Goal: Task Accomplishment & Management: Use online tool/utility

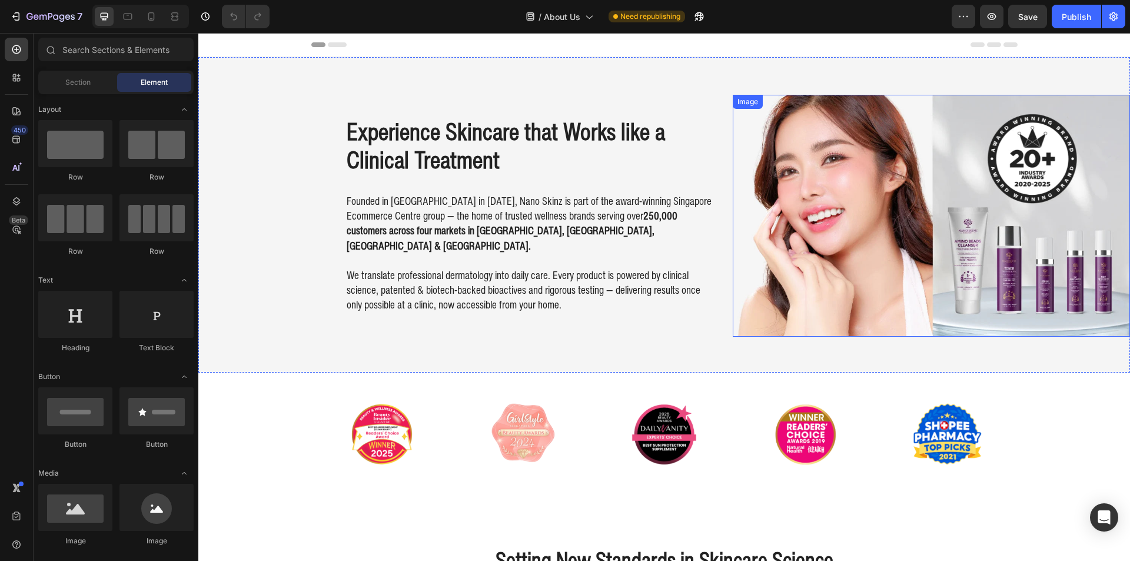
click at [946, 168] on img at bounding box center [932, 216] width 398 height 242
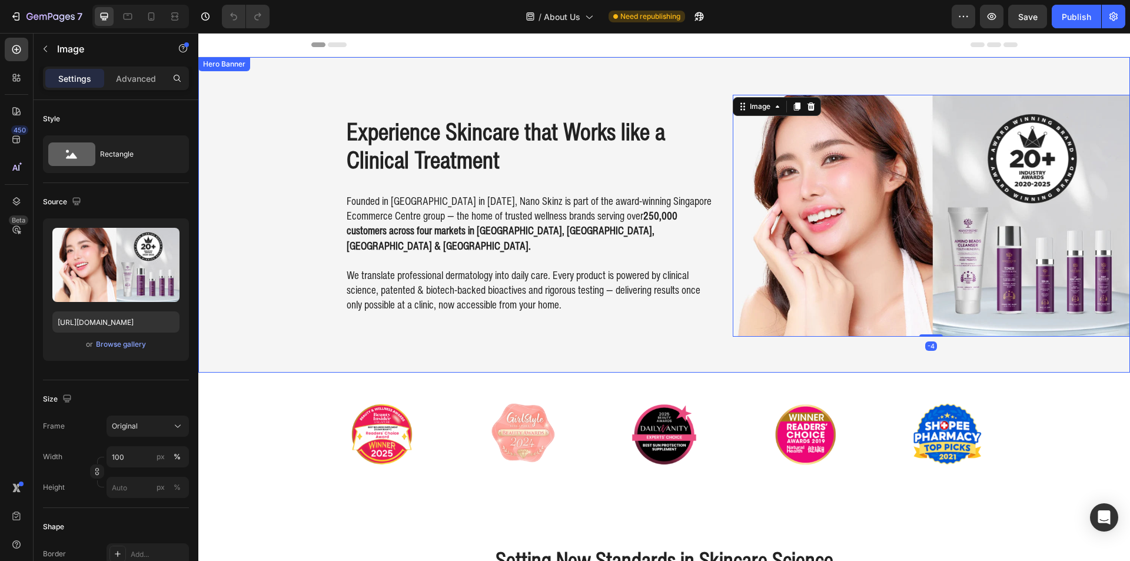
click at [387, 171] on h2 "Experience Skincare that Works like a Clinical Treatment" at bounding box center [529, 145] width 368 height 59
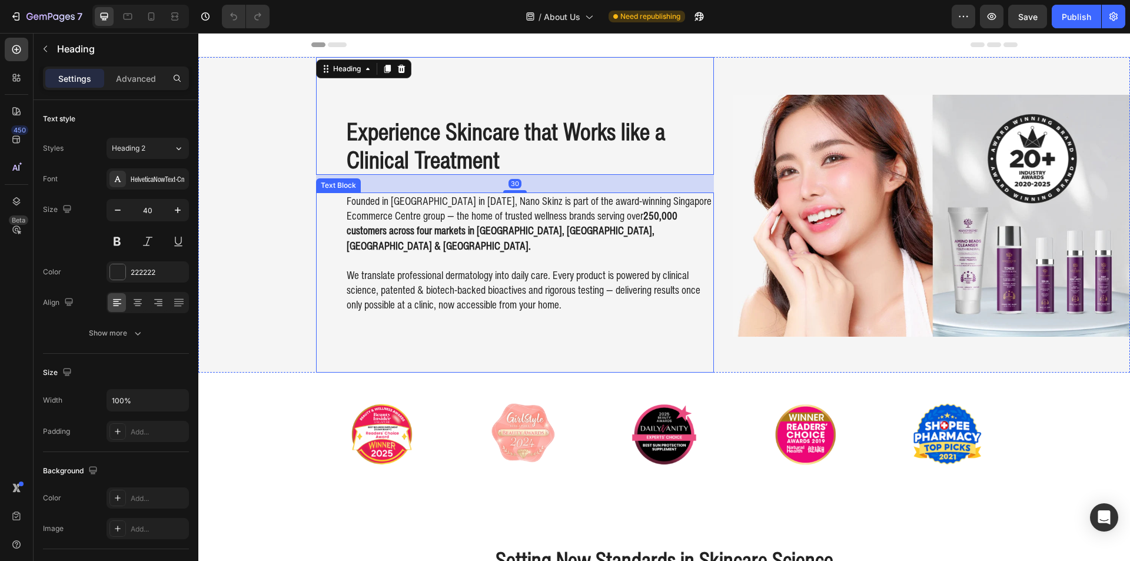
click at [360, 217] on p "Founded in [GEOGRAPHIC_DATA] in [DATE], Nano Skinz is part of the award-winning…" at bounding box center [530, 223] width 366 height 59
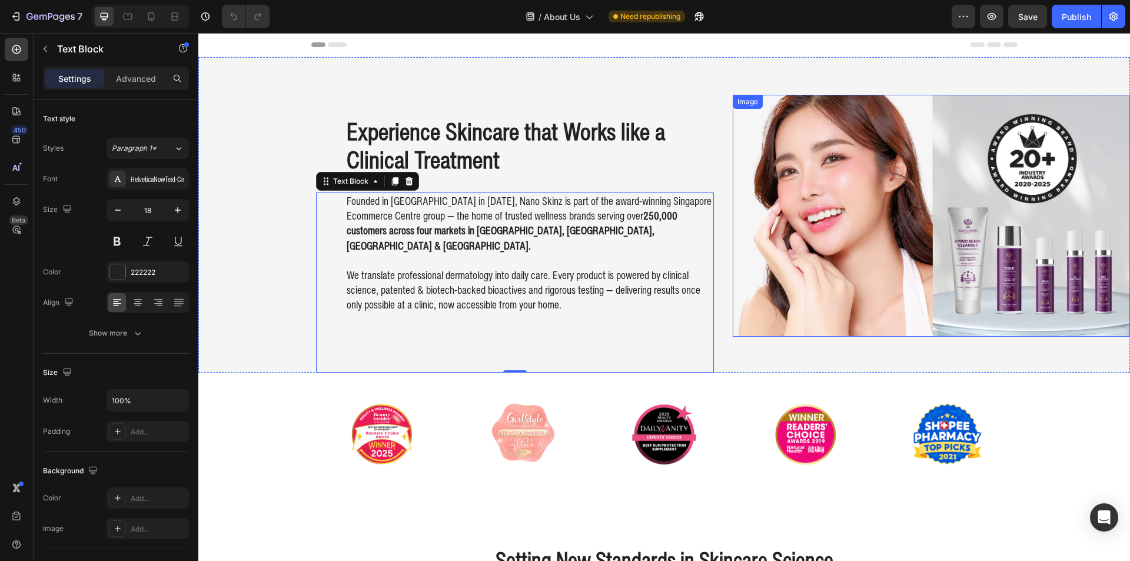
click at [908, 134] on img at bounding box center [932, 216] width 398 height 242
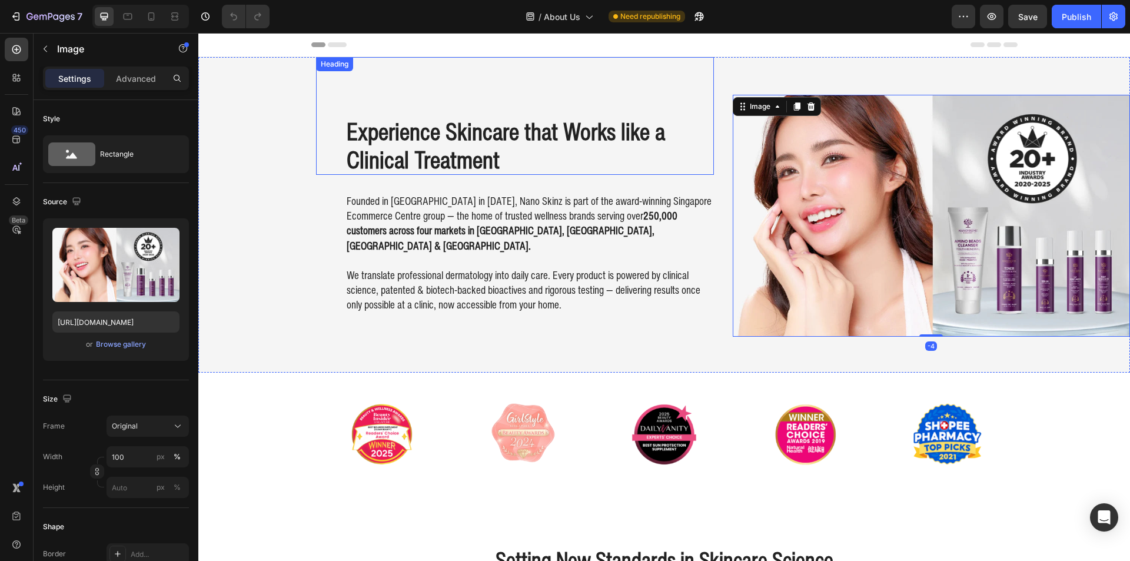
click at [586, 150] on h2 "Experience Skincare that Works like a Clinical Treatment" at bounding box center [529, 145] width 368 height 59
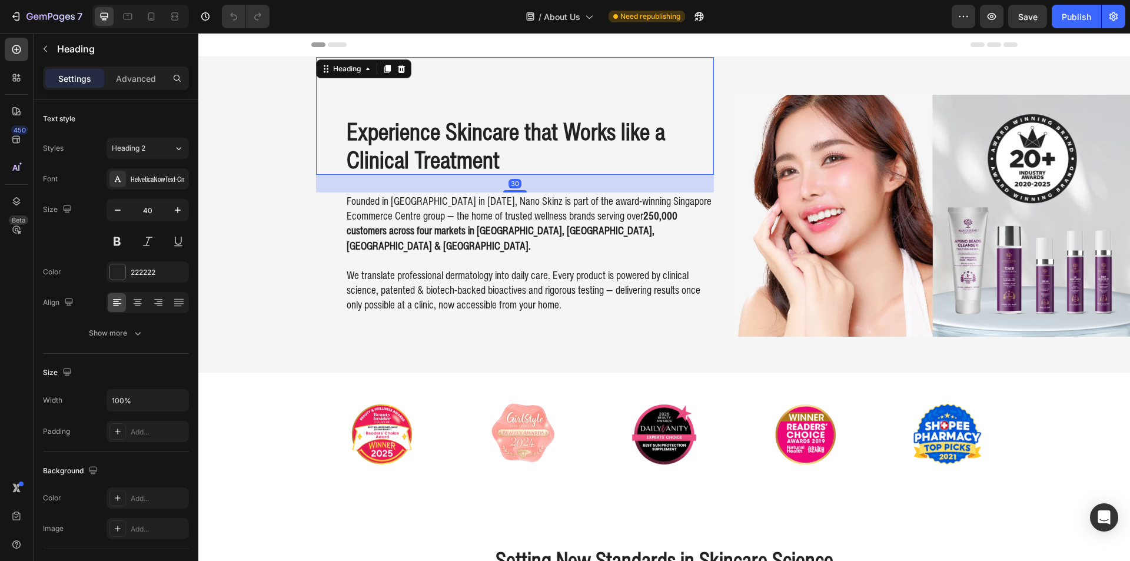
click at [594, 220] on p "Founded in [GEOGRAPHIC_DATA] in [DATE], Nano Skinz is part of the award-winning…" at bounding box center [530, 223] width 366 height 59
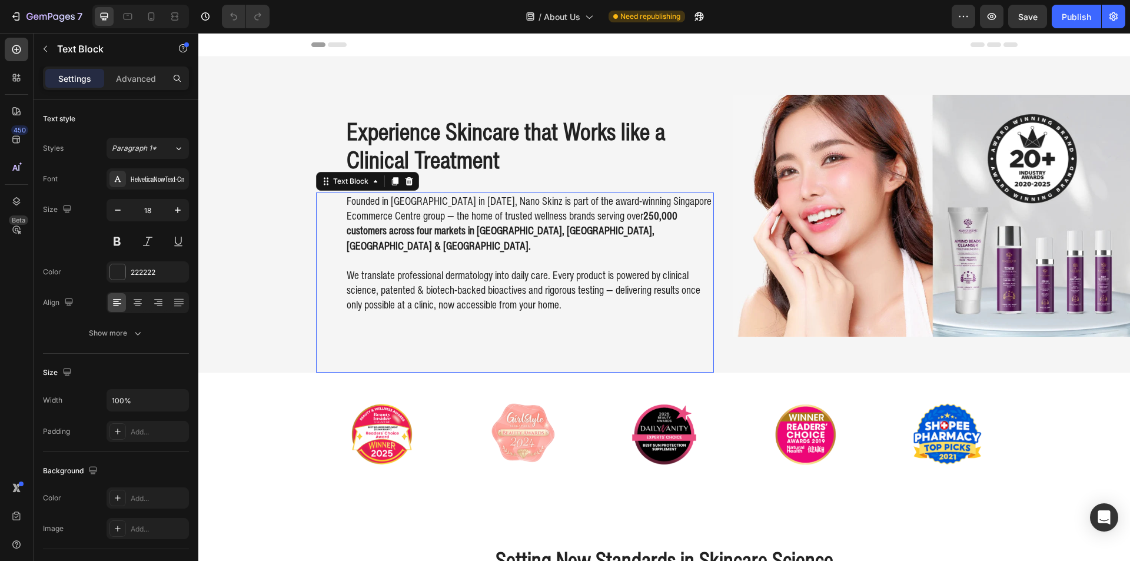
click at [891, 211] on img at bounding box center [932, 216] width 398 height 242
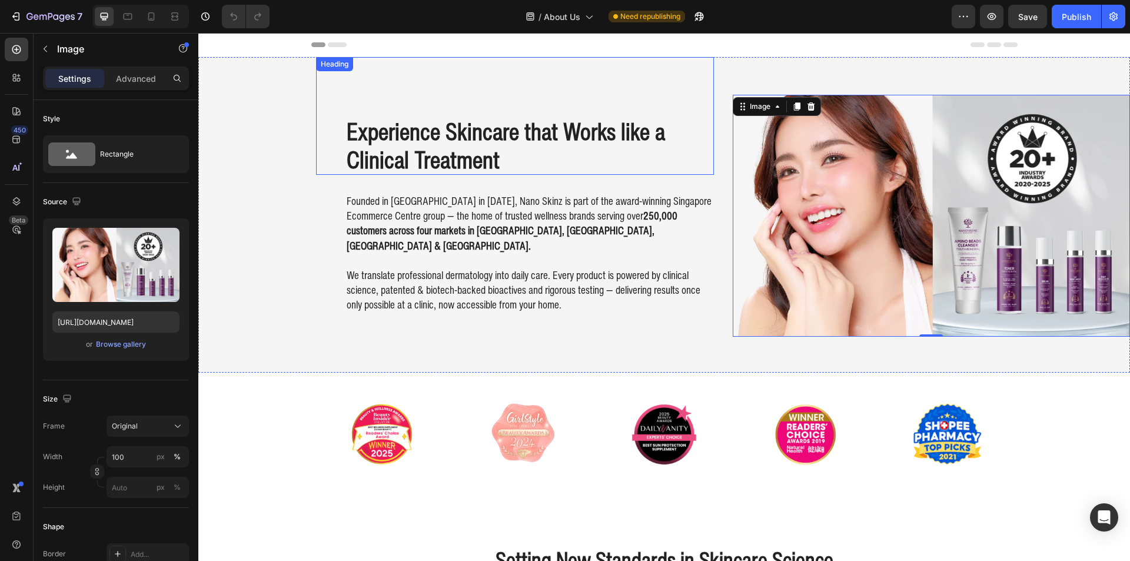
click at [408, 164] on h2 "Experience Skincare that Works like a Clinical Treatment" at bounding box center [529, 145] width 368 height 59
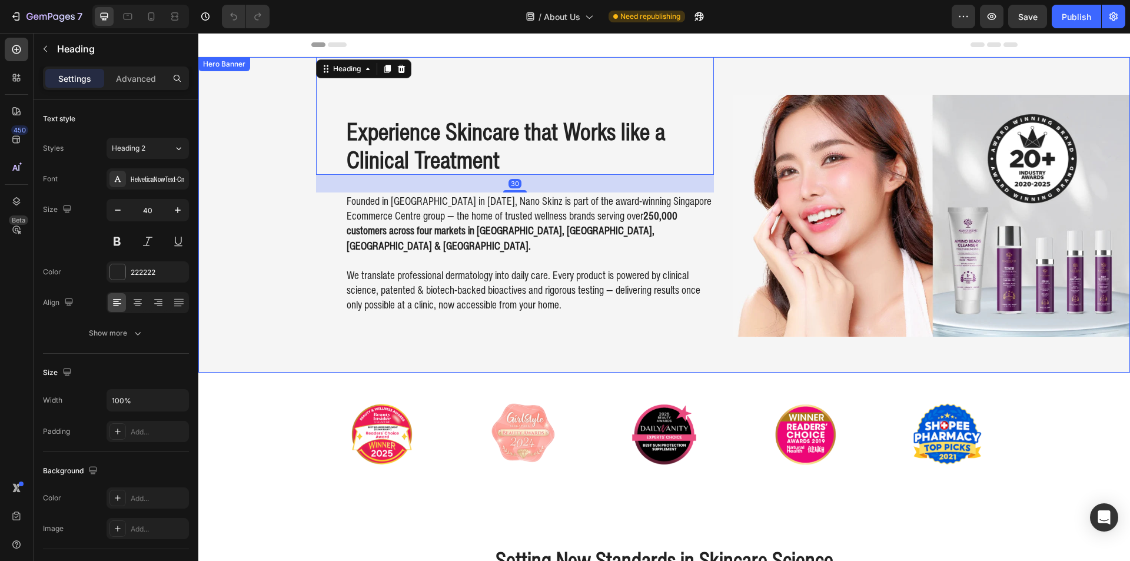
click at [231, 171] on div "Experience Skincare that Works like a Clinical Treatment Heading 30 Founded in …" at bounding box center [664, 214] width 932 height 315
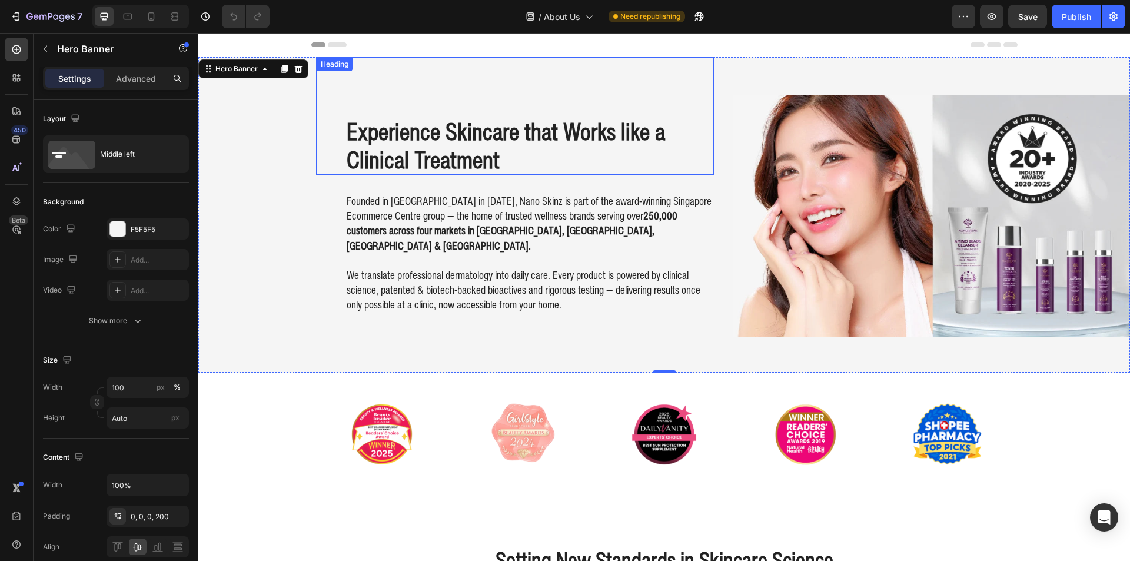
click at [492, 168] on h2 "Experience Skincare that Works like a Clinical Treatment" at bounding box center [529, 145] width 368 height 59
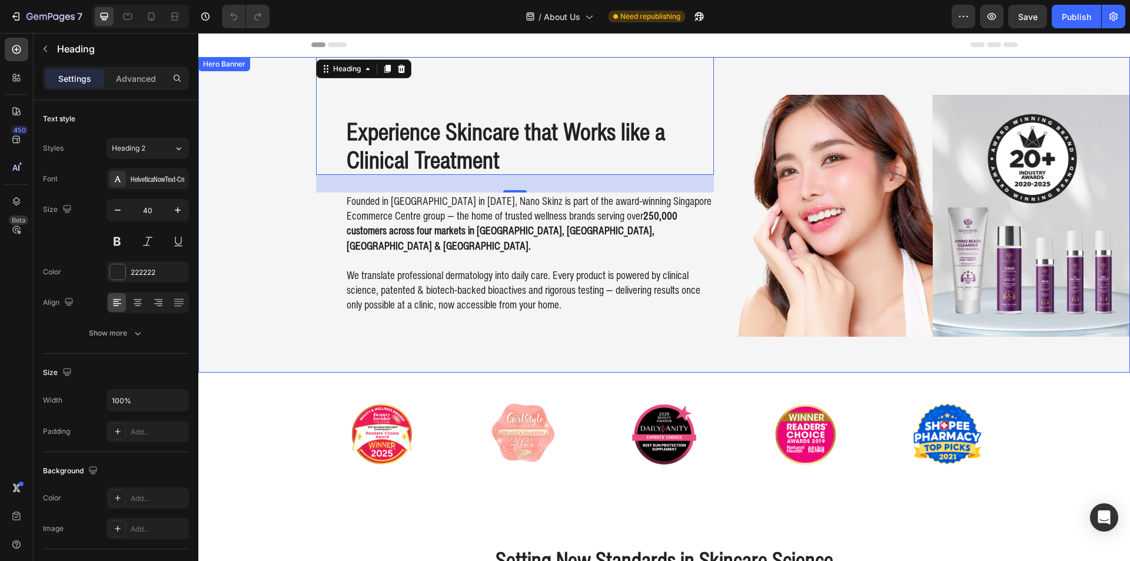
click at [277, 214] on div "Experience Skincare that Works like a Clinical Treatment Heading 30 Founded in …" at bounding box center [664, 214] width 932 height 315
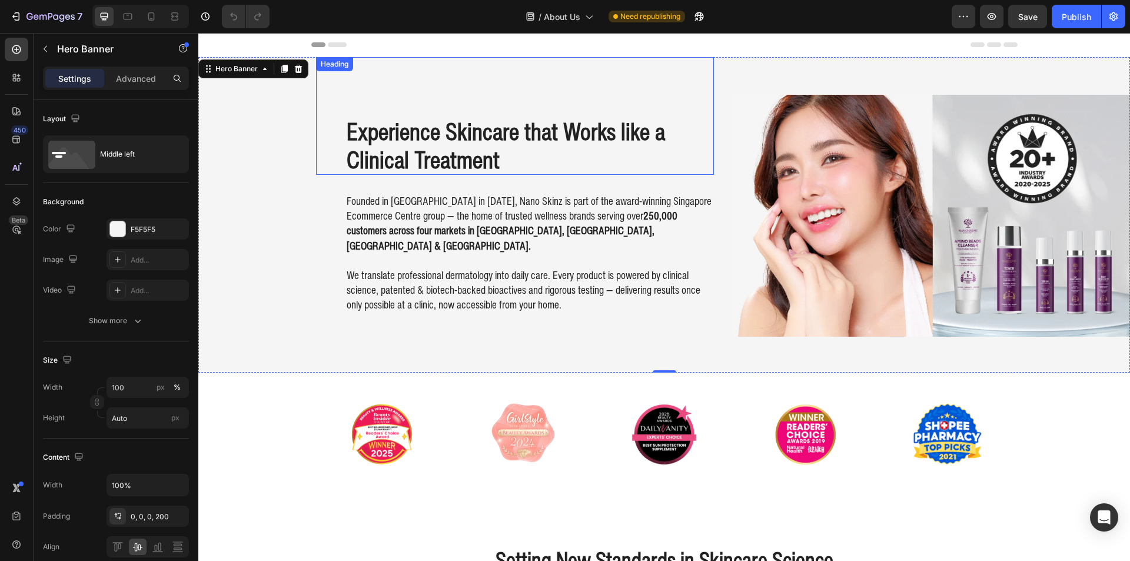
click at [345, 142] on h2 "Experience Skincare that Works like a Clinical Treatment" at bounding box center [529, 145] width 368 height 59
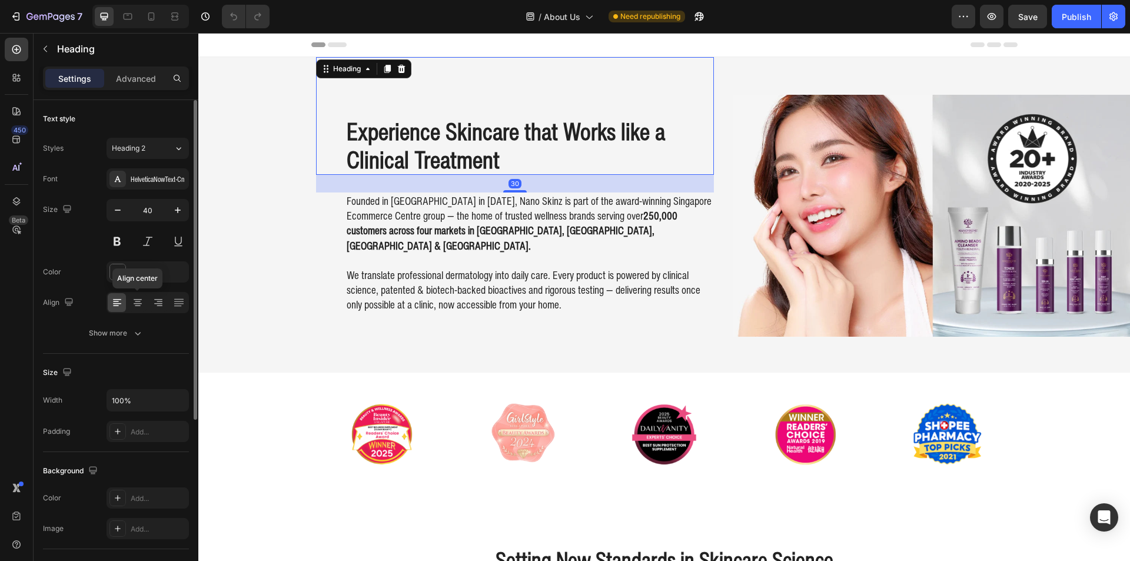
scroll to position [59, 0]
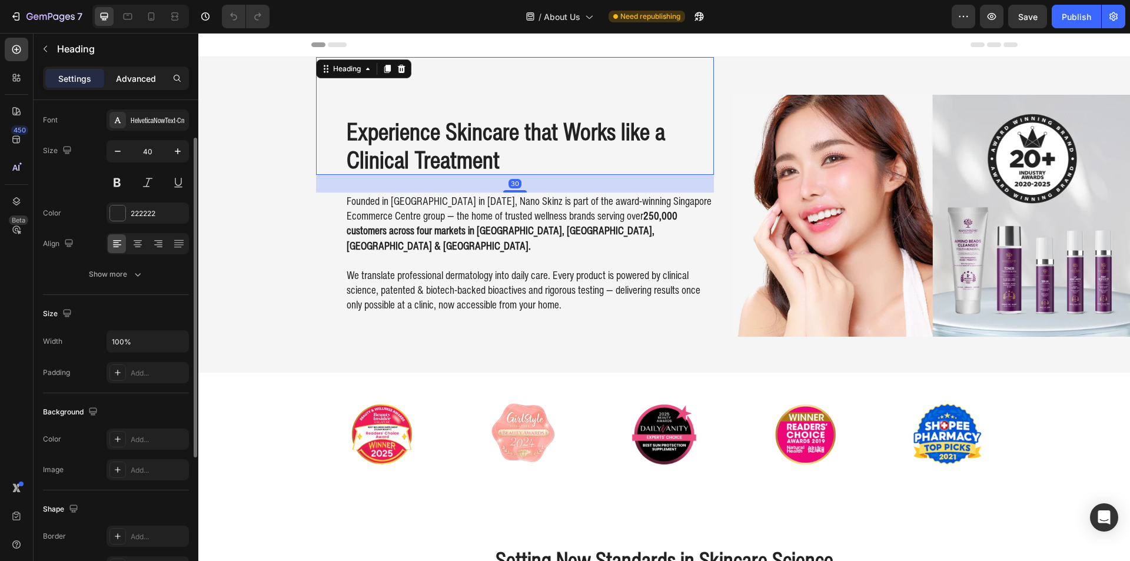
click at [143, 84] on p "Advanced" at bounding box center [136, 78] width 40 height 12
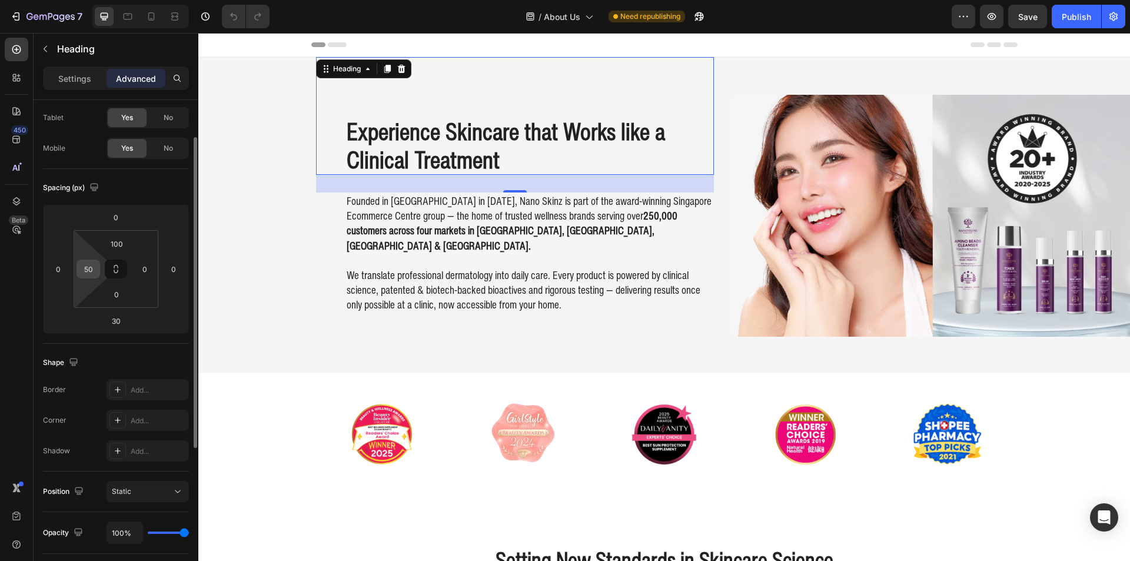
click at [82, 277] on input "50" at bounding box center [88, 269] width 18 height 18
type input "0"
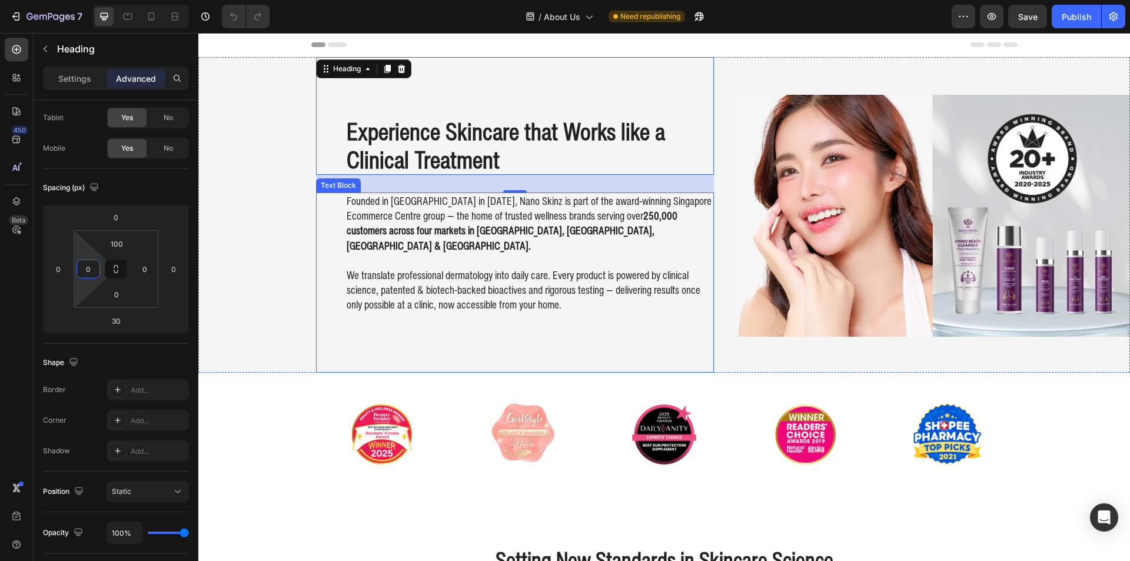
click at [420, 222] on p "Founded in [GEOGRAPHIC_DATA] in [DATE], Nano Skinz is part of the award-winning…" at bounding box center [530, 223] width 366 height 59
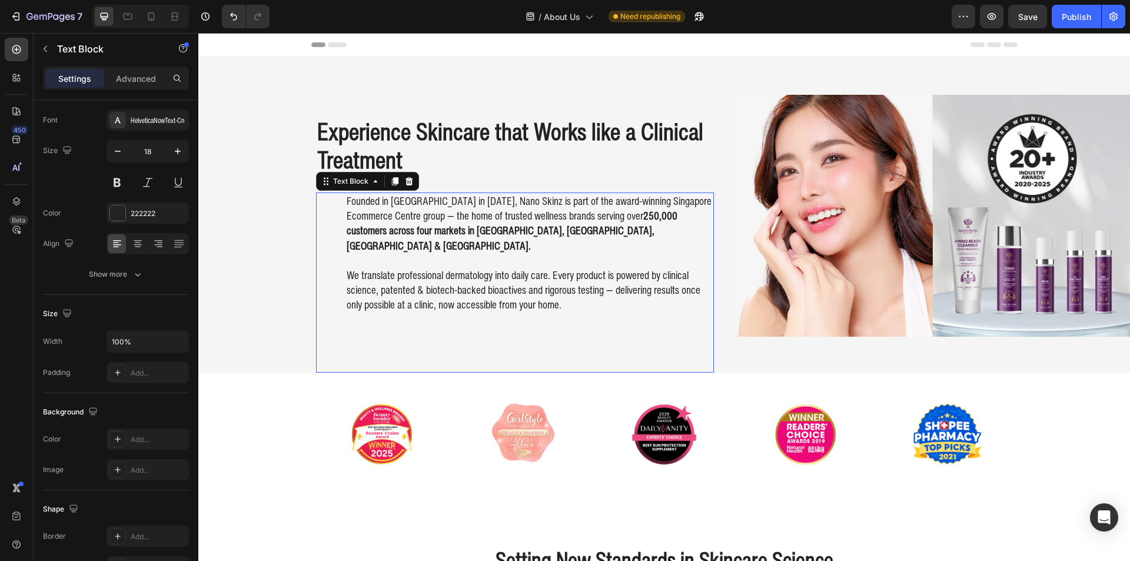
scroll to position [0, 0]
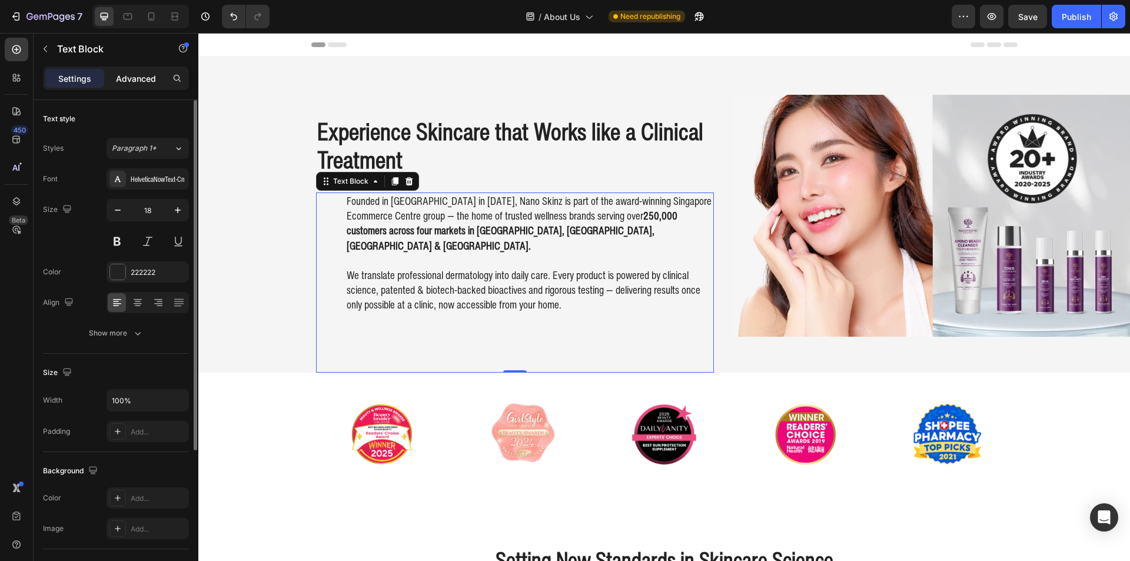
click at [142, 85] on div "Advanced" at bounding box center [136, 78] width 59 height 19
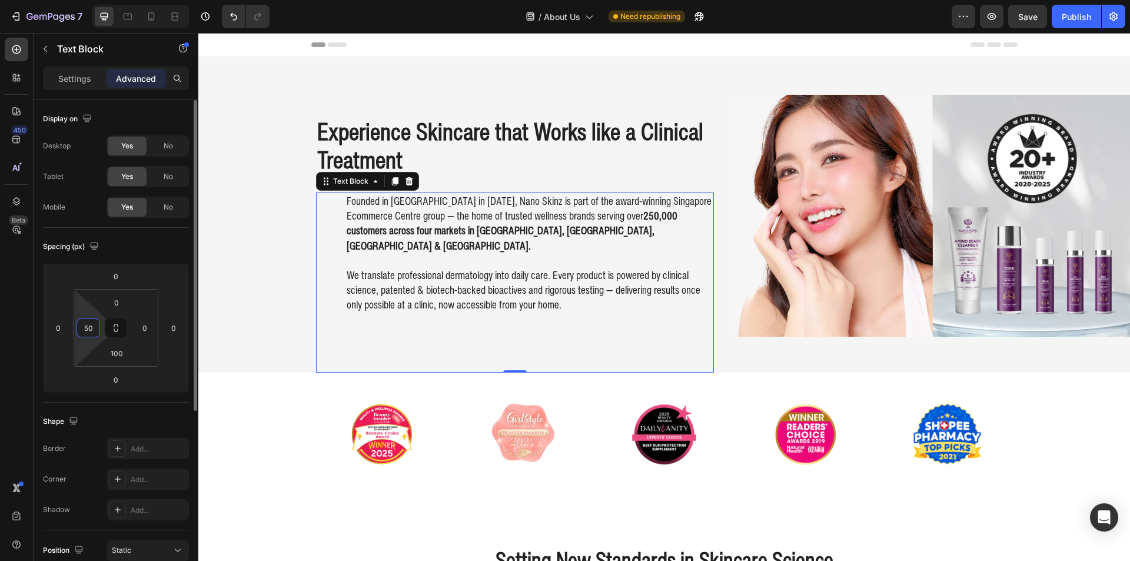
click at [87, 327] on input "50" at bounding box center [88, 328] width 18 height 18
type input "0"
click at [305, 308] on div "Experience Skincare that Works like a Clinical Treatment Heading Founded in [GE…" at bounding box center [664, 214] width 932 height 315
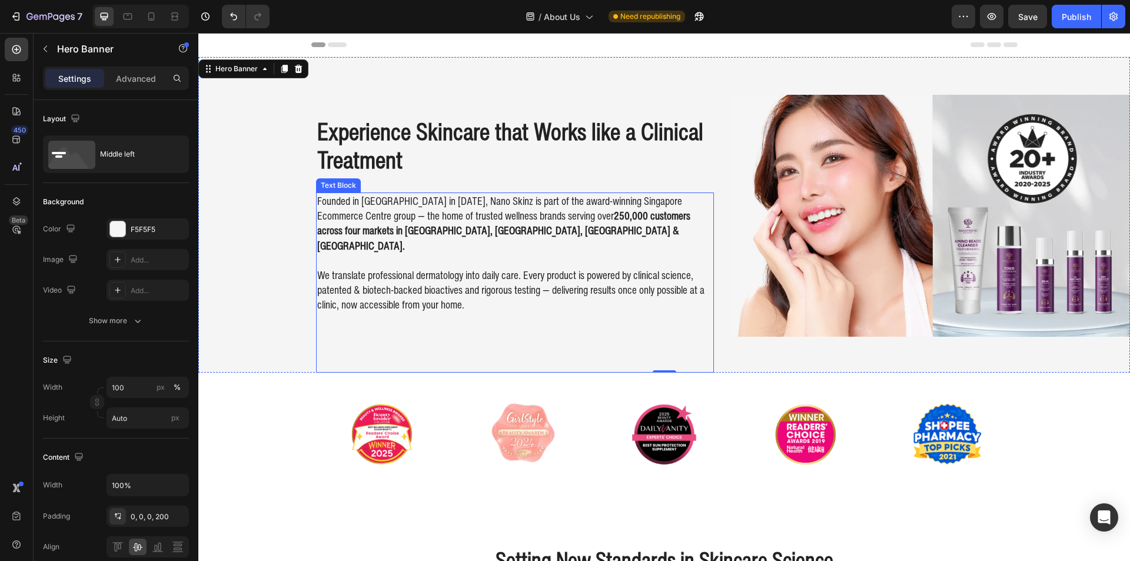
click at [393, 158] on h2 "Experience Skincare that Works like a Clinical Treatment" at bounding box center [515, 145] width 398 height 59
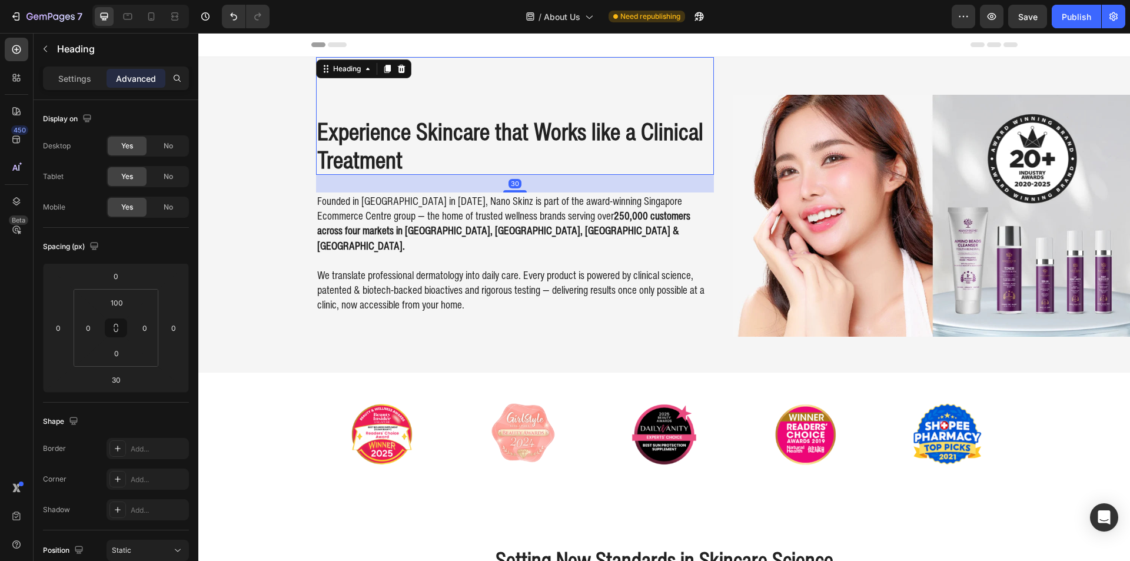
click at [264, 166] on div "Experience Skincare that Works like a Clinical Treatment Heading 30 Founded in …" at bounding box center [664, 214] width 932 height 315
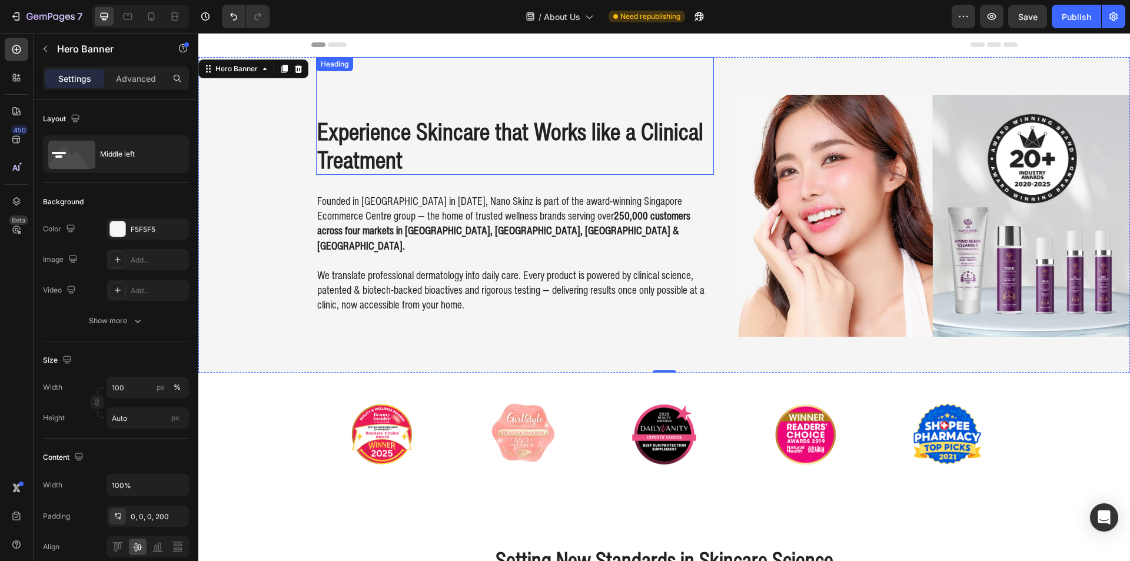
click at [405, 147] on h2 "Experience Skincare that Works like a Clinical Treatment" at bounding box center [515, 145] width 398 height 59
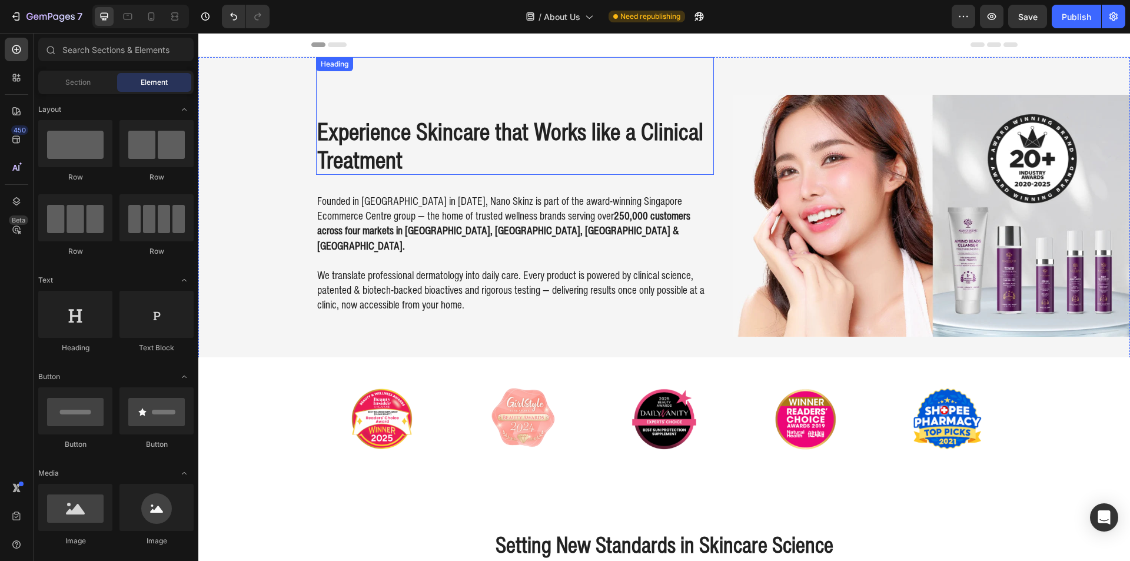
click at [361, 144] on h2 "Experience Skincare that Works like a Clinical Treatment" at bounding box center [515, 145] width 398 height 59
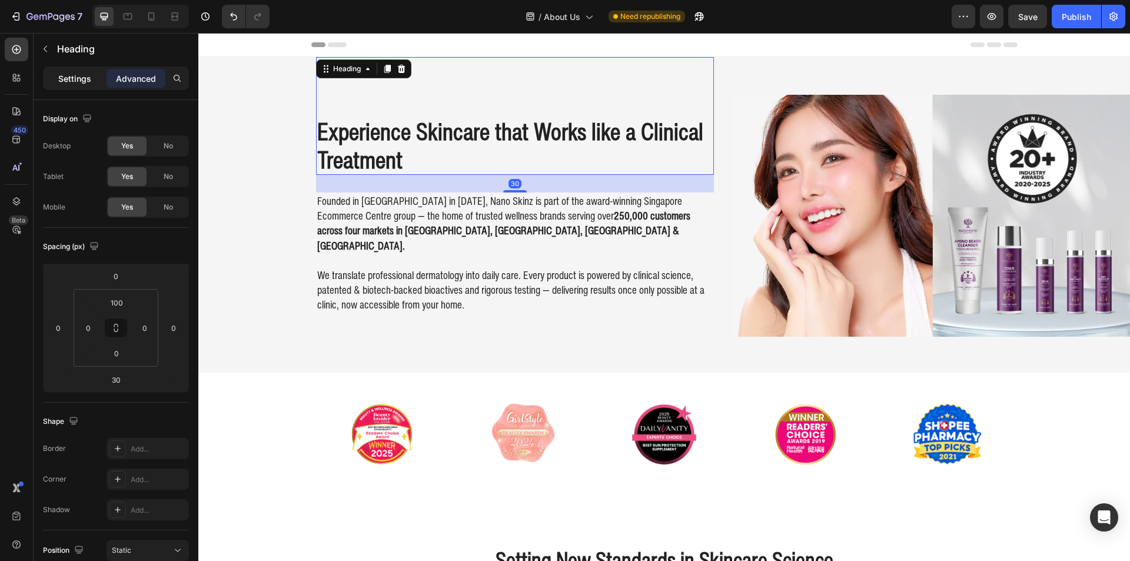
click at [85, 82] on p "Settings" at bounding box center [74, 78] width 33 height 12
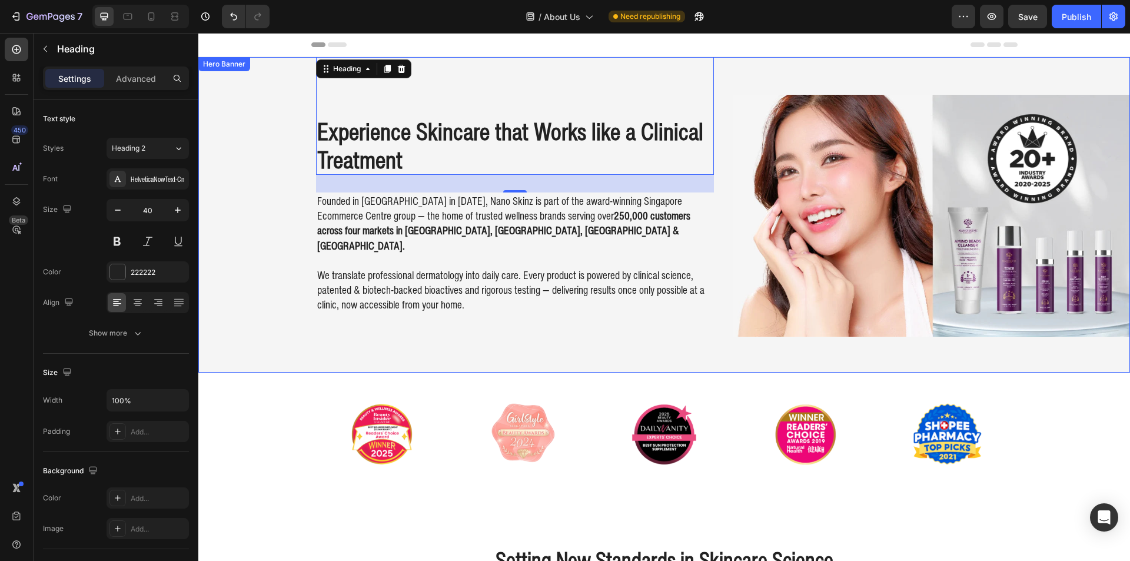
click at [244, 160] on div "Experience Skincare that Works like a Clinical Treatment Heading 30 Founded in …" at bounding box center [664, 214] width 932 height 315
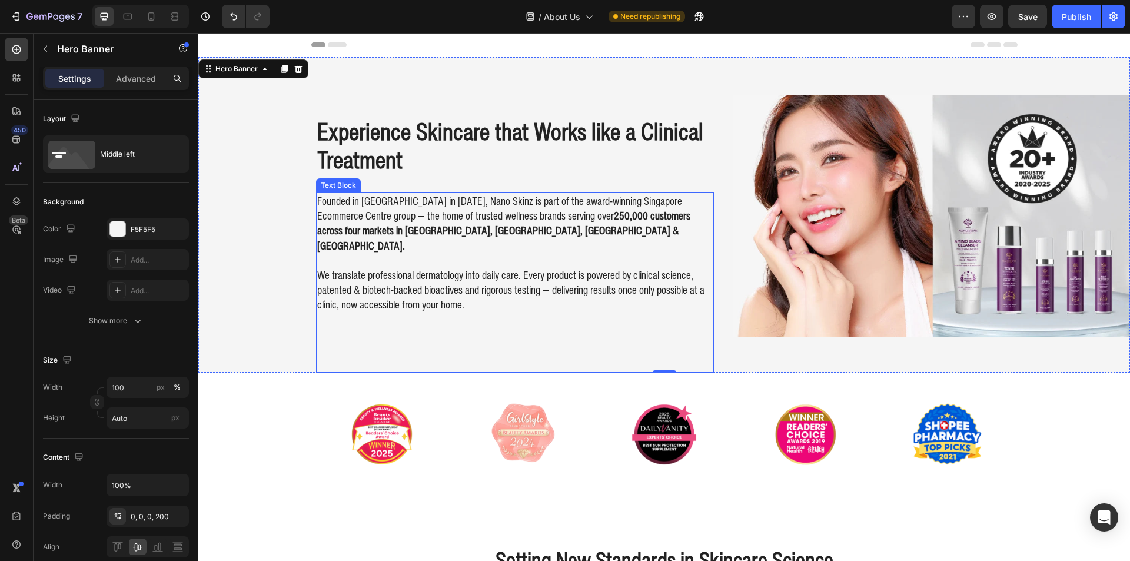
click at [481, 268] on p "We translate professional dermatology into daily care. Every product is powered…" at bounding box center [514, 290] width 395 height 45
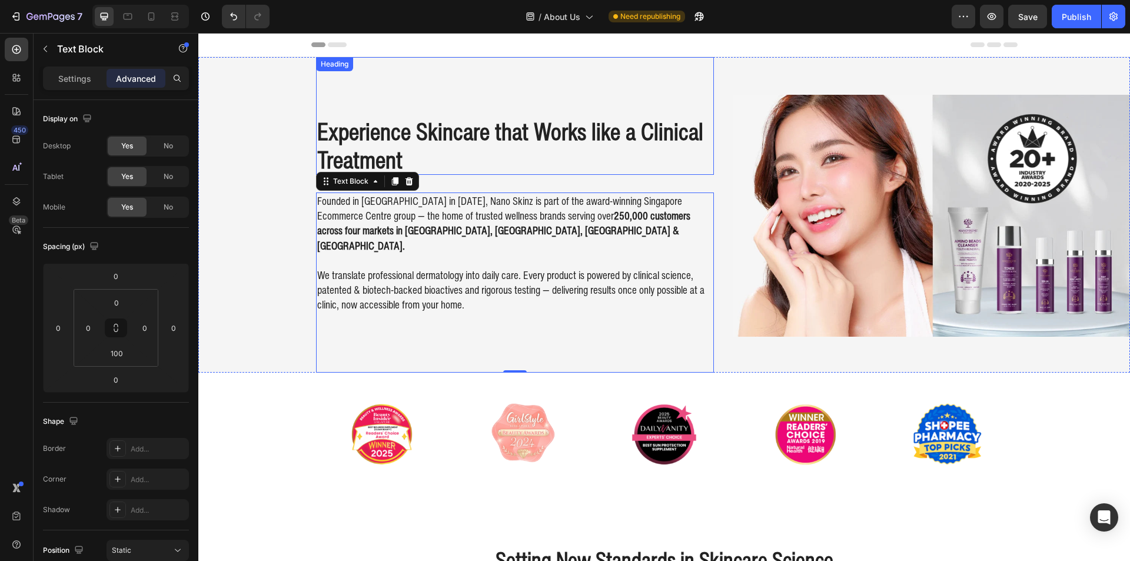
click at [478, 165] on h2 "Experience Skincare that Works like a Clinical Treatment" at bounding box center [515, 145] width 398 height 59
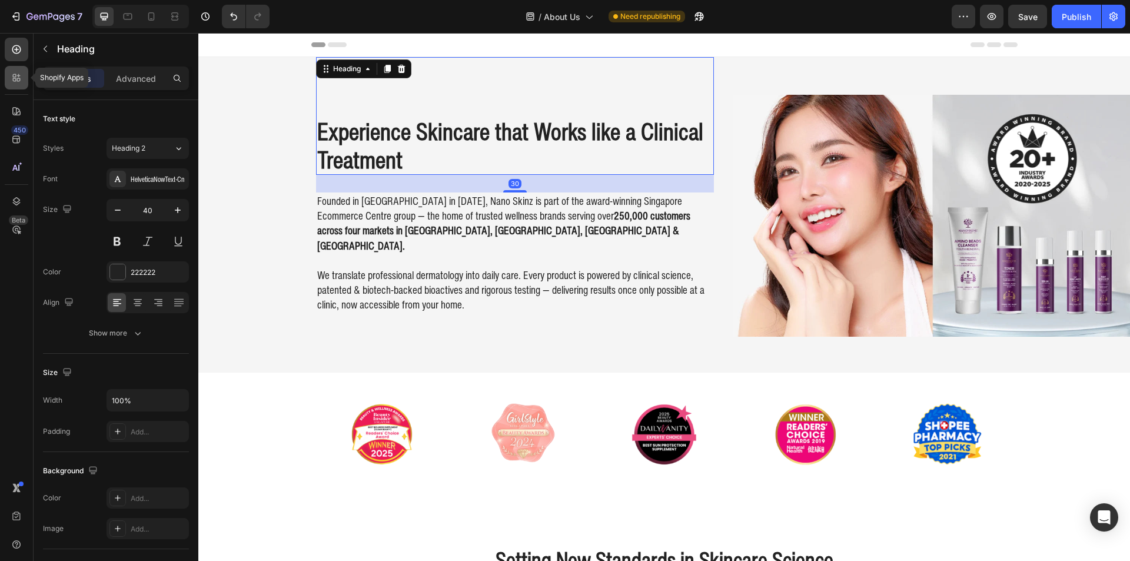
click at [18, 87] on div at bounding box center [17, 78] width 24 height 24
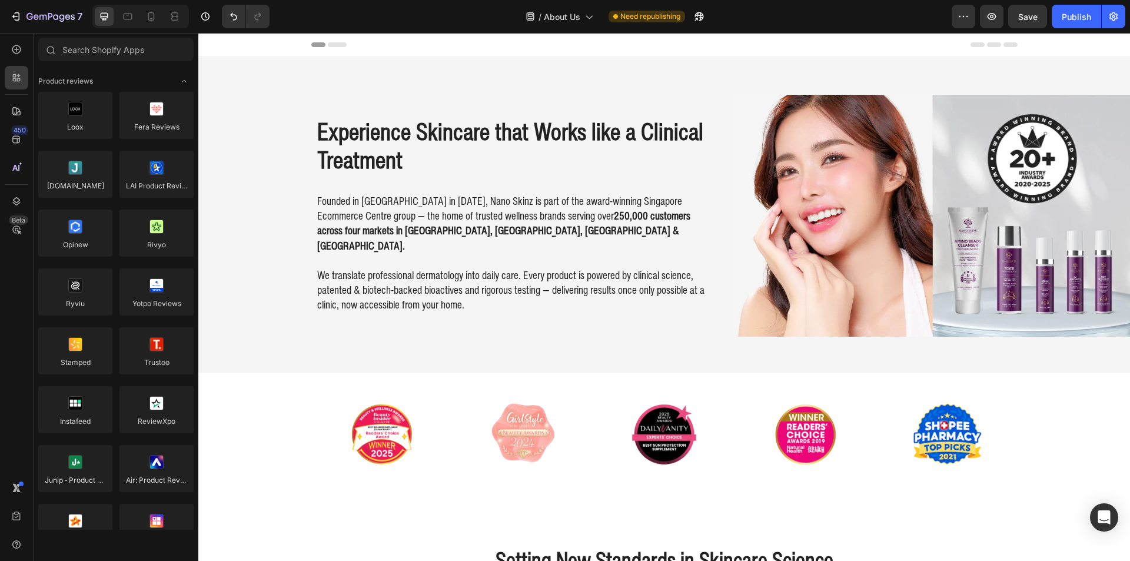
click at [11, 62] on div "450 Beta" at bounding box center [17, 257] width 24 height 438
click at [16, 140] on icon at bounding box center [17, 140] width 12 height 12
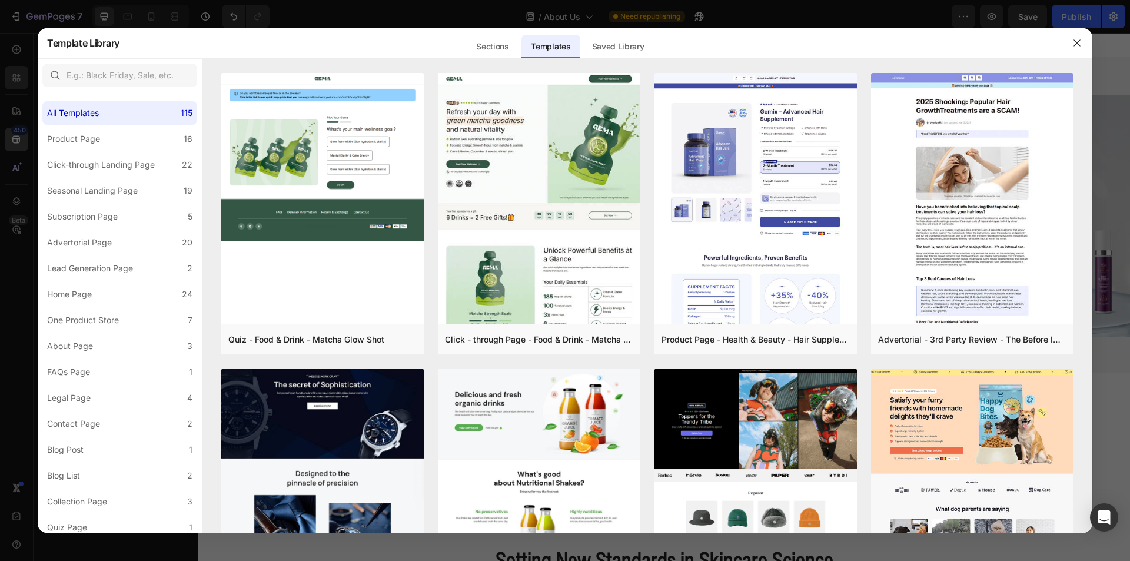
click at [16, 120] on div at bounding box center [565, 280] width 1130 height 561
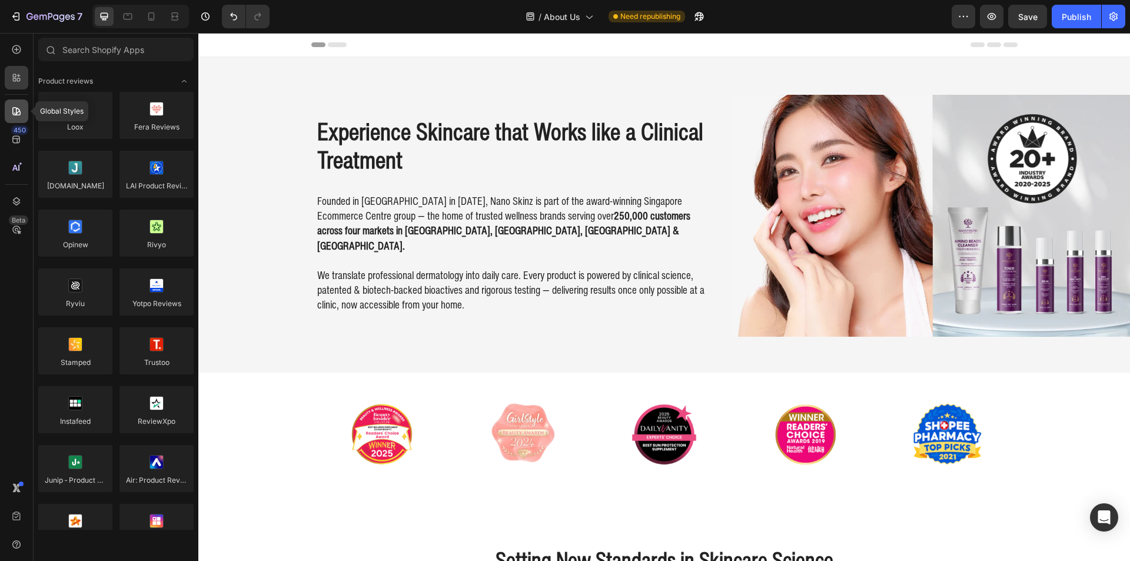
click at [16, 118] on div at bounding box center [17, 111] width 24 height 24
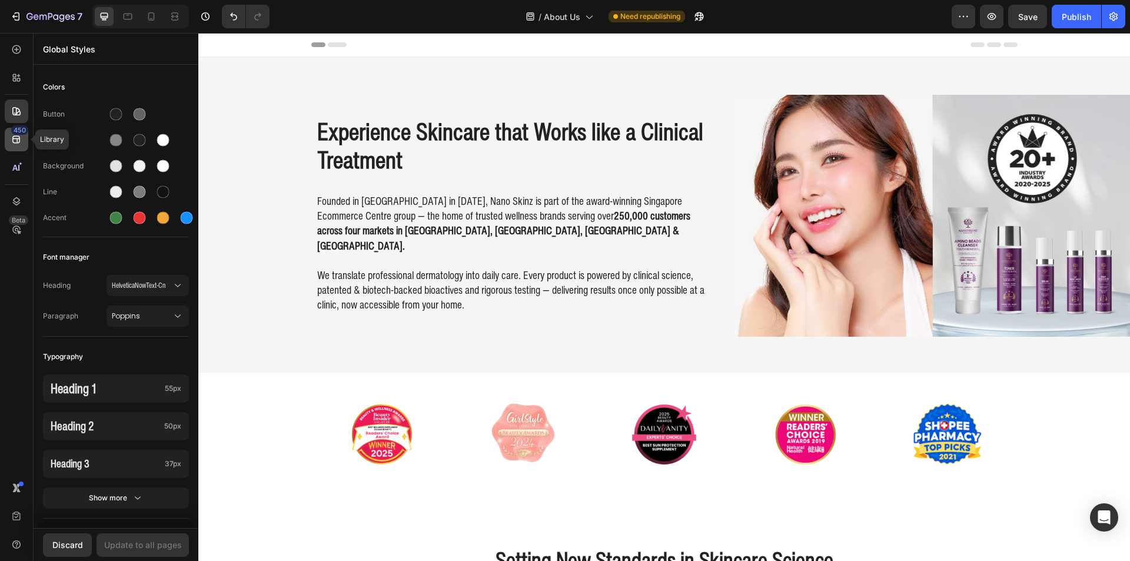
click at [22, 141] on icon at bounding box center [17, 140] width 12 height 12
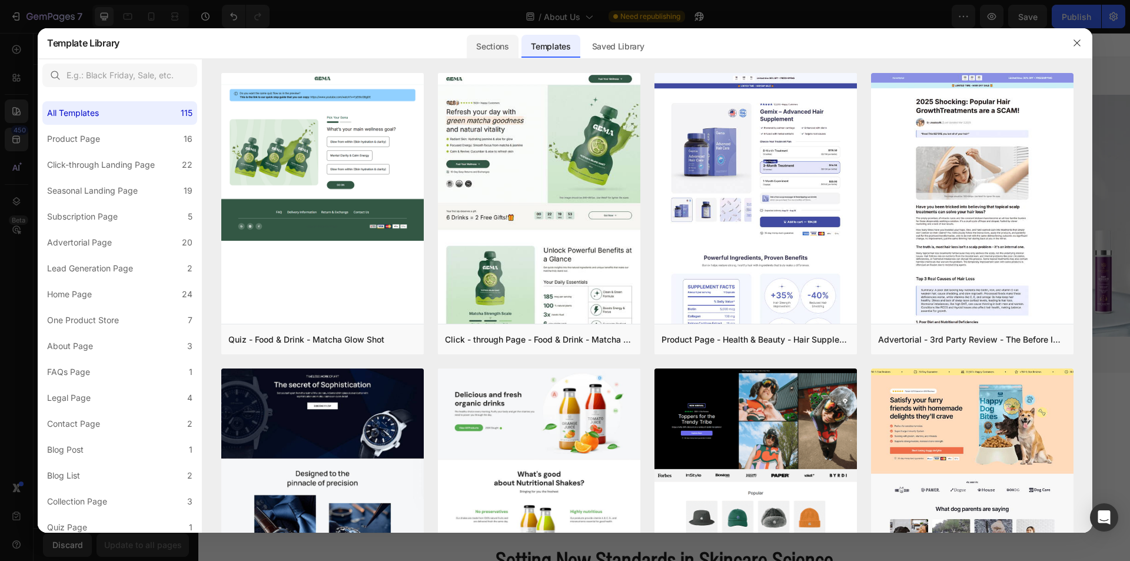
click at [515, 50] on div "Sections" at bounding box center [492, 47] width 51 height 24
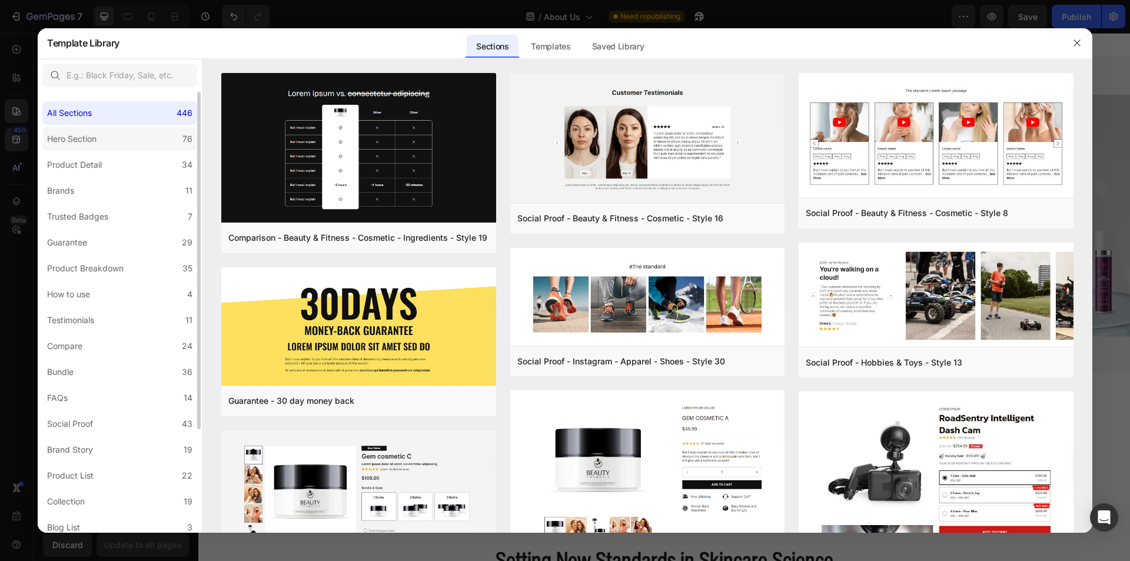
click at [137, 146] on label "Hero Section 76" at bounding box center [119, 139] width 155 height 24
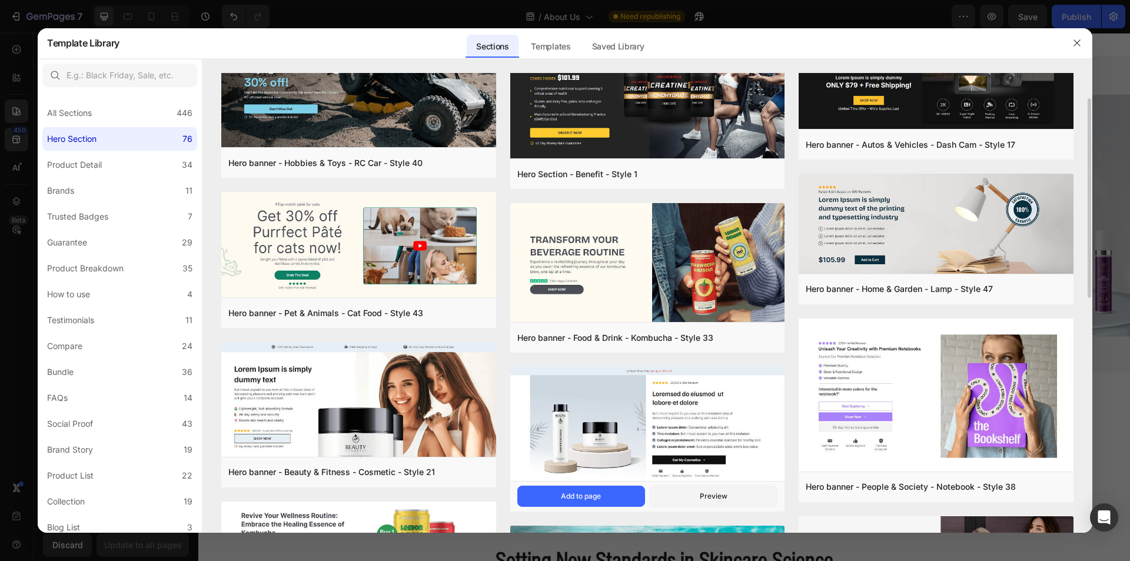
scroll to position [118, 0]
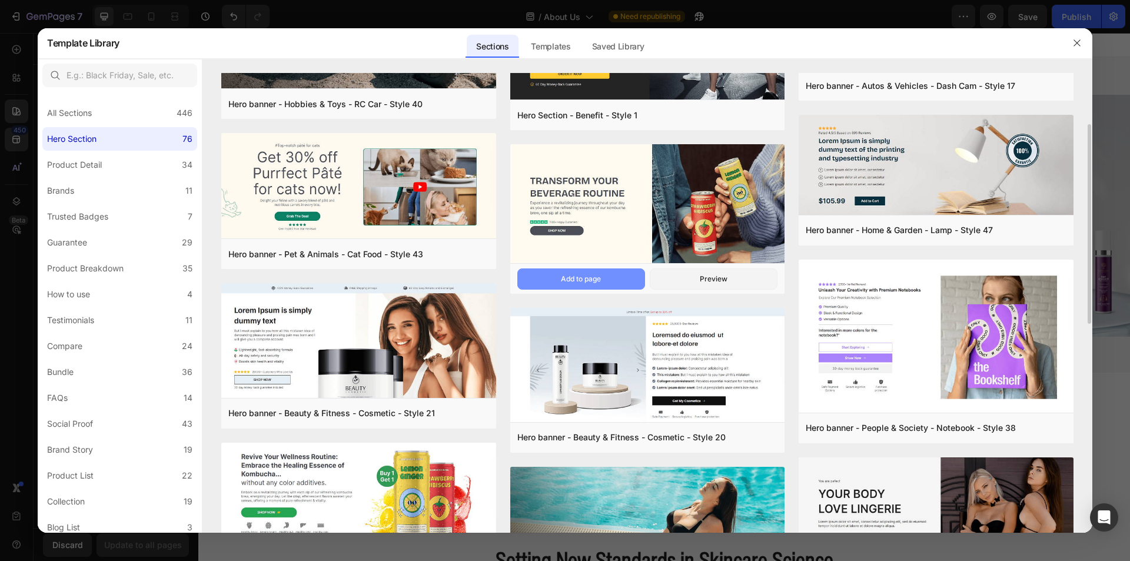
click at [614, 285] on button "Add to page" at bounding box center [581, 278] width 128 height 21
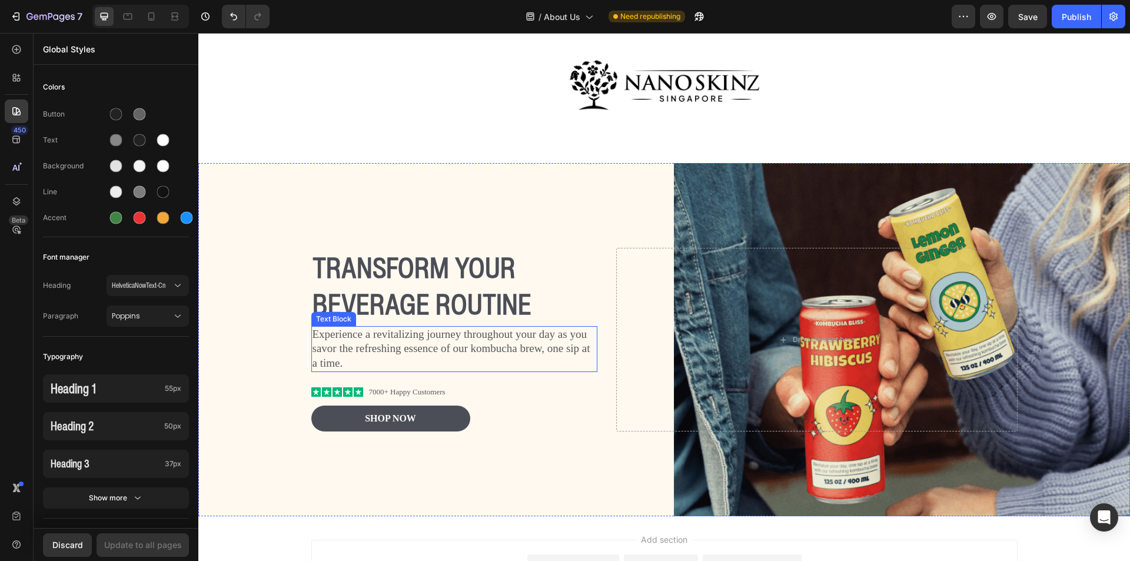
scroll to position [3213, 0]
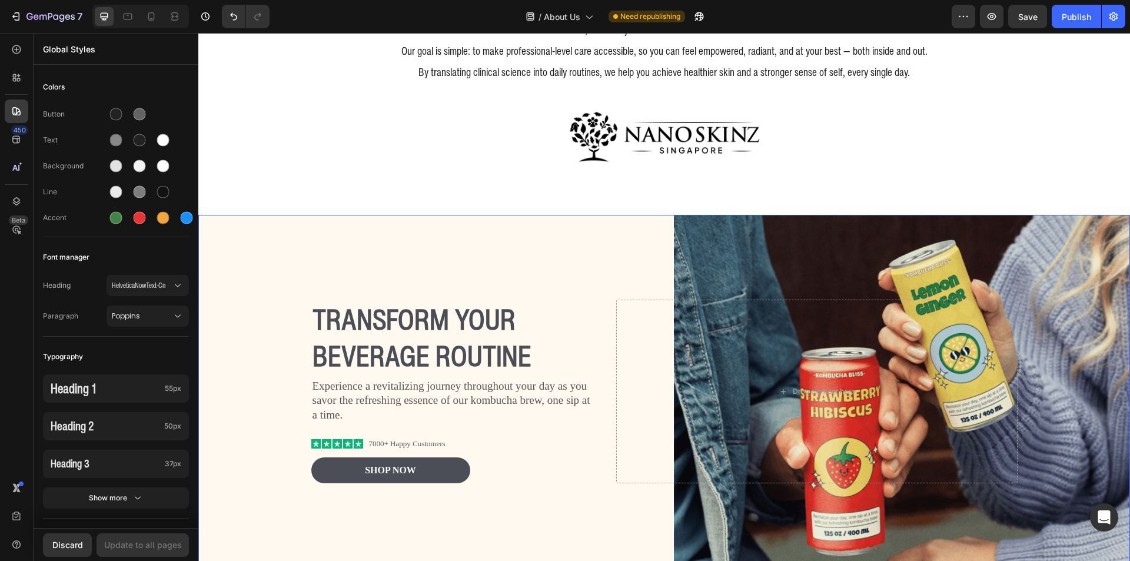
click at [314, 314] on h2 "Transform Your Beverage Routine" at bounding box center [454, 338] width 287 height 76
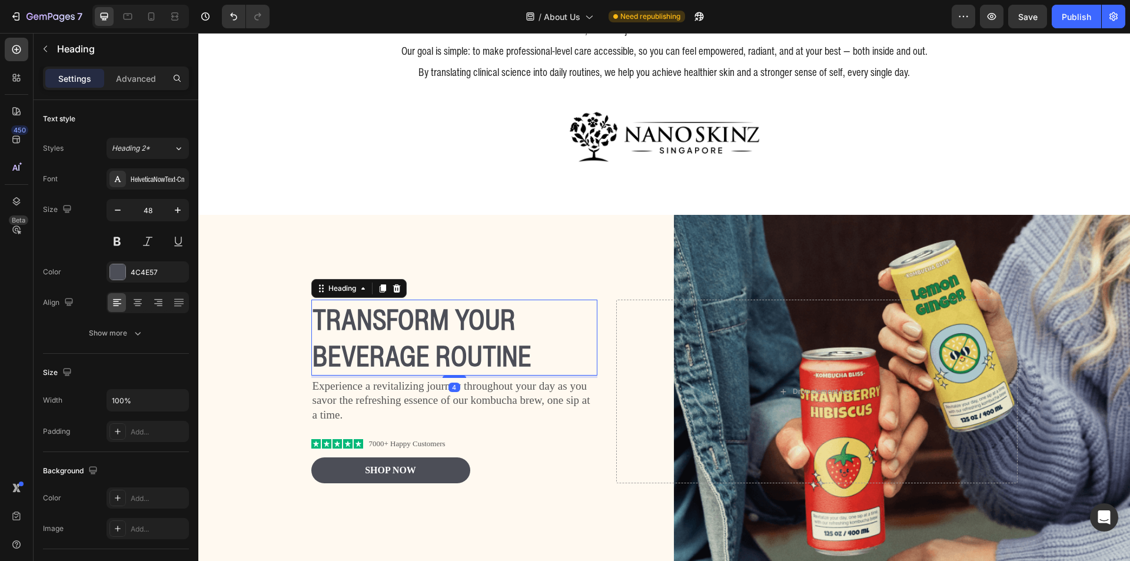
click at [347, 334] on h2 "Transform Your Beverage Routine" at bounding box center [454, 338] width 287 height 76
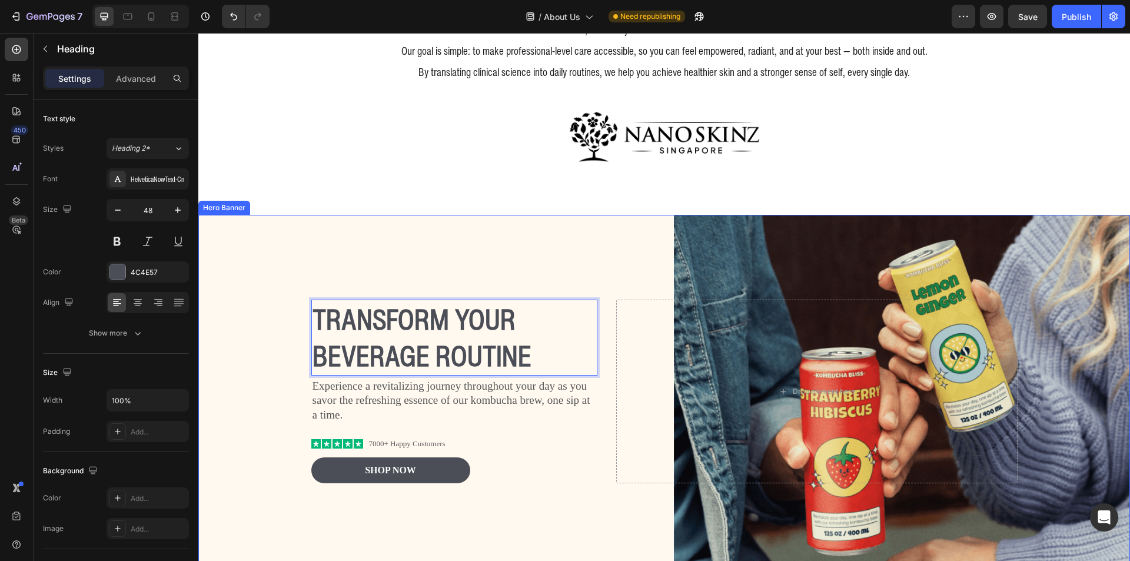
click at [301, 354] on div "Background Image" at bounding box center [664, 391] width 932 height 353
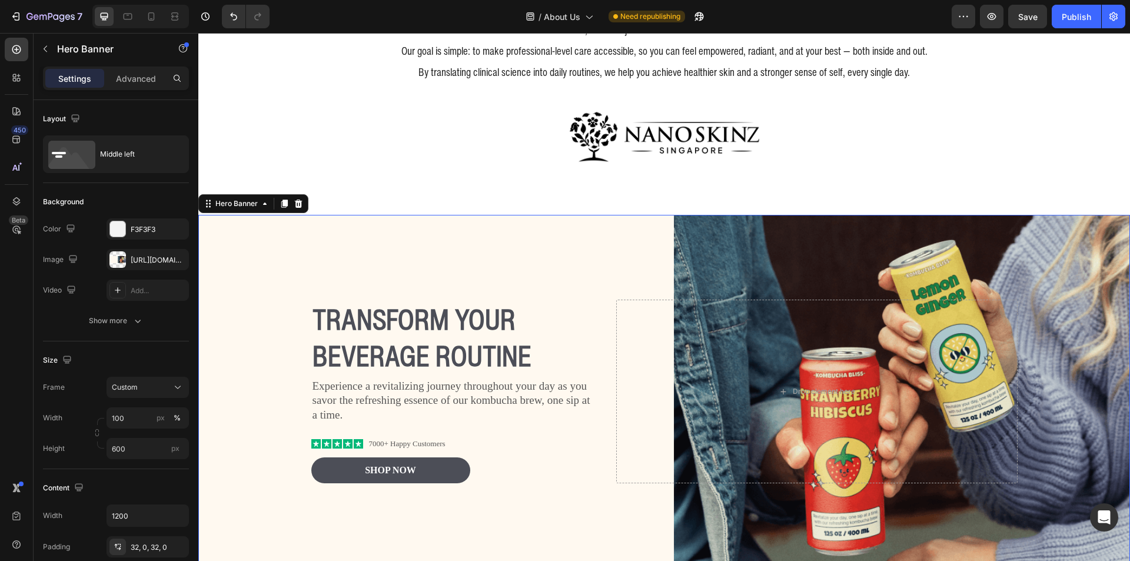
click at [270, 343] on div "Background Image" at bounding box center [664, 391] width 932 height 353
click at [523, 344] on p "Transform Your Beverage Routine" at bounding box center [454, 338] width 284 height 74
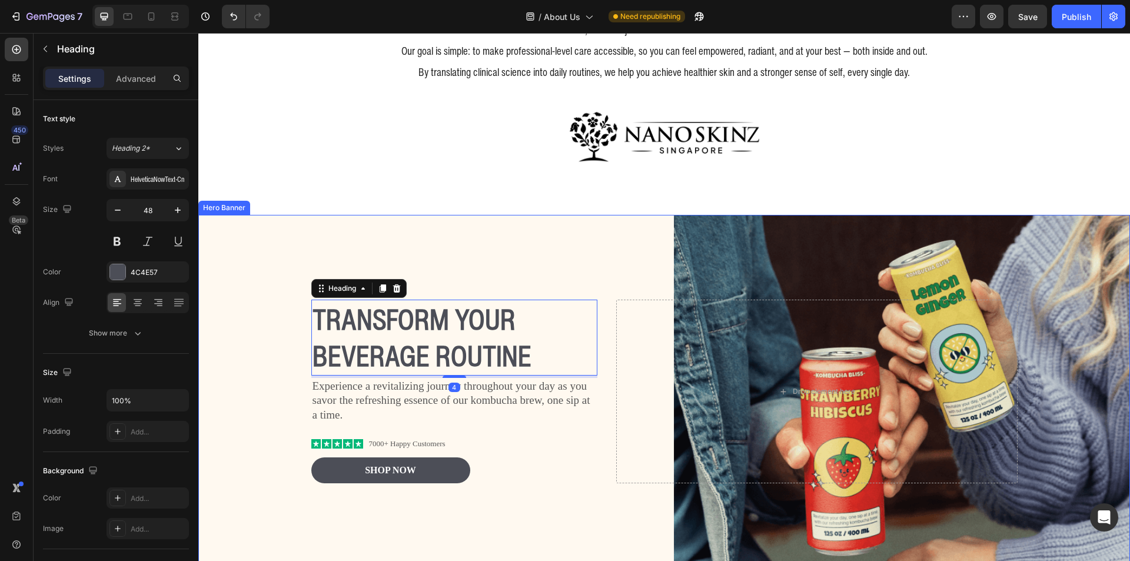
click at [696, 279] on div "Background Image" at bounding box center [664, 391] width 932 height 353
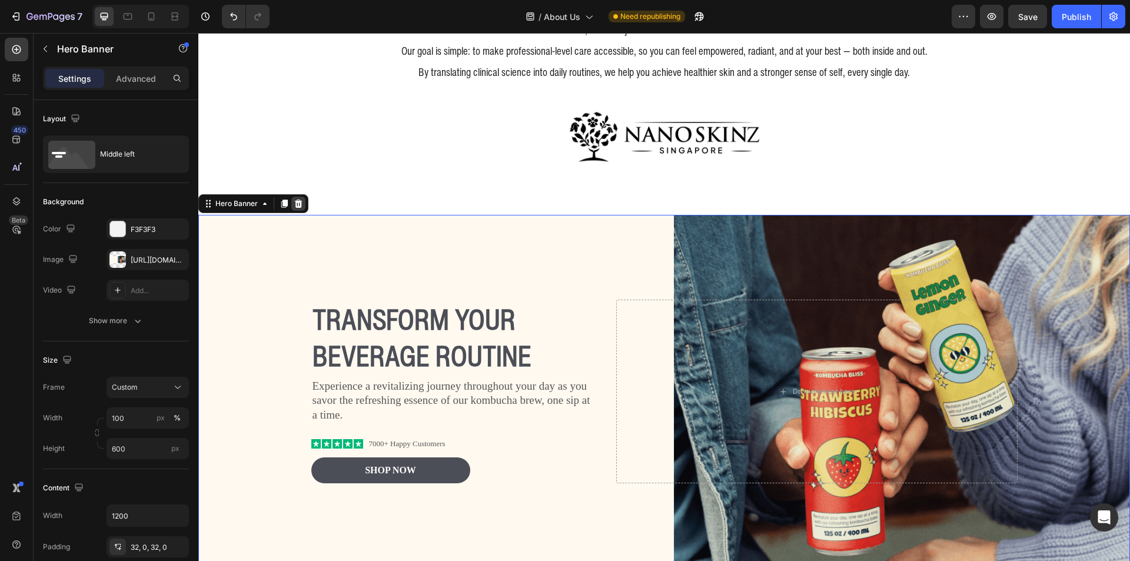
click at [300, 205] on icon at bounding box center [299, 203] width 8 height 8
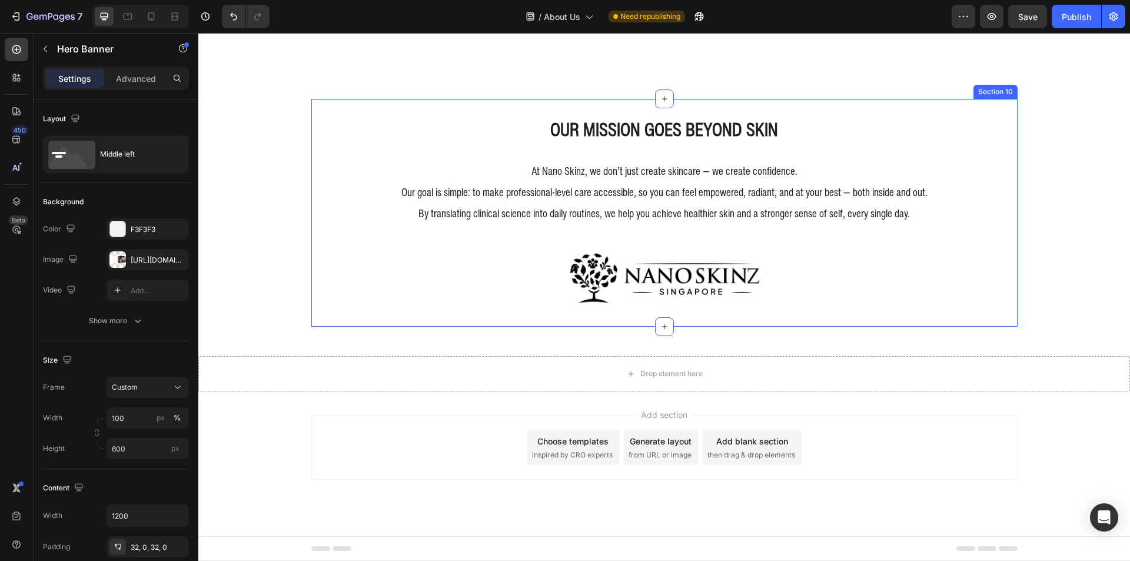
scroll to position [3071, 0]
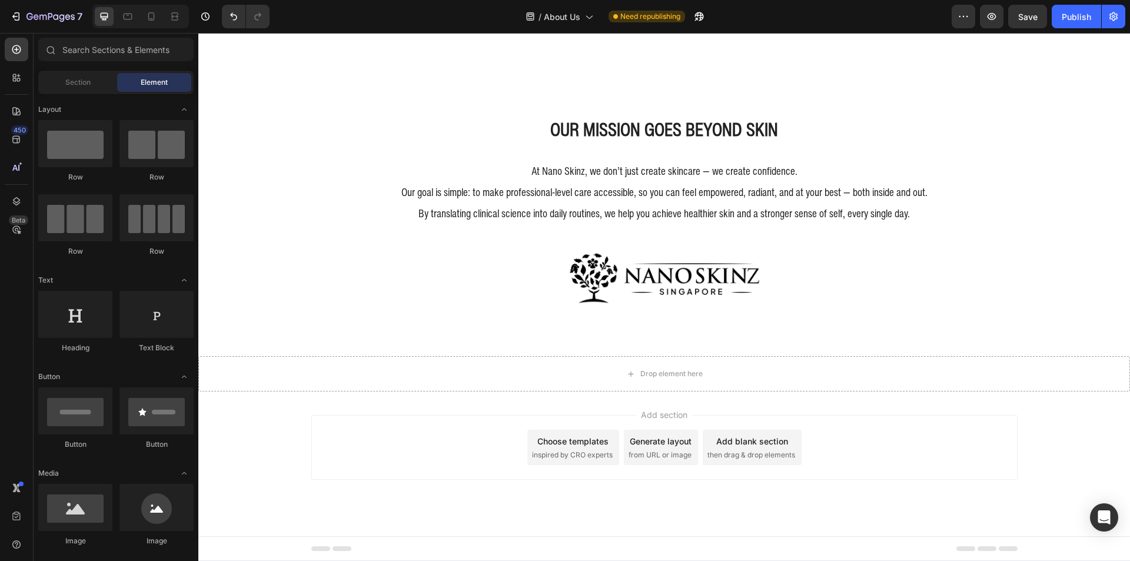
click at [1004, 357] on div "Drop element here" at bounding box center [664, 373] width 932 height 35
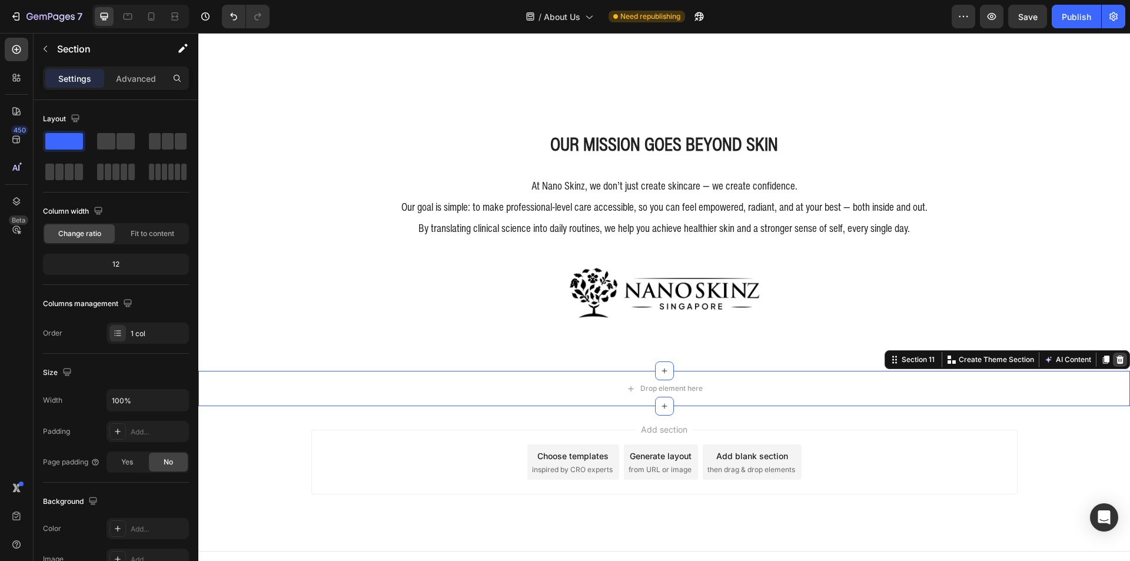
click at [1116, 355] on icon at bounding box center [1120, 359] width 8 height 8
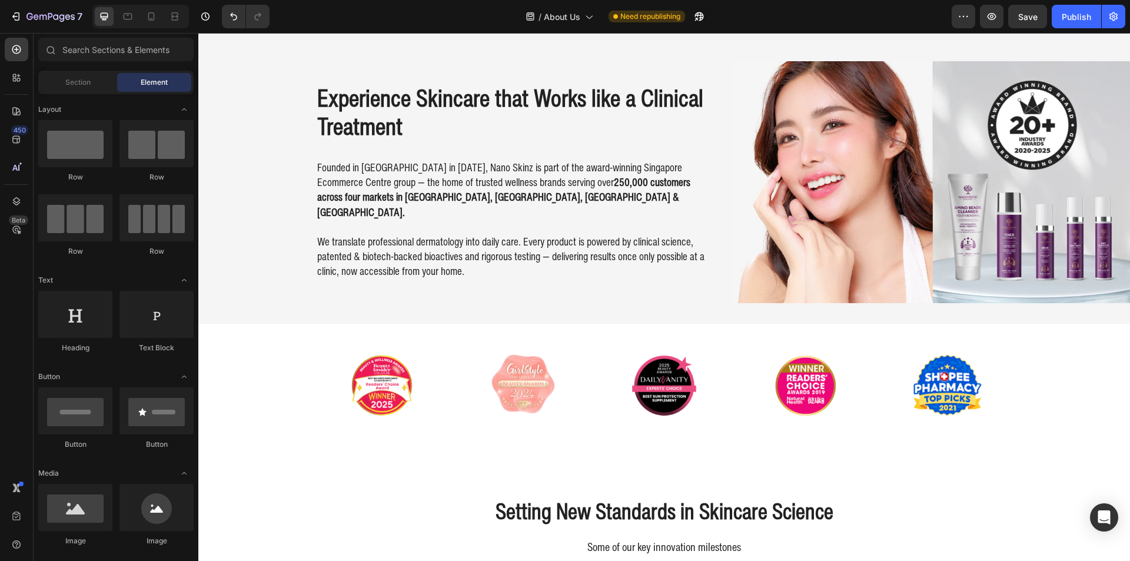
scroll to position [0, 0]
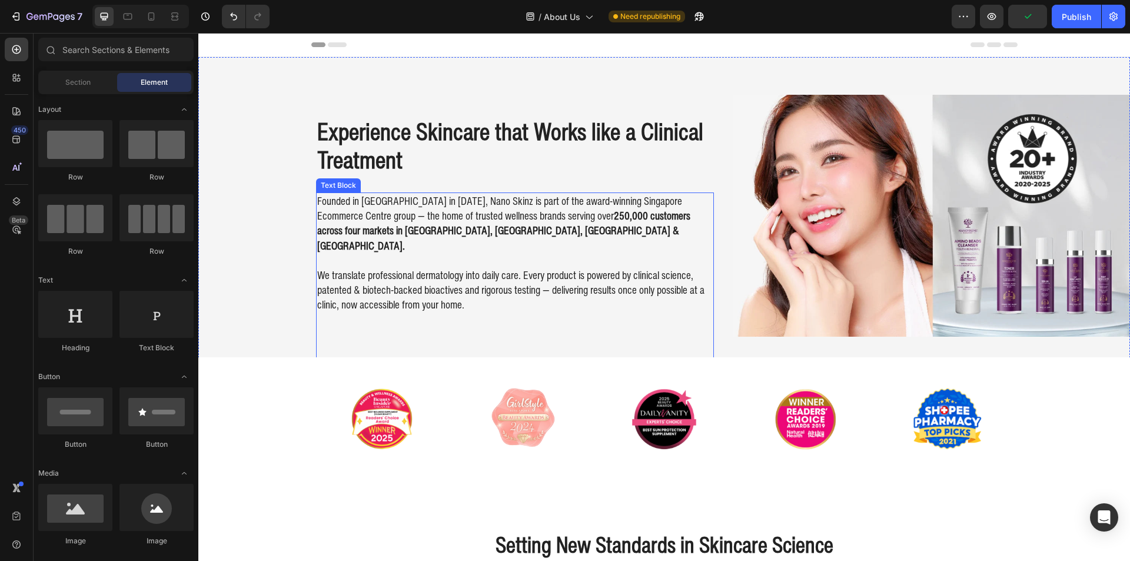
click at [502, 224] on p "Founded in [GEOGRAPHIC_DATA] in [DATE], Nano Skinz is part of the award-winning…" at bounding box center [514, 223] width 395 height 59
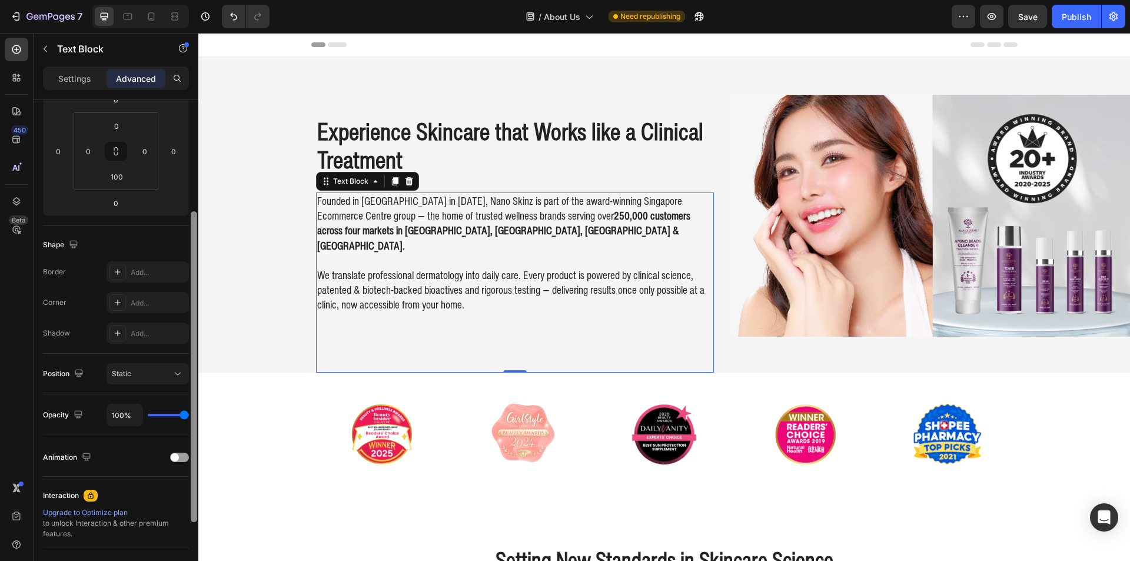
scroll to position [59, 0]
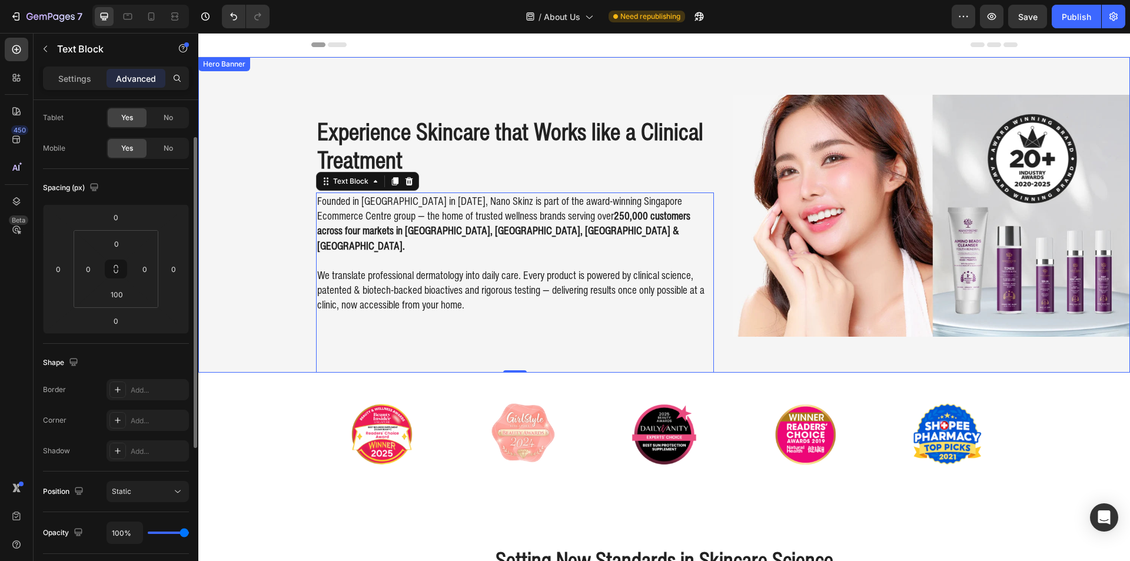
click at [237, 296] on div "Experience Skincare that Works like a Clinical Treatment Heading Founded in [GE…" at bounding box center [664, 214] width 932 height 315
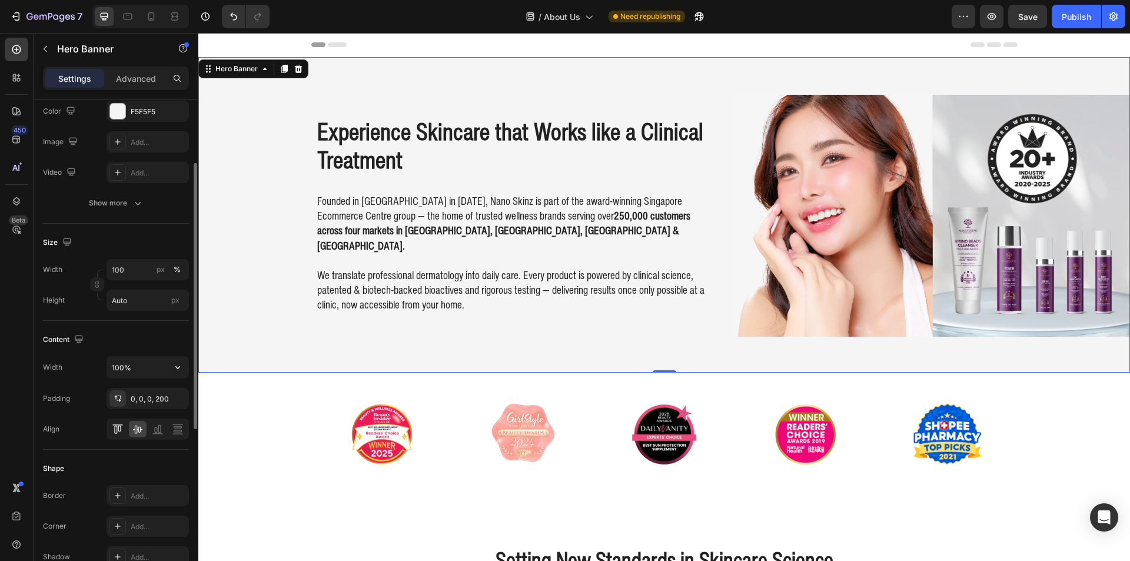
scroll to position [177, 0]
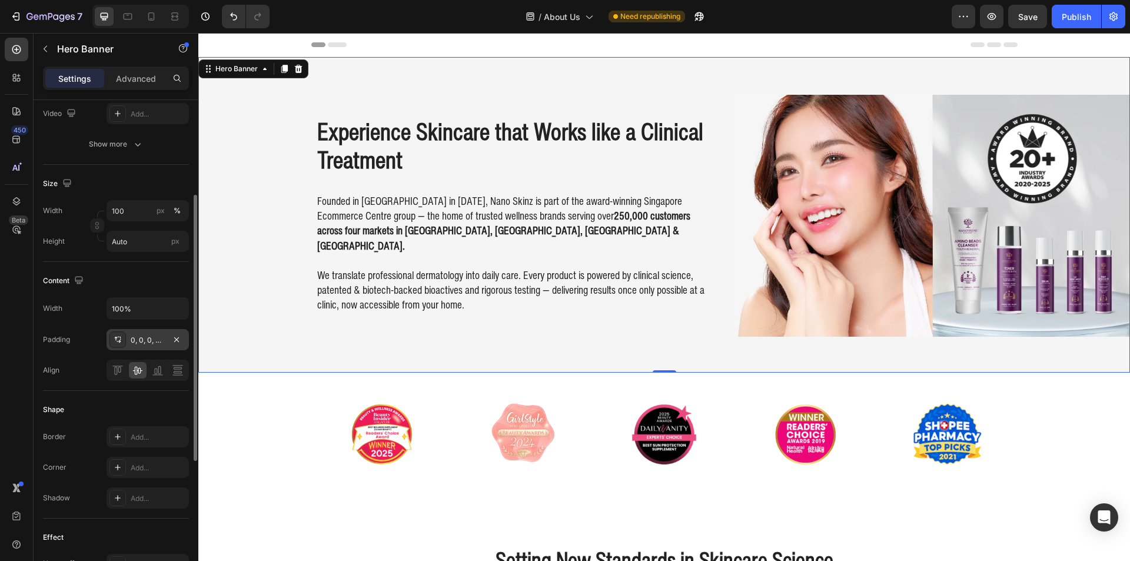
click at [137, 350] on div "0, 0, 0, 200" at bounding box center [148, 339] width 82 height 21
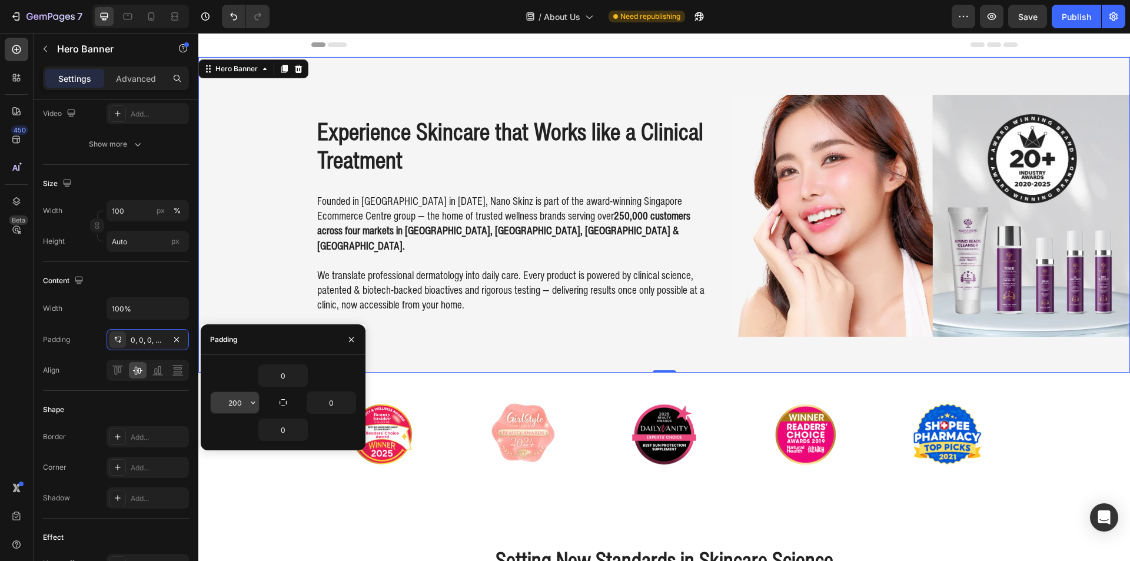
click at [230, 408] on input "200" at bounding box center [235, 402] width 48 height 21
type input "."
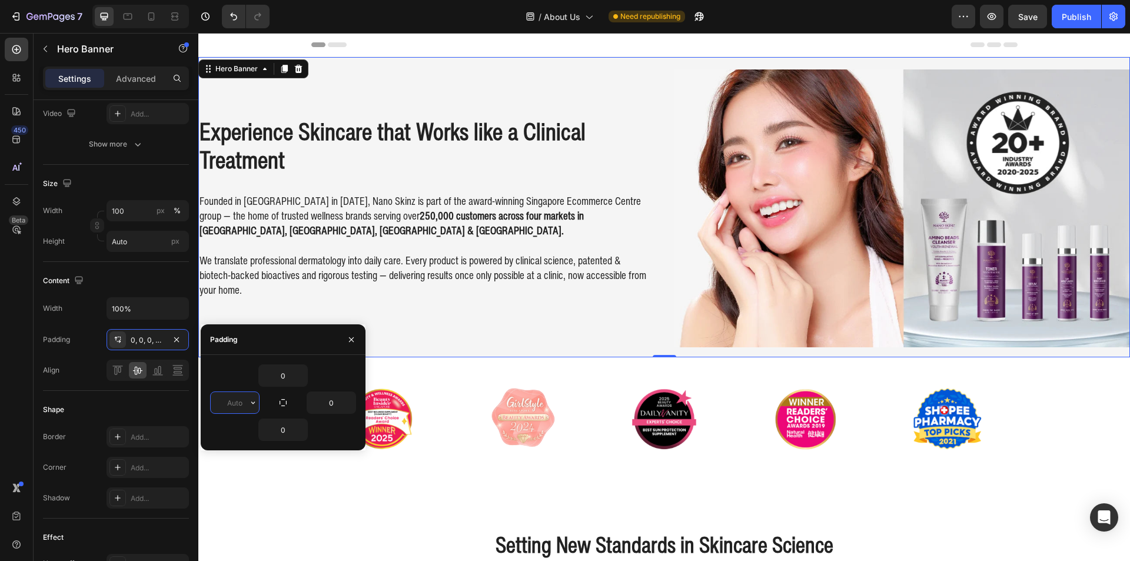
click at [235, 398] on input "text" at bounding box center [235, 402] width 48 height 21
click at [235, 395] on input "text" at bounding box center [235, 402] width 48 height 21
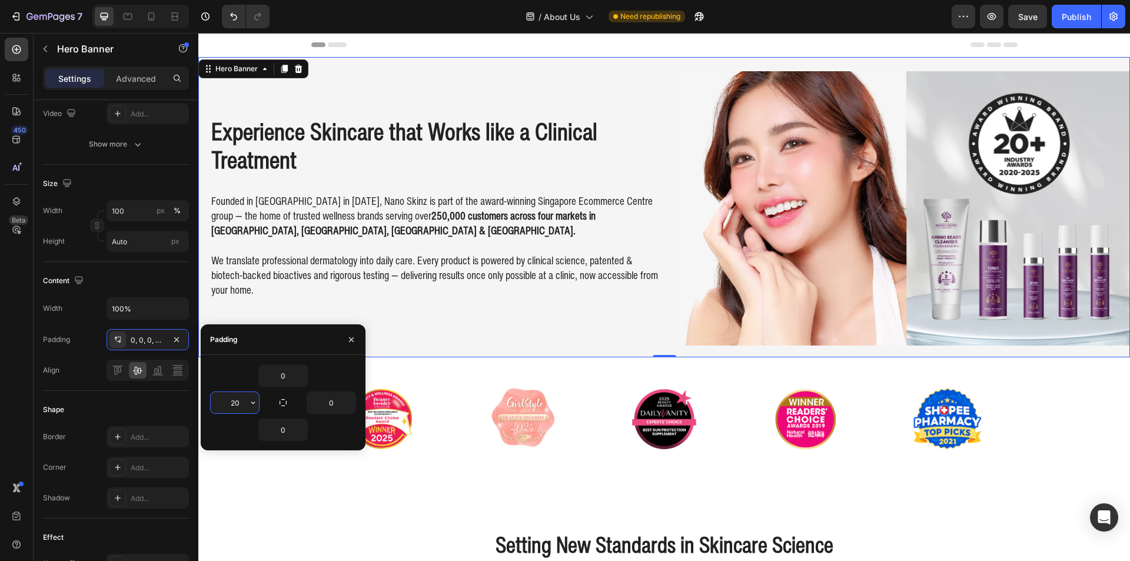
click at [237, 395] on input "20" at bounding box center [235, 402] width 48 height 21
click at [238, 396] on input "20" at bounding box center [235, 402] width 48 height 21
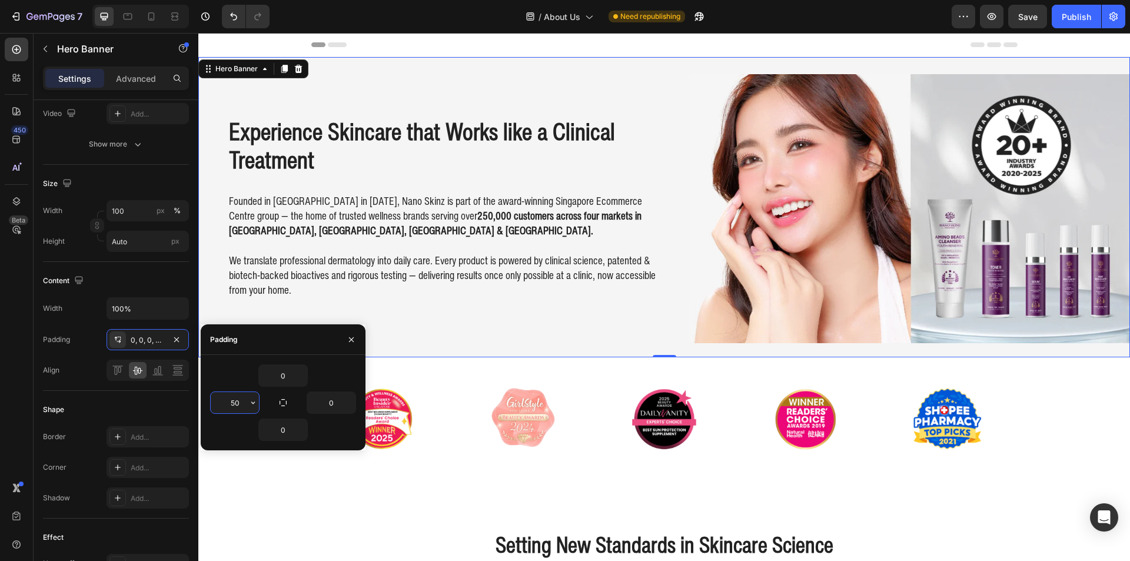
click at [238, 396] on input "50" at bounding box center [235, 402] width 48 height 21
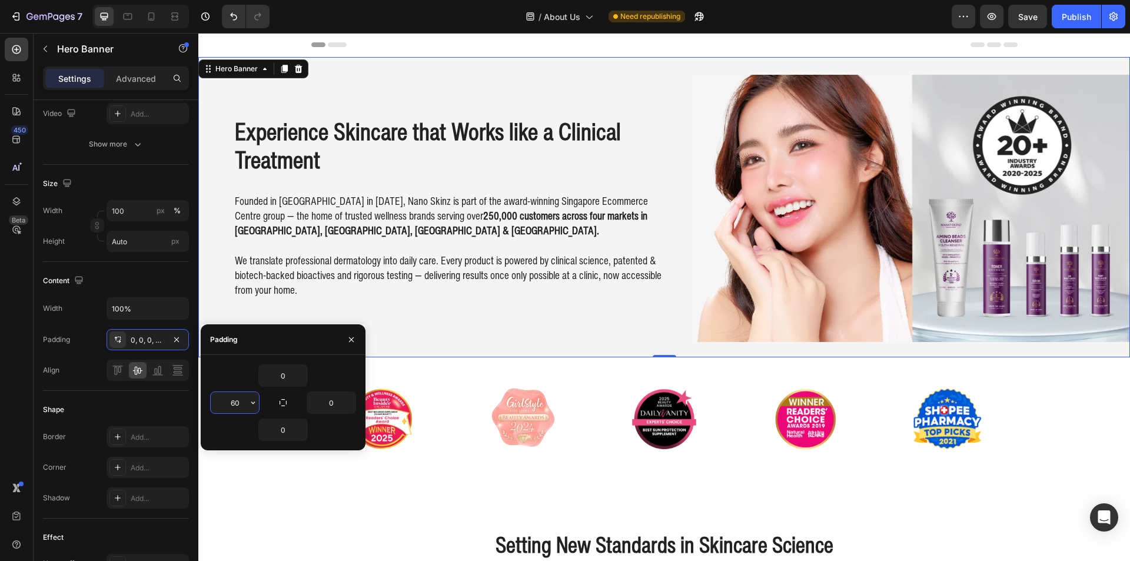
click at [238, 396] on input "60" at bounding box center [235, 402] width 48 height 21
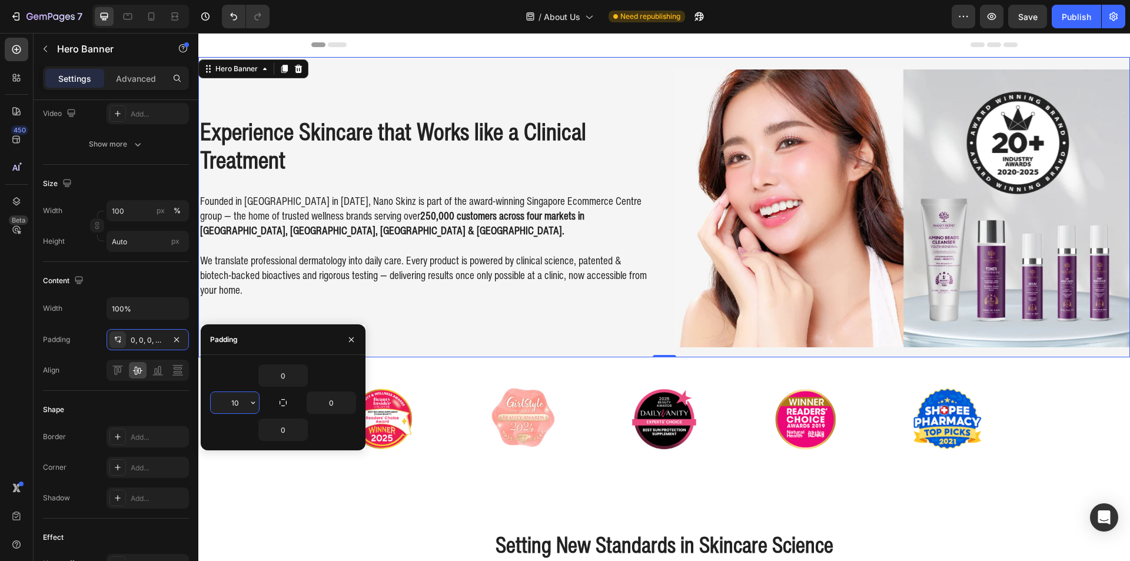
type input "100"
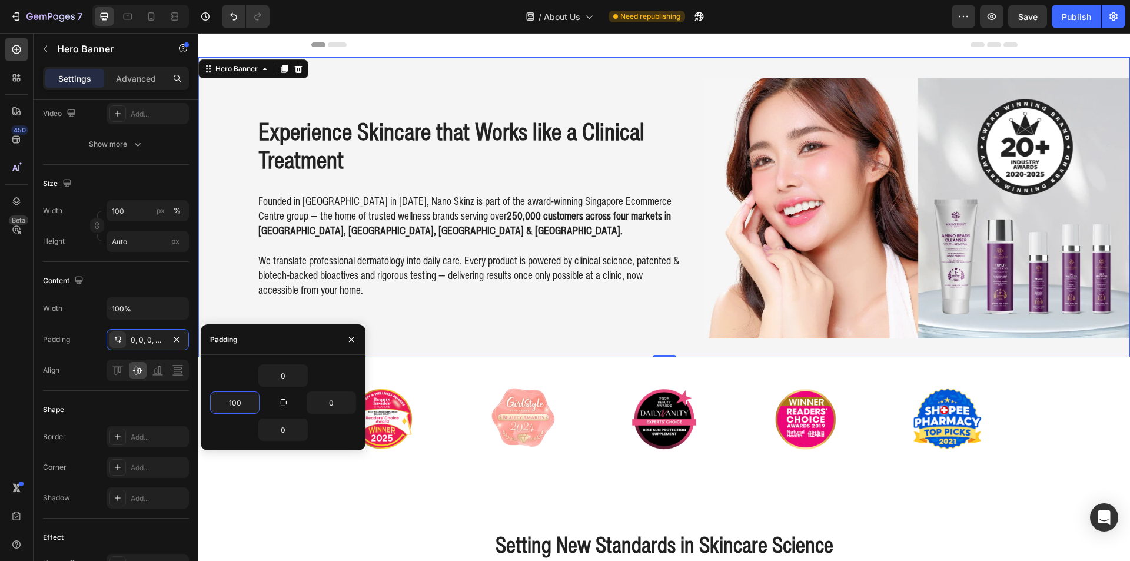
click at [776, 209] on img at bounding box center [916, 208] width 427 height 260
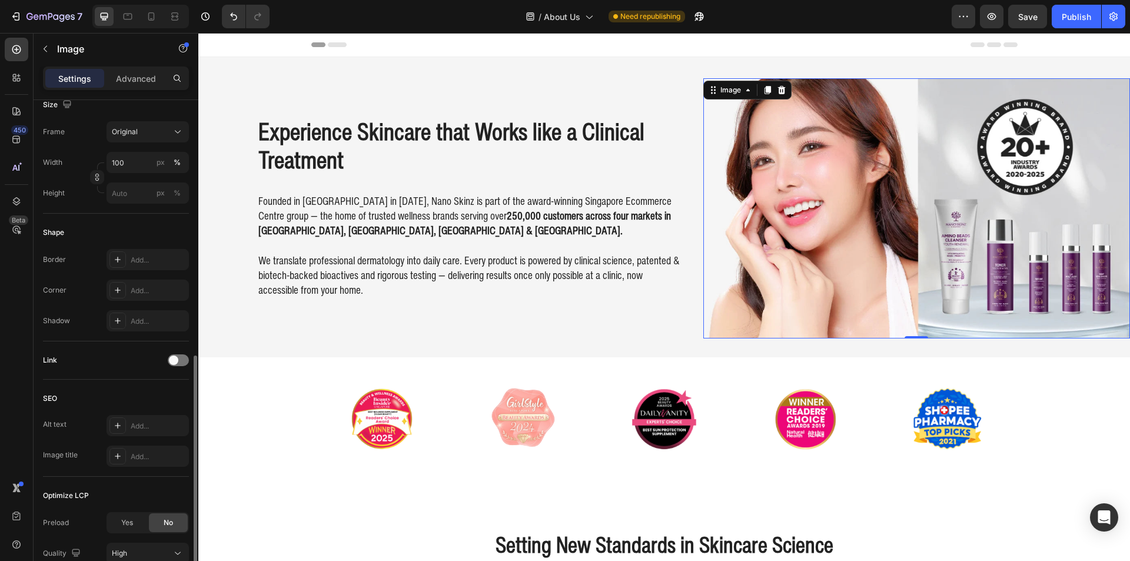
scroll to position [394, 0]
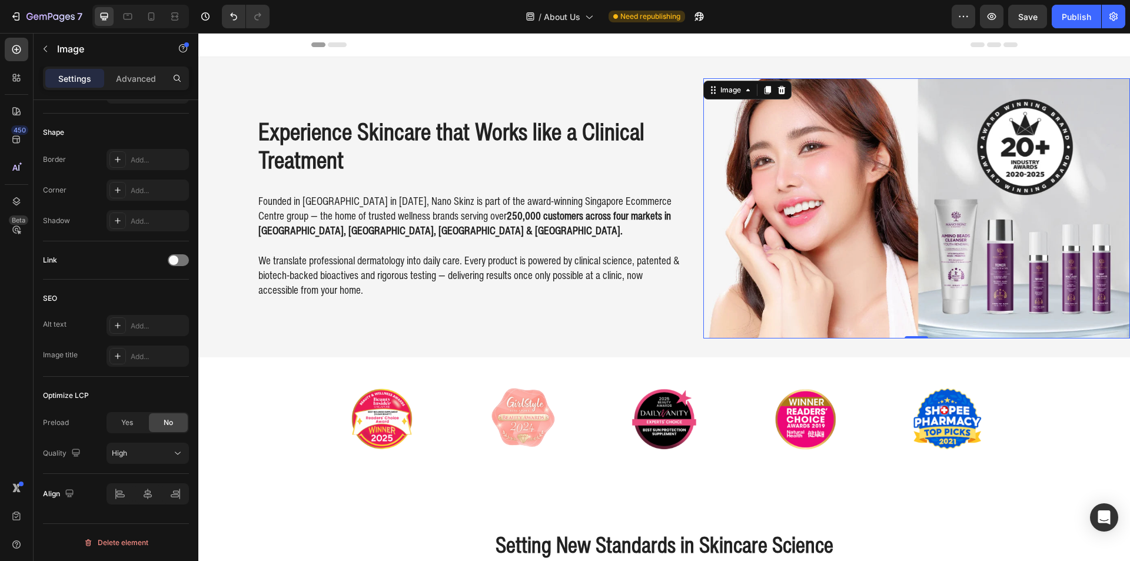
click at [744, 194] on img at bounding box center [916, 208] width 427 height 260
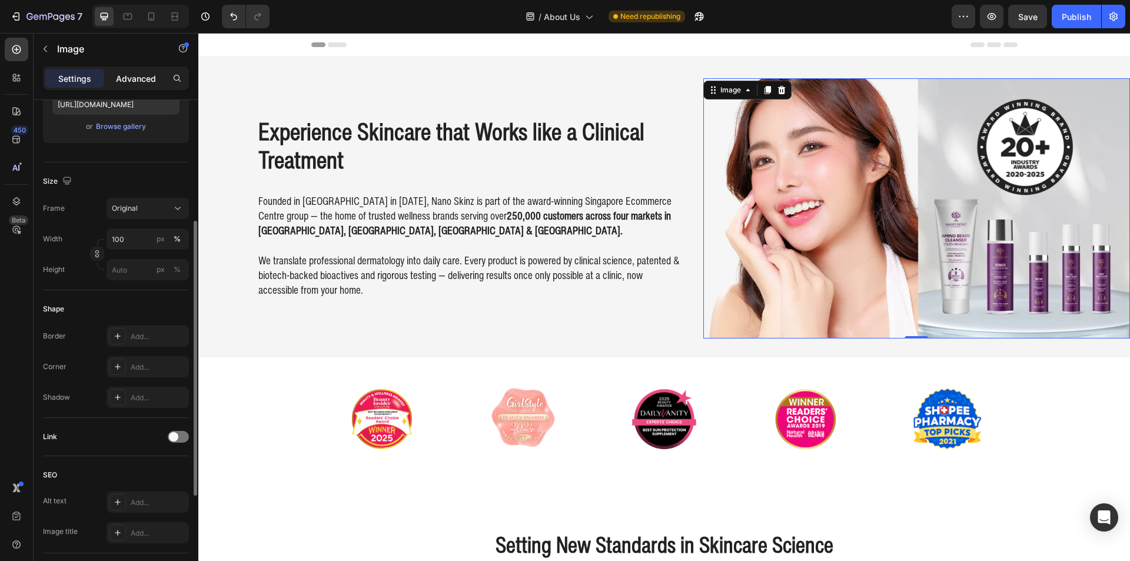
click at [127, 79] on p "Advanced" at bounding box center [136, 78] width 40 height 12
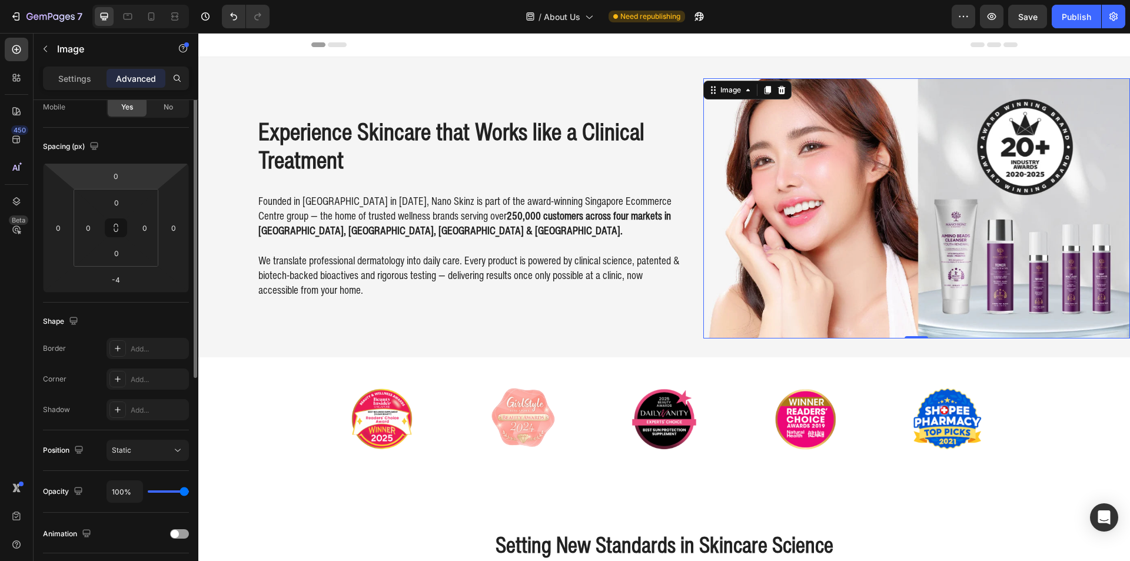
scroll to position [41, 0]
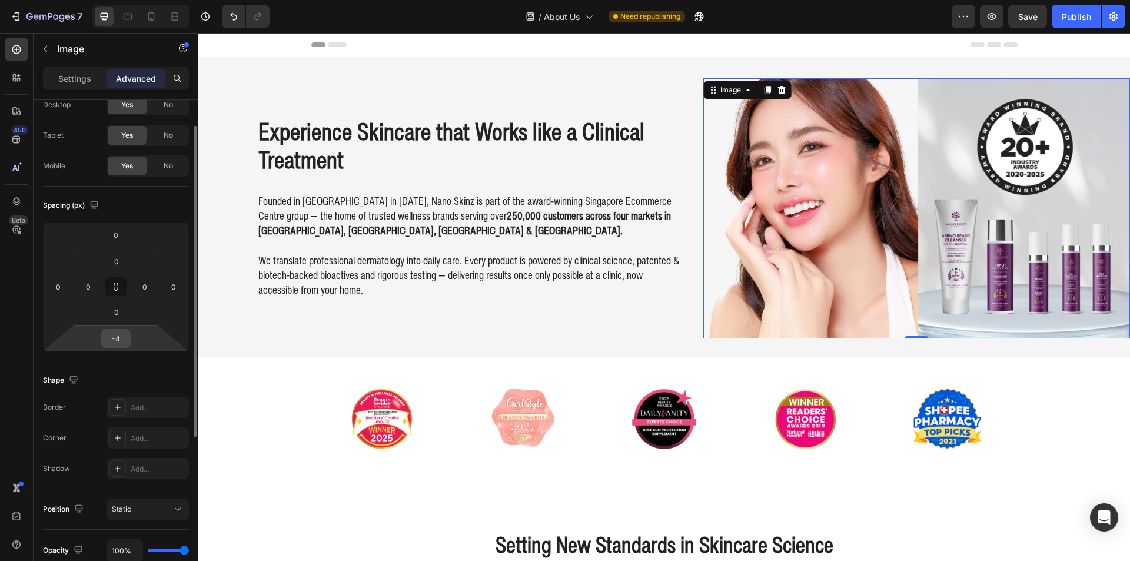
click at [121, 344] on input "-4" at bounding box center [116, 339] width 24 height 18
click at [124, 343] on input "-4" at bounding box center [116, 339] width 24 height 18
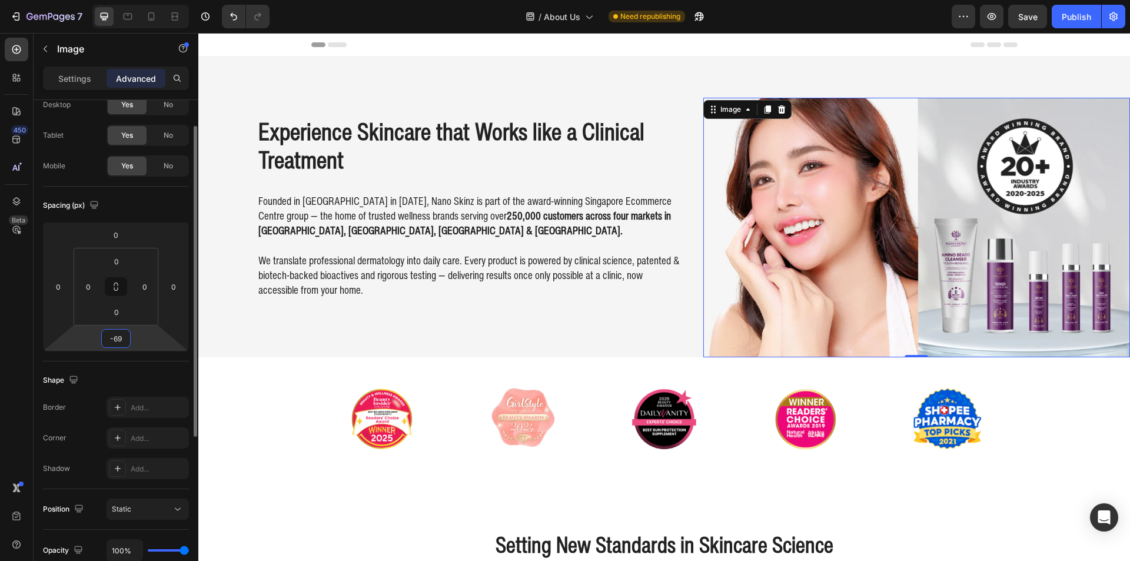
type input "-70"
click at [118, 261] on input "0" at bounding box center [117, 261] width 24 height 18
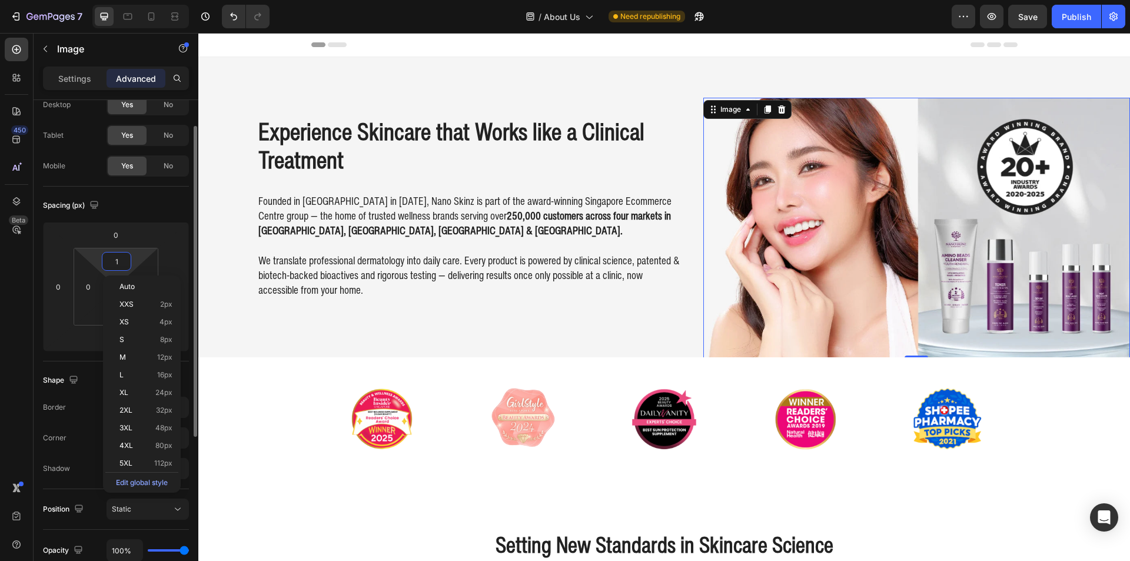
type input "0"
click at [120, 238] on input "0" at bounding box center [116, 235] width 24 height 18
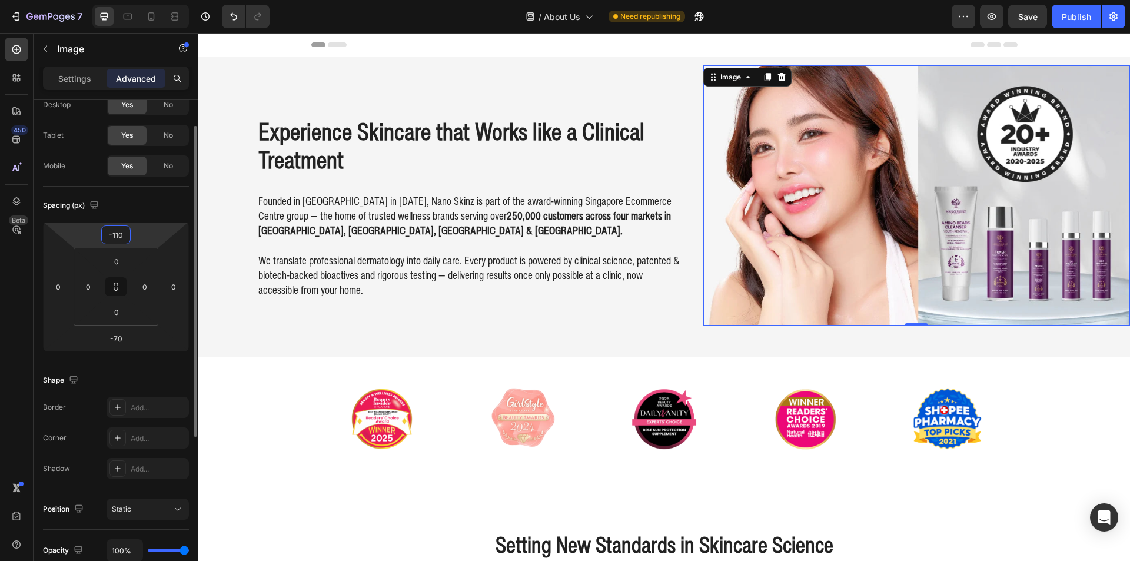
click at [121, 240] on input "-110" at bounding box center [116, 235] width 24 height 18
type input "0"
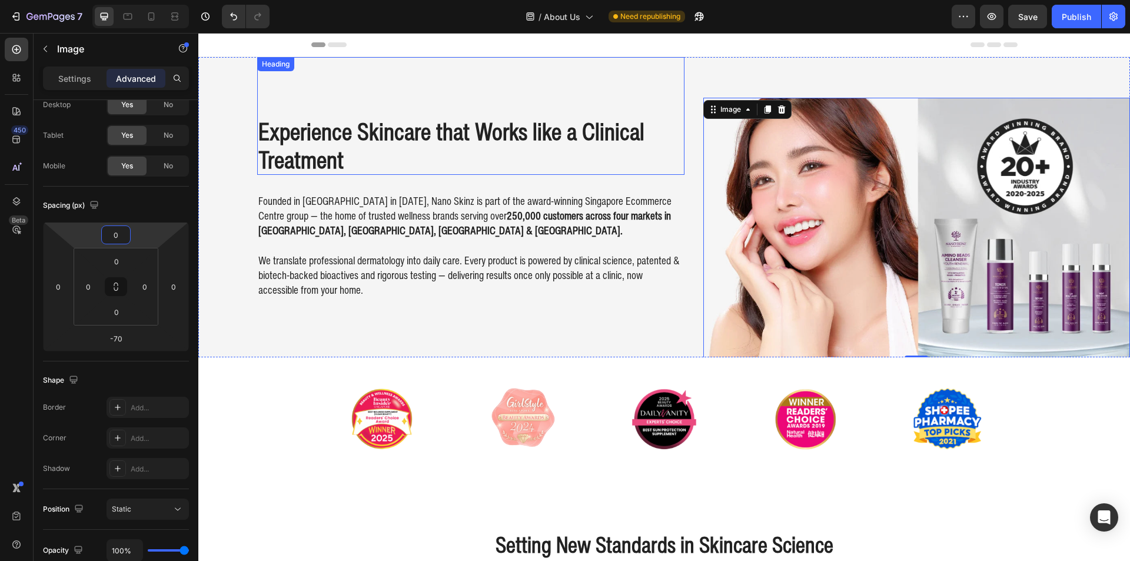
click at [667, 108] on div "Experience Skincare that Works like a Clinical Treatment Heading" at bounding box center [470, 116] width 427 height 118
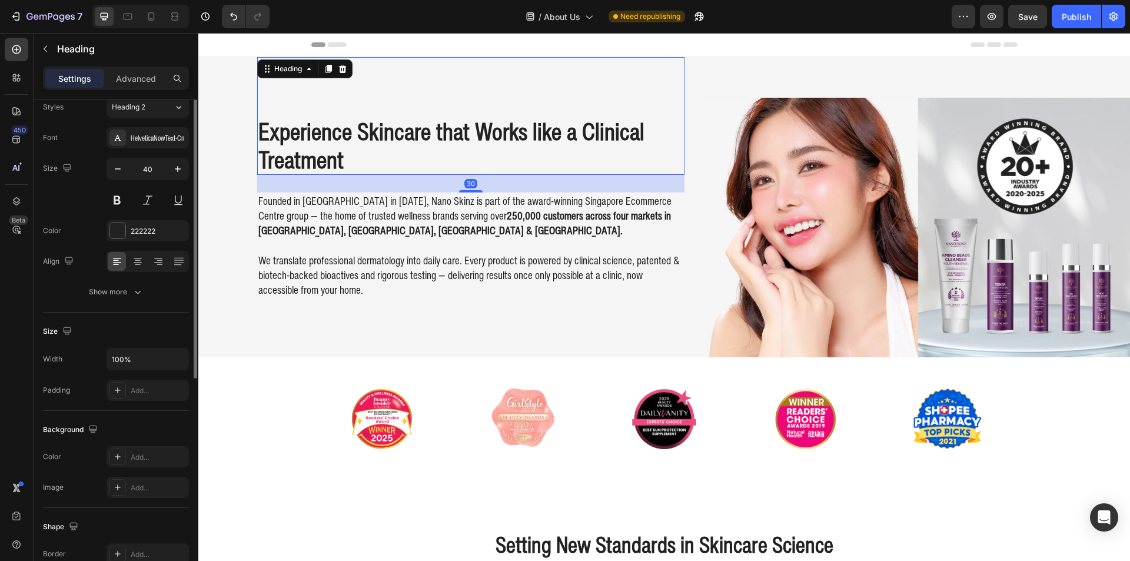
scroll to position [0, 0]
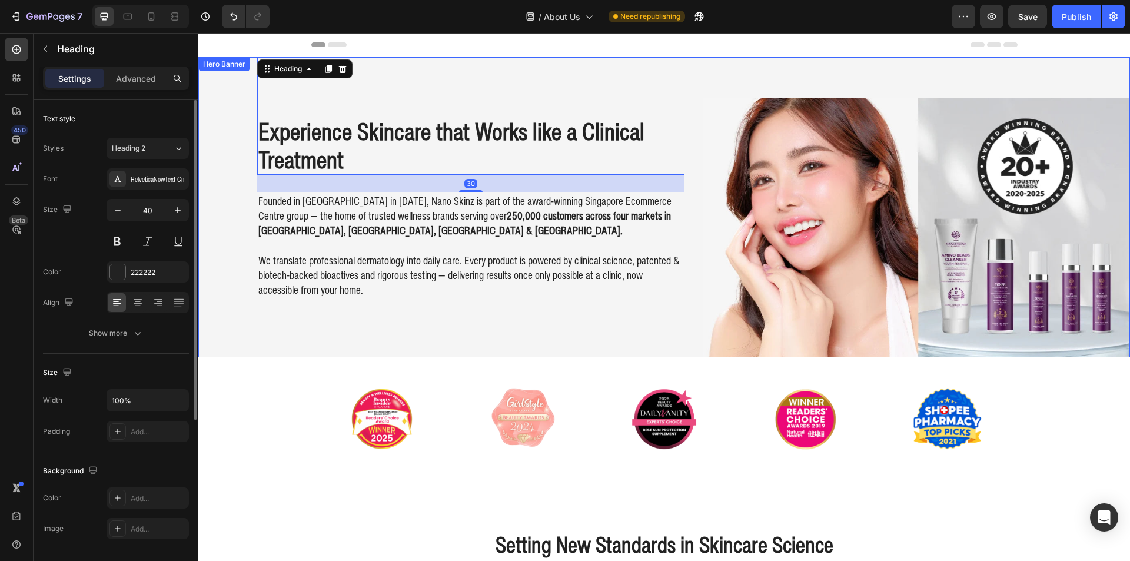
click at [694, 83] on div "Experience Skincare that Works like a Clinical Treatment Heading 30 Founded in …" at bounding box center [664, 207] width 932 height 300
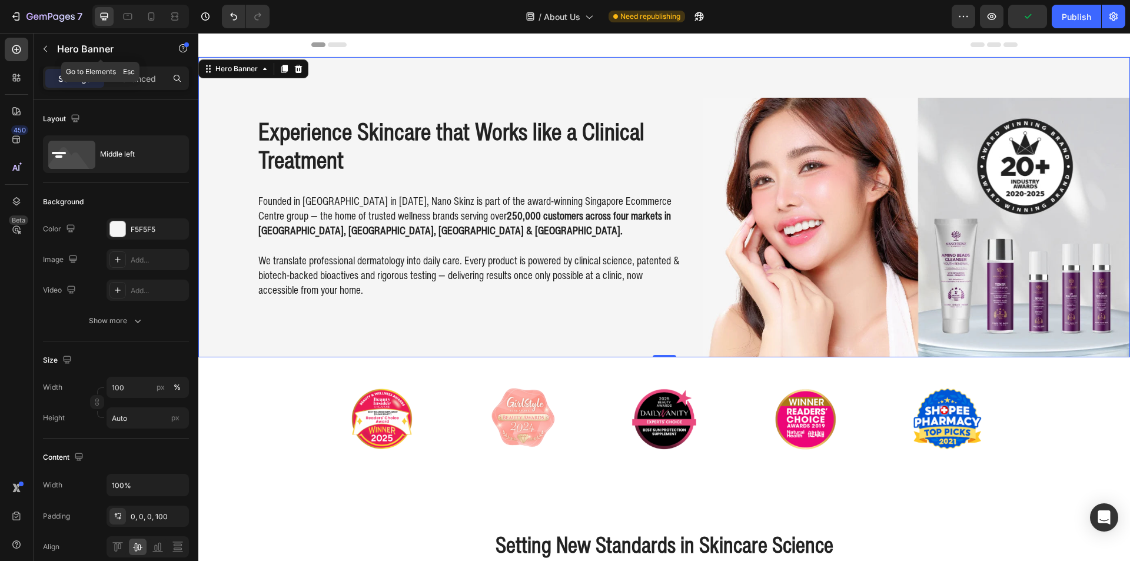
click at [143, 64] on div "Hero Banner" at bounding box center [101, 50] width 134 height 34
click at [140, 76] on p "Advanced" at bounding box center [136, 78] width 40 height 12
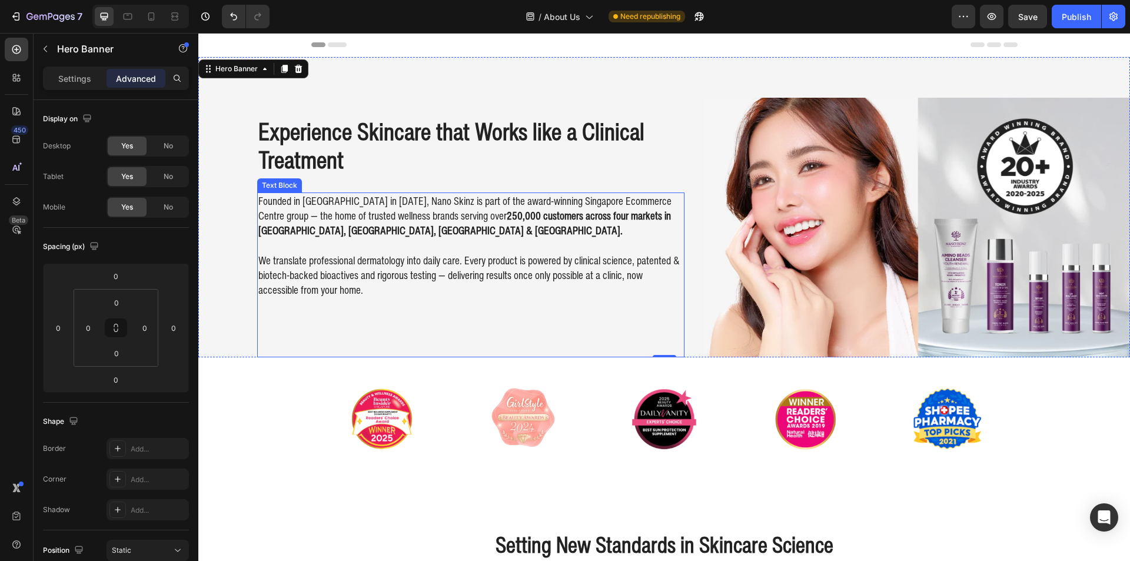
click at [772, 269] on img at bounding box center [916, 228] width 427 height 260
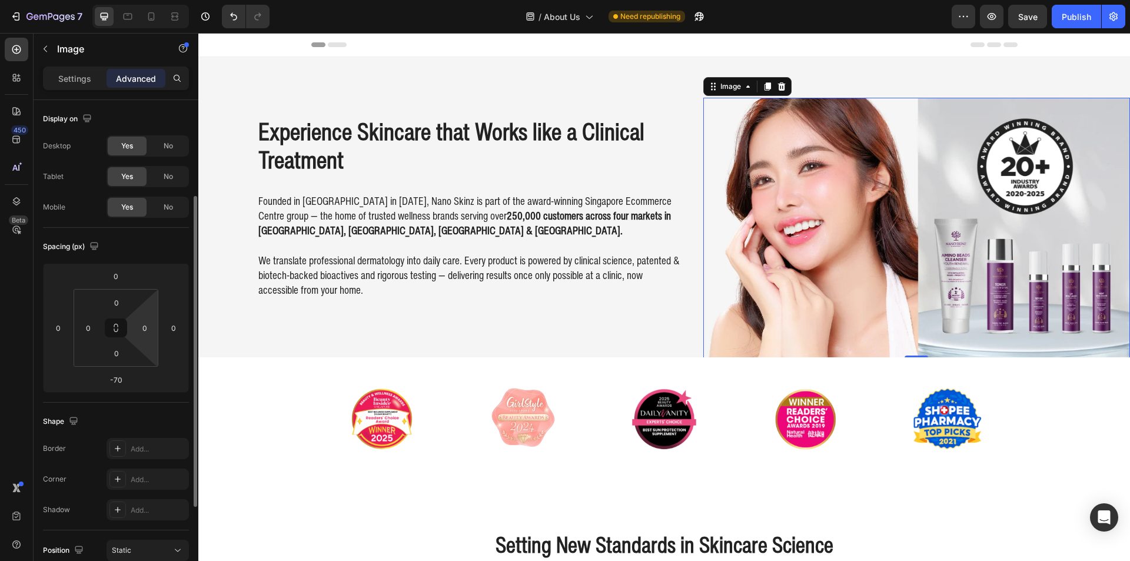
scroll to position [59, 0]
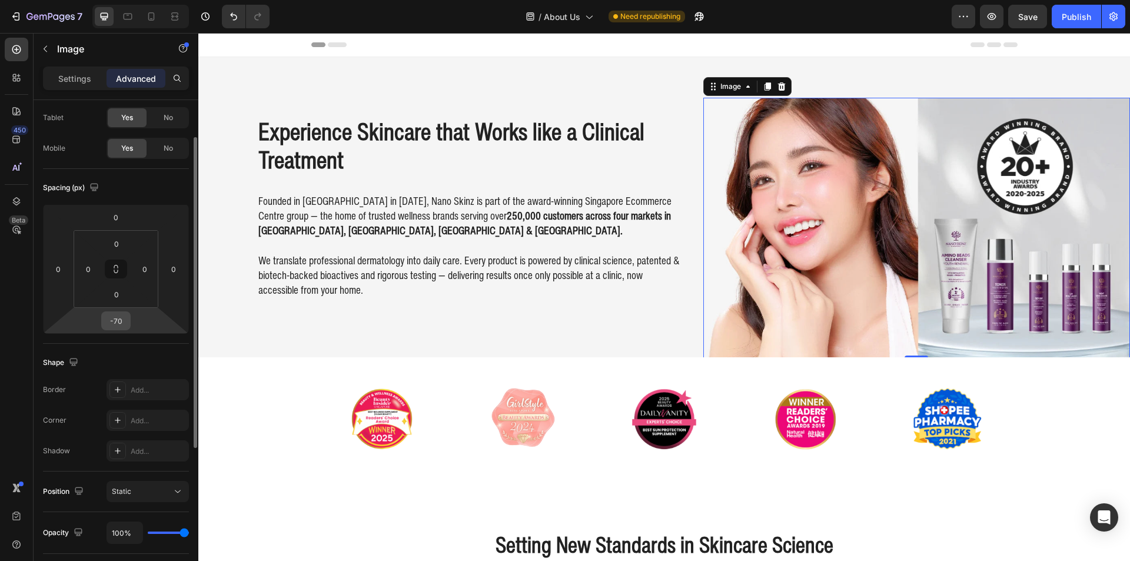
click at [109, 316] on input "-70" at bounding box center [116, 321] width 24 height 18
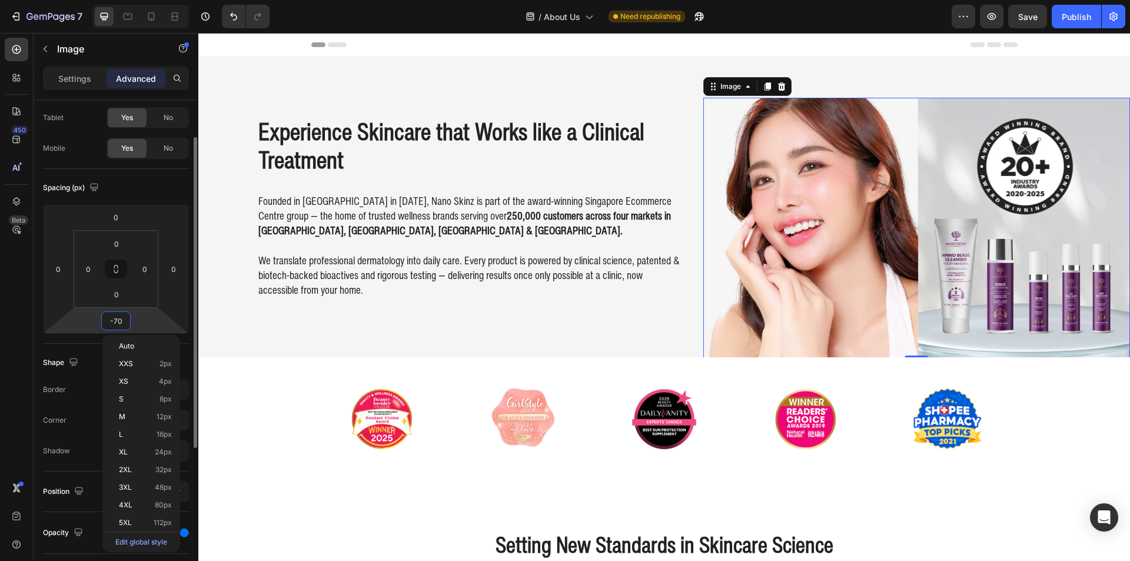
type input "0"
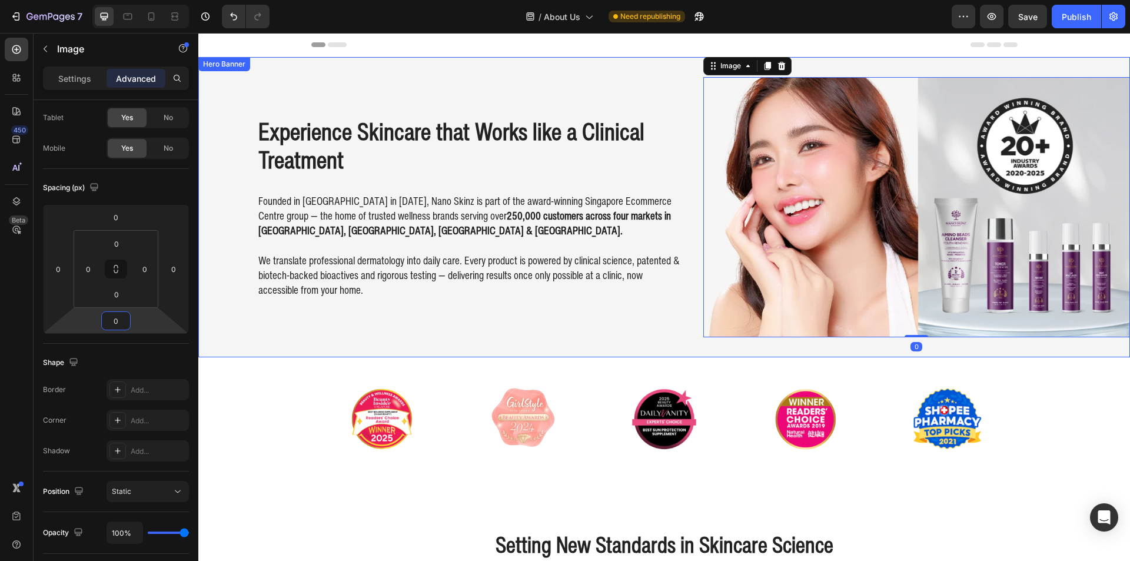
click at [687, 343] on div "Experience Skincare that Works like a Clinical Treatment Heading Founded in [GE…" at bounding box center [664, 207] width 932 height 300
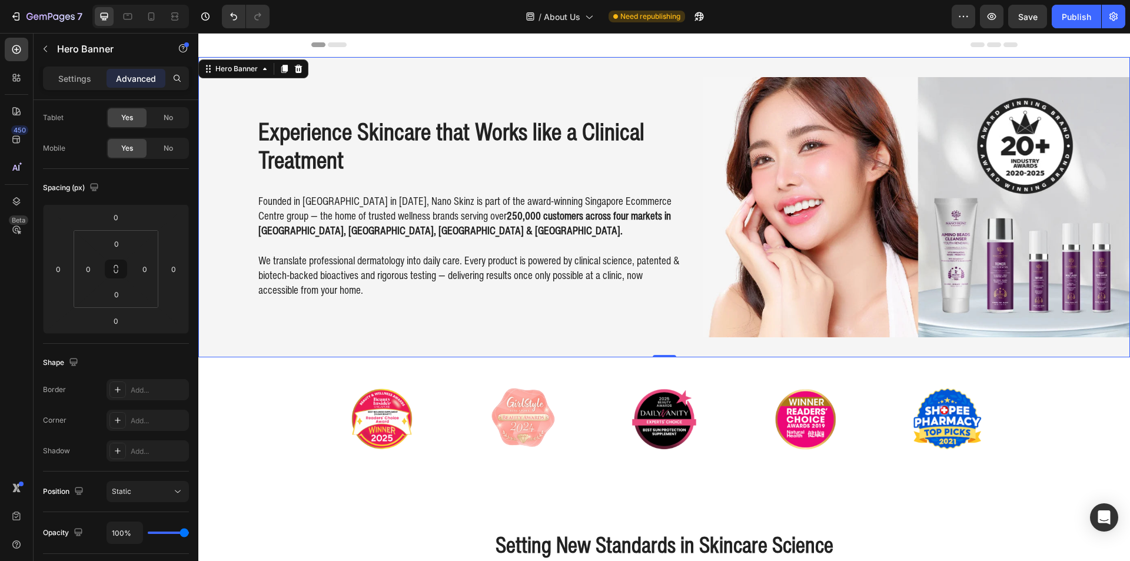
scroll to position [0, 0]
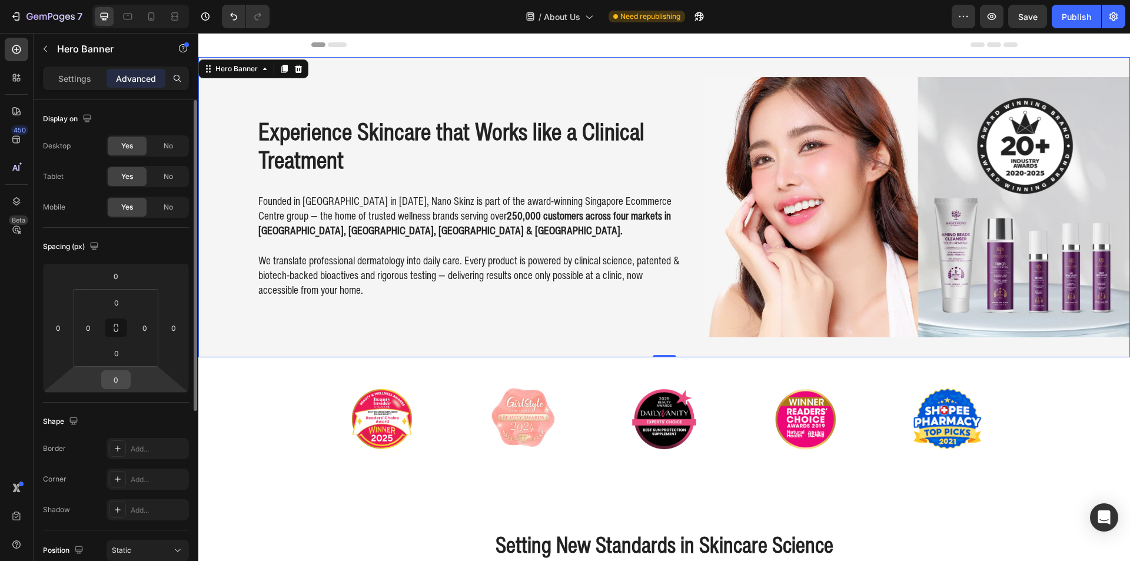
click at [116, 378] on input "0" at bounding box center [116, 380] width 24 height 18
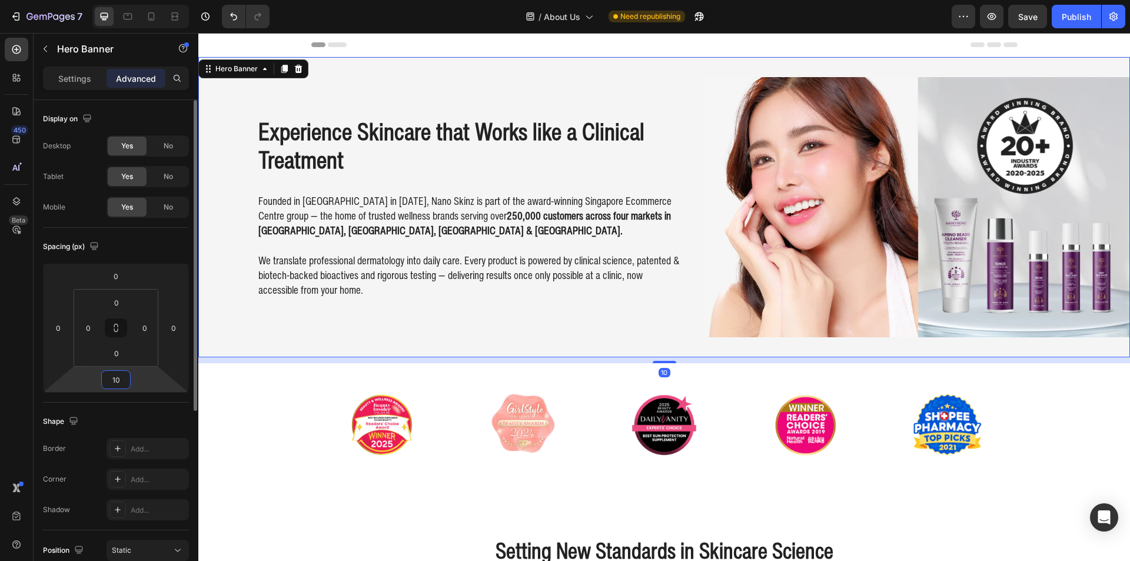
click at [116, 378] on input "10" at bounding box center [116, 380] width 24 height 18
type input "20"
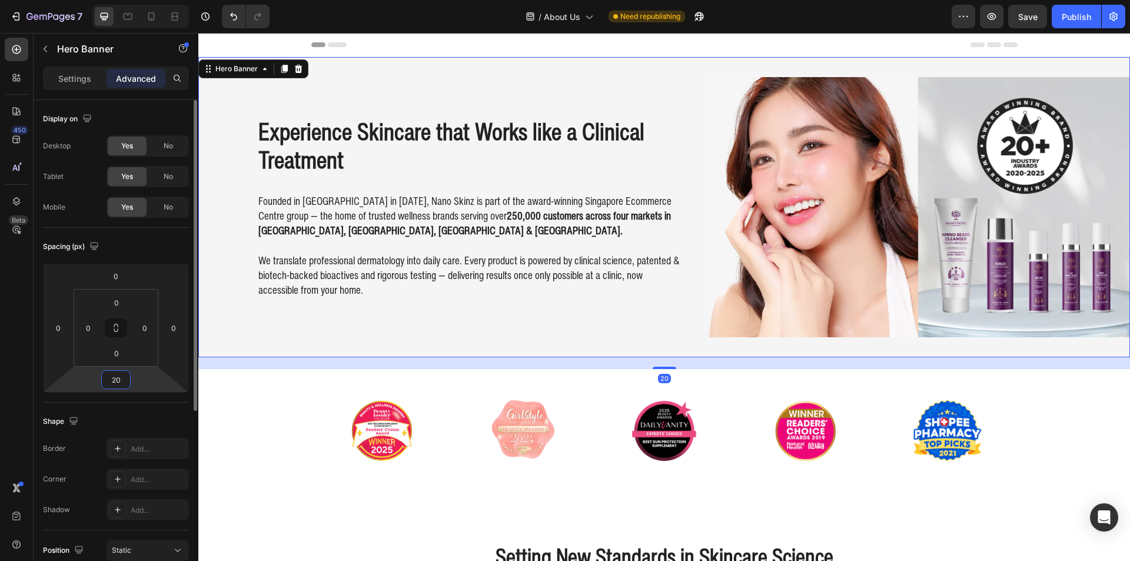
click at [117, 376] on input "20" at bounding box center [116, 380] width 24 height 18
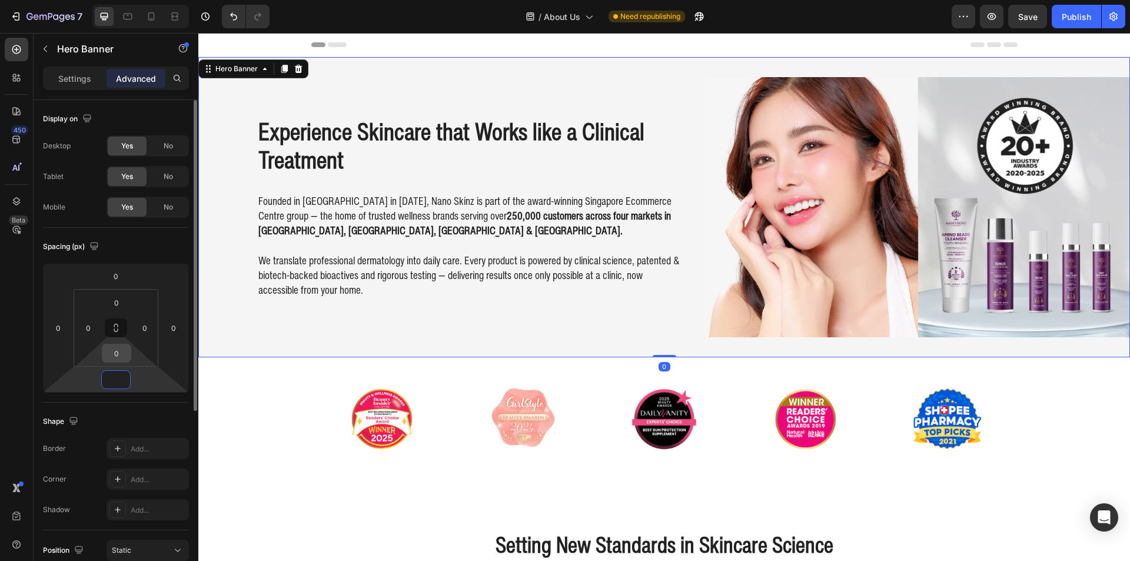
type input "0"
click at [122, 345] on input "0" at bounding box center [117, 353] width 24 height 18
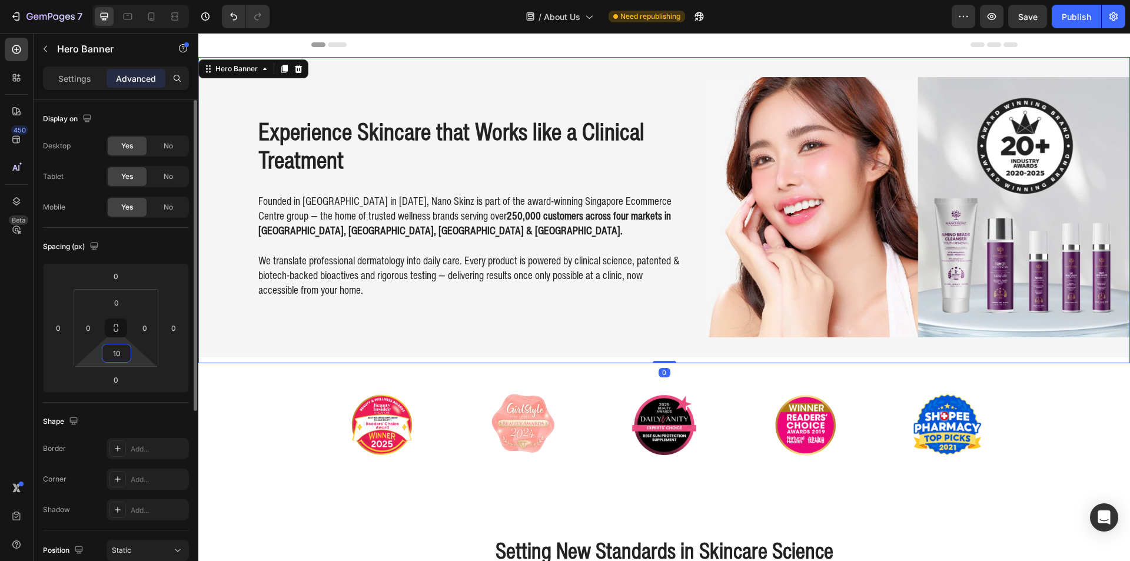
click at [121, 346] on input "10" at bounding box center [117, 353] width 24 height 18
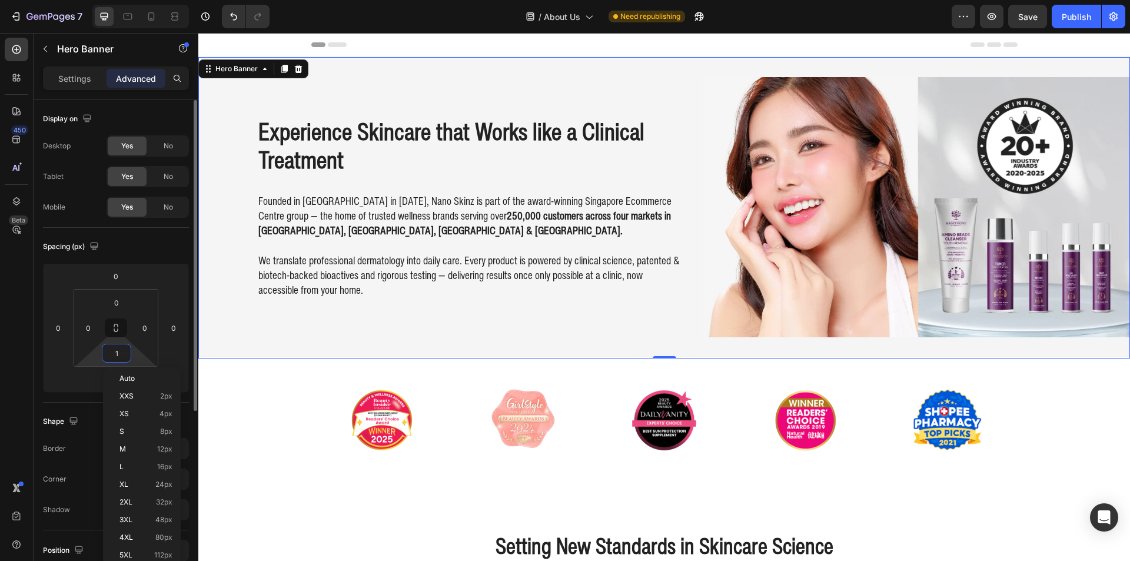
type input "0"
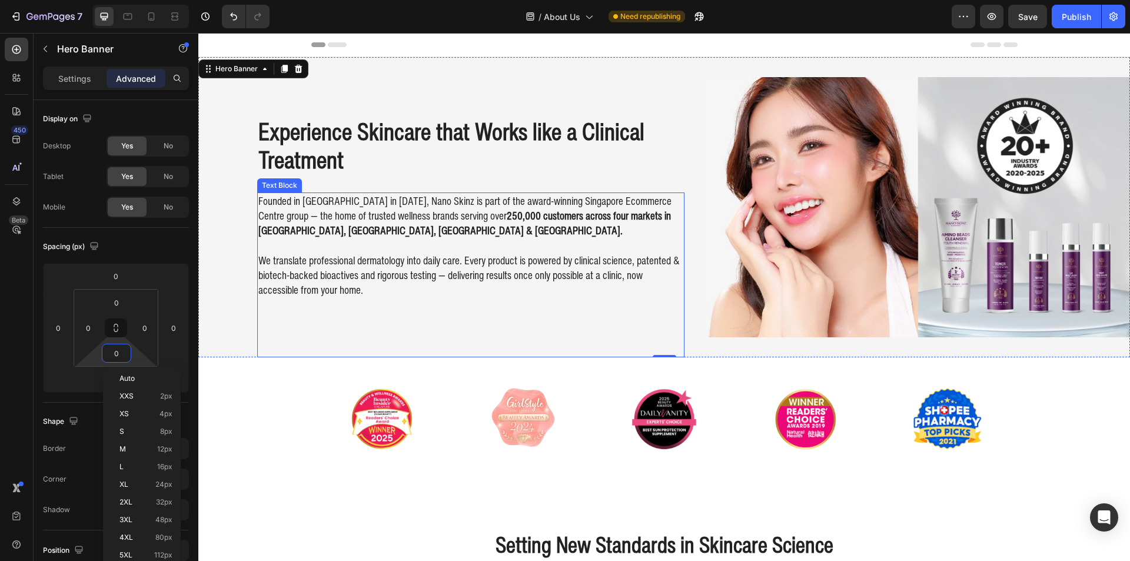
click at [316, 331] on div "Founded in [GEOGRAPHIC_DATA] in [DATE], Nano Skinz is part of the award-winning…" at bounding box center [470, 274] width 427 height 165
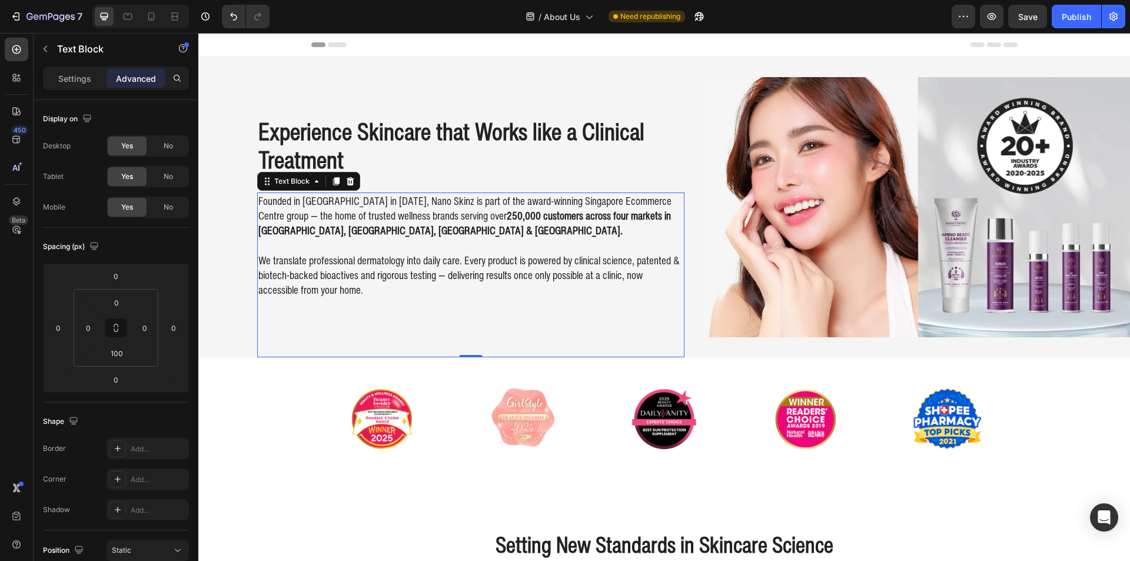
click at [222, 321] on div "Experience Skincare that Works like a Clinical Treatment Heading Founded in [GE…" at bounding box center [664, 207] width 932 height 300
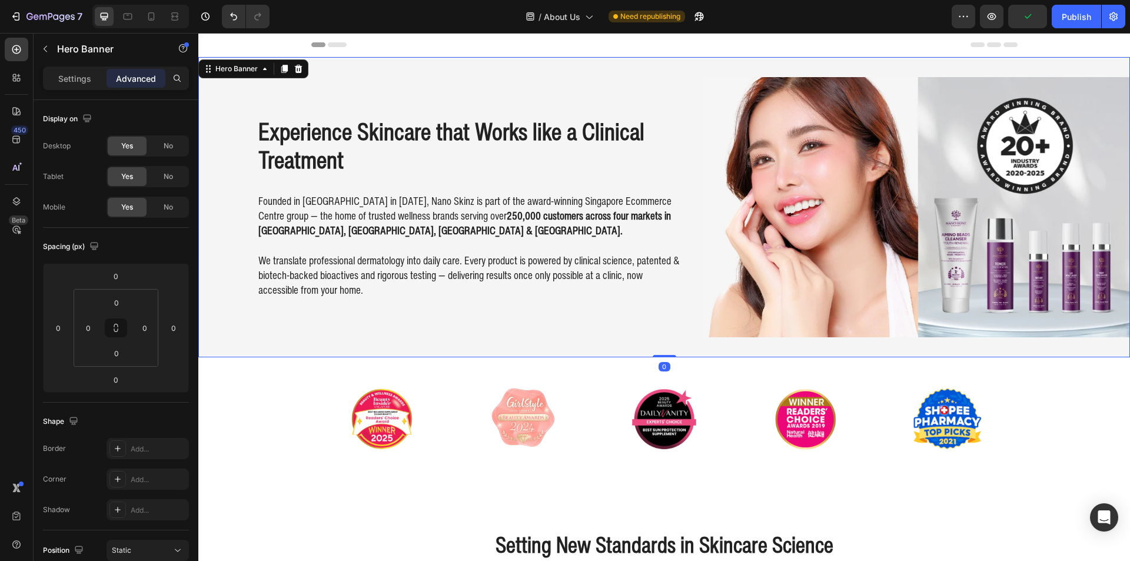
click at [258, 59] on div "Hero Banner" at bounding box center [253, 68] width 110 height 19
click at [81, 81] on p "Settings" at bounding box center [74, 78] width 33 height 12
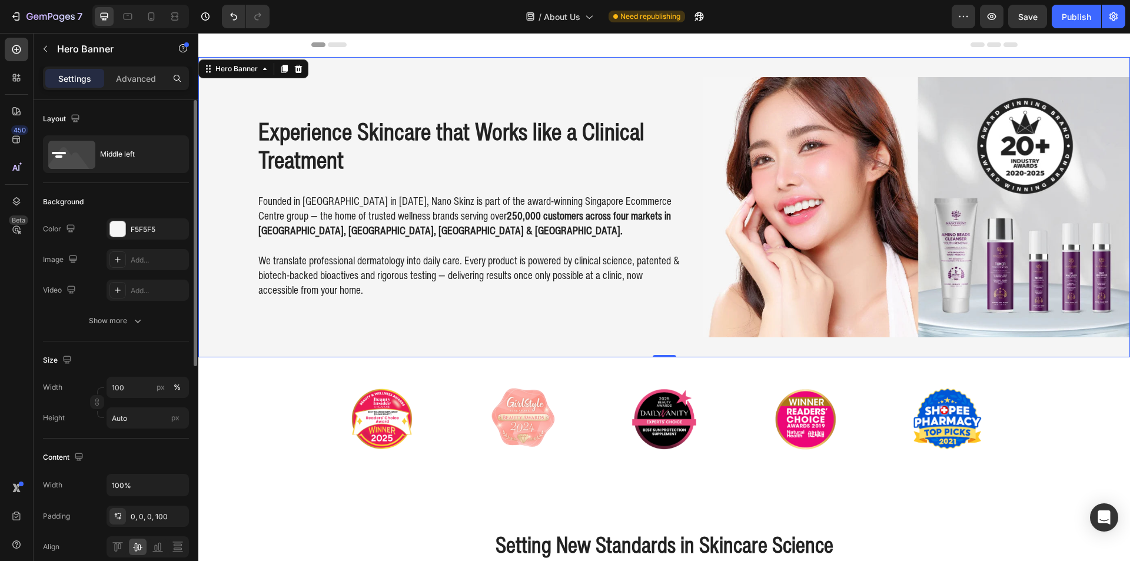
scroll to position [59, 0]
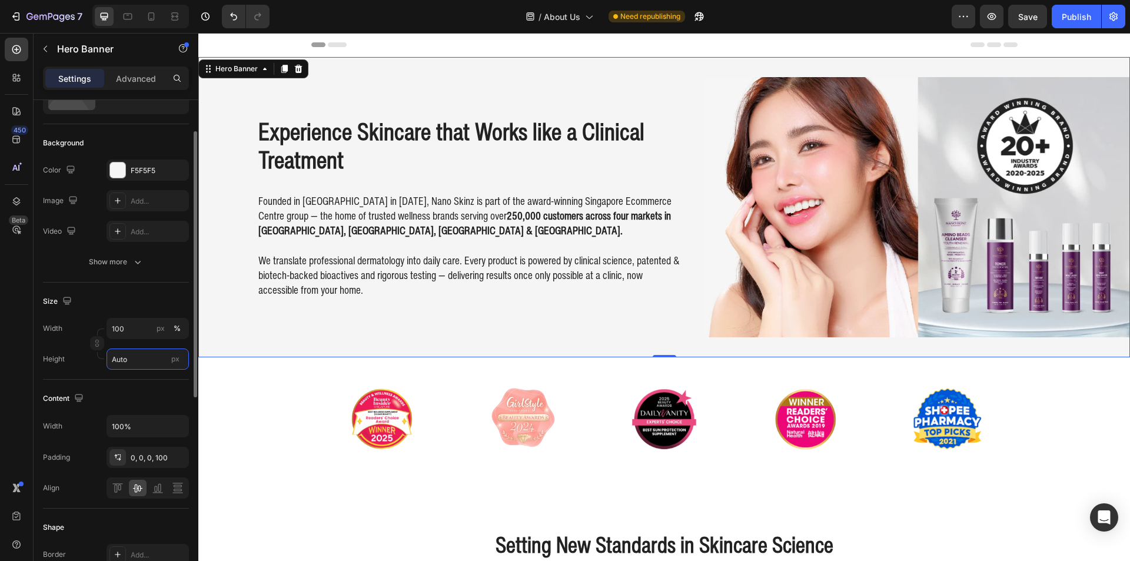
click at [137, 353] on input "Auto" at bounding box center [148, 358] width 82 height 21
click at [148, 359] on input "Auto" at bounding box center [148, 358] width 82 height 21
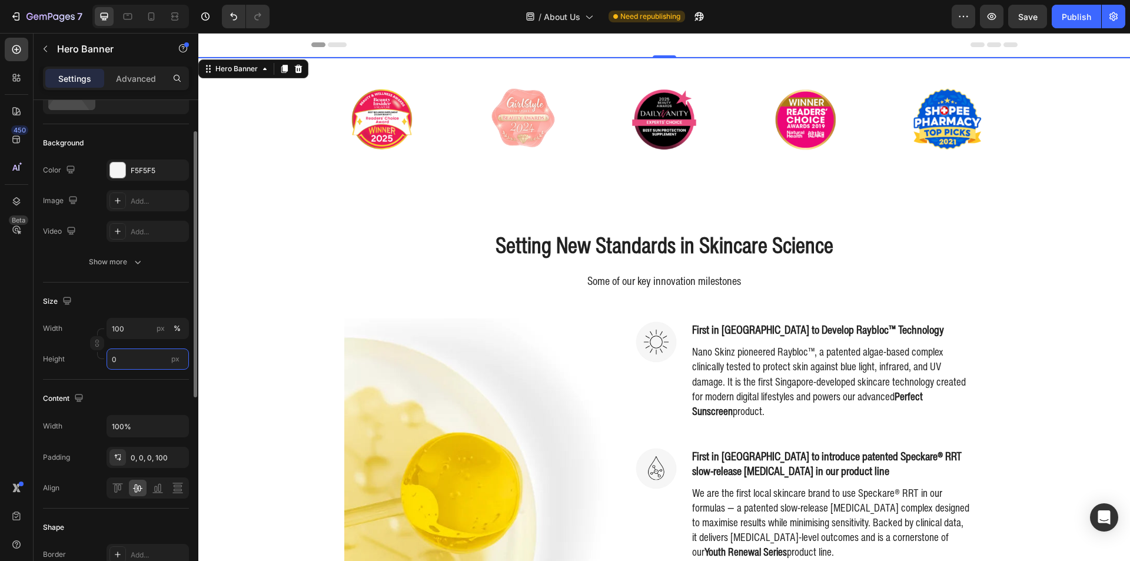
click at [148, 359] on input "0" at bounding box center [148, 358] width 82 height 21
click at [148, 359] on input "1" at bounding box center [148, 358] width 82 height 21
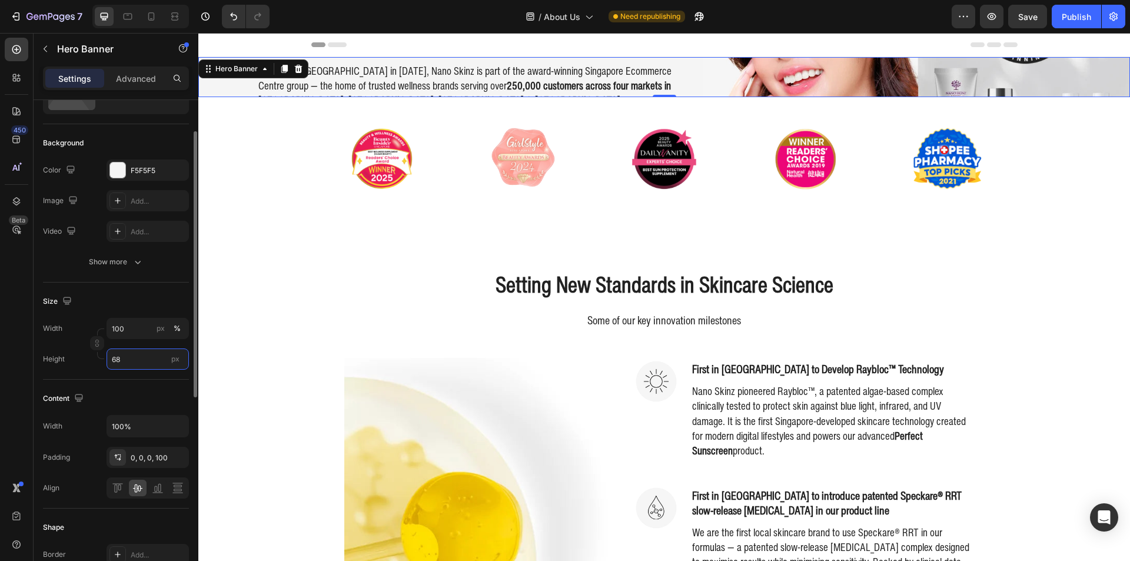
click at [148, 359] on input "68" at bounding box center [148, 358] width 82 height 21
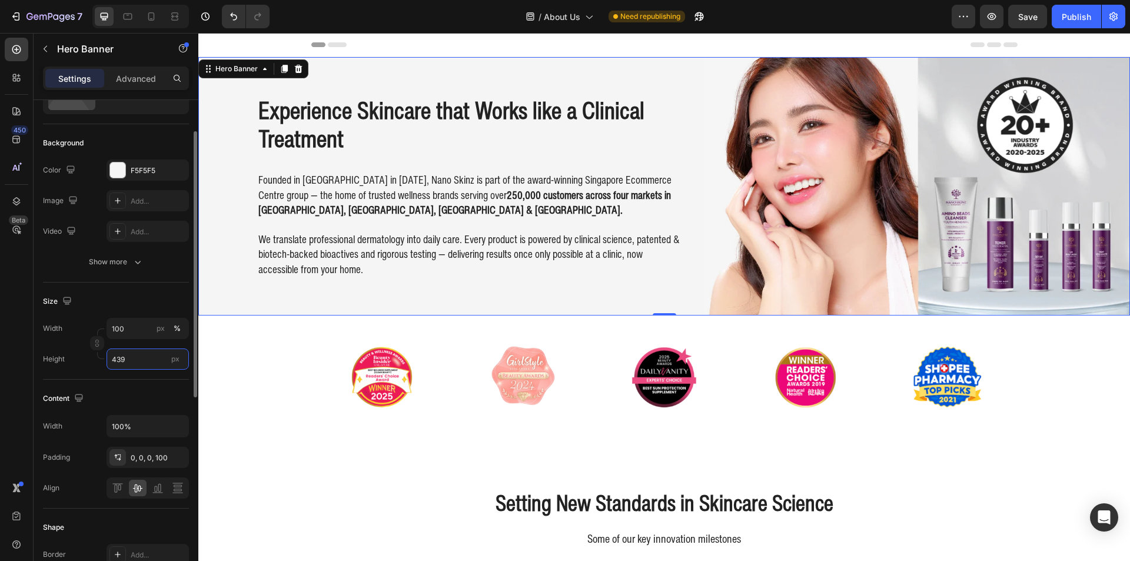
type input "440"
click at [1063, 339] on div "Image Image Image Image Image Carousel" at bounding box center [664, 378] width 932 height 87
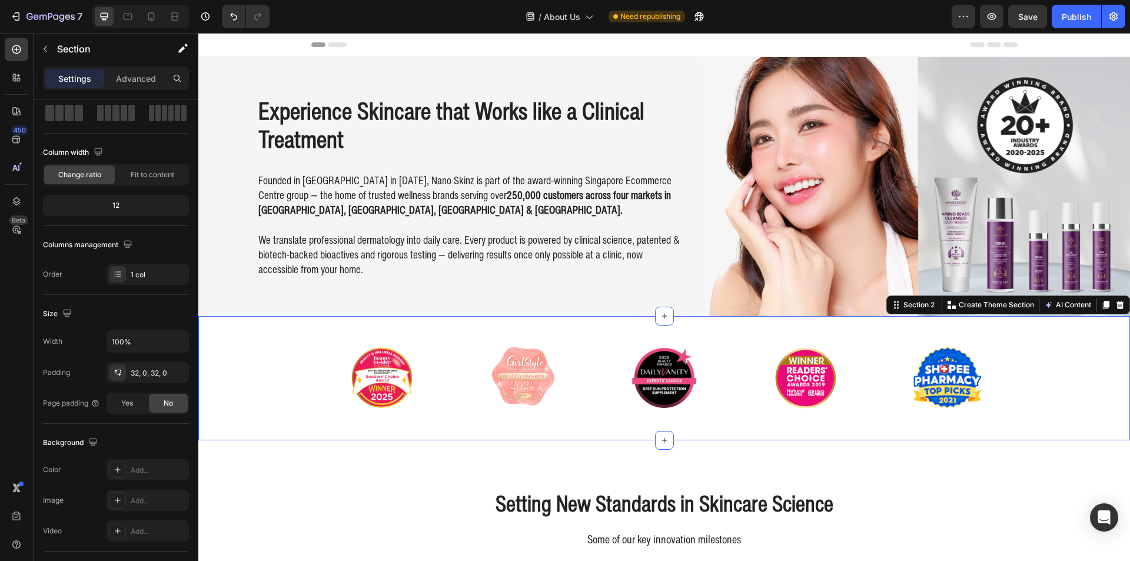
scroll to position [0, 0]
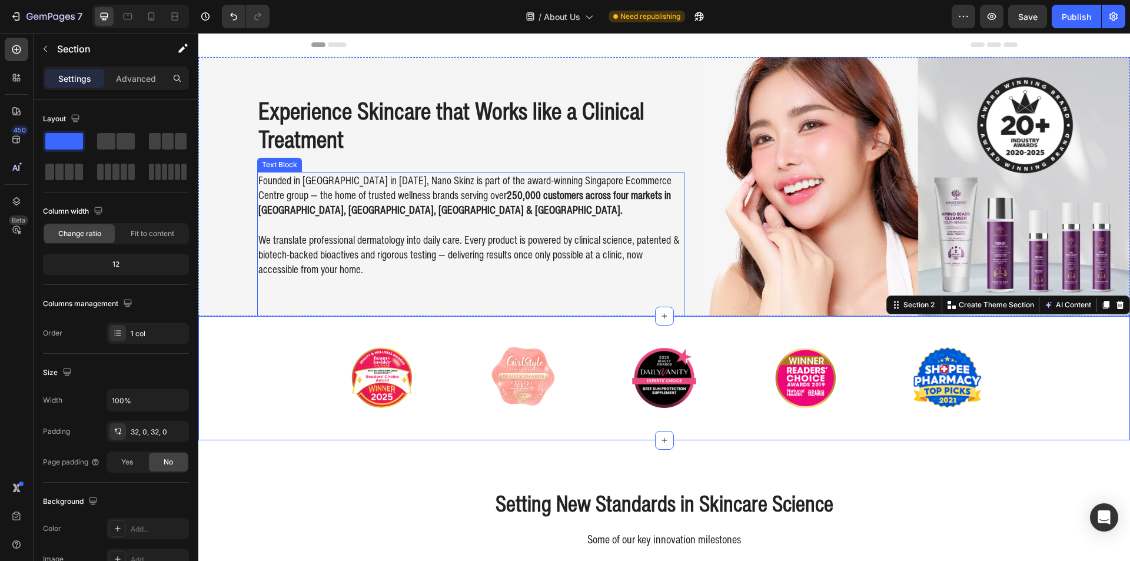
click at [634, 305] on div "Founded in [GEOGRAPHIC_DATA] in [DATE], Nano Skinz is part of the award-winning…" at bounding box center [470, 254] width 427 height 165
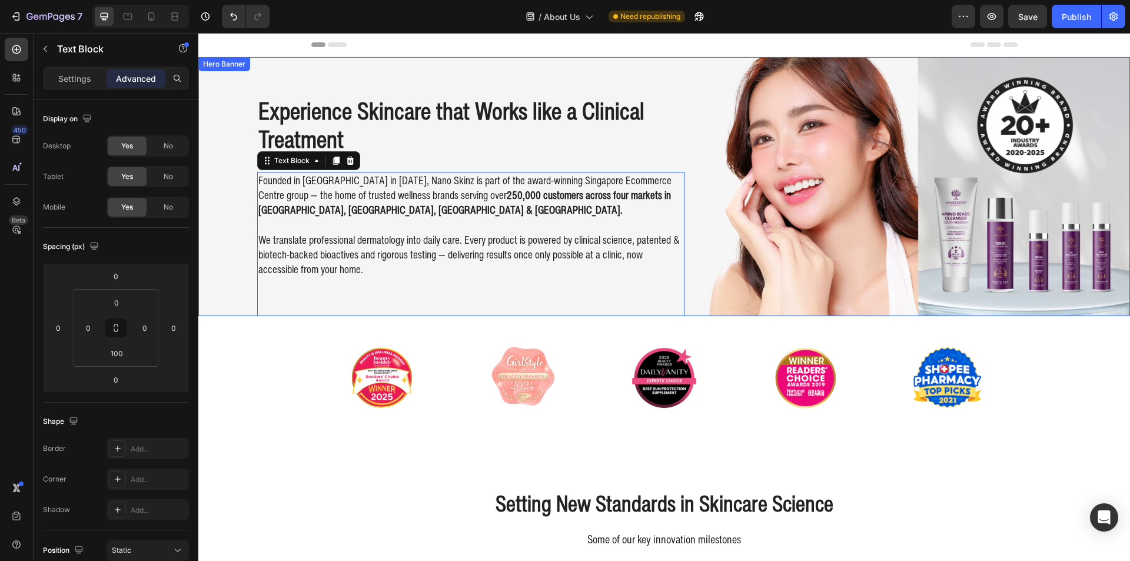
click at [240, 275] on div "Experience Skincare that Works like a Clinical Treatment Heading Founded in [GE…" at bounding box center [664, 186] width 932 height 300
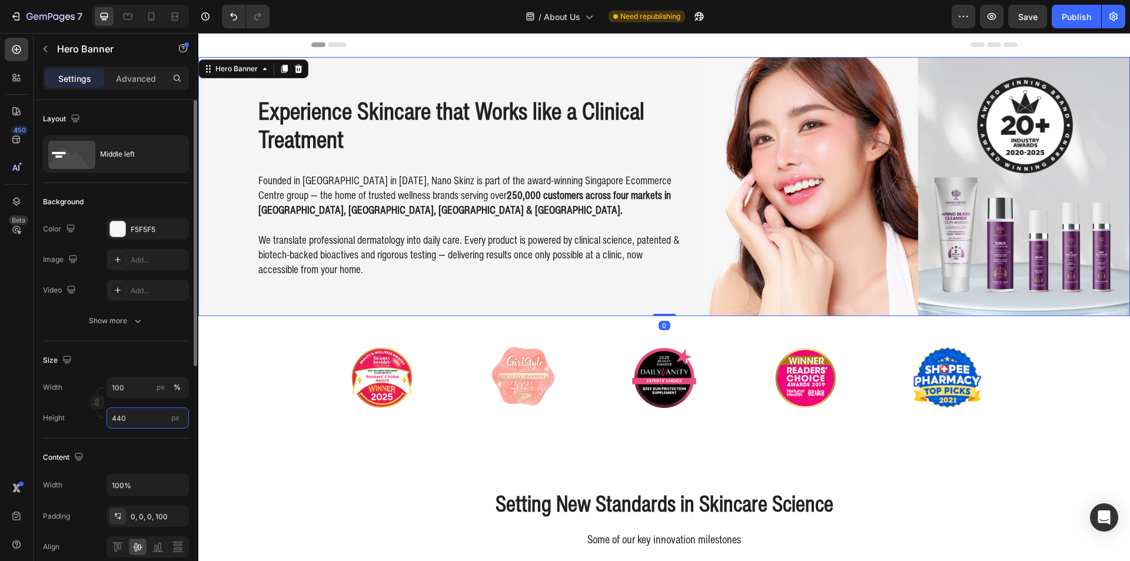
click at [132, 415] on input "440" at bounding box center [148, 417] width 82 height 21
type input "439"
click at [784, 52] on div "Header" at bounding box center [664, 45] width 706 height 24
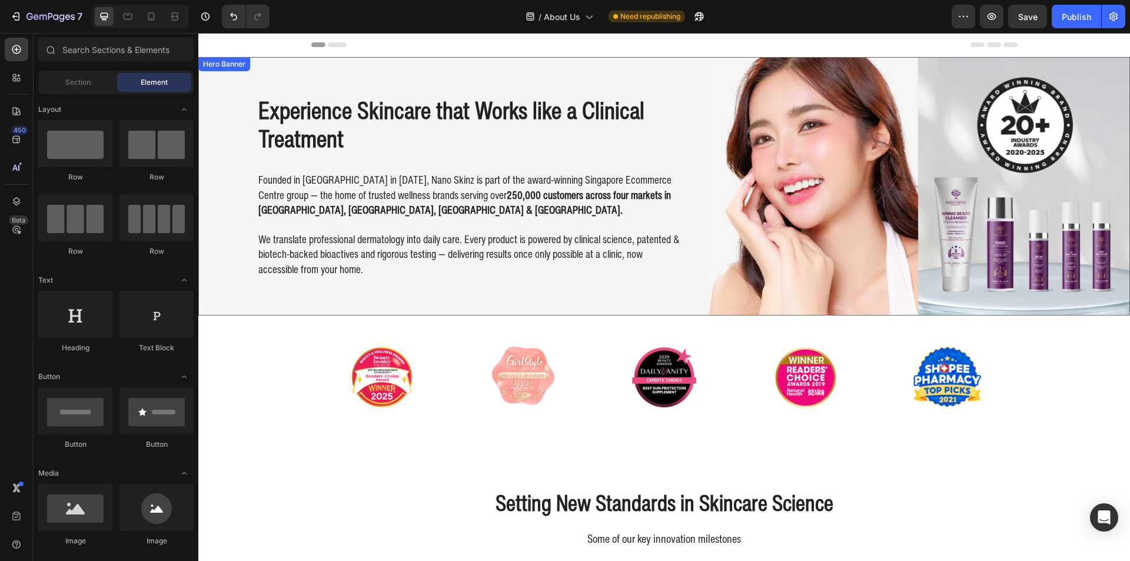
click at [249, 290] on div "Experience Skincare that Works like a Clinical Treatment Heading Founded in [GE…" at bounding box center [664, 186] width 932 height 300
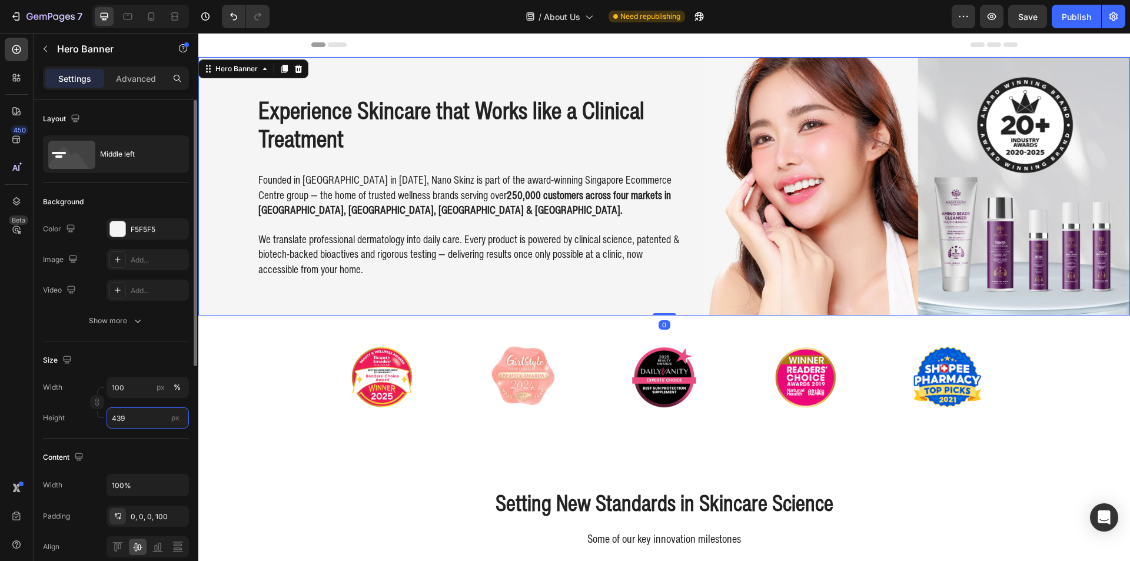
click at [129, 415] on input "439" at bounding box center [148, 417] width 82 height 21
type input "437"
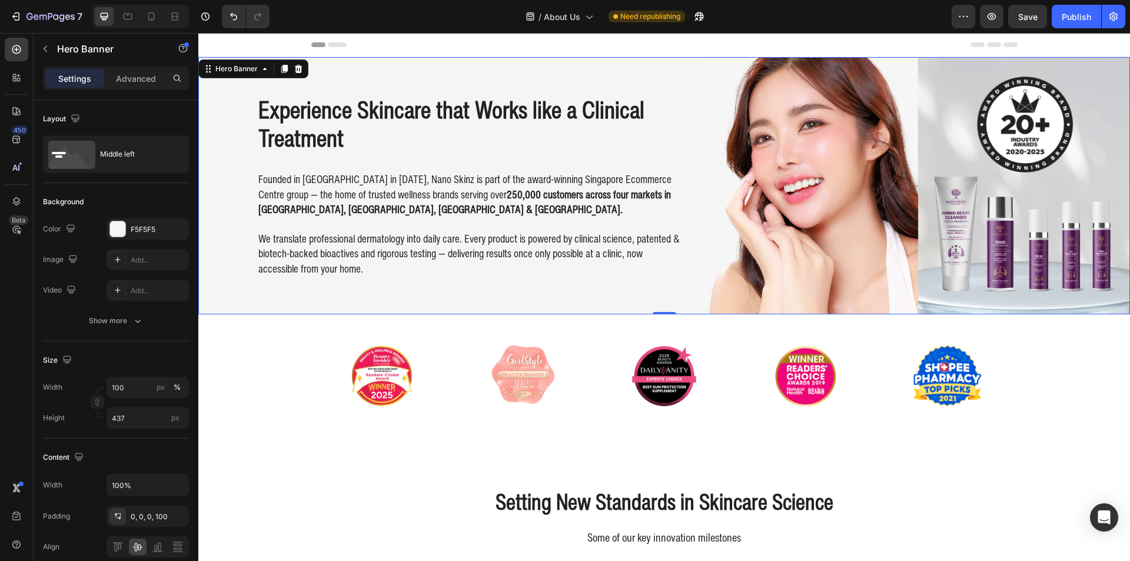
click at [681, 49] on div "Header" at bounding box center [664, 45] width 706 height 24
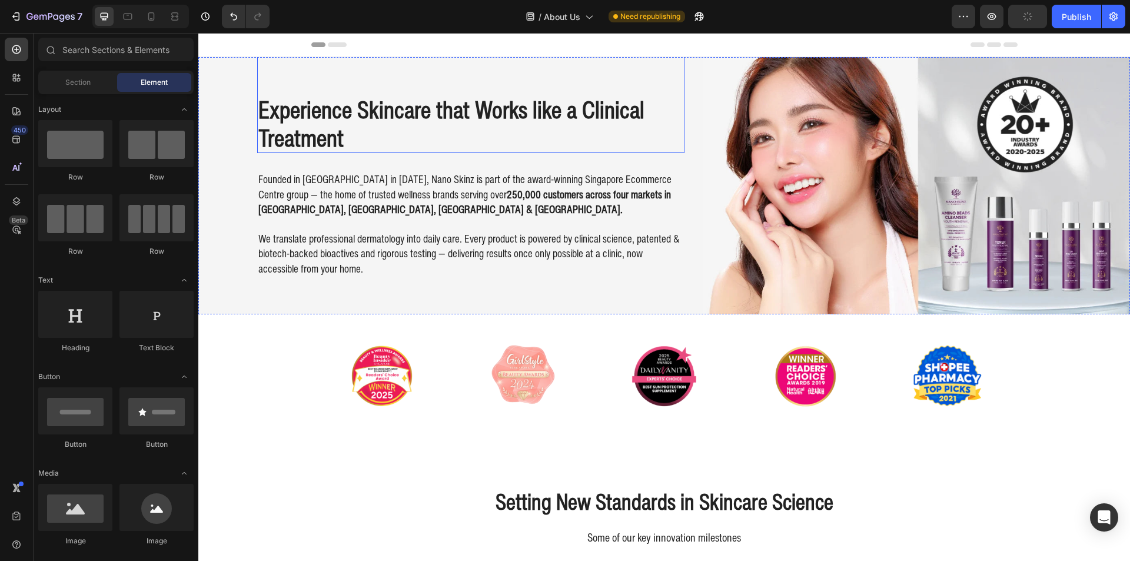
click at [420, 144] on h2 "Experience Skincare that Works like a Clinical Treatment" at bounding box center [470, 123] width 427 height 59
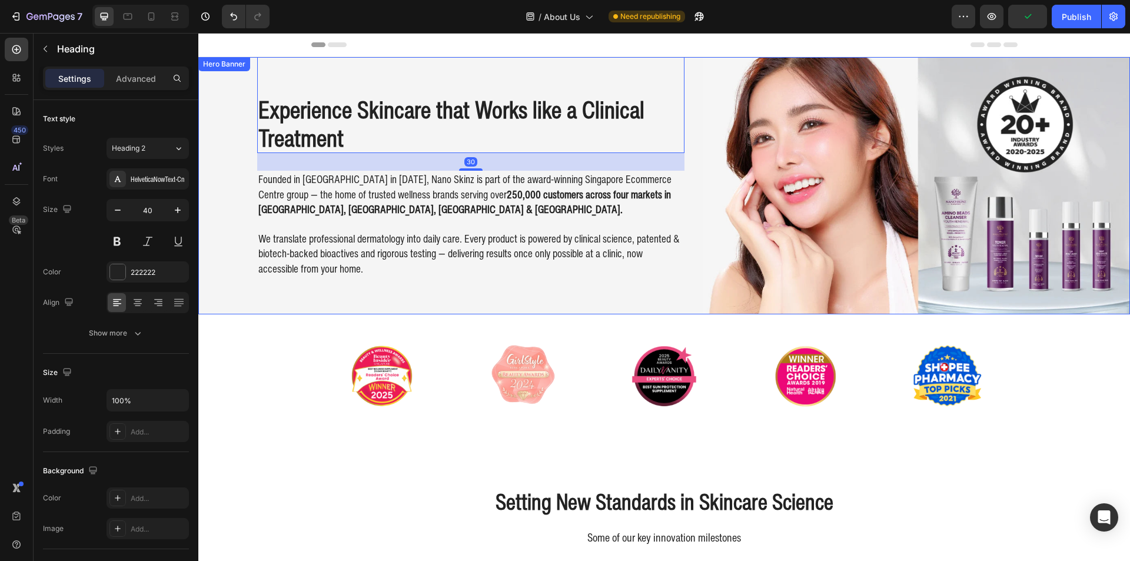
click at [216, 284] on div "Experience Skincare that Works like a Clinical Treatment Heading 30 Founded in …" at bounding box center [664, 185] width 932 height 300
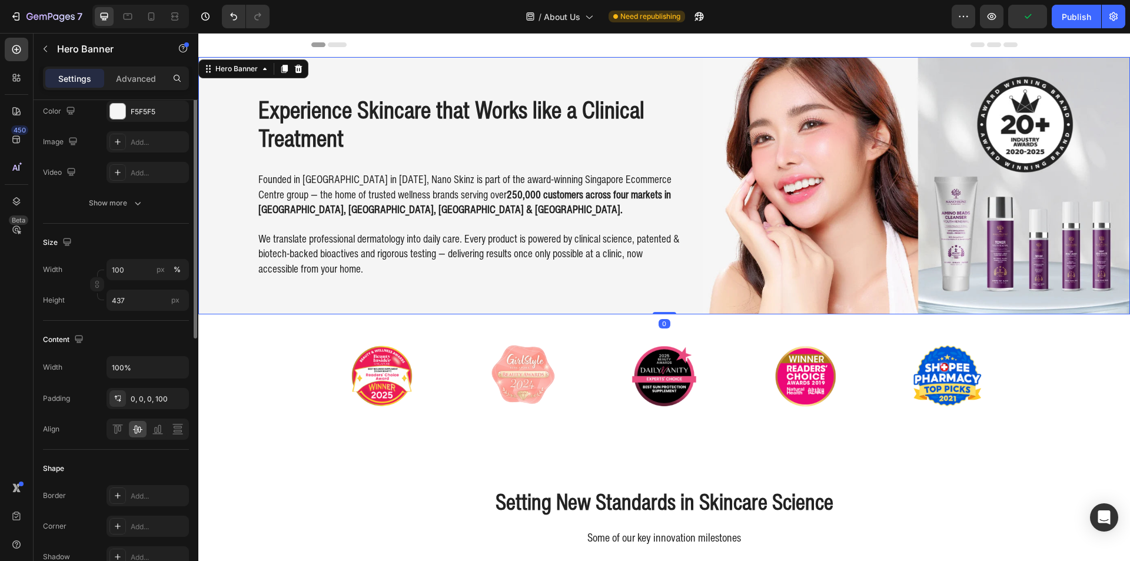
scroll to position [235, 0]
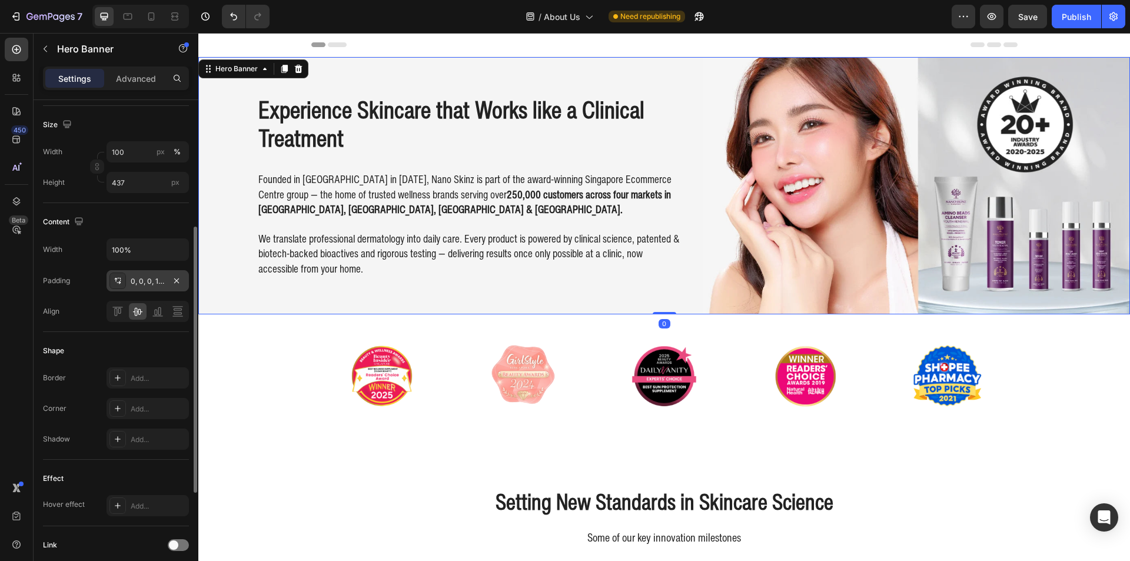
click at [153, 284] on div "0, 0, 0, 100" at bounding box center [148, 281] width 34 height 11
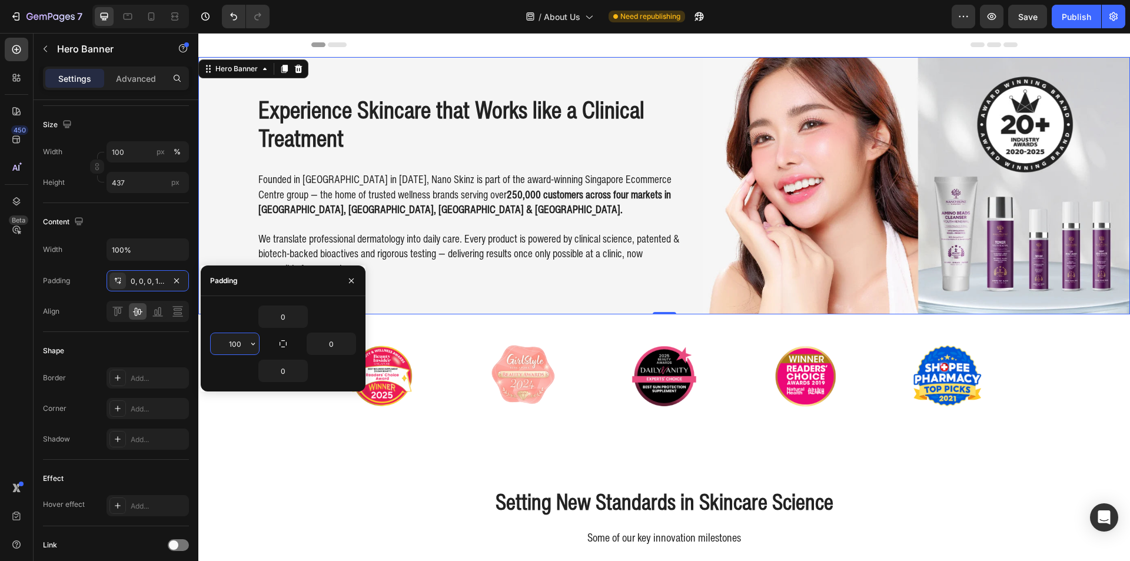
click at [219, 341] on input "100" at bounding box center [235, 343] width 48 height 21
type input "80"
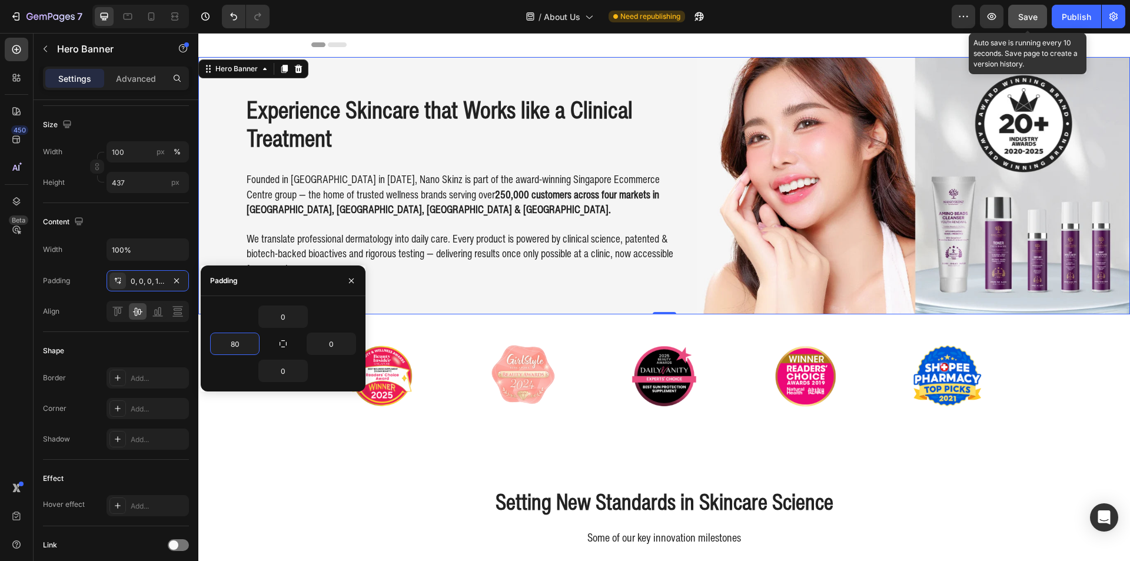
click at [1017, 15] on button "Save" at bounding box center [1027, 17] width 39 height 24
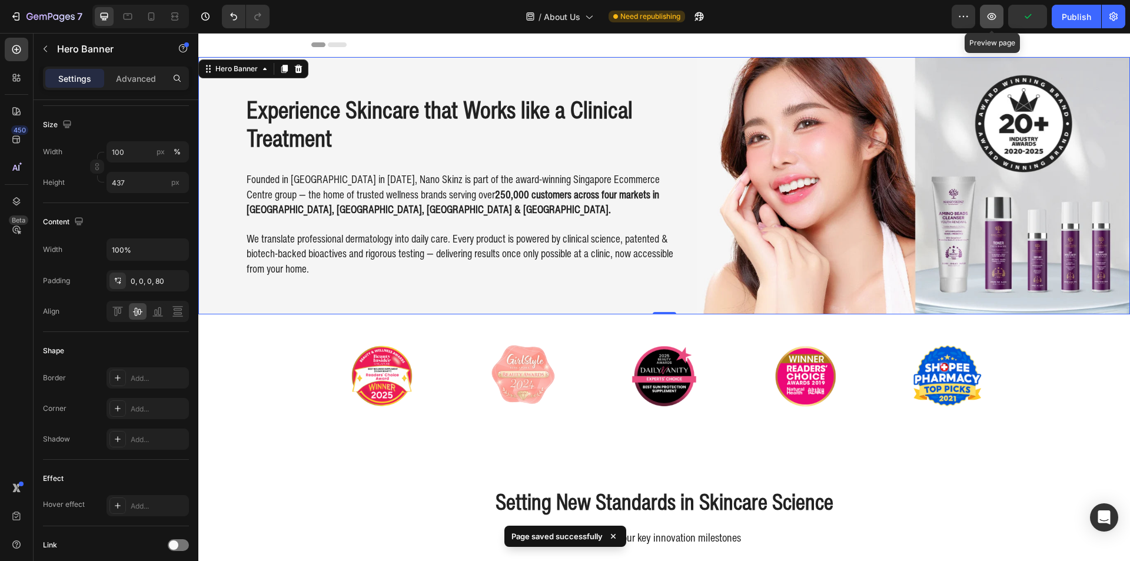
click at [992, 19] on icon "button" at bounding box center [991, 16] width 9 height 7
click at [361, 113] on h2 "Experience Skincare that Works like a Clinical Treatment" at bounding box center [461, 123] width 433 height 59
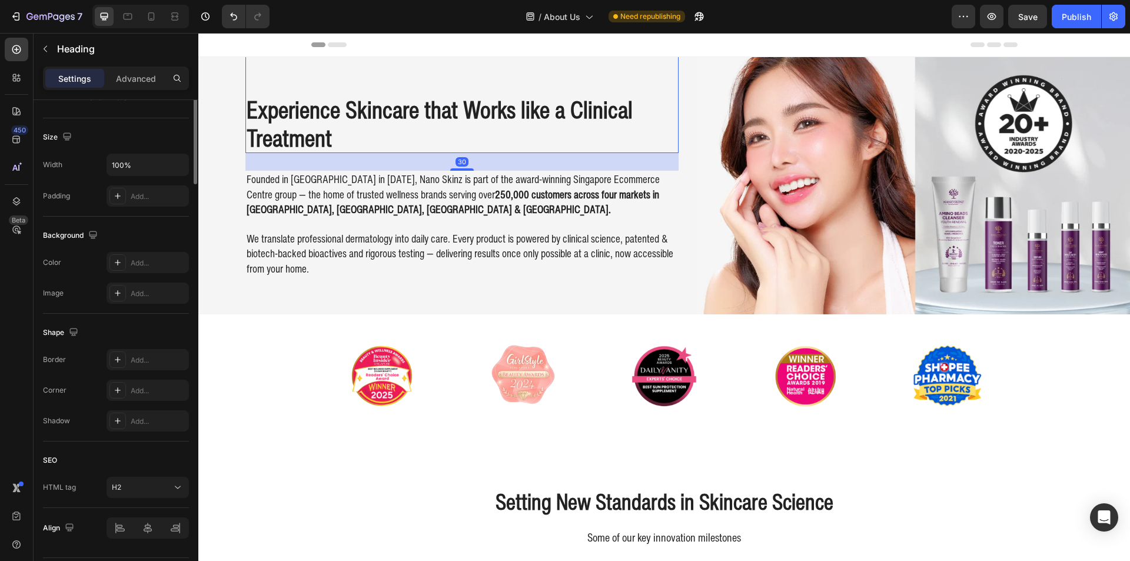
scroll to position [0, 0]
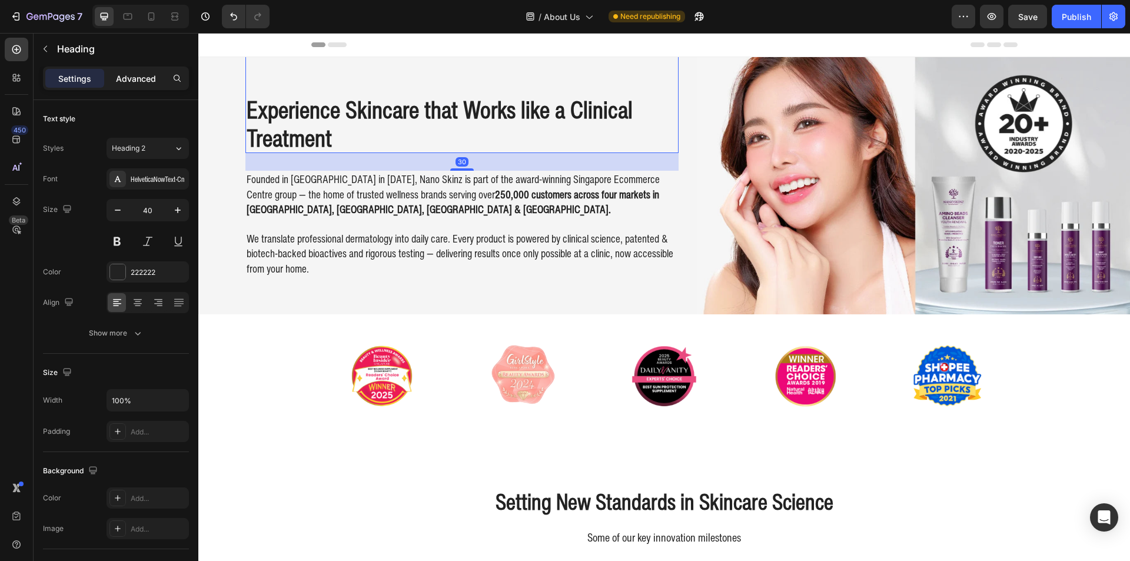
click at [154, 74] on p "Advanced" at bounding box center [136, 78] width 40 height 12
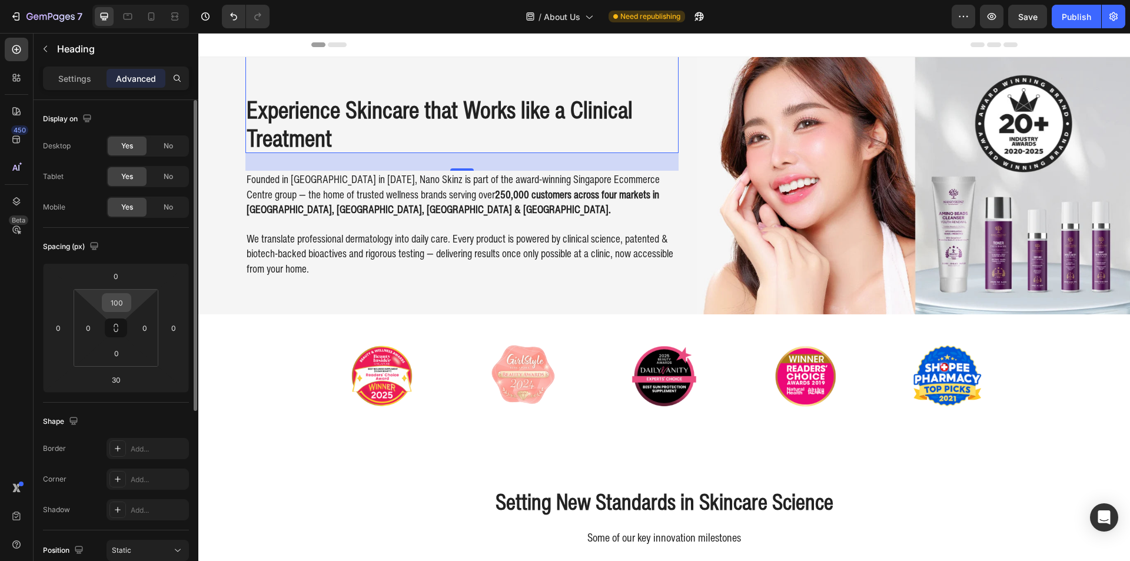
click at [116, 307] on input "100" at bounding box center [117, 303] width 24 height 18
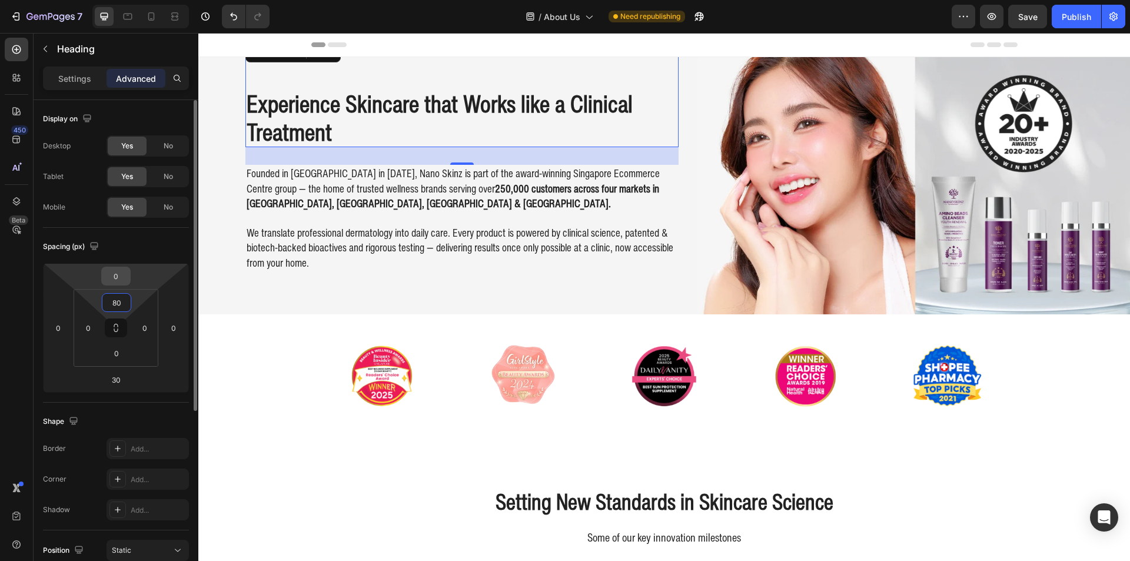
type input "8"
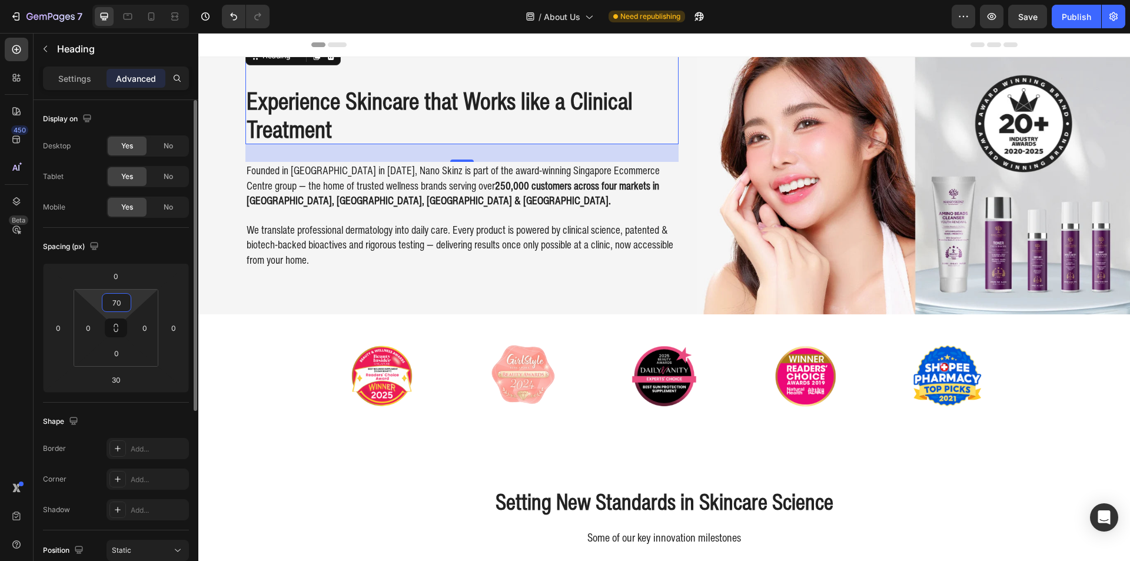
click at [116, 304] on input "70" at bounding box center [117, 303] width 24 height 18
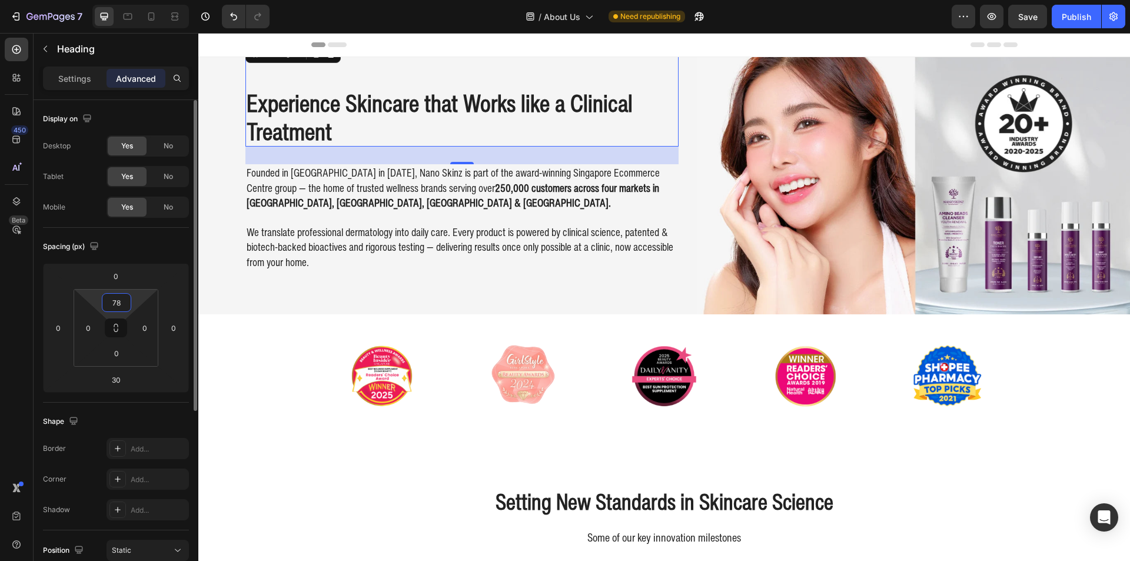
type input "7"
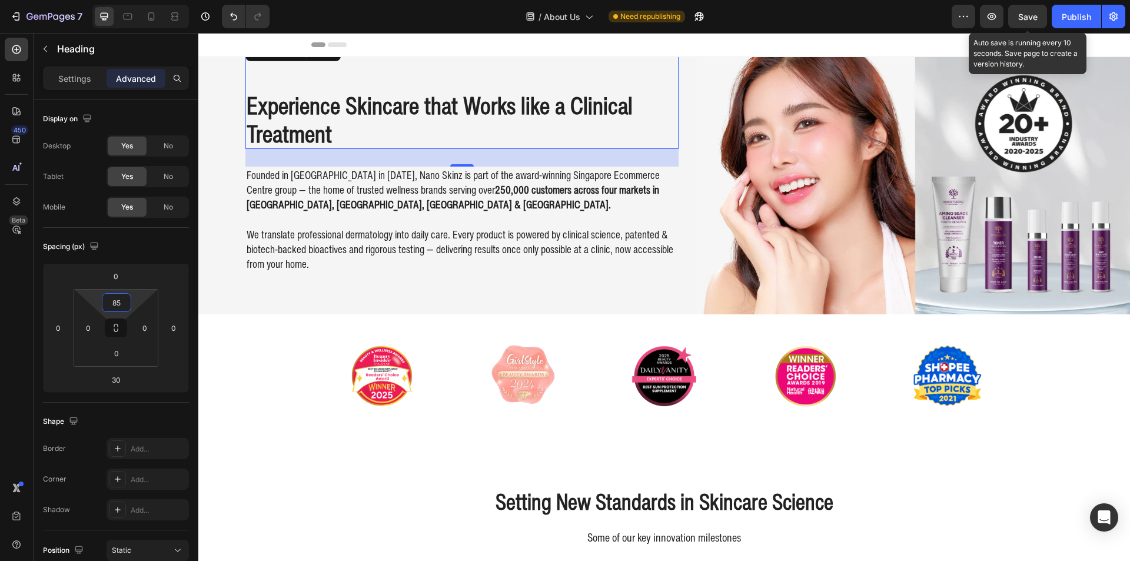
type input "85"
click at [1036, 17] on span "Save" at bounding box center [1027, 17] width 19 height 10
click at [1000, 14] on button "button" at bounding box center [992, 17] width 24 height 24
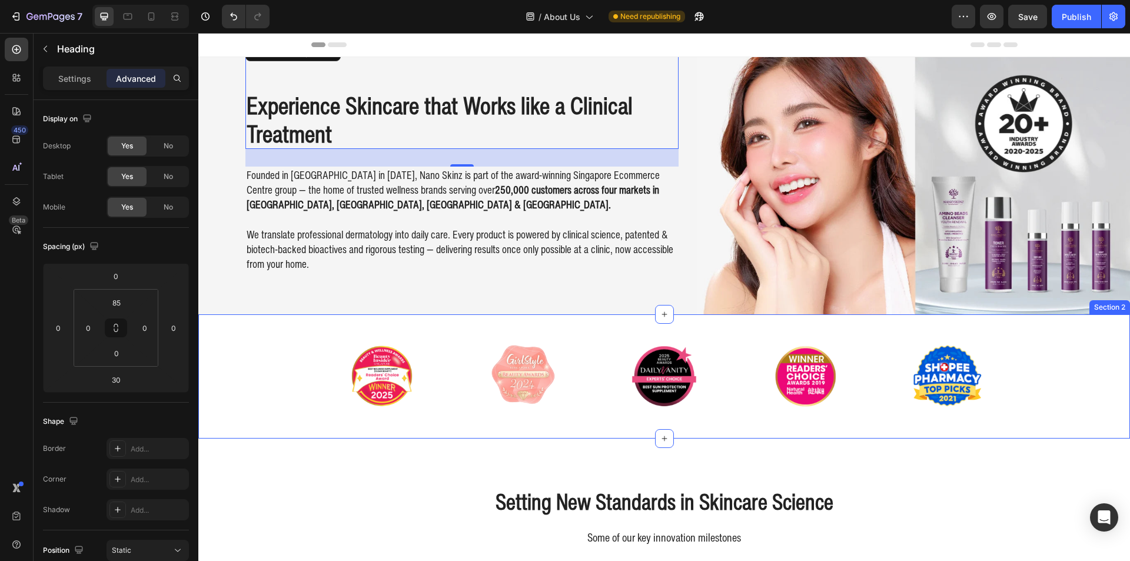
click at [237, 333] on div "Image Image Image Image Image Carousel" at bounding box center [664, 376] width 932 height 87
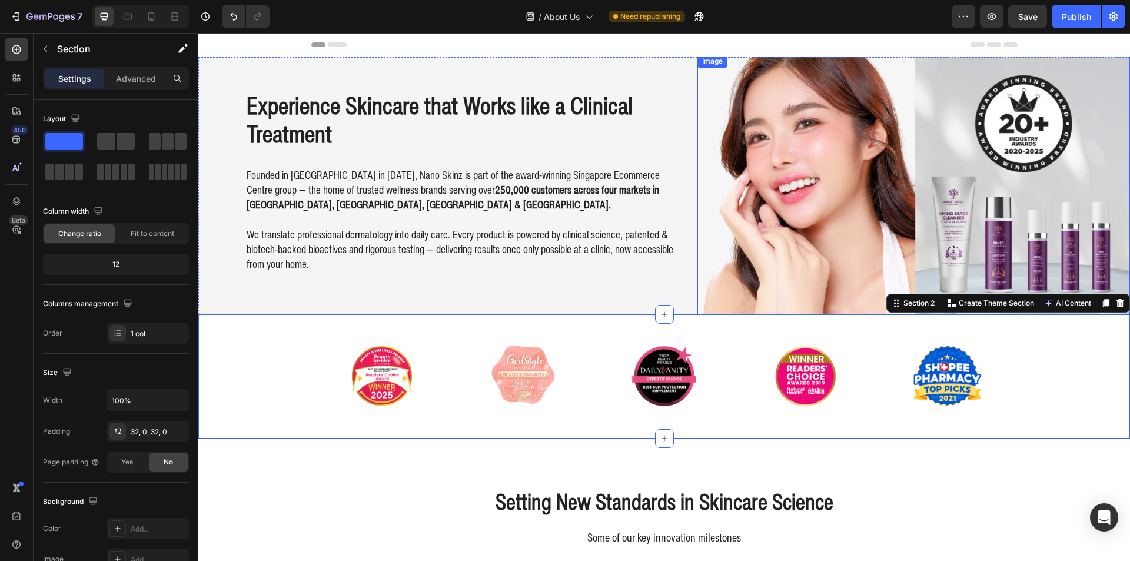
click at [790, 213] on img at bounding box center [913, 186] width 433 height 264
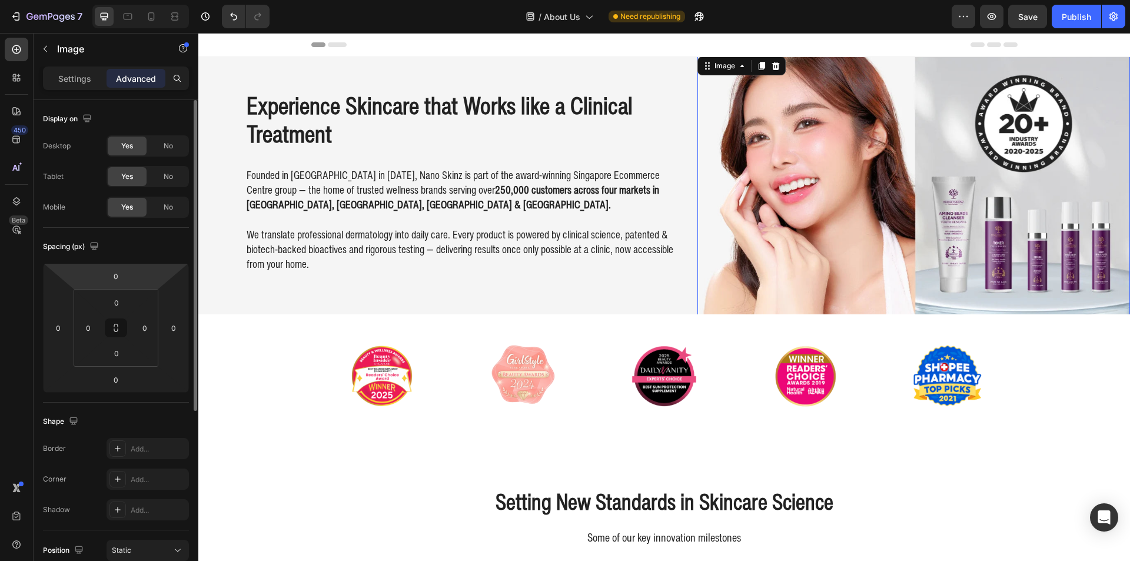
scroll to position [59, 0]
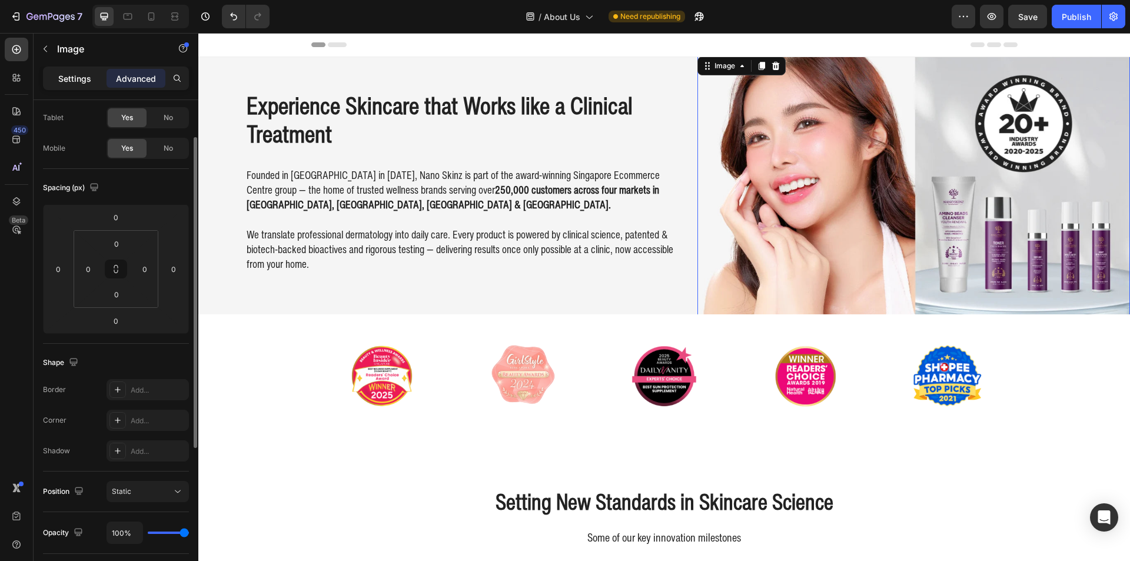
click at [88, 78] on p "Settings" at bounding box center [74, 78] width 33 height 12
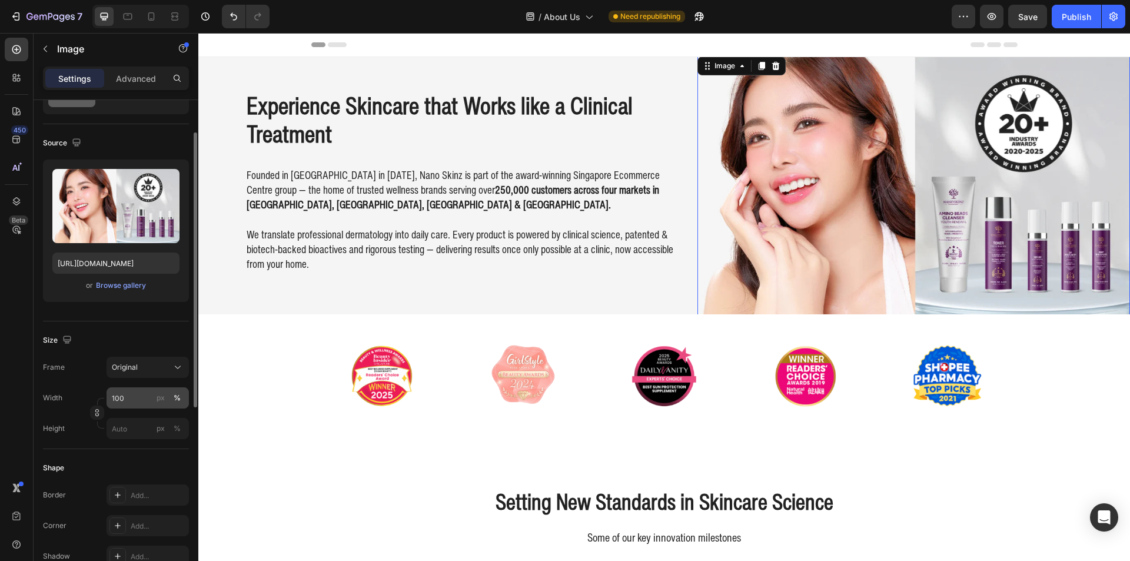
click at [172, 399] on button "%" at bounding box center [177, 398] width 14 height 14
click at [162, 400] on div "px" at bounding box center [161, 398] width 8 height 11
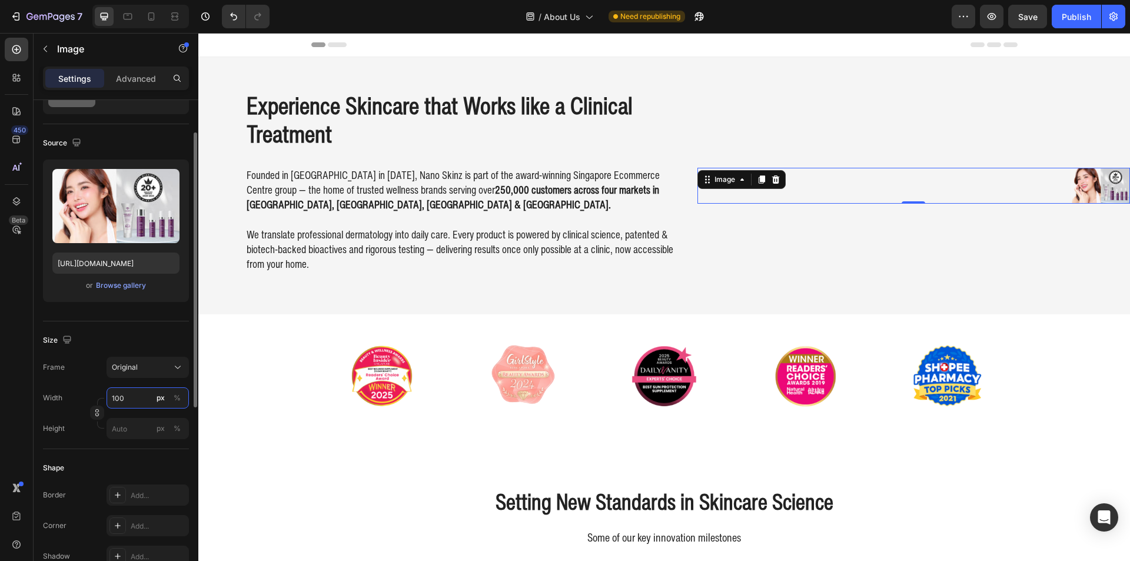
click at [136, 400] on input "100" at bounding box center [148, 397] width 82 height 21
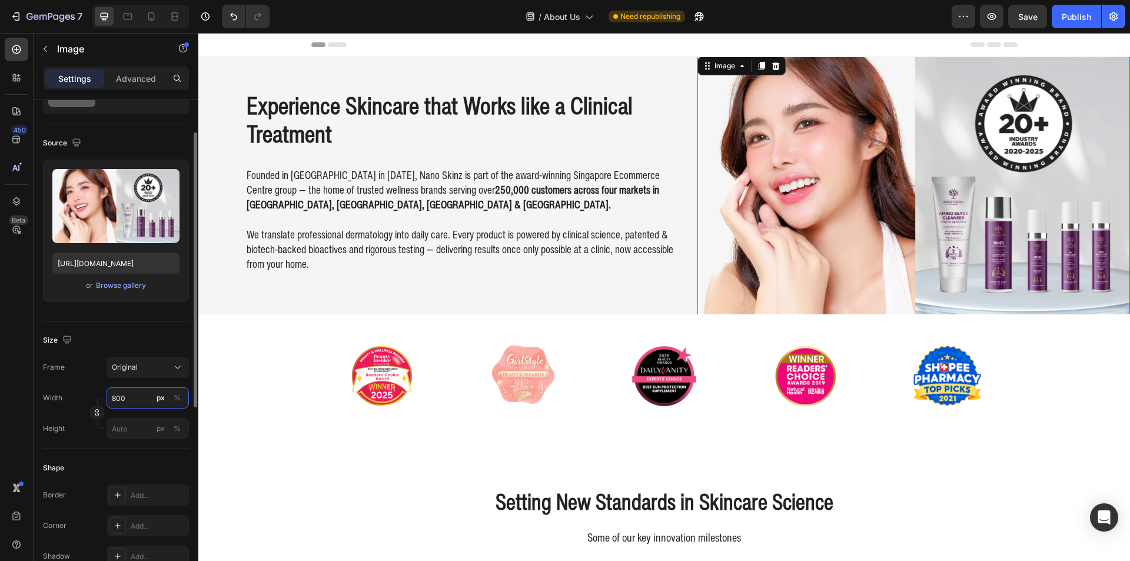
click at [137, 400] on input "800" at bounding box center [148, 397] width 82 height 21
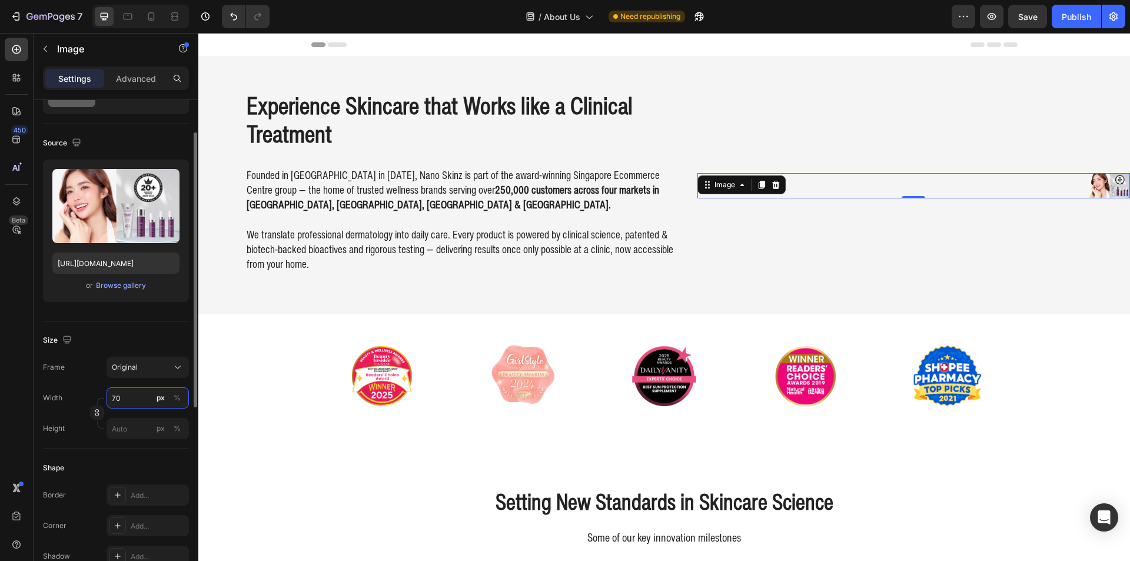
click at [137, 400] on input "70" at bounding box center [148, 397] width 82 height 21
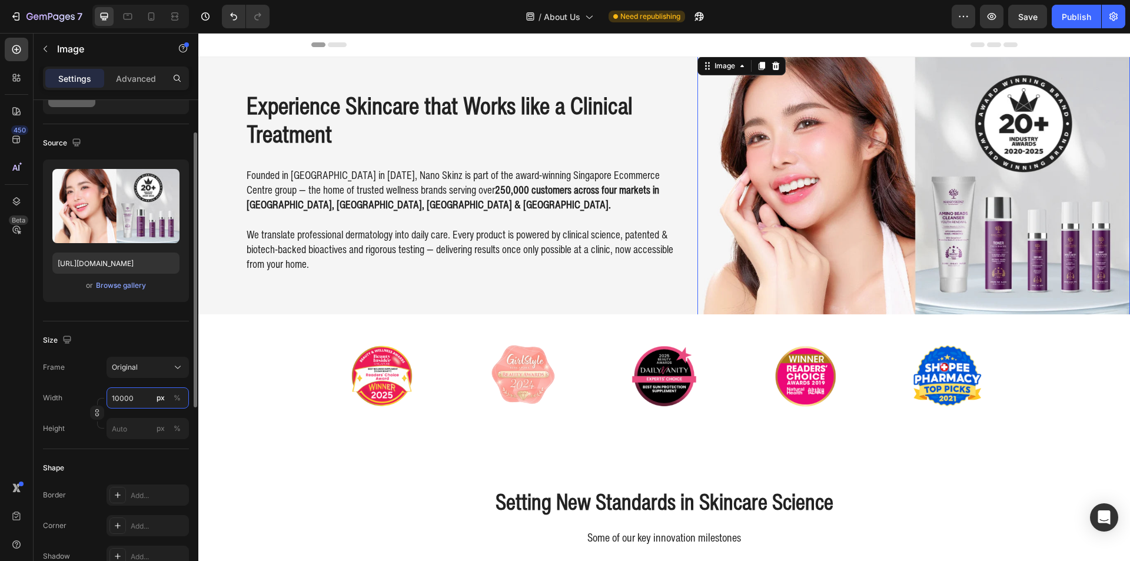
click at [137, 400] on input "10000" at bounding box center [148, 397] width 82 height 21
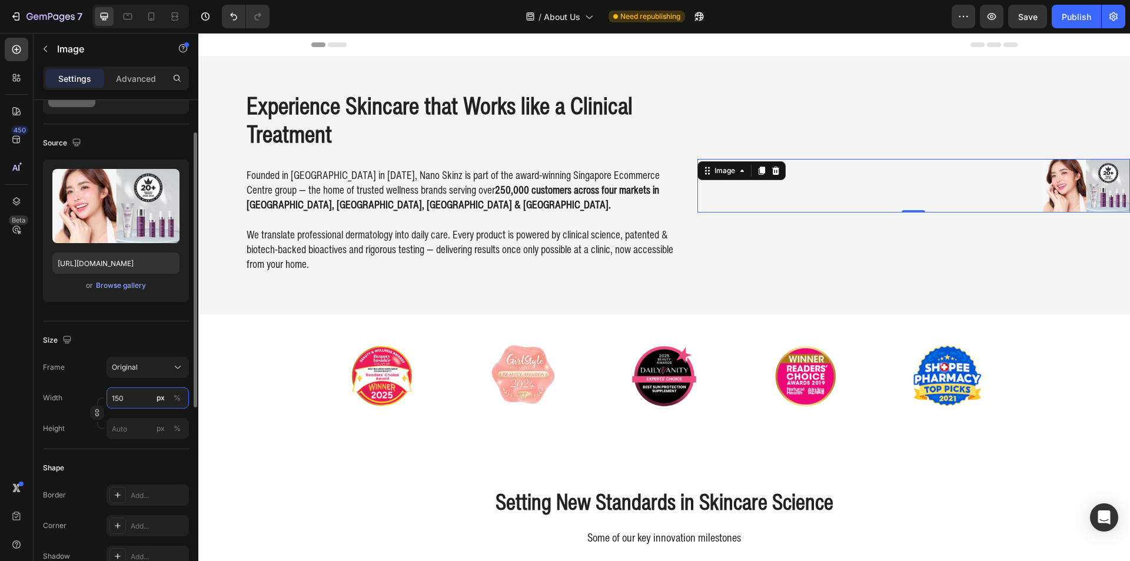
type input "1500"
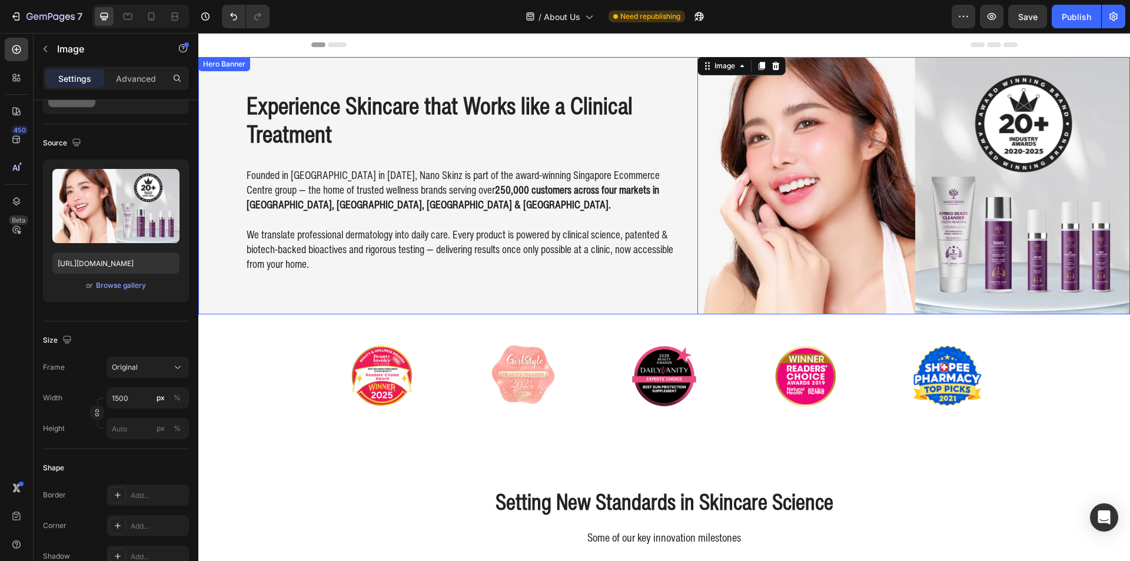
click at [232, 281] on div "Experience Skincare that Works like a Clinical Treatment Heading Founded in [GE…" at bounding box center [664, 185] width 932 height 291
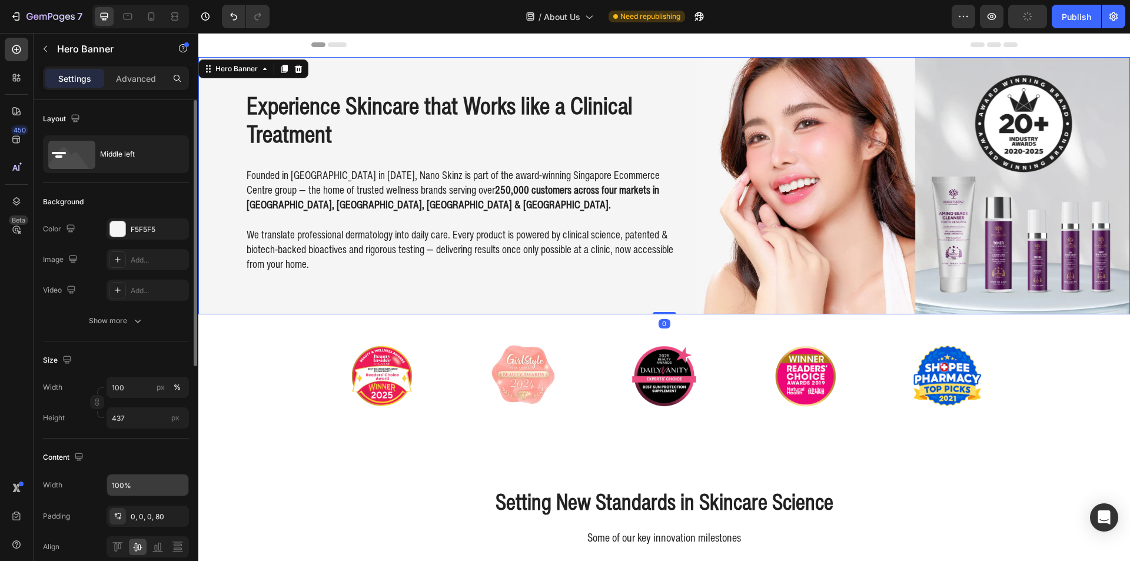
scroll to position [118, 0]
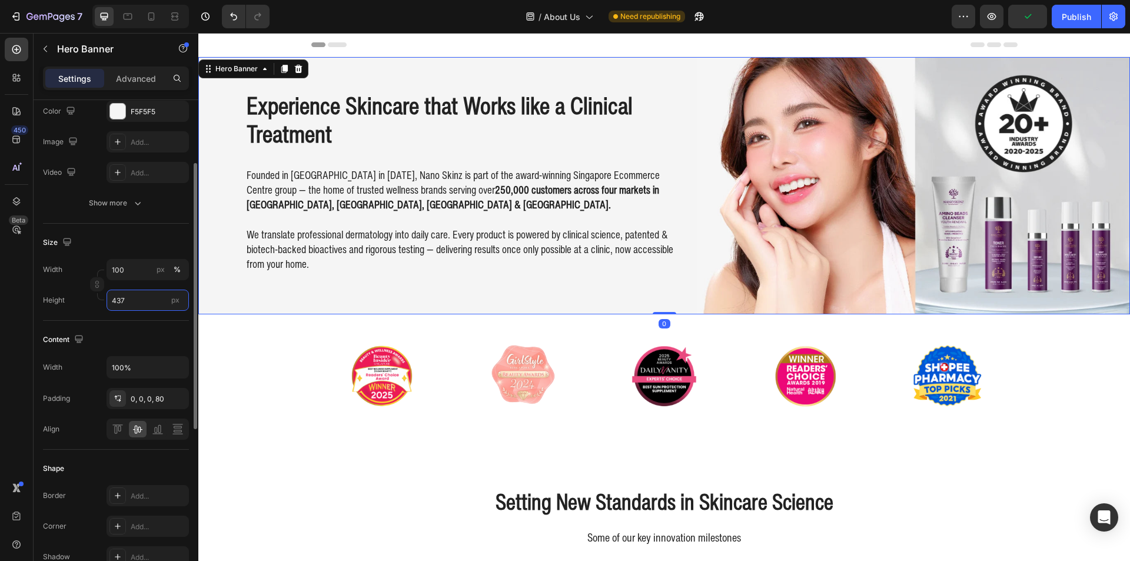
click at [137, 300] on input "437" at bounding box center [148, 300] width 82 height 21
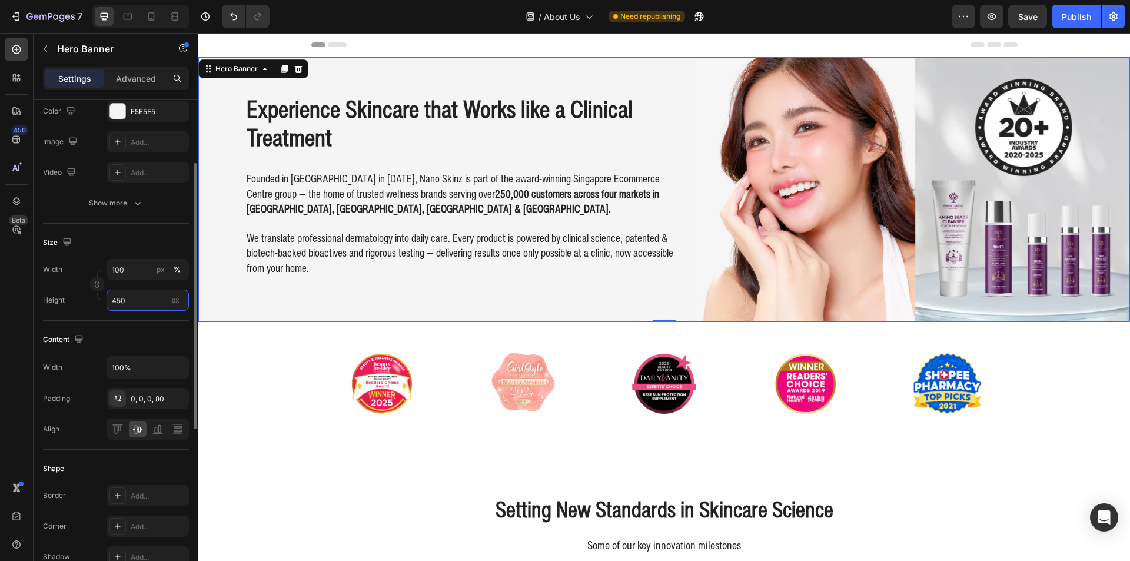
click at [149, 295] on input "450" at bounding box center [148, 300] width 82 height 21
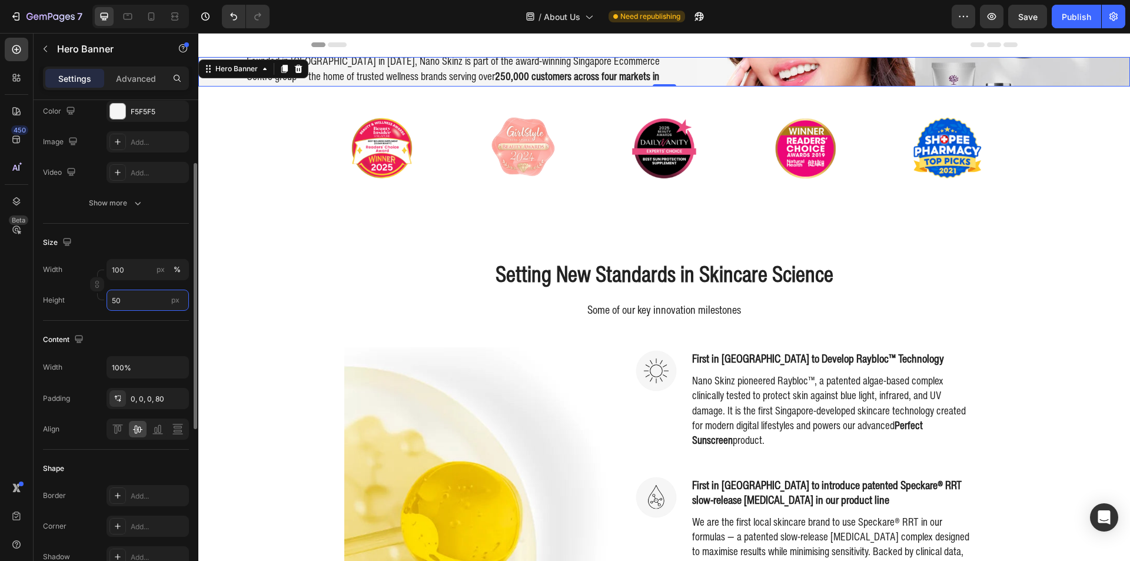
type input "500"
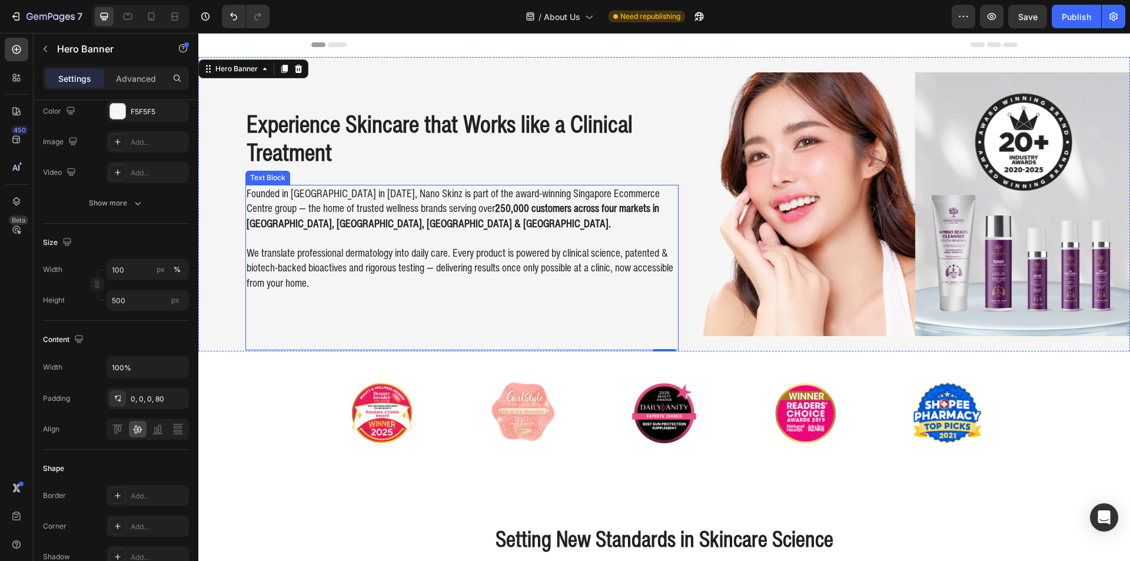
click at [837, 240] on img at bounding box center [913, 204] width 433 height 264
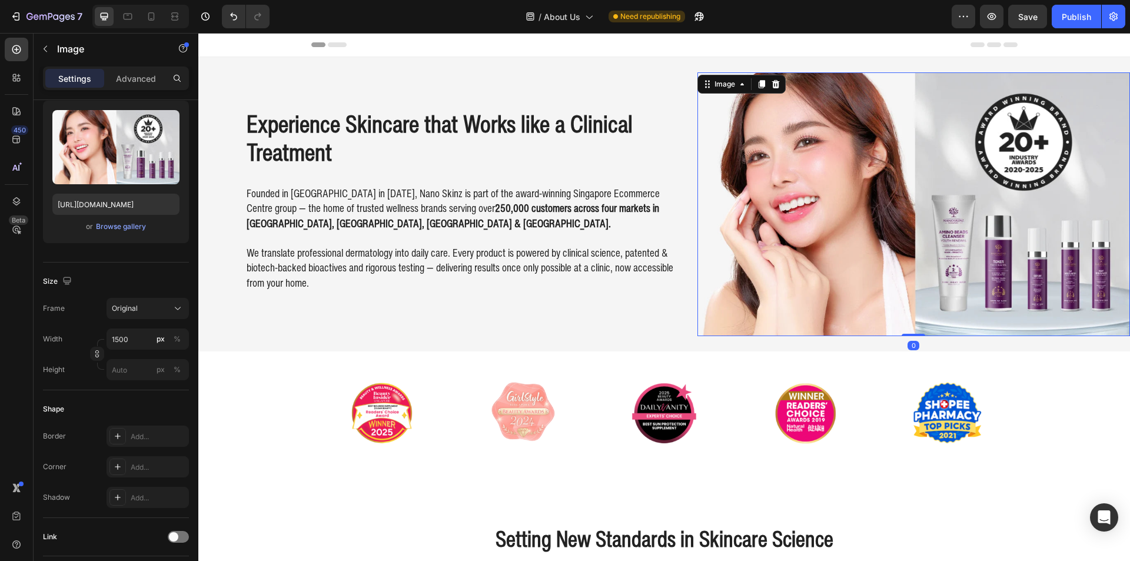
scroll to position [0, 0]
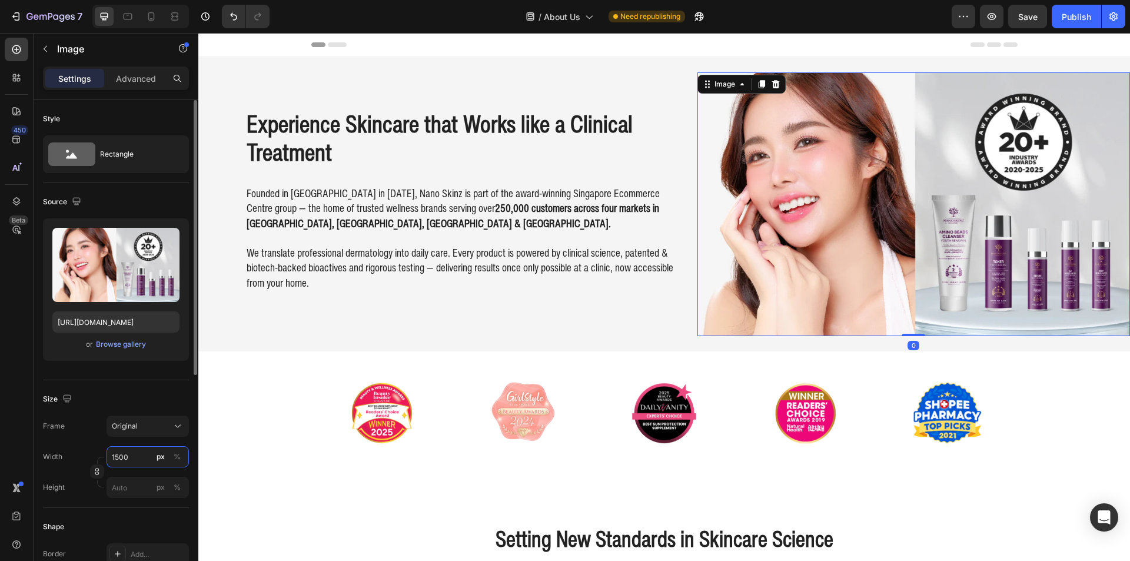
click at [141, 450] on input "1500" at bounding box center [148, 456] width 82 height 21
type input "1519"
click at [623, 168] on div "Experience Skincare that Works like a Clinical Treatment Heading Founded in [GE…" at bounding box center [461, 203] width 433 height 291
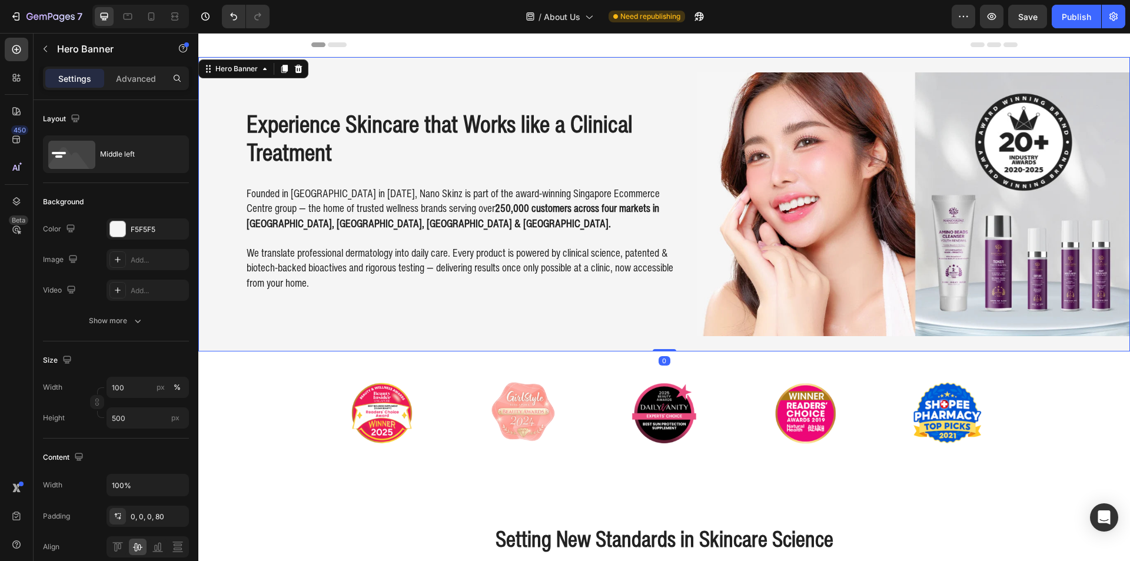
click at [675, 161] on div "Experience Skincare that Works like a Clinical Treatment Heading Founded in [GE…" at bounding box center [664, 203] width 932 height 291
click at [697, 158] on img at bounding box center [913, 204] width 433 height 264
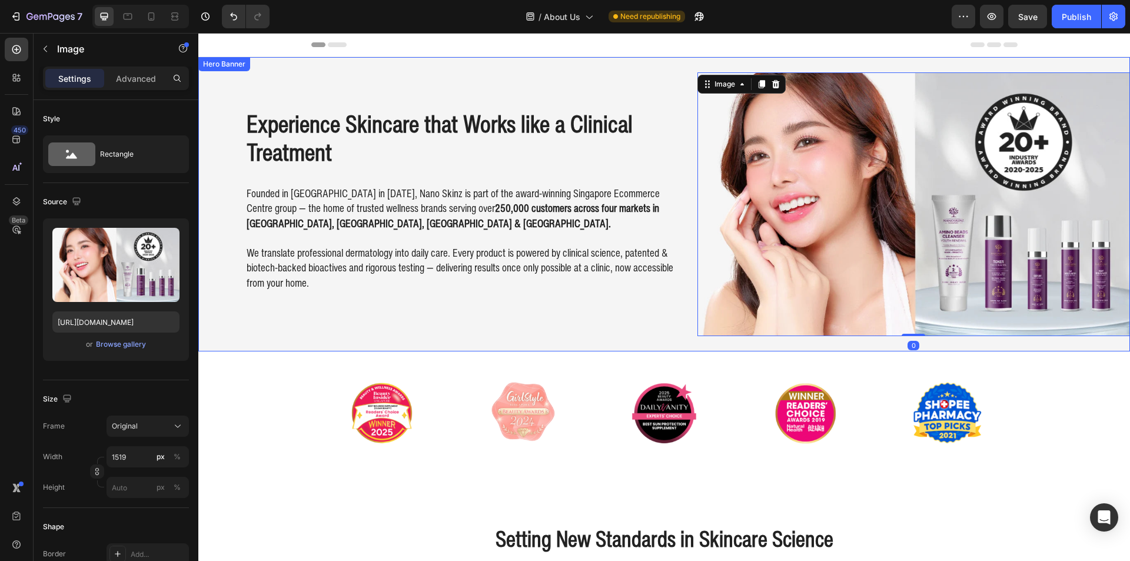
click at [689, 68] on div "Experience Skincare that Works like a Clinical Treatment Heading Founded in [GE…" at bounding box center [664, 203] width 932 height 291
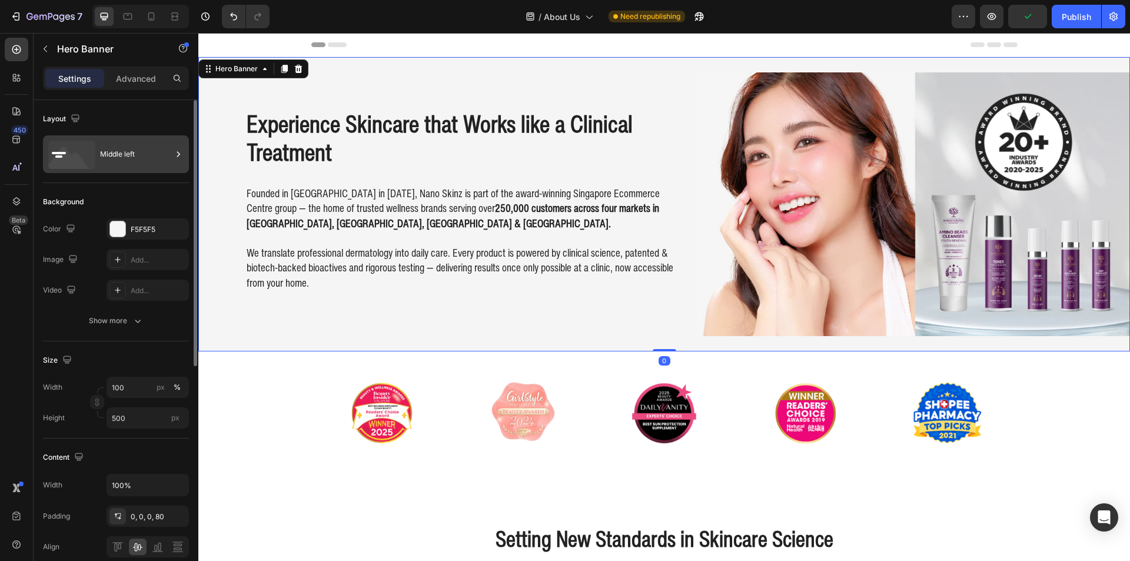
click at [112, 152] on div "Middle left" at bounding box center [136, 154] width 72 height 27
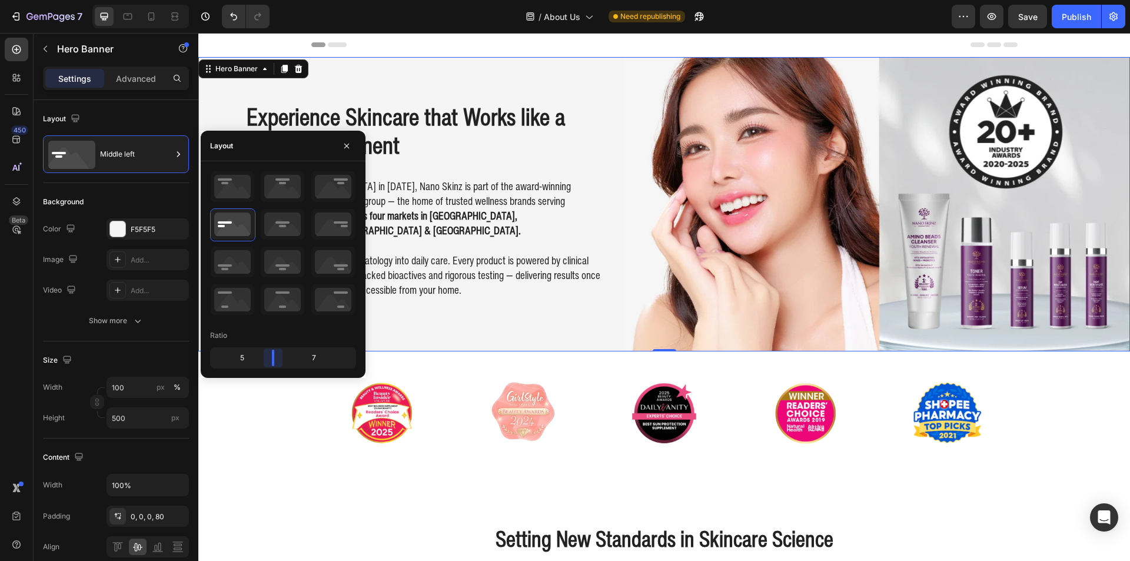
drag, startPoint x: 286, startPoint y: 354, endPoint x: 408, endPoint y: 319, distance: 127.2
click at [275, 88] on body "7 Version history / About Us Need republishing Preview Save Publish 450 Beta Se…" at bounding box center [565, 44] width 1130 height 88
click at [546, 356] on div "Image Image Image Image Image Carousel Section 2" at bounding box center [664, 413] width 932 height 124
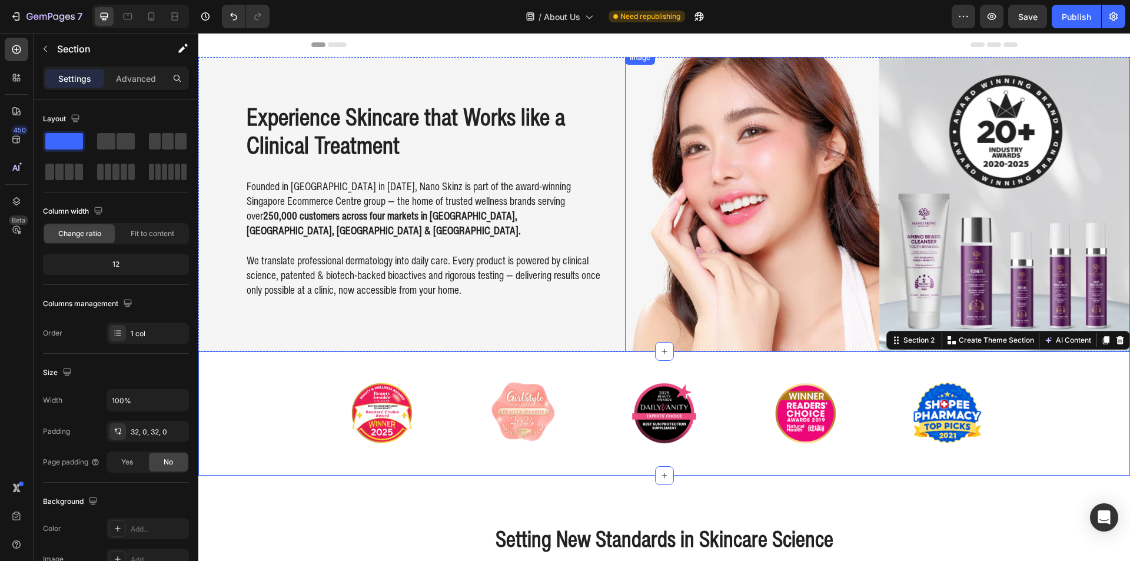
click at [720, 242] on img at bounding box center [877, 204] width 505 height 307
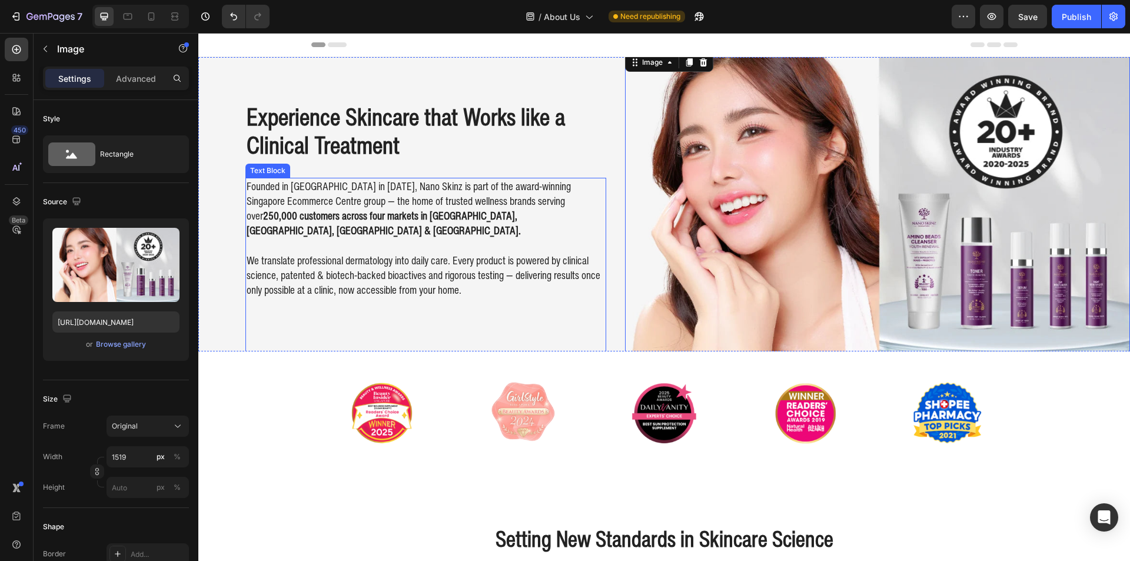
click at [369, 339] on div "Founded in [GEOGRAPHIC_DATA] in [DATE], Nano Skinz is part of the award-winning…" at bounding box center [425, 268] width 361 height 180
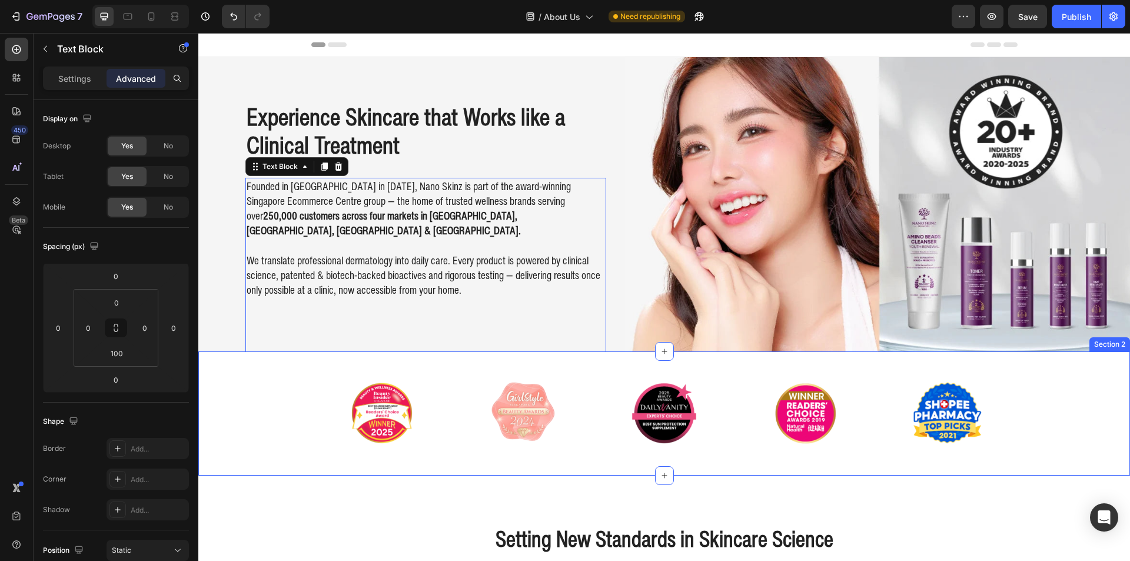
click at [284, 388] on div "Image Image Image Image Image Carousel" at bounding box center [664, 413] width 932 height 87
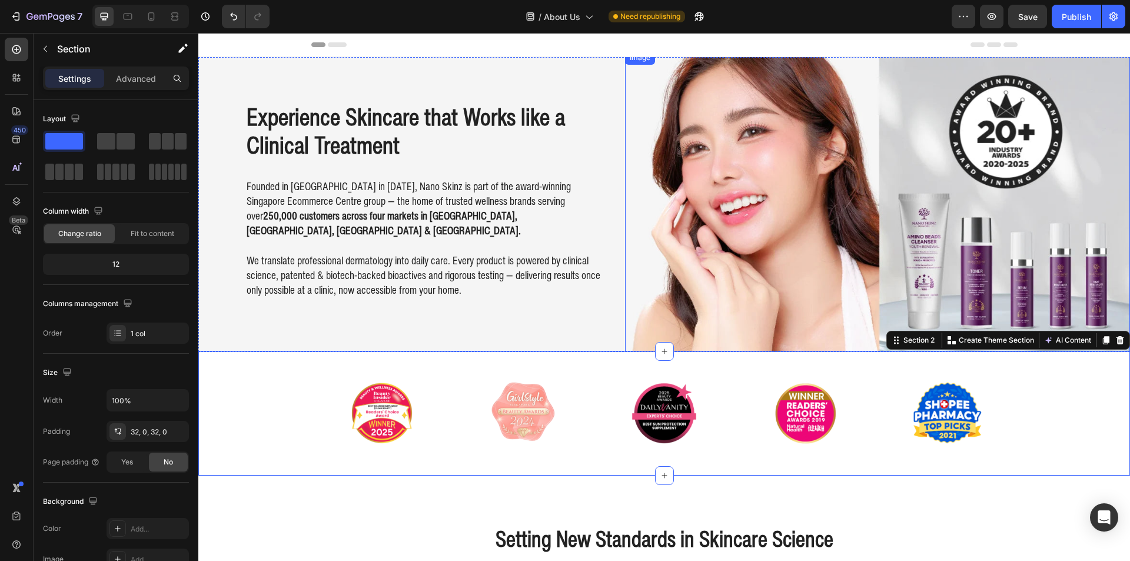
click at [749, 230] on img at bounding box center [877, 204] width 505 height 307
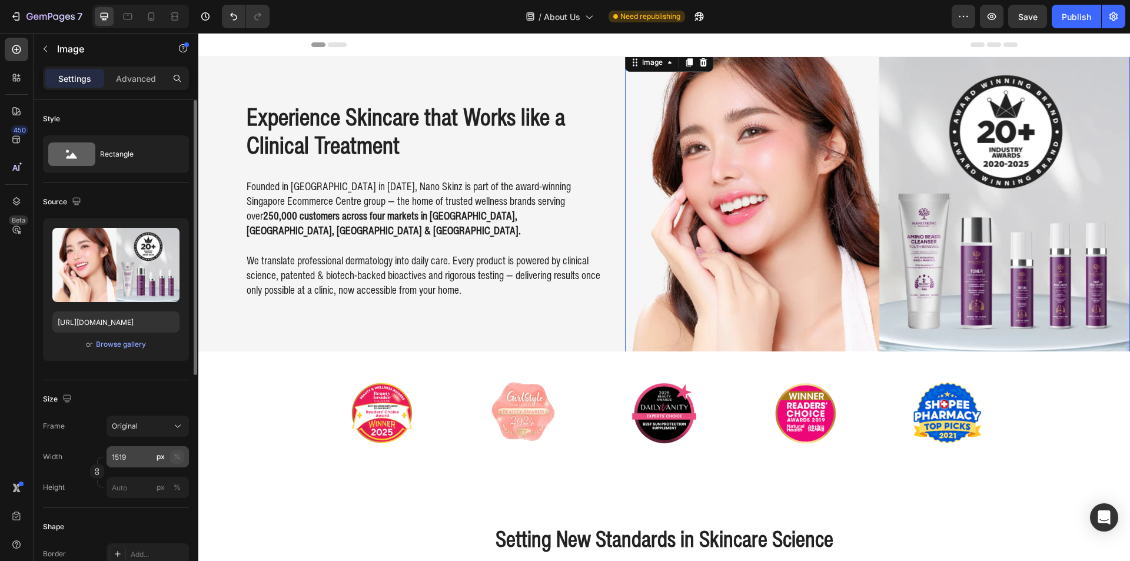
click at [180, 458] on div "%" at bounding box center [177, 456] width 7 height 11
drag, startPoint x: 181, startPoint y: 460, endPoint x: 172, endPoint y: 459, distance: 9.5
click at [181, 459] on button "%" at bounding box center [177, 457] width 14 height 14
click at [163, 459] on div "px" at bounding box center [161, 456] width 8 height 11
click at [181, 457] on button "%" at bounding box center [177, 457] width 14 height 14
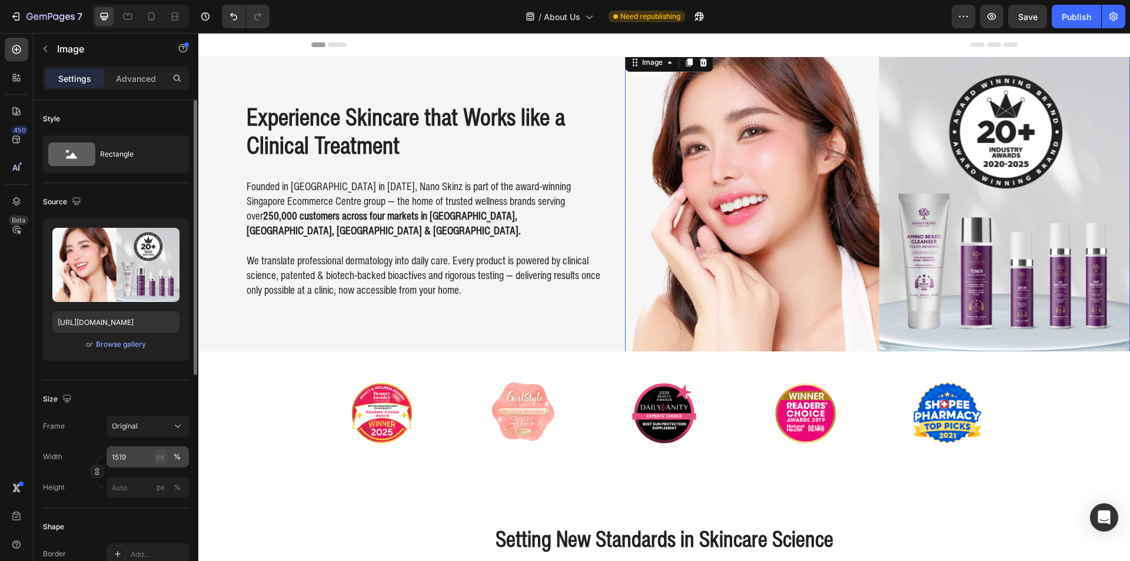
click at [159, 459] on div "px" at bounding box center [161, 456] width 8 height 11
click at [143, 455] on input "1519" at bounding box center [148, 456] width 82 height 21
click at [142, 455] on input "1519" at bounding box center [148, 456] width 82 height 21
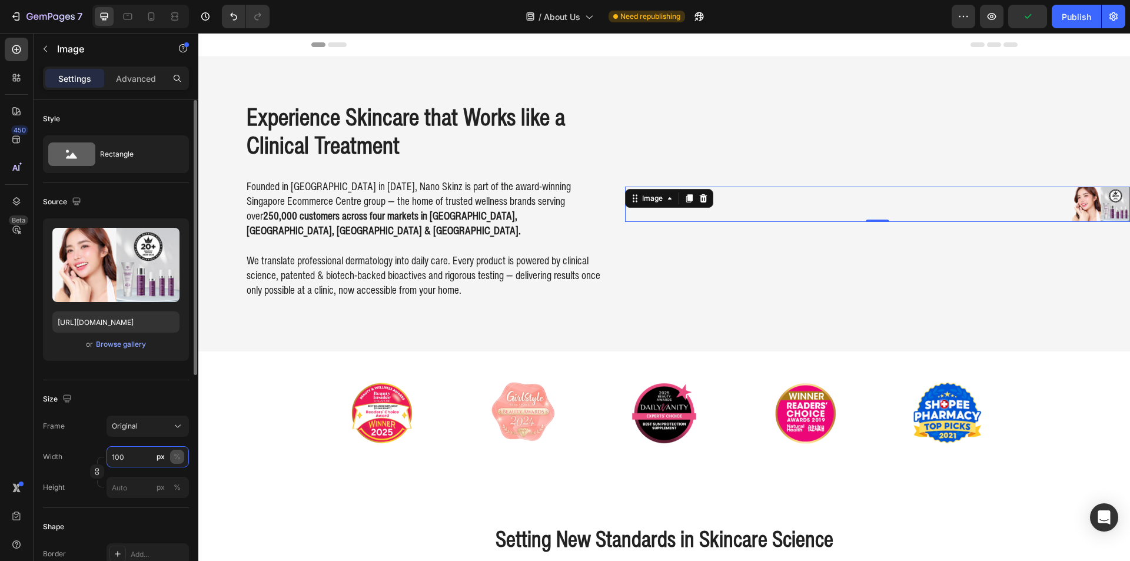
type input "100"
click at [182, 457] on button "%" at bounding box center [177, 457] width 14 height 14
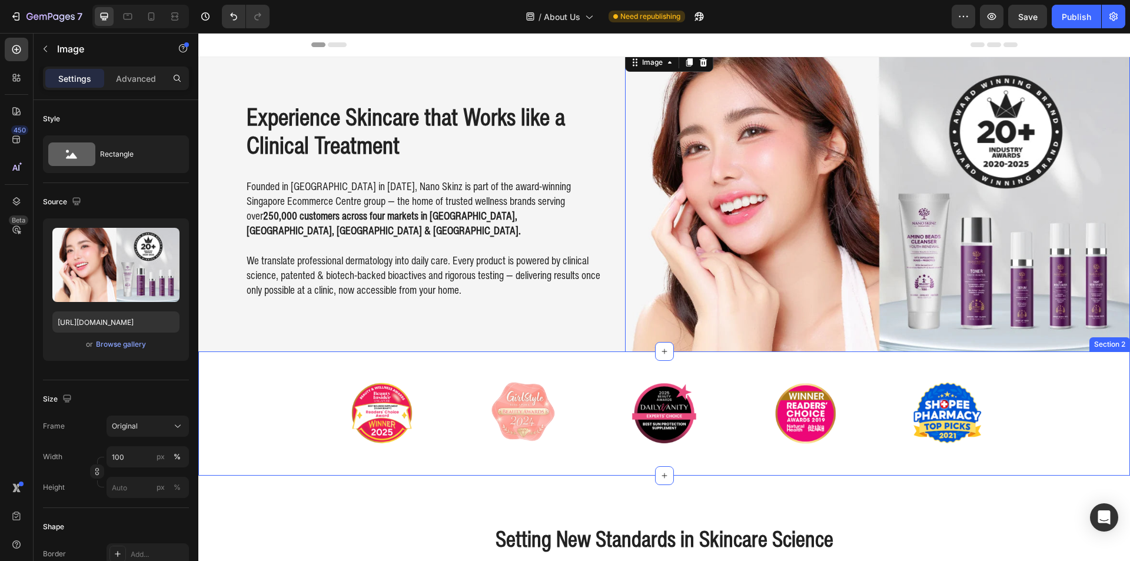
click at [291, 370] on div "Image Image Image Image Image Carousel" at bounding box center [664, 413] width 932 height 87
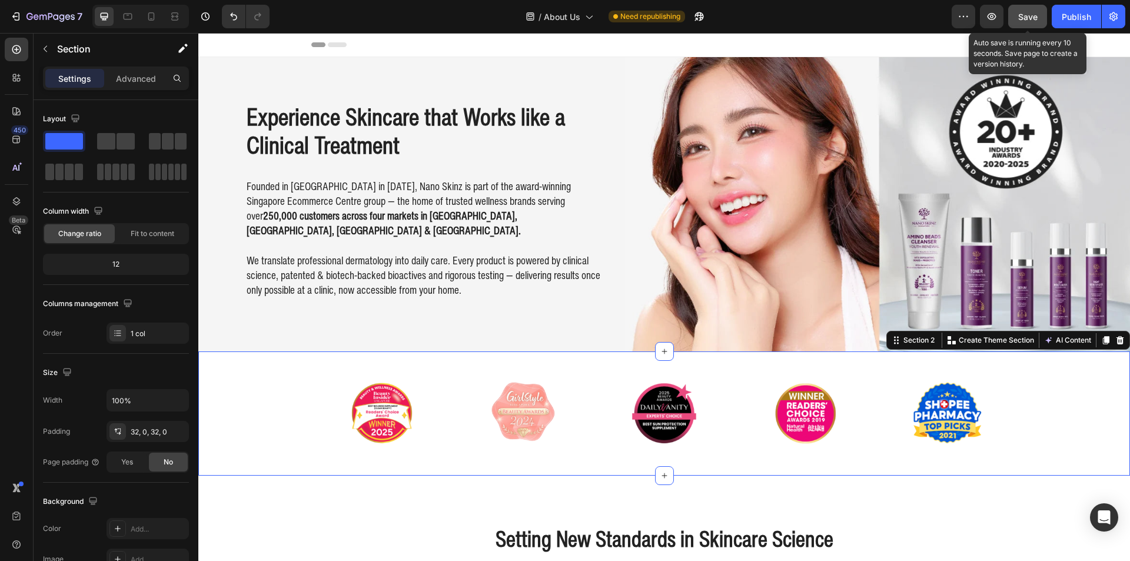
click at [1042, 16] on button "Save" at bounding box center [1027, 17] width 39 height 24
click at [989, 13] on icon "button" at bounding box center [992, 17] width 12 height 12
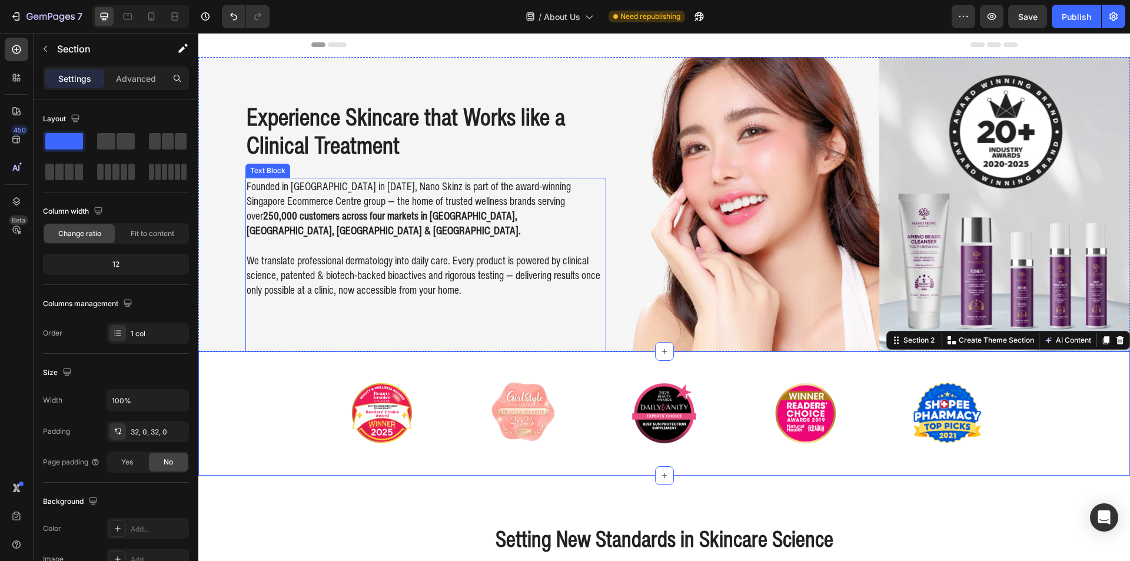
click at [791, 143] on img at bounding box center [877, 204] width 505 height 307
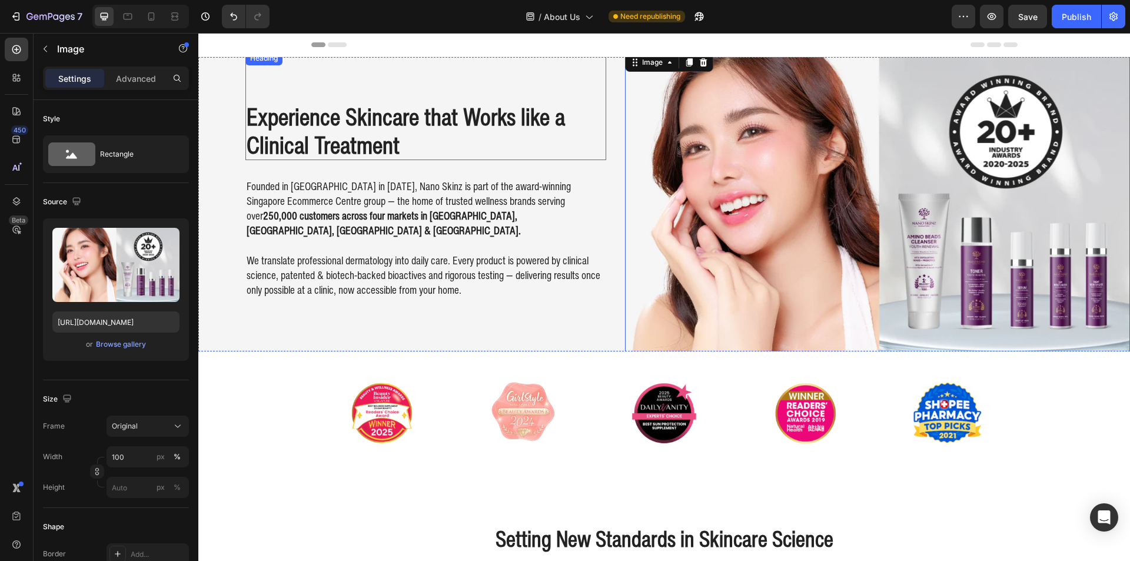
click at [231, 91] on div "Experience Skincare that Works like a Clinical Treatment Heading Founded in [GE…" at bounding box center [664, 204] width 932 height 307
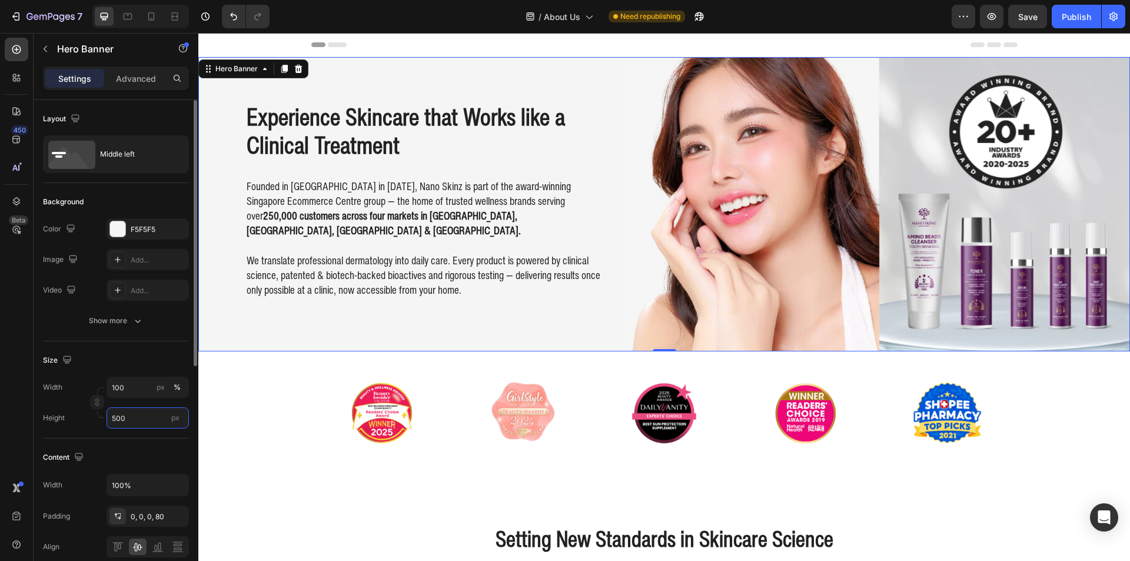
click at [154, 418] on input "500" at bounding box center [148, 417] width 82 height 21
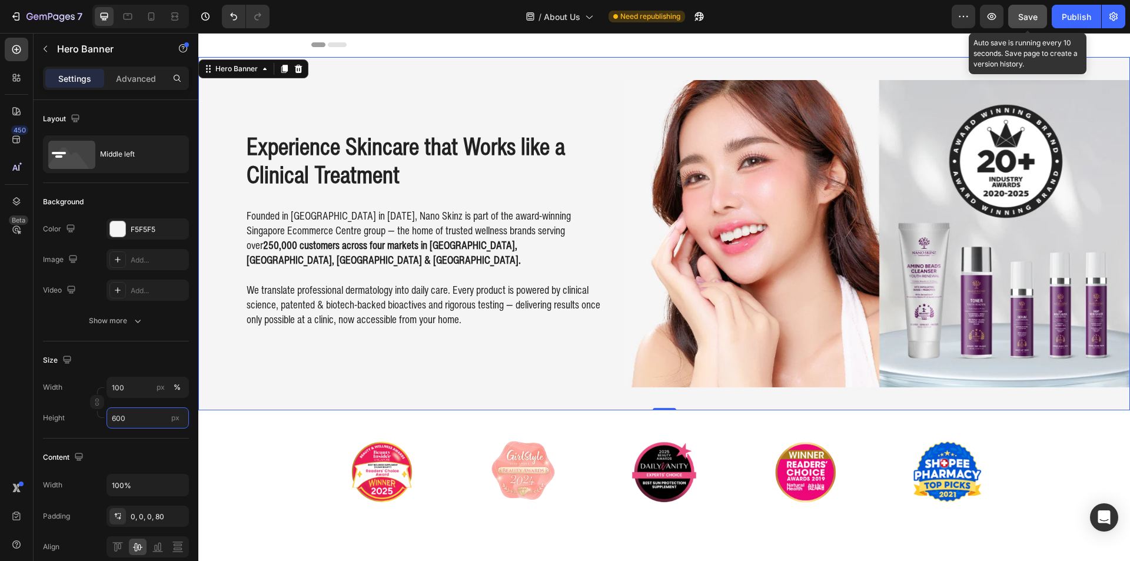
type input "600"
click at [1029, 21] on span "Save" at bounding box center [1027, 17] width 19 height 10
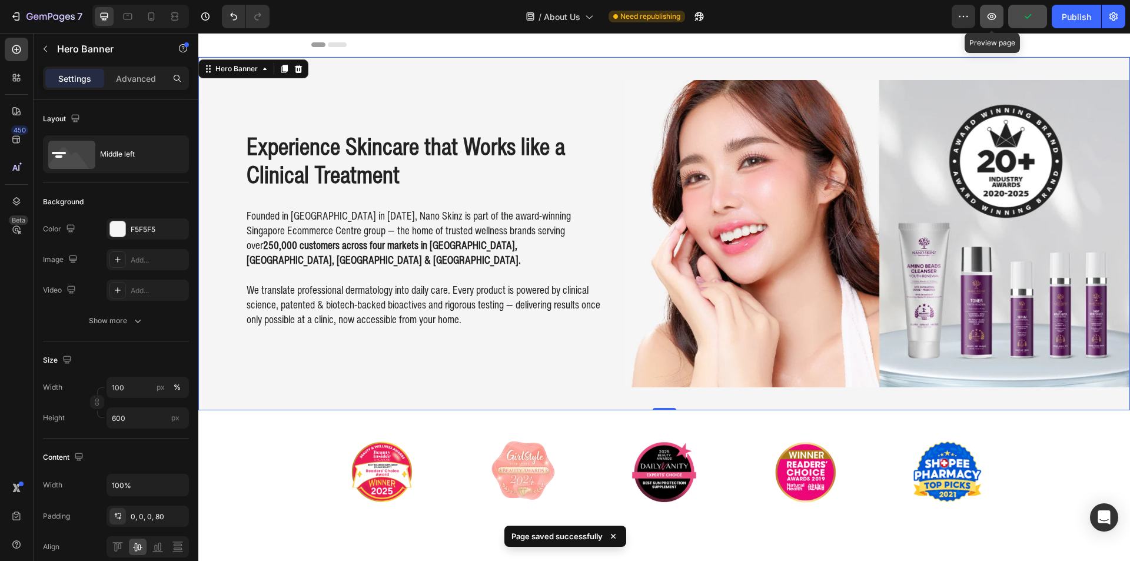
click at [993, 16] on icon "button" at bounding box center [992, 17] width 4 height 4
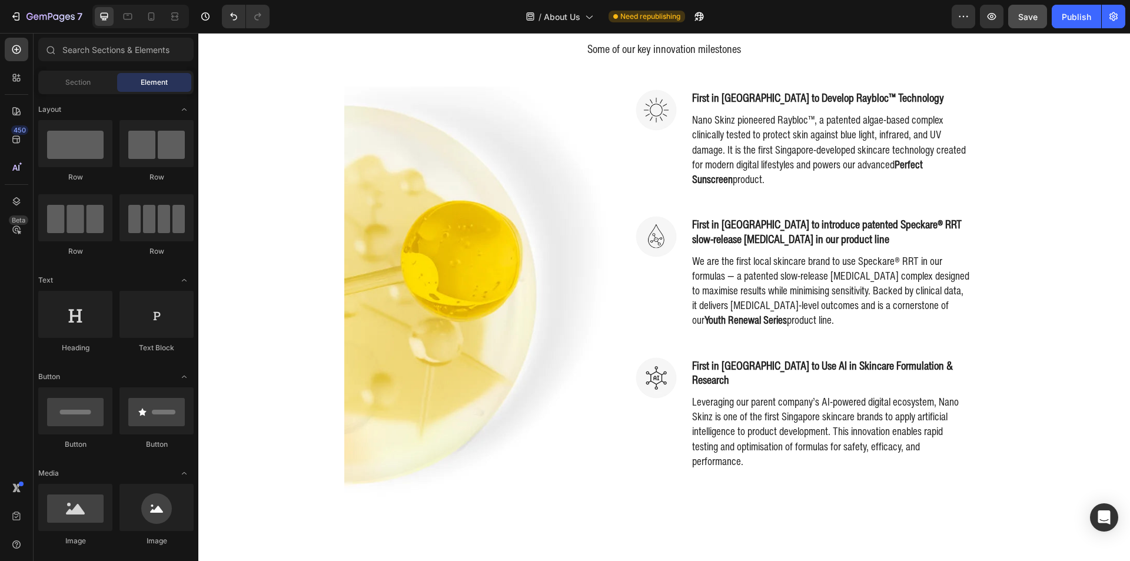
click at [481, 300] on img at bounding box center [478, 296] width 268 height 419
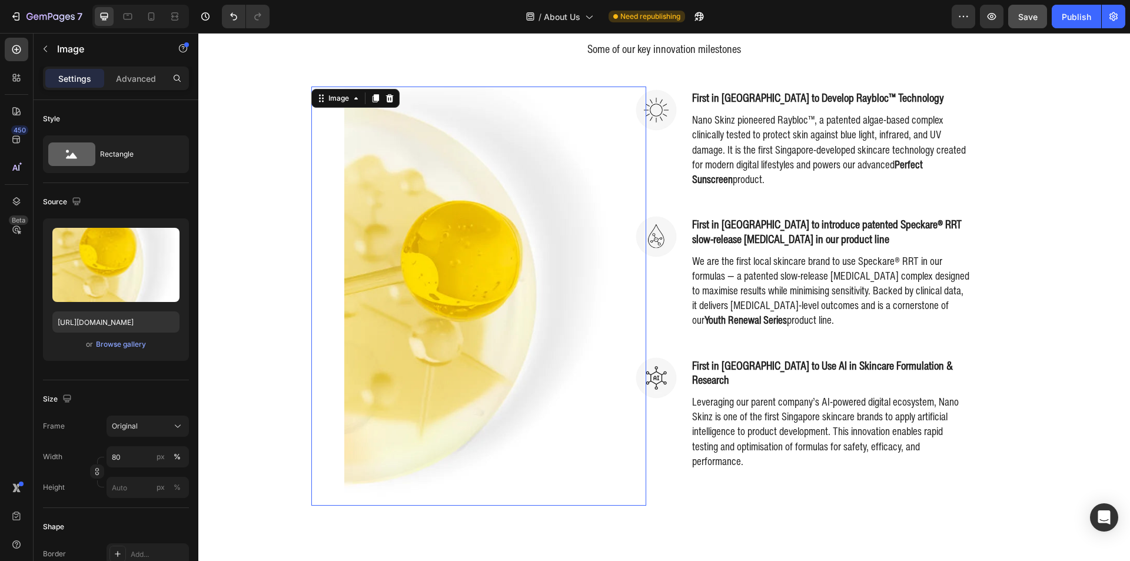
scroll to position [605, 0]
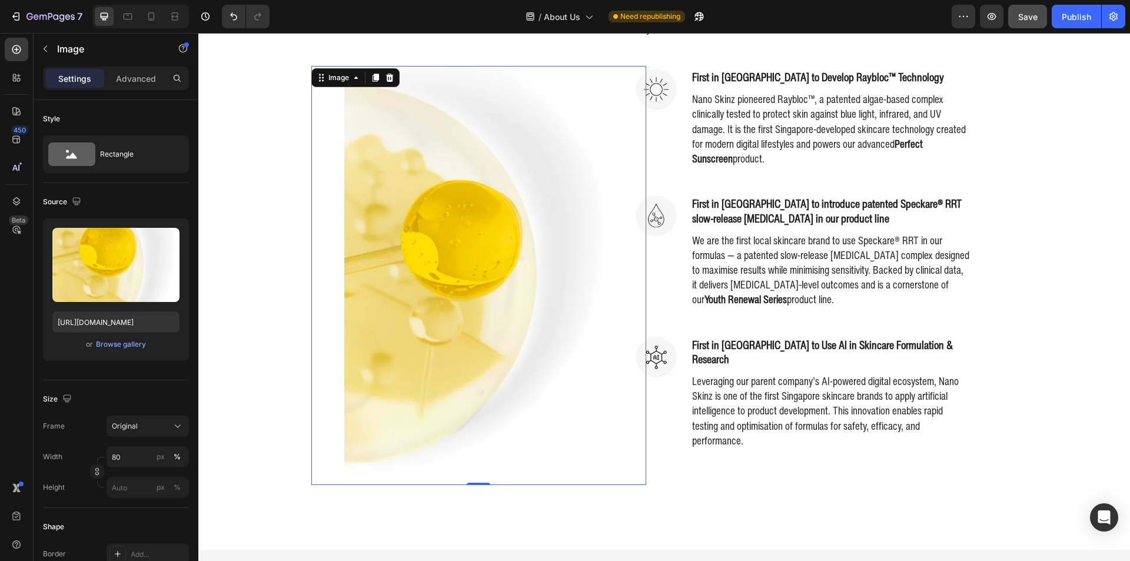
click at [320, 339] on div at bounding box center [478, 275] width 335 height 419
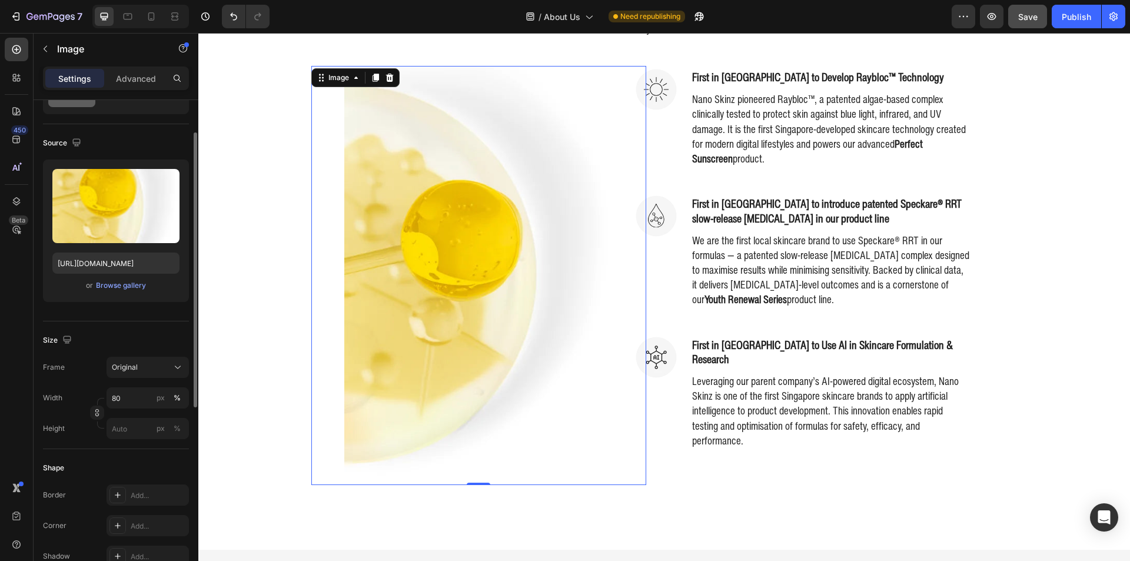
click at [154, 79] on p "Advanced" at bounding box center [136, 78] width 40 height 12
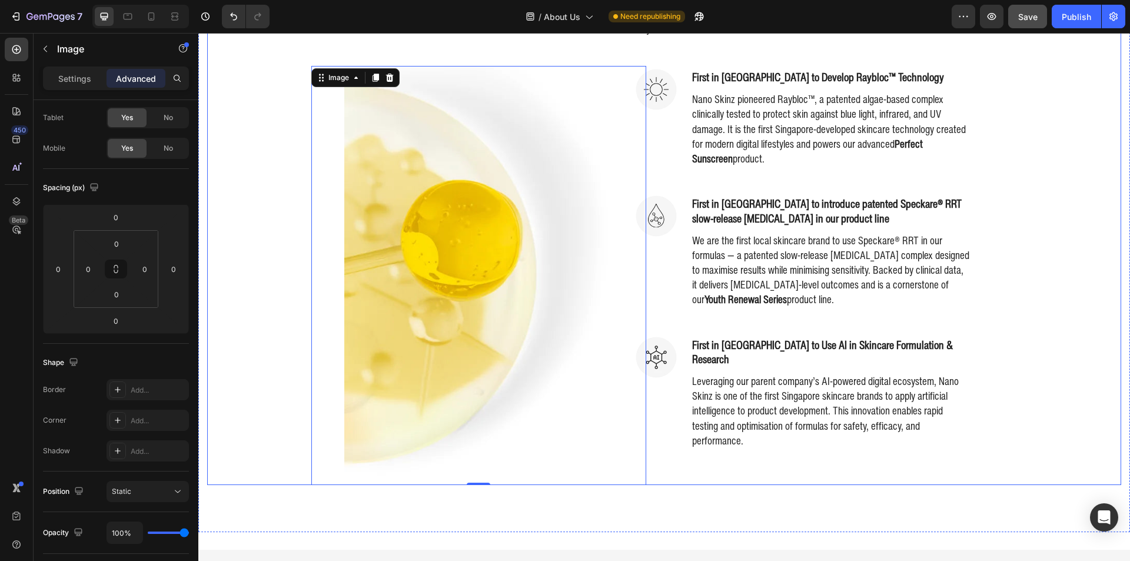
click at [251, 368] on div "Setting New Standards in Skincare Science Heading Some of our key innovation mi…" at bounding box center [664, 230] width 914 height 508
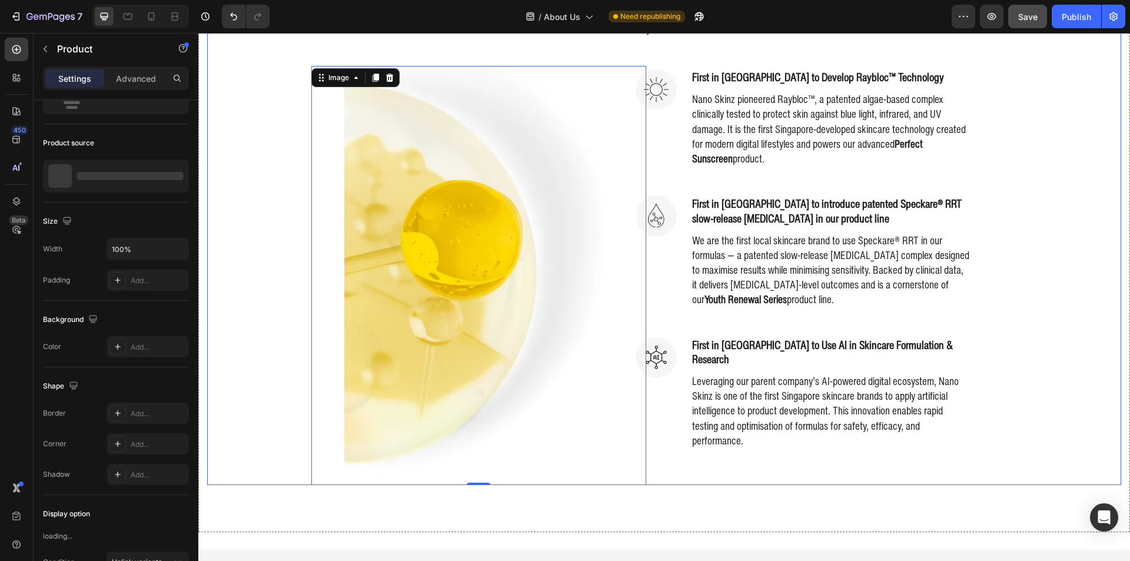
scroll to position [0, 0]
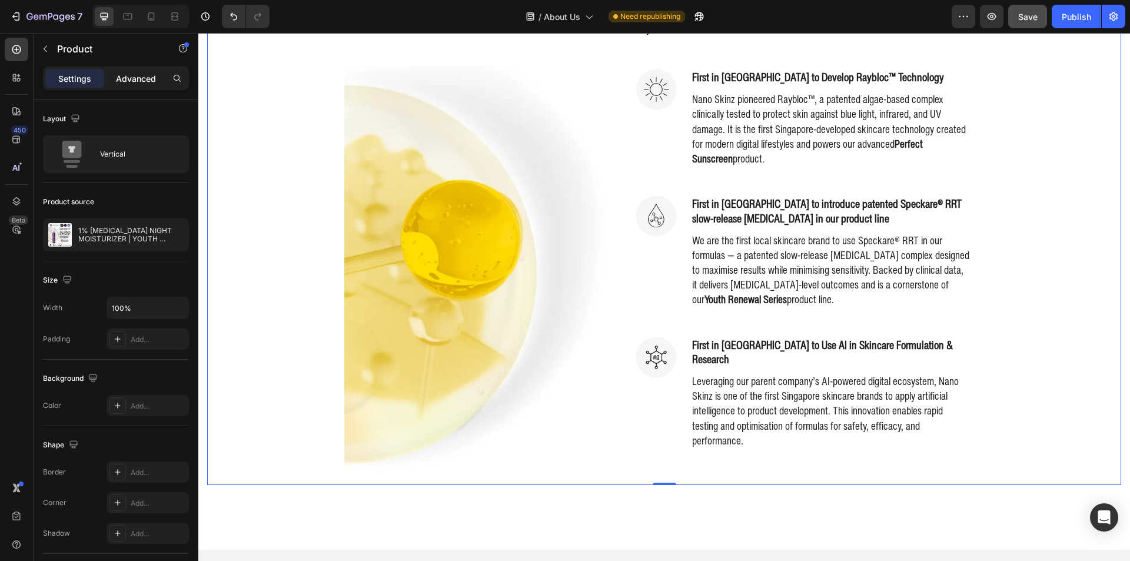
click at [132, 84] on p "Advanced" at bounding box center [136, 78] width 40 height 12
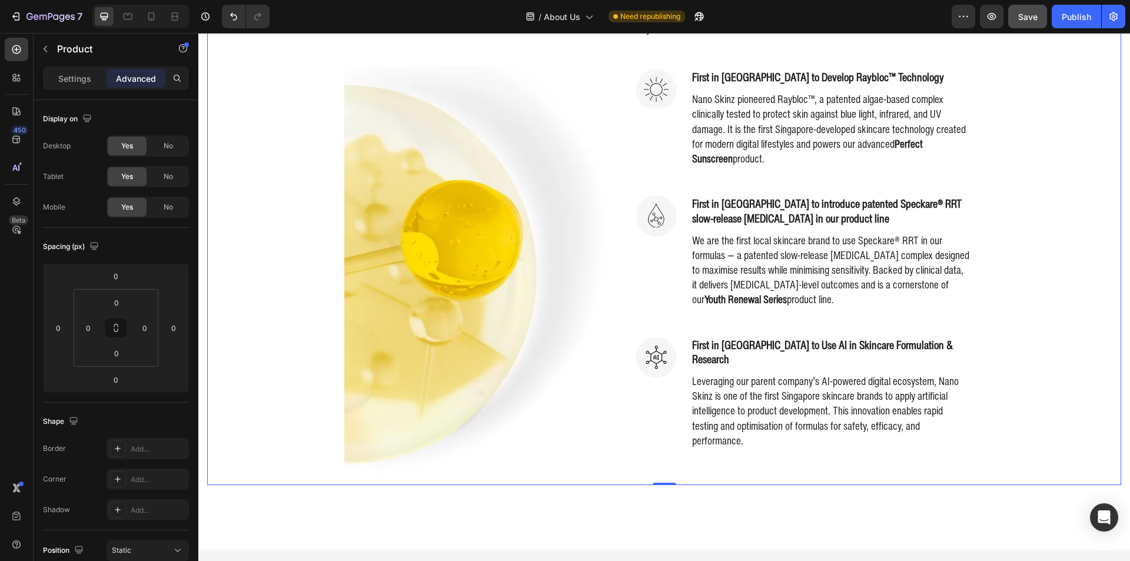
click at [91, 93] on div "Settings Advanced" at bounding box center [116, 83] width 165 height 34
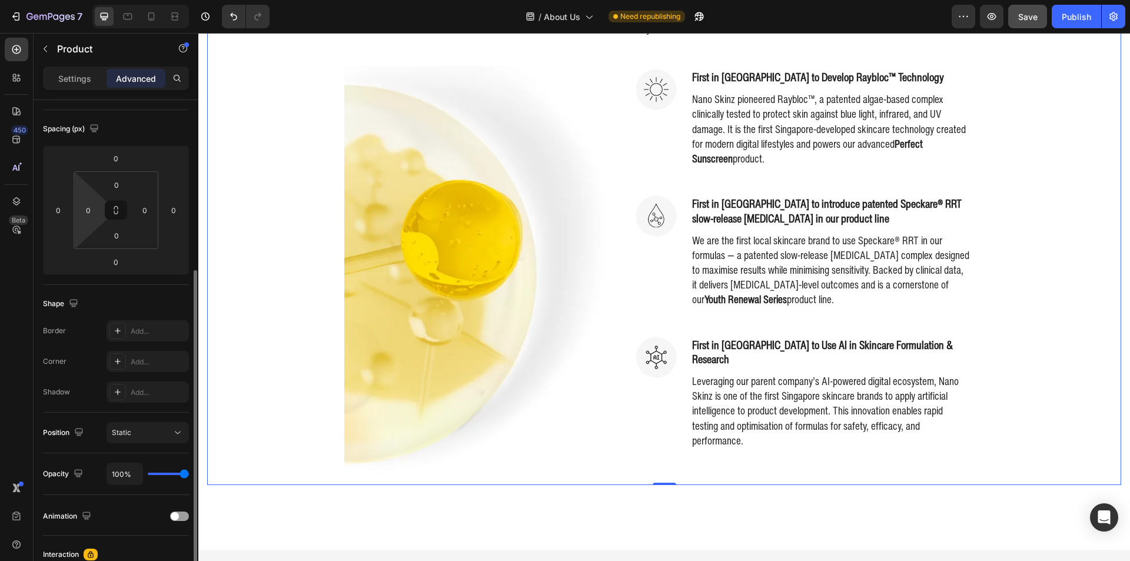
scroll to position [235, 0]
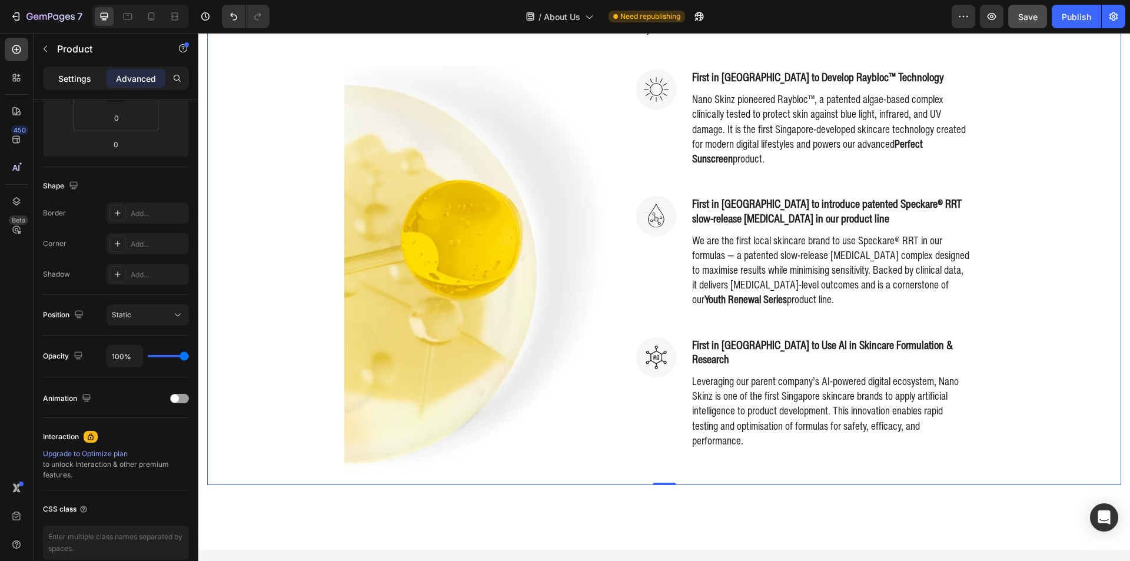
click at [83, 72] on p "Settings" at bounding box center [74, 78] width 33 height 12
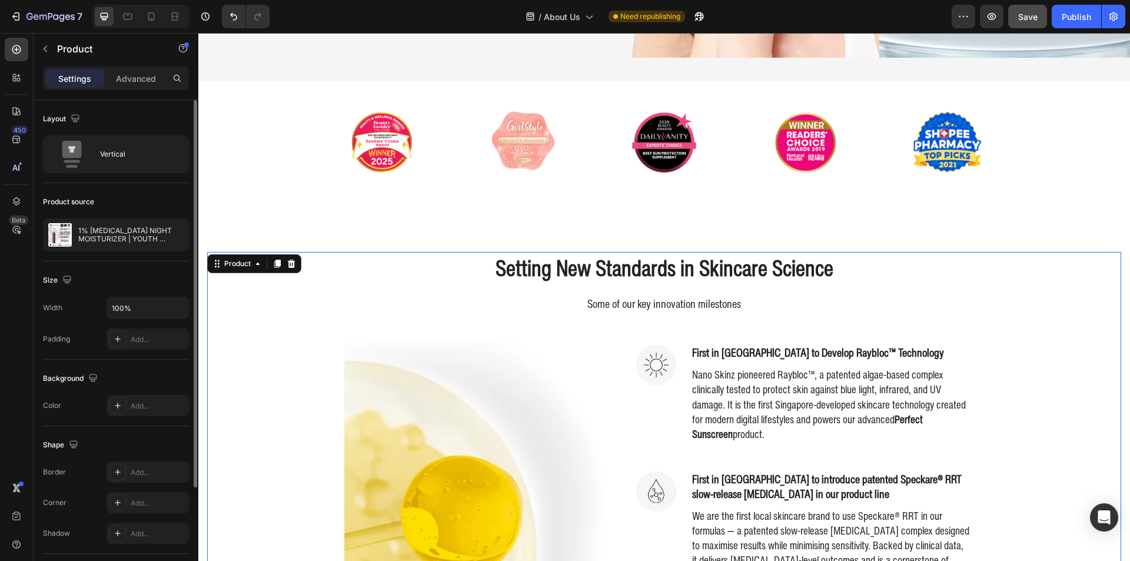
scroll to position [311, 0]
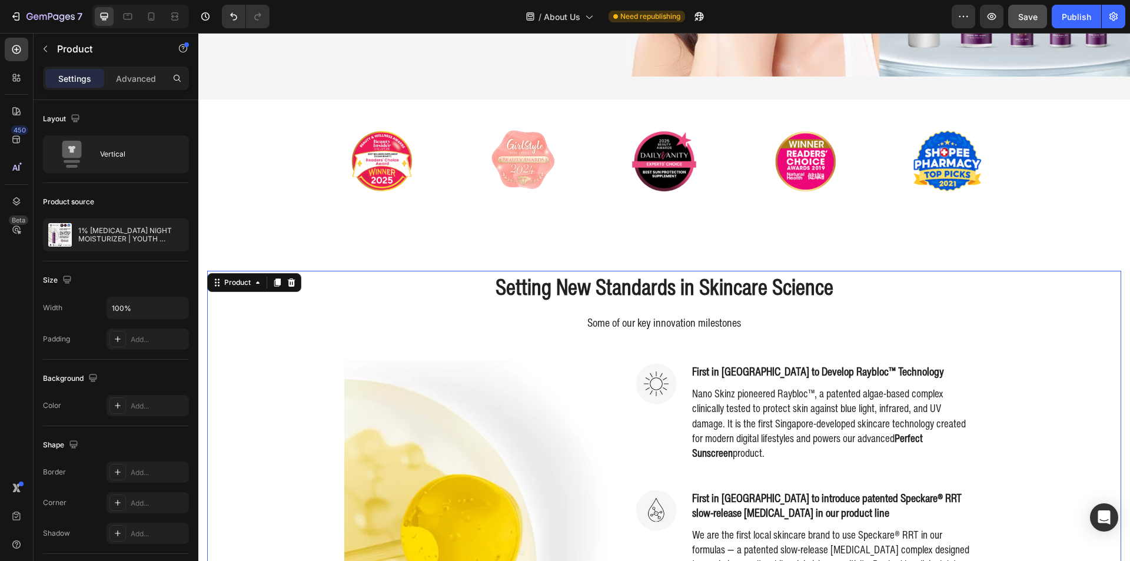
click at [614, 357] on div "Setting New Standards in Skincare Science Heading Some of our key innovation mi…" at bounding box center [664, 525] width 914 height 508
click at [510, 388] on img at bounding box center [478, 569] width 268 height 419
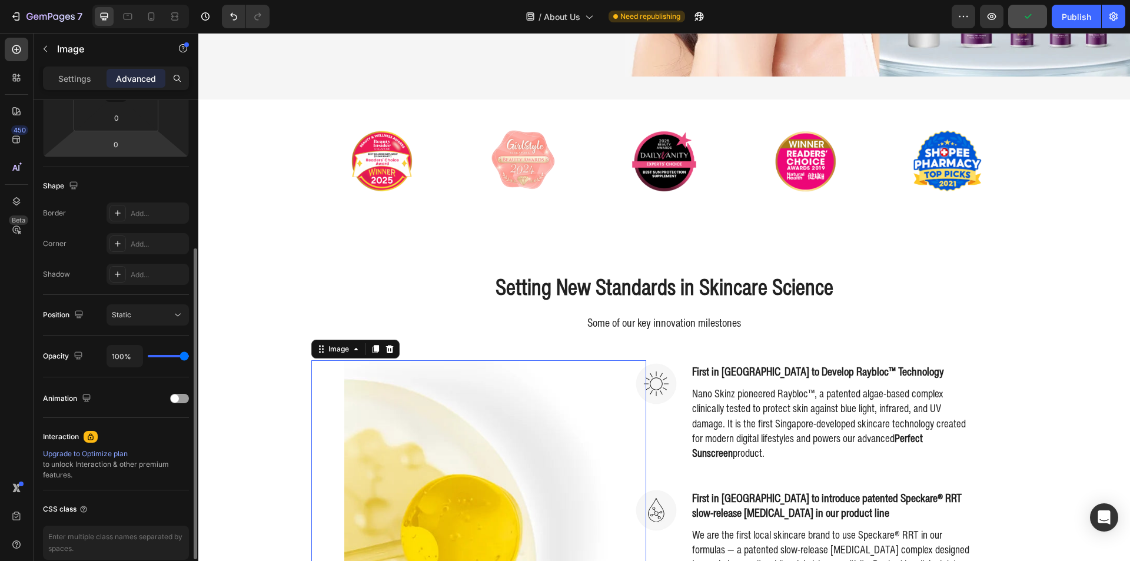
scroll to position [118, 0]
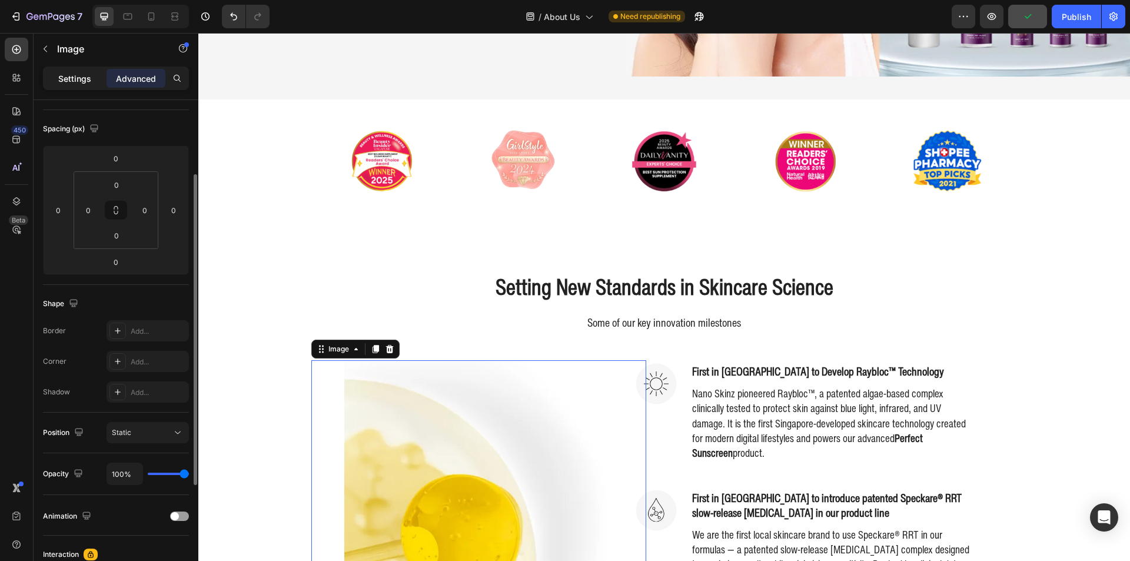
click at [77, 78] on p "Settings" at bounding box center [74, 78] width 33 height 12
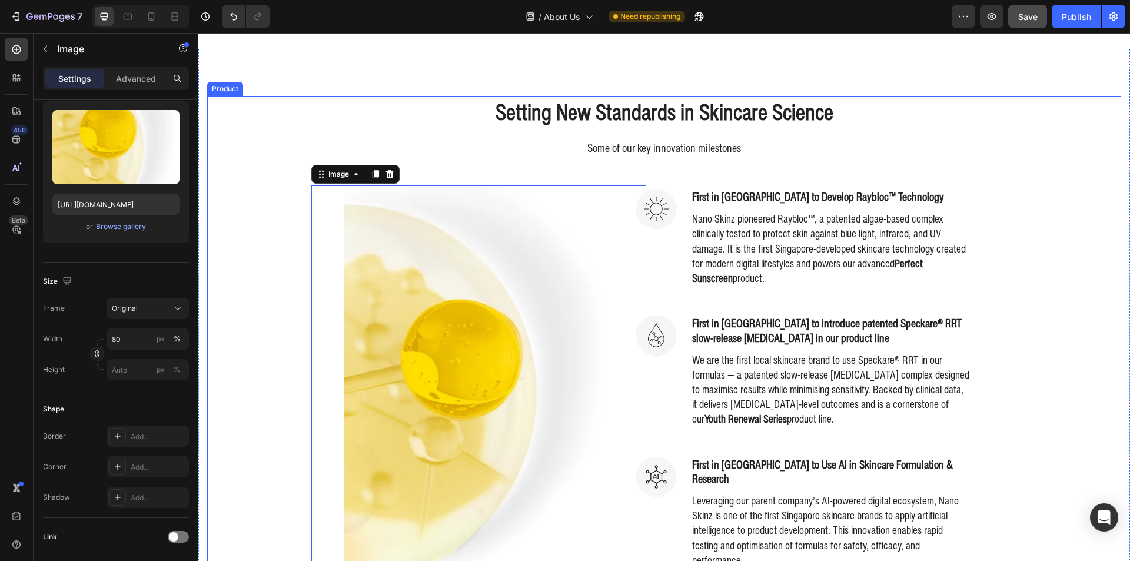
scroll to position [487, 0]
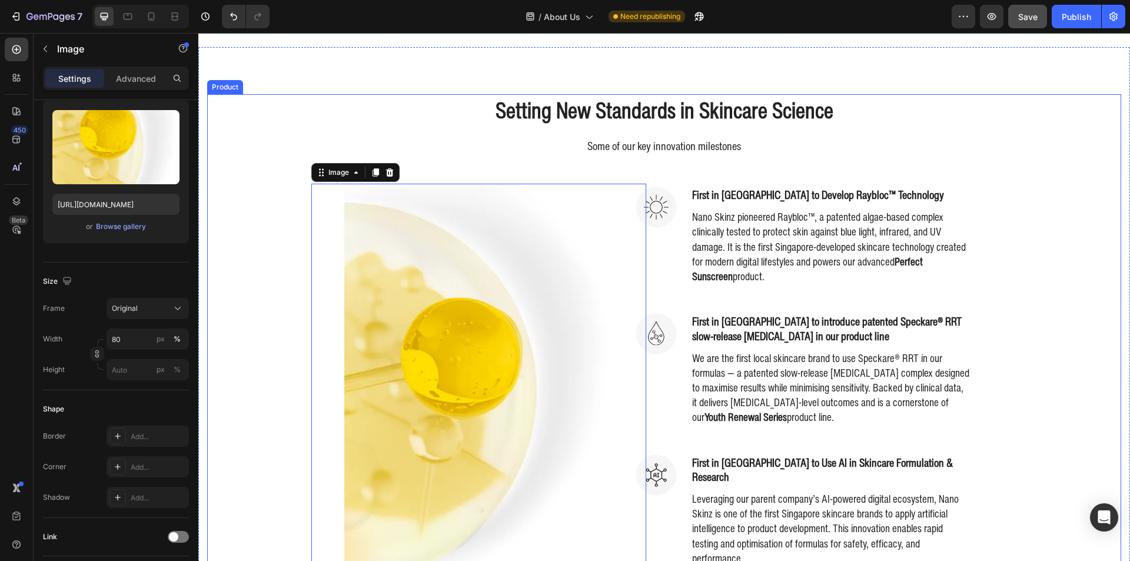
click at [270, 387] on div "Setting New Standards in Skincare Science Heading Some of our key innovation mi…" at bounding box center [664, 348] width 914 height 508
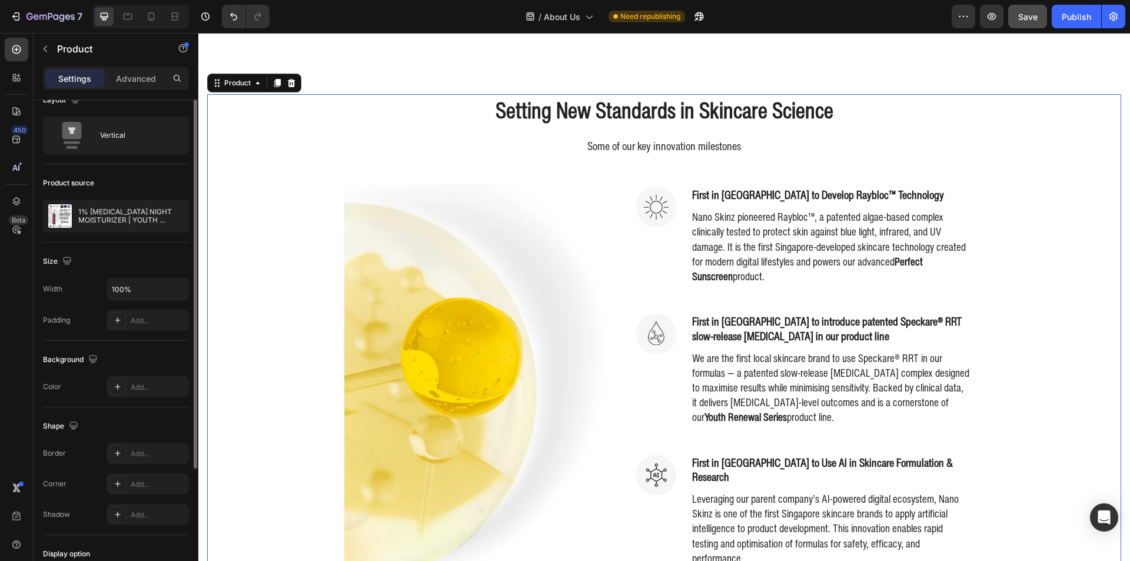
scroll to position [0, 0]
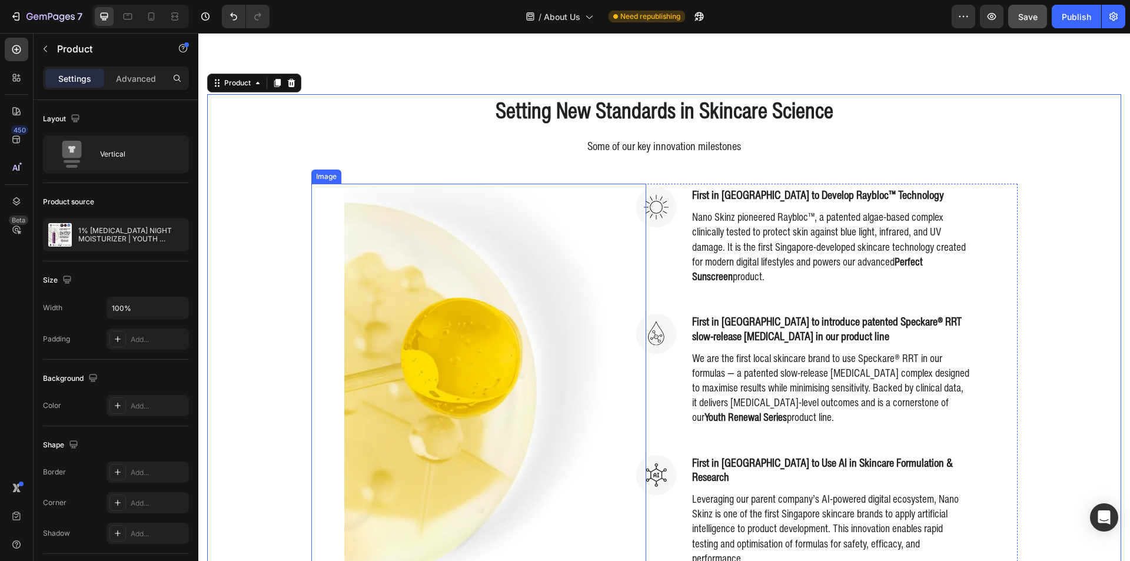
click at [560, 254] on img at bounding box center [478, 393] width 268 height 419
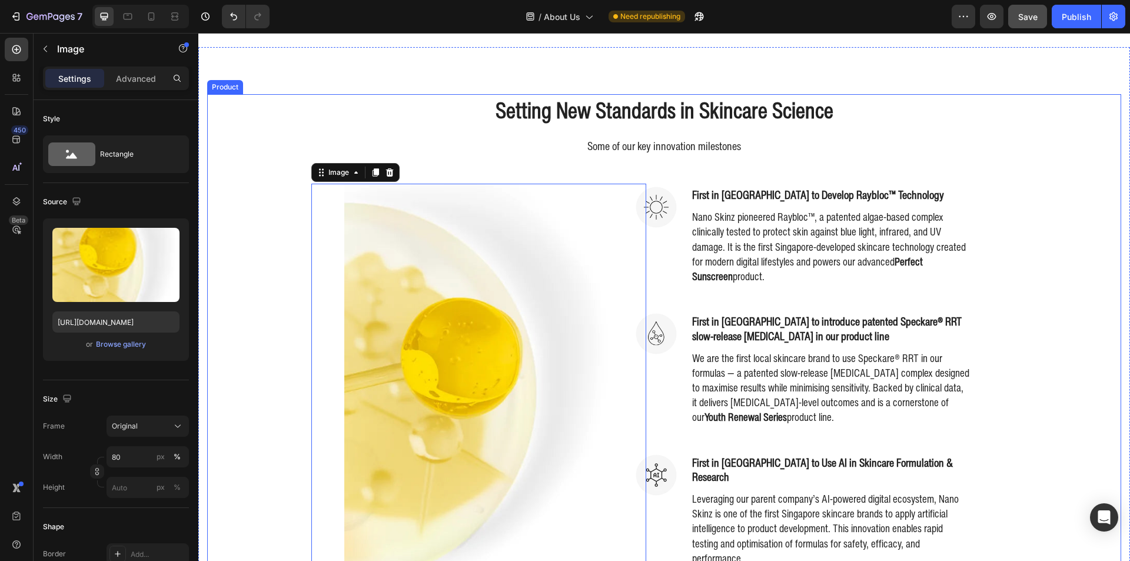
click at [448, 153] on p "Some of our key innovation milestones" at bounding box center [664, 146] width 704 height 17
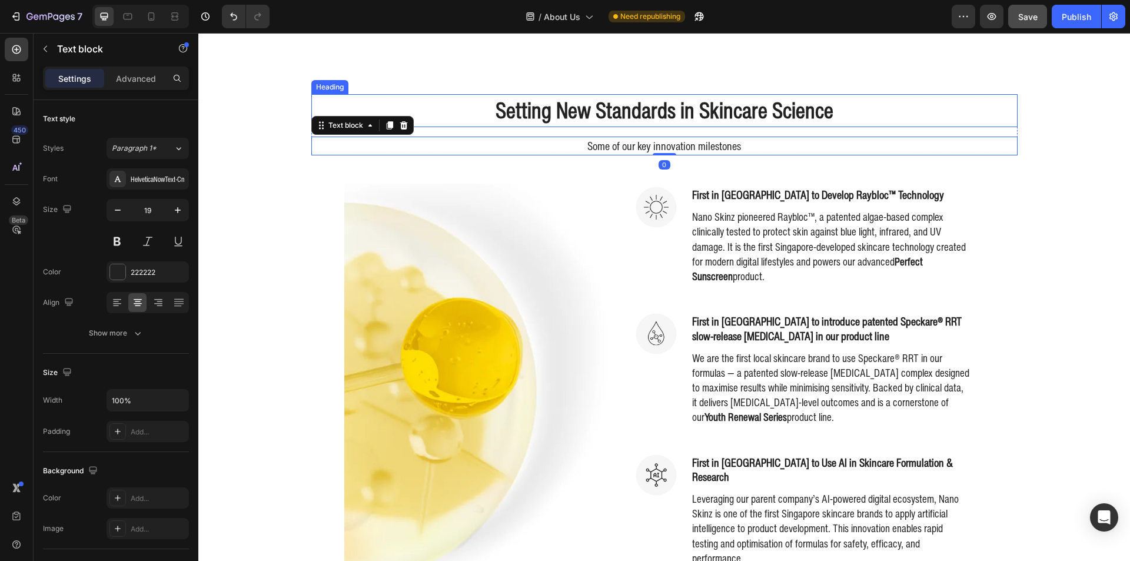
click at [423, 121] on h2 "Setting New Standards in Skincare Science" at bounding box center [664, 110] width 706 height 33
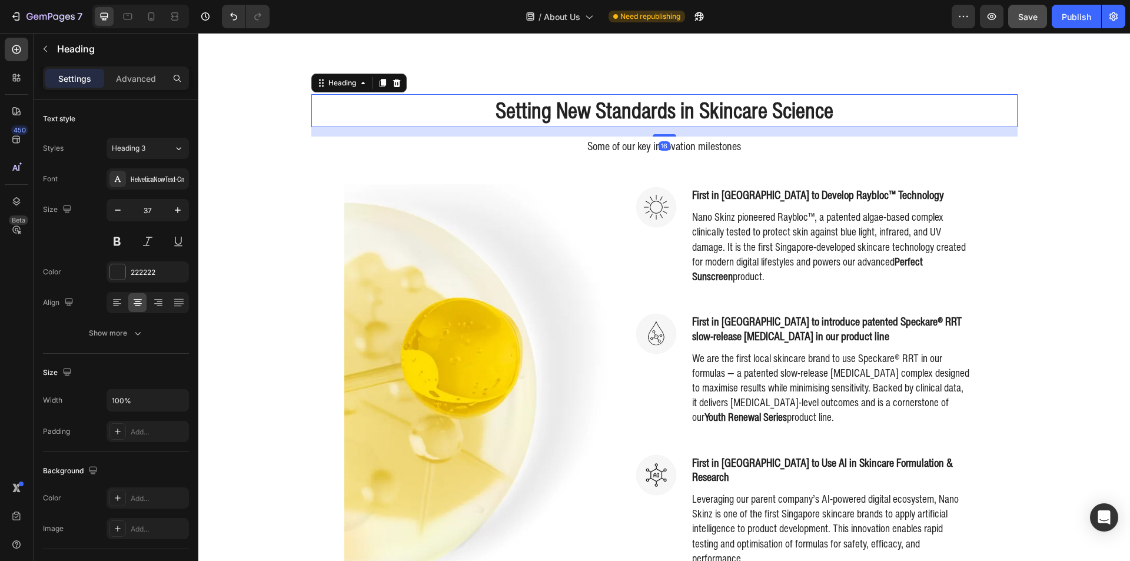
click at [262, 131] on div "Setting New Standards in Skincare Science Heading 16 Some of our key innovation…" at bounding box center [664, 348] width 914 height 508
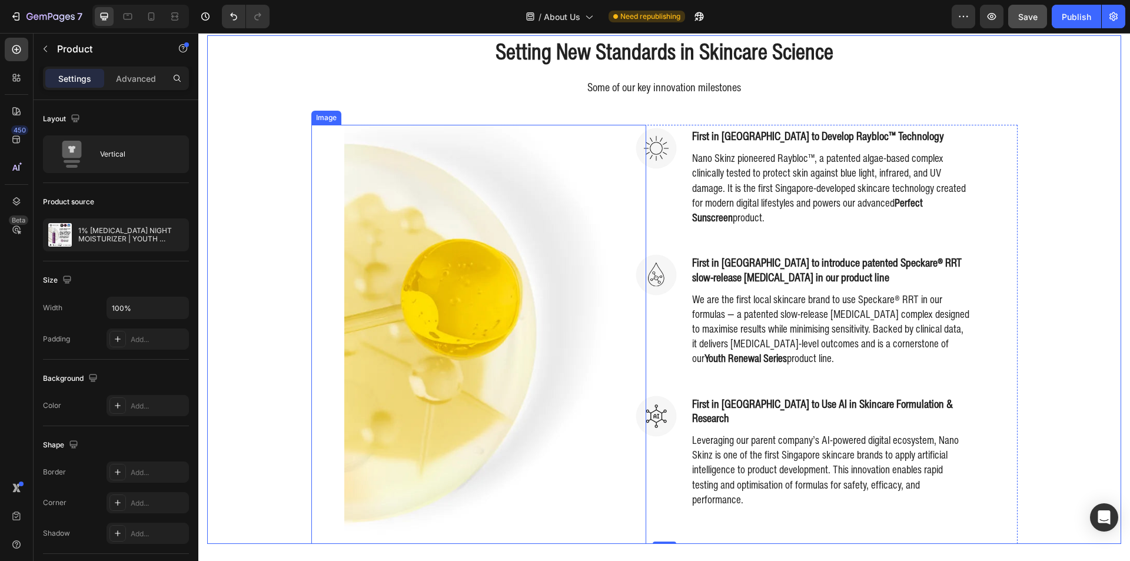
click at [508, 221] on img at bounding box center [478, 334] width 268 height 419
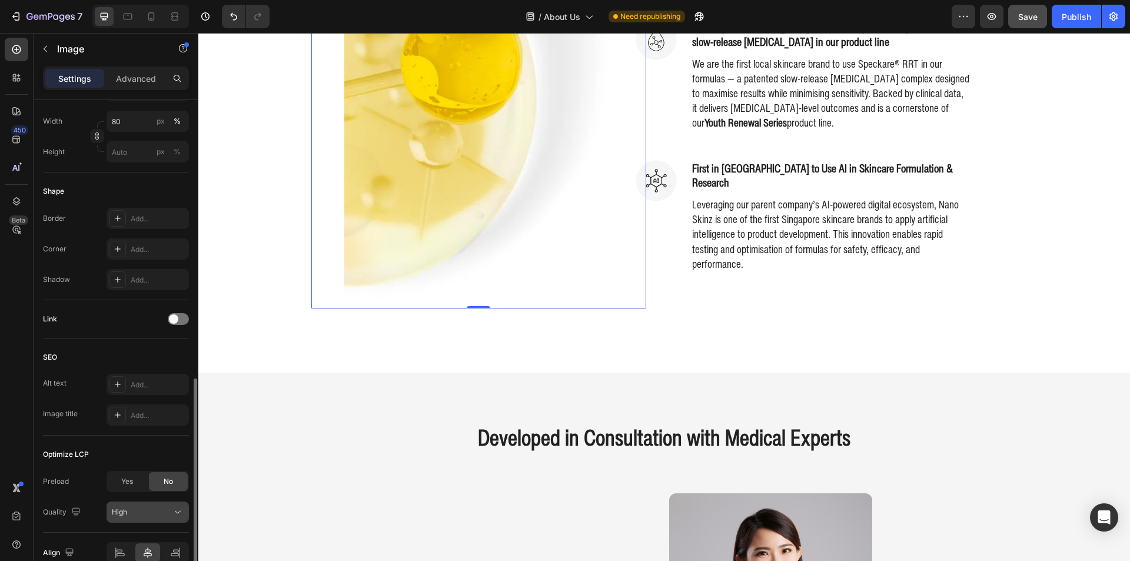
scroll to position [394, 0]
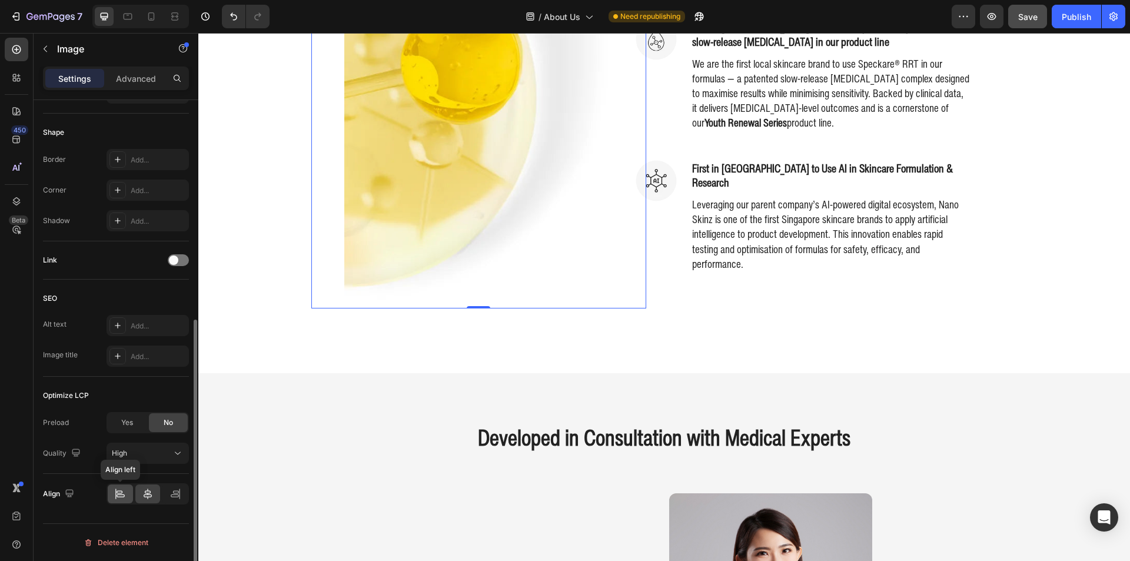
click at [125, 495] on icon at bounding box center [120, 494] width 12 height 12
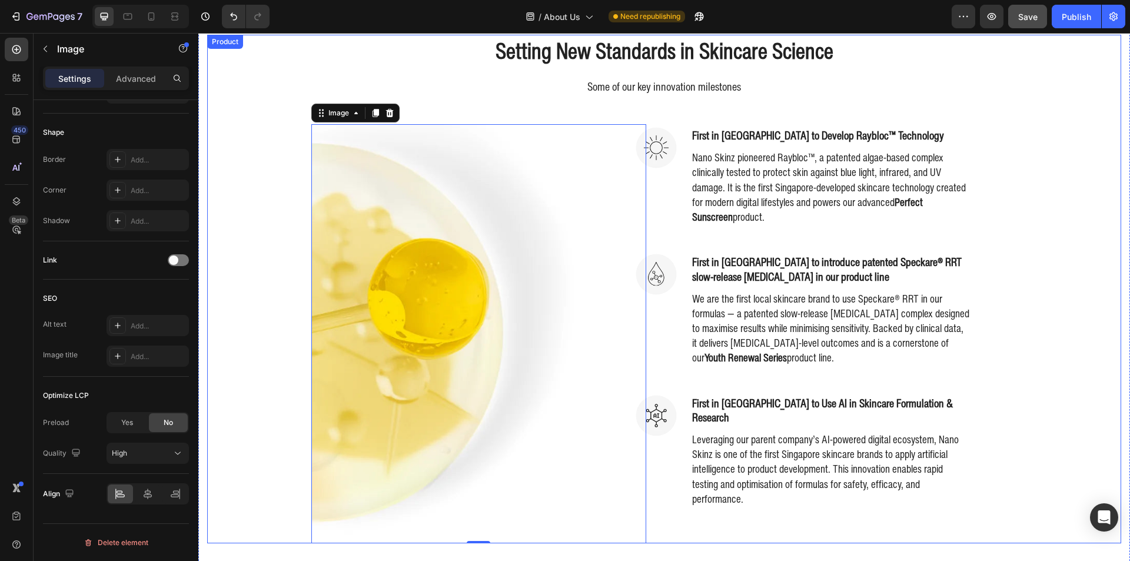
scroll to position [546, 0]
click at [255, 316] on div "Setting New Standards in Skincare Science Heading Some of our key innovation mi…" at bounding box center [664, 289] width 914 height 508
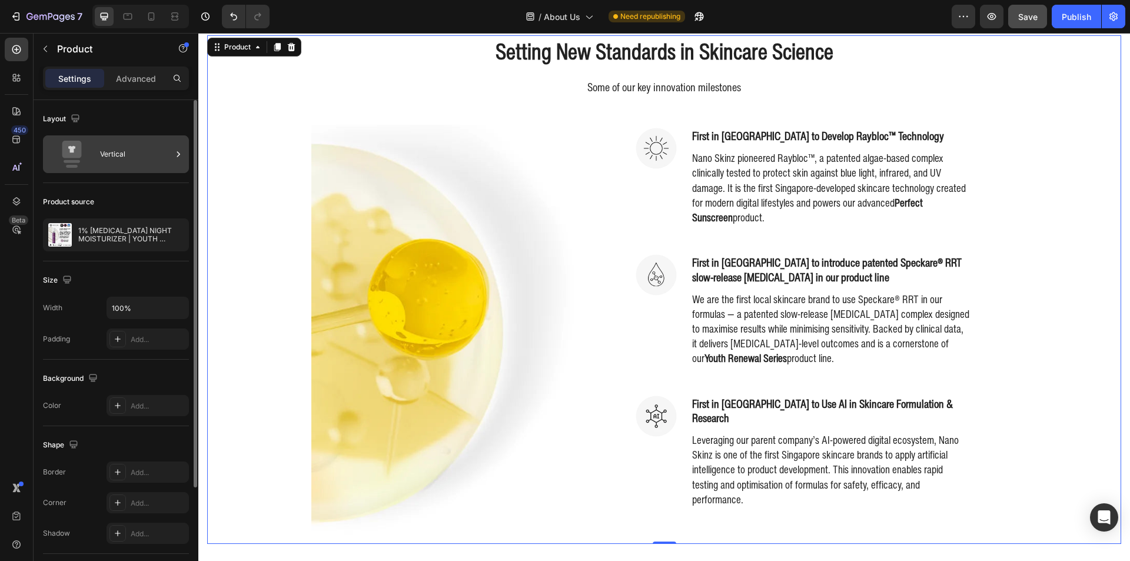
click at [149, 165] on div "Vertical" at bounding box center [136, 154] width 72 height 27
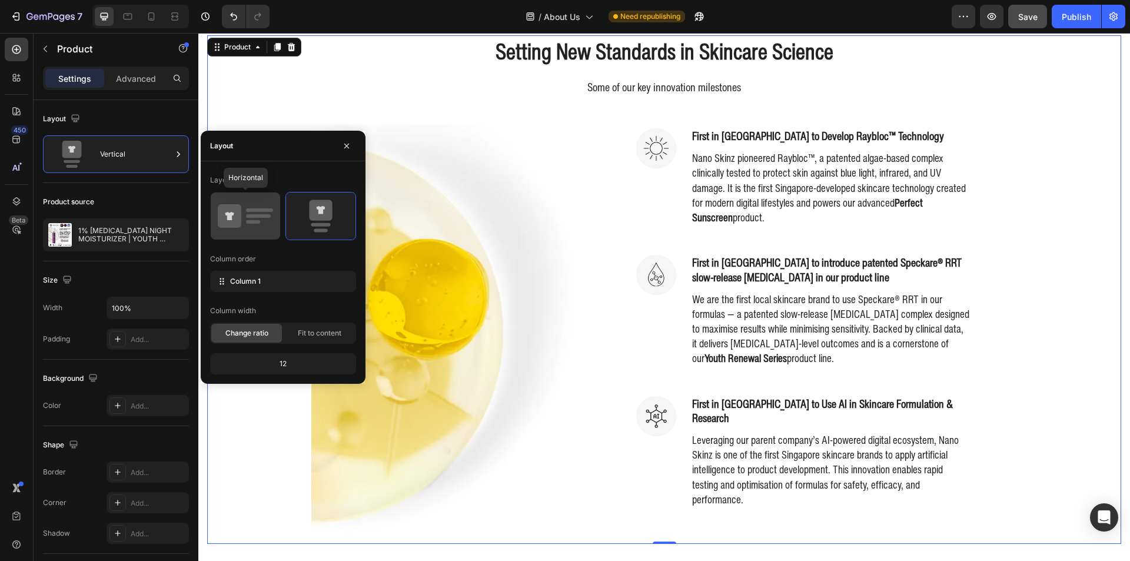
click at [254, 237] on div at bounding box center [245, 215] width 69 height 47
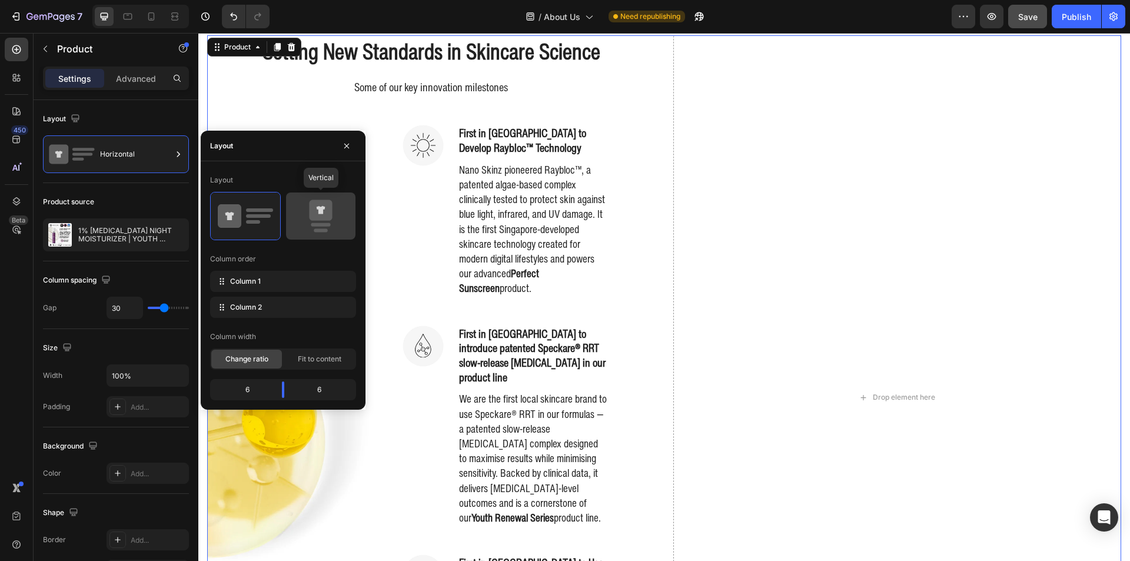
click at [307, 232] on icon at bounding box center [320, 215] width 55 height 33
type input "0"
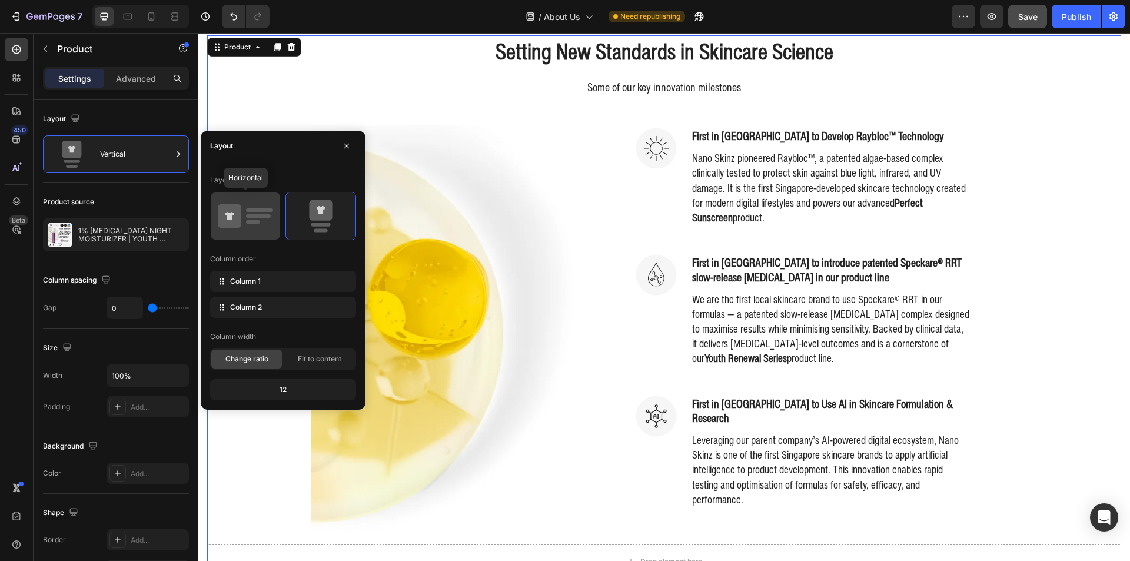
click at [267, 231] on icon at bounding box center [245, 215] width 55 height 33
type input "30"
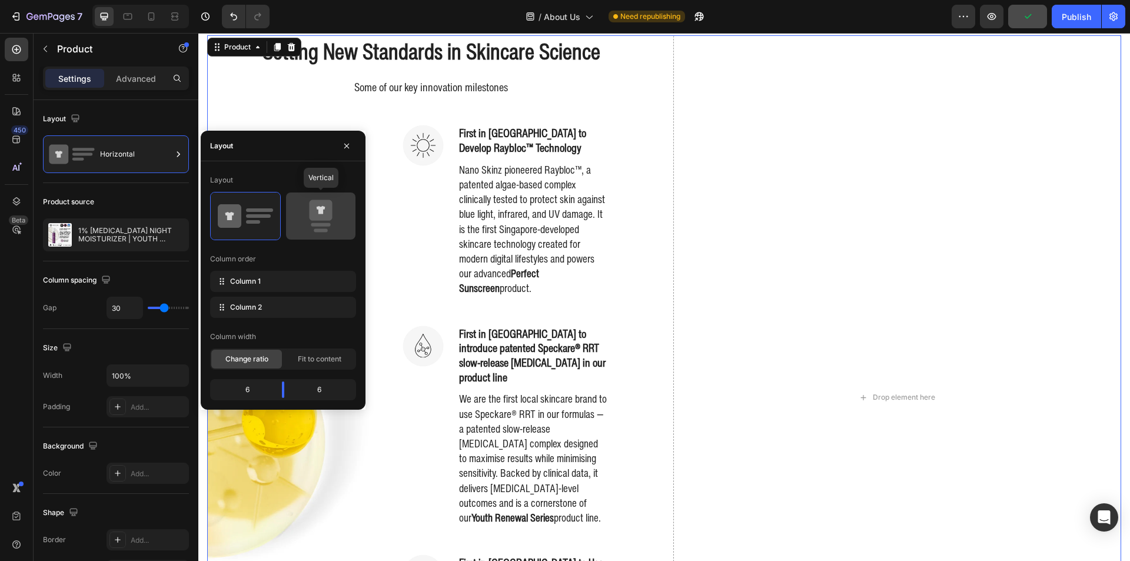
click at [308, 237] on div at bounding box center [320, 215] width 69 height 47
type input "0"
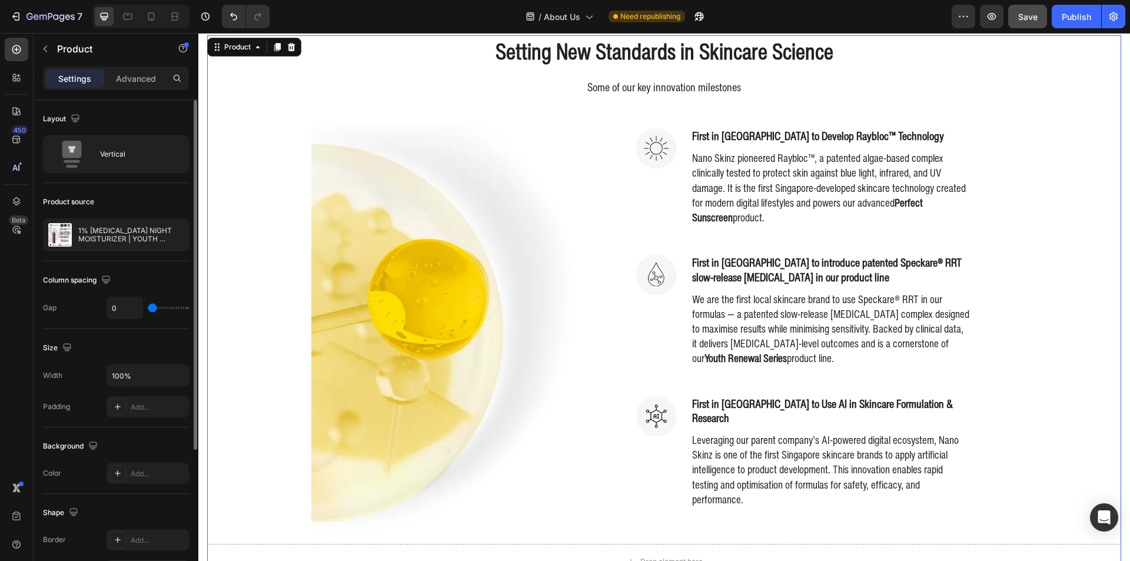
type input "7"
type input "21"
type input "31"
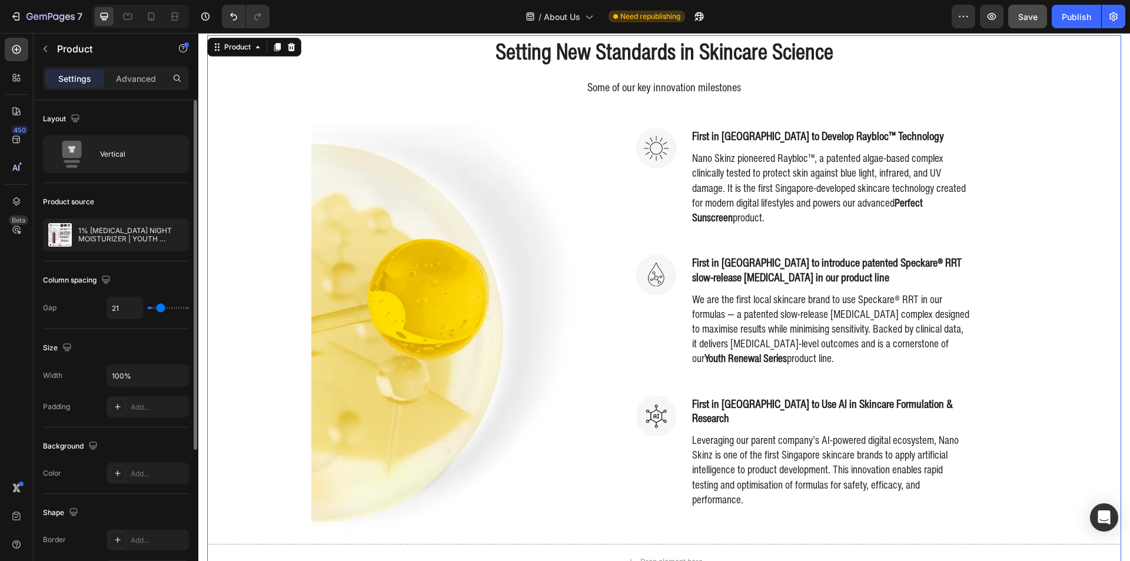
type input "31"
type input "33"
type input "36"
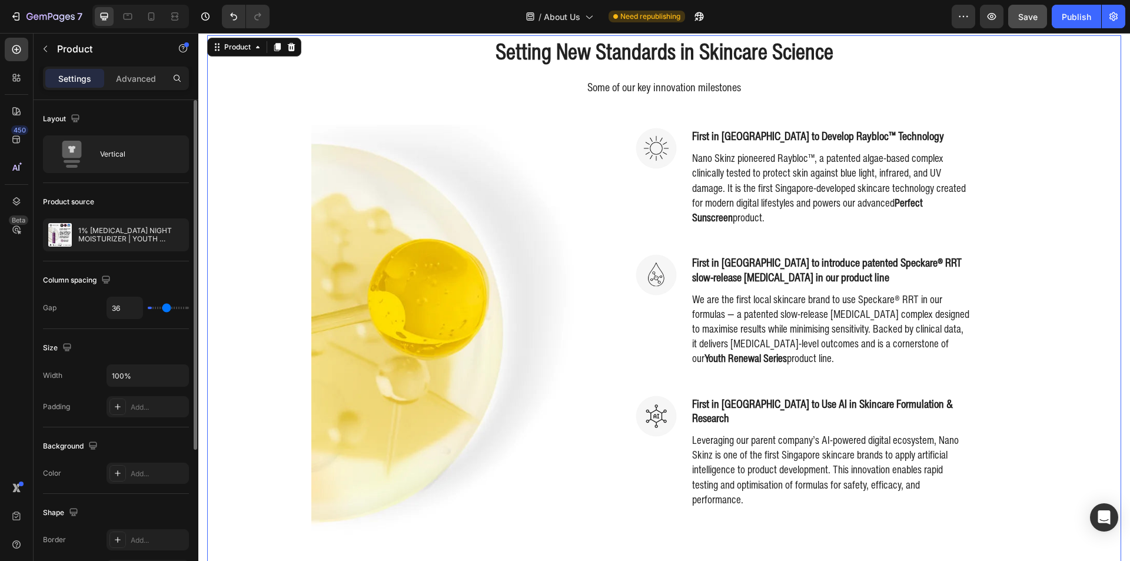
type input "40"
type input "43"
type input "46"
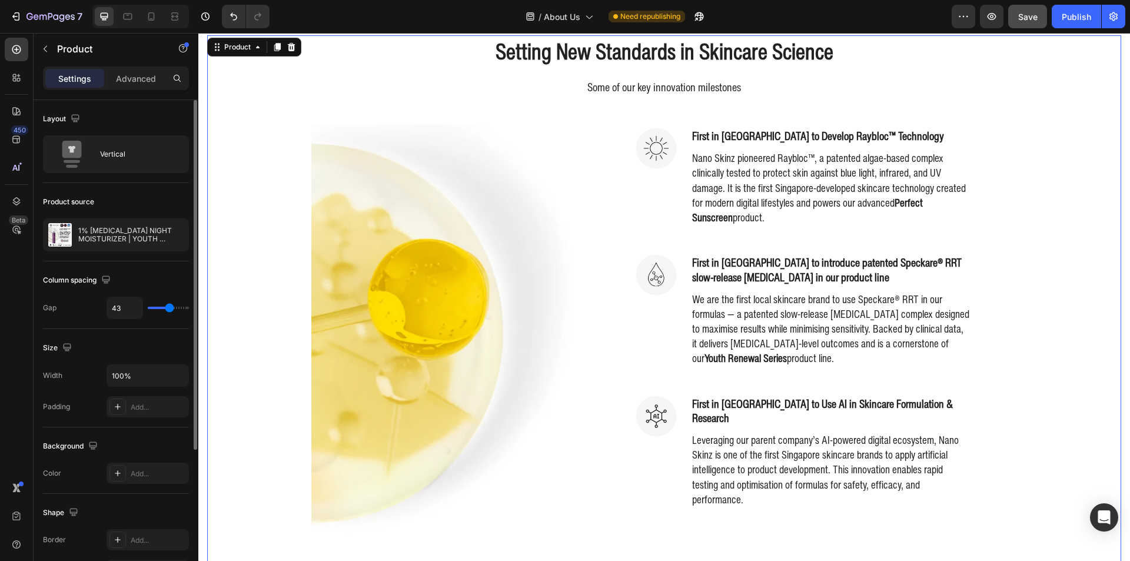
type input "46"
type input "50"
type input "55"
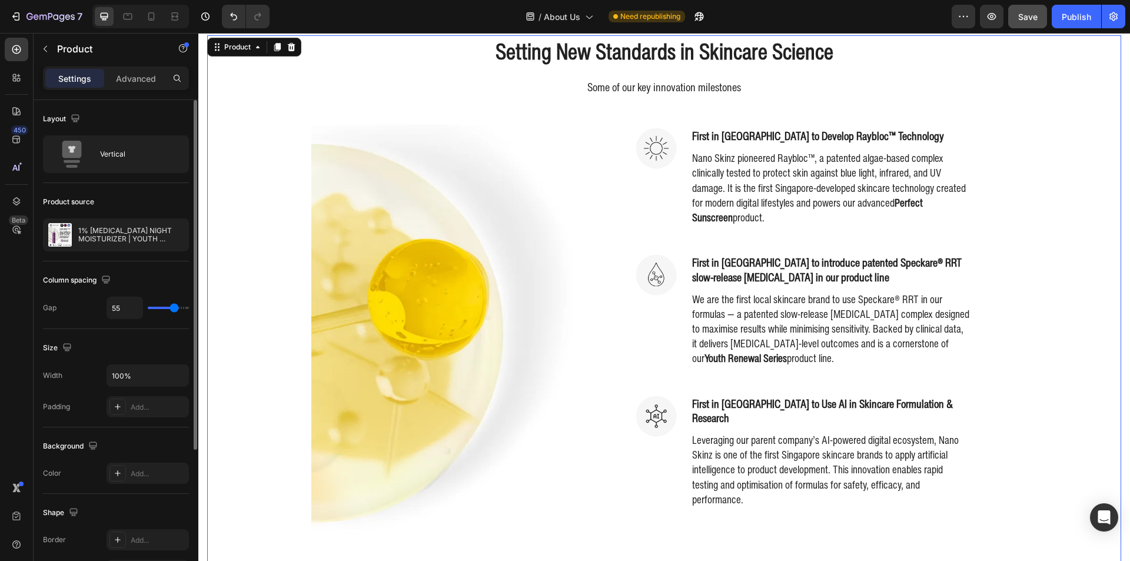
type input "59"
type input "65"
type input "70"
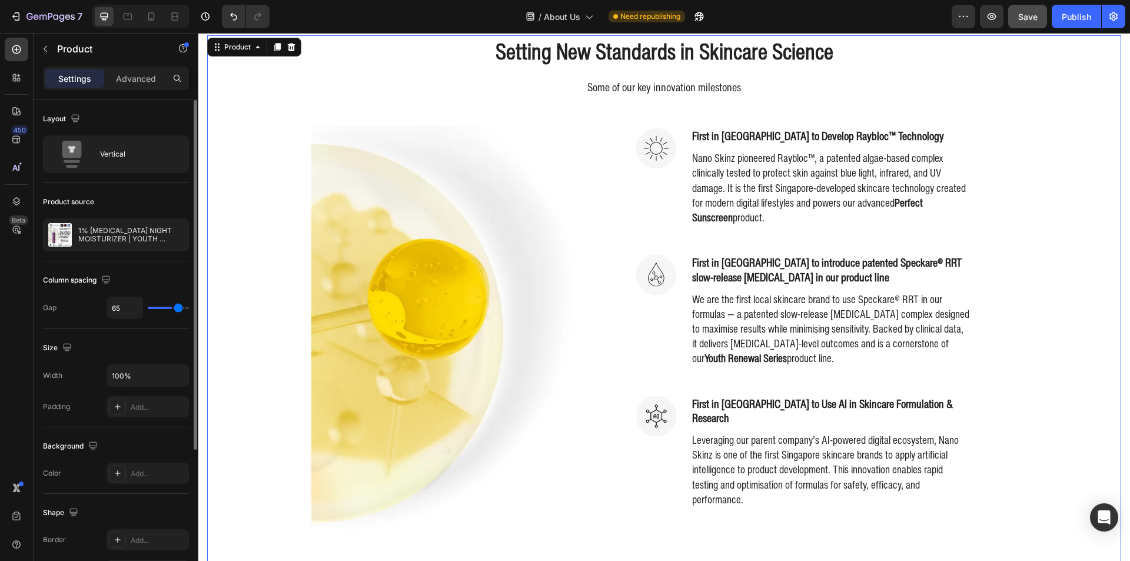
type input "70"
type input "77"
type input "80"
drag, startPoint x: 155, startPoint y: 309, endPoint x: 195, endPoint y: 306, distance: 40.1
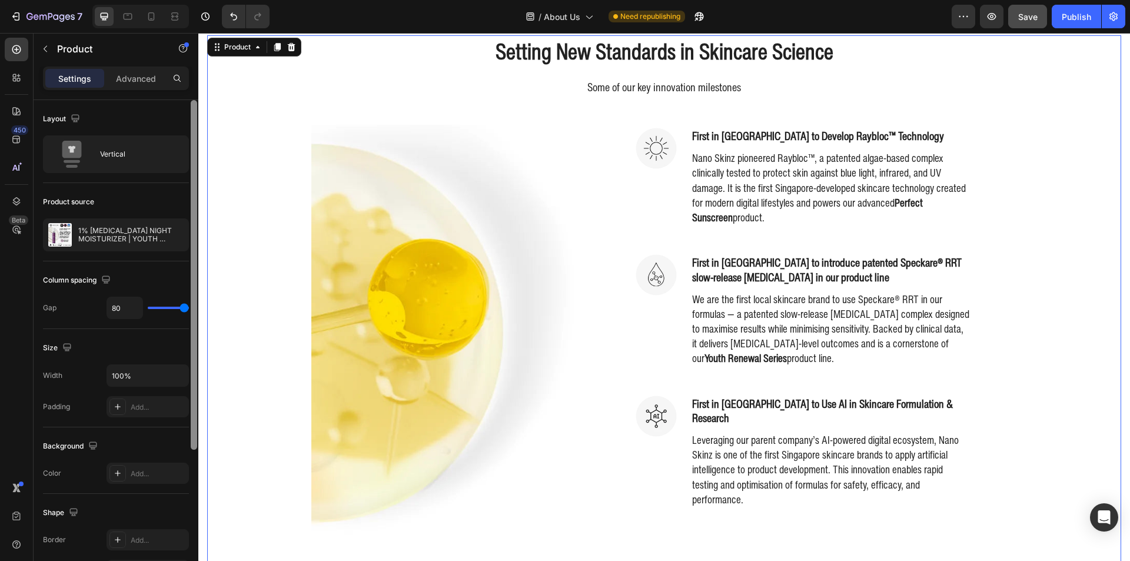
type input "80"
click at [189, 307] on input "range" at bounding box center [168, 308] width 41 height 2
type input "67"
type input "0"
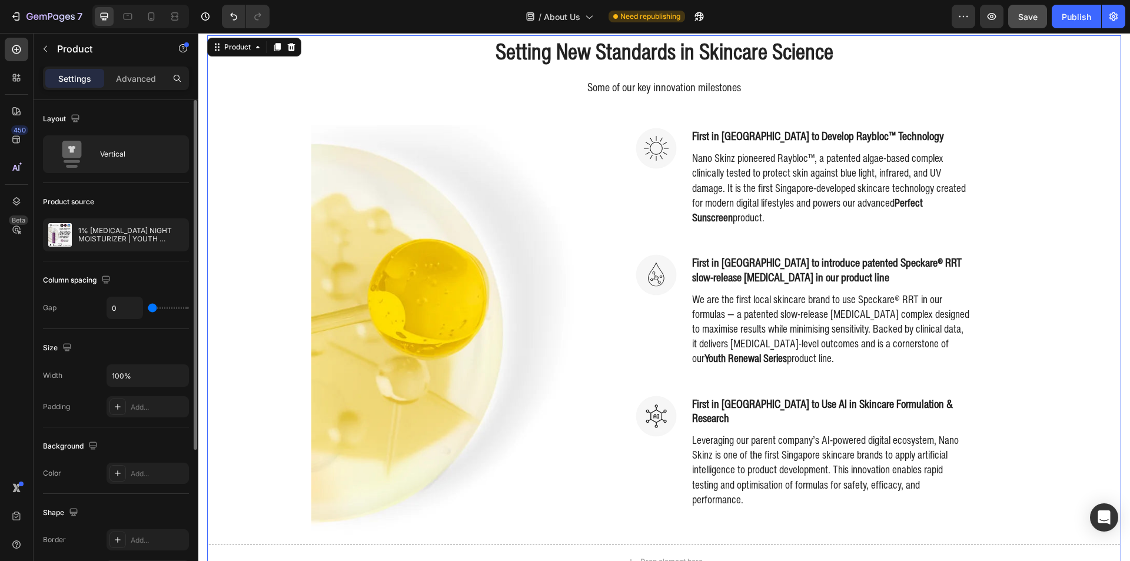
drag, startPoint x: 179, startPoint y: 307, endPoint x: 105, endPoint y: 307, distance: 74.7
type input "0"
click at [148, 307] on input "range" at bounding box center [168, 308] width 41 height 2
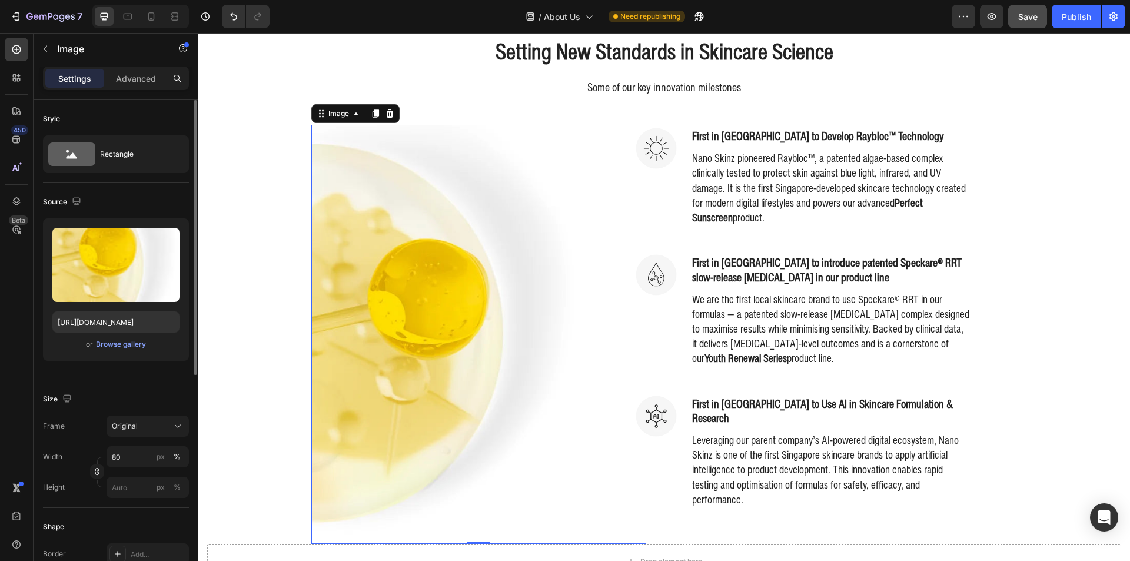
click at [490, 302] on img at bounding box center [445, 334] width 268 height 419
click at [137, 91] on div "Settings Advanced" at bounding box center [116, 83] width 165 height 34
click at [137, 88] on div "Settings Advanced" at bounding box center [116, 78] width 146 height 24
click at [137, 83] on p "Advanced" at bounding box center [136, 78] width 40 height 12
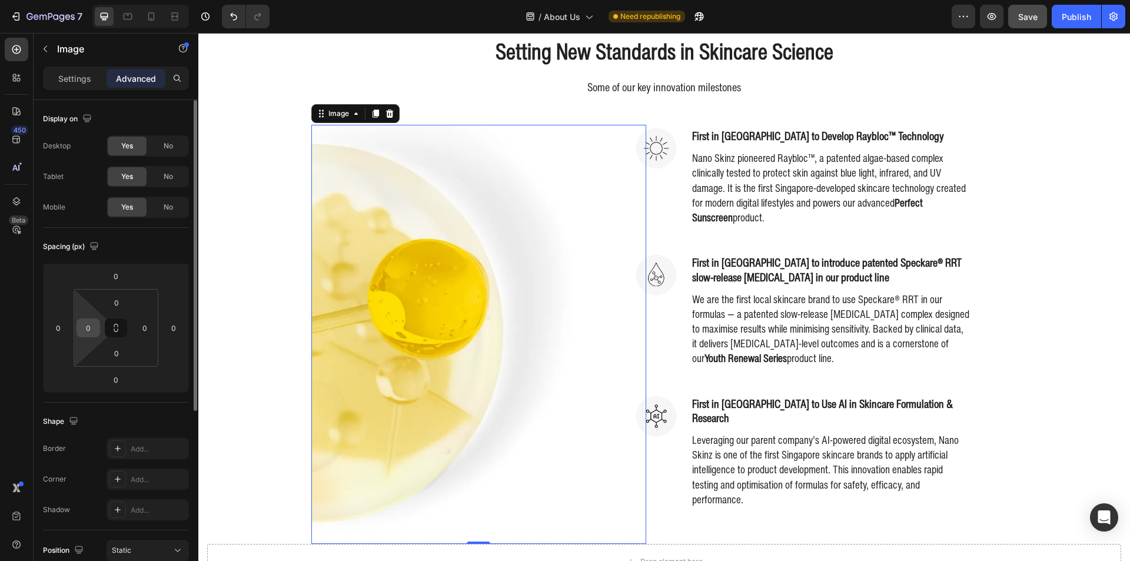
click at [86, 325] on input "0" at bounding box center [88, 328] width 18 height 18
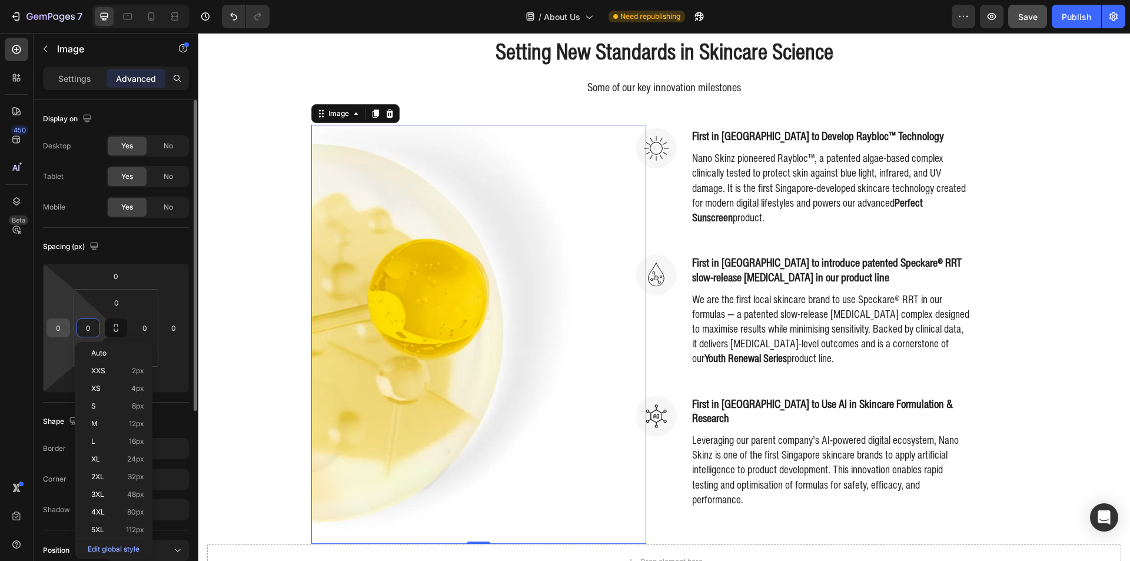
click at [66, 330] on input "0" at bounding box center [58, 328] width 18 height 18
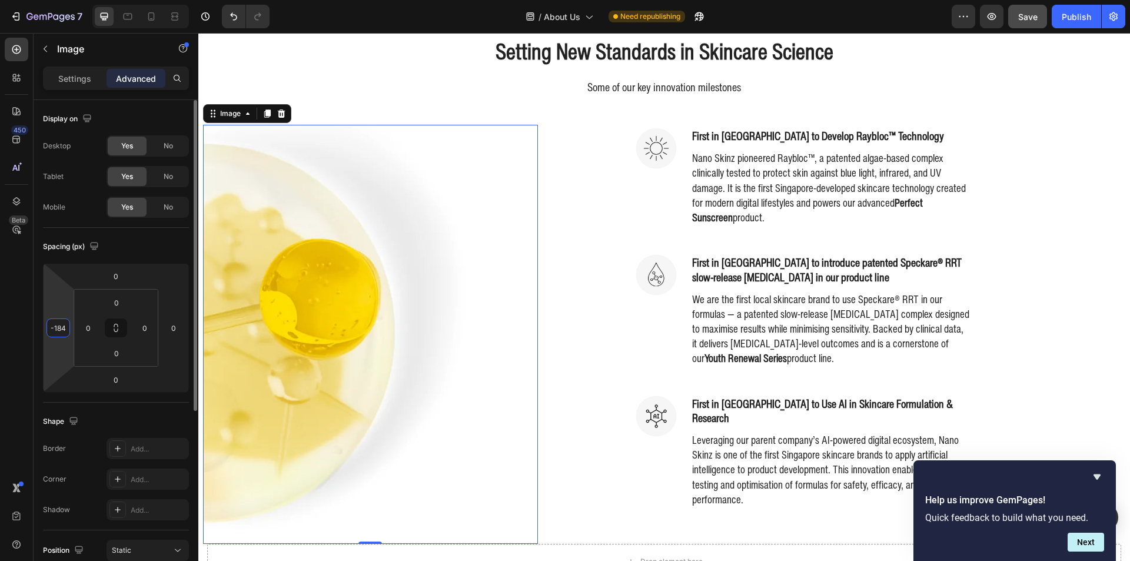
type input "-185"
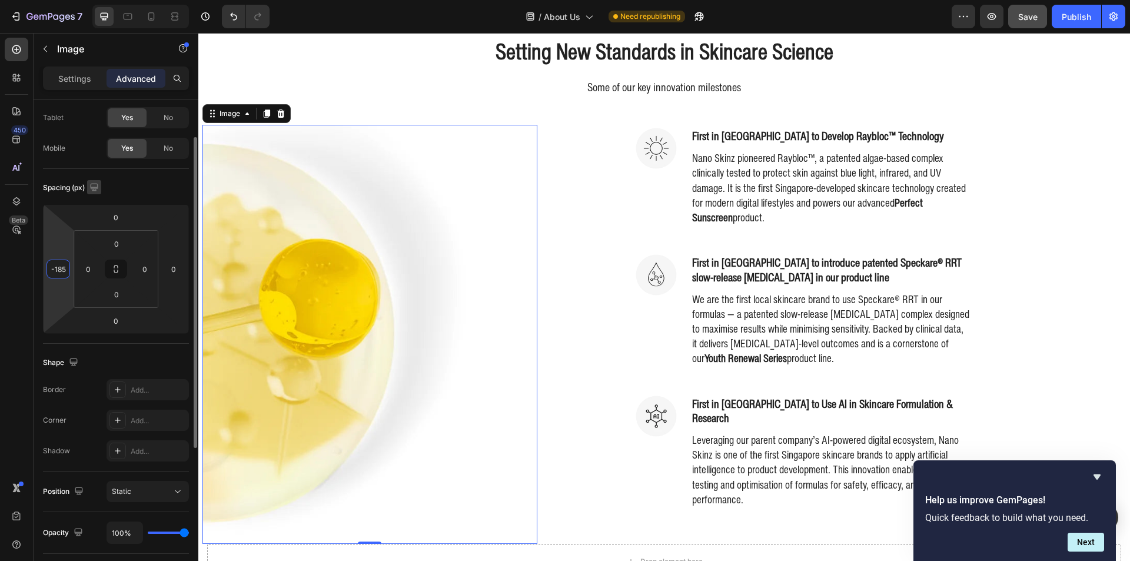
click at [59, 82] on p "Settings" at bounding box center [74, 78] width 33 height 12
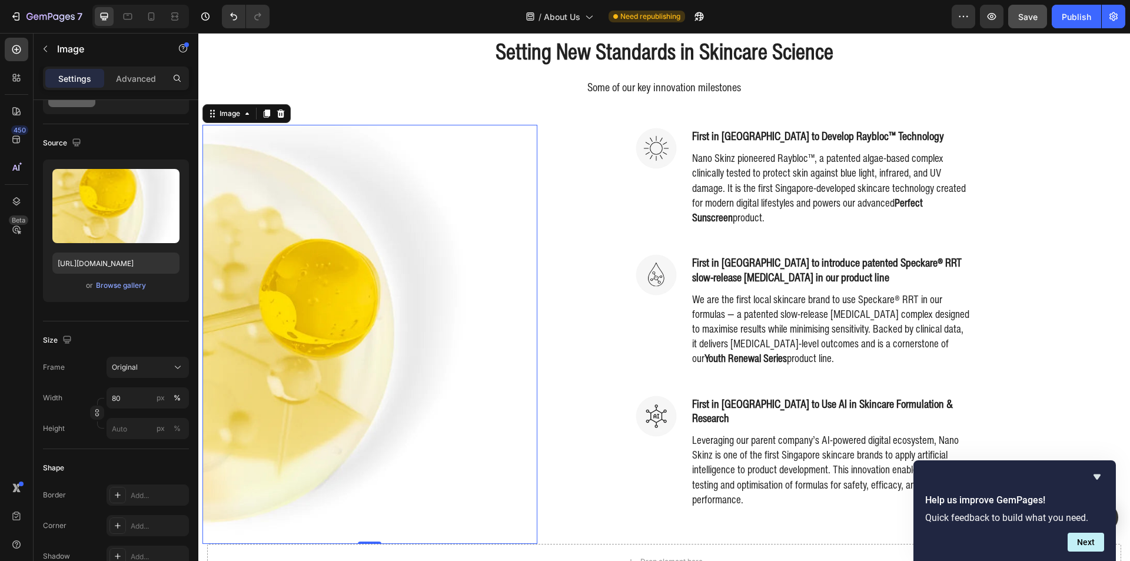
click at [128, 385] on div "Frame Original Width 80 px % Height px %" at bounding box center [116, 398] width 146 height 82
click at [128, 392] on input "80" at bounding box center [148, 397] width 82 height 21
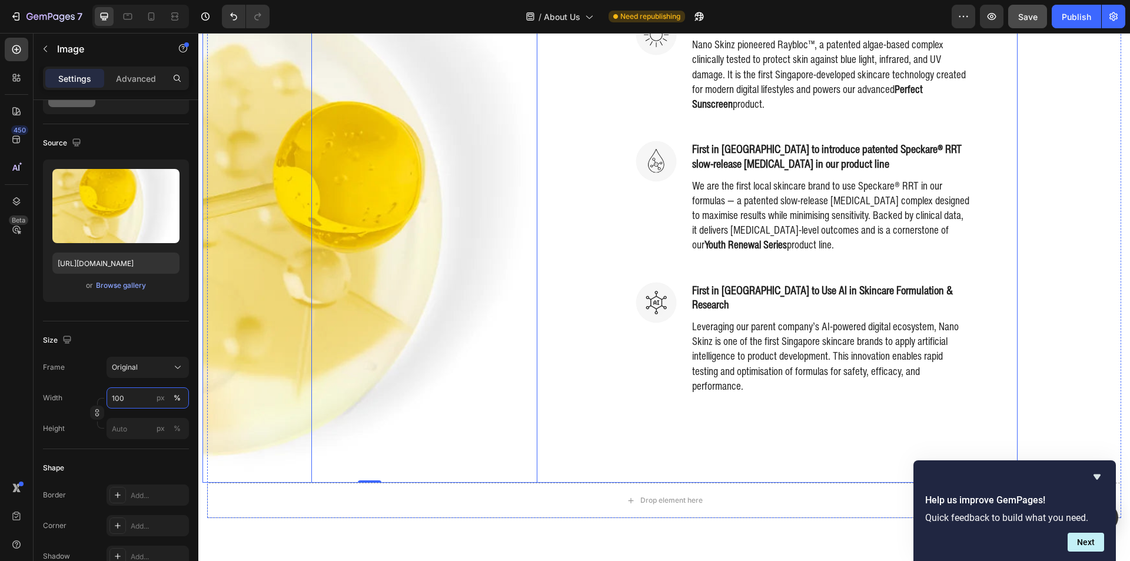
scroll to position [723, 0]
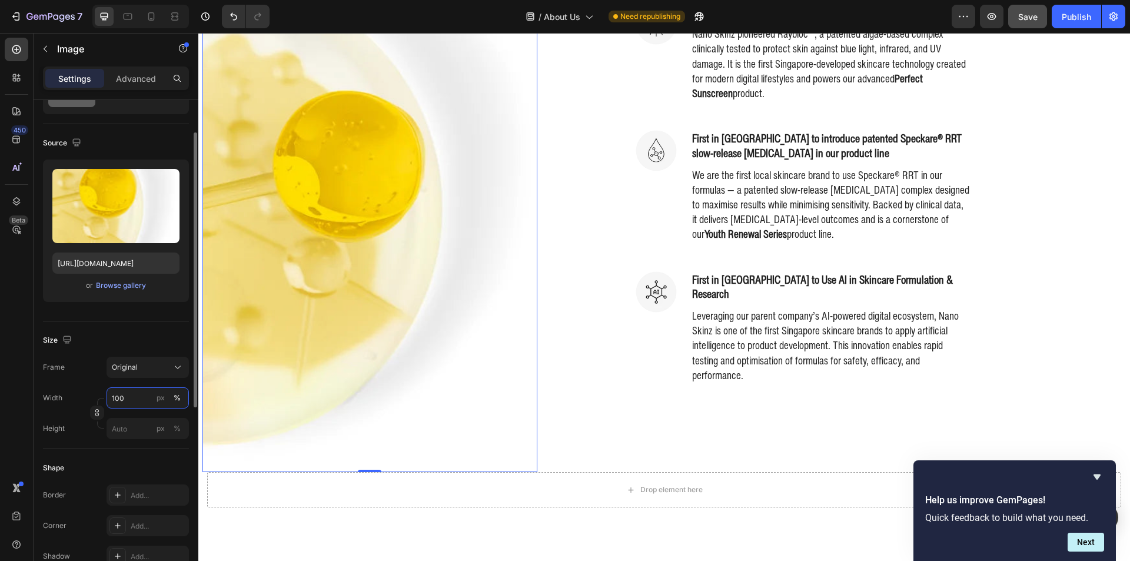
click at [131, 394] on input "100" at bounding box center [148, 397] width 82 height 21
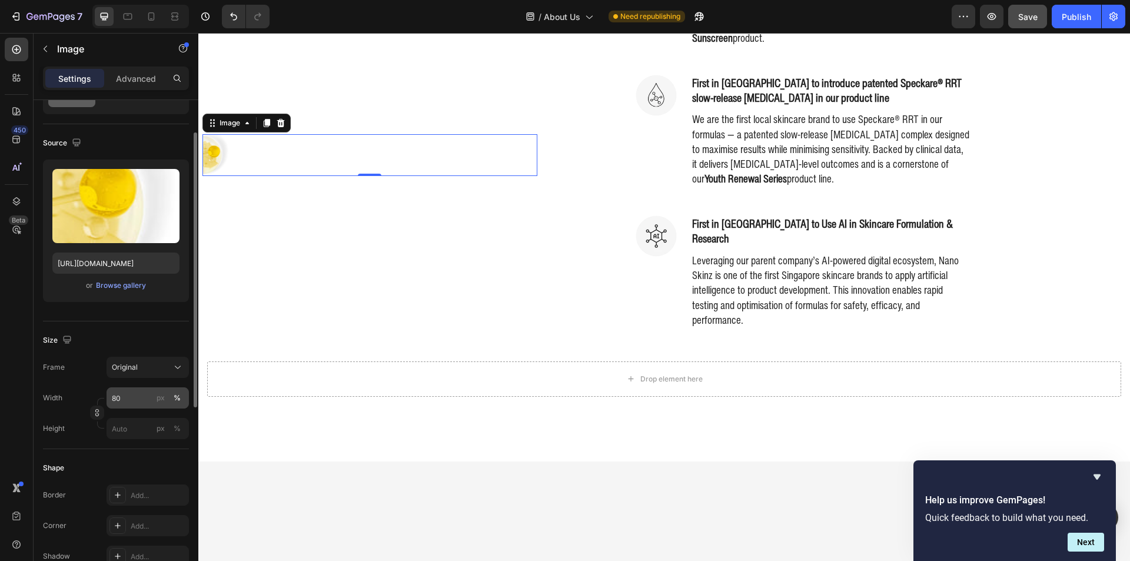
click at [172, 398] on button "%" at bounding box center [177, 398] width 14 height 14
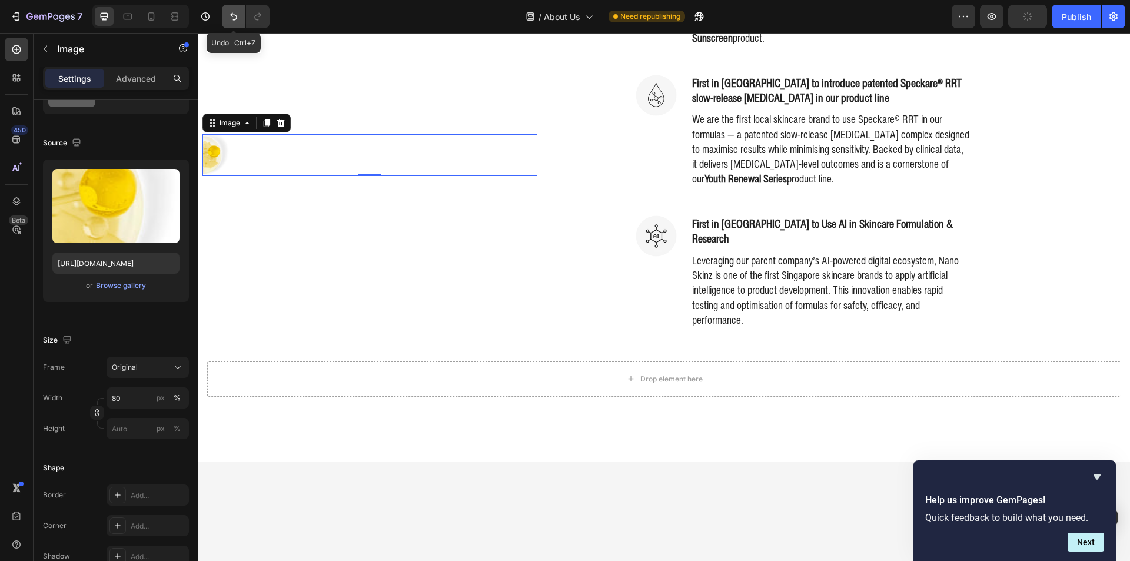
click at [242, 15] on button "Undo/Redo" at bounding box center [234, 17] width 24 height 24
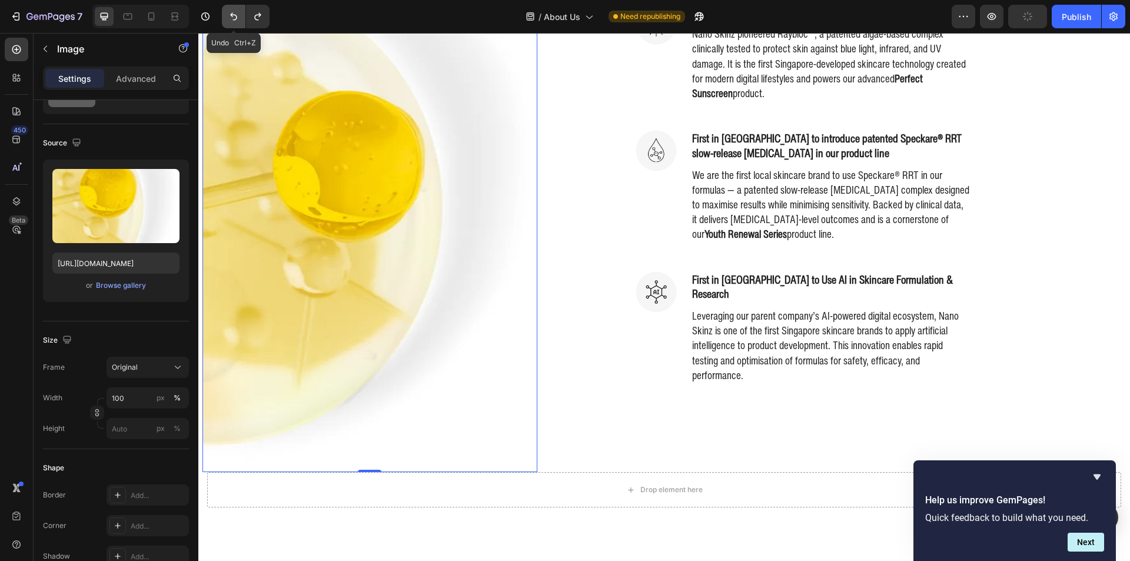
click at [242, 15] on button "Undo/Redo" at bounding box center [234, 17] width 24 height 24
type input "80"
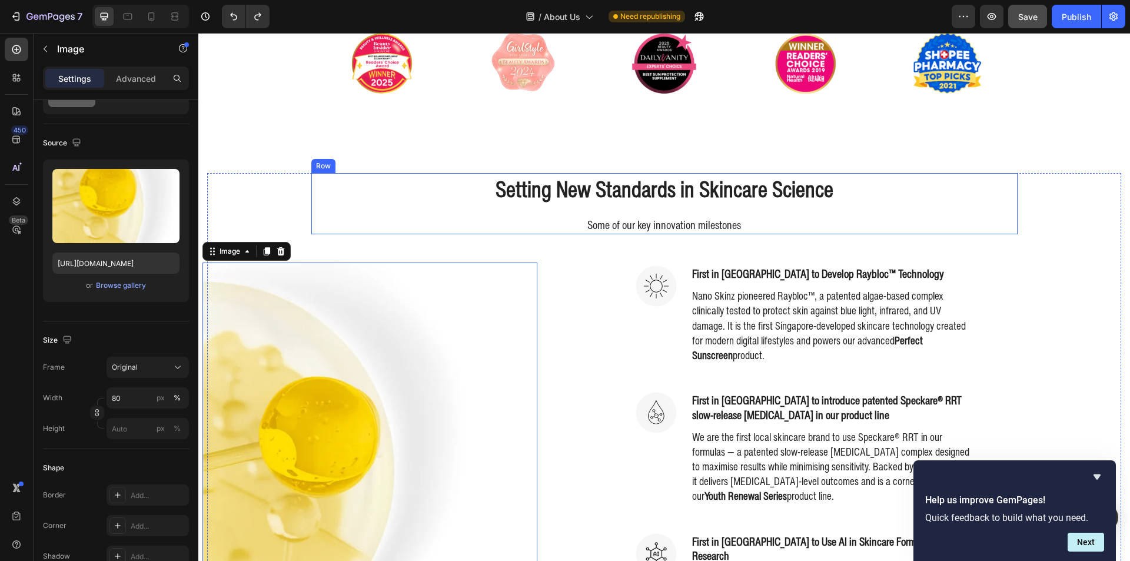
scroll to position [370, 0]
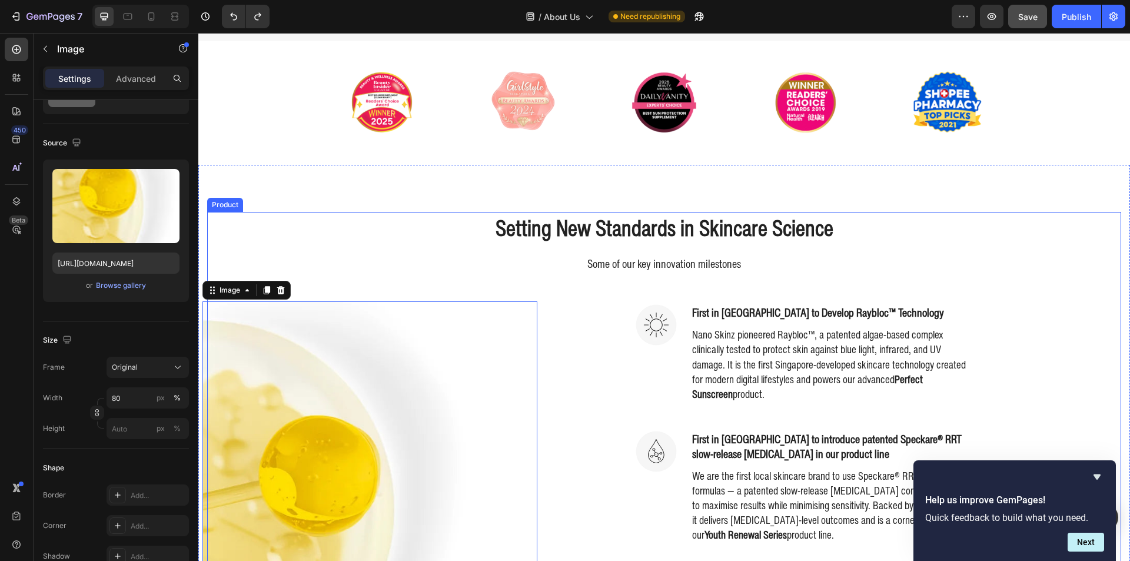
click at [1032, 221] on div "Setting New Standards in Skincare Science Heading Some of our key innovation mi…" at bounding box center [664, 466] width 914 height 508
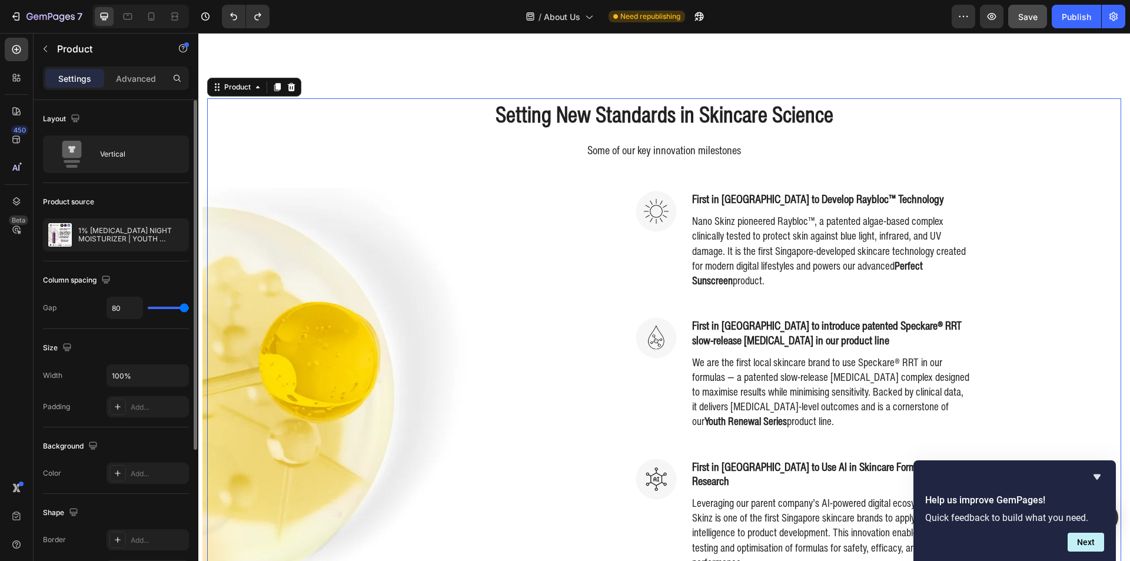
scroll to position [487, 0]
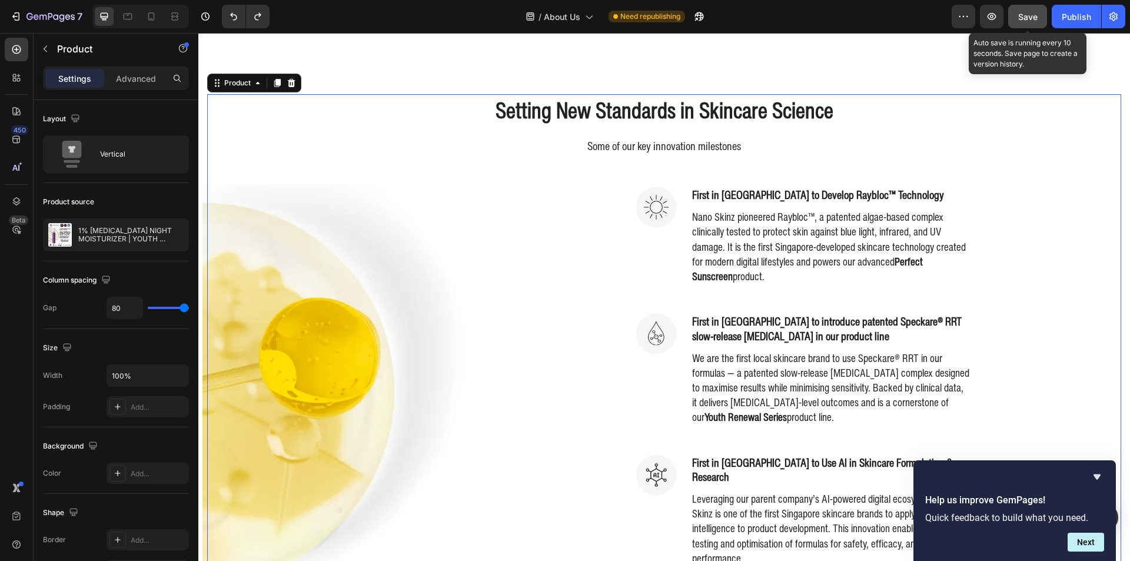
click at [1015, 11] on button "Save" at bounding box center [1027, 17] width 39 height 24
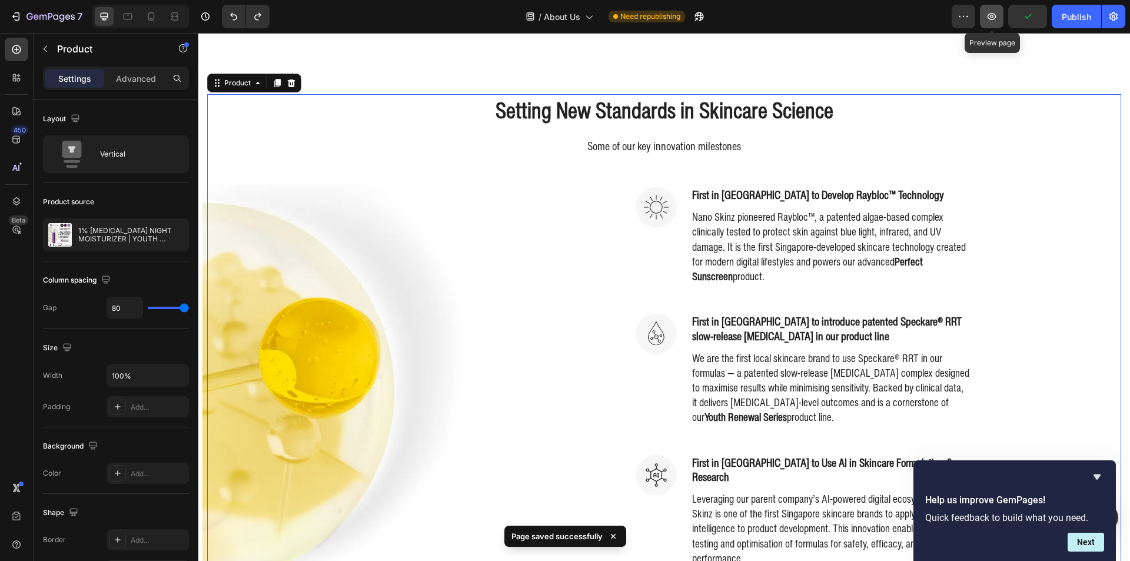
click at [996, 20] on icon "button" at bounding box center [992, 17] width 12 height 12
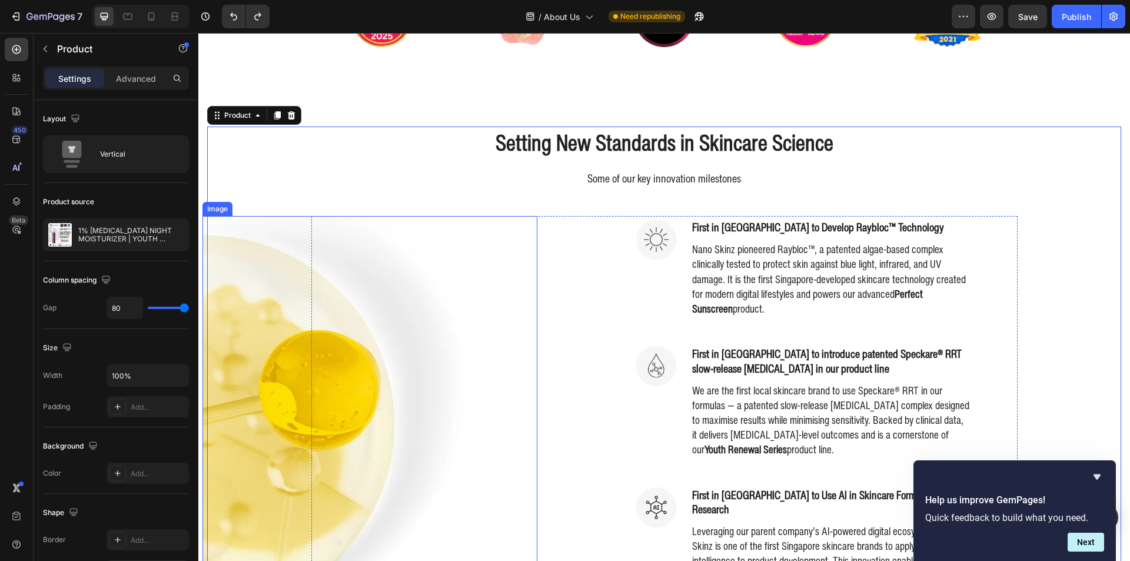
scroll to position [428, 0]
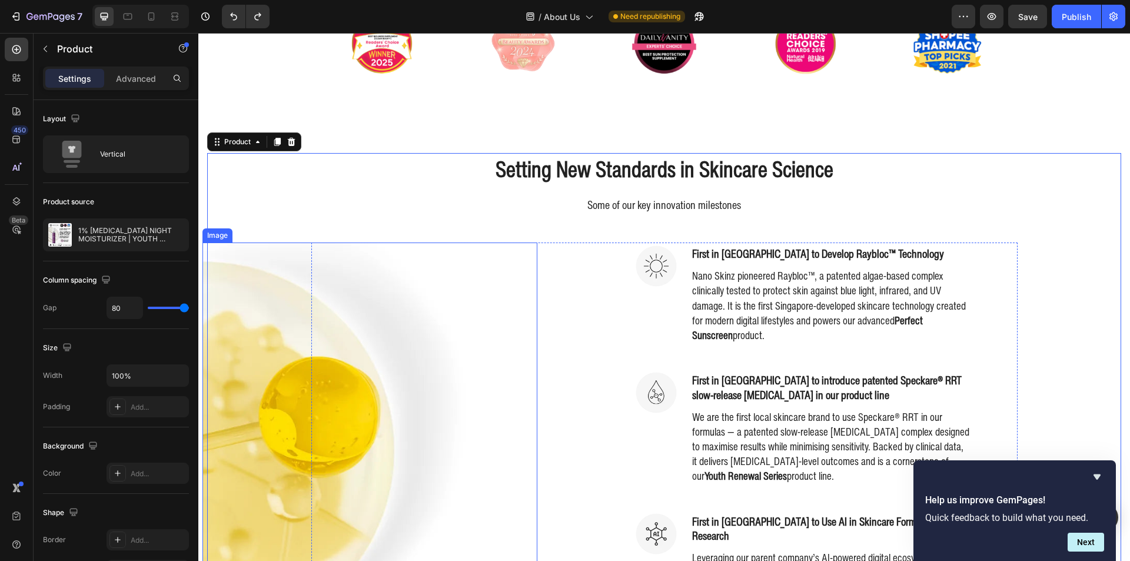
click at [249, 295] on img at bounding box center [336, 451] width 268 height 419
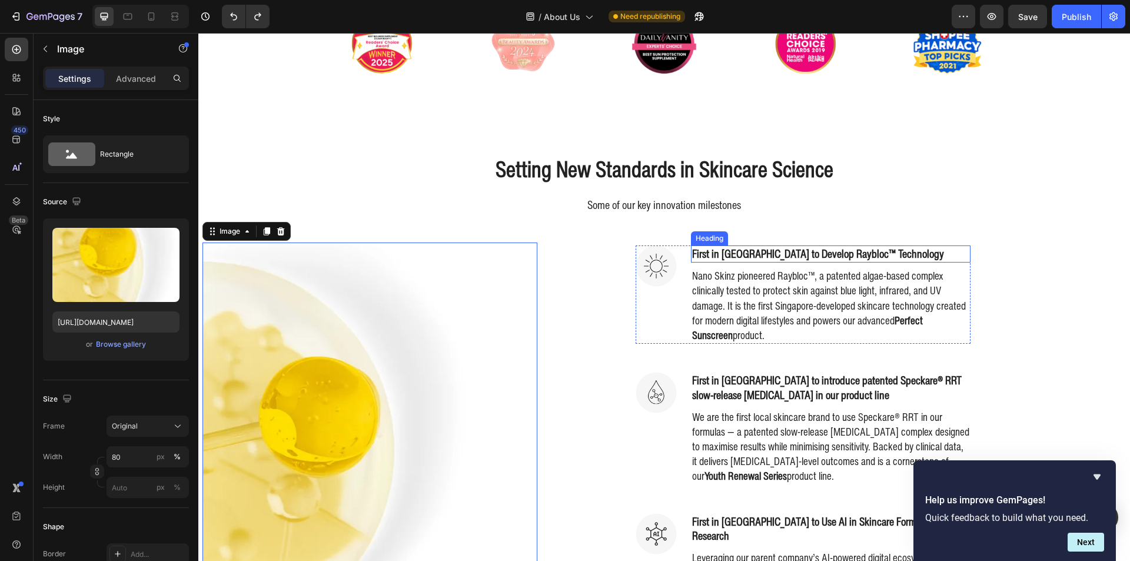
click at [719, 289] on p "Nano Skinz pioneered Raybloc™, a patented algae-based complex clinically tested…" at bounding box center [830, 305] width 277 height 74
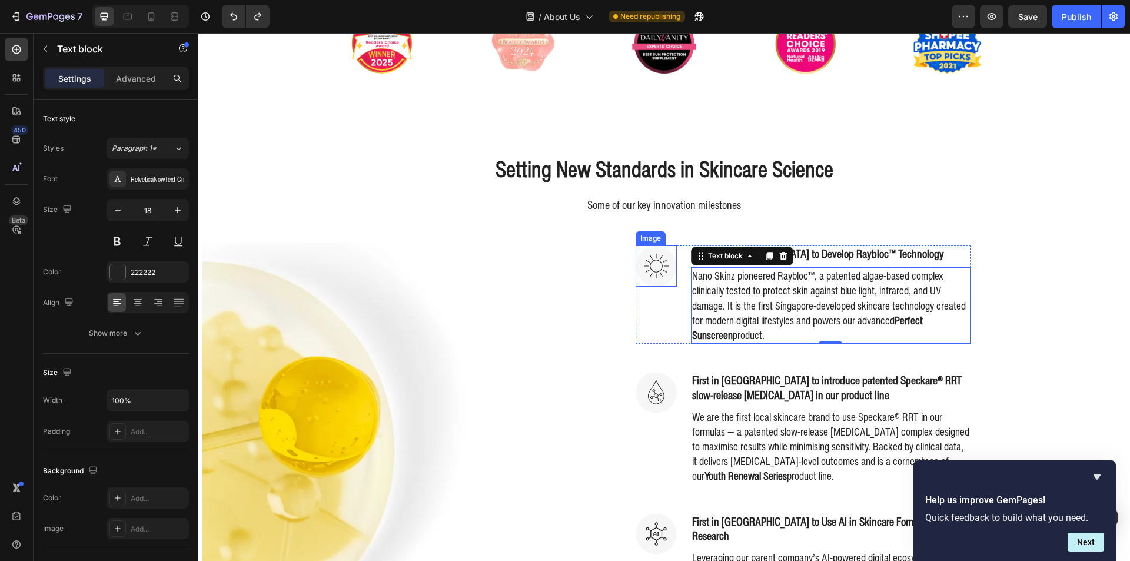
click at [636, 274] on img at bounding box center [656, 265] width 41 height 41
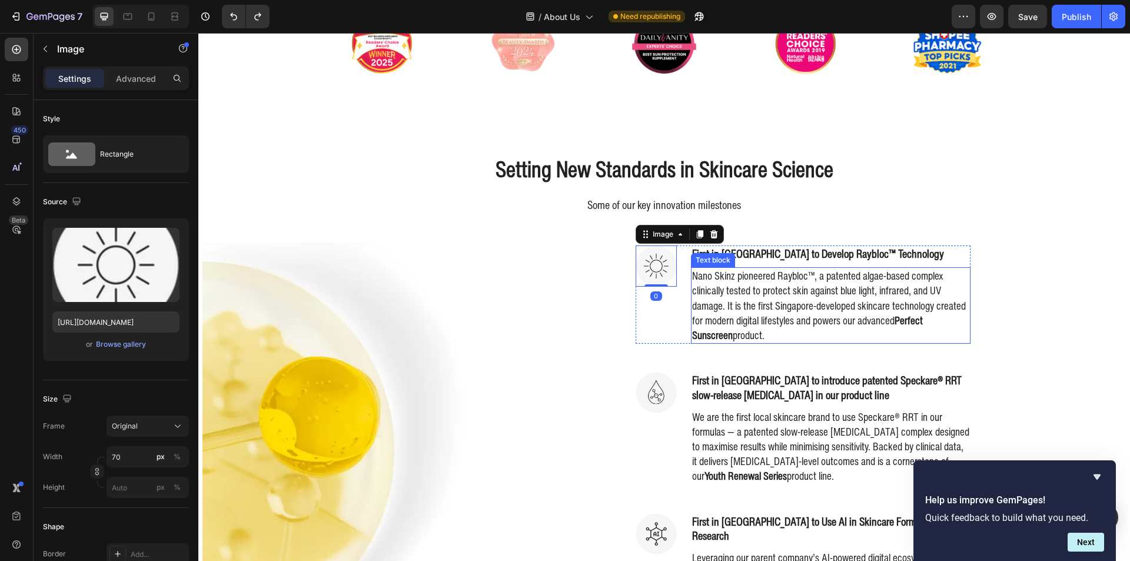
click at [713, 260] on div "Text block" at bounding box center [713, 260] width 44 height 14
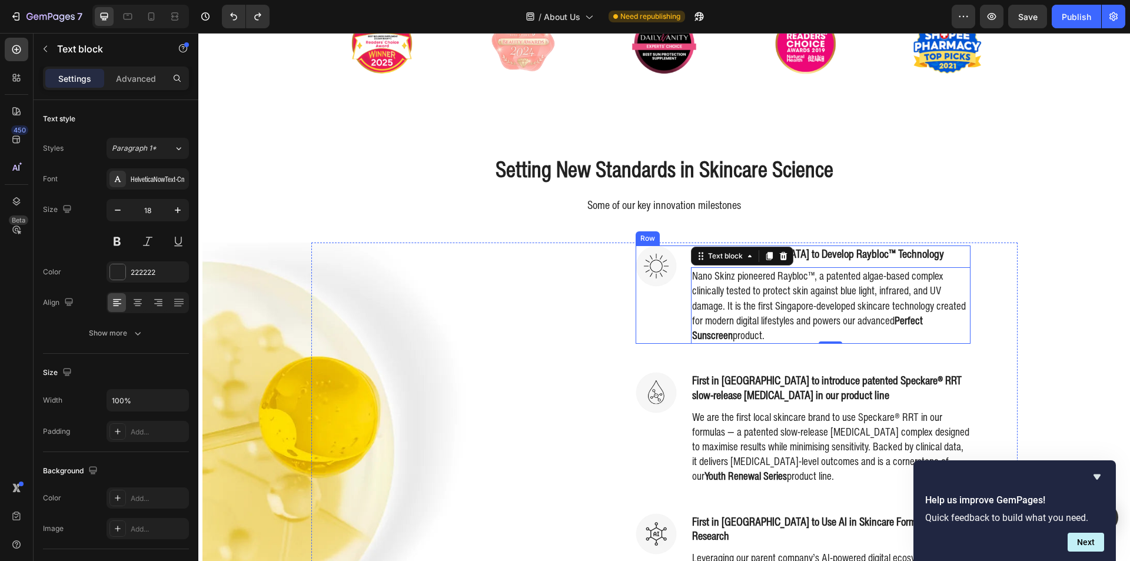
click at [440, 198] on p "Some of our key innovation milestones" at bounding box center [664, 205] width 704 height 17
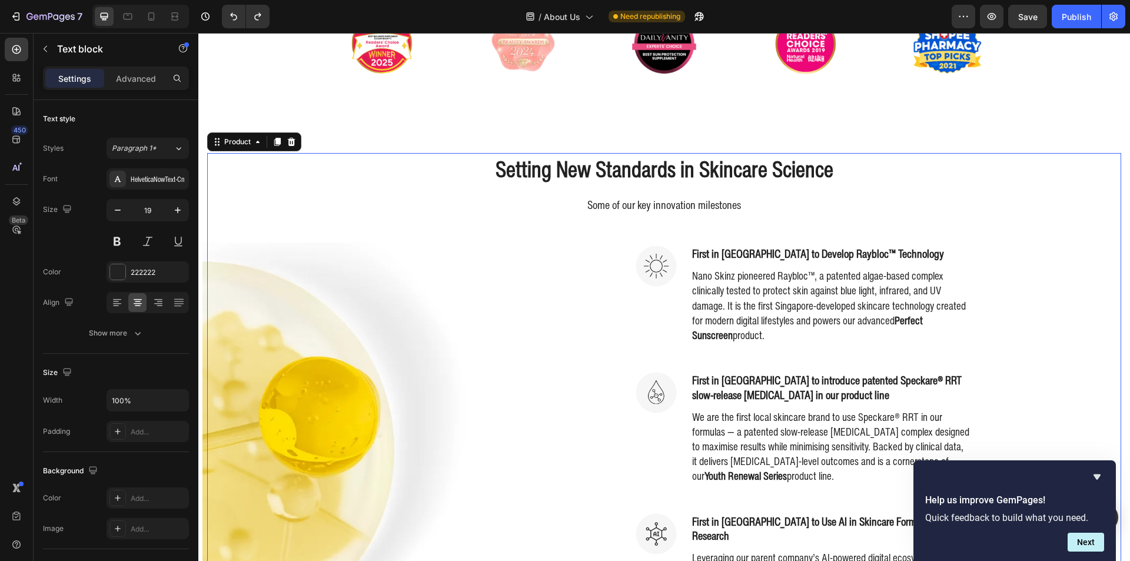
click at [226, 154] on div "Setting New Standards in Skincare Science Heading Some of our key innovation mi…" at bounding box center [664, 407] width 914 height 508
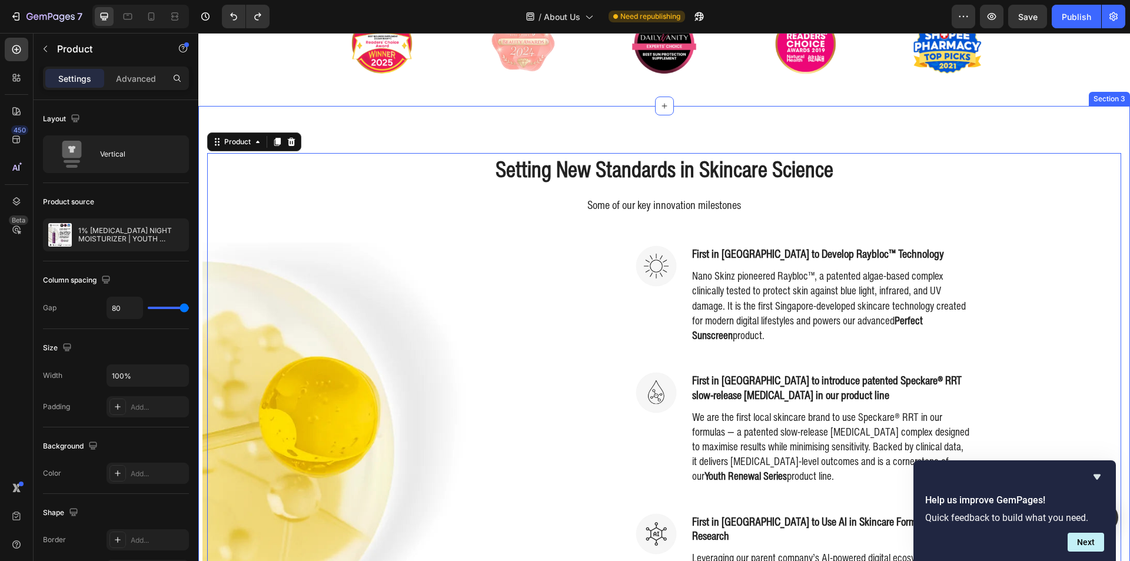
click at [368, 139] on div "Setting New Standards in Skincare Science Heading Some of our key innovation mi…" at bounding box center [664, 425] width 932 height 638
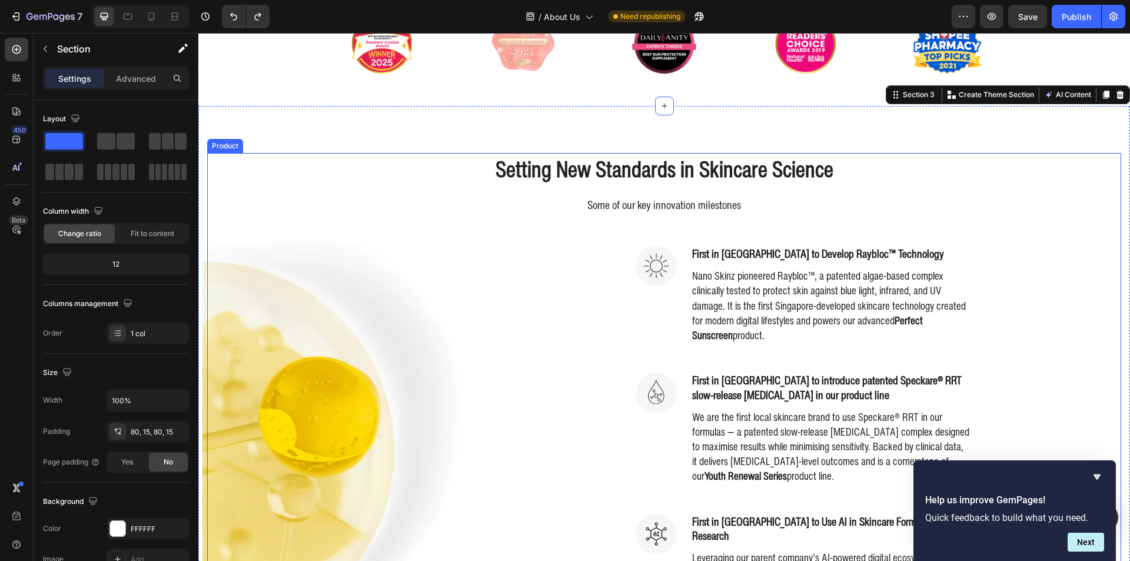
click at [277, 179] on div "Setting New Standards in Skincare Science Heading Some of our key innovation mi…" at bounding box center [664, 407] width 914 height 508
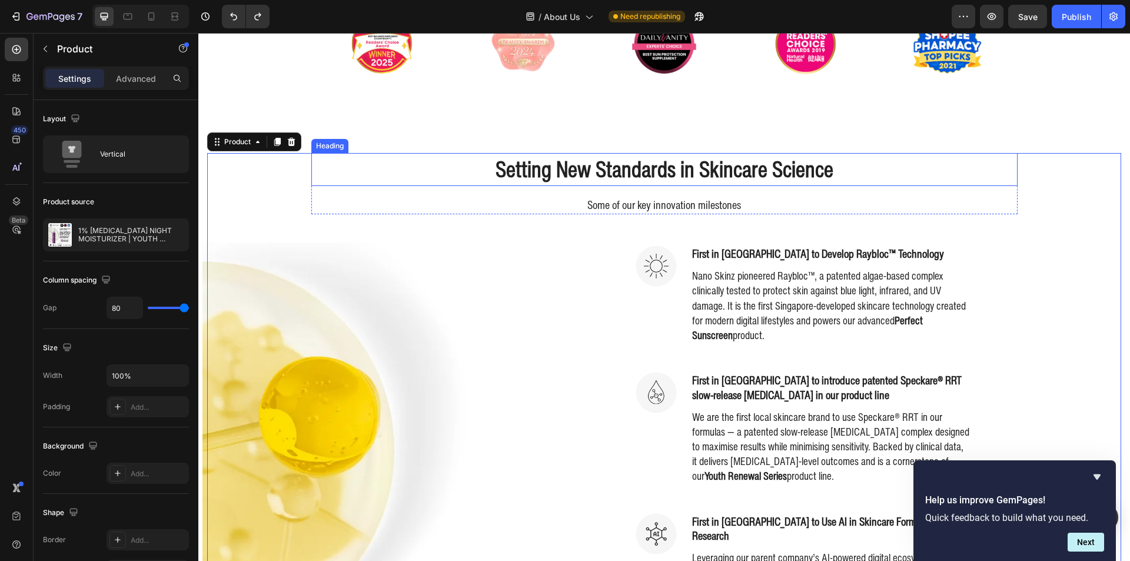
click at [531, 174] on h2 "Setting New Standards in Skincare Science" at bounding box center [664, 169] width 706 height 33
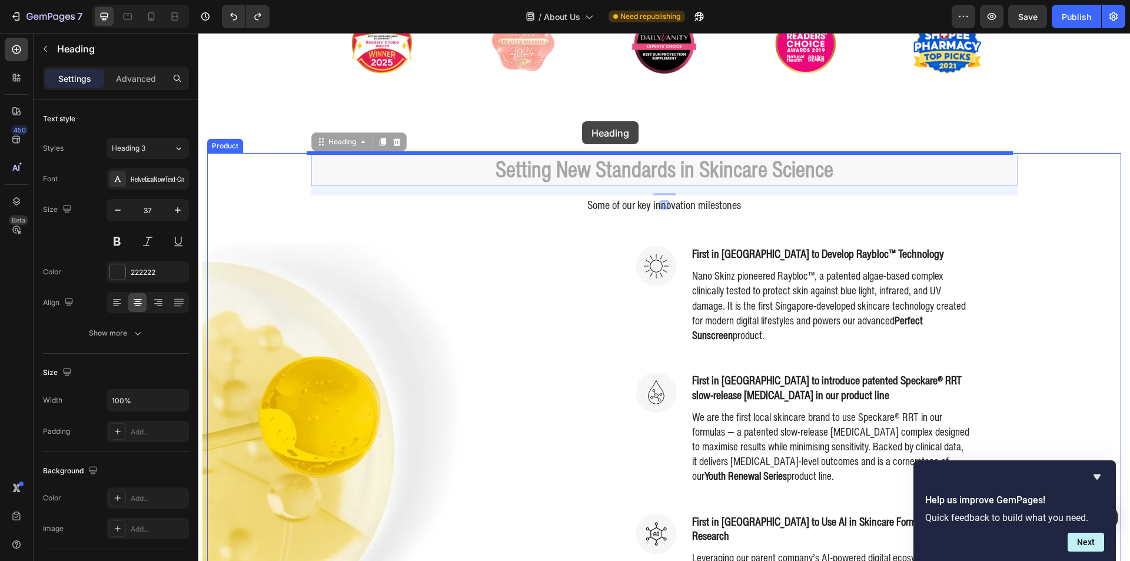
drag, startPoint x: 341, startPoint y: 148, endPoint x: 582, endPoint y: 121, distance: 242.2
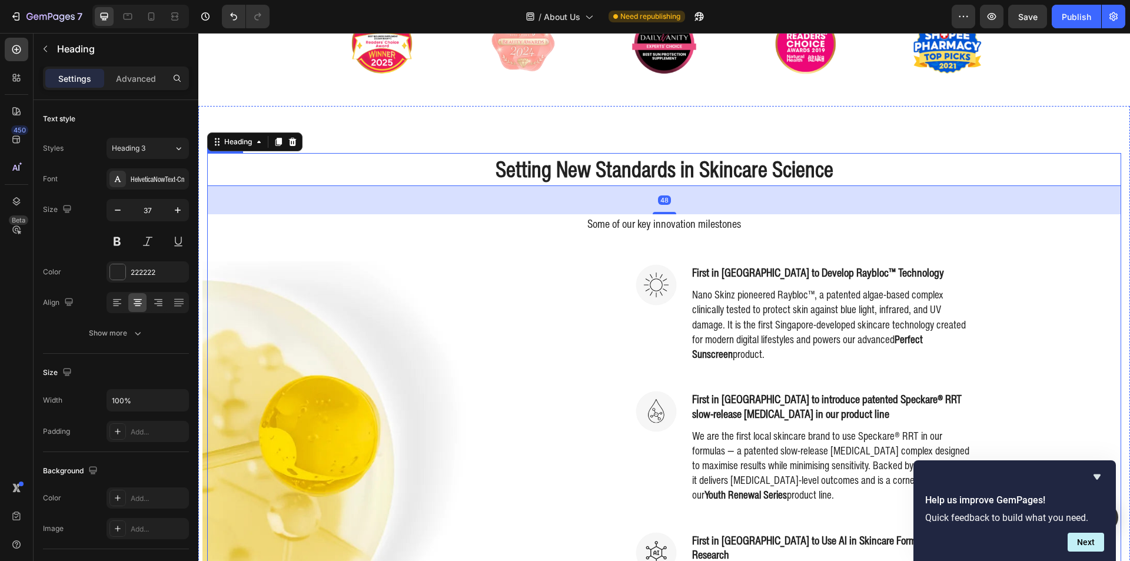
click at [242, 247] on div "Setting New Standards in Skincare Science Heading 48 Some of our key innovation…" at bounding box center [664, 416] width 914 height 527
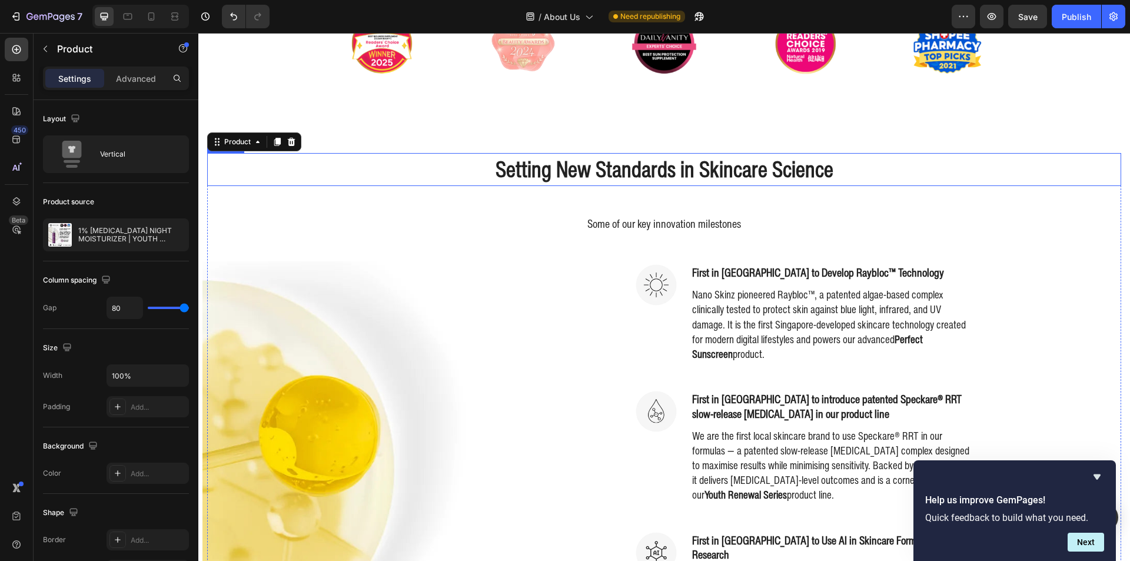
click at [439, 165] on h2 "Setting New Standards in Skincare Science" at bounding box center [664, 169] width 914 height 33
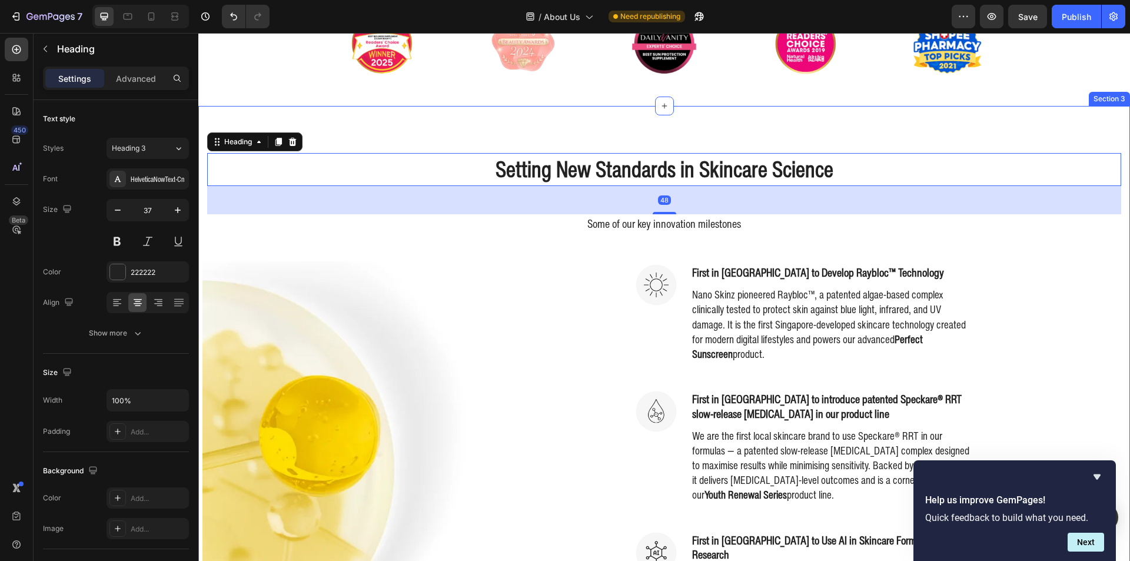
click at [472, 141] on div "Setting New Standards in Skincare Science Heading 48 Some of our key innovation…" at bounding box center [664, 434] width 932 height 657
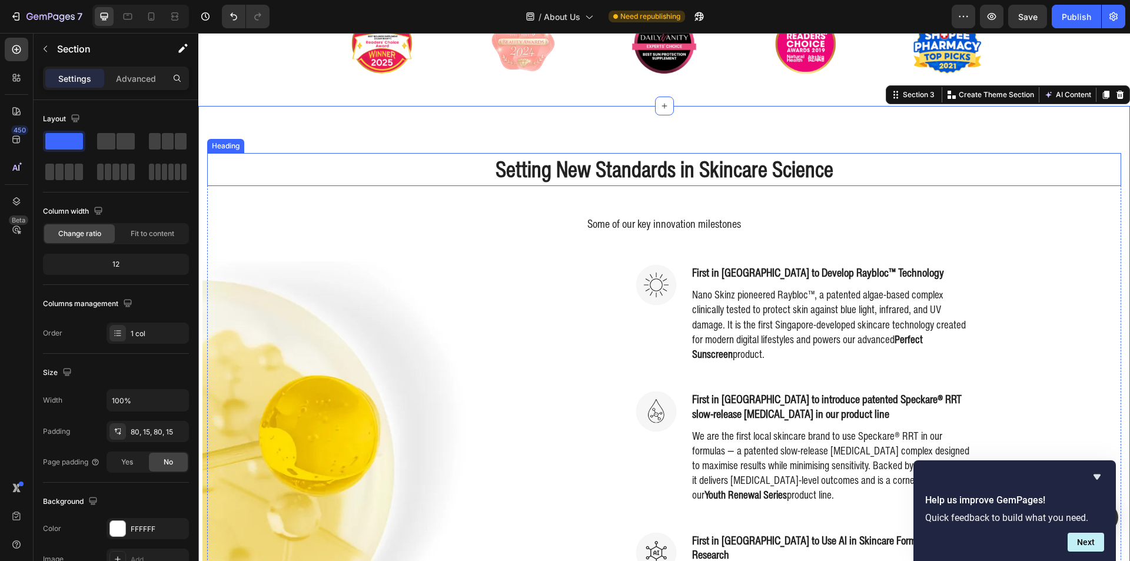
click at [468, 158] on h2 "Setting New Standards in Skincare Science" at bounding box center [664, 169] width 914 height 33
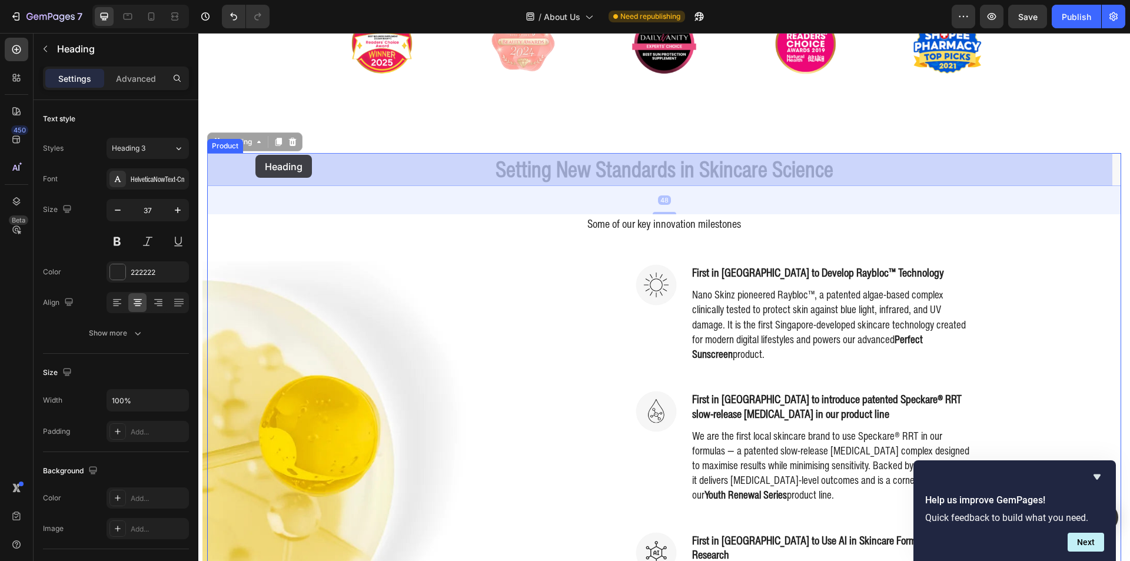
drag, startPoint x: 230, startPoint y: 149, endPoint x: 255, endPoint y: 155, distance: 26.0
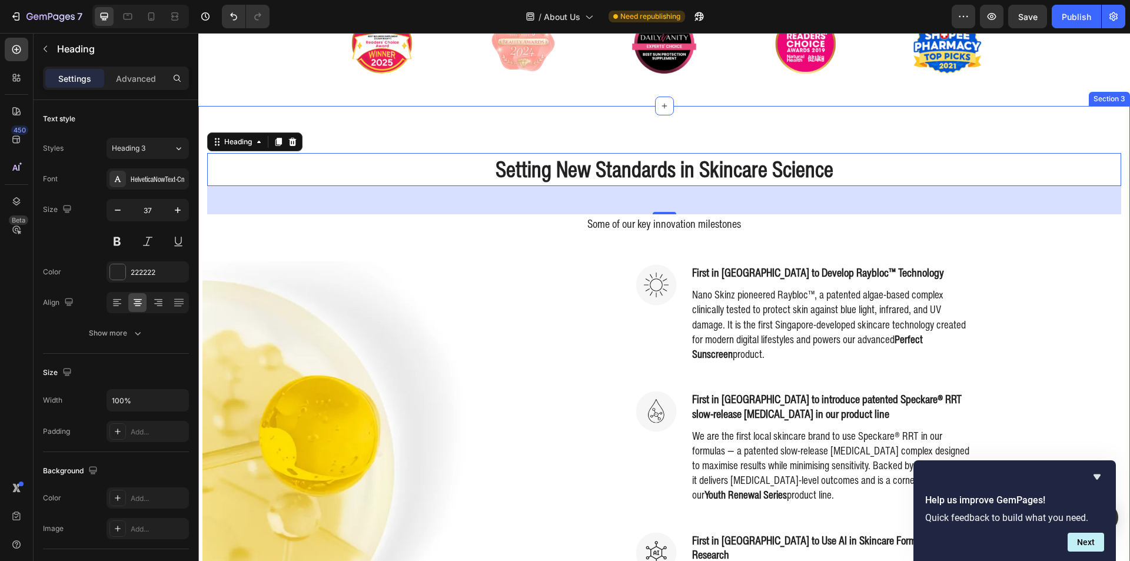
click at [461, 119] on div "Setting New Standards in Skincare Science Heading 48 Some of our key innovation…" at bounding box center [664, 434] width 932 height 657
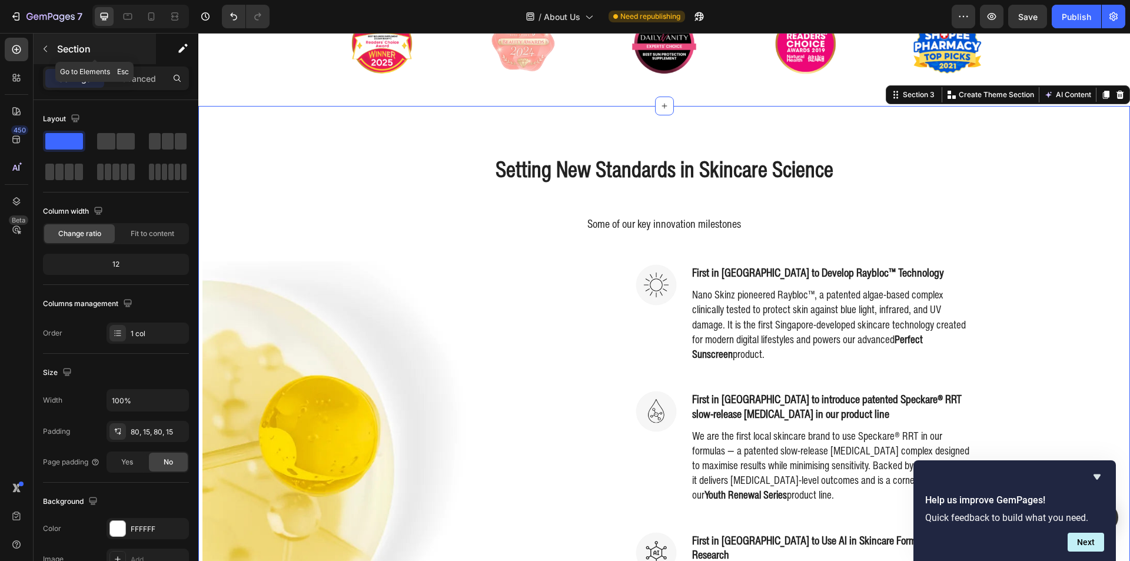
click at [55, 59] on div "Section" at bounding box center [95, 49] width 122 height 31
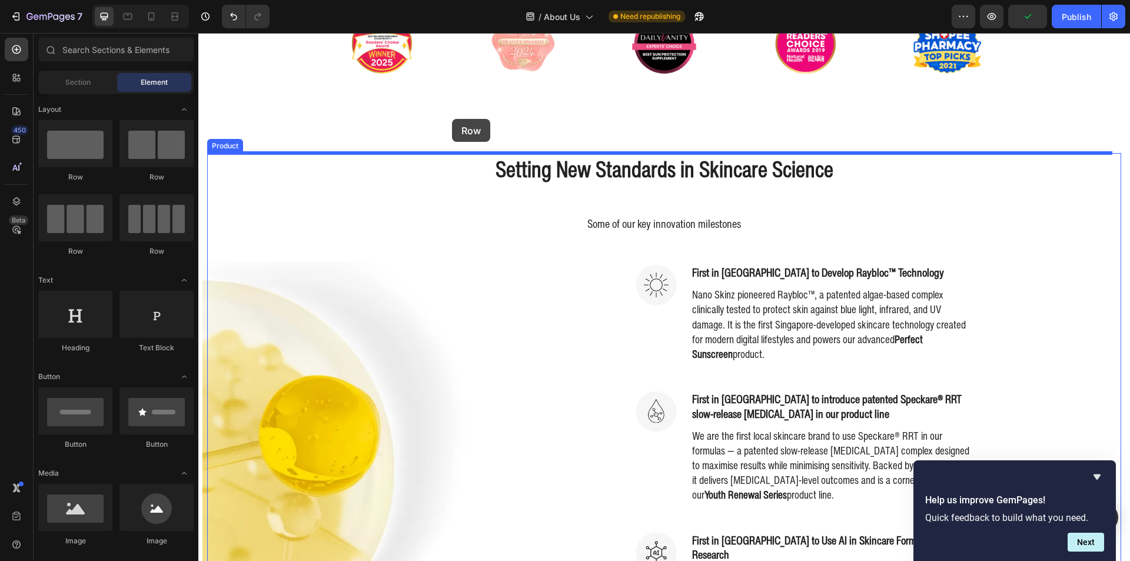
drag, startPoint x: 271, startPoint y: 194, endPoint x: 452, endPoint y: 119, distance: 196.1
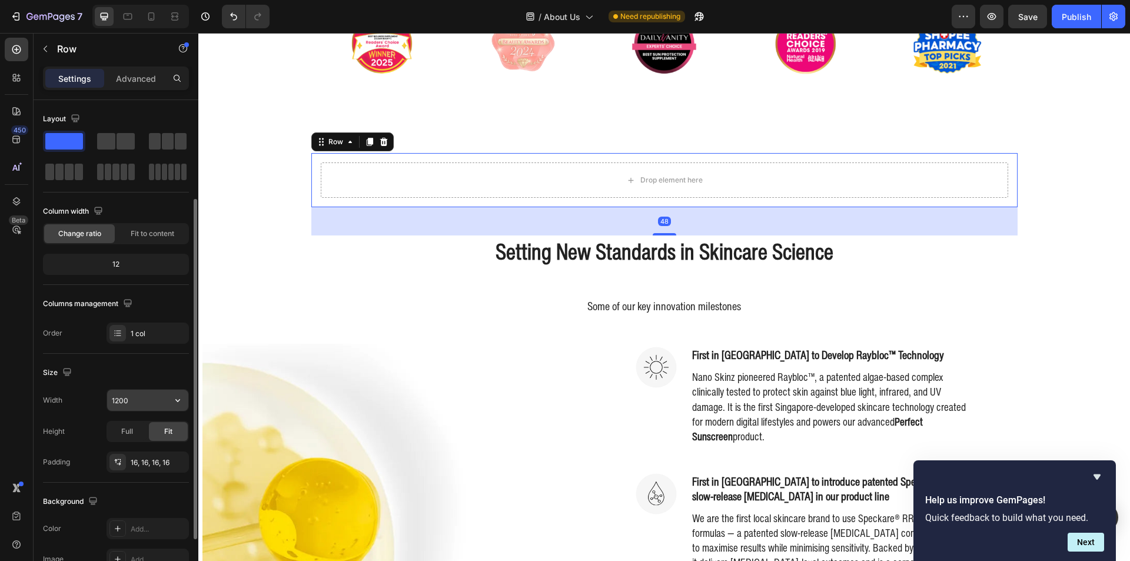
scroll to position [59, 0]
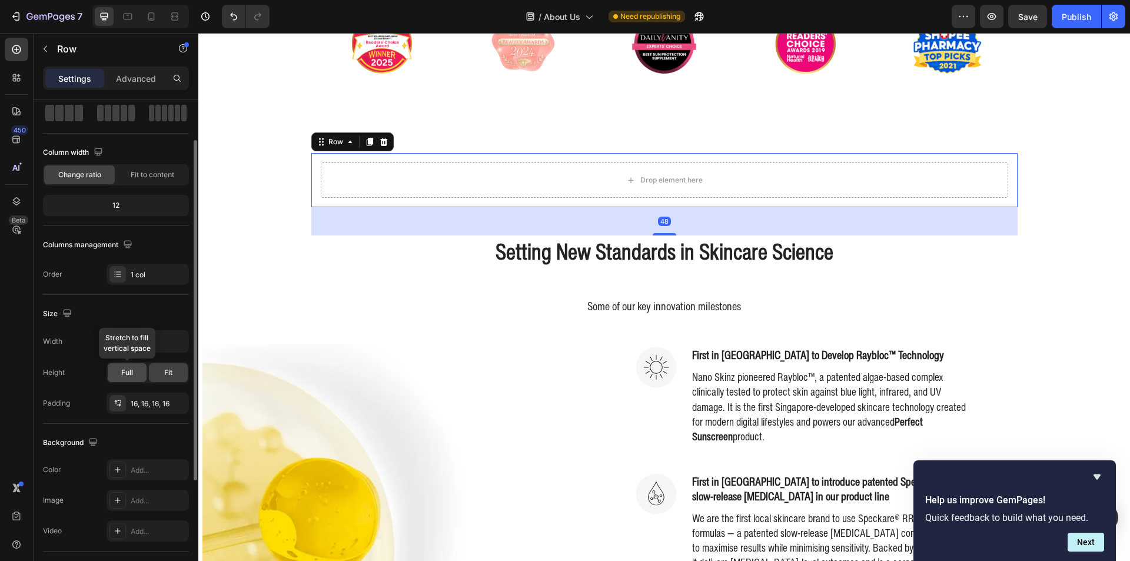
click at [138, 372] on div "Full" at bounding box center [127, 372] width 39 height 19
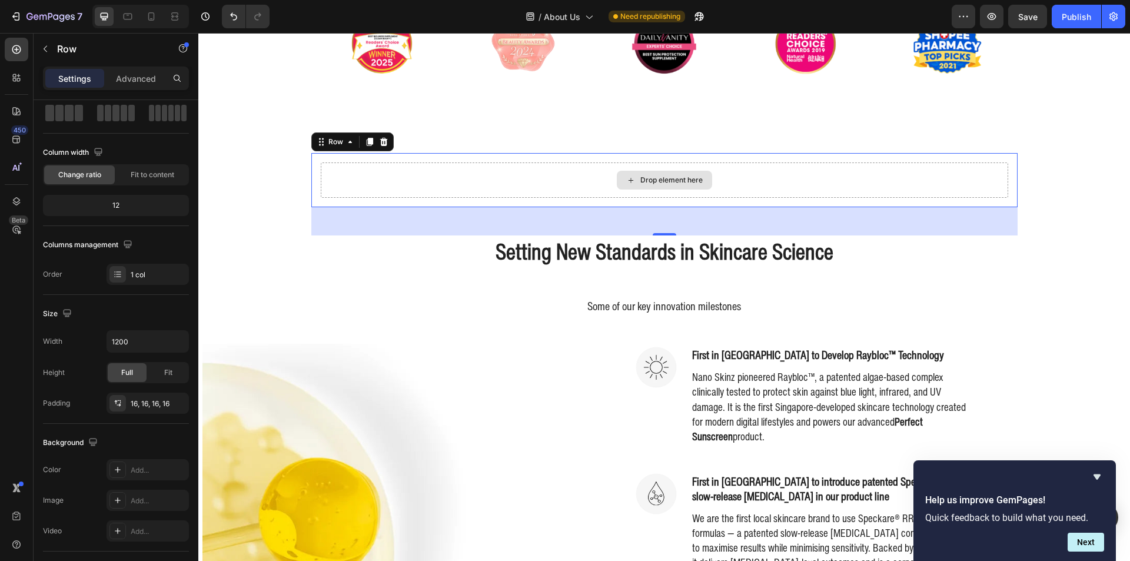
click at [407, 172] on div "Drop element here" at bounding box center [664, 179] width 687 height 35
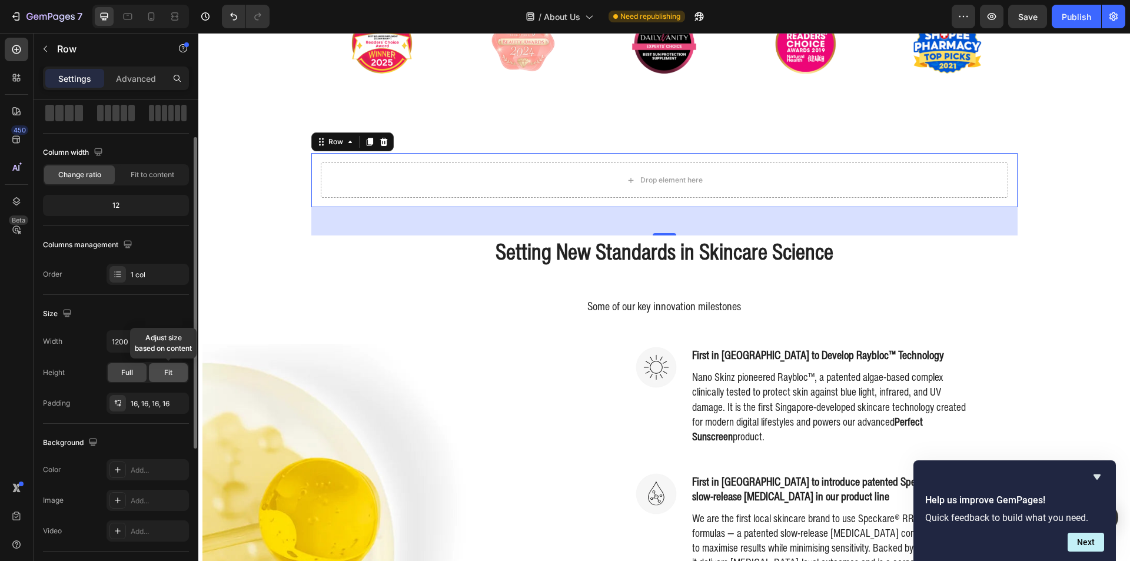
click at [165, 374] on span "Fit" at bounding box center [168, 372] width 8 height 11
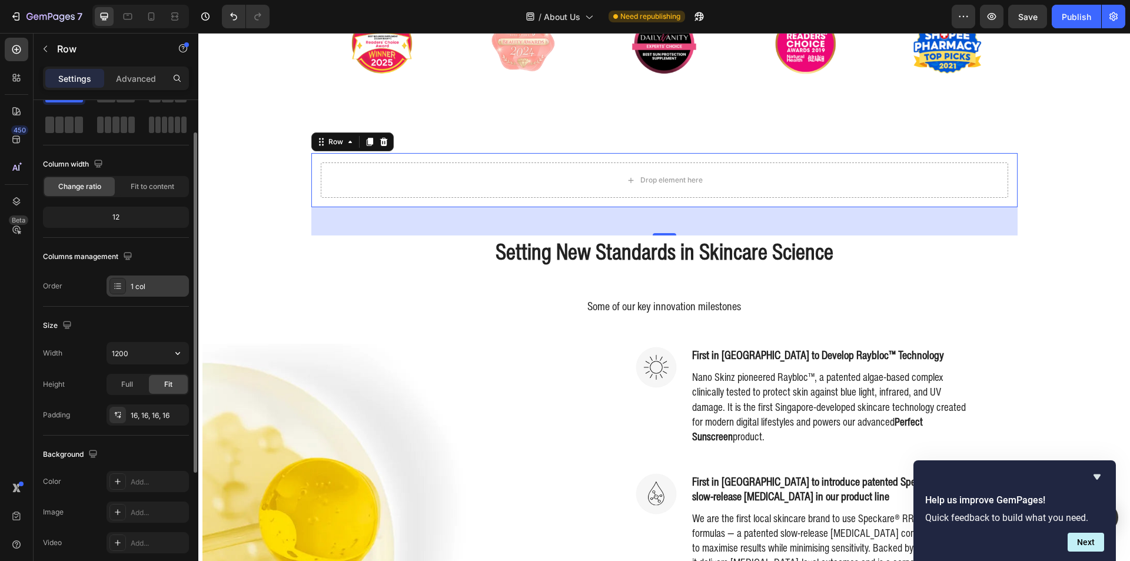
scroll to position [0, 0]
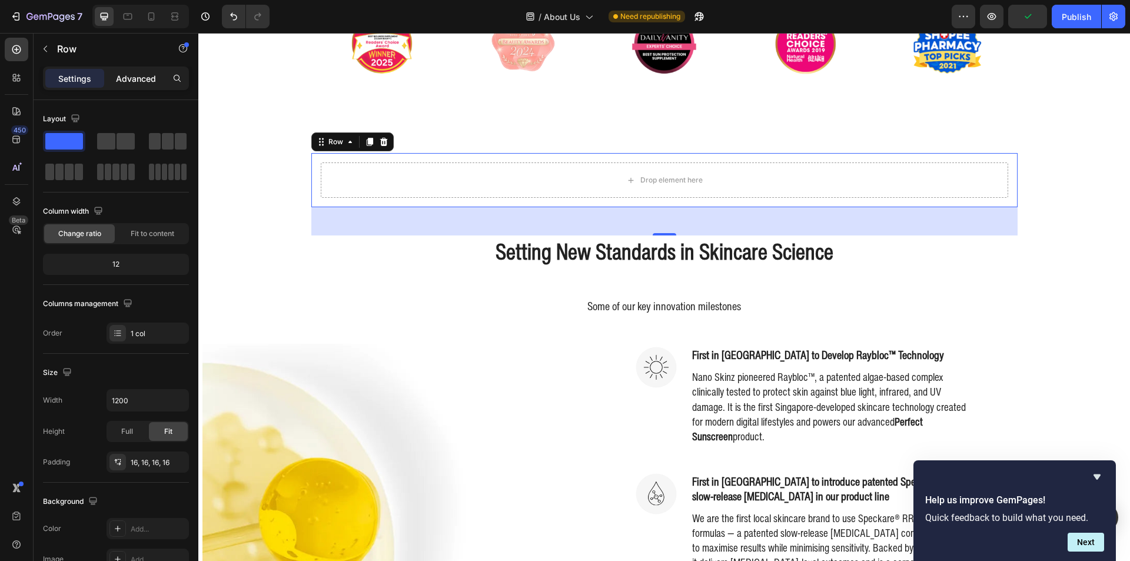
click at [127, 81] on p "Advanced" at bounding box center [136, 78] width 40 height 12
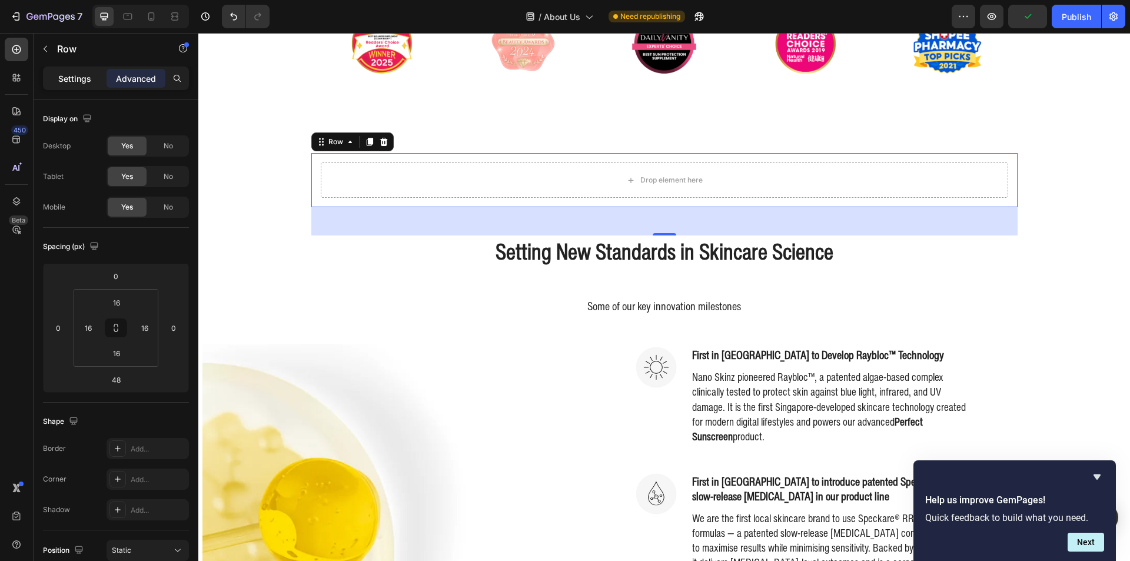
click at [97, 82] on div "Settings" at bounding box center [74, 78] width 59 height 19
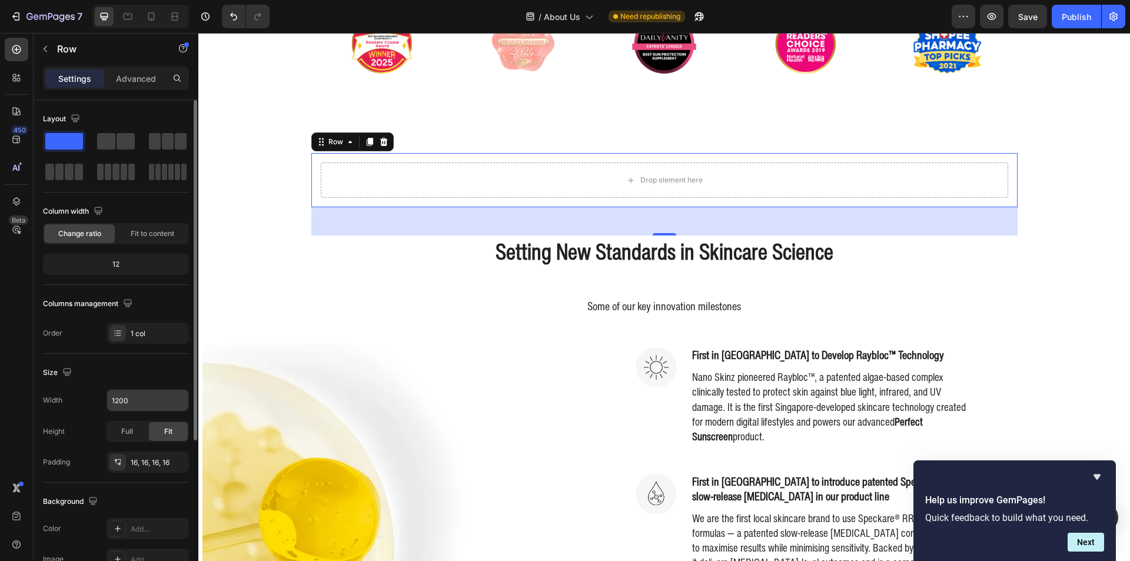
click at [132, 405] on input "1200" at bounding box center [147, 400] width 81 height 21
click at [184, 402] on button "button" at bounding box center [177, 400] width 21 height 21
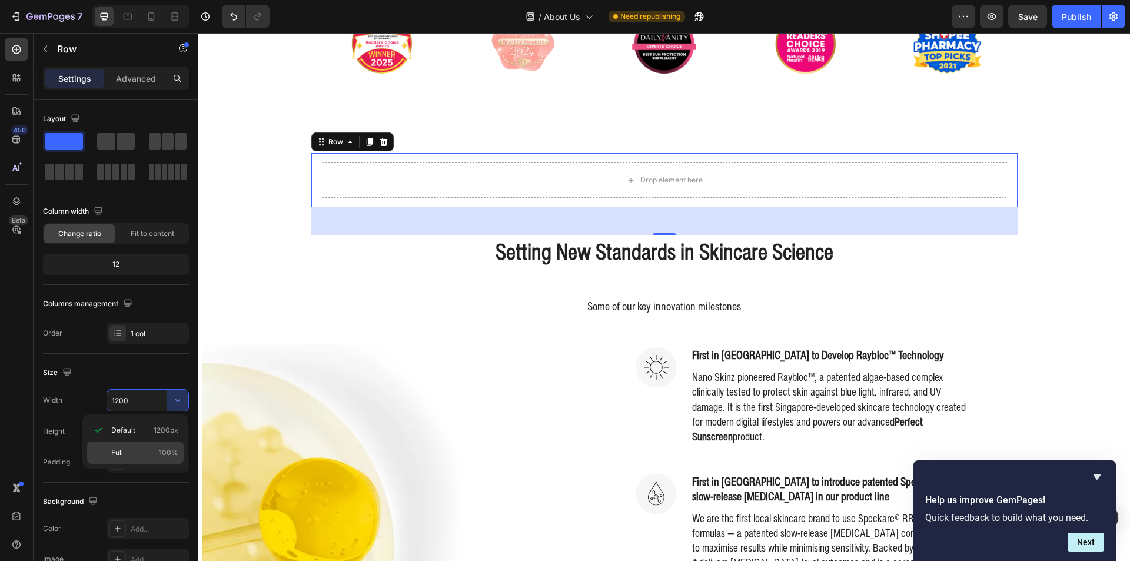
click at [138, 456] on p "Full 100%" at bounding box center [144, 452] width 67 height 11
type input "100%"
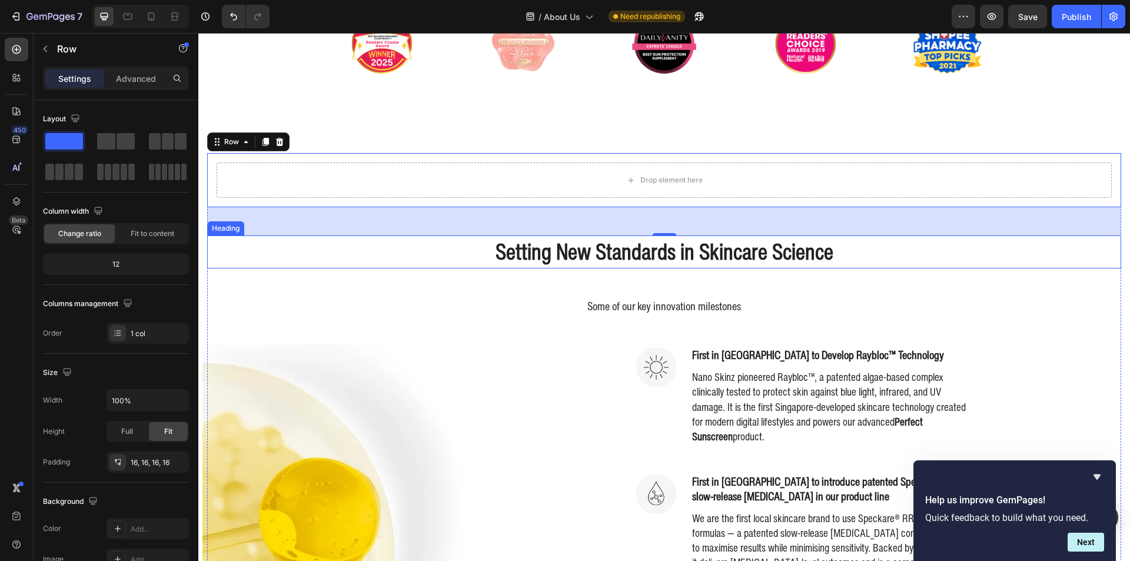
click at [316, 251] on h2 "Setting New Standards in Skincare Science" at bounding box center [664, 251] width 914 height 33
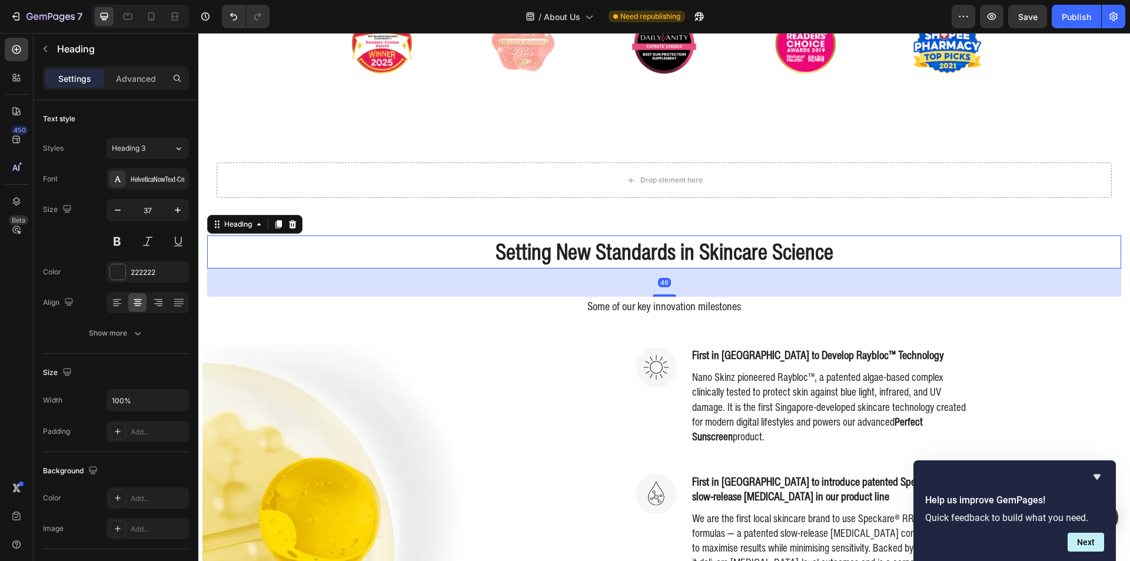
scroll to position [311, 0]
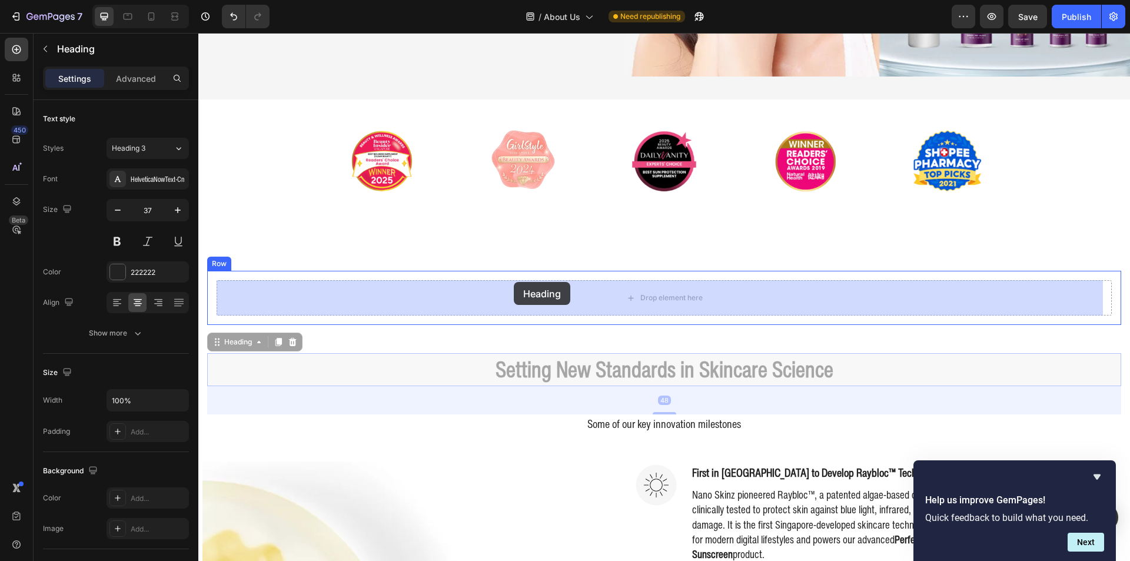
drag, startPoint x: 240, startPoint y: 345, endPoint x: 510, endPoint y: 288, distance: 276.7
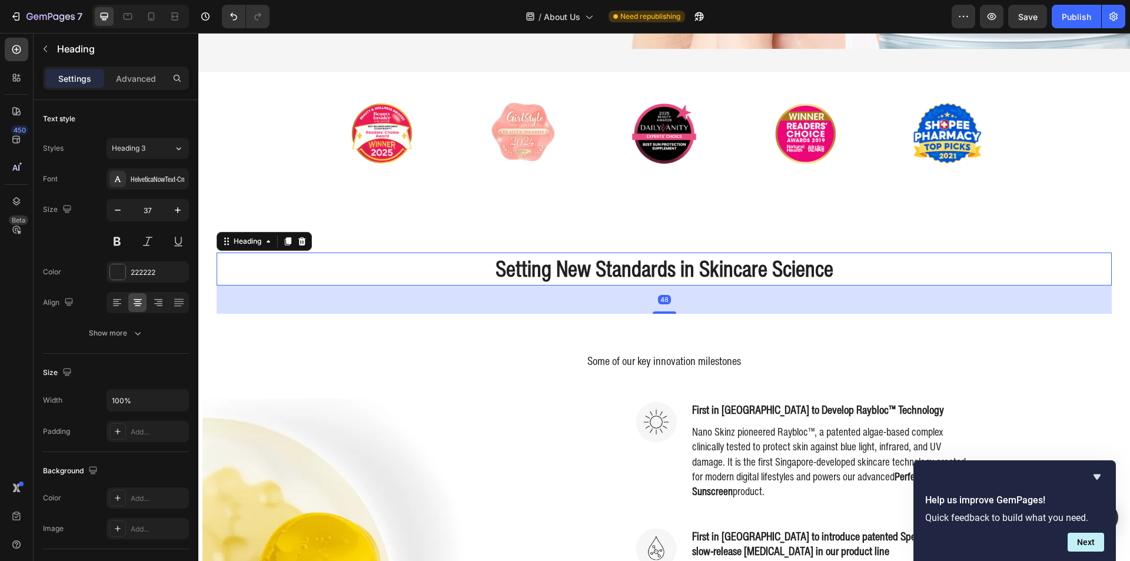
scroll to position [370, 0]
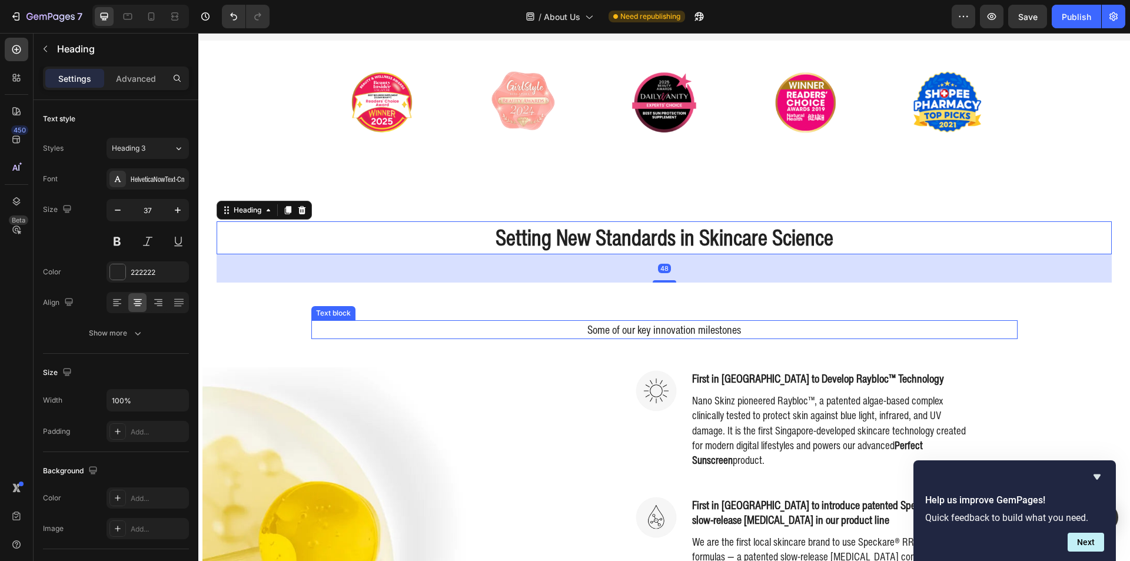
click at [534, 322] on p "Some of our key innovation milestones" at bounding box center [664, 329] width 704 height 17
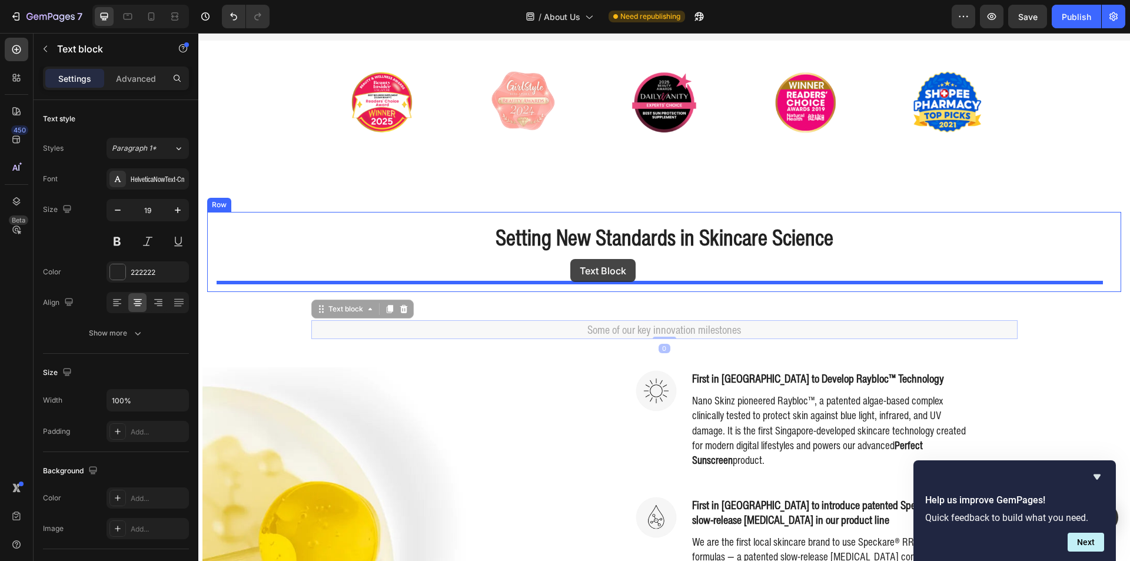
drag, startPoint x: 335, startPoint y: 308, endPoint x: 570, endPoint y: 259, distance: 240.5
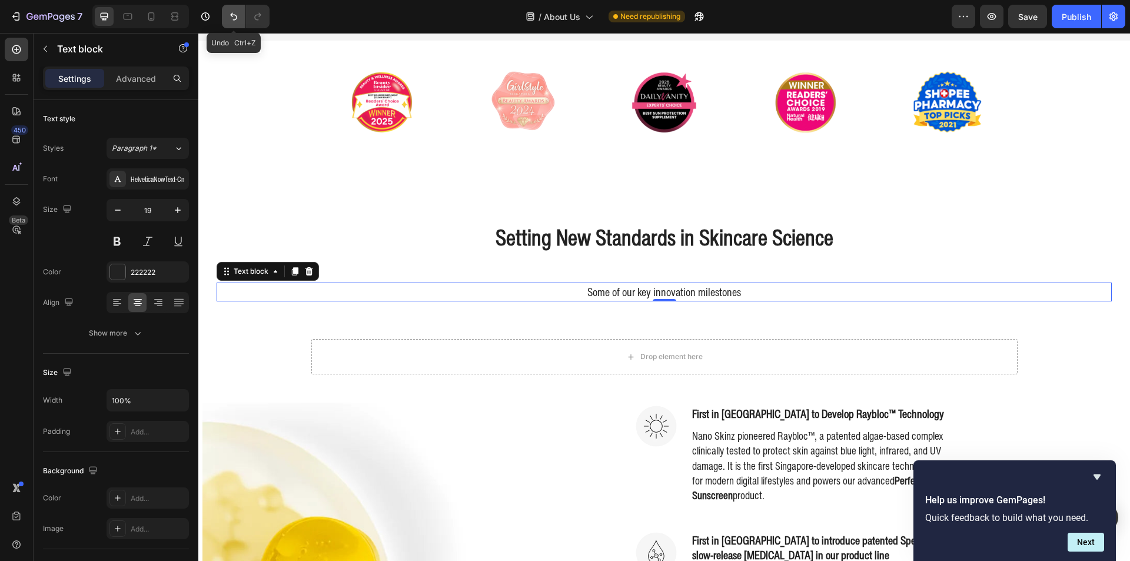
click at [234, 13] on icon "Undo/Redo" at bounding box center [234, 17] width 12 height 12
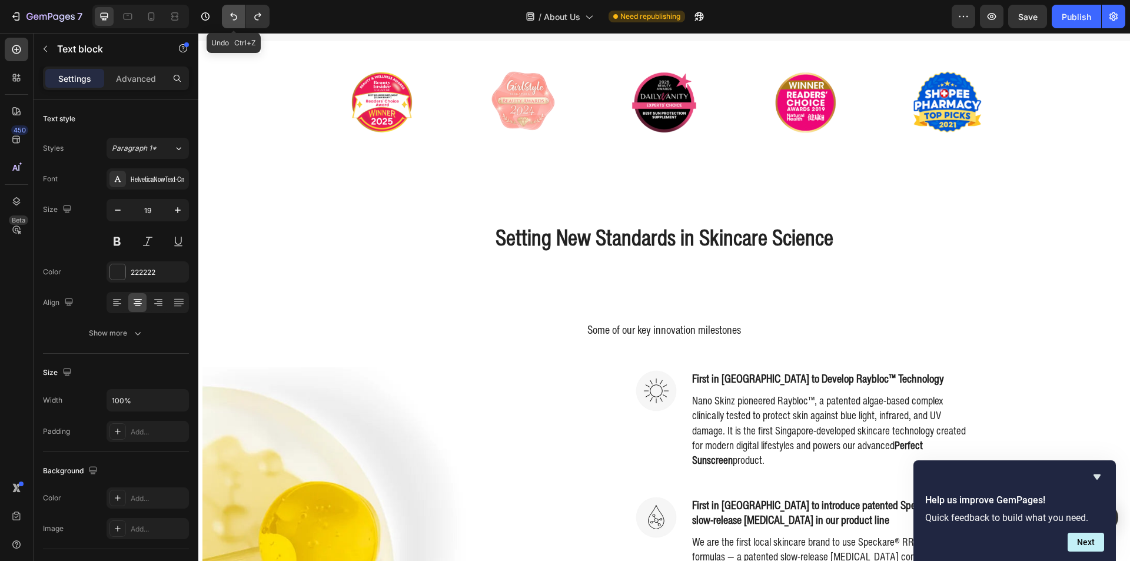
click at [235, 15] on icon "Undo/Redo" at bounding box center [233, 17] width 7 height 8
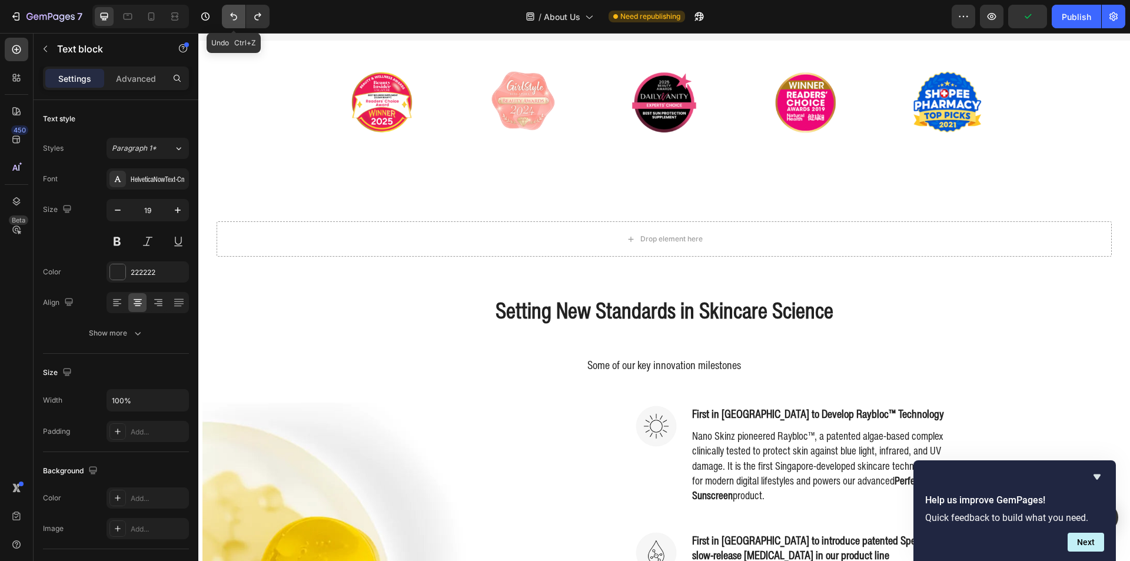
click at [226, 9] on button "Undo/Redo" at bounding box center [234, 17] width 24 height 24
click at [232, 12] on icon "Undo/Redo" at bounding box center [234, 17] width 12 height 12
click at [258, 12] on icon "Undo/Redo" at bounding box center [258, 17] width 12 height 12
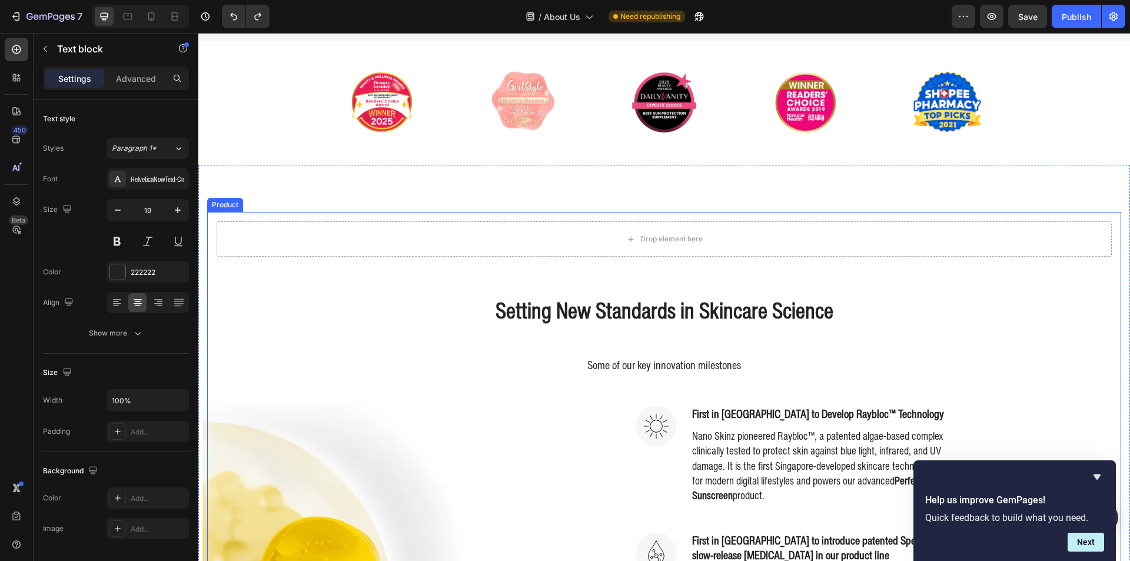
click at [481, 343] on div "Drop element here Row Setting New Standards in Skincare Science Heading Some of…" at bounding box center [664, 517] width 914 height 610
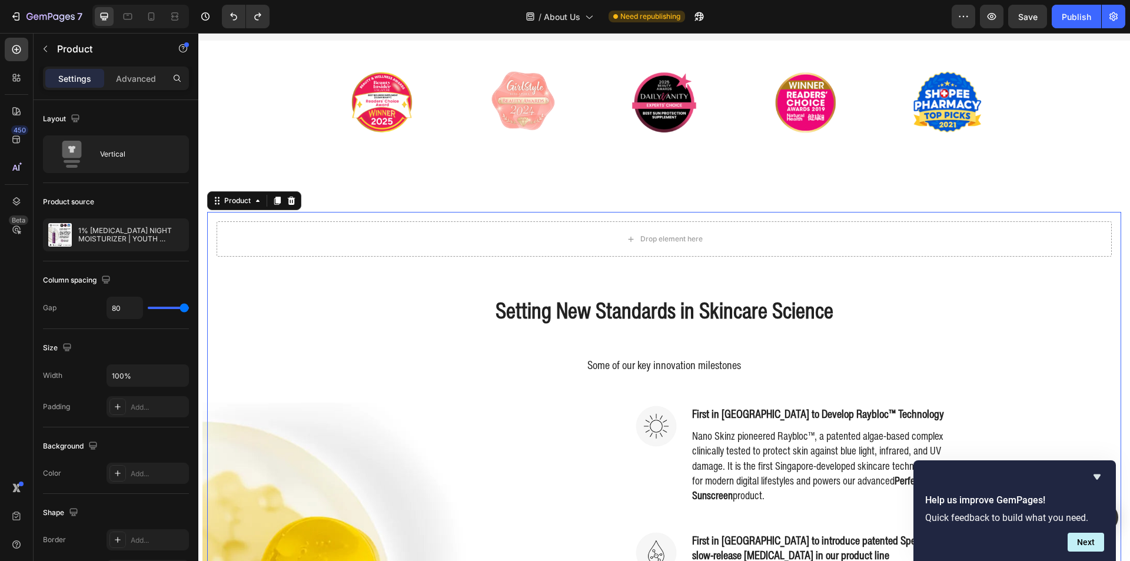
click at [480, 310] on h2 "Setting New Standards in Skincare Science" at bounding box center [664, 310] width 914 height 33
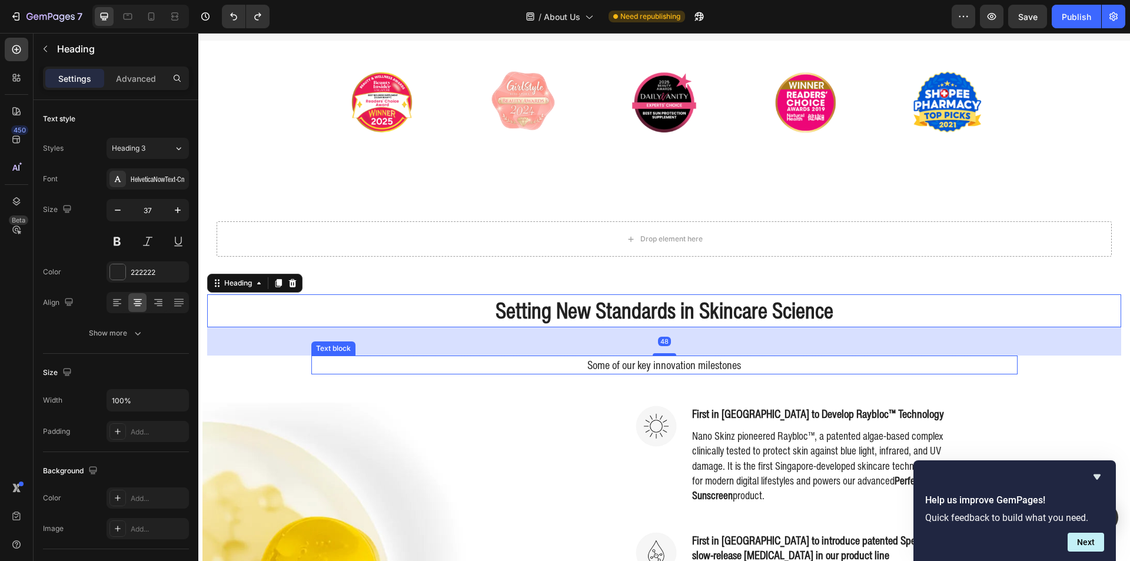
click at [501, 365] on p "Some of our key innovation milestones" at bounding box center [664, 365] width 704 height 17
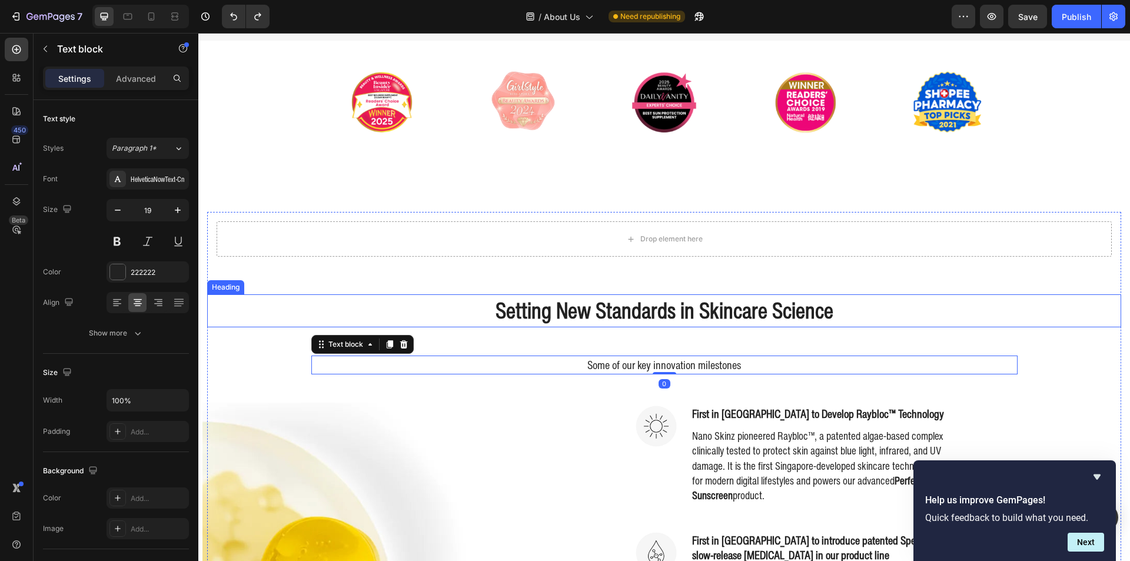
click at [482, 316] on h2 "Setting New Standards in Skincare Science" at bounding box center [664, 310] width 914 height 33
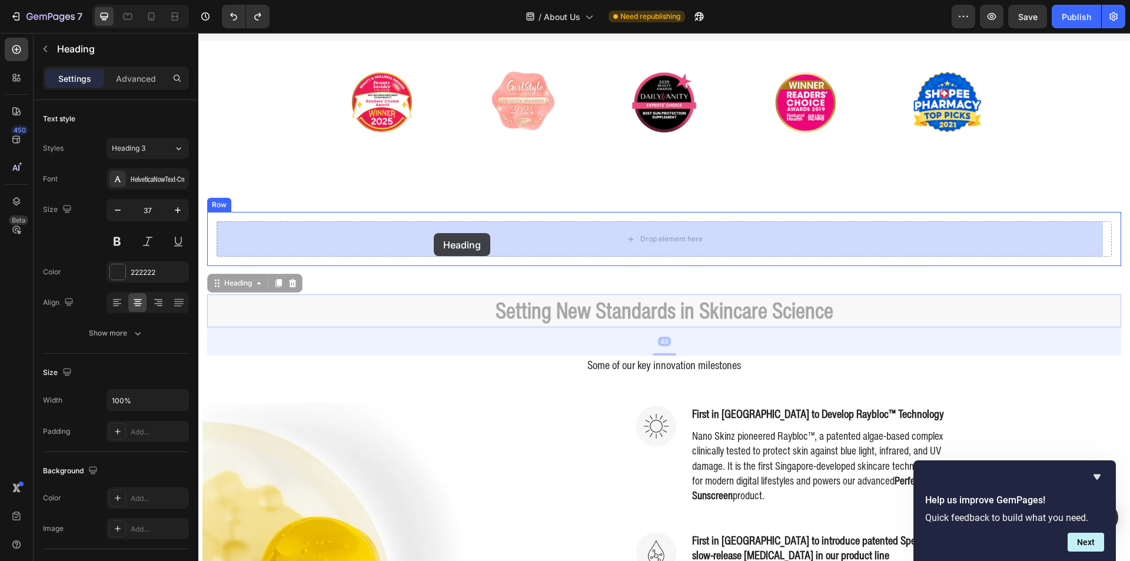
drag, startPoint x: 228, startPoint y: 284, endPoint x: 434, endPoint y: 233, distance: 211.7
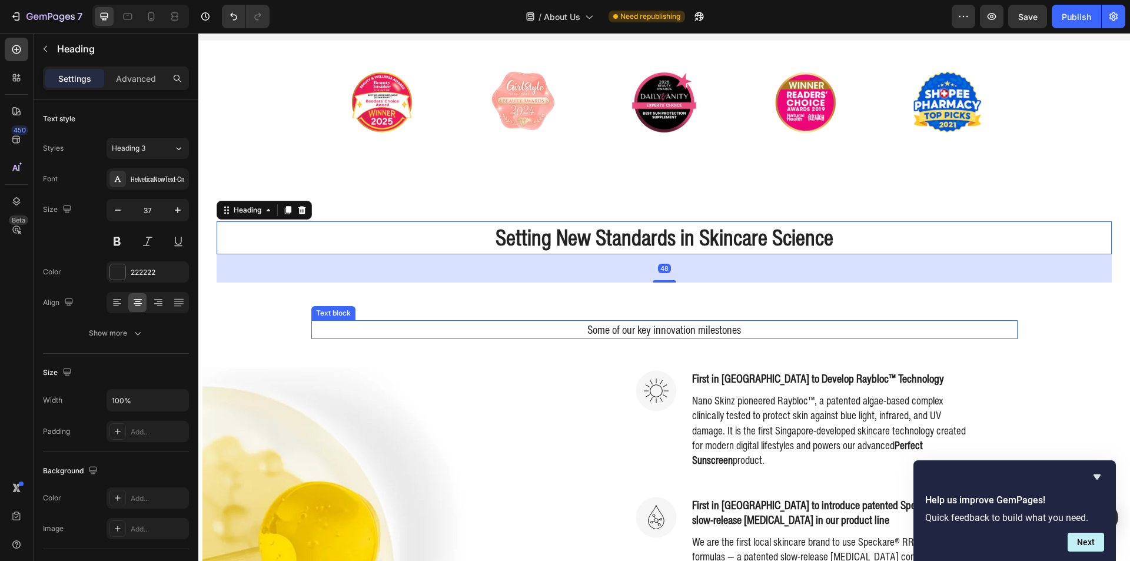
click at [539, 325] on p "Some of our key innovation milestones" at bounding box center [664, 329] width 704 height 17
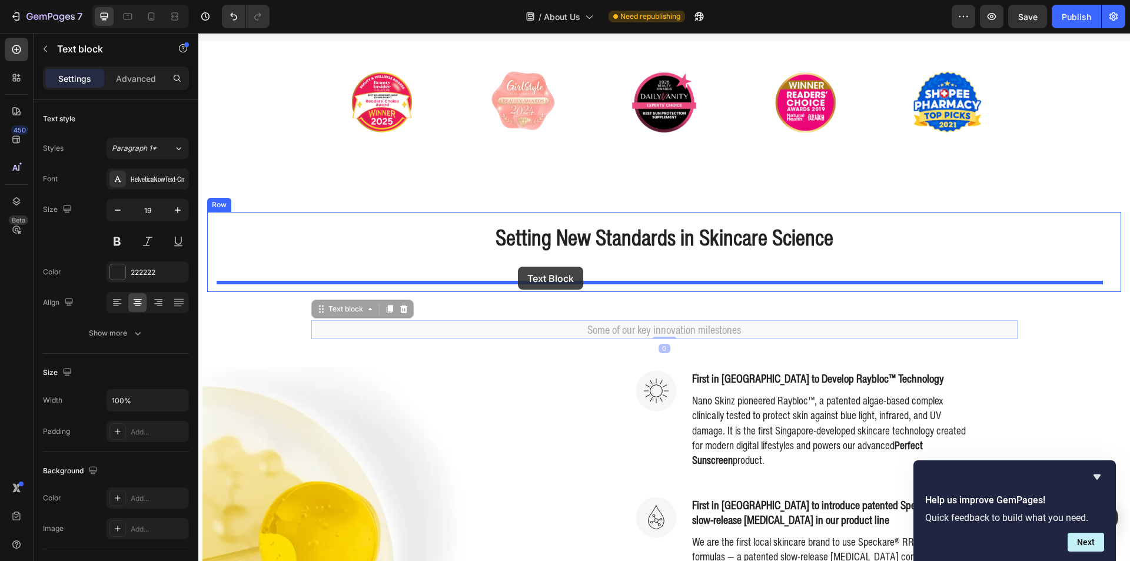
drag, startPoint x: 360, startPoint y: 309, endPoint x: 518, endPoint y: 267, distance: 163.9
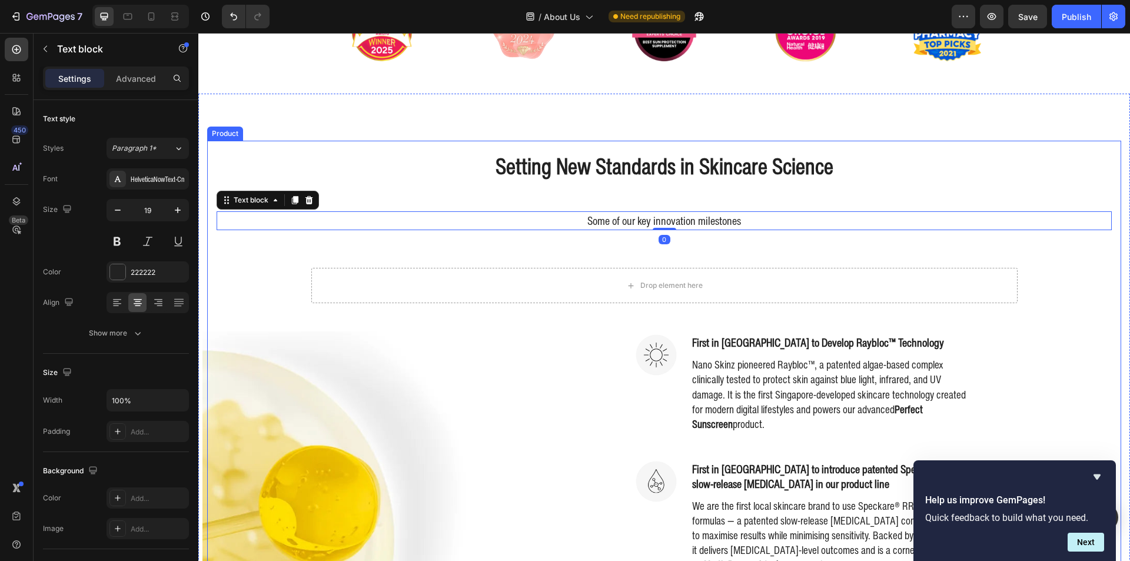
scroll to position [487, 0]
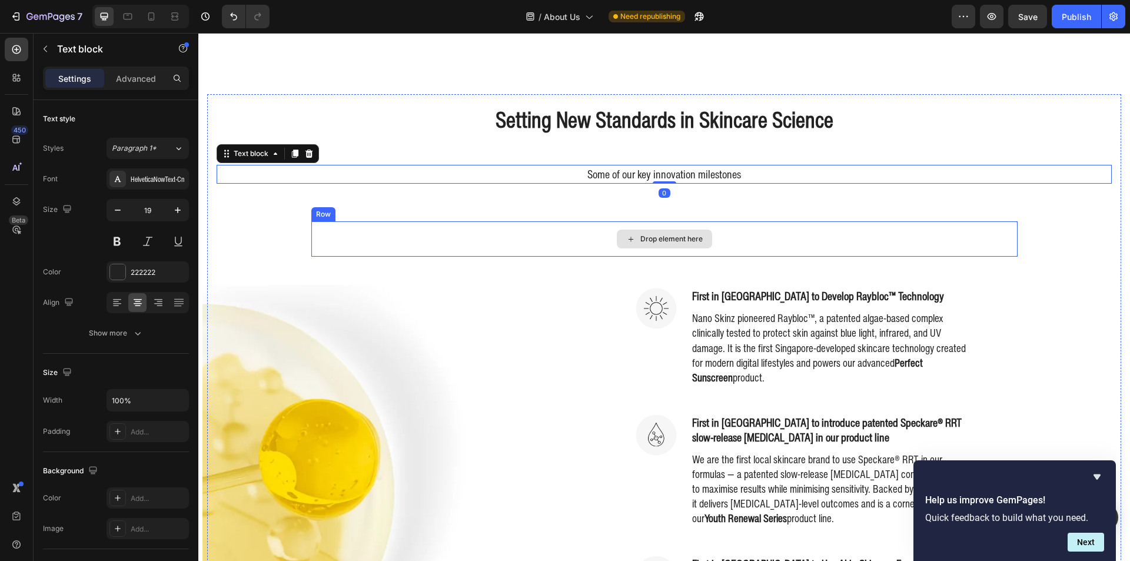
click at [566, 235] on div "Drop element here" at bounding box center [664, 238] width 706 height 35
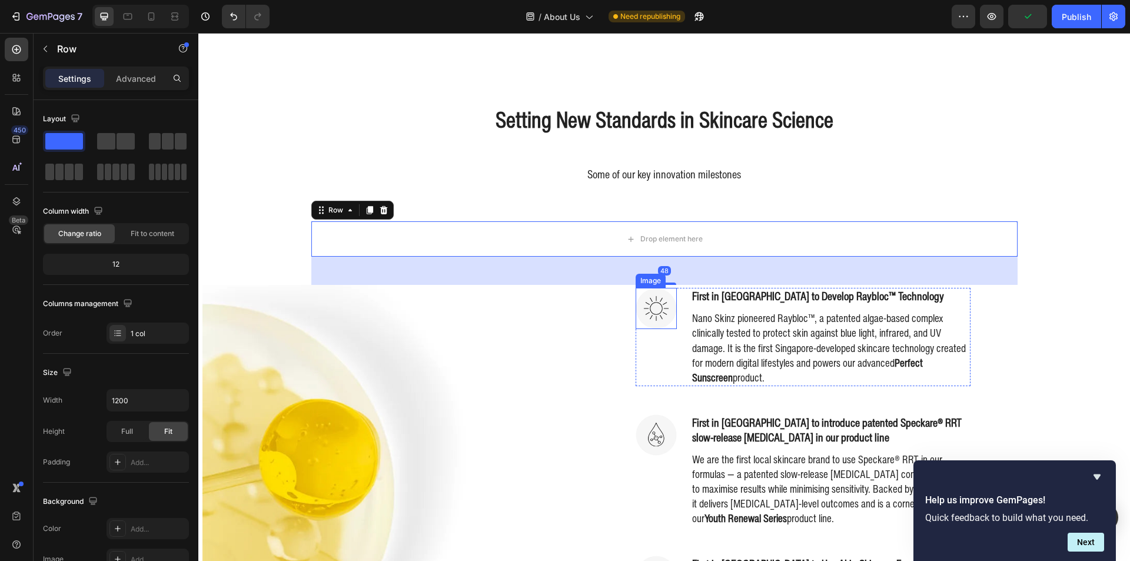
click at [644, 343] on div "Image" at bounding box center [656, 337] width 41 height 98
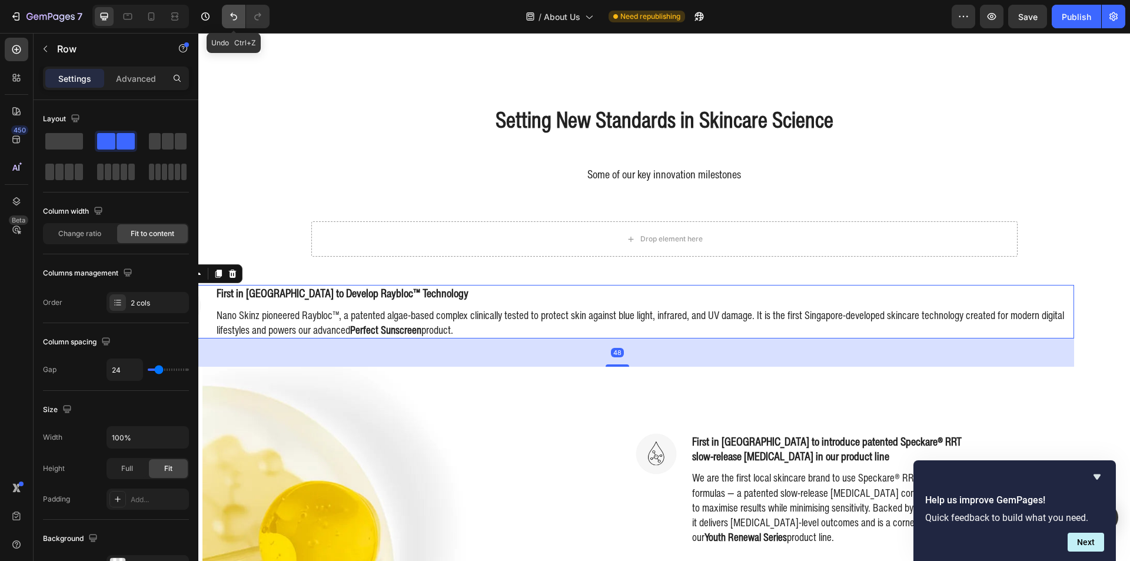
drag, startPoint x: 238, startPoint y: 18, endPoint x: 114, endPoint y: 128, distance: 165.5
click at [238, 18] on icon "Undo/Redo" at bounding box center [234, 17] width 12 height 12
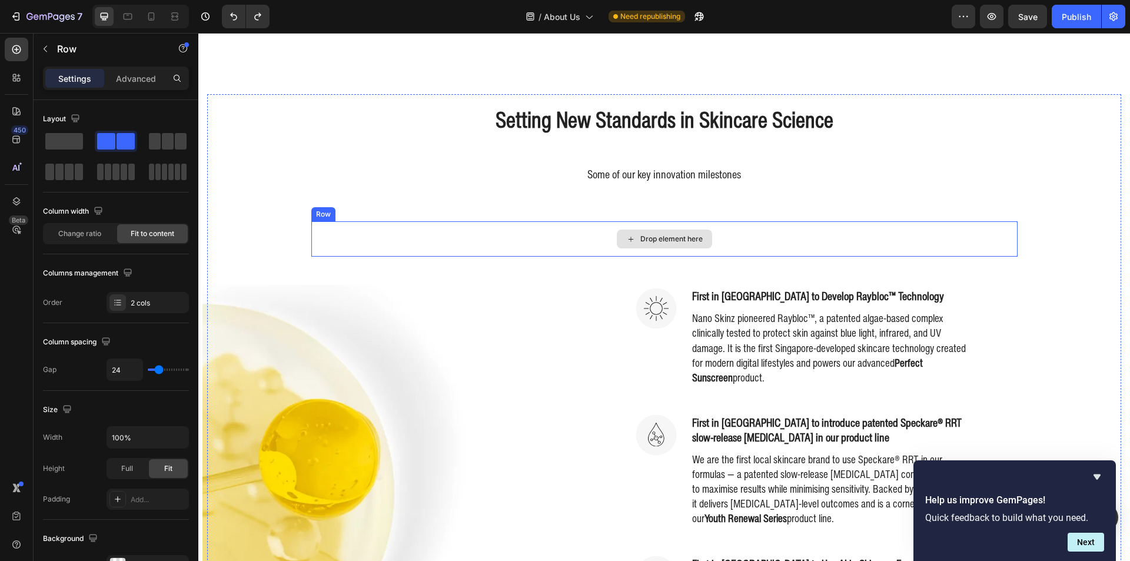
click at [428, 237] on div "Drop element here" at bounding box center [664, 238] width 706 height 35
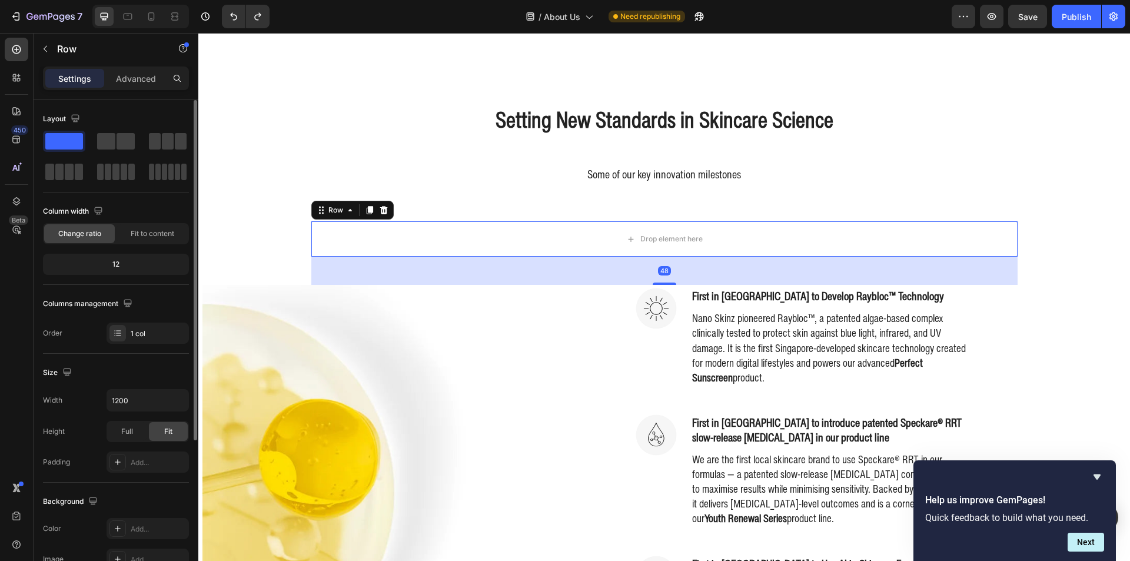
scroll to position [118, 0]
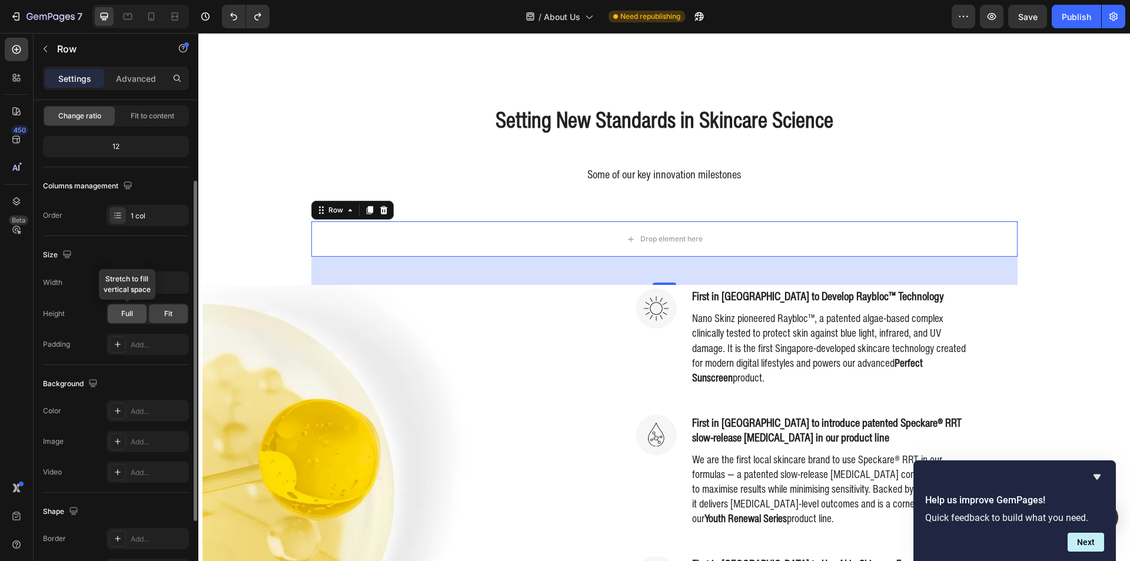
click at [132, 308] on span "Full" at bounding box center [127, 313] width 12 height 11
click at [161, 314] on div "Fit" at bounding box center [168, 313] width 39 height 19
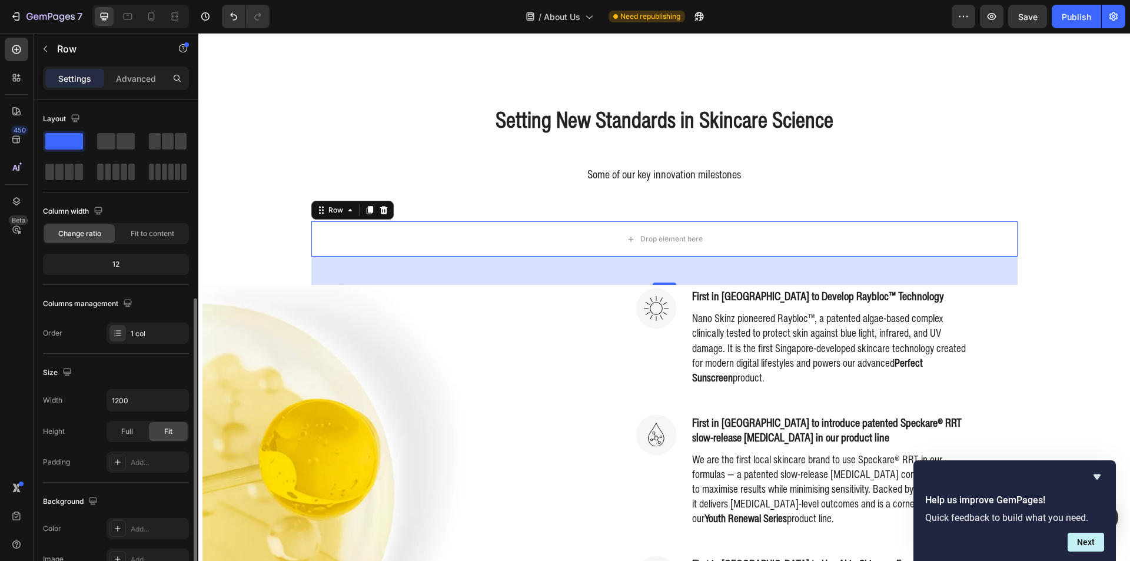
click at [122, 422] on div "Full" at bounding box center [127, 431] width 39 height 19
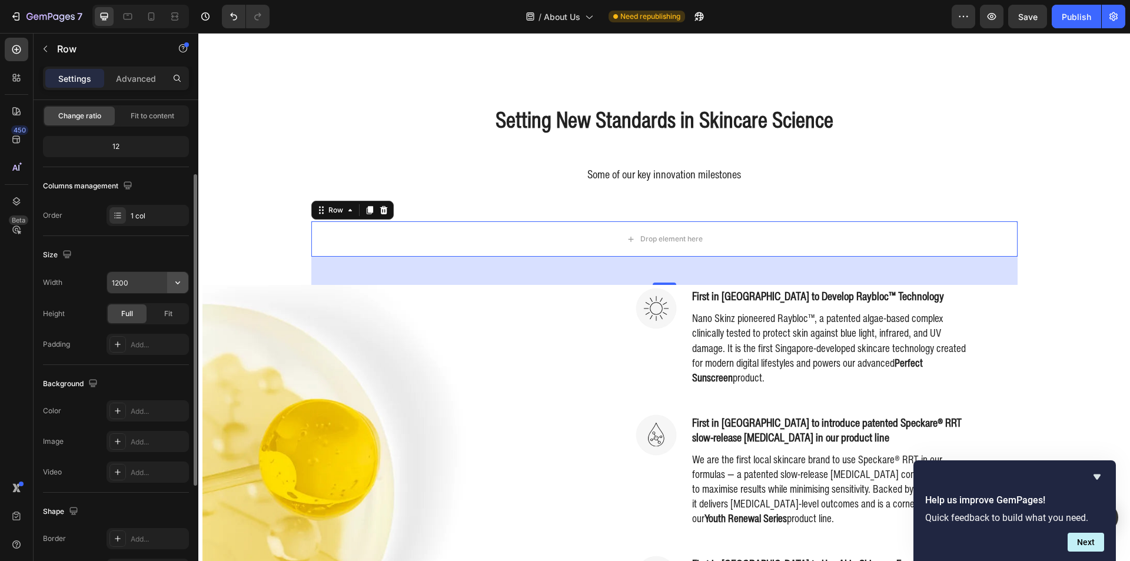
click at [181, 284] on icon "button" at bounding box center [178, 283] width 12 height 12
click at [157, 325] on div "Full 100%" at bounding box center [135, 335] width 97 height 22
type input "100%"
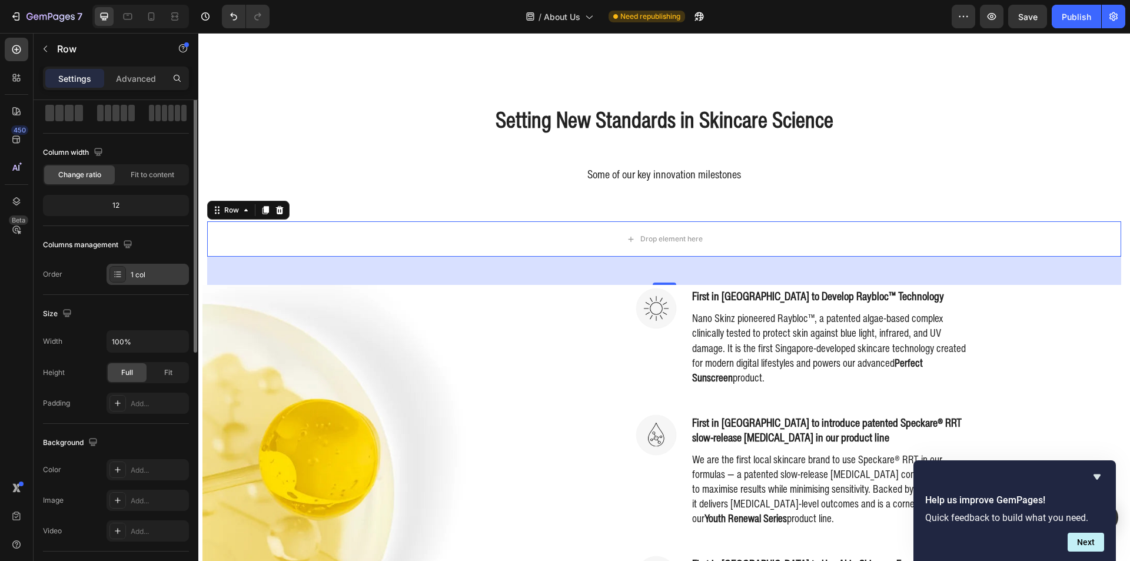
scroll to position [0, 0]
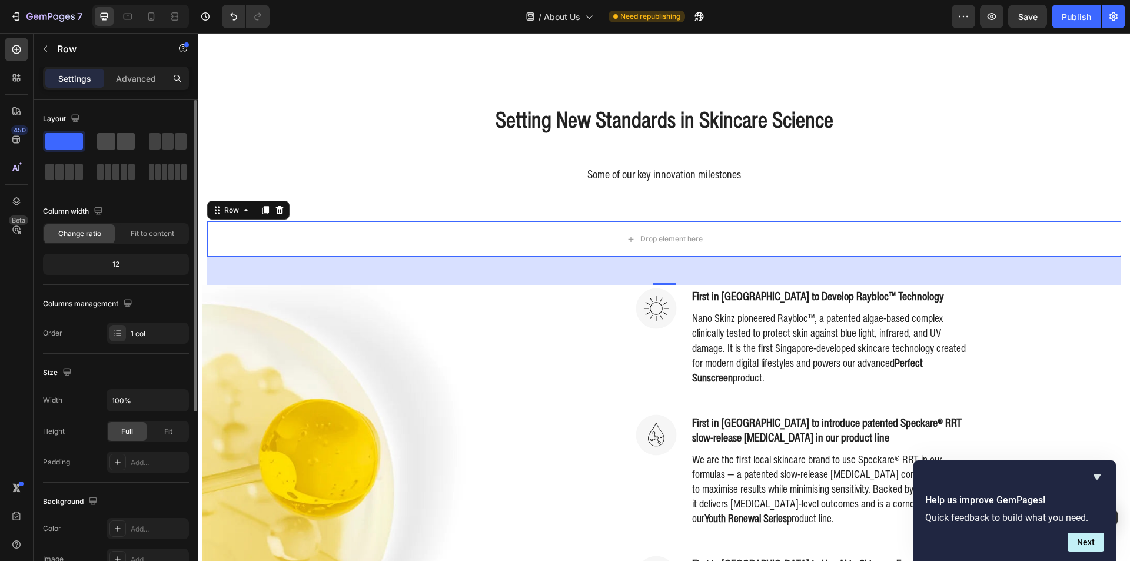
drag, startPoint x: 119, startPoint y: 142, endPoint x: 201, endPoint y: 272, distance: 154.0
click at [119, 142] on span at bounding box center [126, 141] width 18 height 16
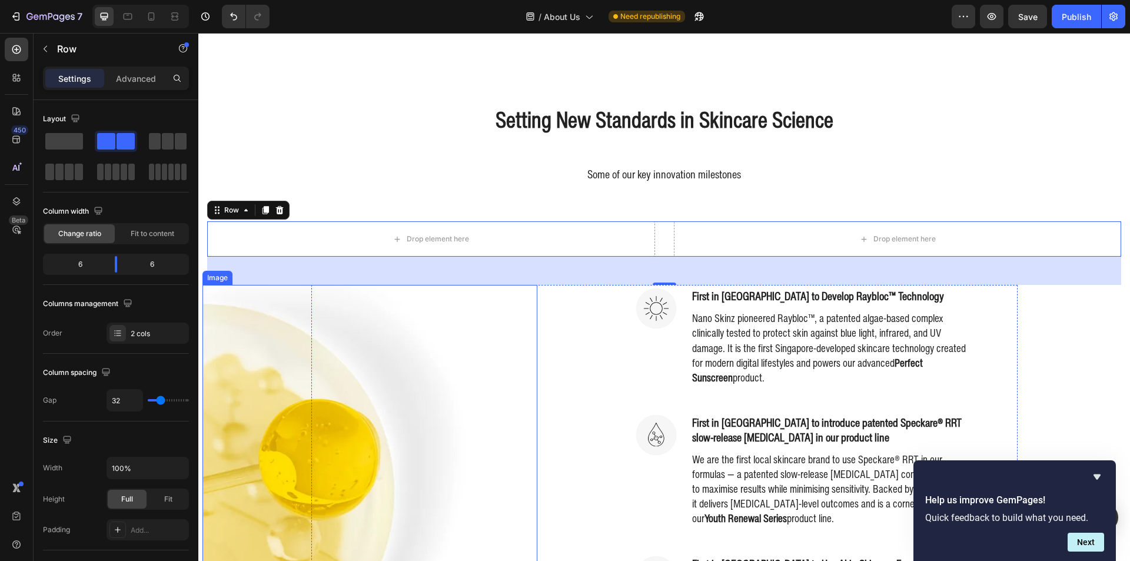
click at [264, 320] on img at bounding box center [336, 494] width 268 height 419
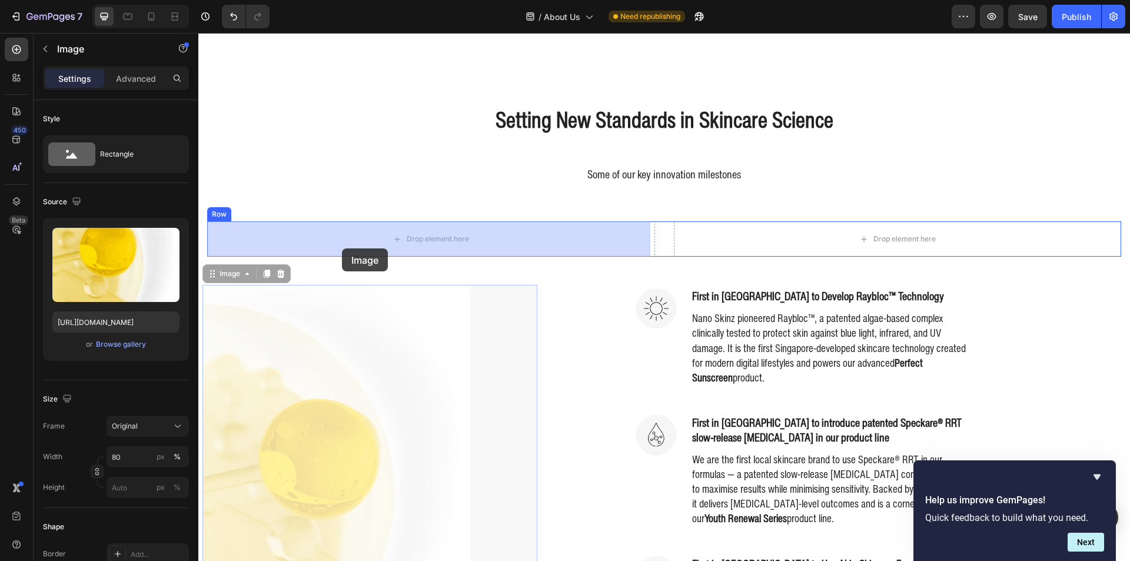
drag, startPoint x: 233, startPoint y: 277, endPoint x: 347, endPoint y: 243, distance: 119.0
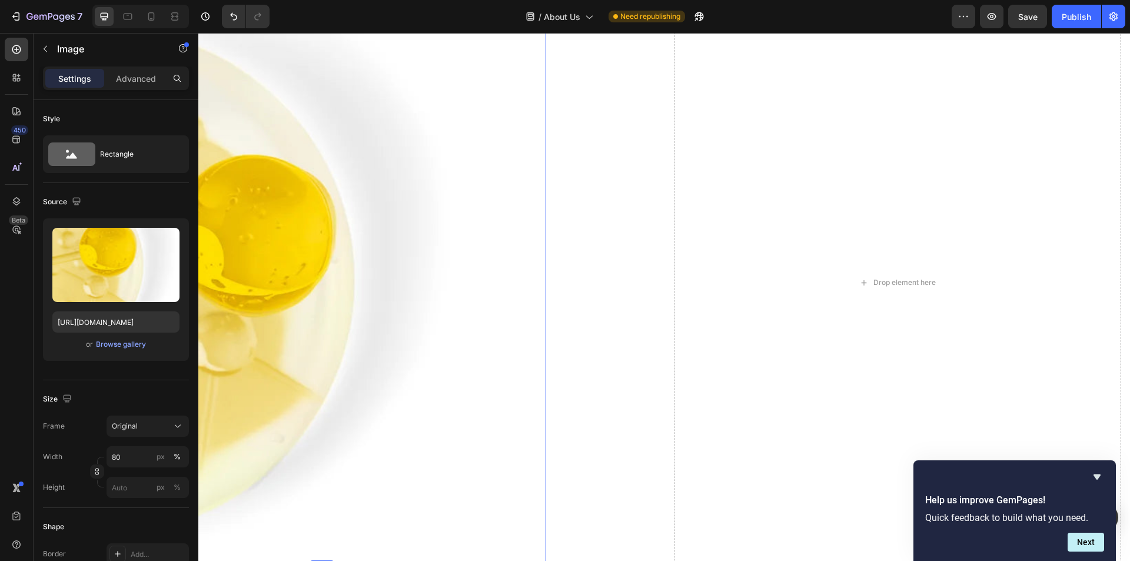
scroll to position [723, 0]
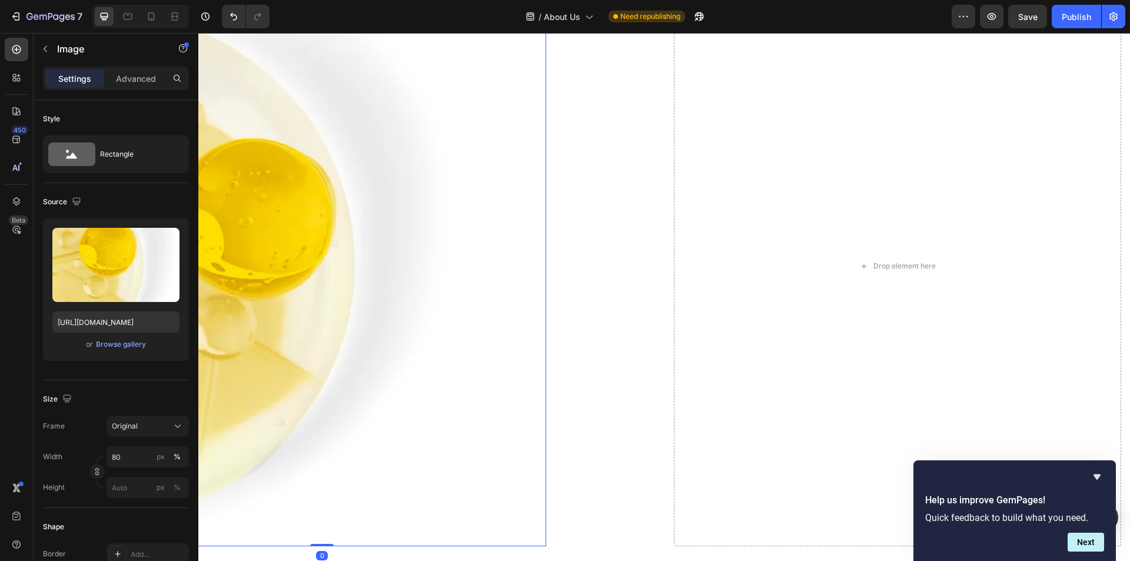
click at [375, 263] on img at bounding box center [277, 266] width 358 height 560
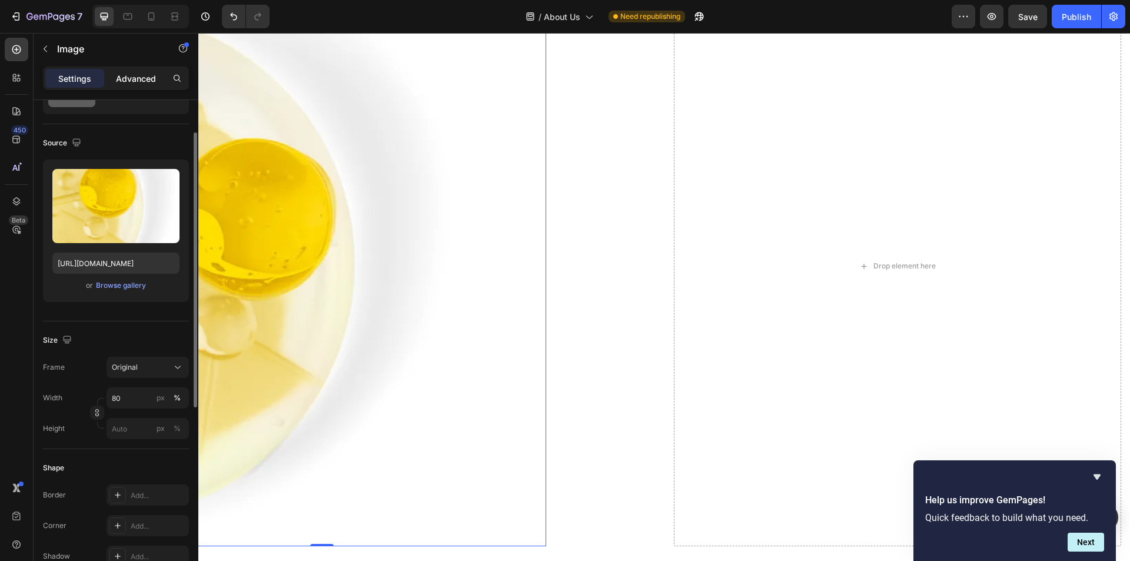
click at [151, 74] on p "Advanced" at bounding box center [136, 78] width 40 height 12
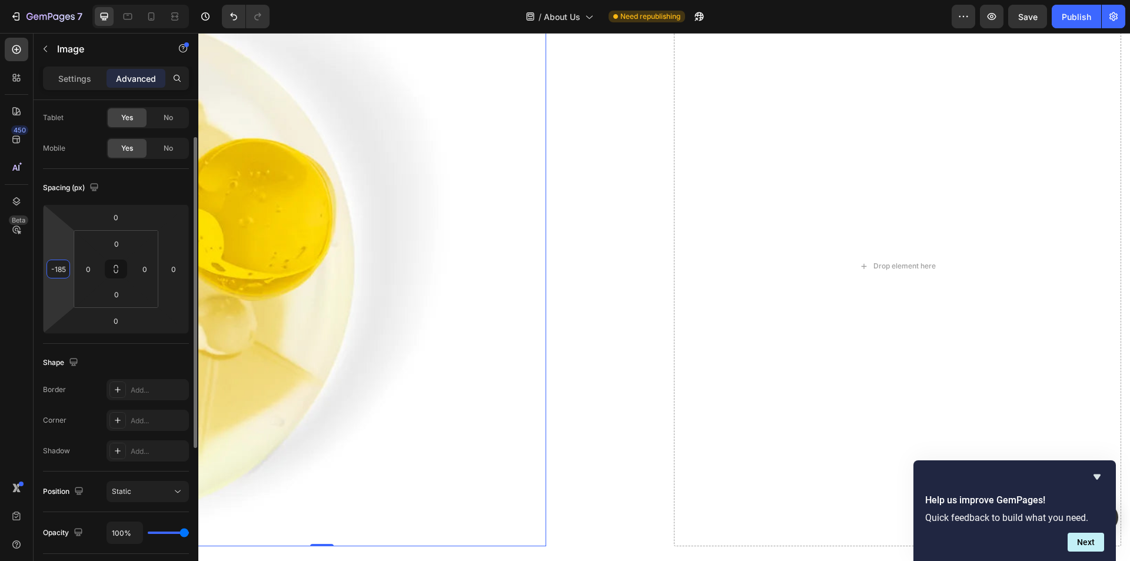
click at [59, 268] on input "-185" at bounding box center [58, 269] width 18 height 18
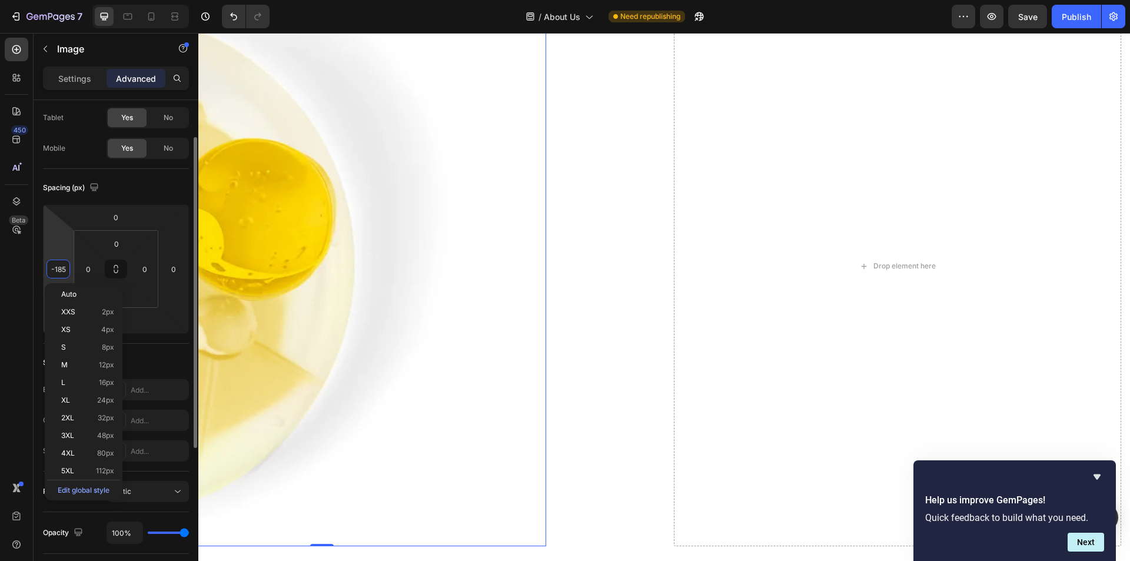
type input "0"
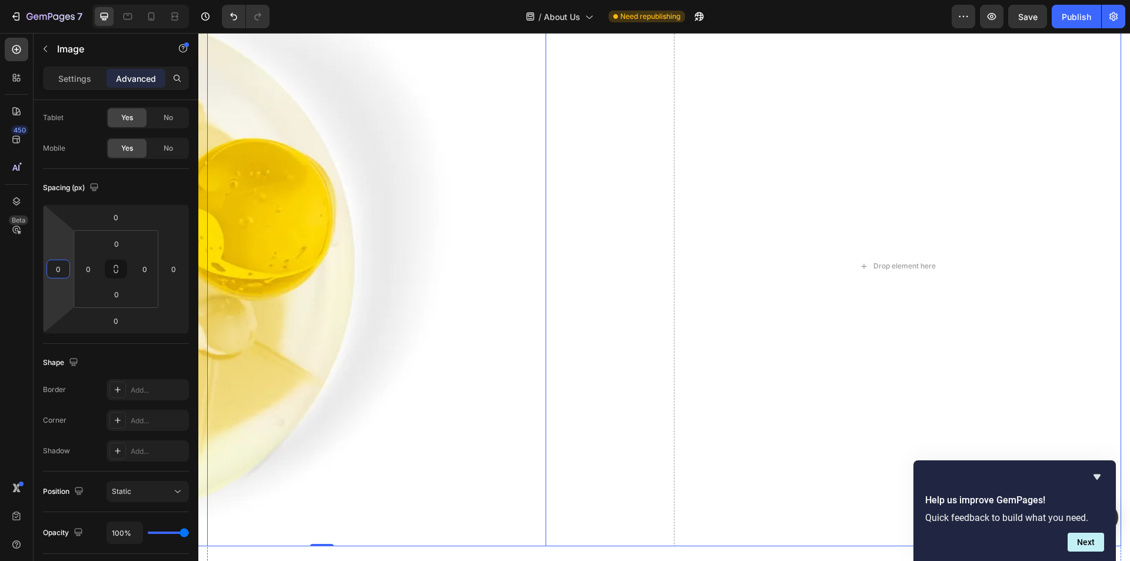
click at [639, 240] on div "Image 0" at bounding box center [431, 266] width 448 height 560
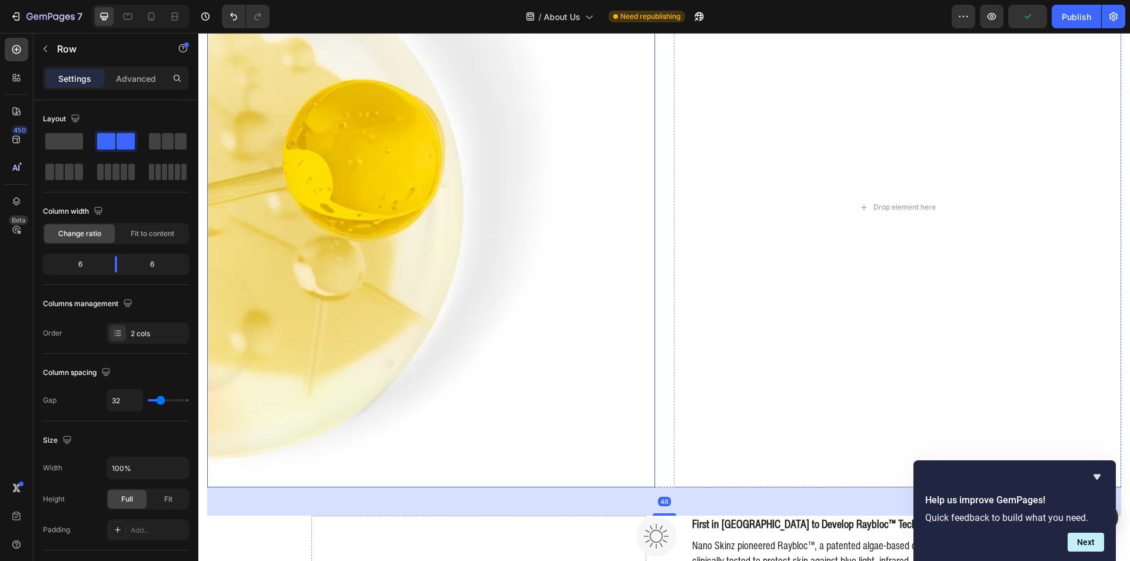
scroll to position [840, 0]
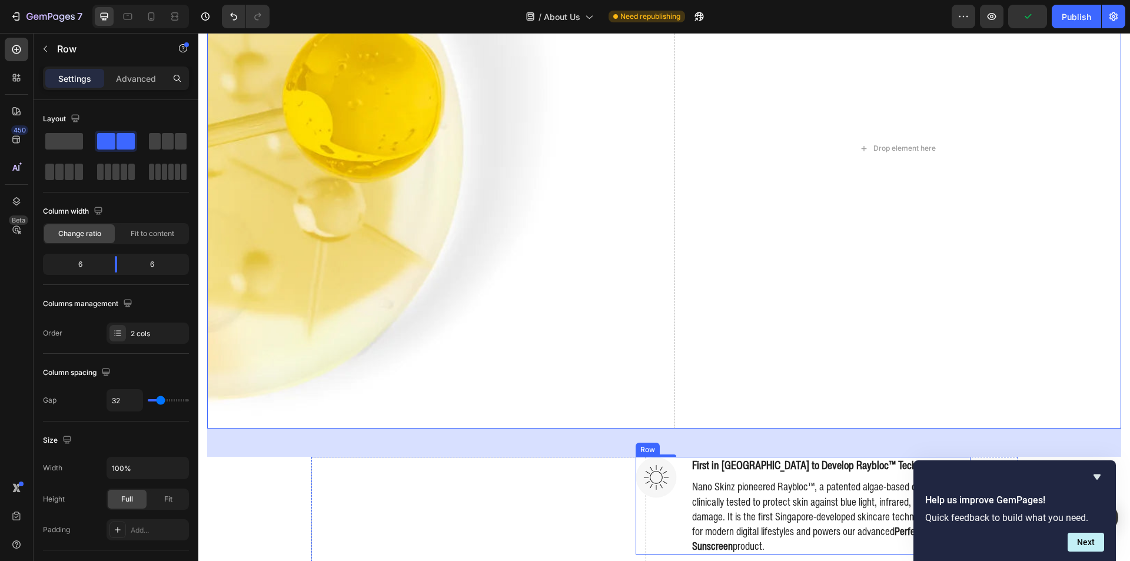
click at [656, 513] on div "Image" at bounding box center [656, 506] width 41 height 98
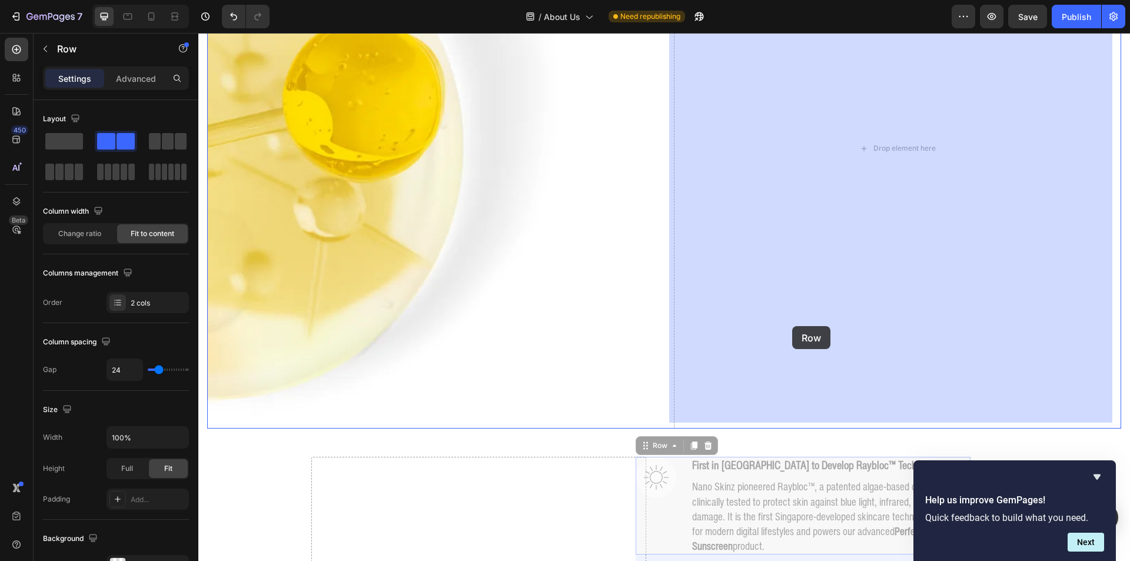
drag, startPoint x: 729, startPoint y: 395, endPoint x: 791, endPoint y: 328, distance: 91.6
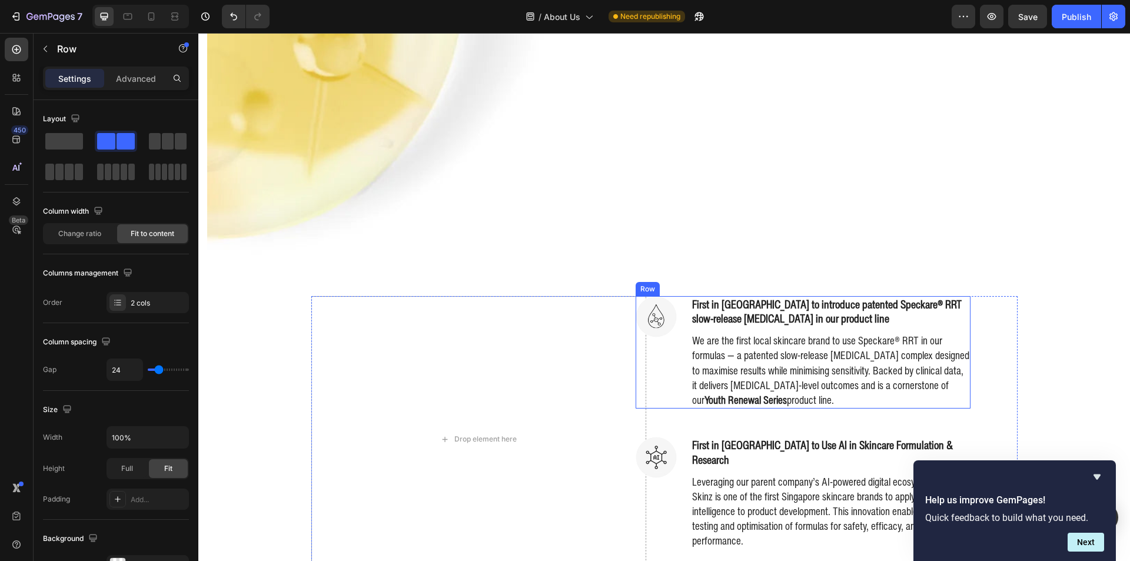
scroll to position [1017, 0]
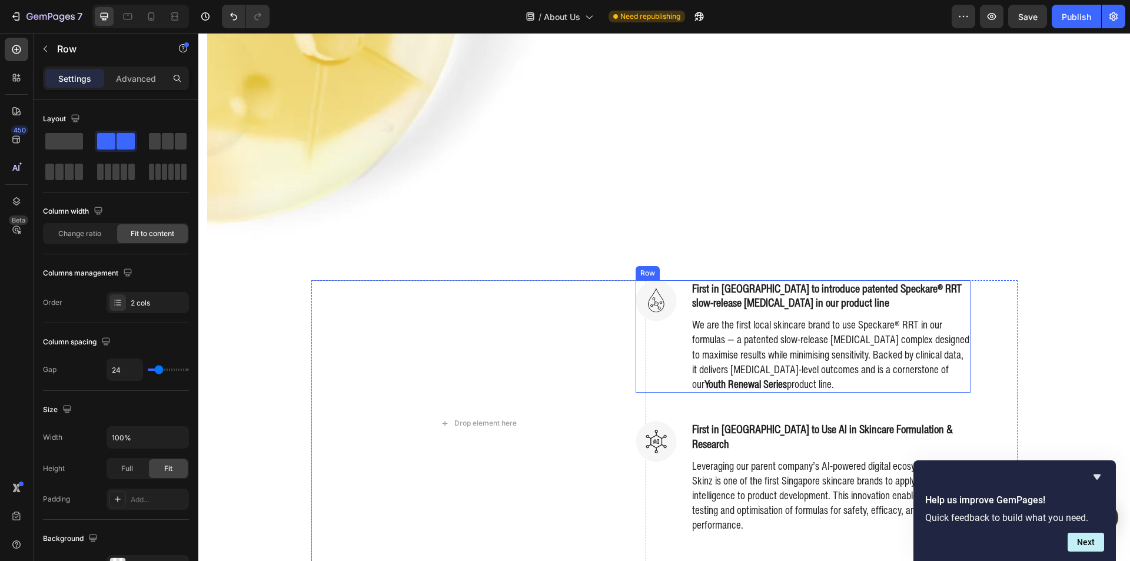
click at [657, 365] on div "Image" at bounding box center [656, 336] width 41 height 112
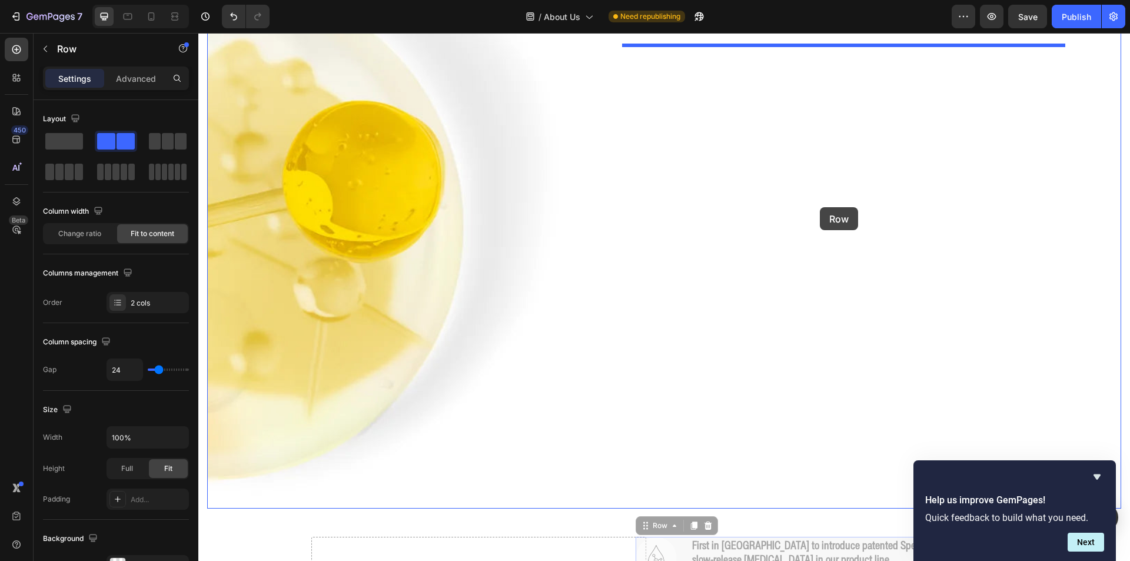
drag, startPoint x: 669, startPoint y: 257, endPoint x: 817, endPoint y: 190, distance: 162.8
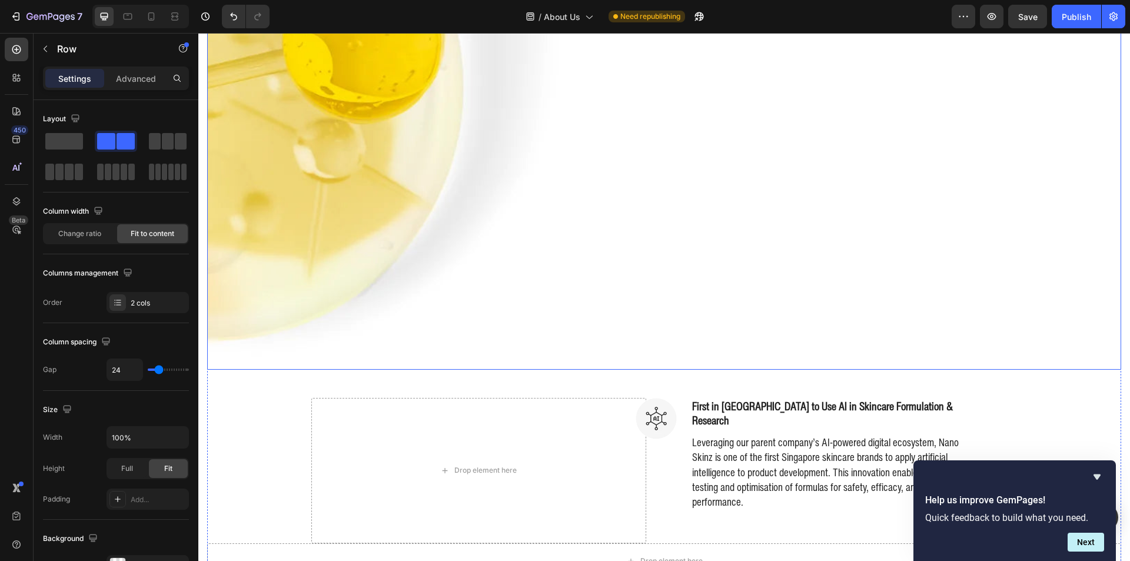
scroll to position [937, 0]
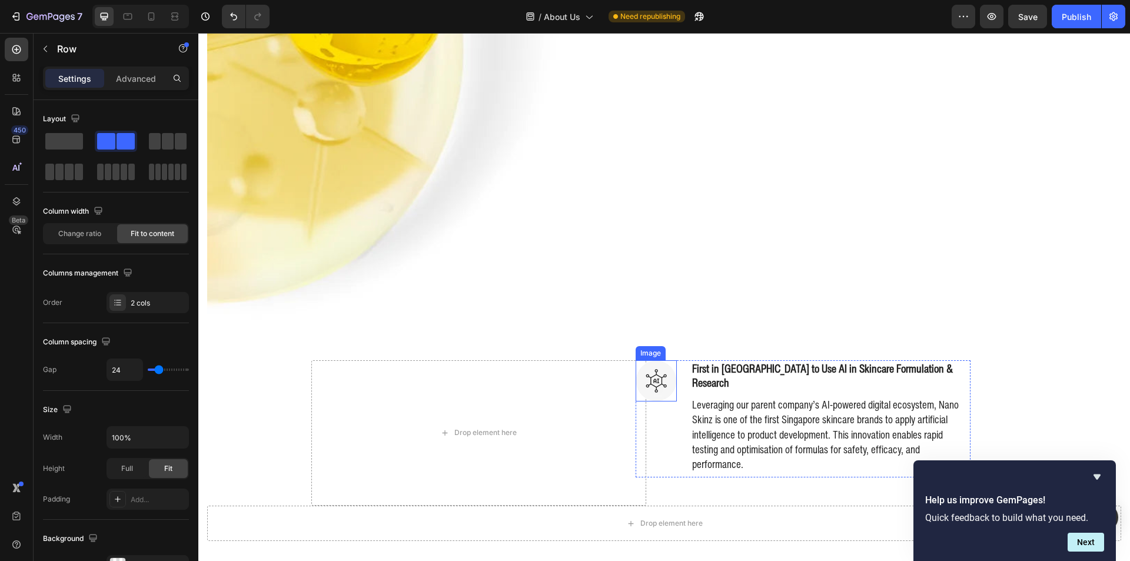
click at [657, 431] on div "Image" at bounding box center [656, 418] width 41 height 117
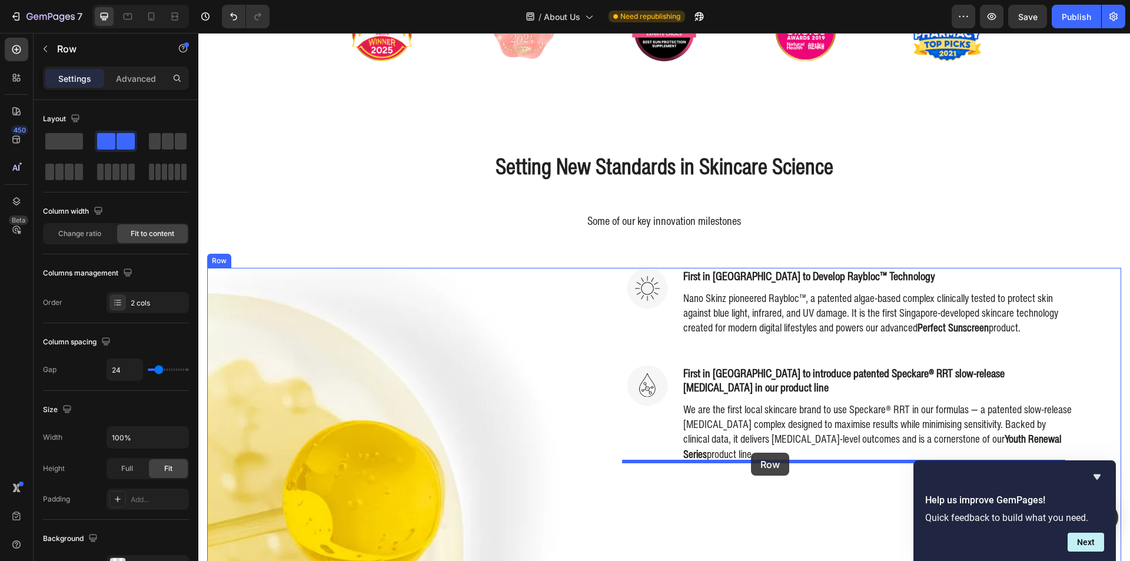
drag, startPoint x: 653, startPoint y: 345, endPoint x: 751, endPoint y: 453, distance: 145.8
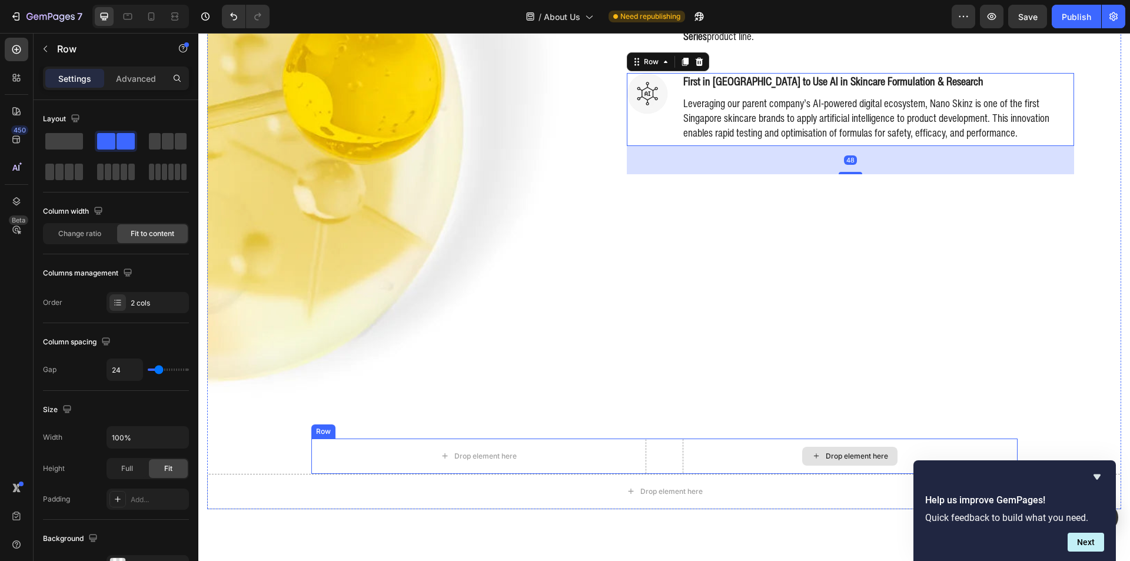
scroll to position [970, 0]
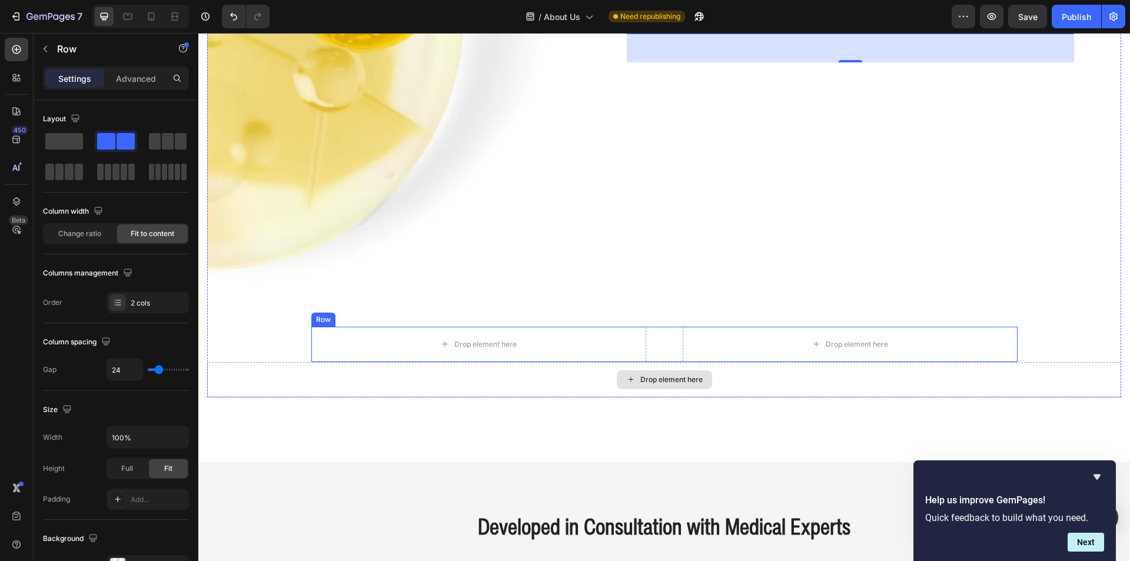
click at [630, 341] on div "Drop element here" at bounding box center [478, 344] width 335 height 35
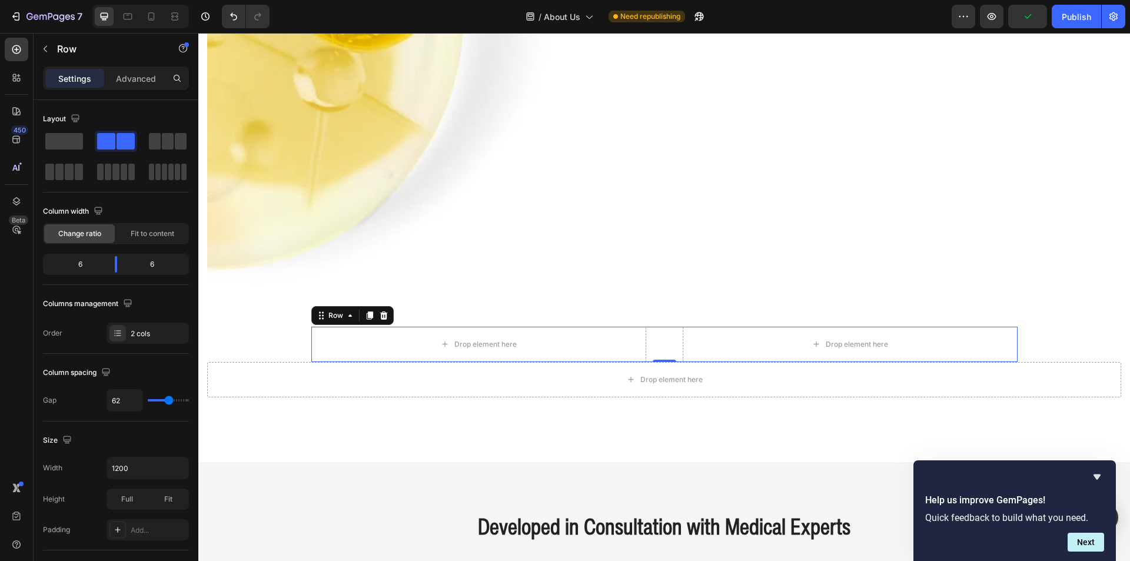
drag, startPoint x: 374, startPoint y: 310, endPoint x: 365, endPoint y: 340, distance: 31.3
click at [379, 311] on icon at bounding box center [383, 315] width 9 height 9
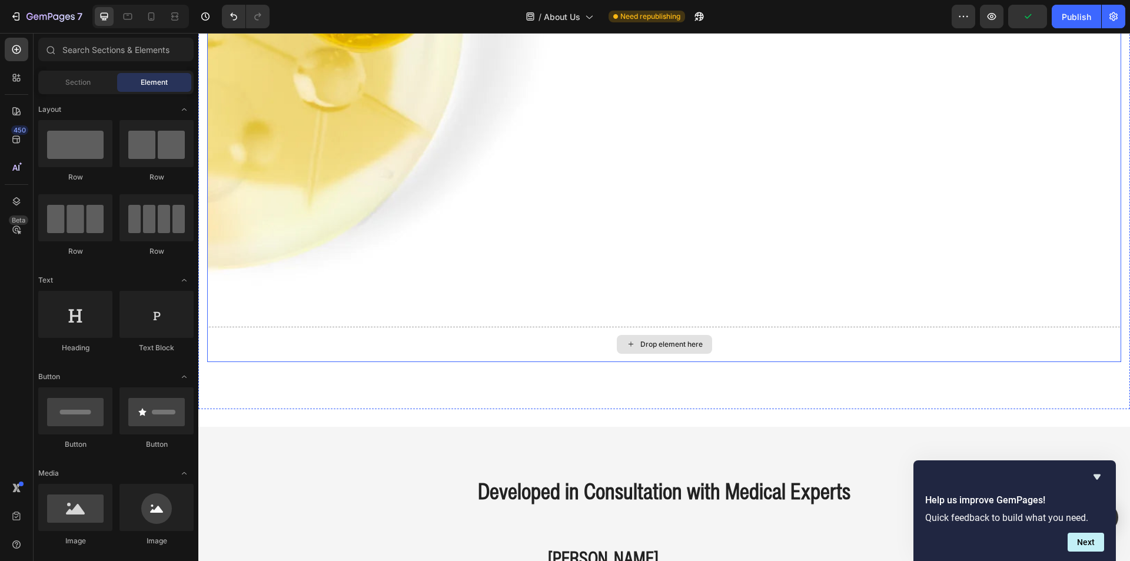
click at [348, 343] on div "Drop element here" at bounding box center [664, 344] width 914 height 35
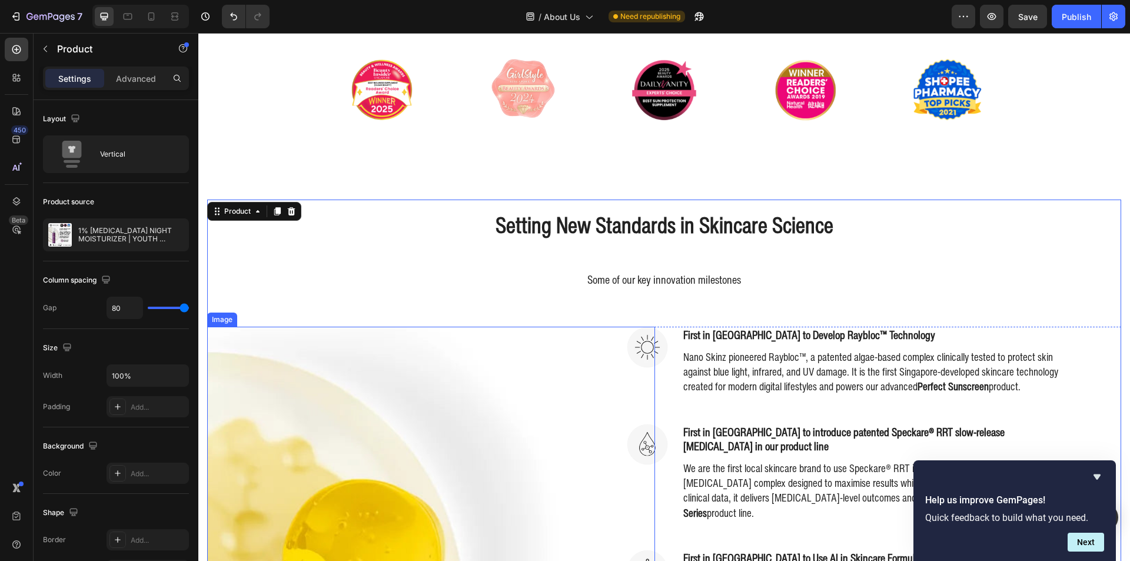
scroll to position [441, 0]
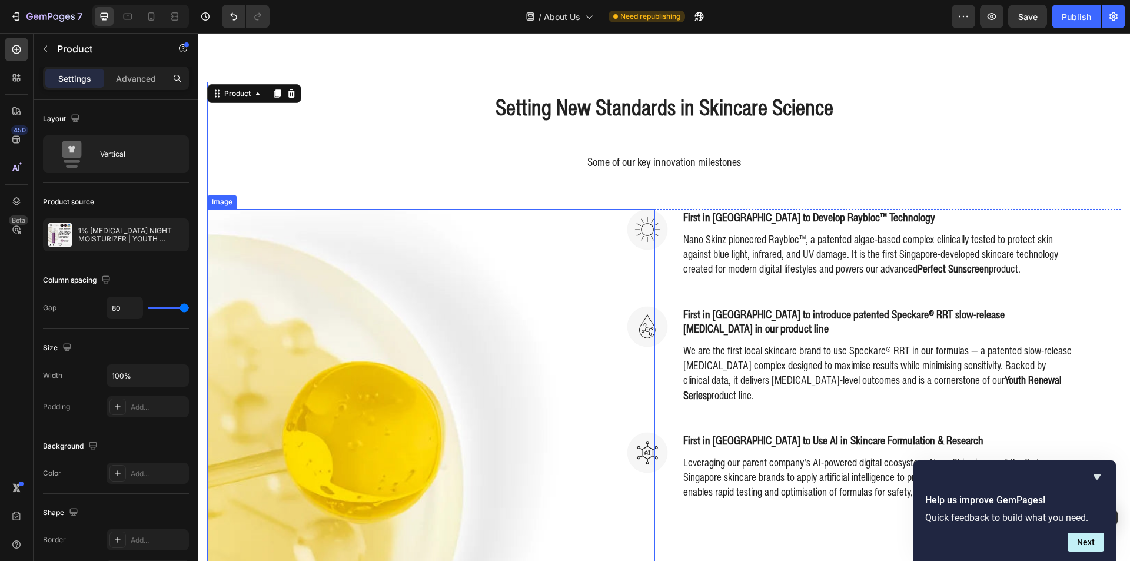
click at [407, 286] on img at bounding box center [386, 489] width 358 height 560
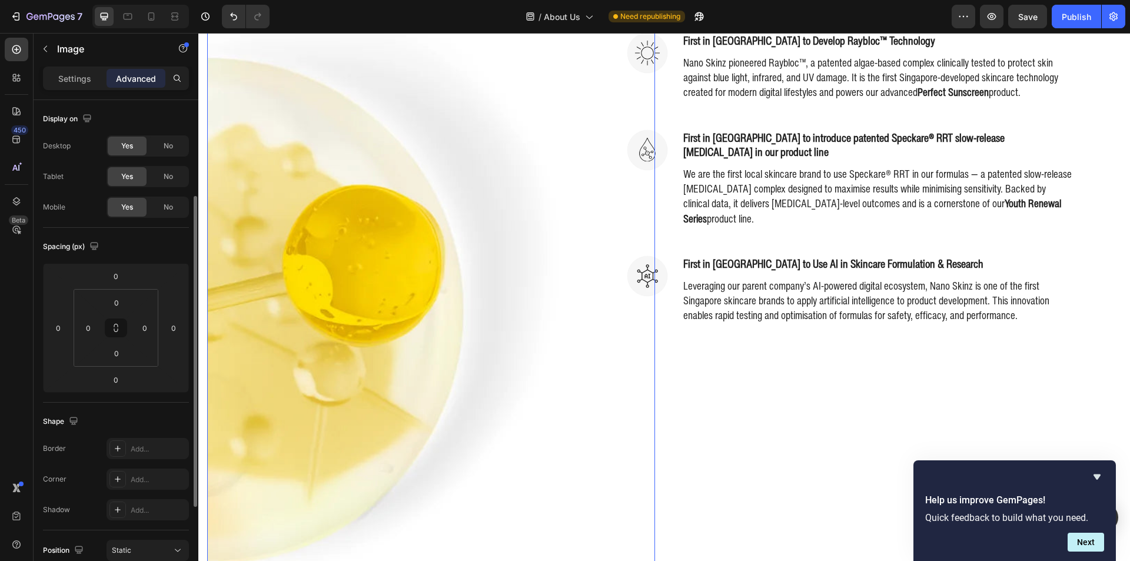
scroll to position [59, 0]
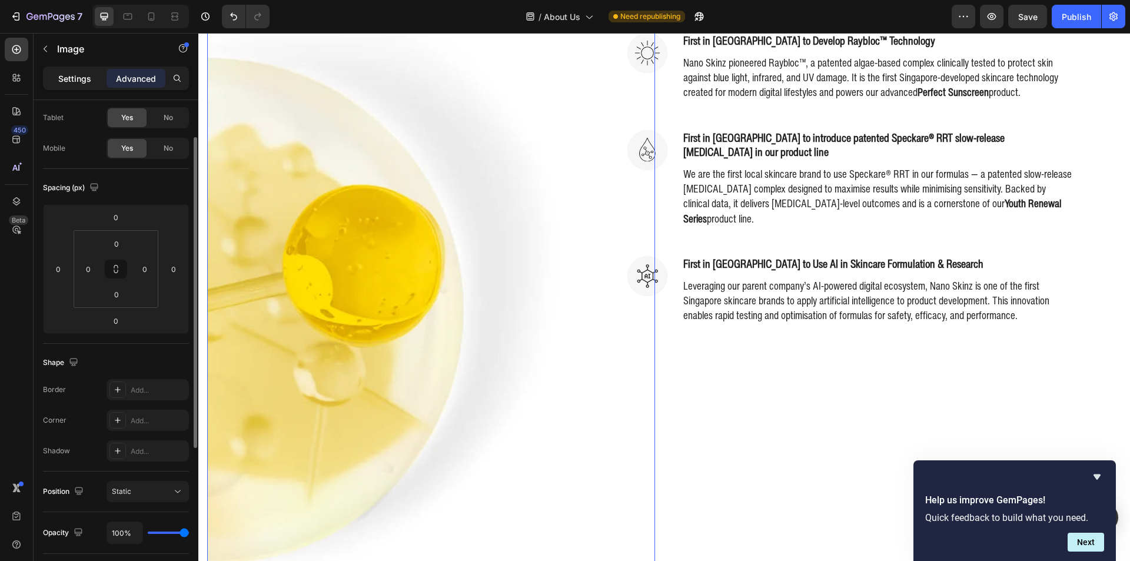
click at [52, 78] on div "Settings" at bounding box center [74, 78] width 59 height 19
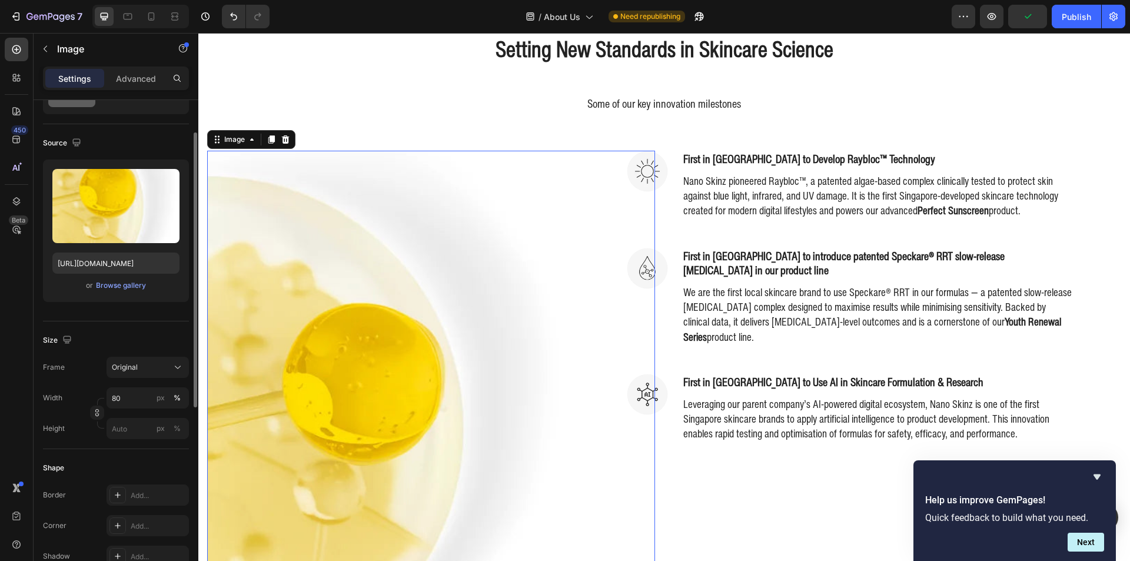
scroll to position [558, 0]
click at [134, 391] on input "80" at bounding box center [148, 397] width 82 height 21
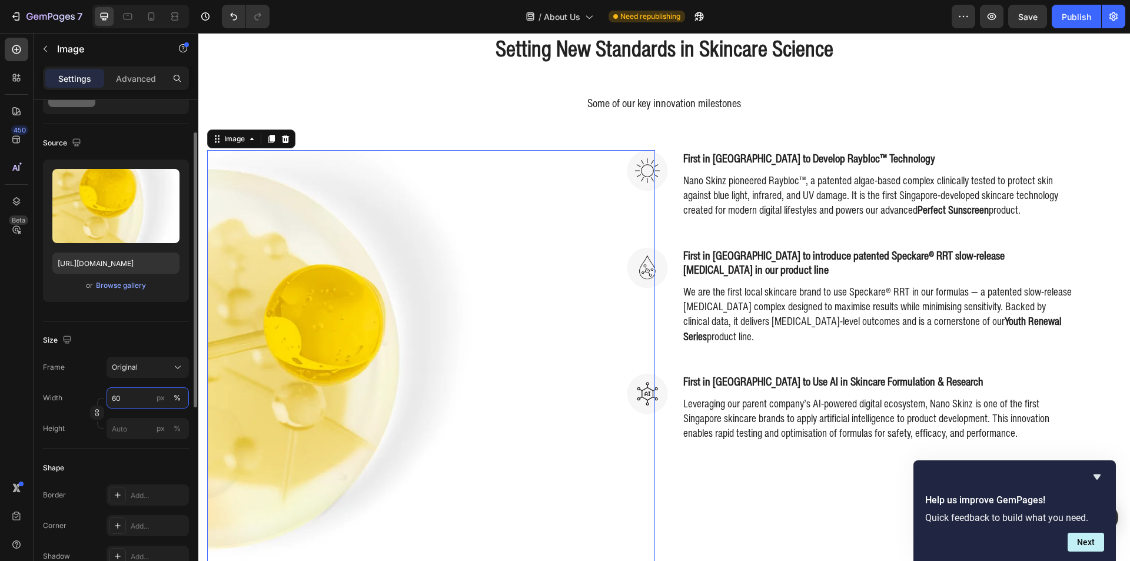
click at [136, 390] on input "60" at bounding box center [148, 397] width 82 height 21
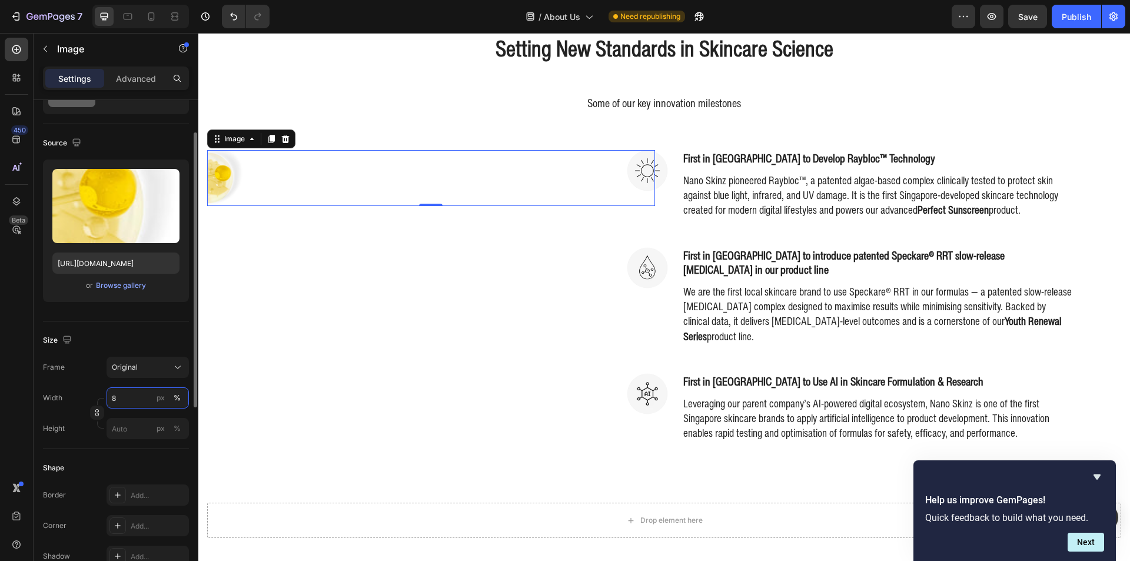
click at [135, 395] on input "8" at bounding box center [148, 397] width 82 height 21
click at [159, 397] on div "px" at bounding box center [161, 398] width 8 height 11
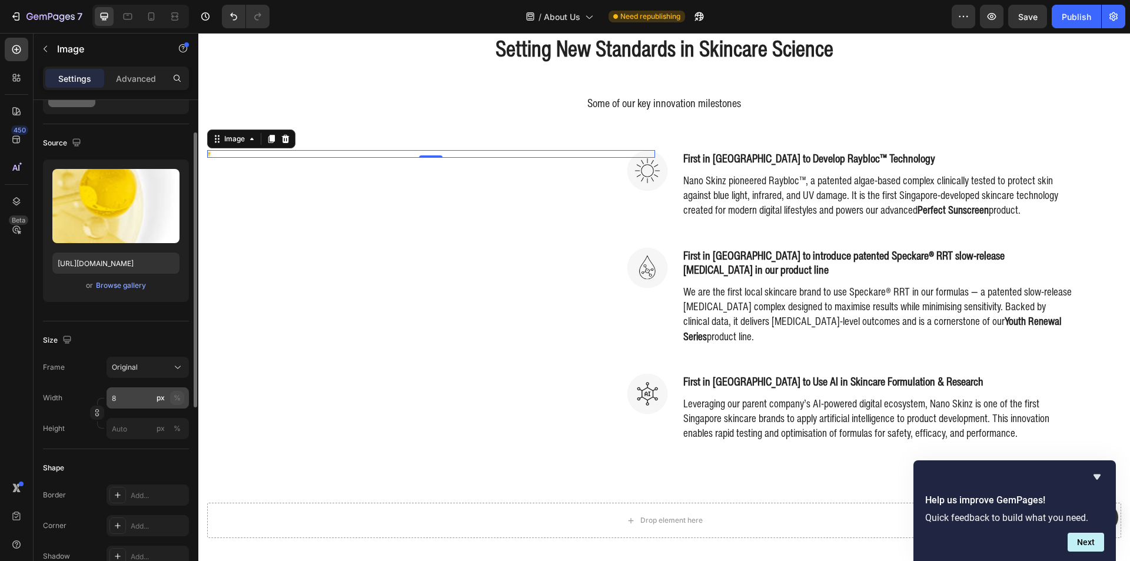
click at [173, 399] on button "%" at bounding box center [177, 398] width 14 height 14
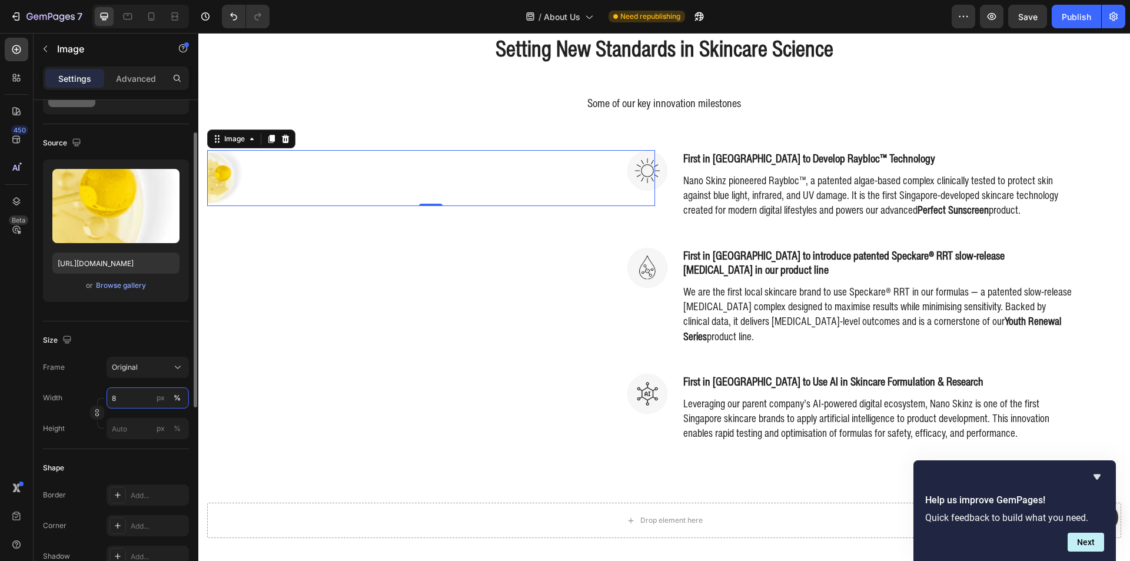
click at [137, 398] on input "8" at bounding box center [148, 397] width 82 height 21
type input "80"
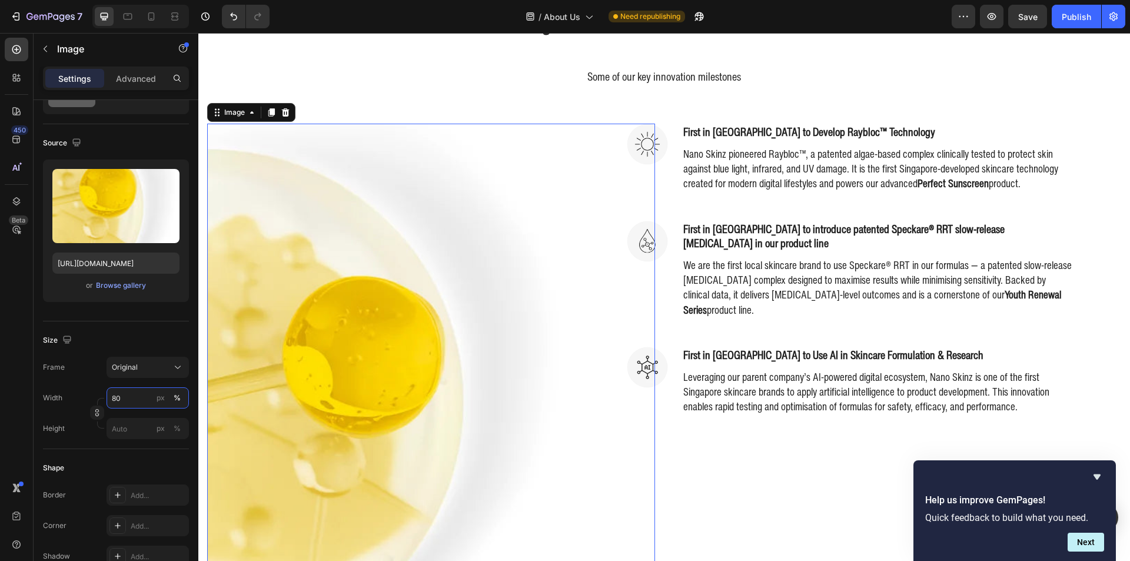
scroll to position [676, 0]
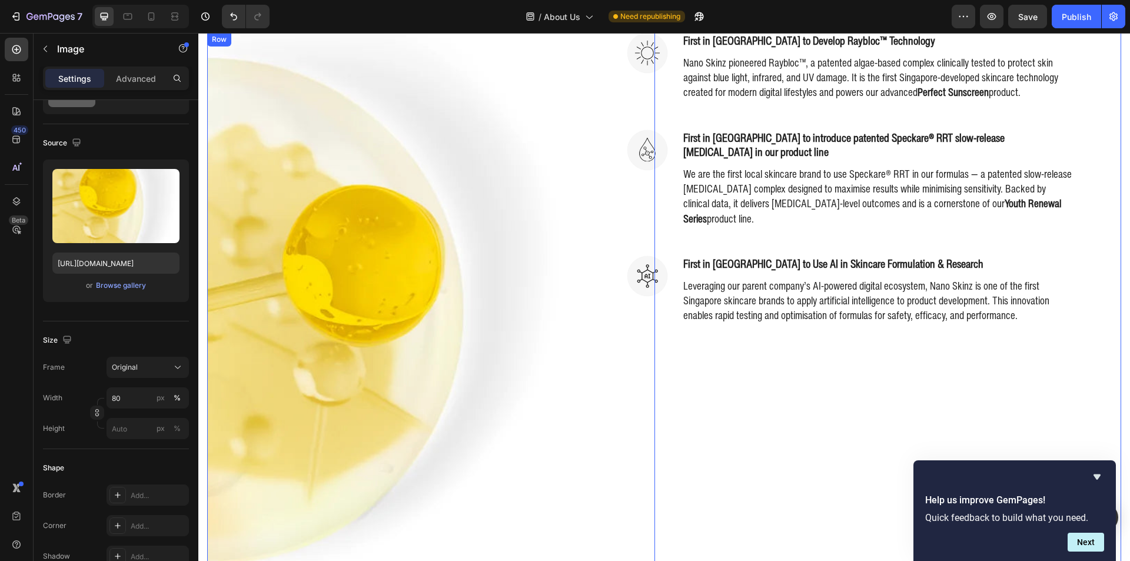
click at [695, 335] on div "Image First in Singapore to Develop Raybloc™ Technology Heading Nano Skinz pion…" at bounding box center [898, 312] width 448 height 560
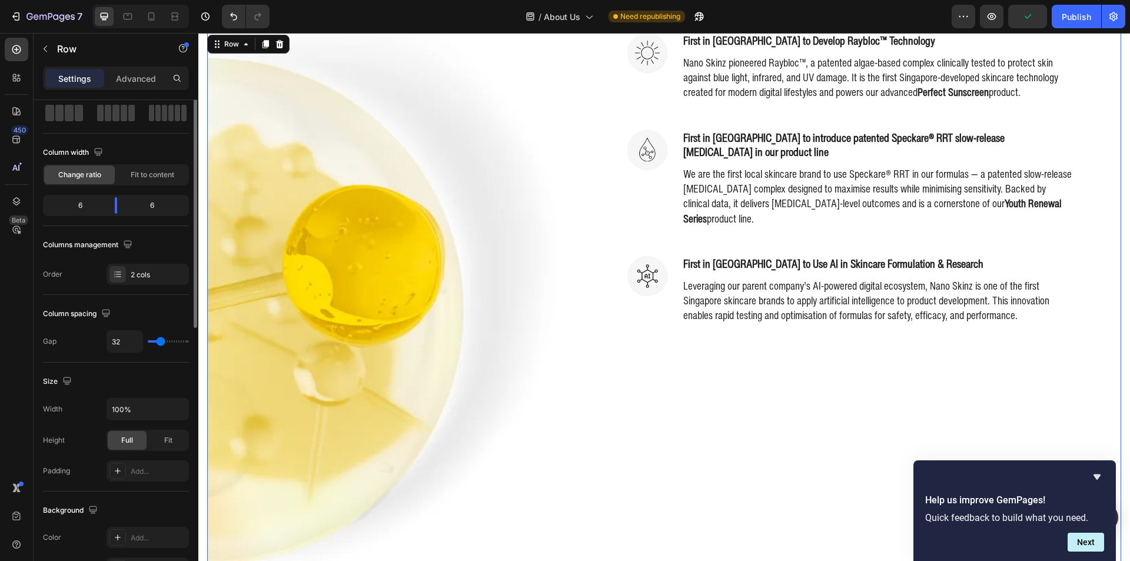
scroll to position [0, 0]
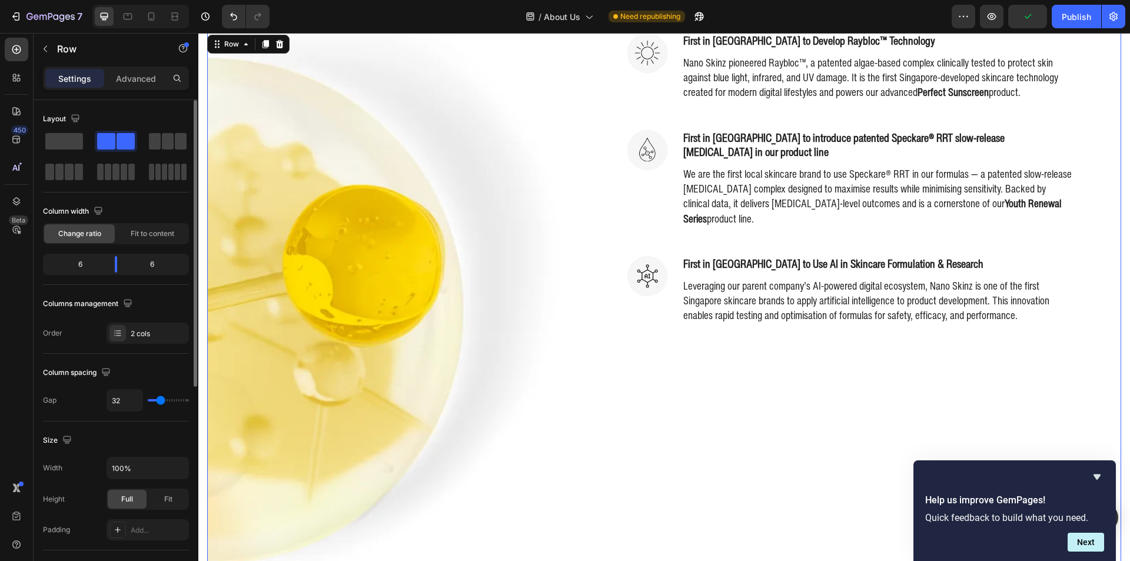
click at [697, 312] on div "Image First in Singapore to Develop Raybloc™ Technology Heading Nano Skinz pion…" at bounding box center [898, 312] width 448 height 560
click at [701, 301] on div "Image First in Singapore to Develop Raybloc™ Technology Heading Nano Skinz pion…" at bounding box center [898, 312] width 448 height 560
click at [670, 287] on div "Image First in Singapore to Use AI in Skincare Formulation & Research Heading L…" at bounding box center [851, 291] width 448 height 73
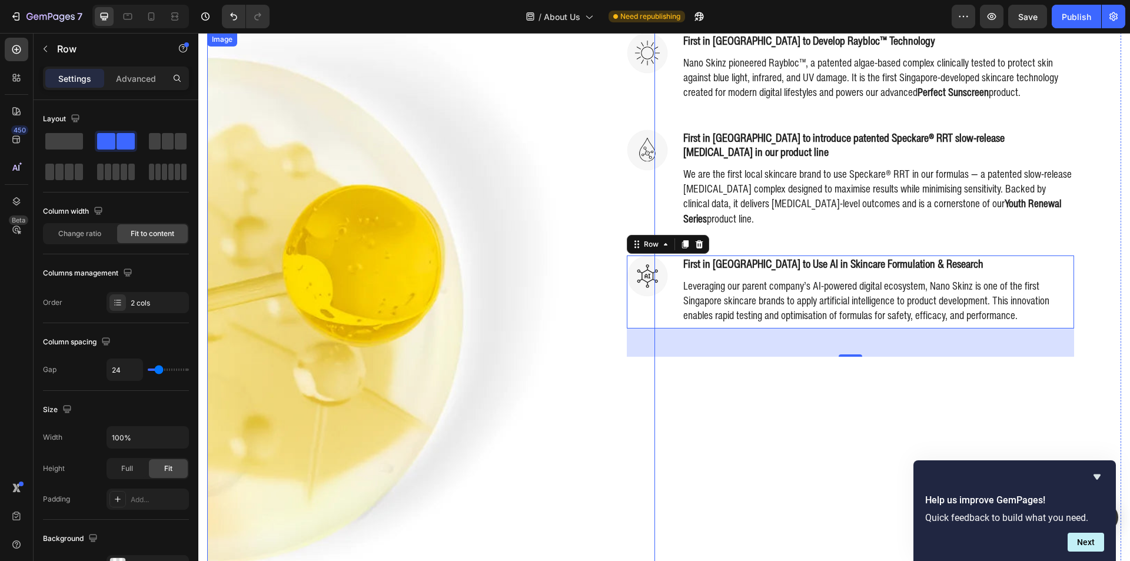
click at [354, 265] on img at bounding box center [386, 312] width 358 height 560
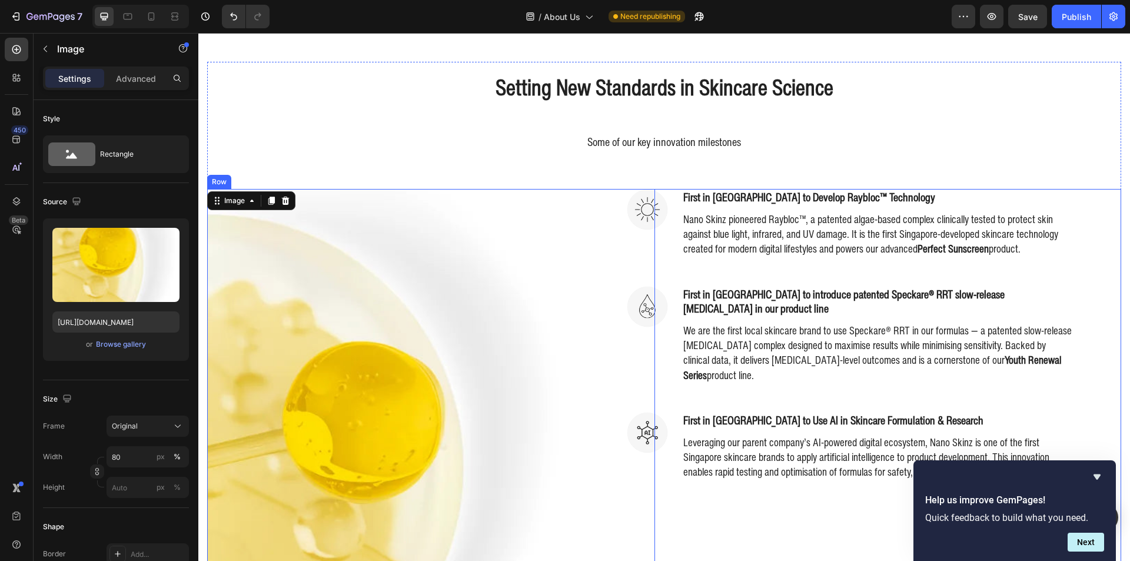
scroll to position [558, 0]
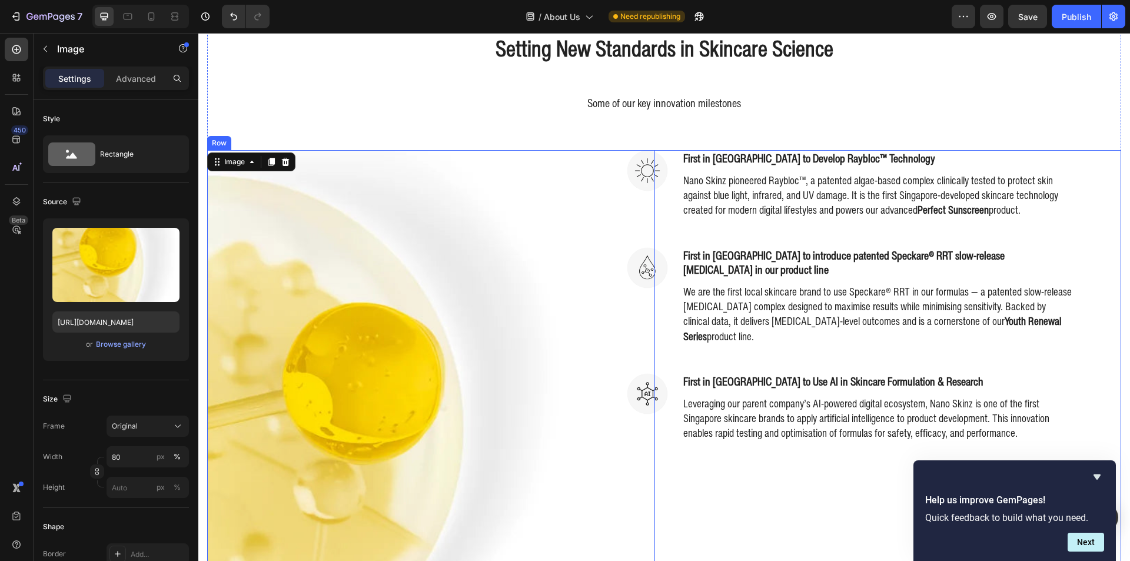
click at [685, 477] on div "Image First in Singapore to Develop Raybloc™ Technology Heading Nano Skinz pion…" at bounding box center [898, 430] width 448 height 560
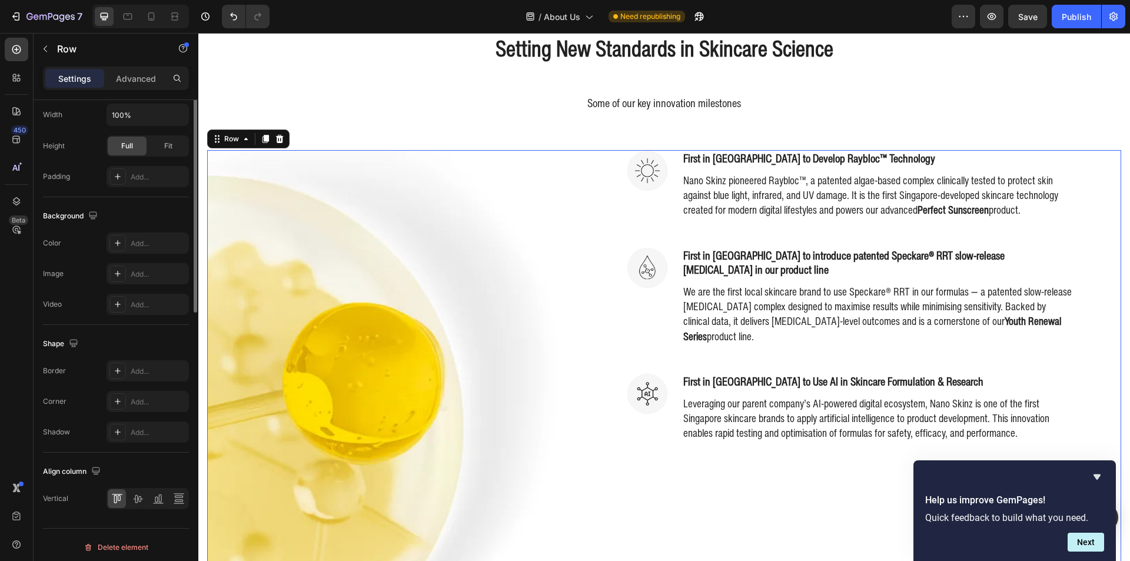
scroll to position [358, 0]
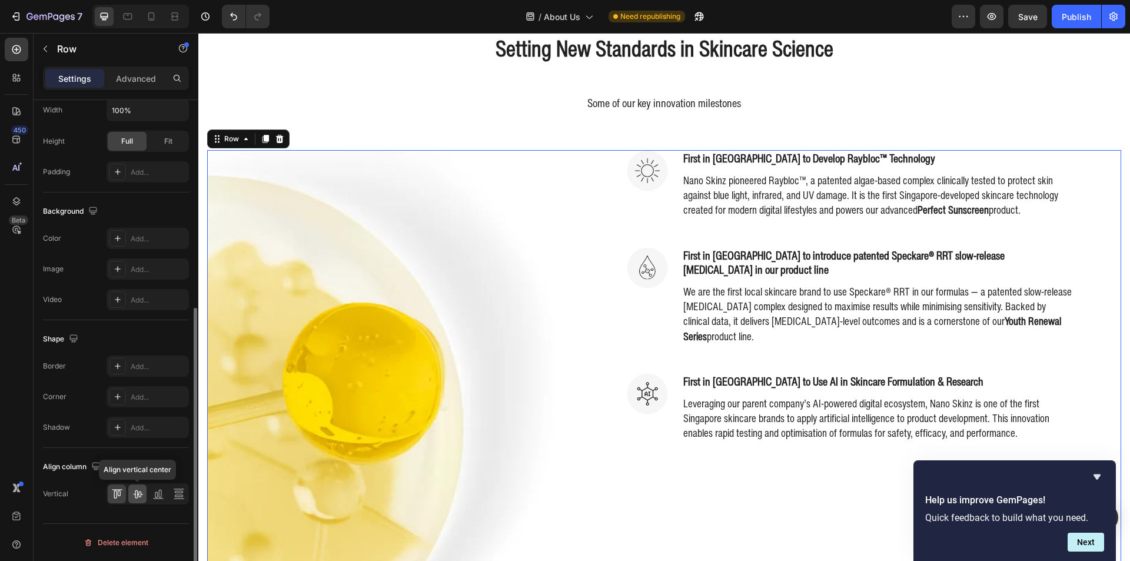
click at [137, 495] on icon at bounding box center [138, 494] width 12 height 12
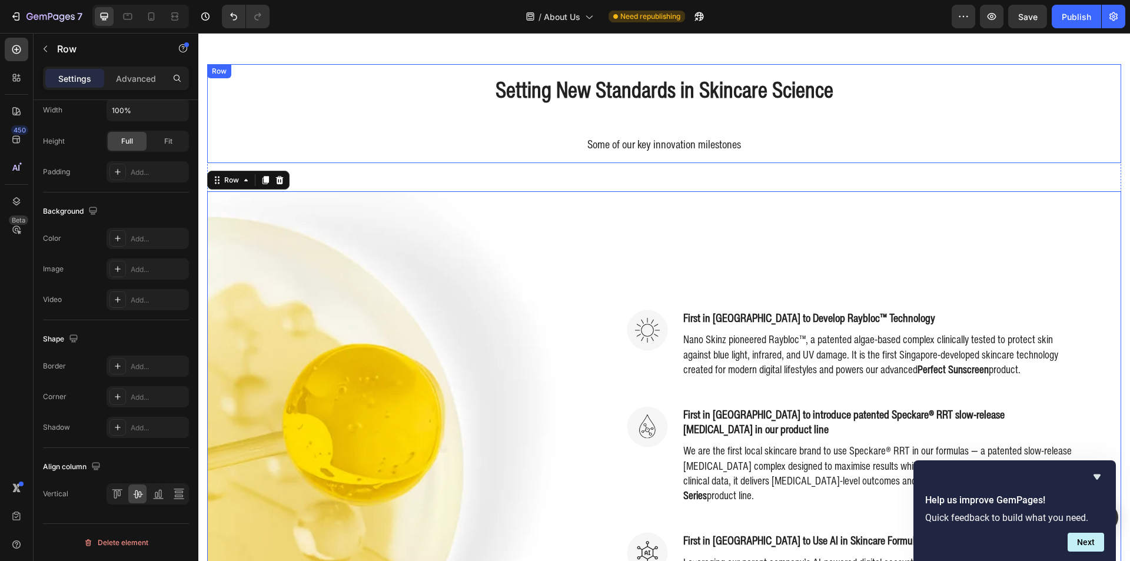
scroll to position [500, 0]
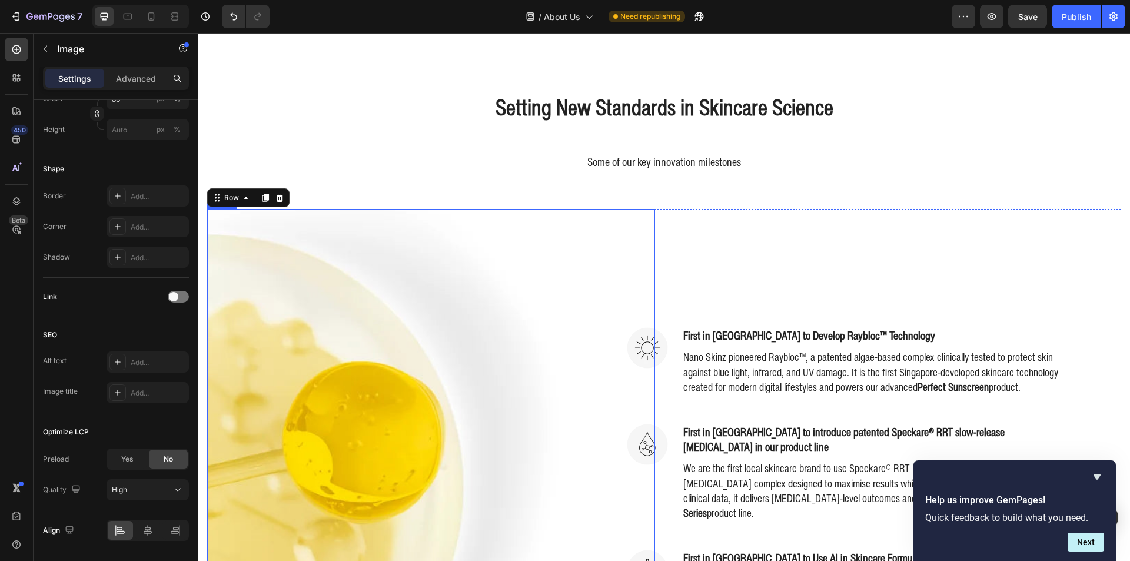
click at [361, 304] on img at bounding box center [386, 489] width 358 height 560
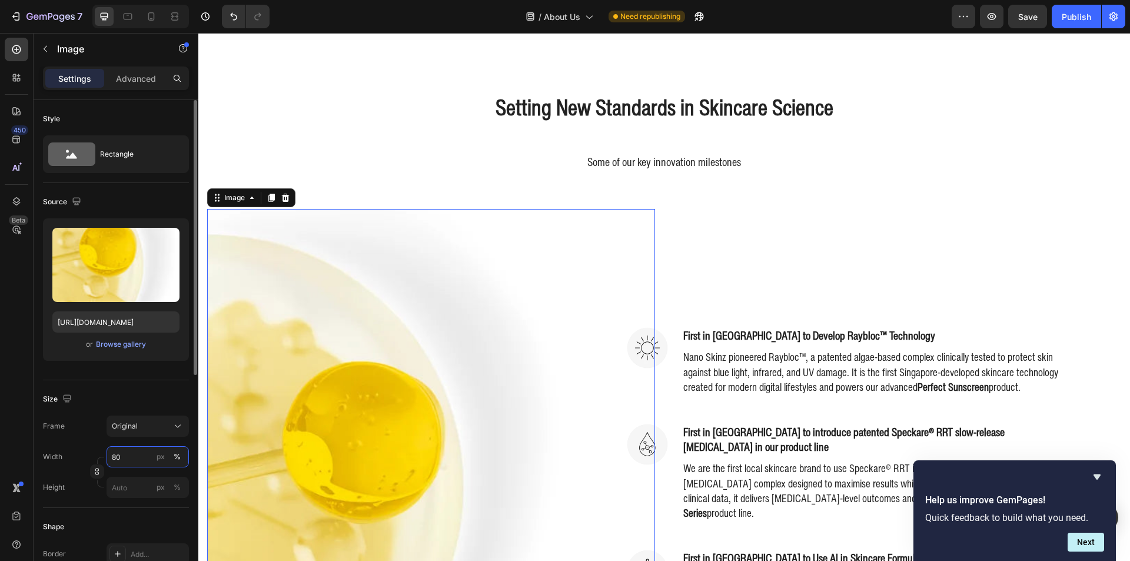
click at [142, 455] on input "80" at bounding box center [148, 456] width 82 height 21
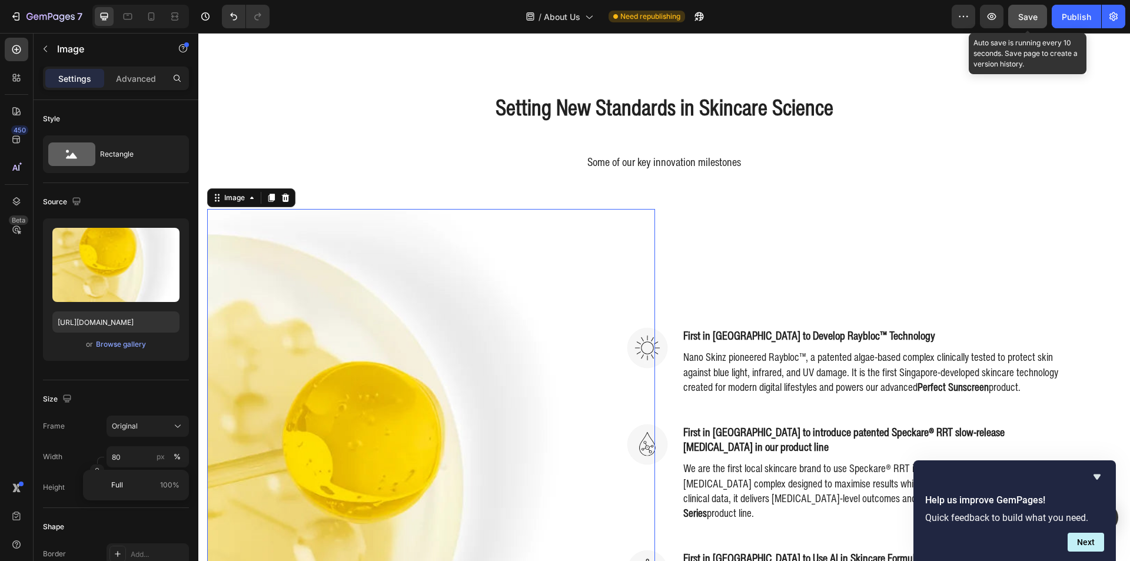
click at [1015, 8] on button "Save" at bounding box center [1027, 17] width 39 height 24
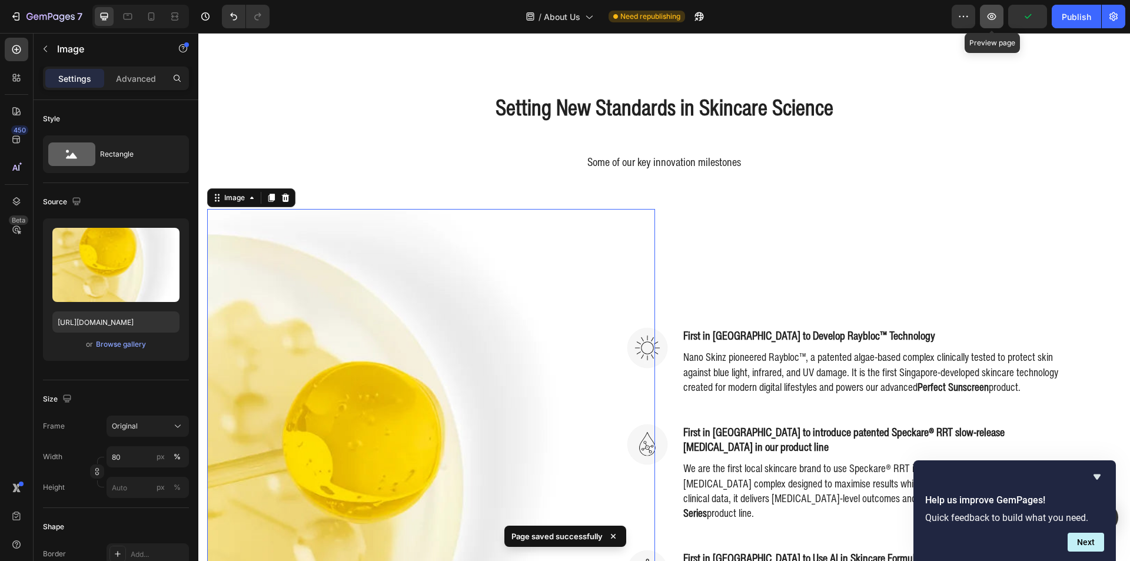
click at [995, 20] on icon "button" at bounding box center [992, 17] width 12 height 12
drag, startPoint x: 268, startPoint y: 343, endPoint x: 377, endPoint y: 376, distance: 114.3
click at [268, 343] on img at bounding box center [386, 489] width 358 height 560
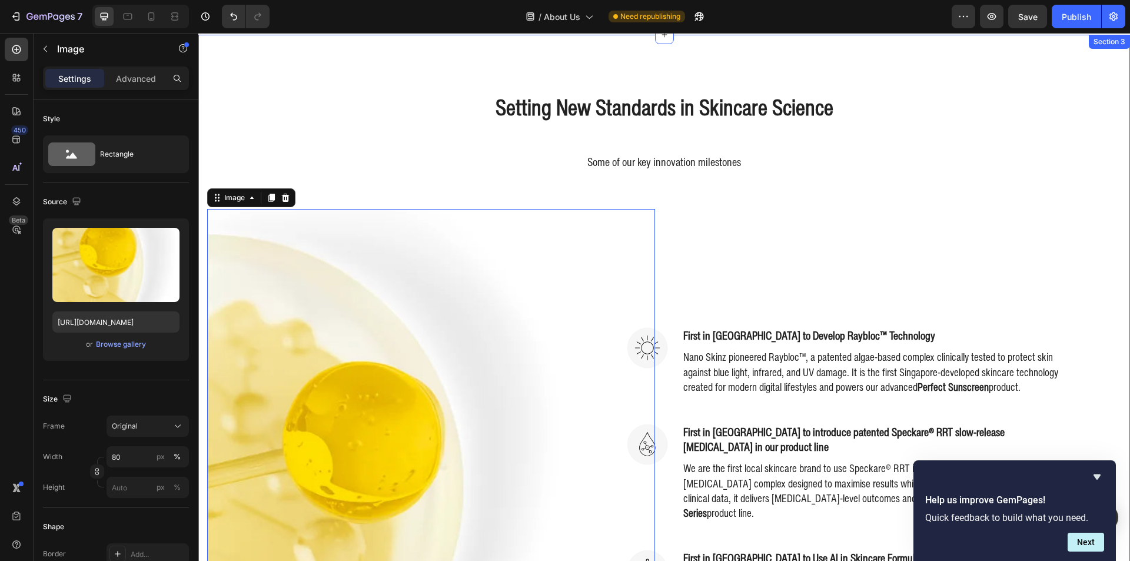
click at [201, 221] on div "Setting New Standards in Skincare Science Heading Some of our key innovation mi…" at bounding box center [664, 457] width 932 height 845
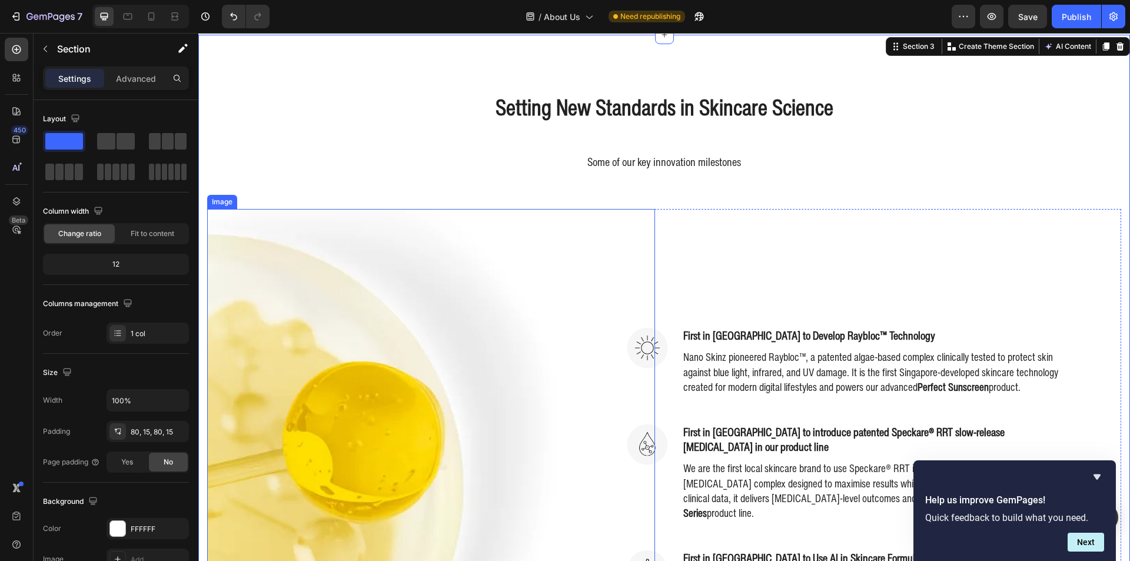
click at [247, 244] on img at bounding box center [386, 489] width 358 height 560
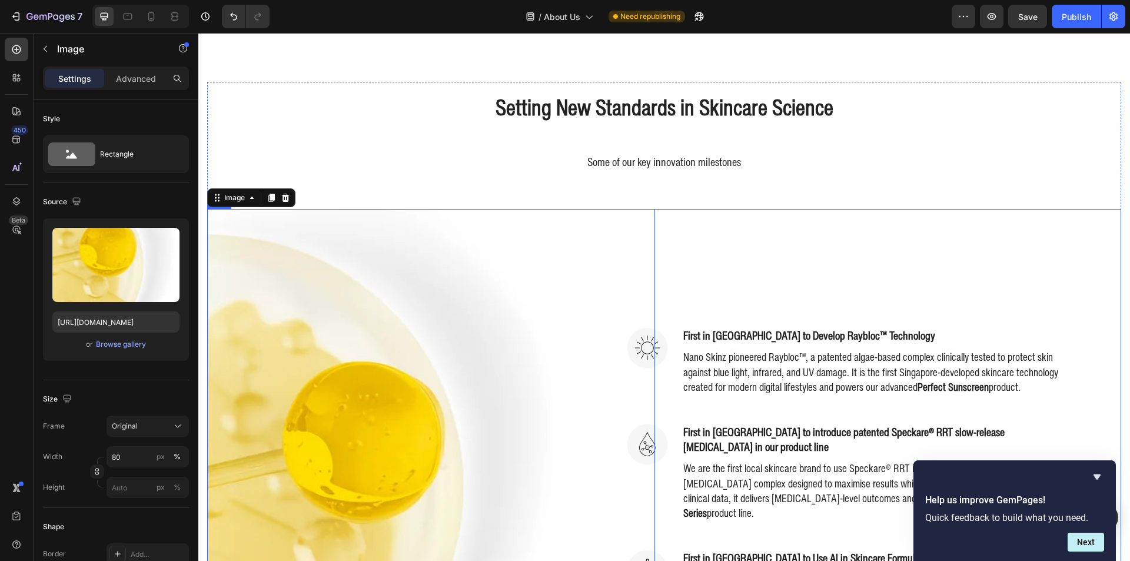
click at [762, 224] on div "Image First in Singapore to Develop Raybloc™ Technology Heading Nano Skinz pion…" at bounding box center [898, 489] width 448 height 560
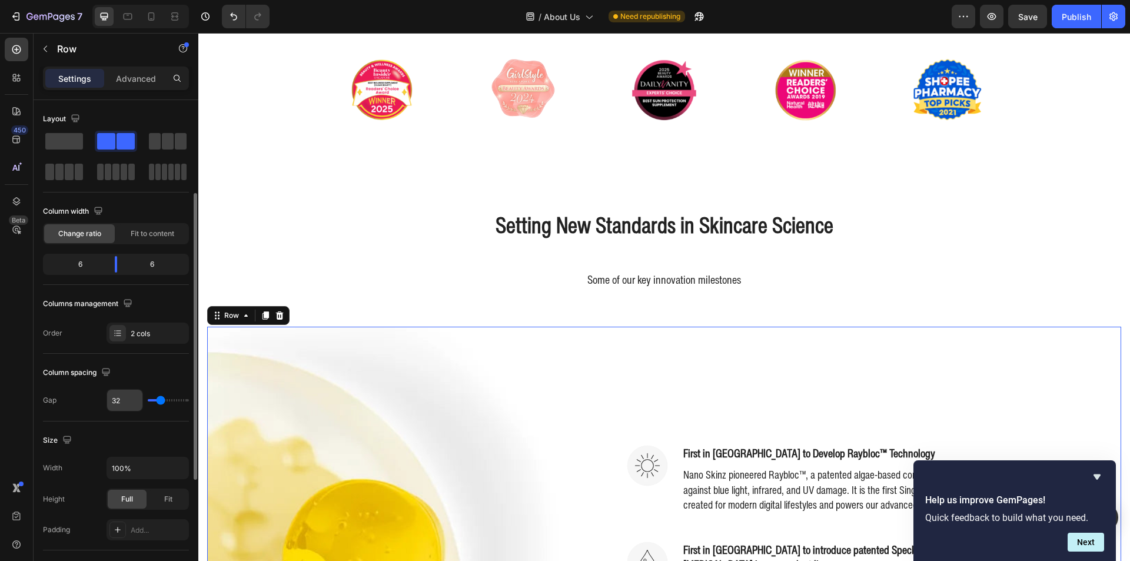
scroll to position [59, 0]
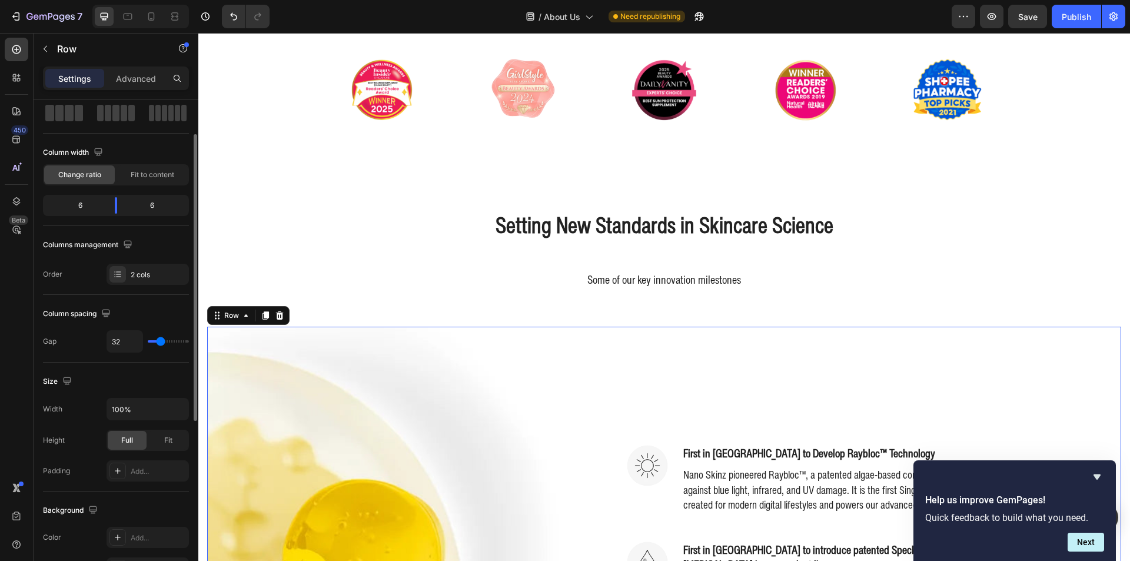
type input "0"
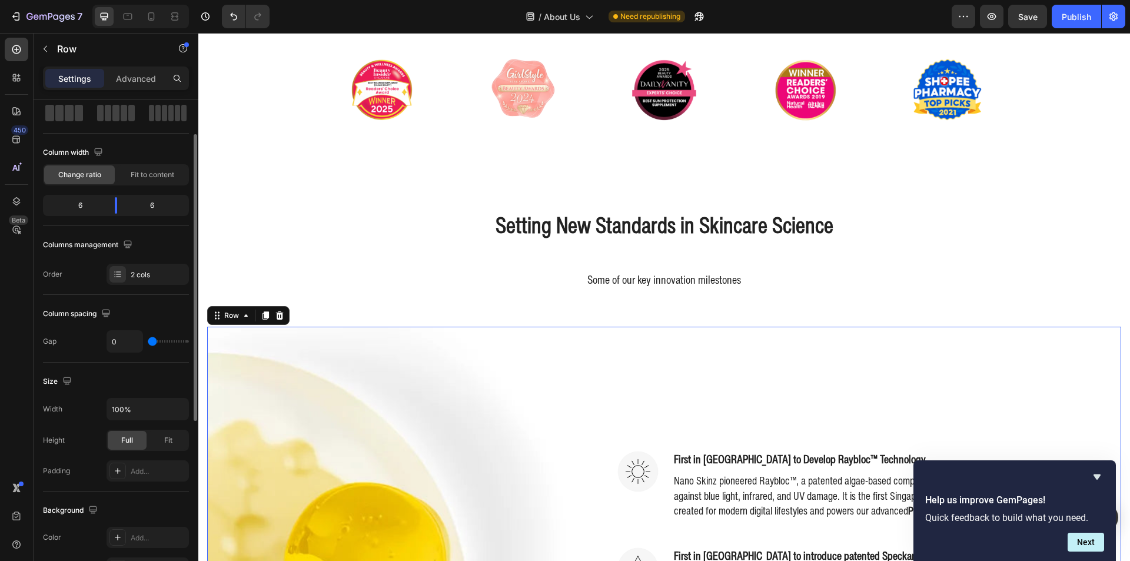
drag, startPoint x: 158, startPoint y: 343, endPoint x: 127, endPoint y: 340, distance: 31.3
type input "0"
click at [148, 340] on input "range" at bounding box center [168, 341] width 41 height 2
click at [229, 15] on icon "Undo/Redo" at bounding box center [234, 17] width 12 height 12
type input "32"
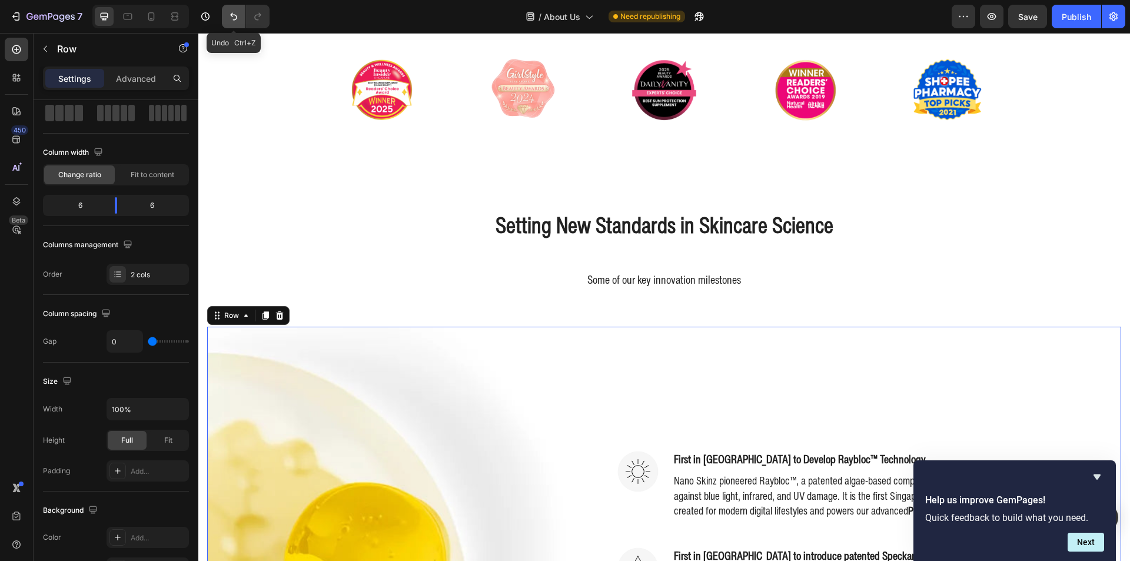
type input "32"
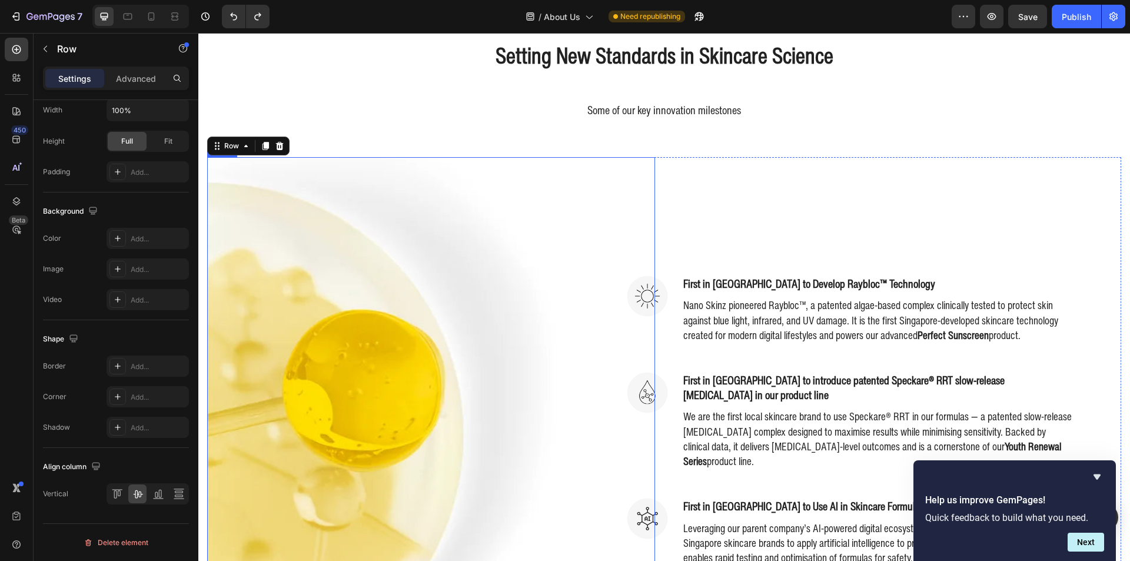
scroll to position [558, 0]
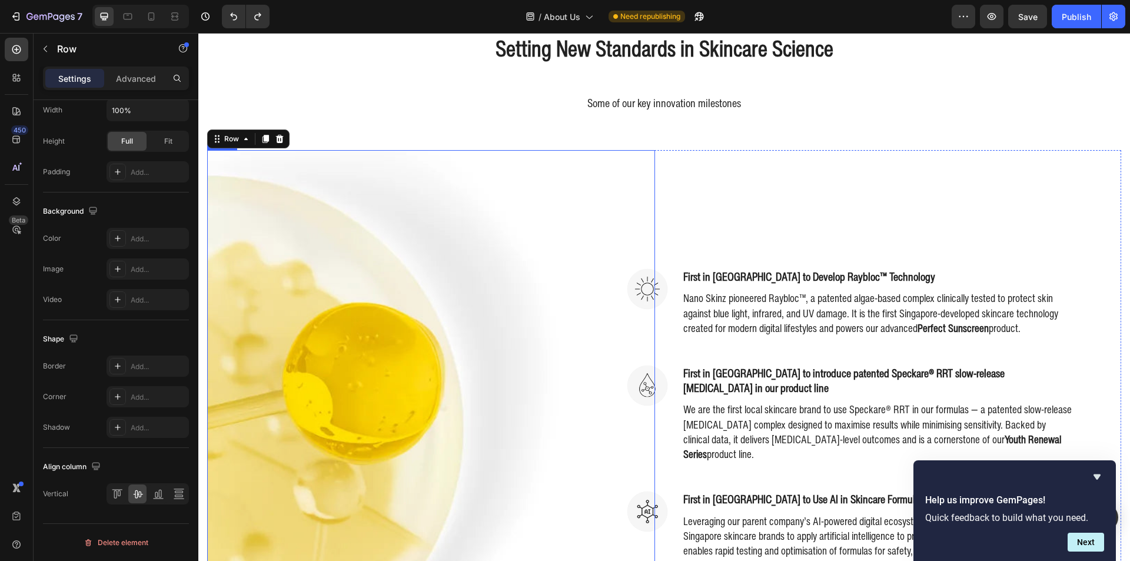
click at [458, 350] on img at bounding box center [386, 430] width 358 height 560
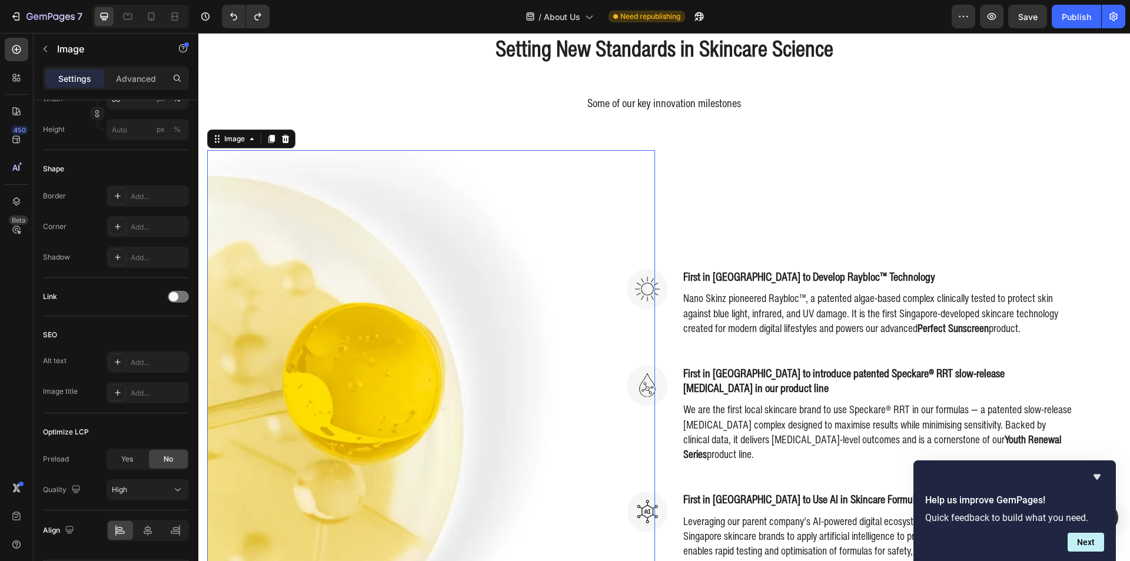
scroll to position [0, 0]
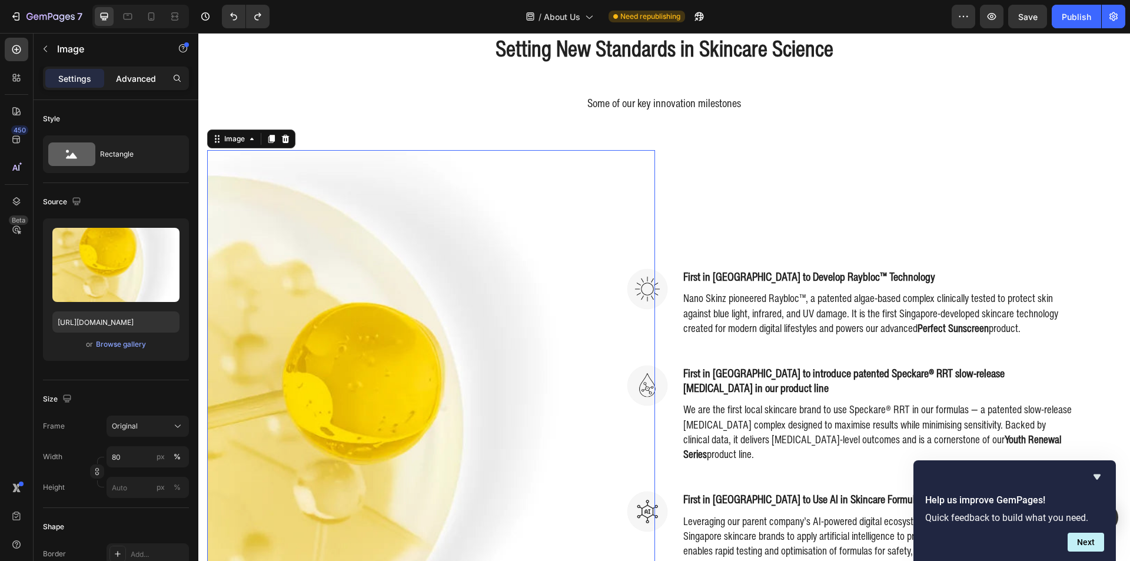
click at [111, 72] on div "Advanced" at bounding box center [136, 78] width 59 height 19
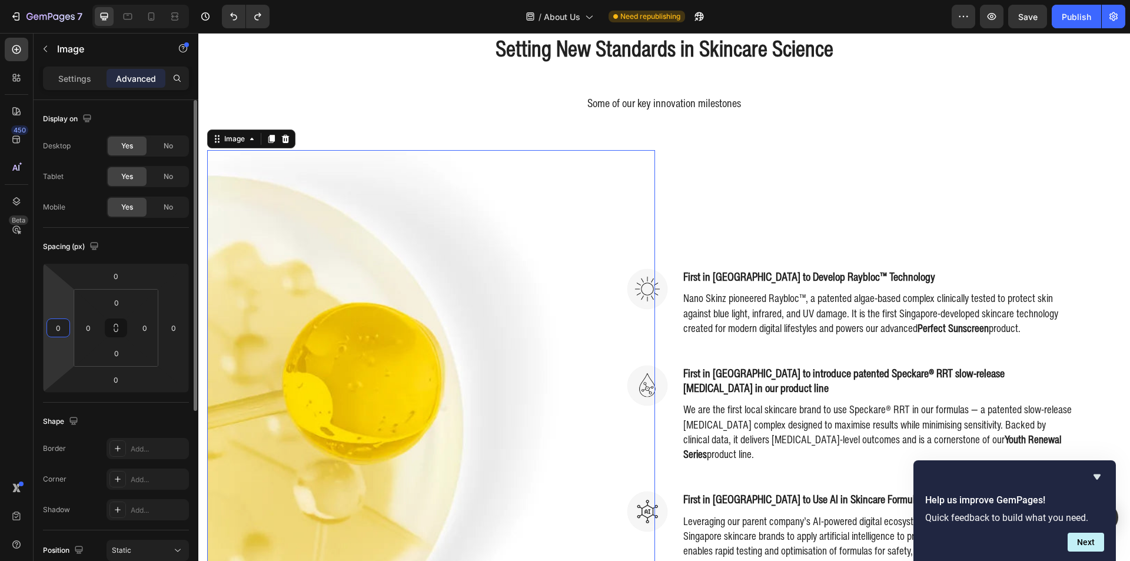
click at [59, 322] on input "0" at bounding box center [58, 328] width 18 height 18
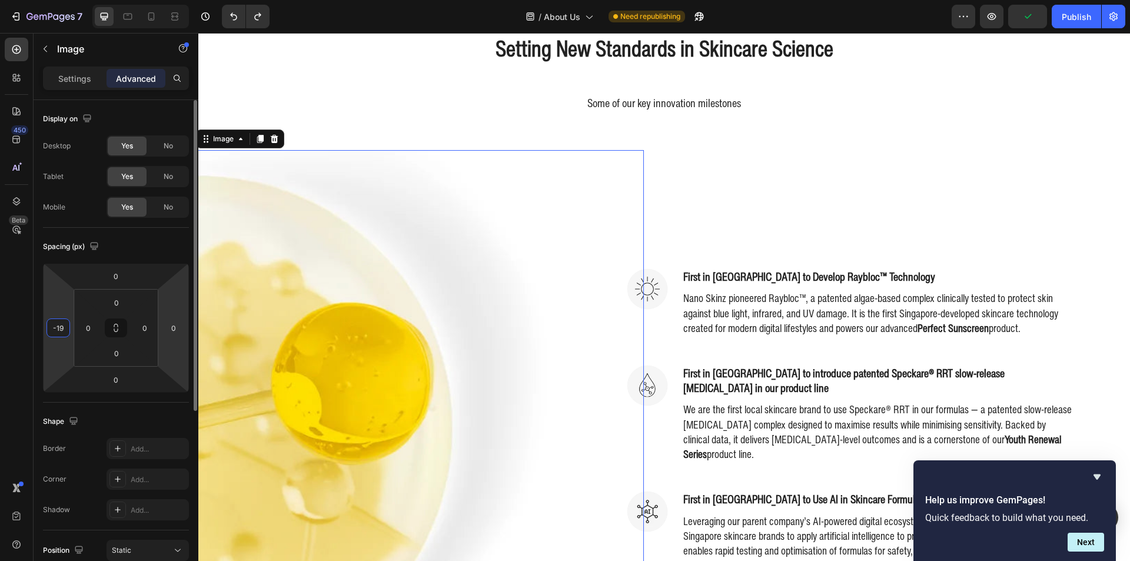
type input "-20"
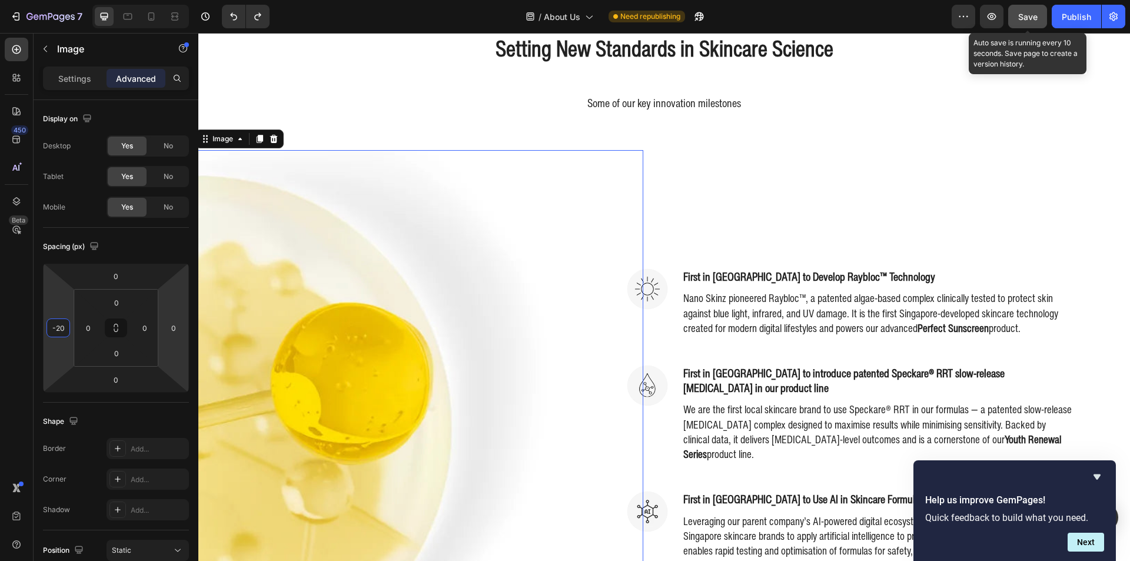
click at [1020, 16] on span "Save" at bounding box center [1027, 17] width 19 height 10
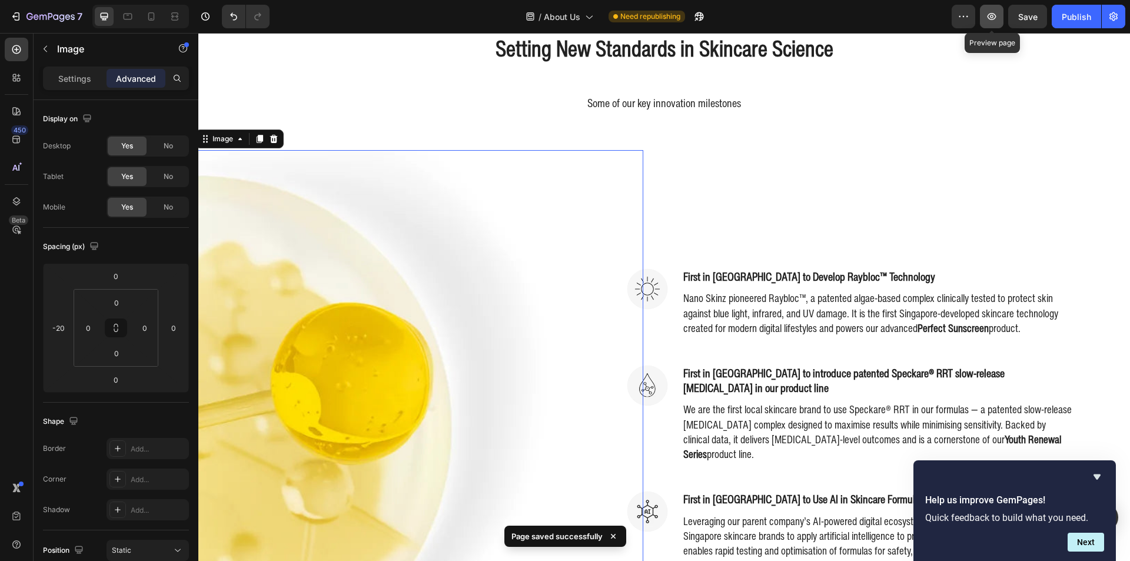
click at [998, 21] on button "button" at bounding box center [992, 17] width 24 height 24
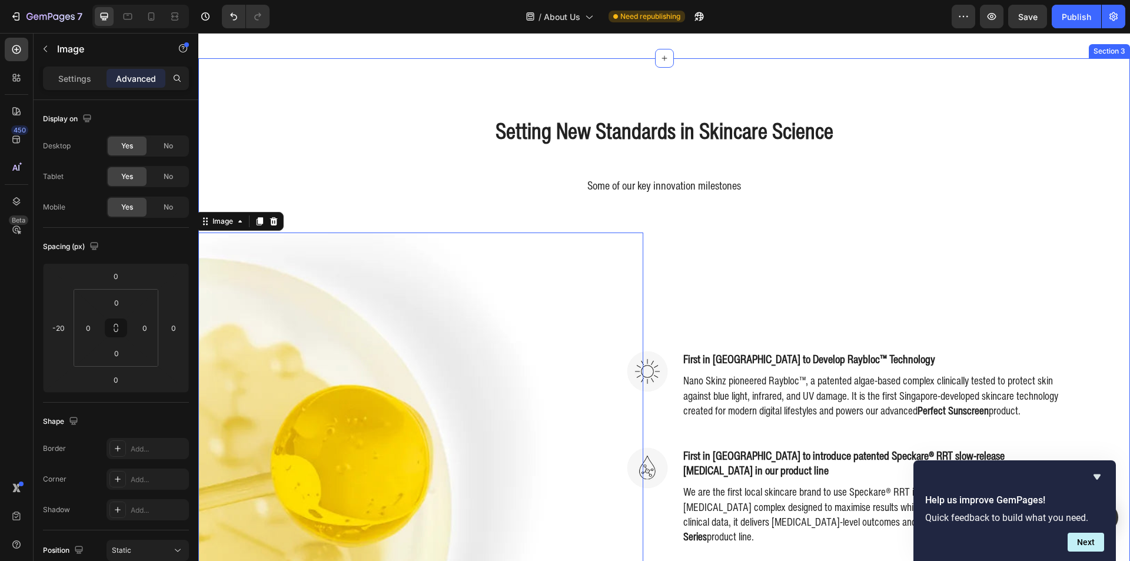
scroll to position [441, 0]
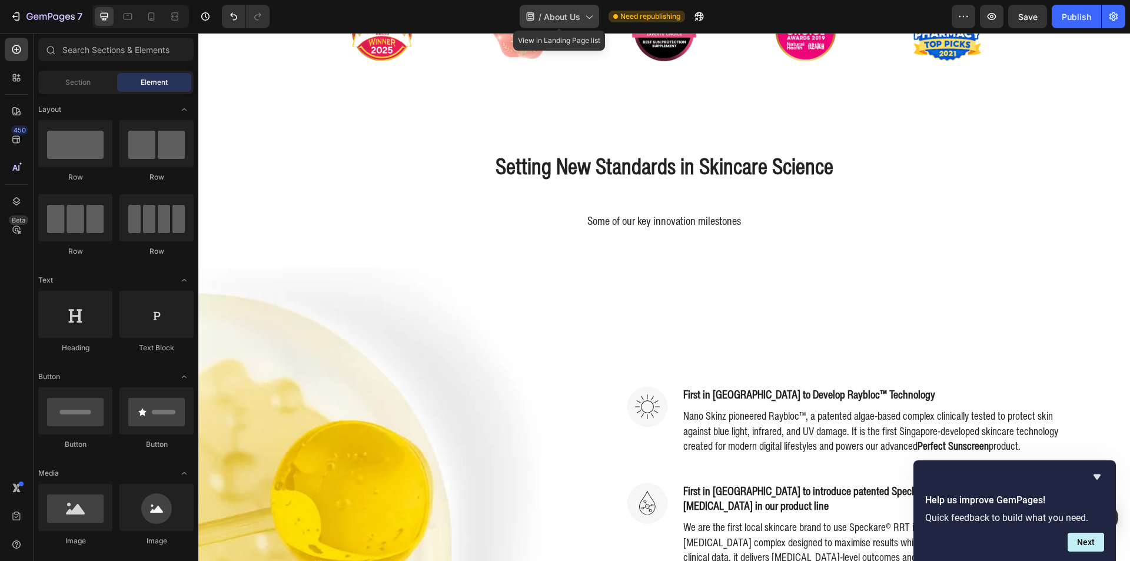
click at [584, 16] on icon at bounding box center [589, 17] width 12 height 12
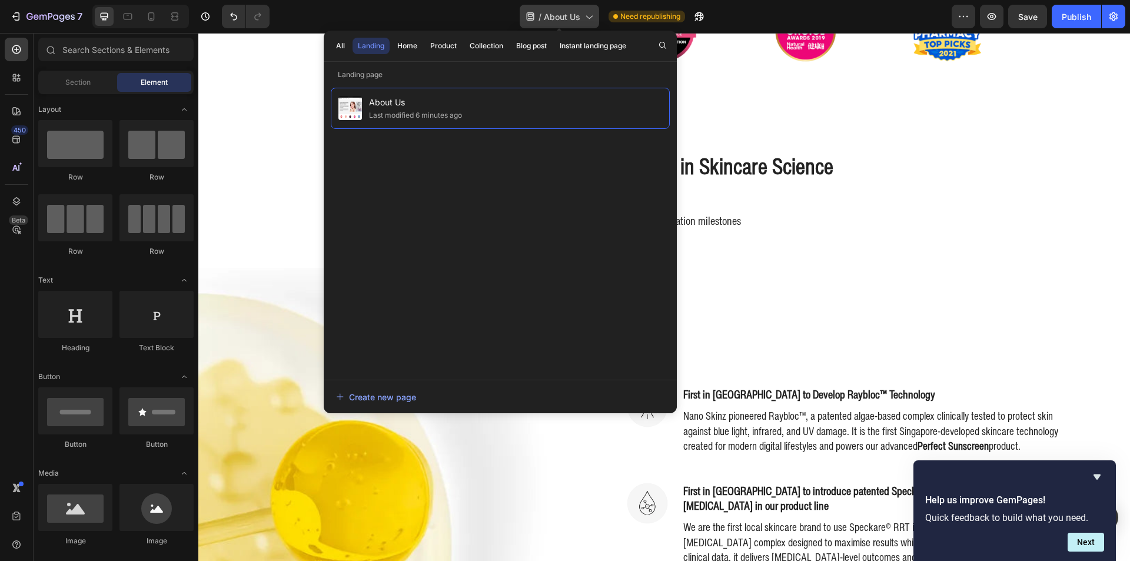
click at [584, 16] on icon at bounding box center [589, 17] width 12 height 12
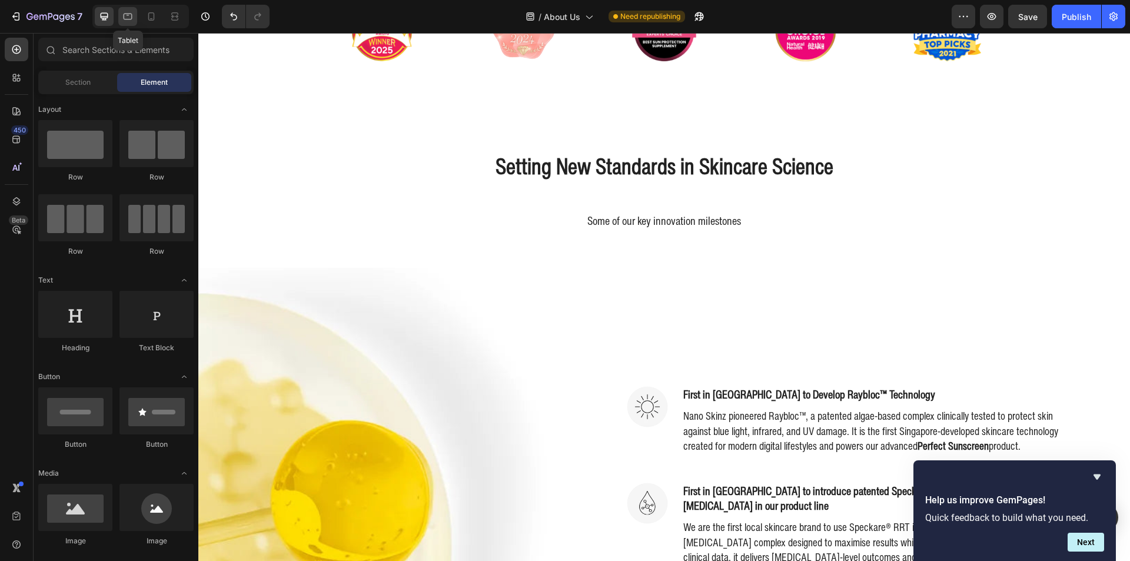
click at [124, 17] on icon at bounding box center [128, 17] width 9 height 6
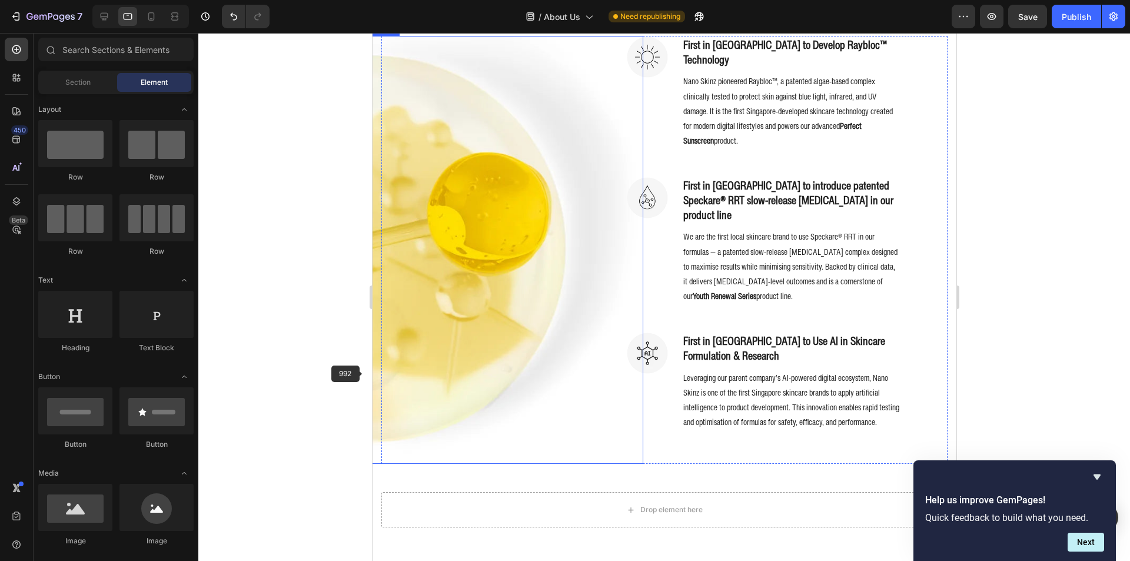
scroll to position [676, 0]
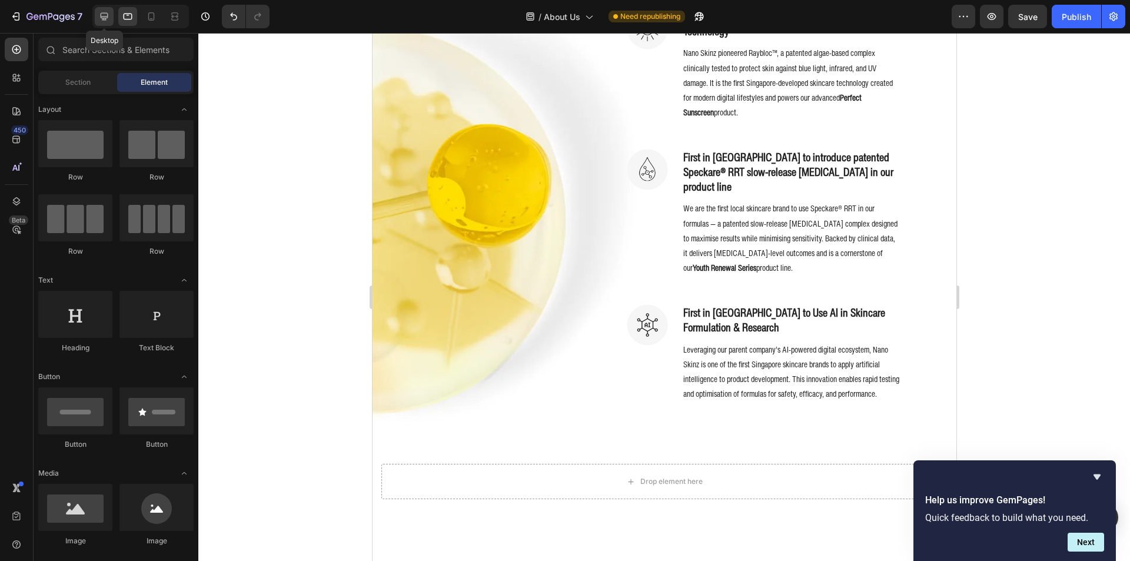
click at [106, 14] on icon at bounding box center [104, 17] width 12 height 12
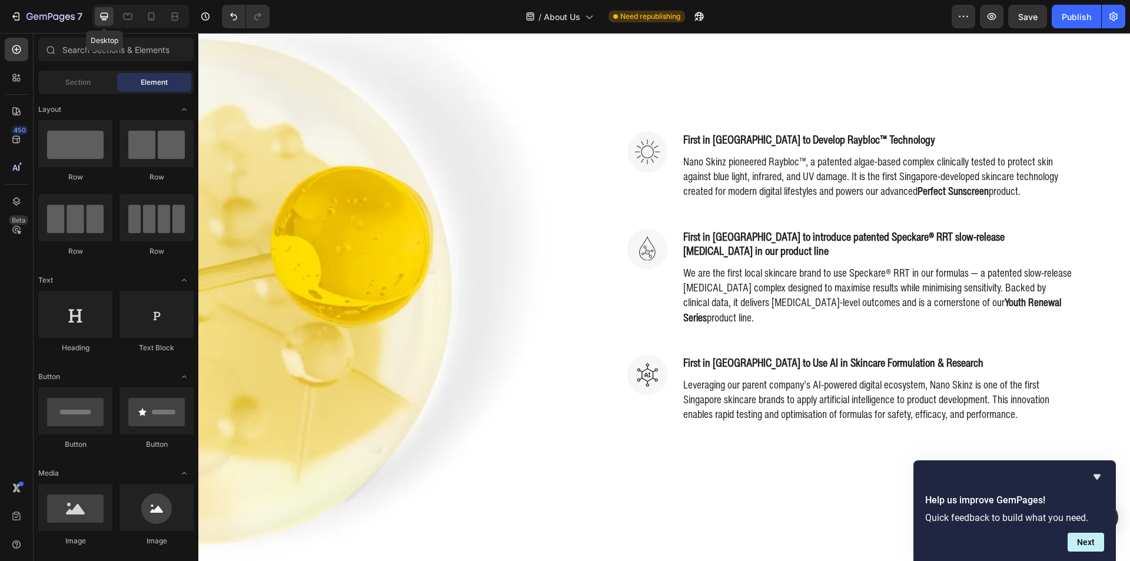
scroll to position [647, 0]
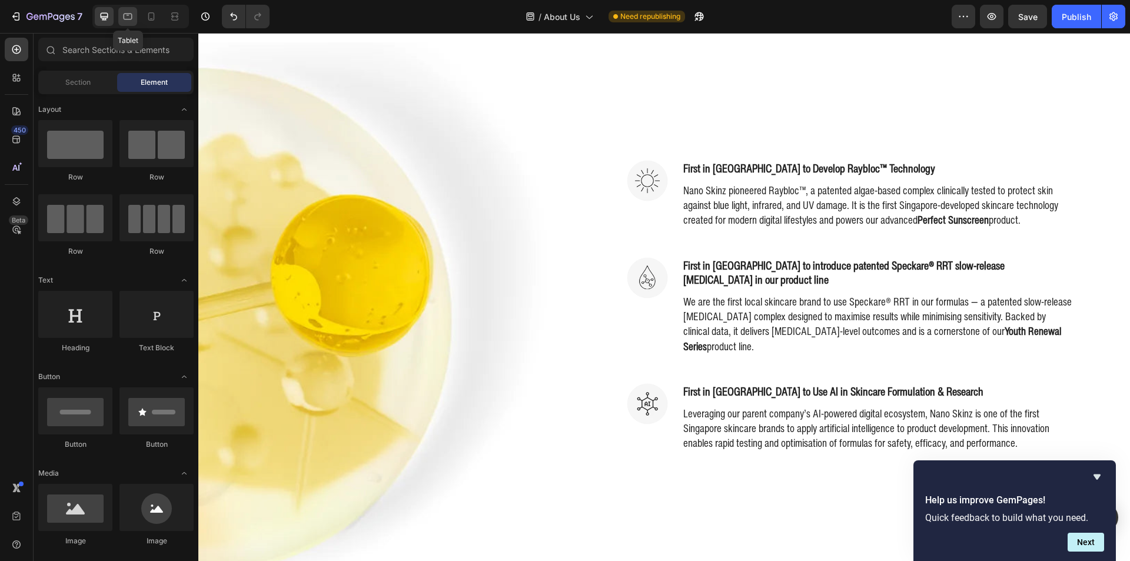
click at [118, 13] on div at bounding box center [127, 16] width 19 height 19
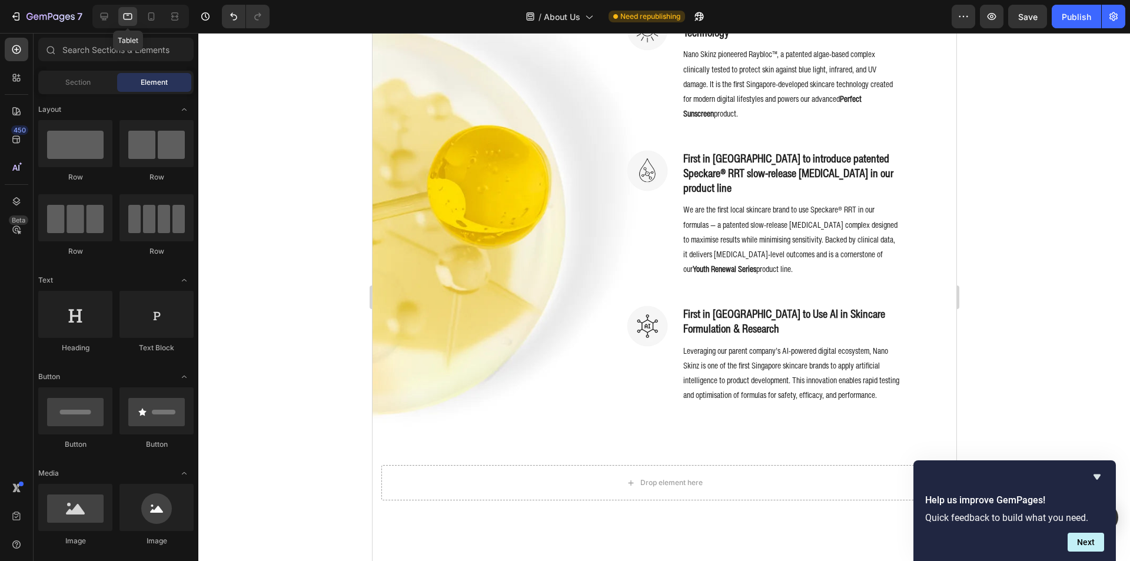
scroll to position [699, 0]
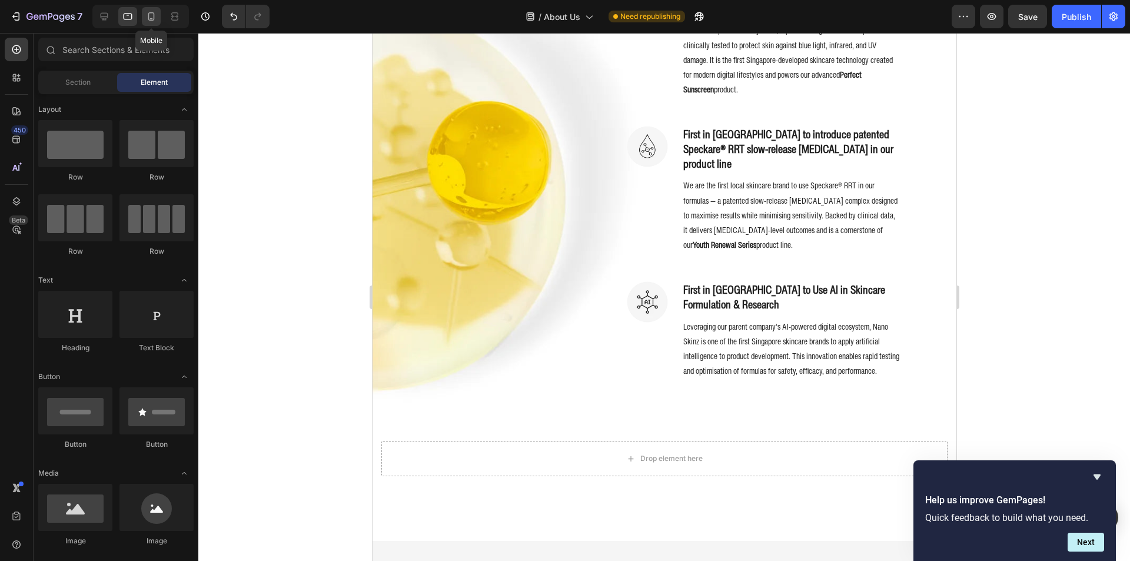
click at [153, 15] on icon at bounding box center [151, 17] width 12 height 12
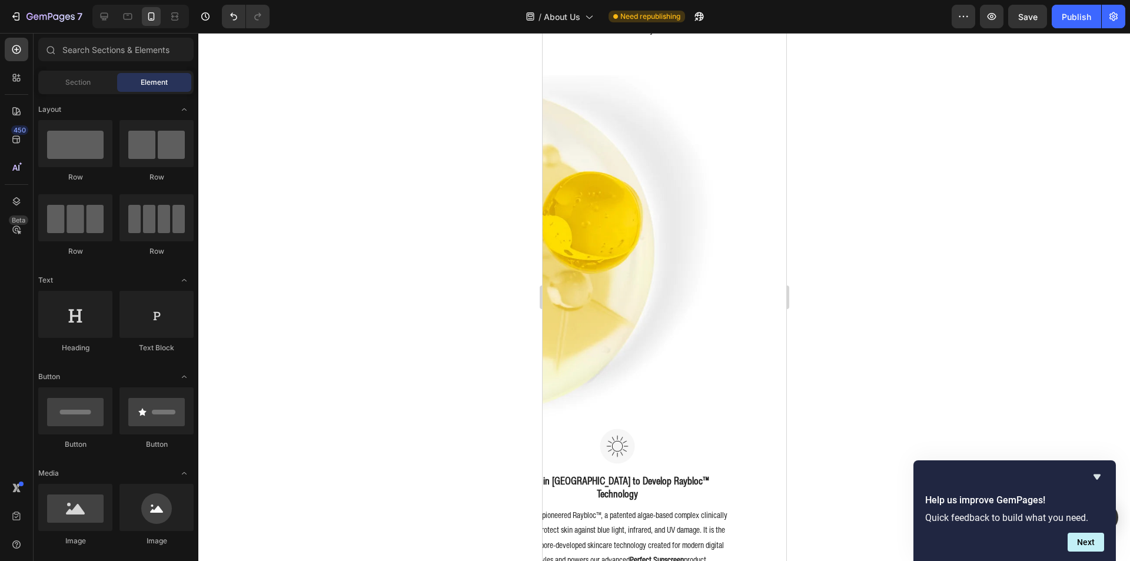
scroll to position [632, 0]
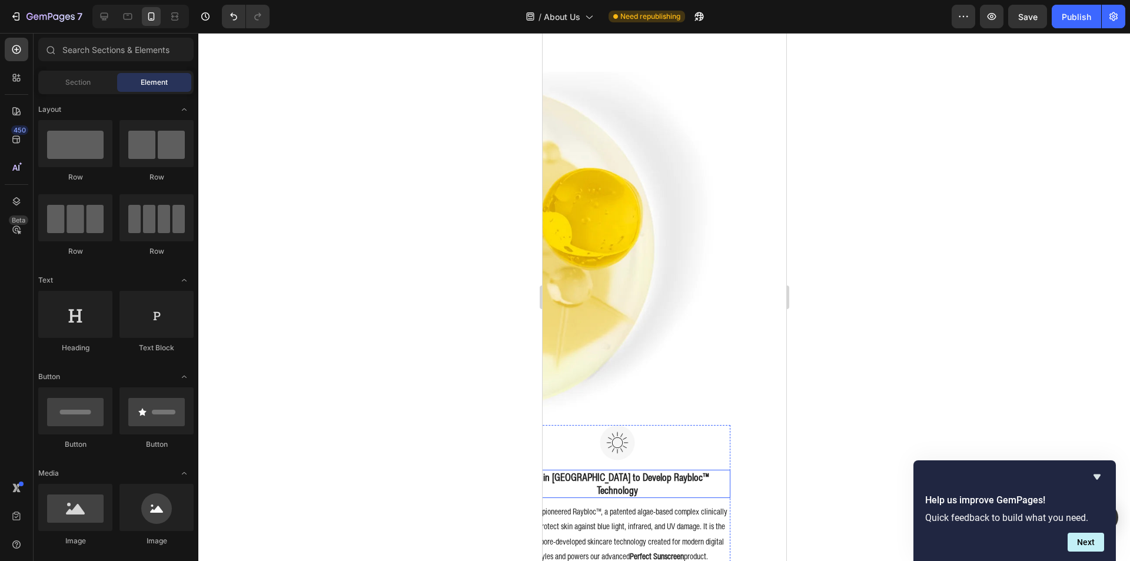
click at [683, 470] on h3 "First in [GEOGRAPHIC_DATA] to Develop Raybloc™ Technology" at bounding box center [617, 484] width 226 height 28
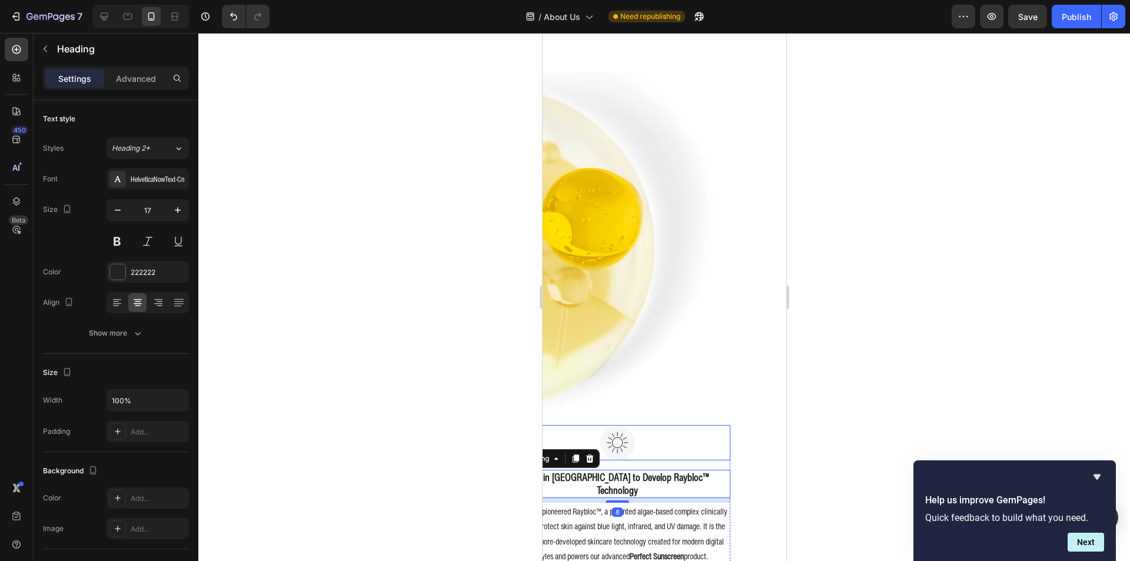
click at [703, 438] on div at bounding box center [617, 442] width 226 height 35
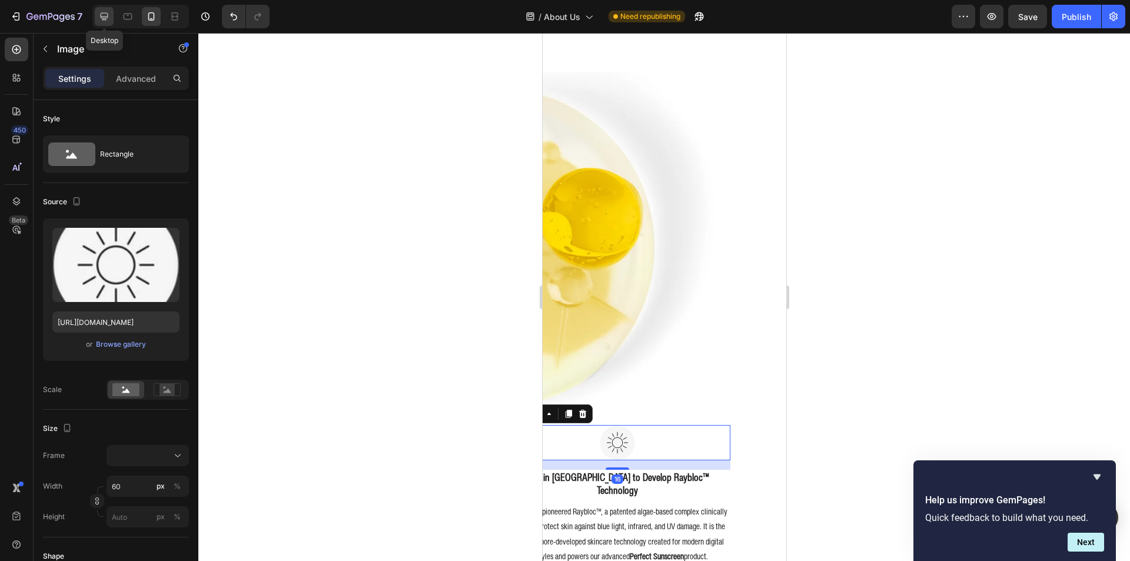
click at [106, 18] on icon at bounding box center [105, 17] width 8 height 8
type input "70"
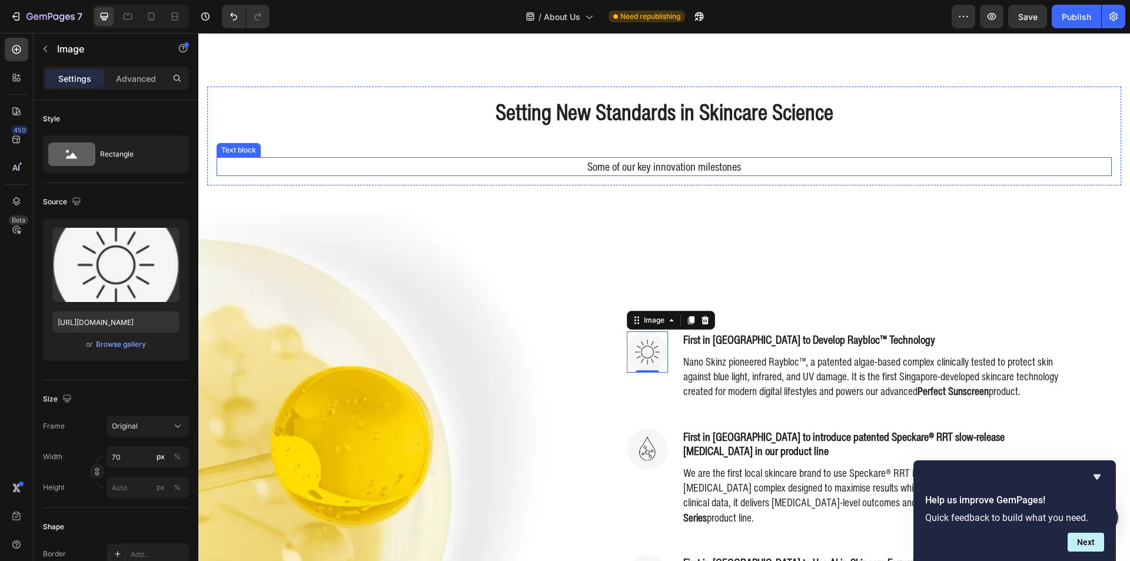
scroll to position [451, 0]
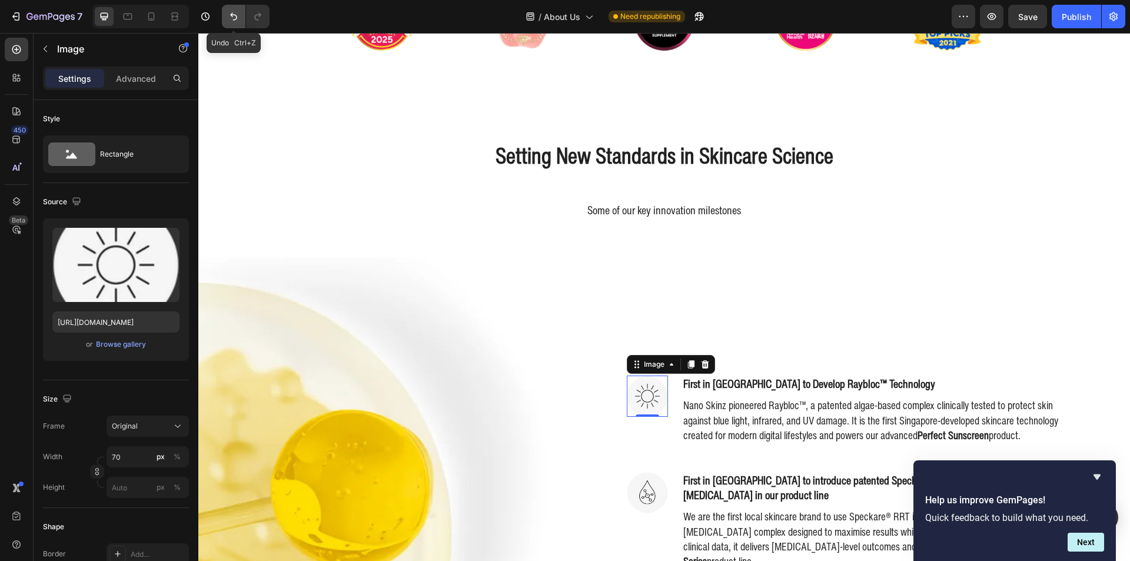
click at [231, 16] on icon "Undo/Redo" at bounding box center [234, 17] width 12 height 12
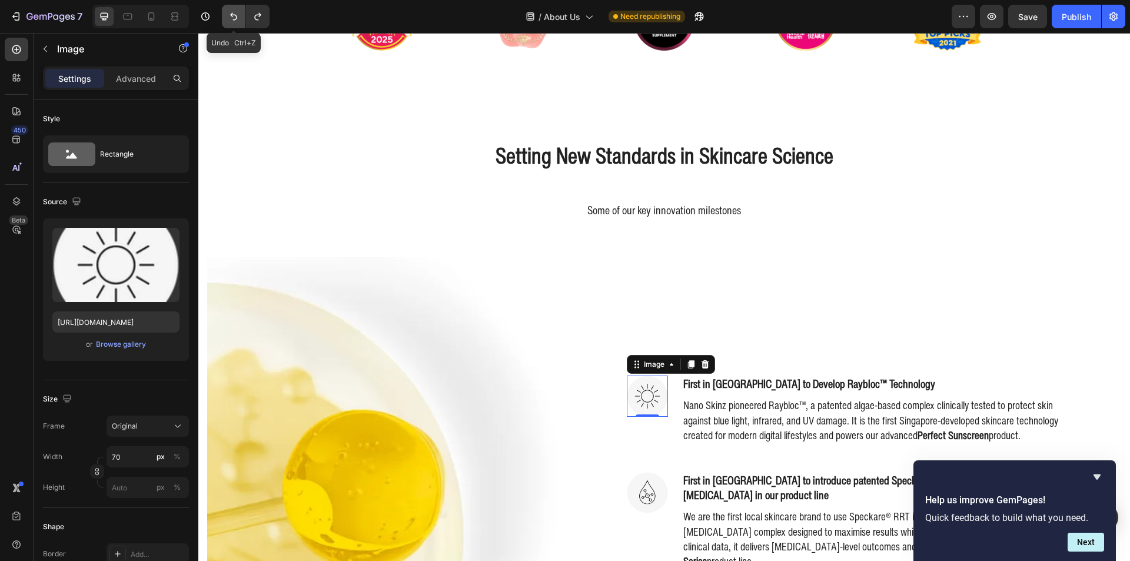
click at [231, 16] on icon "Undo/Redo" at bounding box center [234, 17] width 12 height 12
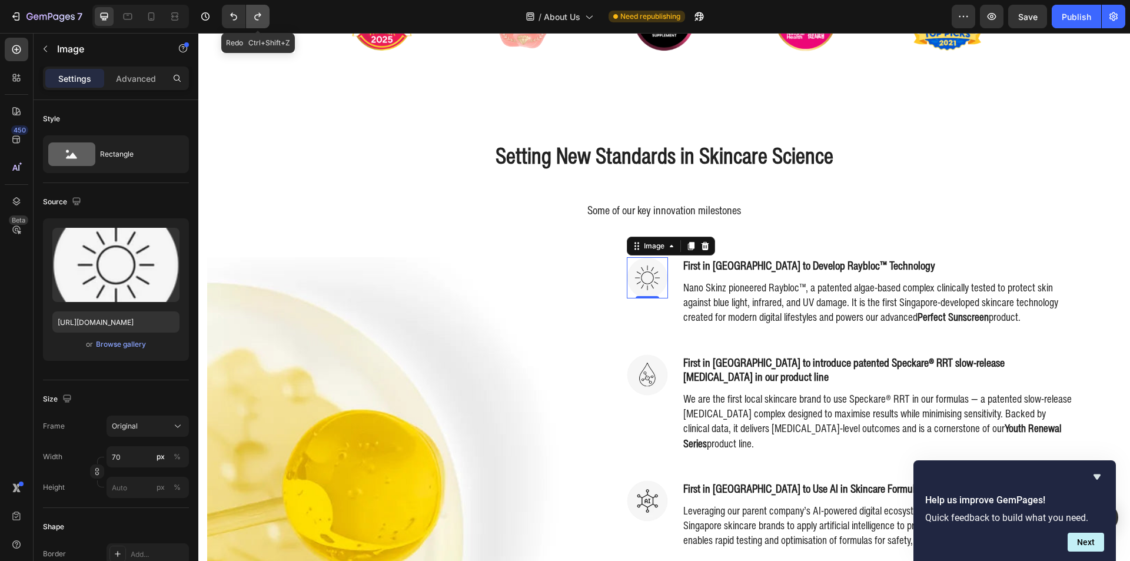
click at [257, 19] on icon "Undo/Redo" at bounding box center [257, 17] width 6 height 8
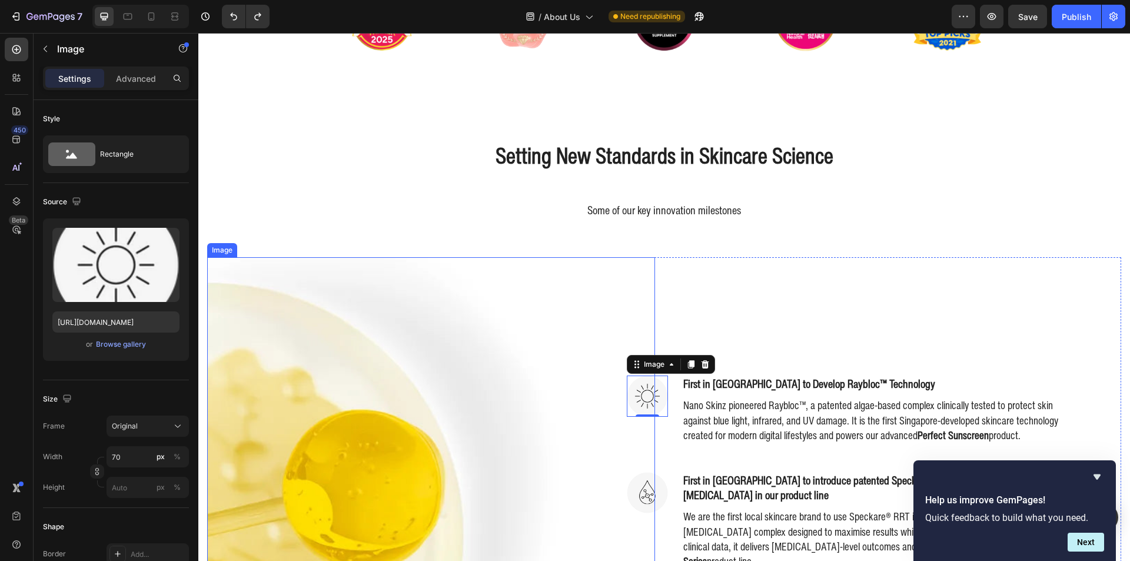
click at [332, 310] on img at bounding box center [386, 537] width 358 height 560
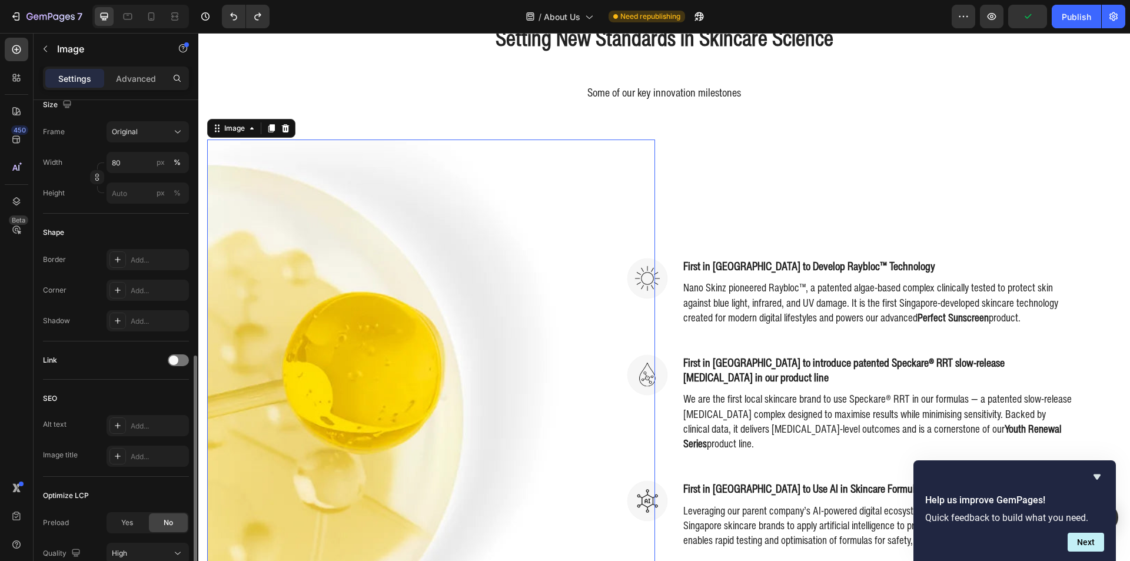
scroll to position [394, 0]
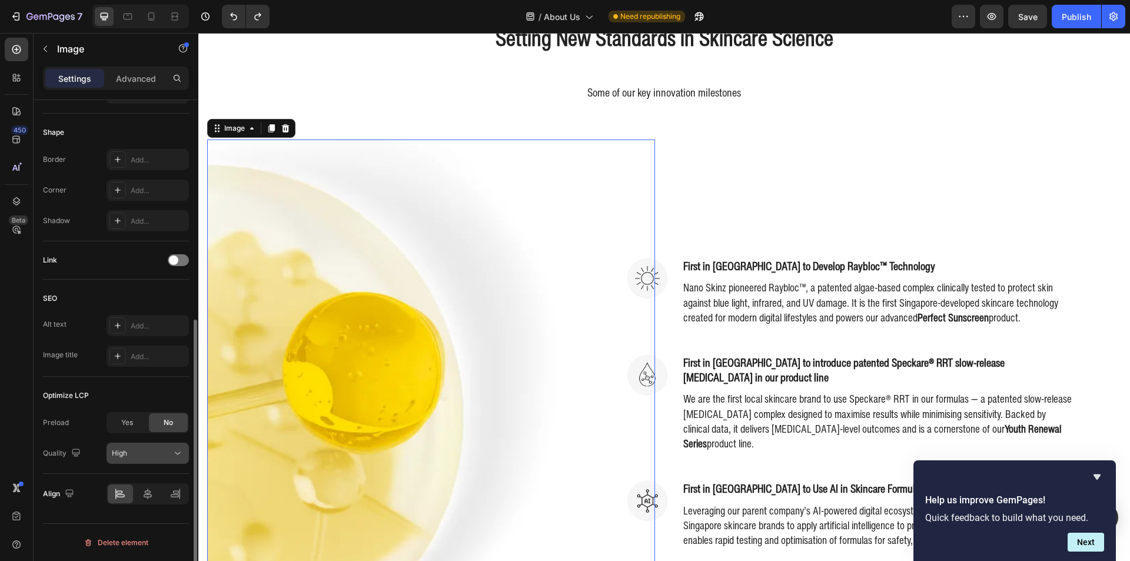
click at [124, 448] on span "High" at bounding box center [119, 452] width 15 height 9
click at [125, 77] on p "Advanced" at bounding box center [136, 78] width 40 height 12
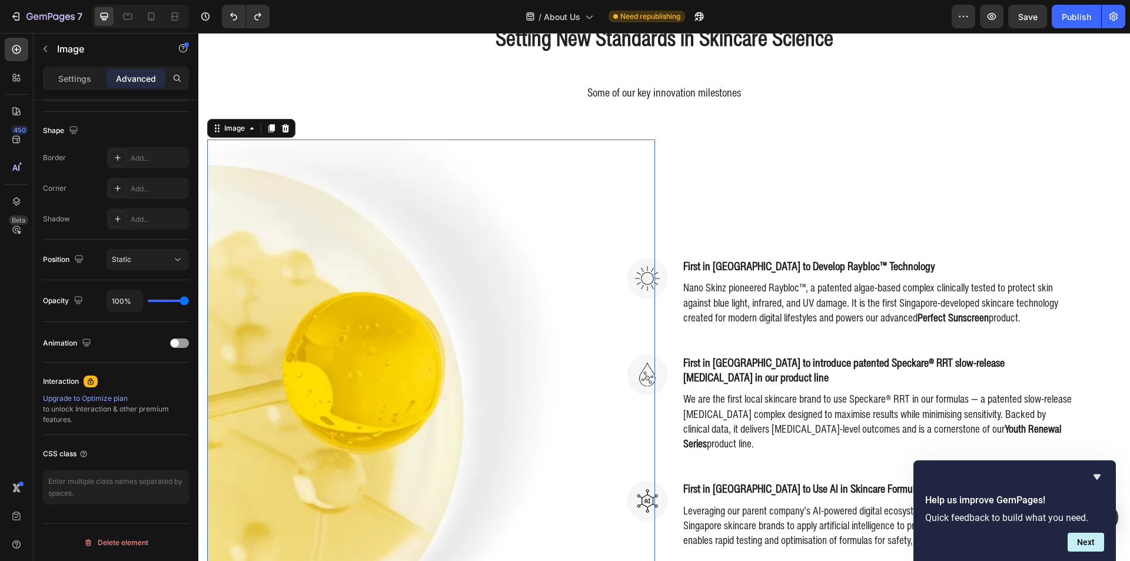
click at [275, 244] on img at bounding box center [386, 419] width 358 height 560
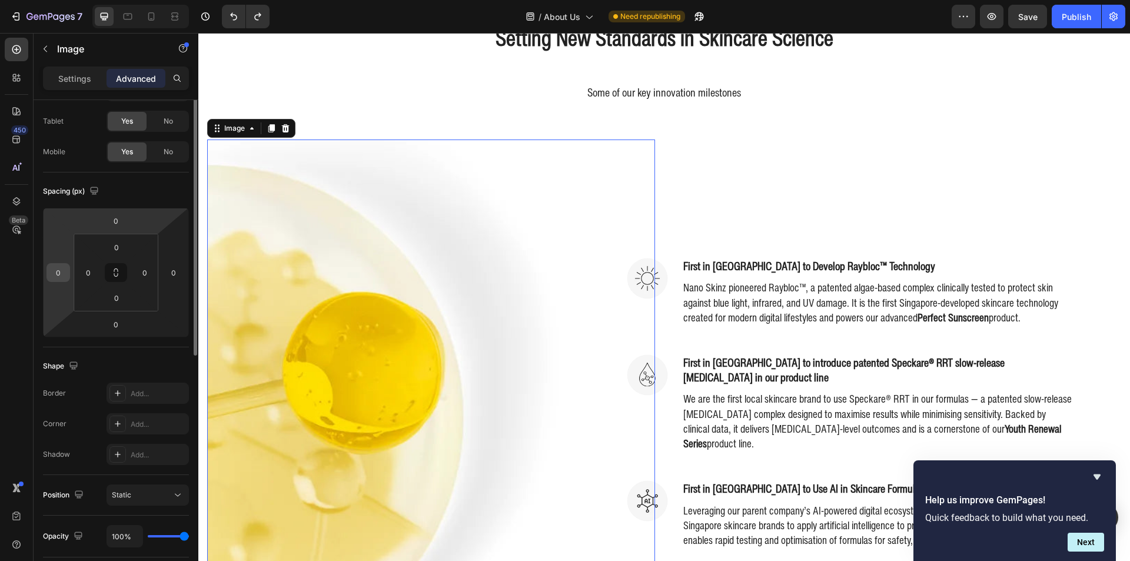
scroll to position [0, 0]
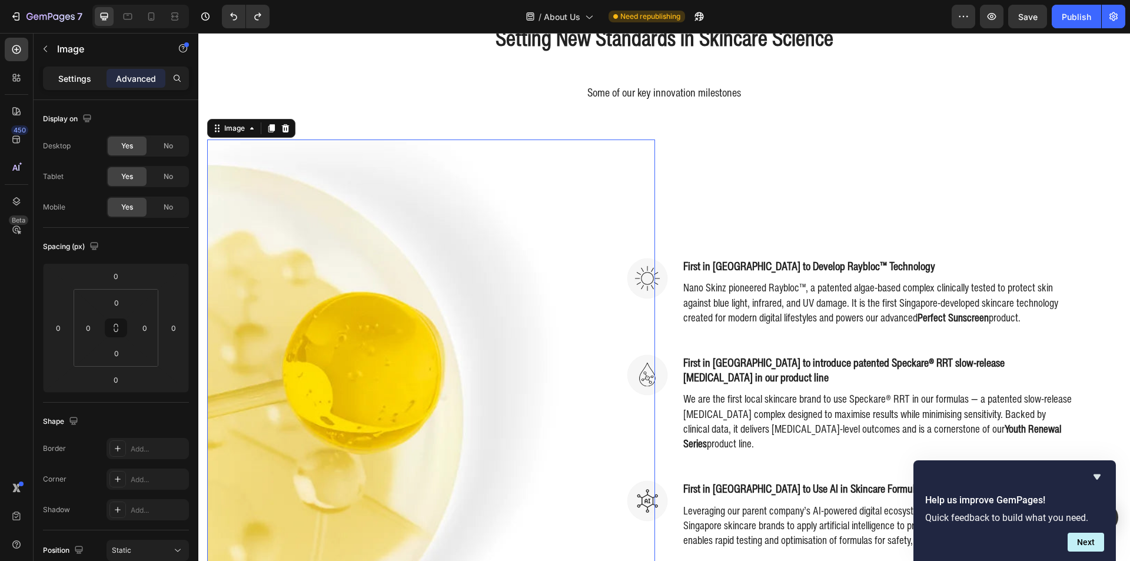
click at [81, 79] on p "Settings" at bounding box center [74, 78] width 33 height 12
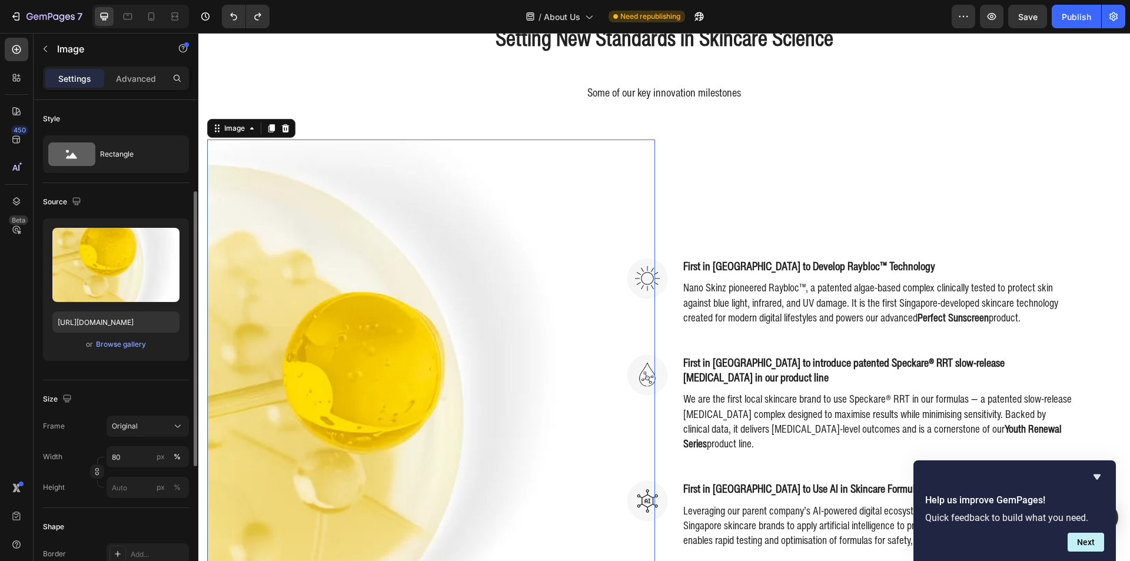
scroll to position [235, 0]
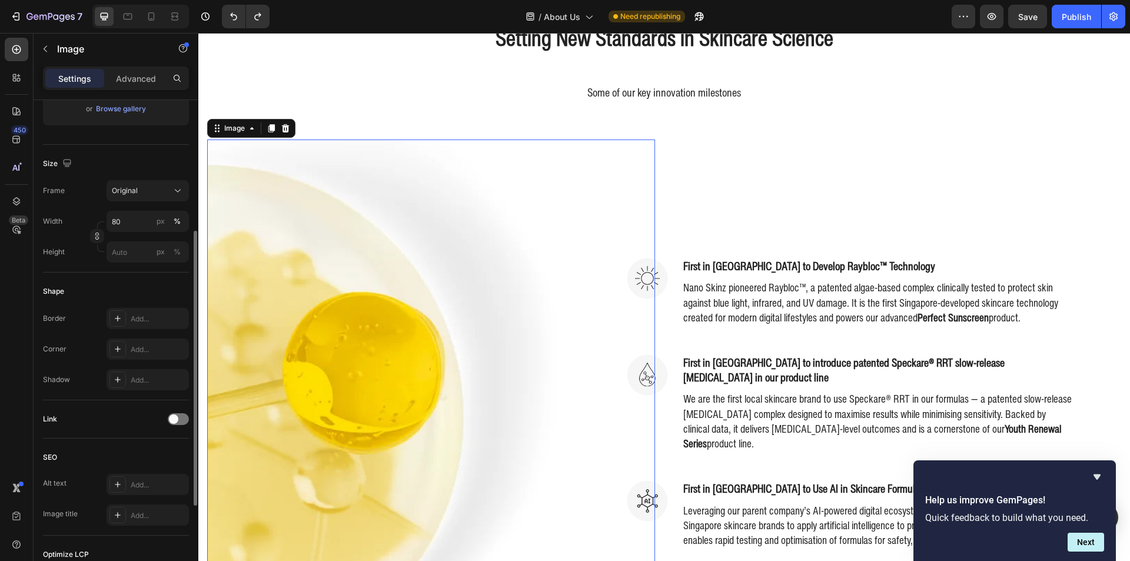
click at [123, 210] on div "Frame Original Width 80 px % Height px %" at bounding box center [116, 221] width 146 height 82
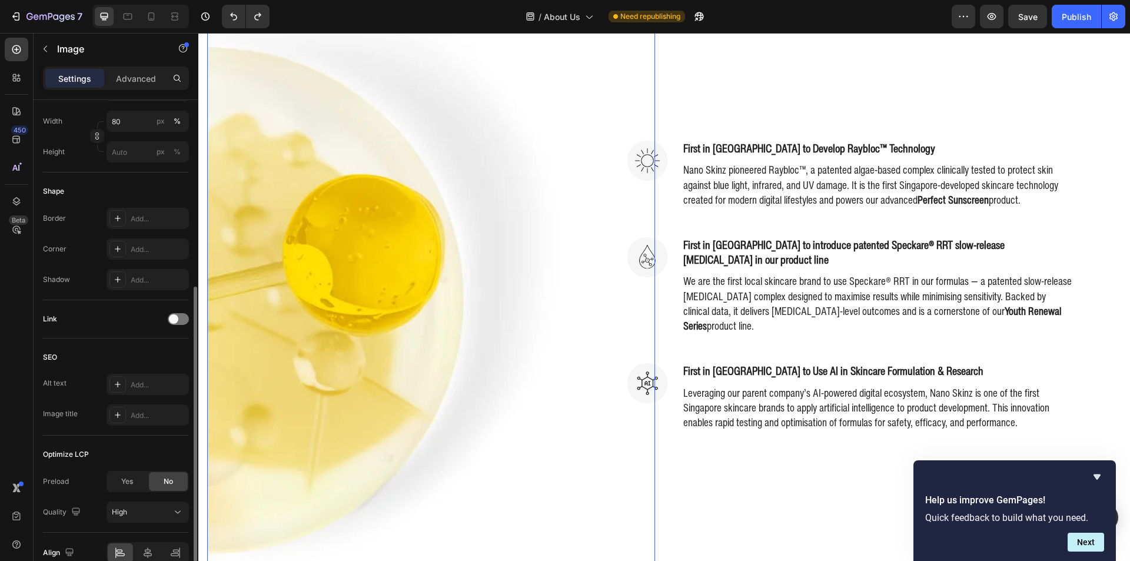
scroll to position [218, 0]
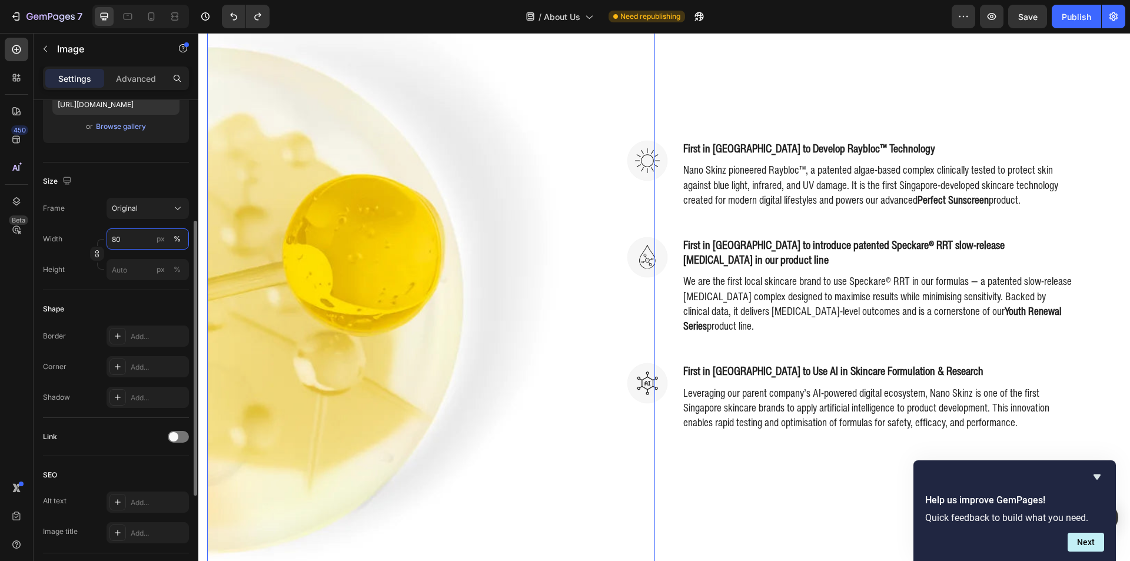
click at [134, 242] on input "80" at bounding box center [148, 238] width 82 height 21
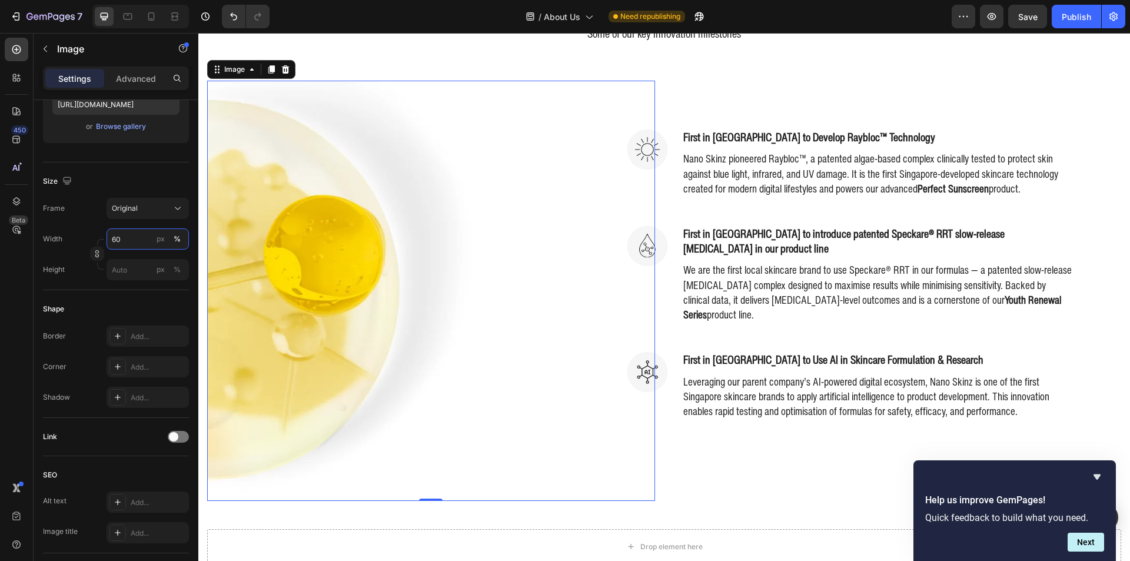
scroll to position [619, 0]
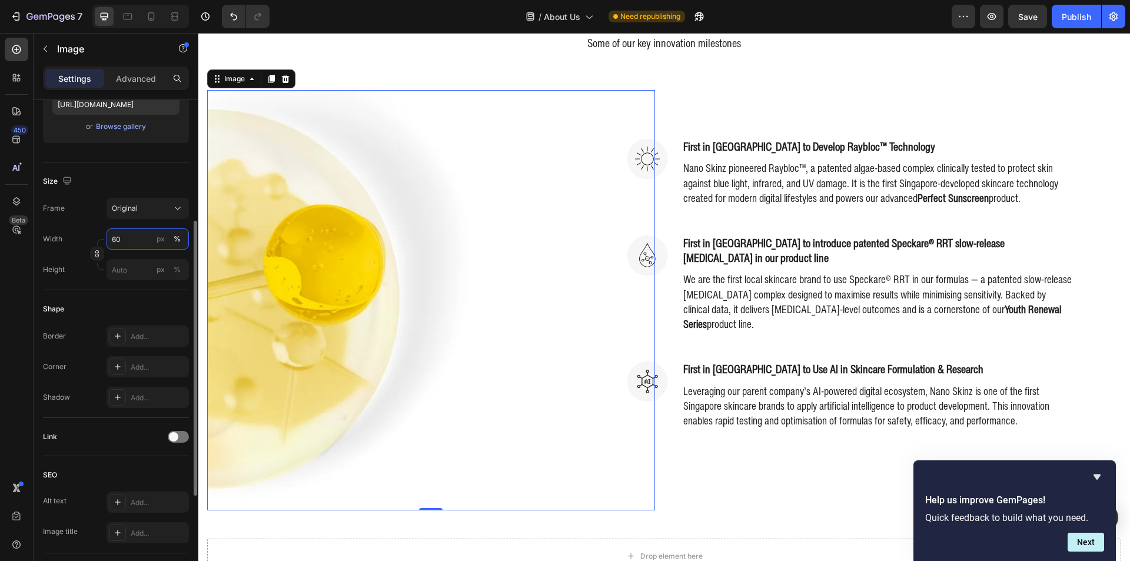
click at [150, 238] on input "60" at bounding box center [148, 238] width 82 height 21
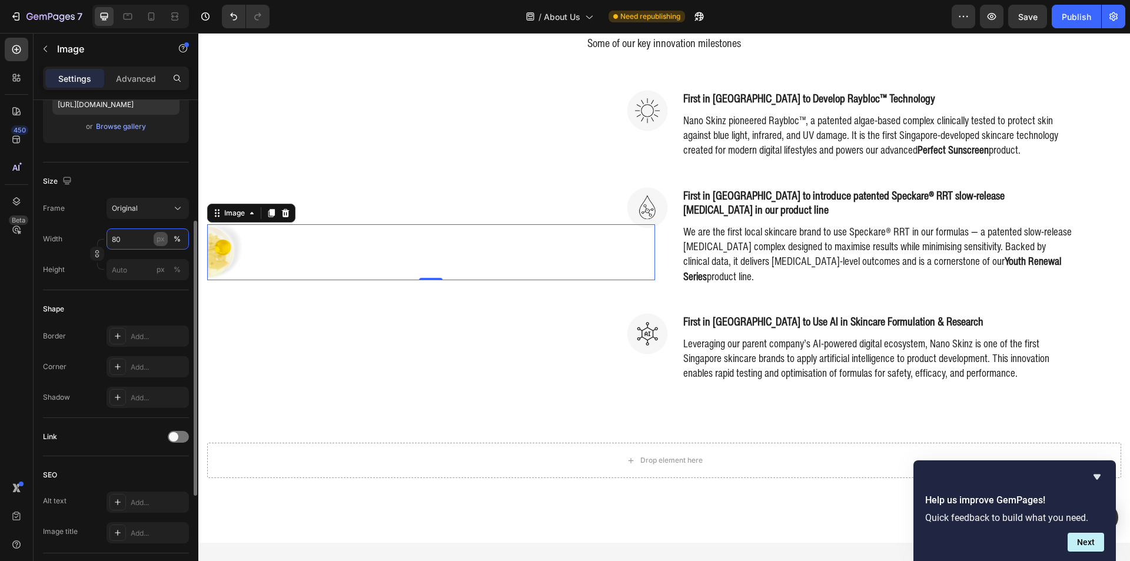
type input "80"
click at [161, 240] on div "px" at bounding box center [161, 239] width 8 height 11
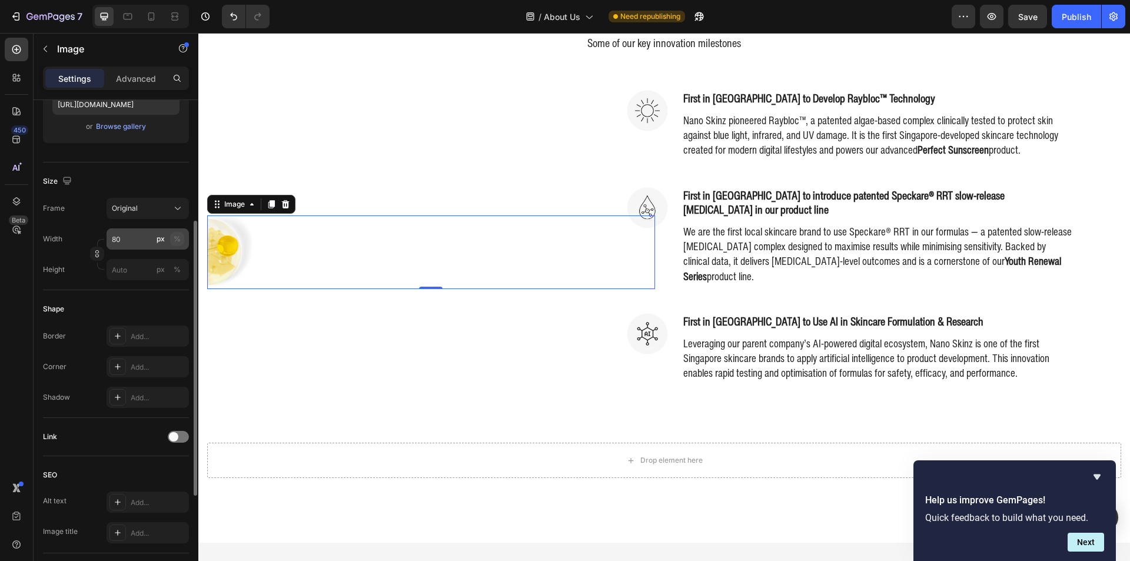
click at [172, 239] on button "%" at bounding box center [177, 239] width 14 height 14
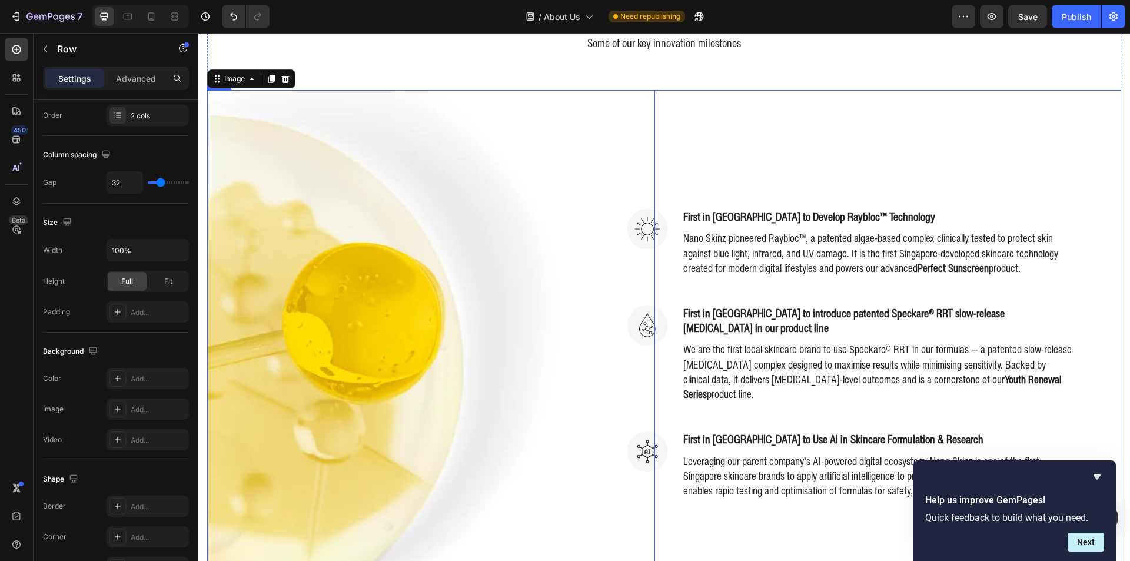
click at [749, 126] on div "Image First in Singapore to Develop Raybloc™ Technology Heading Nano Skinz pion…" at bounding box center [898, 370] width 448 height 560
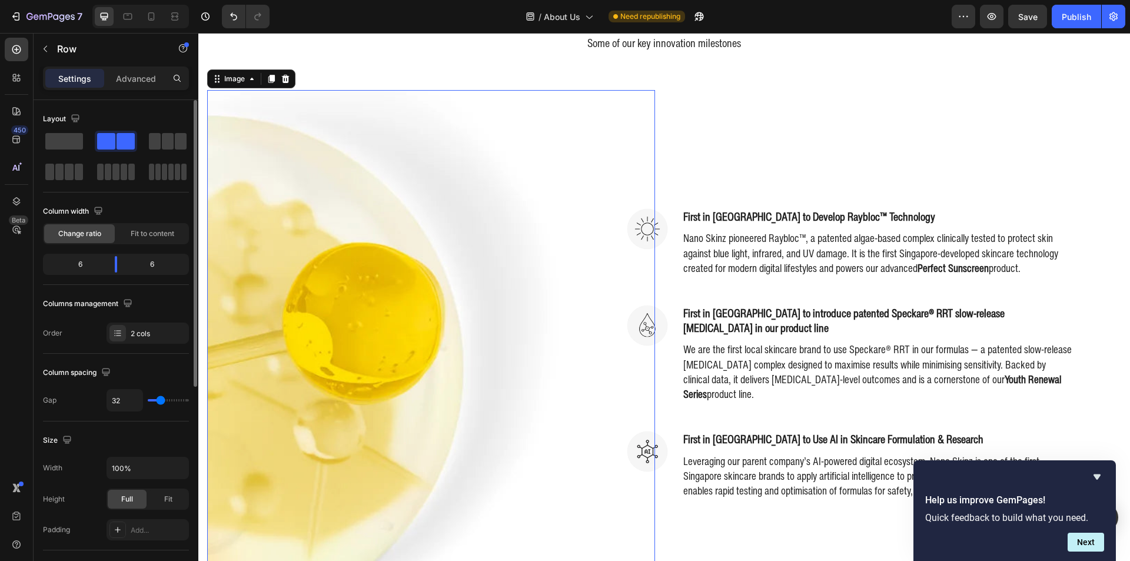
click at [353, 244] on img at bounding box center [386, 370] width 358 height 560
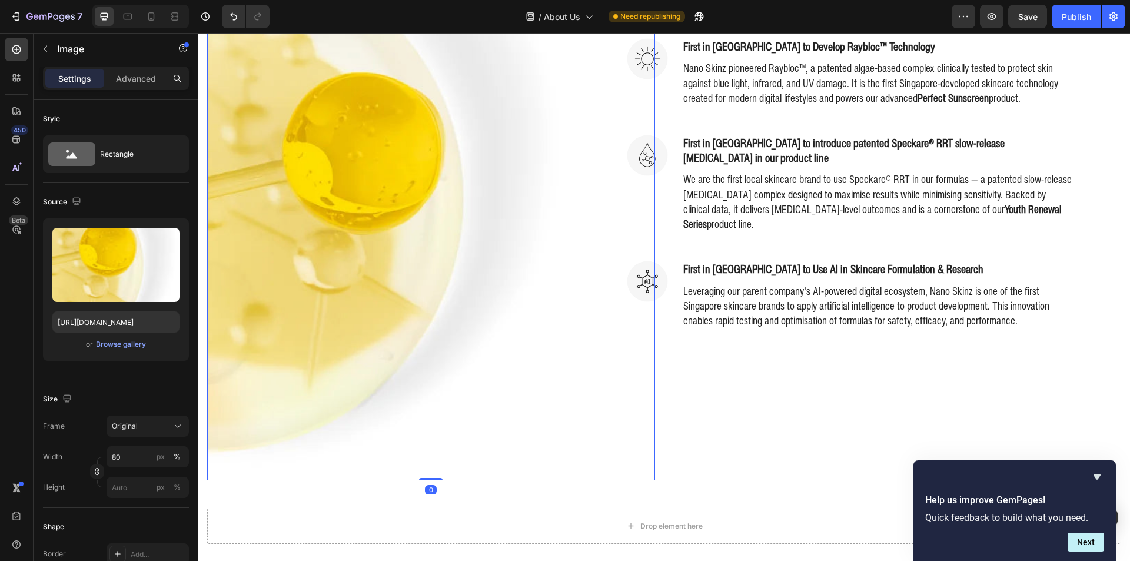
scroll to position [795, 0]
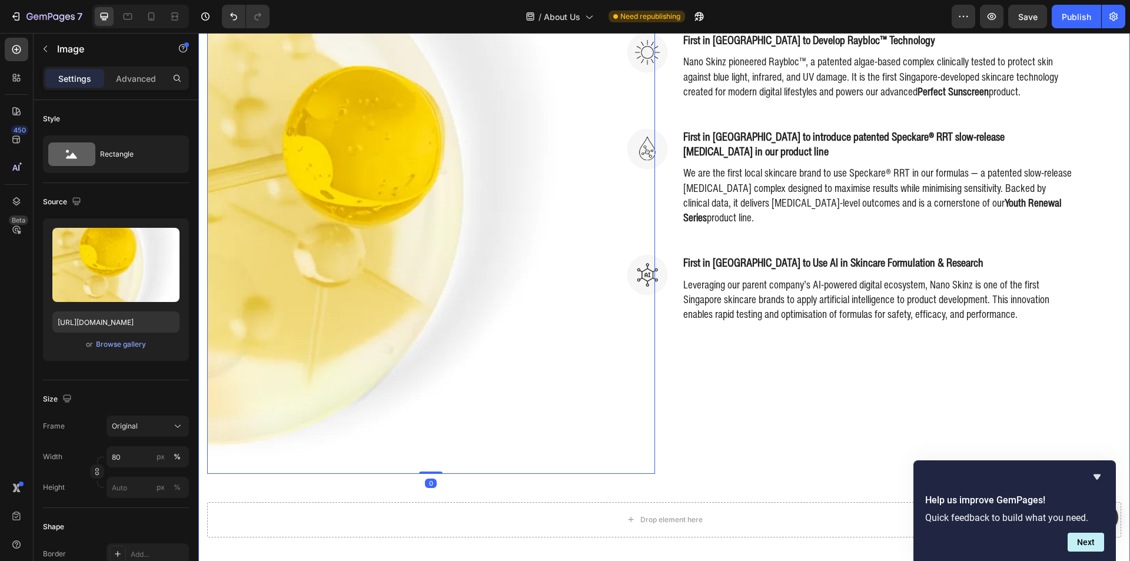
click at [205, 320] on div "Setting New Standards in Skincare Science Heading Some of our key innovation mi…" at bounding box center [664, 161] width 932 height 845
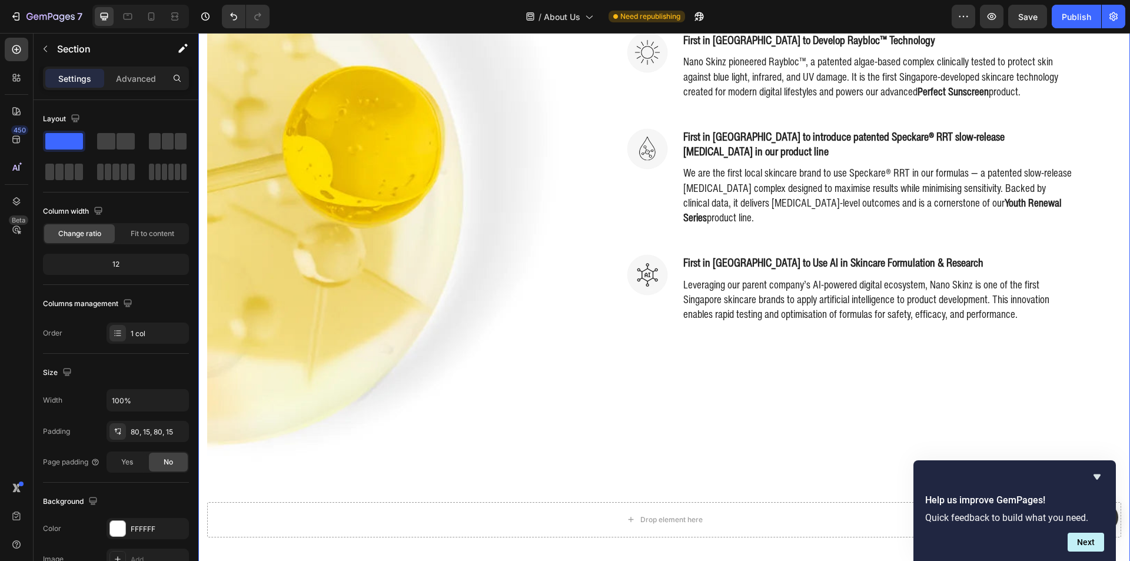
click at [204, 319] on div "Setting New Standards in Skincare Science Heading Some of our key innovation mi…" at bounding box center [664, 161] width 932 height 845
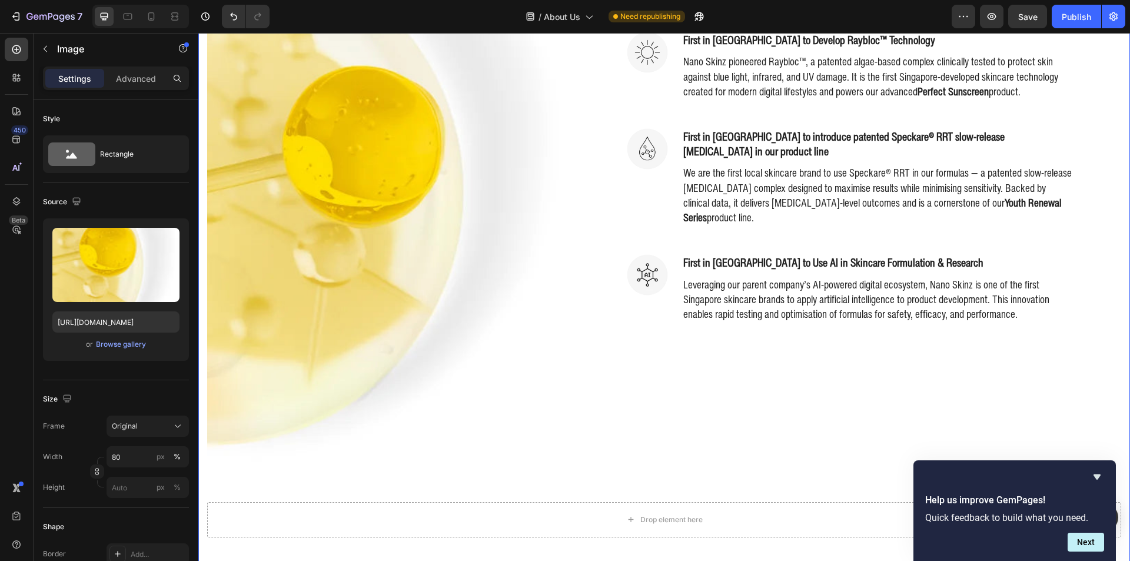
click at [275, 311] on img at bounding box center [386, 193] width 358 height 560
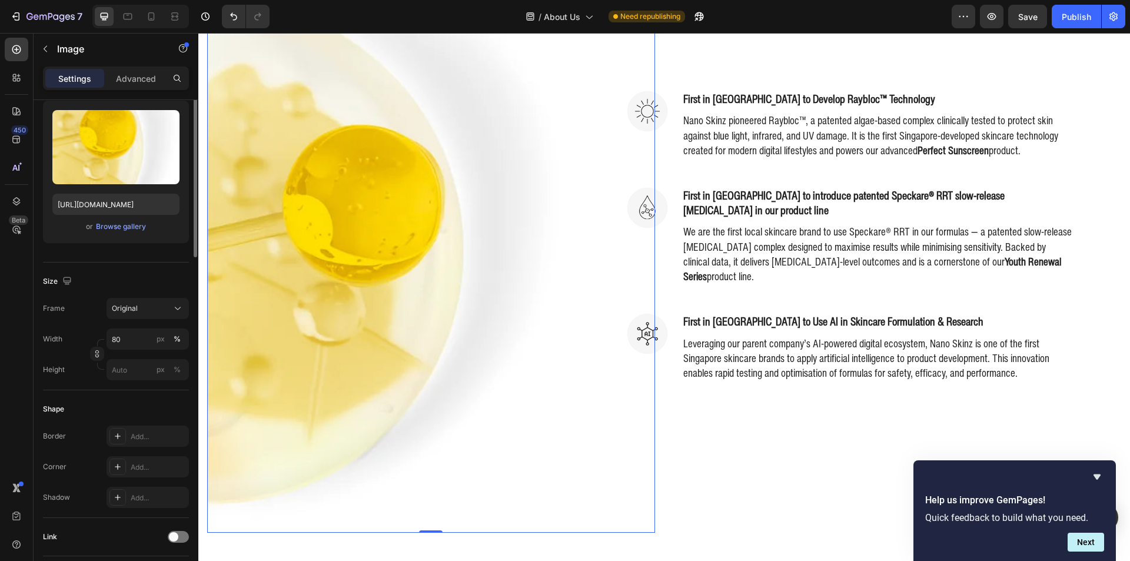
scroll to position [0, 0]
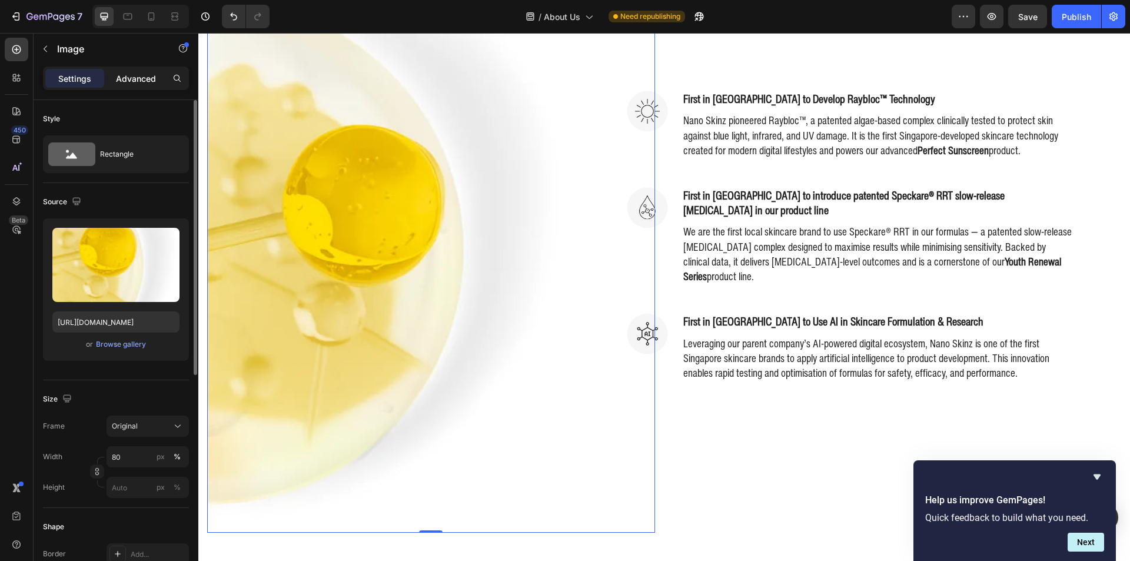
click at [148, 80] on p "Advanced" at bounding box center [136, 78] width 40 height 12
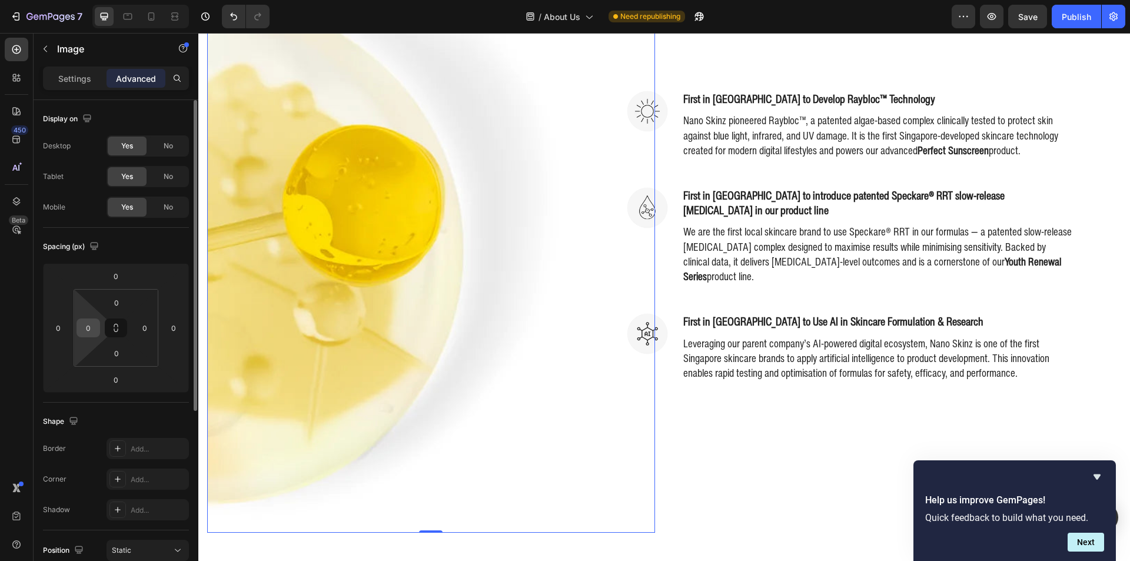
click at [87, 329] on input "0" at bounding box center [88, 328] width 18 height 18
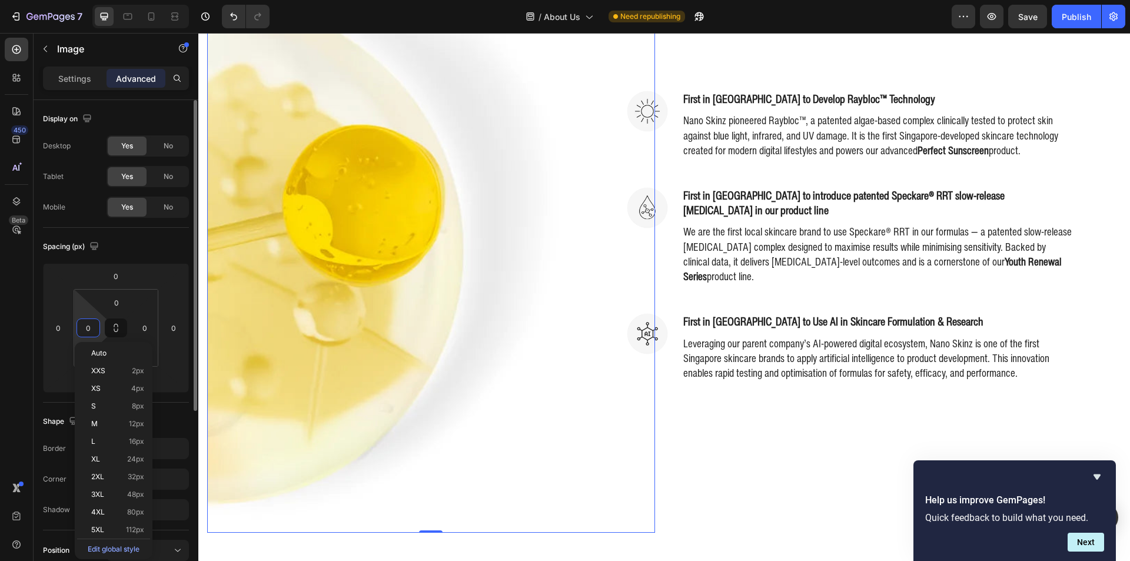
type input "-"
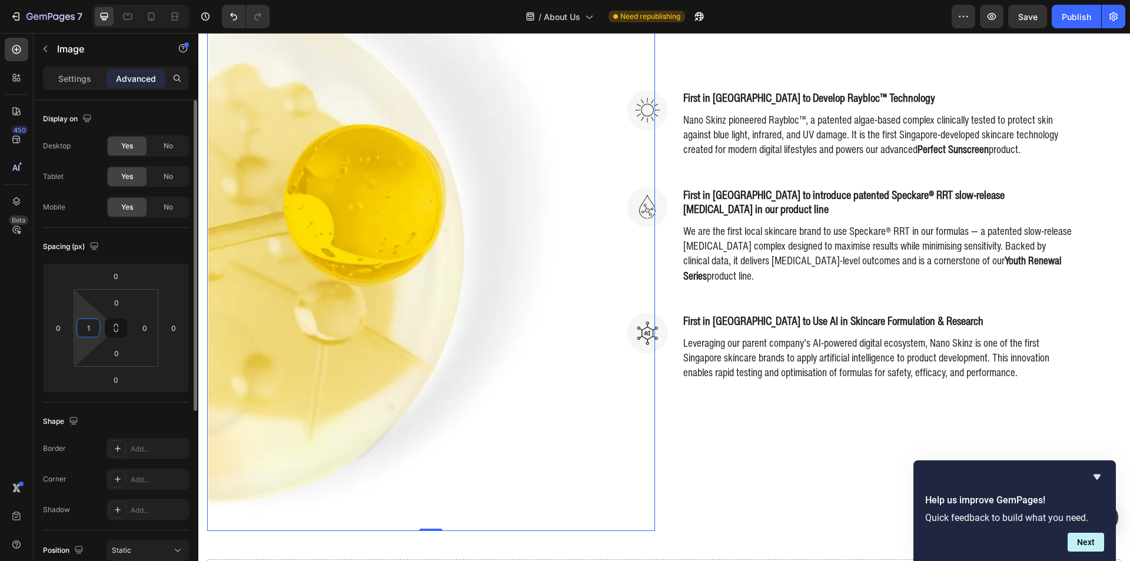
type input "0"
click at [56, 331] on input "0" at bounding box center [58, 328] width 18 height 18
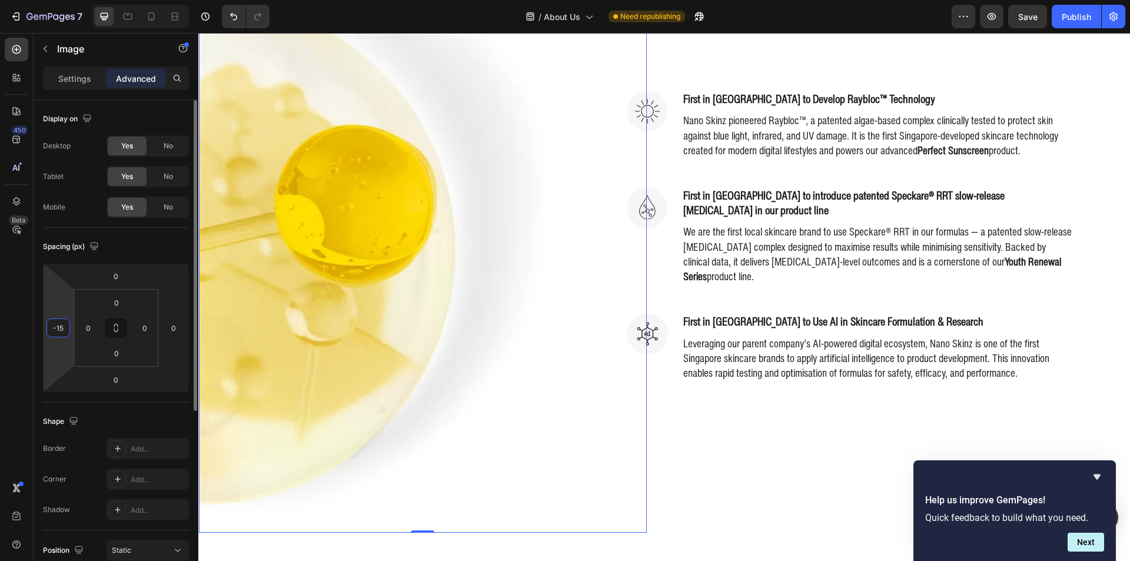
type input "-16"
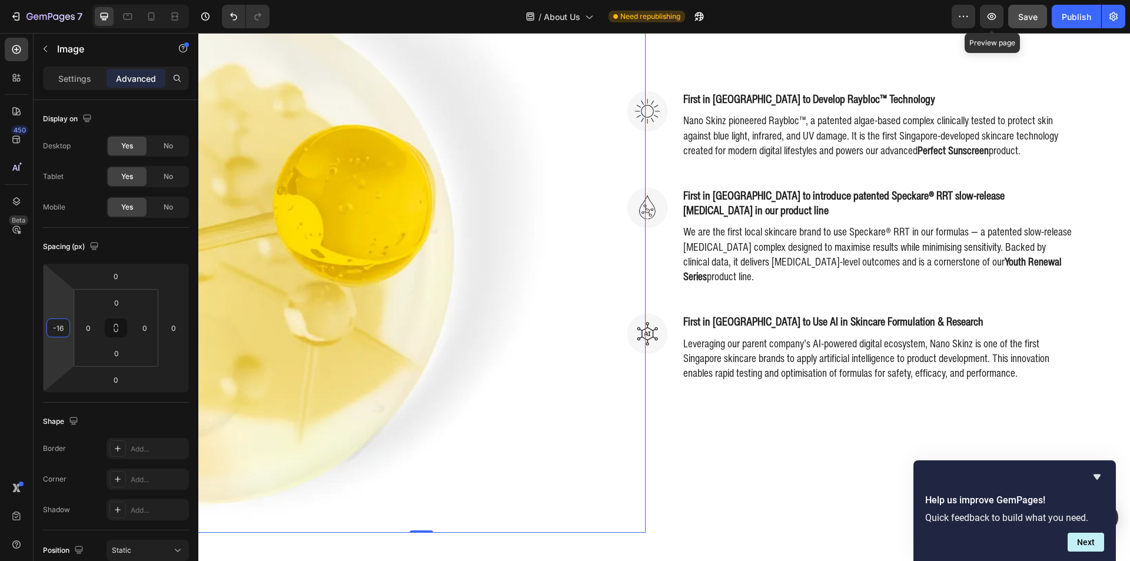
click at [1028, 15] on span "Save" at bounding box center [1027, 17] width 19 height 10
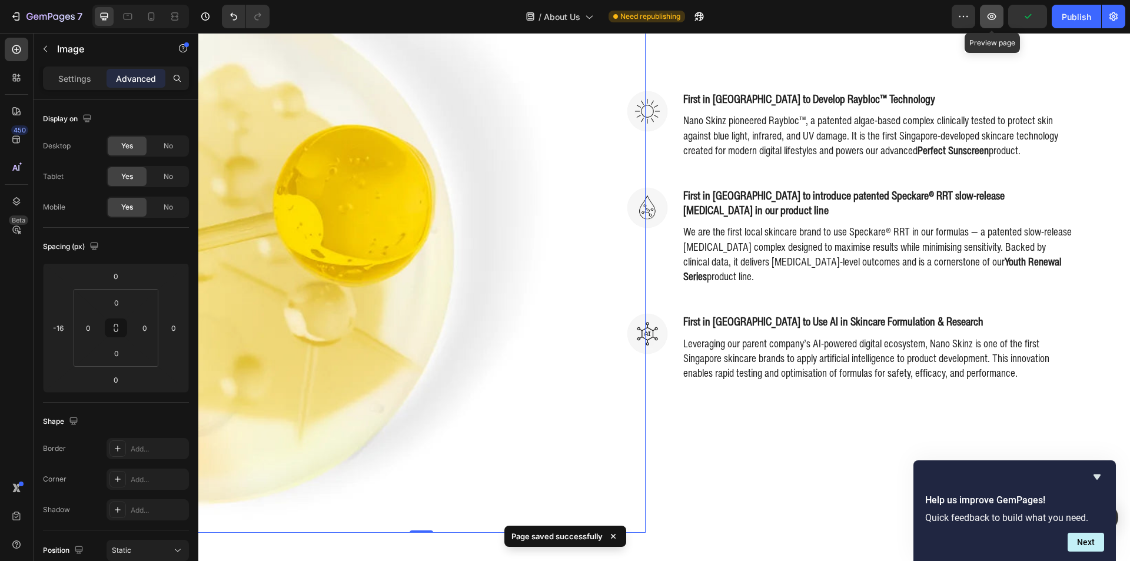
click at [988, 21] on icon "button" at bounding box center [992, 17] width 12 height 12
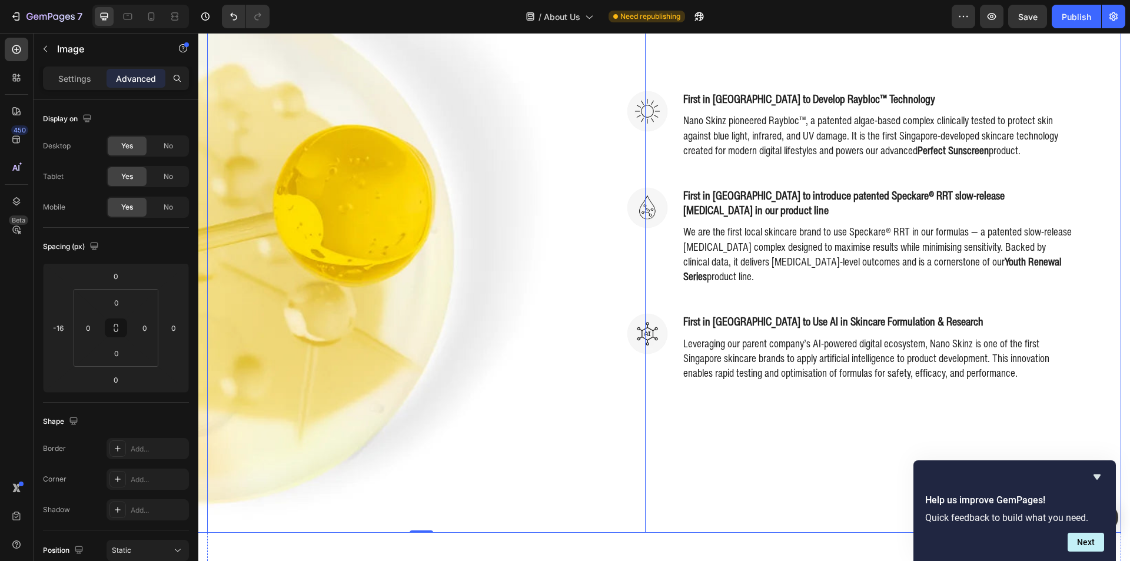
click at [674, 405] on div "Image First in Singapore to Develop Raybloc™ Technology Heading Nano Skinz pion…" at bounding box center [898, 252] width 448 height 560
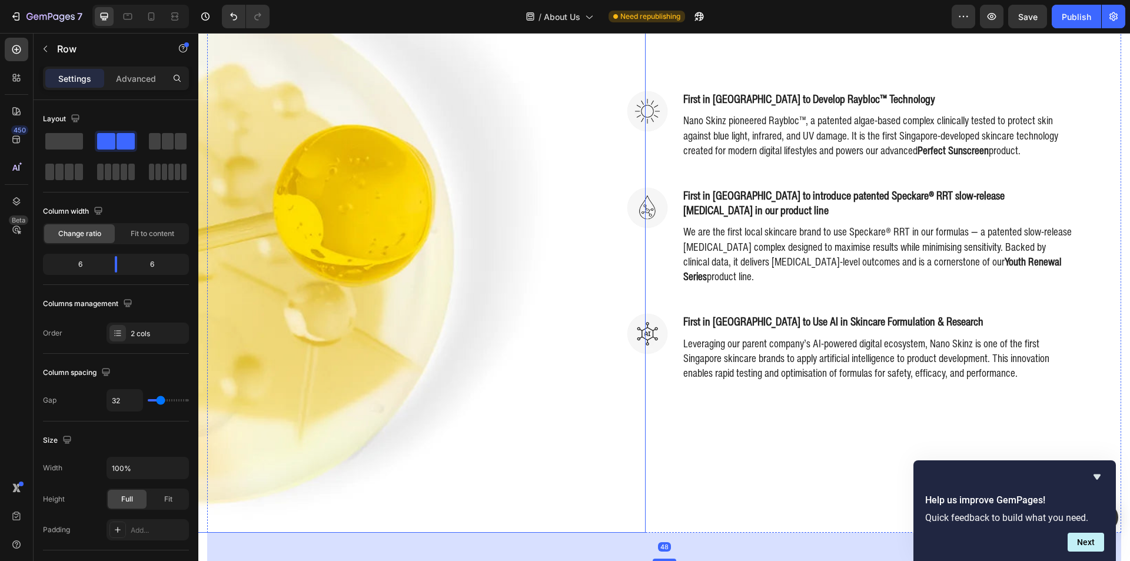
click at [453, 368] on img at bounding box center [377, 252] width 358 height 560
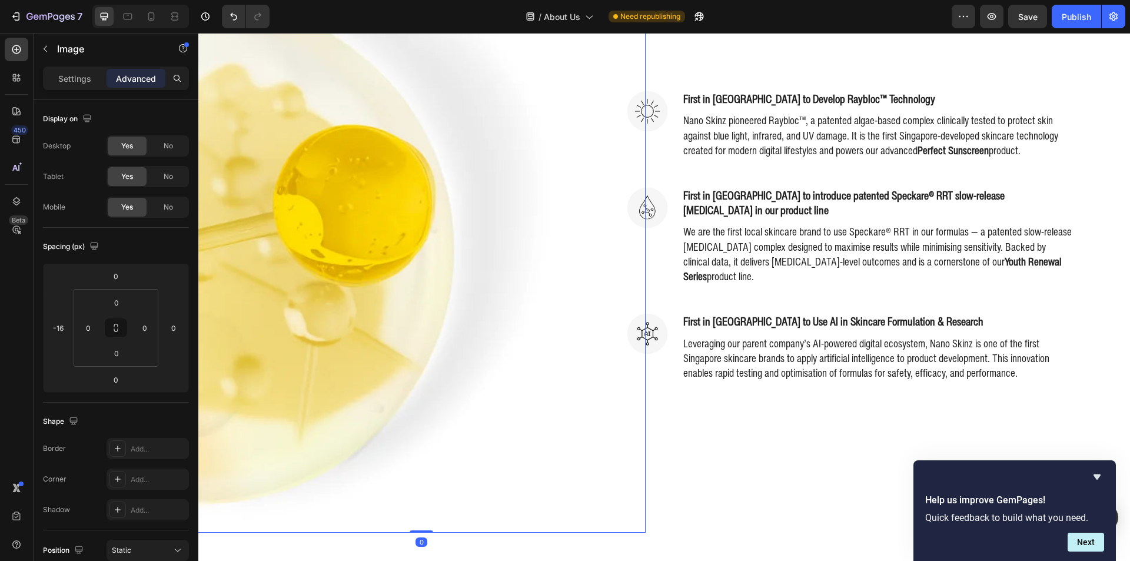
click at [640, 513] on div at bounding box center [422, 252] width 448 height 560
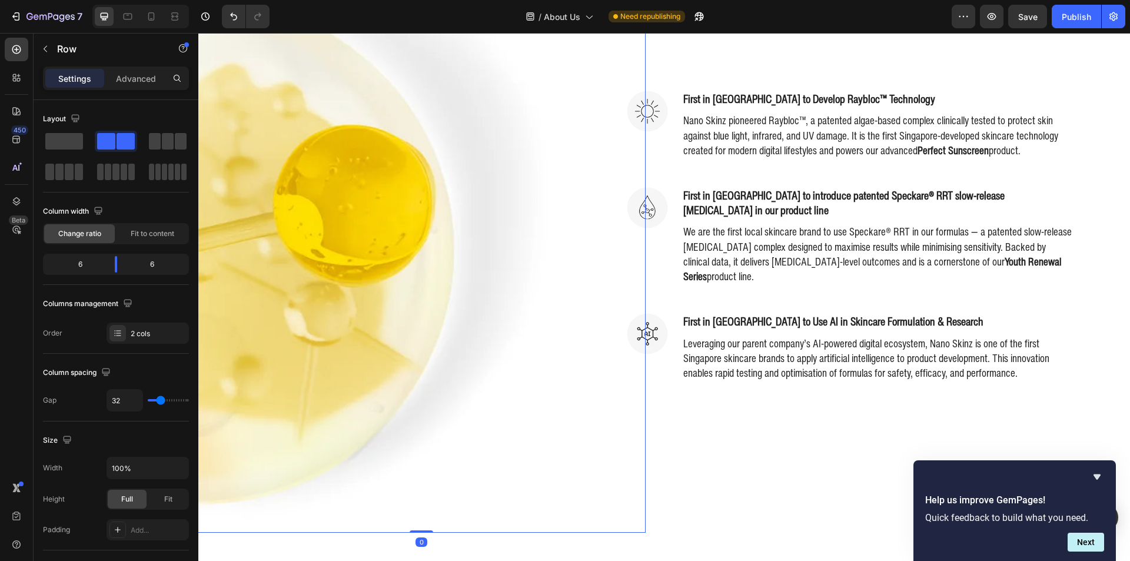
click at [650, 504] on div "Image 0 Image First in Singapore to Develop Raybloc™ Technology Heading Nano Sk…" at bounding box center [664, 252] width 914 height 560
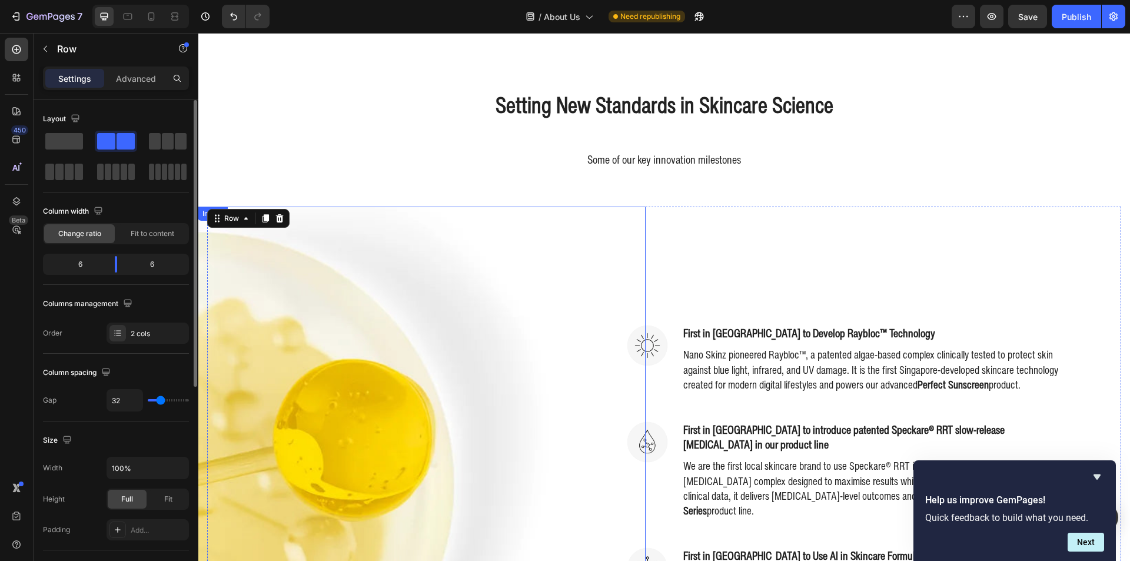
scroll to position [501, 0]
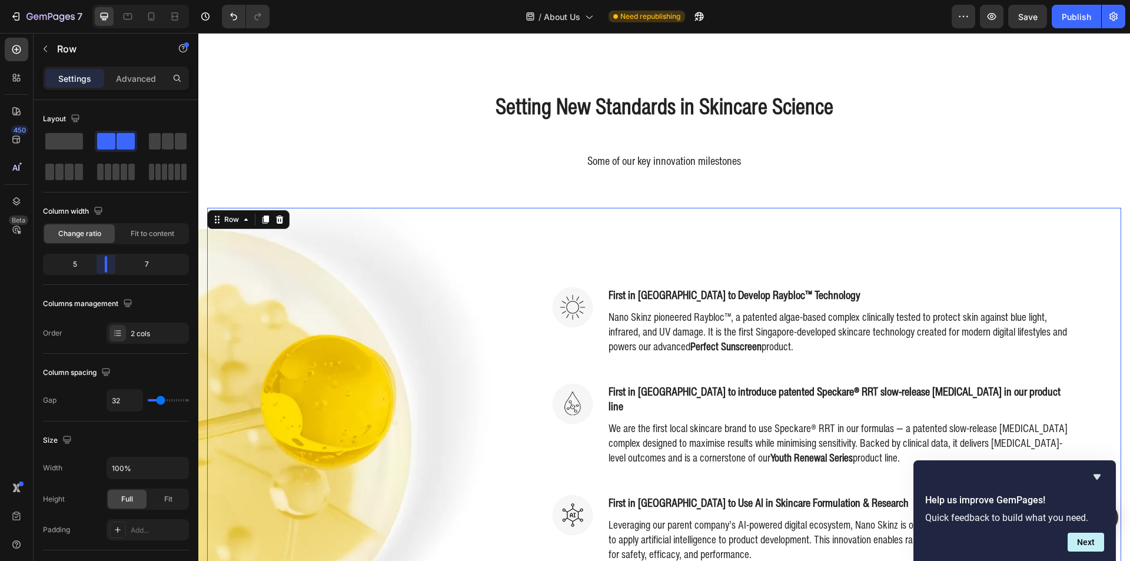
drag, startPoint x: 109, startPoint y: 264, endPoint x: 187, endPoint y: 276, distance: 78.7
click at [103, 88] on body "7 Version history / About Us Need republishing Preview Save Publish 450 Beta Se…" at bounding box center [565, 44] width 1130 height 88
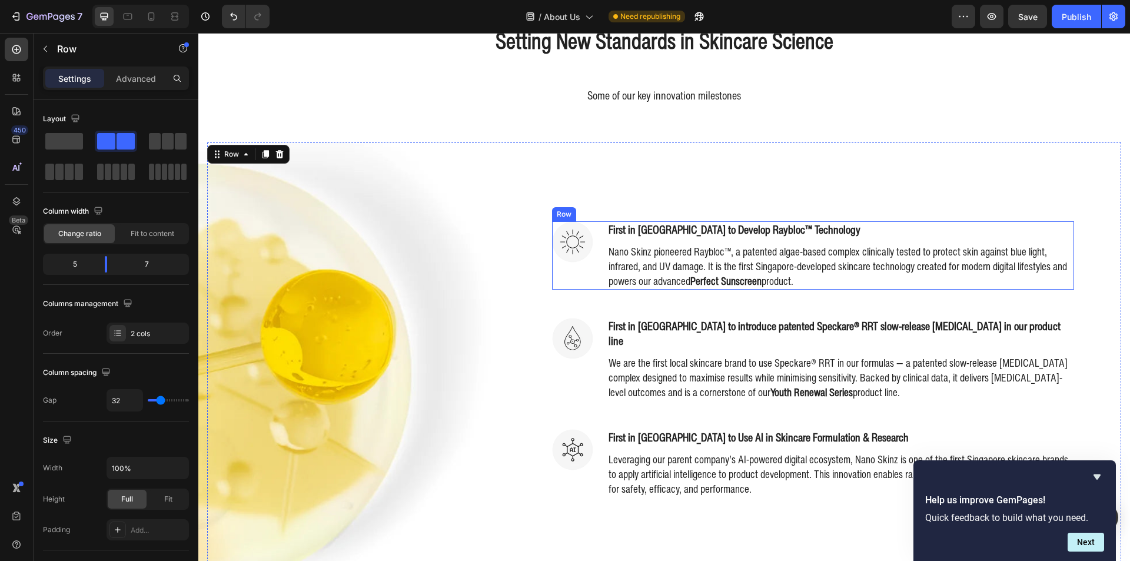
scroll to position [560, 0]
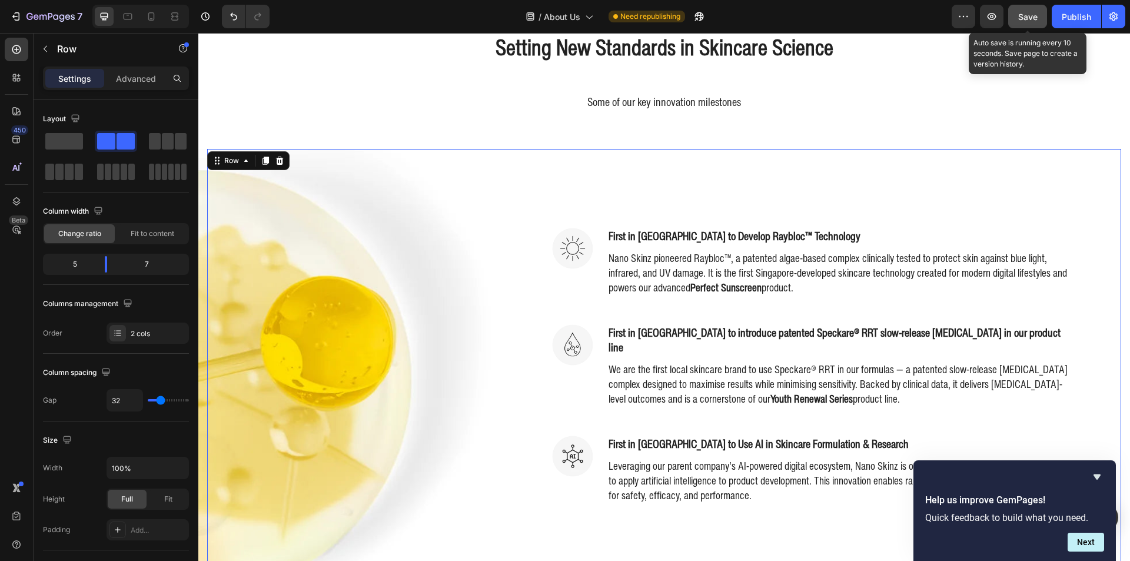
click at [1009, 16] on button "Save" at bounding box center [1027, 17] width 39 height 24
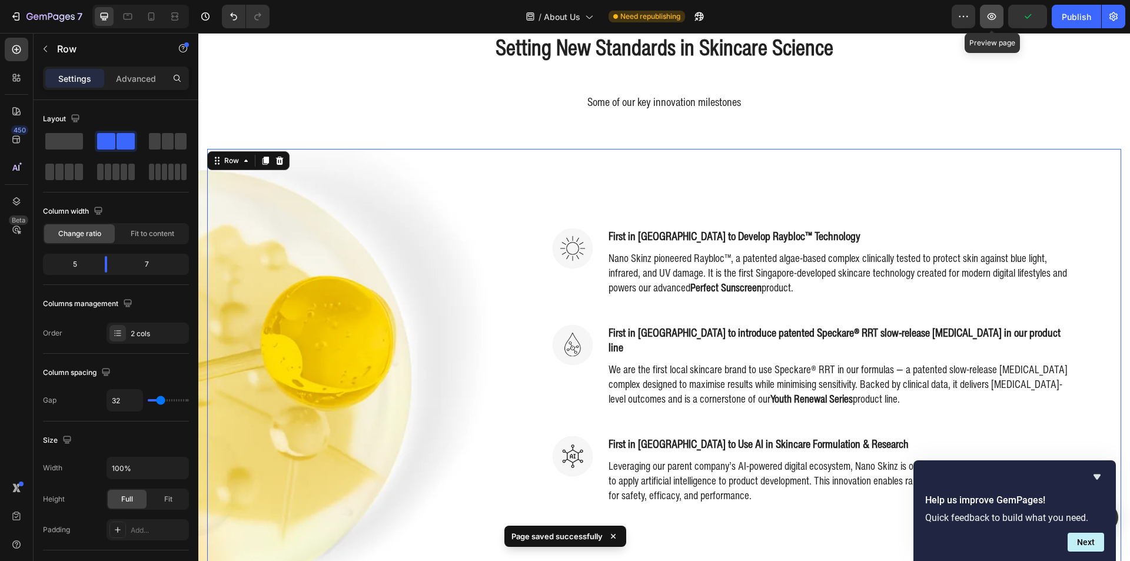
click at [999, 17] on button "button" at bounding box center [992, 17] width 24 height 24
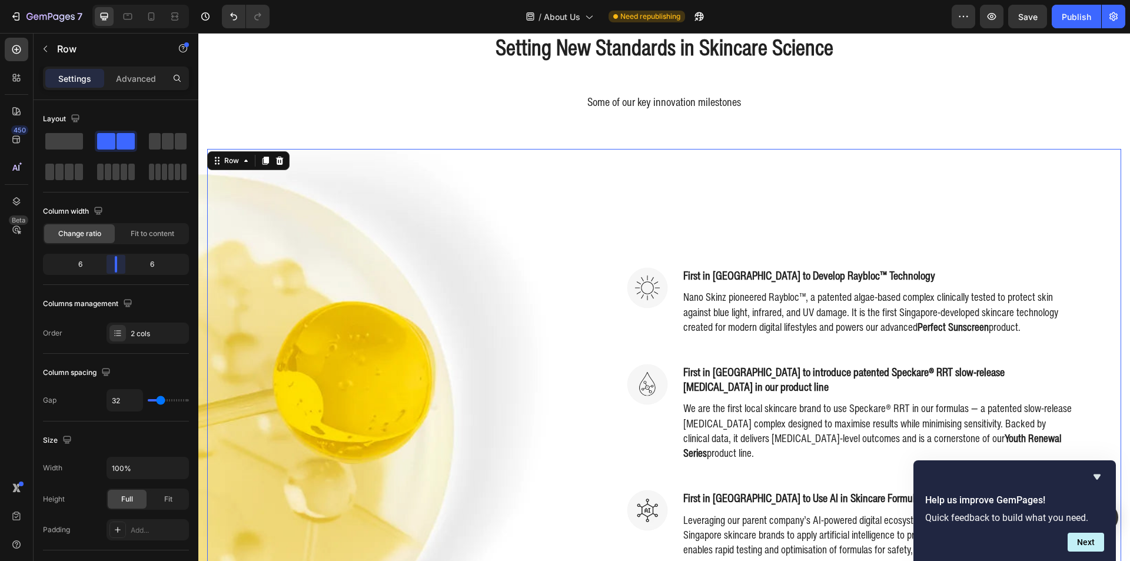
drag, startPoint x: 102, startPoint y: 264, endPoint x: 115, endPoint y: 265, distance: 12.4
click at [115, 88] on body "7 Version history / About Us Need republishing Preview Save Publish 450 Beta Se…" at bounding box center [565, 44] width 1130 height 88
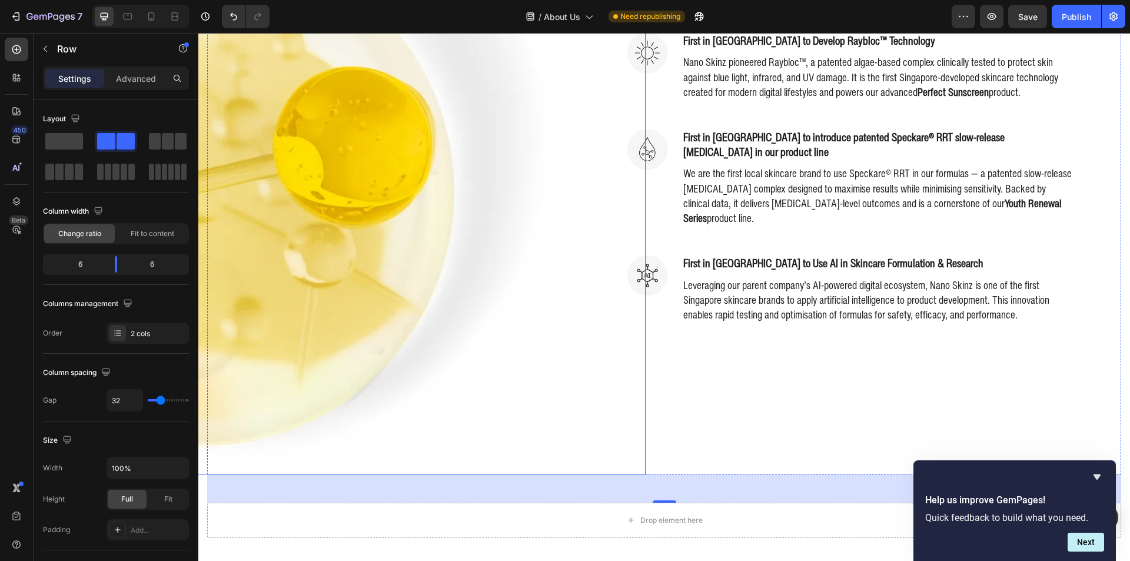
scroll to position [795, 0]
click at [1020, 4] on div "7 Version history / About Us Need republishing Preview Save Publish" at bounding box center [565, 17] width 1130 height 34
click at [1018, 8] on button "Save" at bounding box center [1027, 17] width 39 height 24
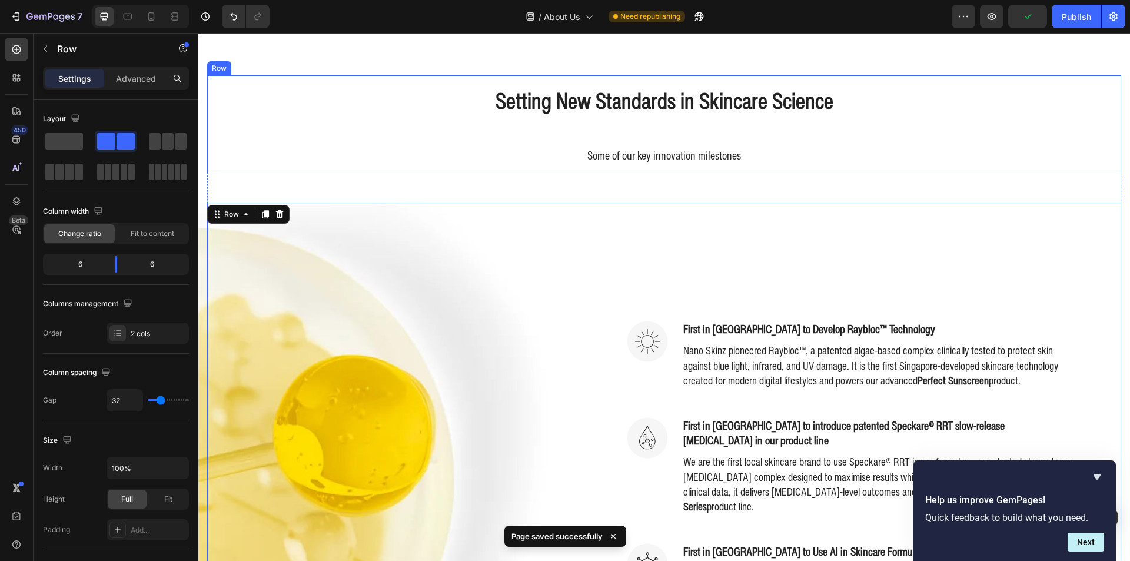
scroll to position [501, 0]
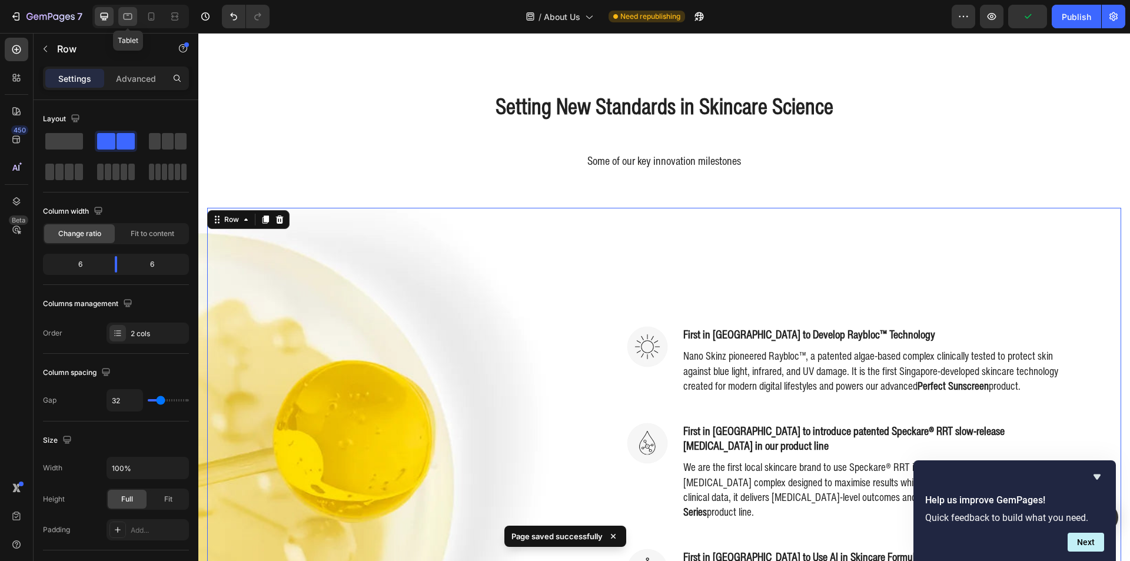
click at [129, 18] on icon at bounding box center [128, 17] width 12 height 12
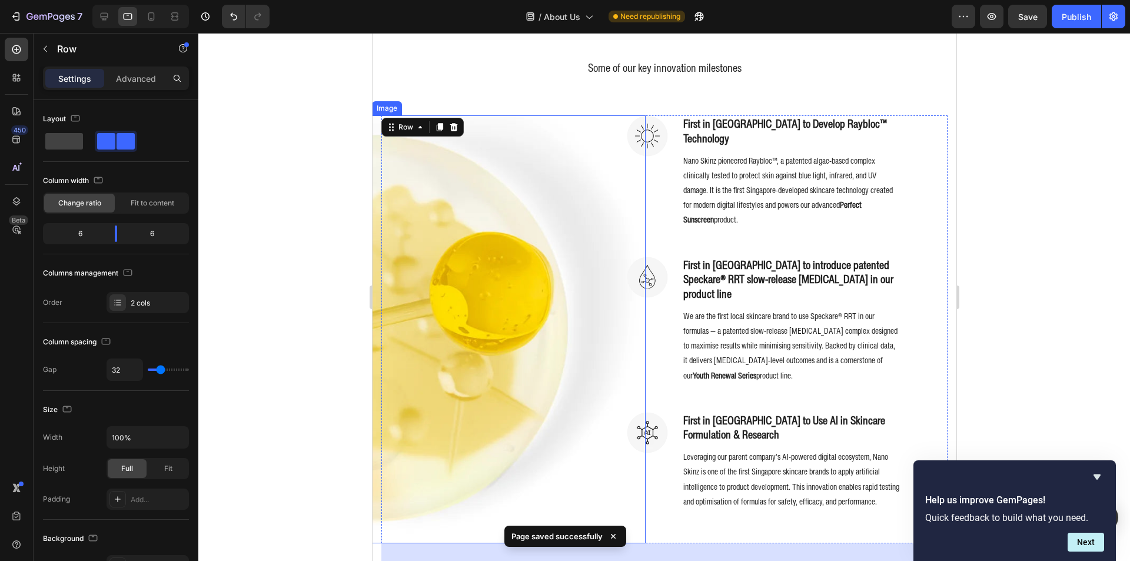
scroll to position [560, 0]
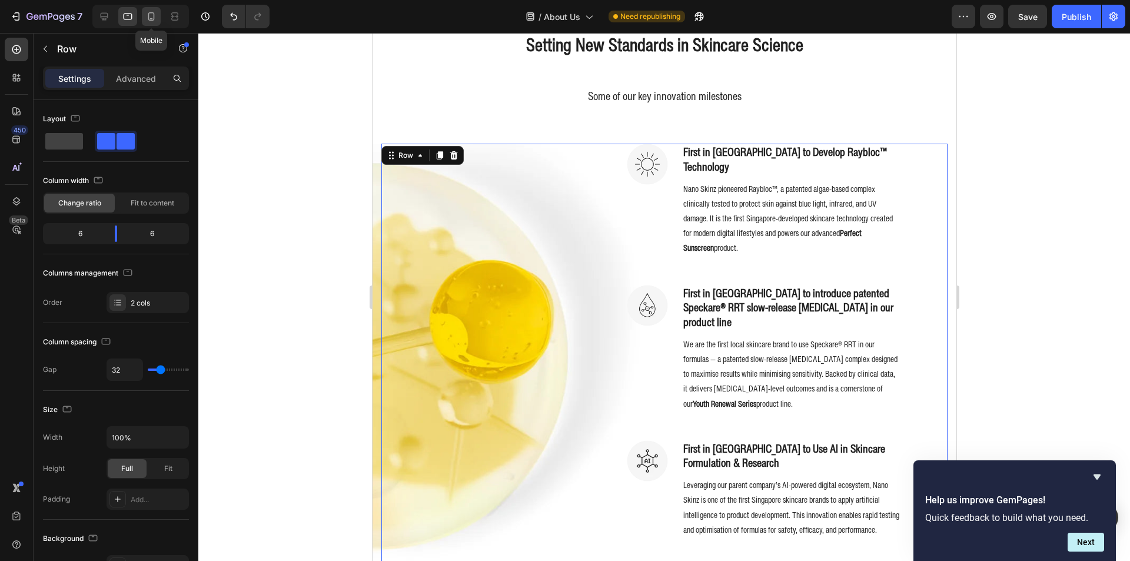
click at [155, 16] on icon at bounding box center [151, 17] width 12 height 12
type input "0"
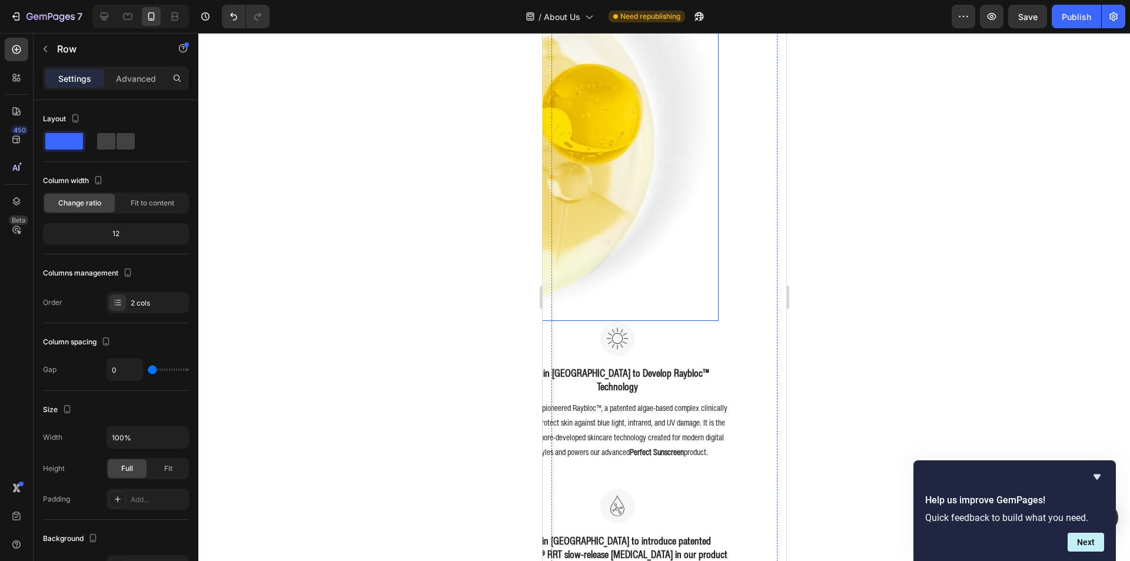
scroll to position [825, 0]
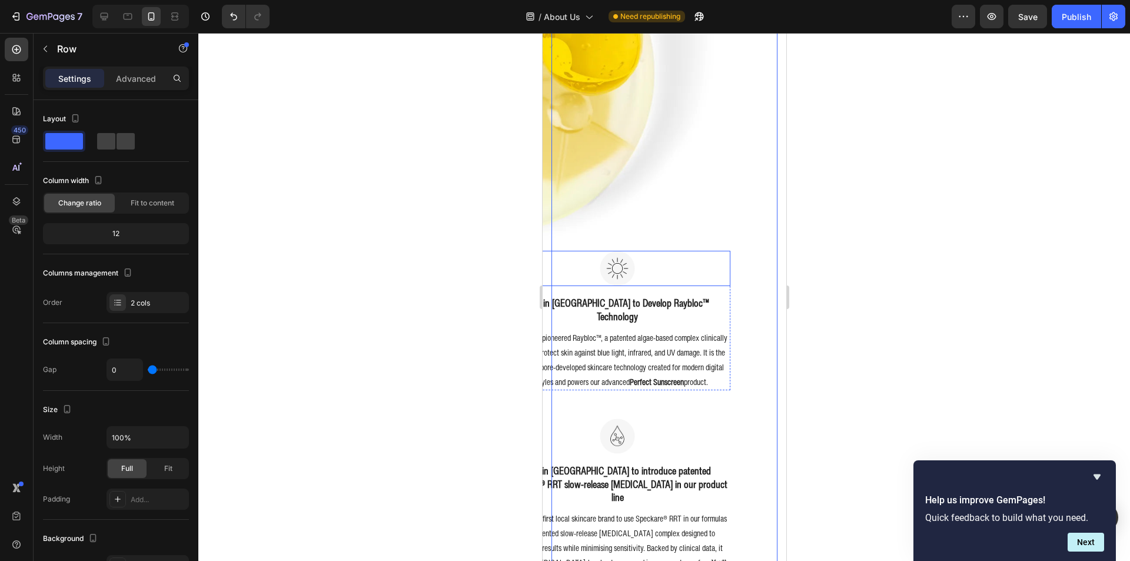
click at [690, 191] on img at bounding box center [605, 74] width 226 height 353
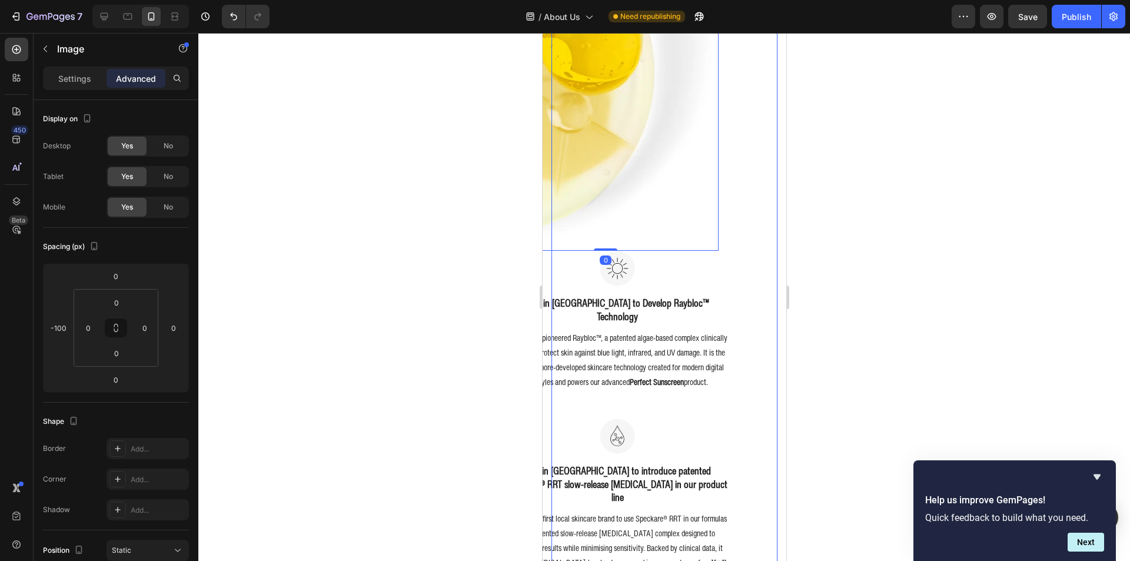
click at [714, 188] on div "Image 0" at bounding box center [664, 74] width 226 height 353
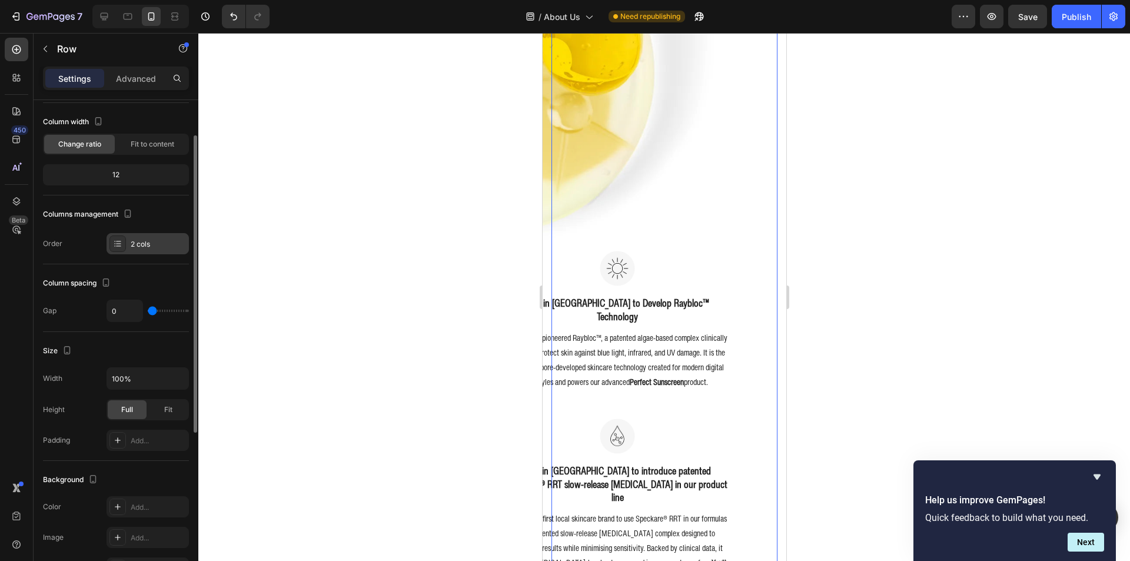
scroll to position [118, 0]
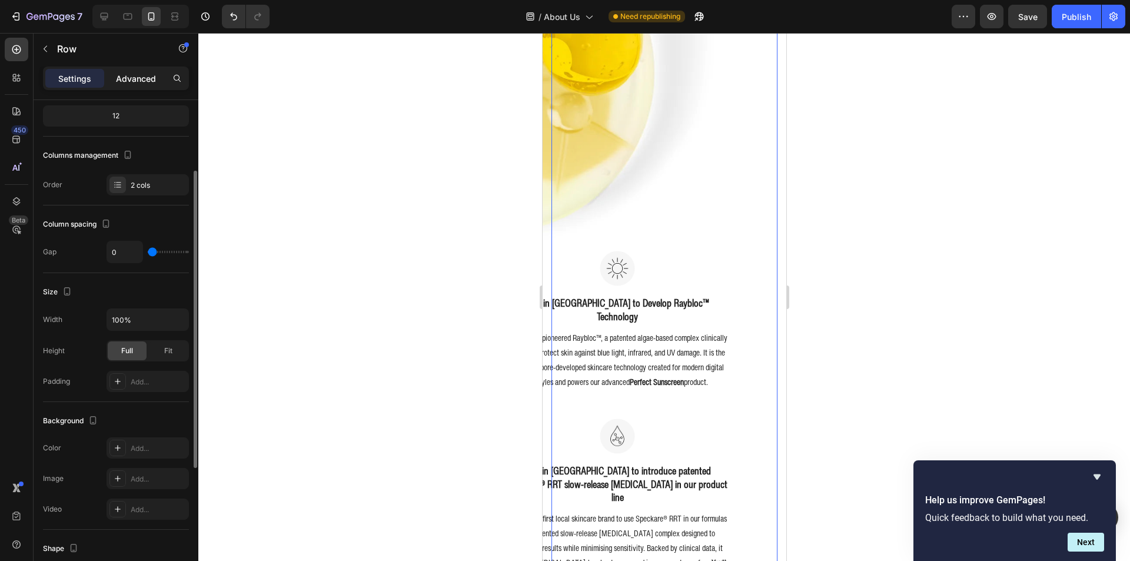
click at [124, 87] on div "Advanced" at bounding box center [136, 78] width 59 height 19
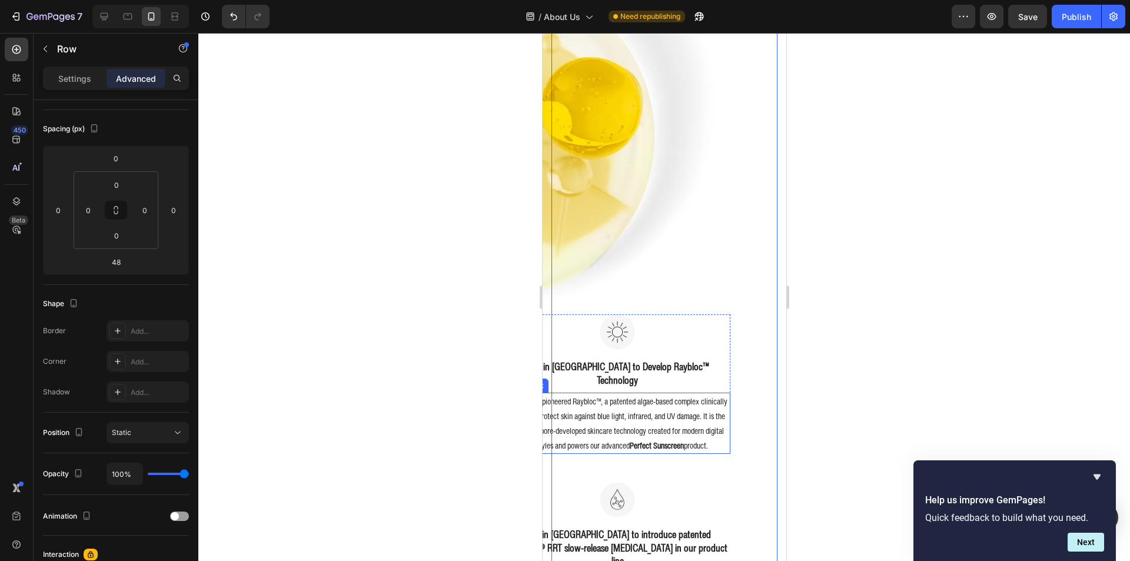
scroll to position [766, 0]
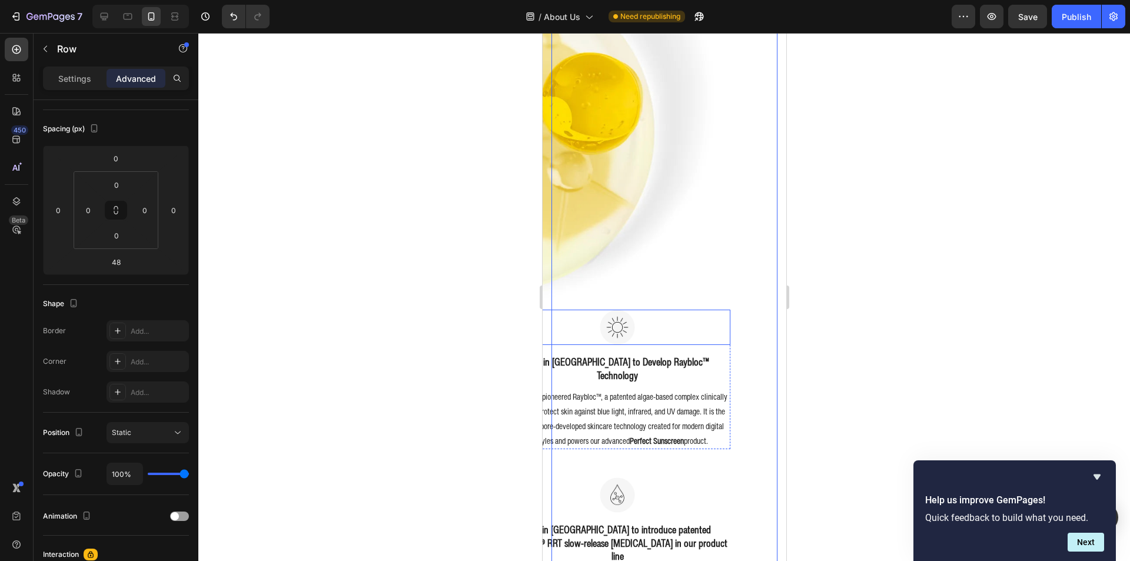
click at [711, 319] on div at bounding box center [617, 327] width 226 height 35
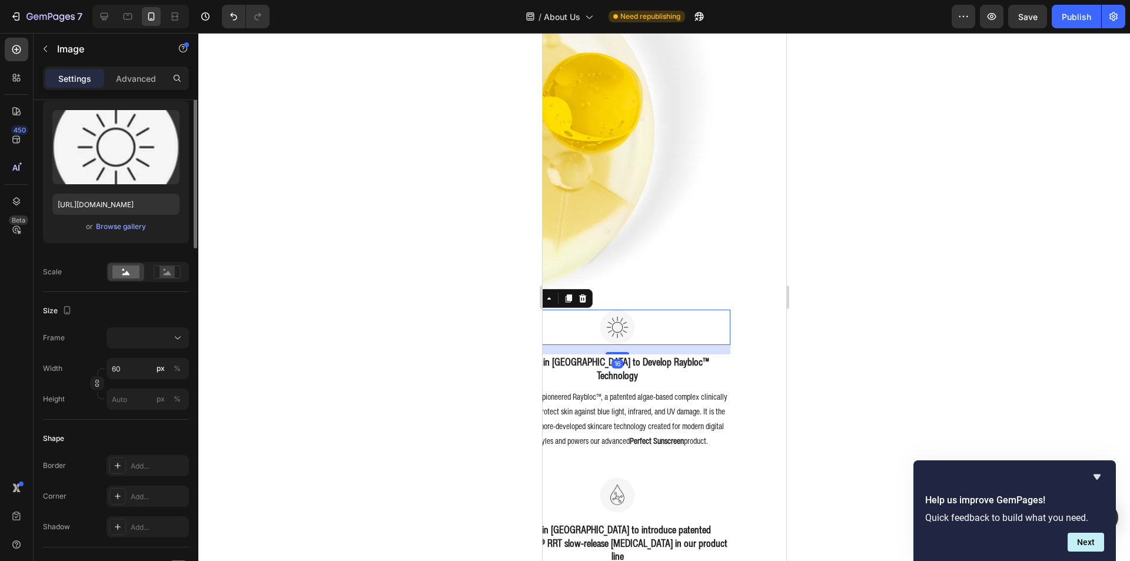
scroll to position [0, 0]
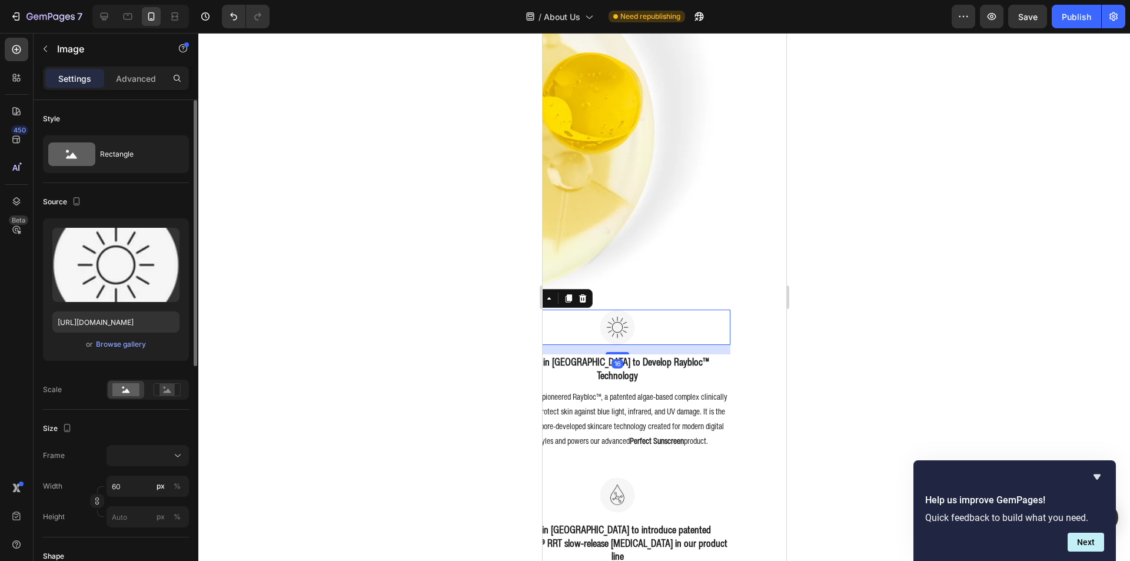
click at [123, 89] on div "Settings Advanced" at bounding box center [116, 78] width 146 height 24
click at [124, 86] on div "Advanced" at bounding box center [136, 78] width 59 height 19
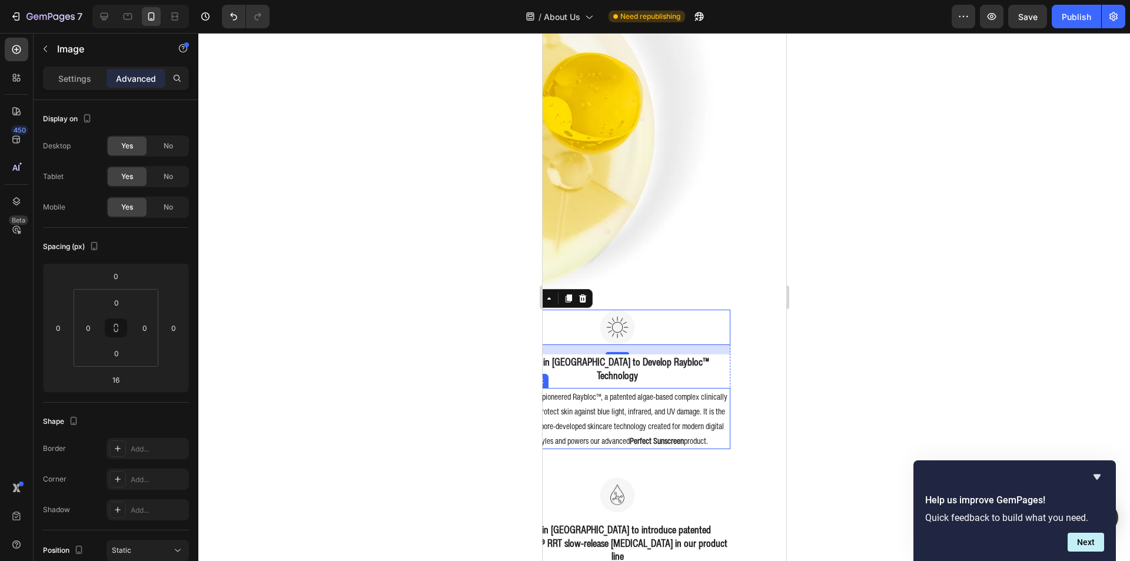
click at [684, 355] on h3 "First in [GEOGRAPHIC_DATA] to Develop Raybloc™ Technology" at bounding box center [617, 368] width 226 height 28
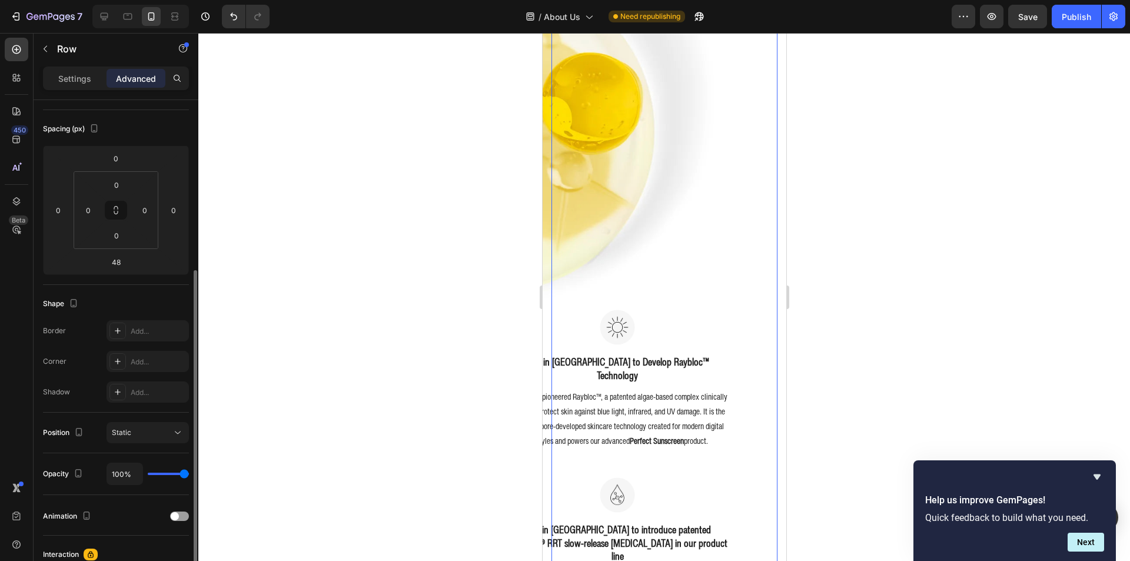
scroll to position [235, 0]
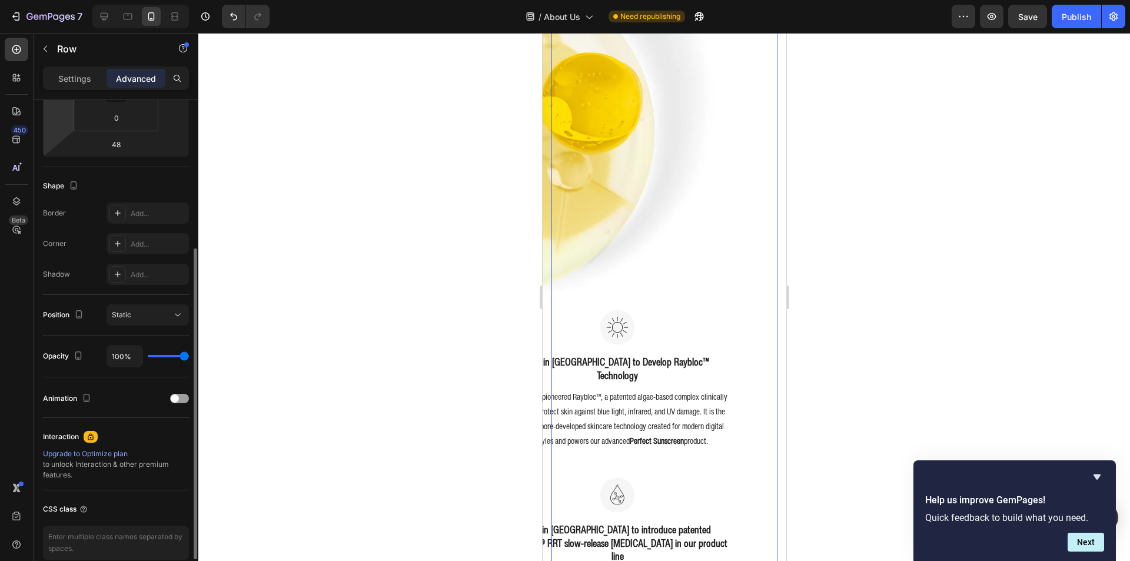
click at [85, 90] on div "Settings Advanced" at bounding box center [116, 83] width 165 height 34
click at [84, 82] on p "Settings" at bounding box center [74, 78] width 33 height 12
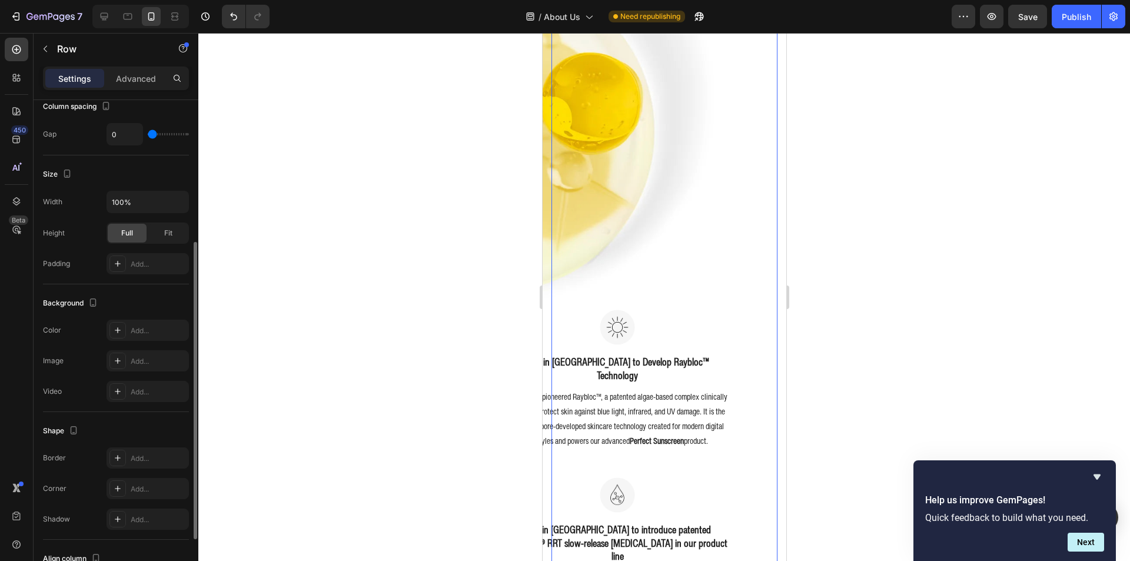
scroll to position [294, 0]
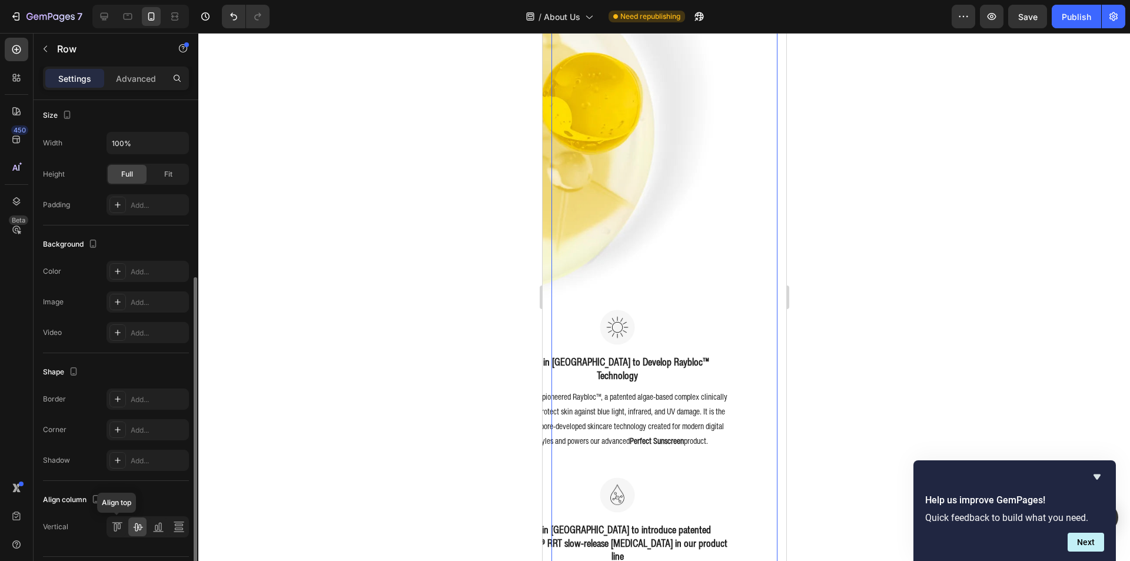
drag, startPoint x: 119, startPoint y: 531, endPoint x: 130, endPoint y: 527, distance: 11.2
click at [120, 531] on icon at bounding box center [117, 527] width 12 height 12
click at [135, 526] on icon at bounding box center [138, 527] width 12 height 12
click at [126, 77] on p "Advanced" at bounding box center [136, 78] width 40 height 12
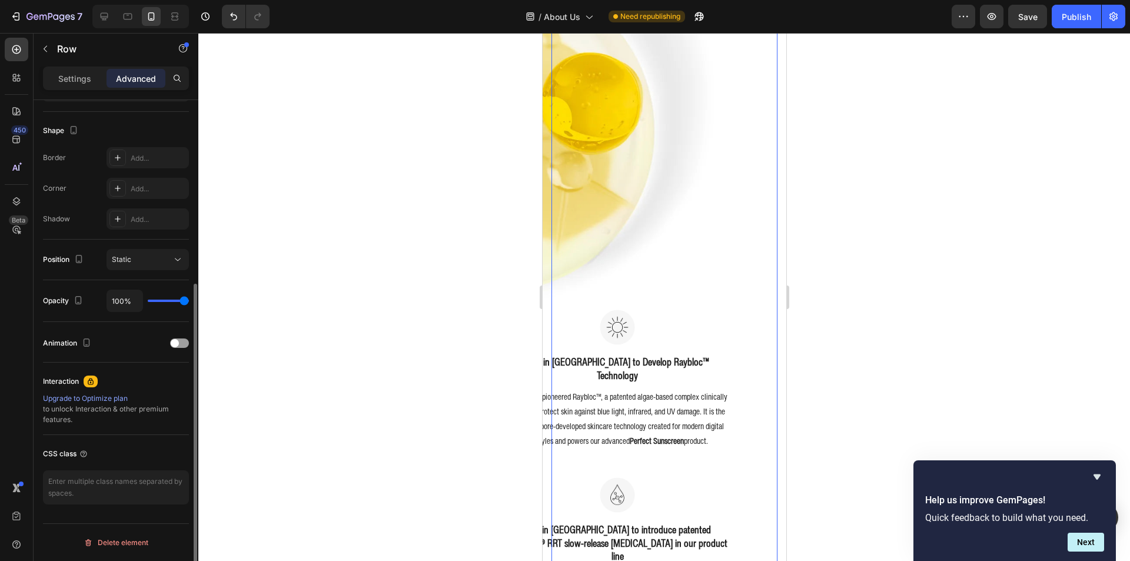
scroll to position [232, 0]
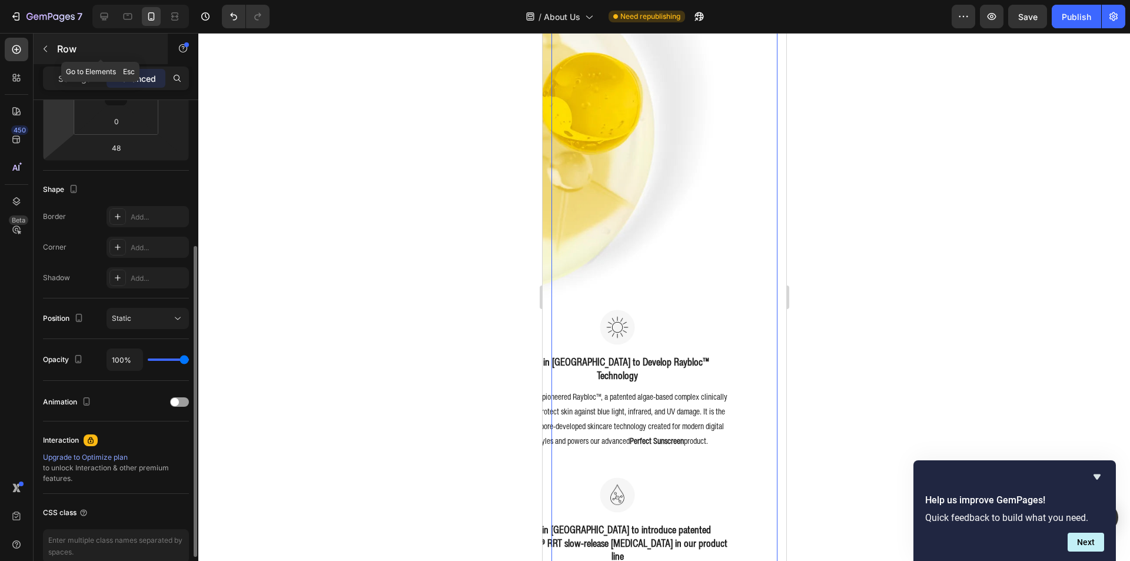
click at [54, 55] on button "button" at bounding box center [45, 48] width 19 height 19
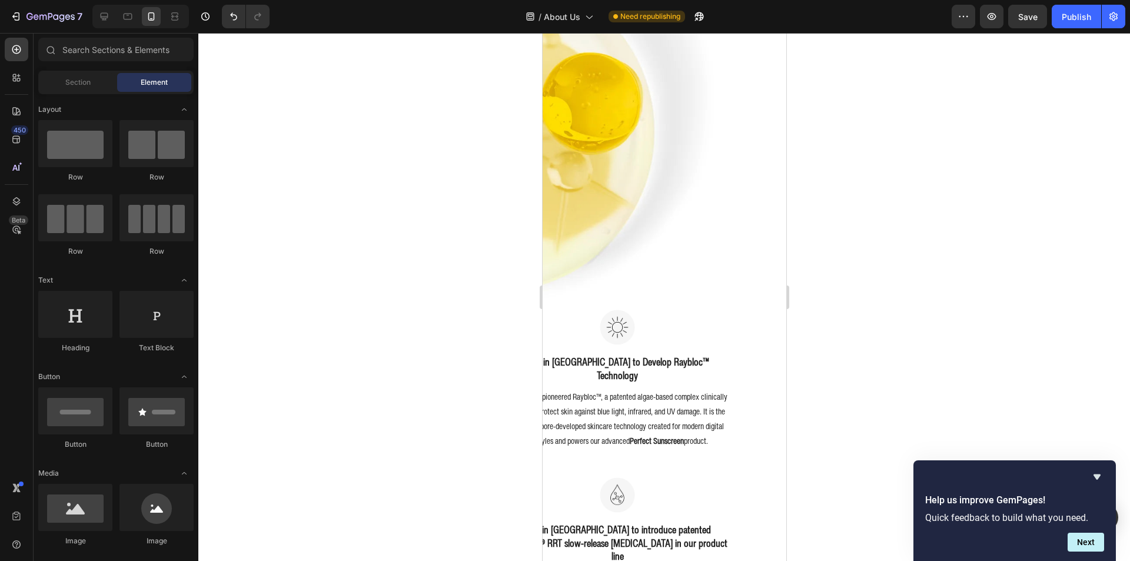
scroll to position [118, 0]
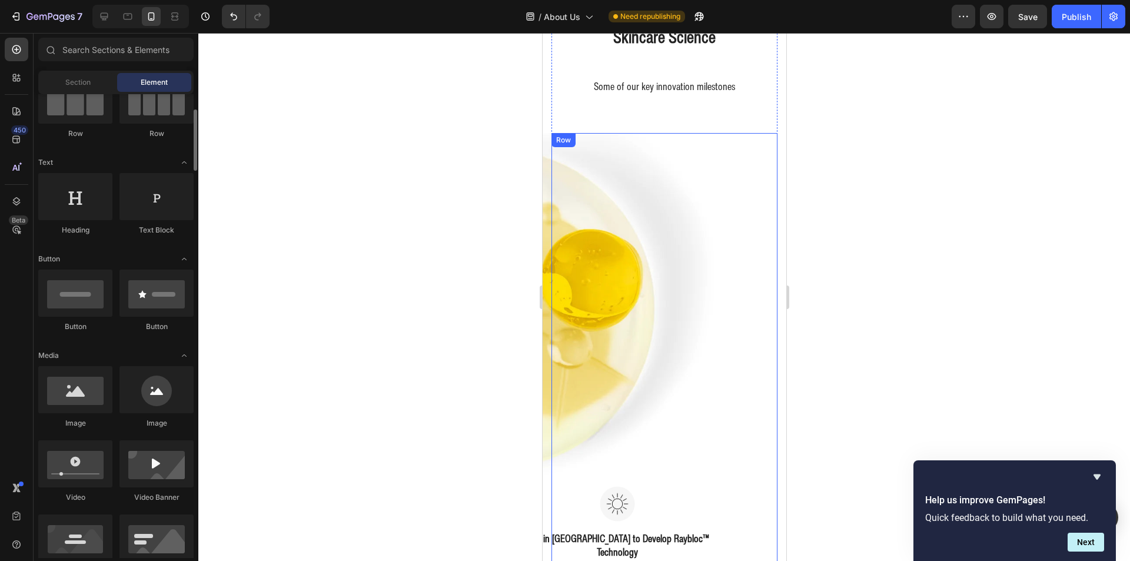
click at [762, 262] on div "Image" at bounding box center [664, 309] width 226 height 353
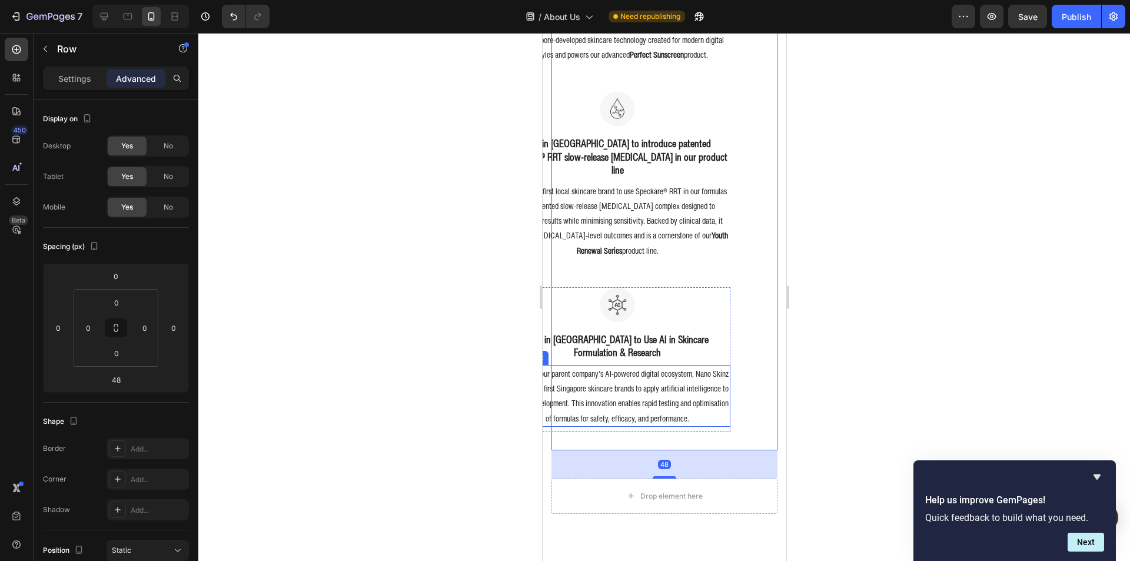
scroll to position [1178, 0]
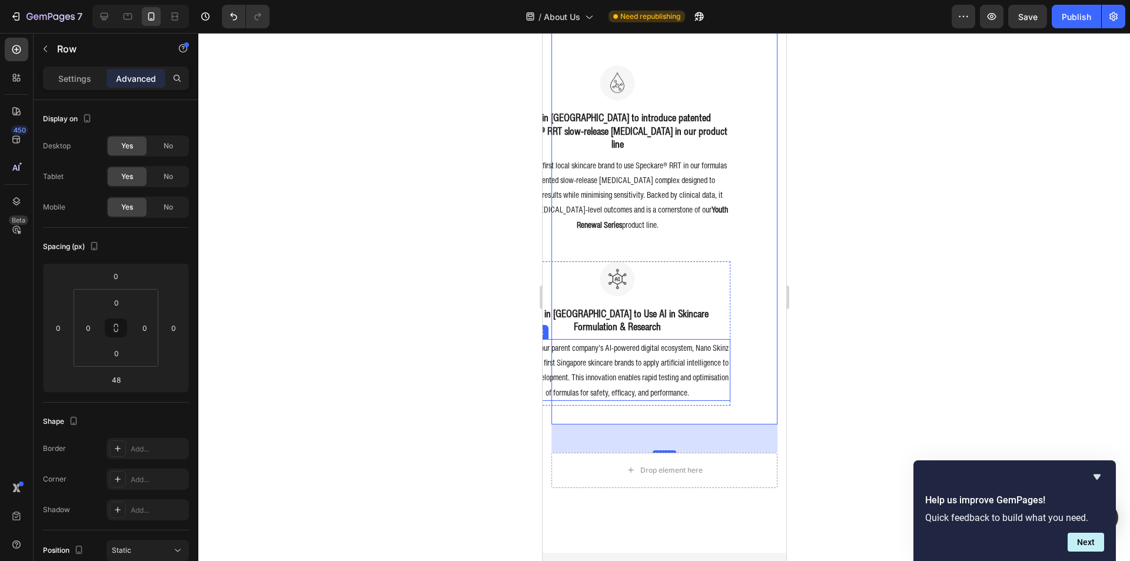
click at [691, 363] on p "Leveraging our parent company’s AI-powered digital ecosystem, Nano Skinz is one…" at bounding box center [617, 369] width 224 height 59
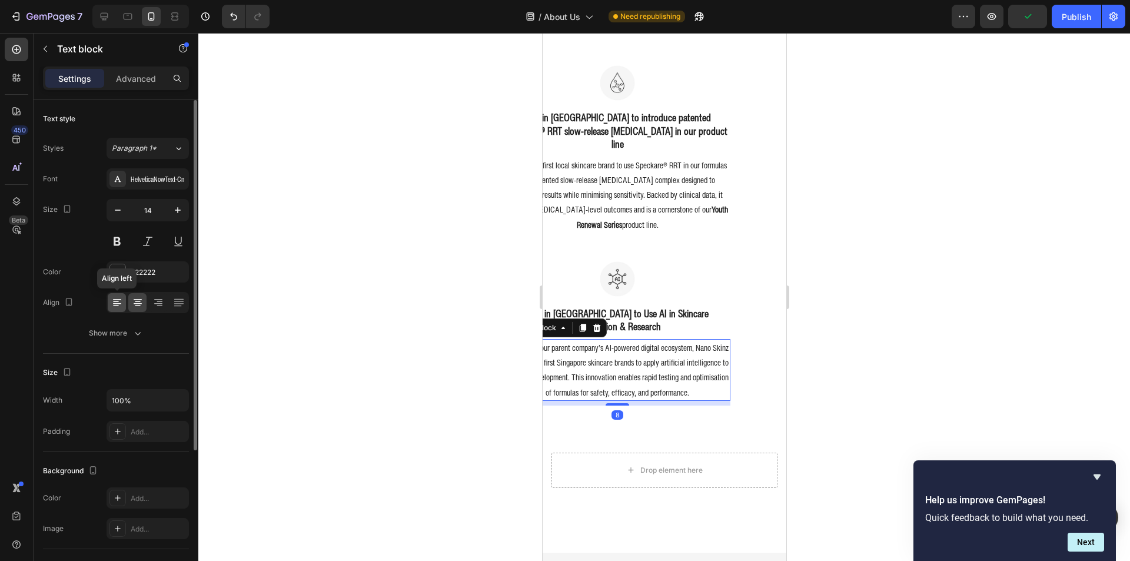
click at [120, 304] on icon at bounding box center [117, 303] width 8 height 1
click at [132, 301] on icon at bounding box center [138, 303] width 12 height 12
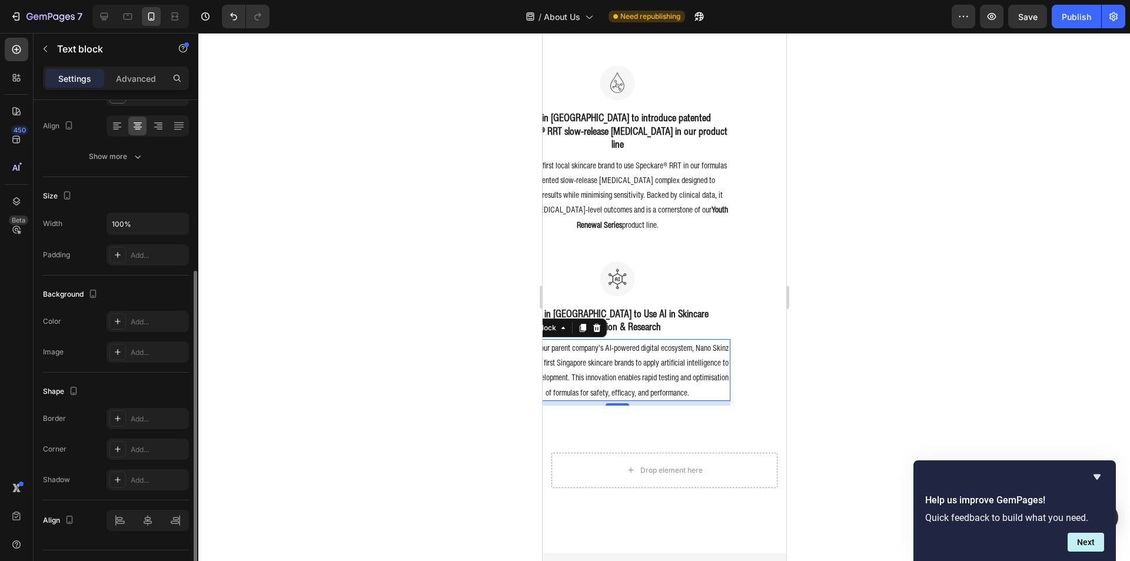
scroll to position [203, 0]
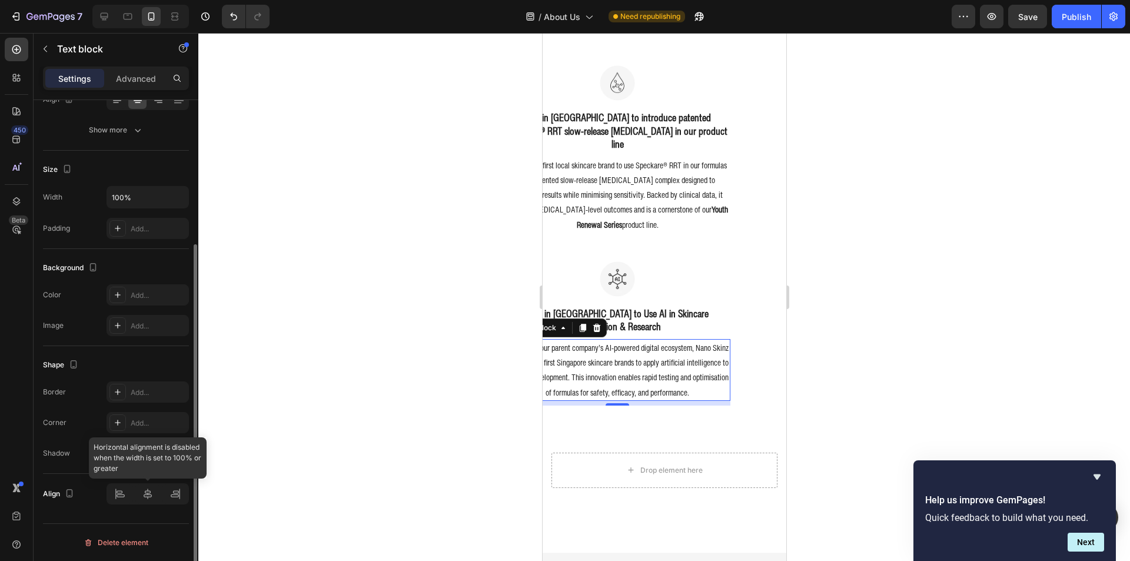
click at [147, 498] on div at bounding box center [148, 493] width 82 height 21
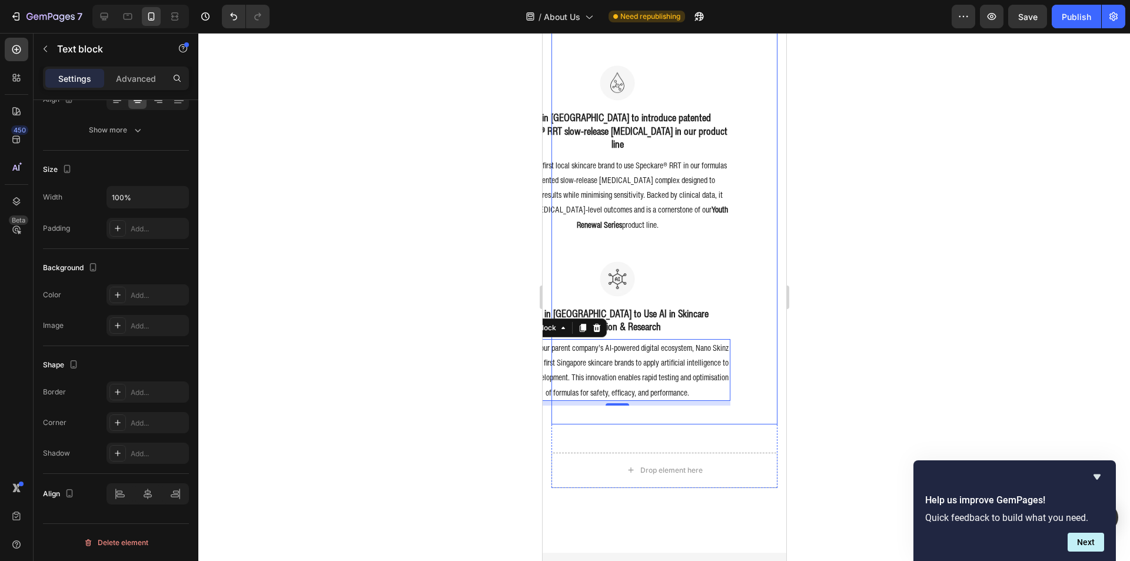
click at [752, 404] on div "Image First in Singapore to Develop Raybloc™ Technology Heading Nano Skinz pion…" at bounding box center [664, 161] width 226 height 526
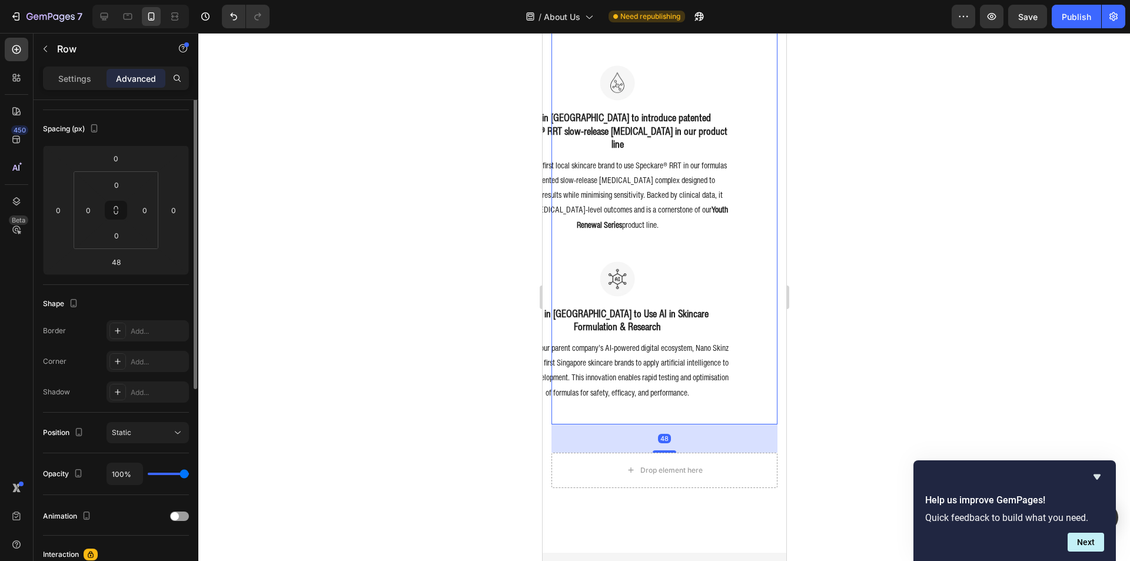
scroll to position [59, 0]
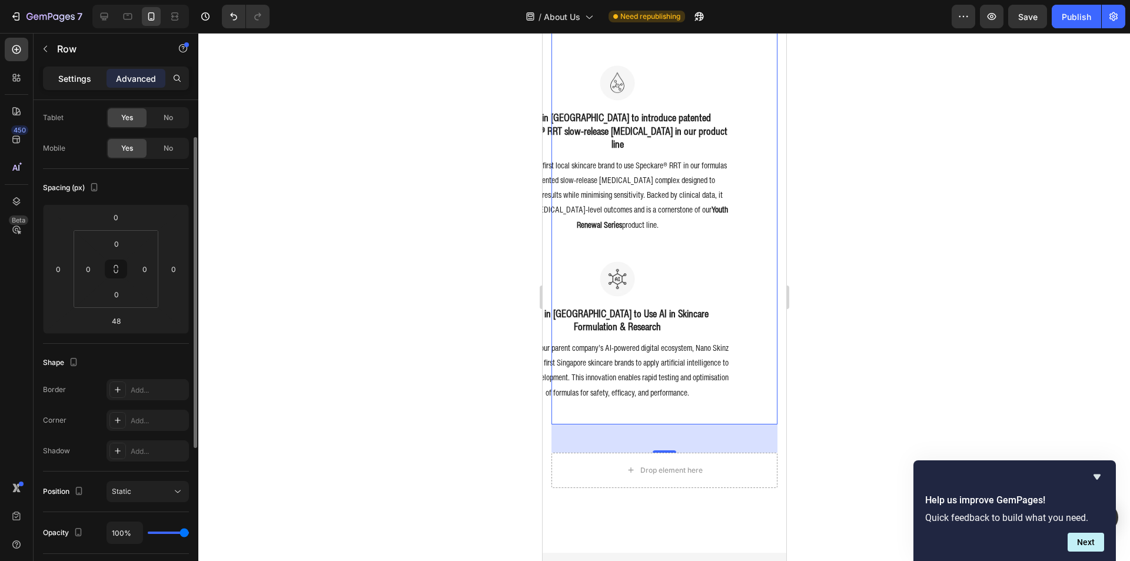
click at [74, 76] on p "Settings" at bounding box center [74, 78] width 33 height 12
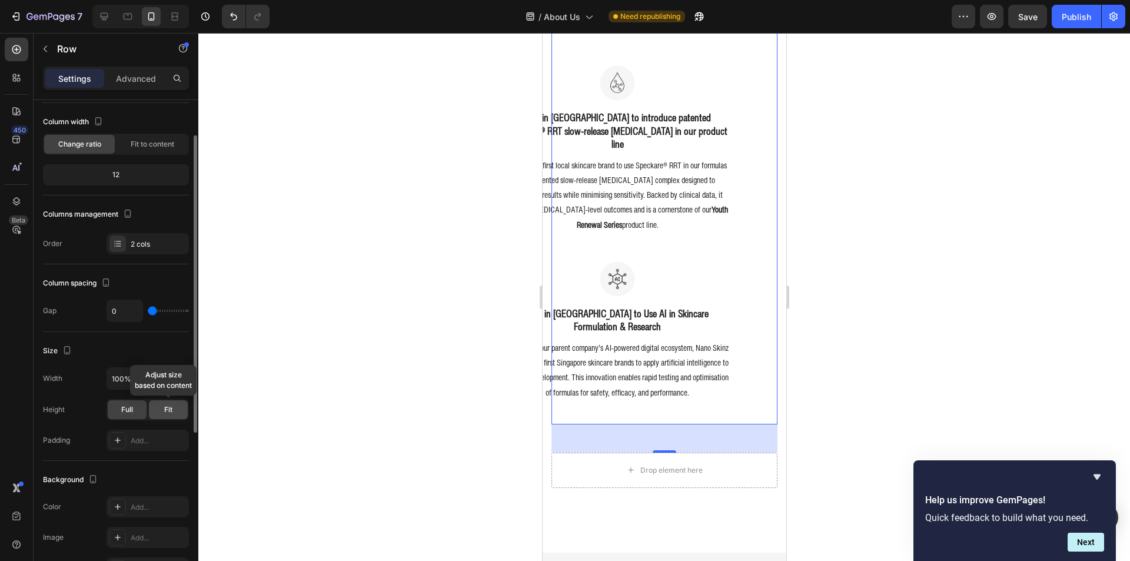
click at [159, 409] on div "Fit" at bounding box center [168, 409] width 39 height 19
click at [143, 408] on div "Full" at bounding box center [127, 409] width 39 height 19
click at [741, 368] on div "Image First in Singapore to Develop Raybloc™ Technology Heading Nano Skinz pion…" at bounding box center [664, 161] width 226 height 526
click at [725, 358] on div "Image First in Singapore to Develop Raybloc™ Technology Heading Nano Skinz pion…" at bounding box center [664, 161] width 226 height 526
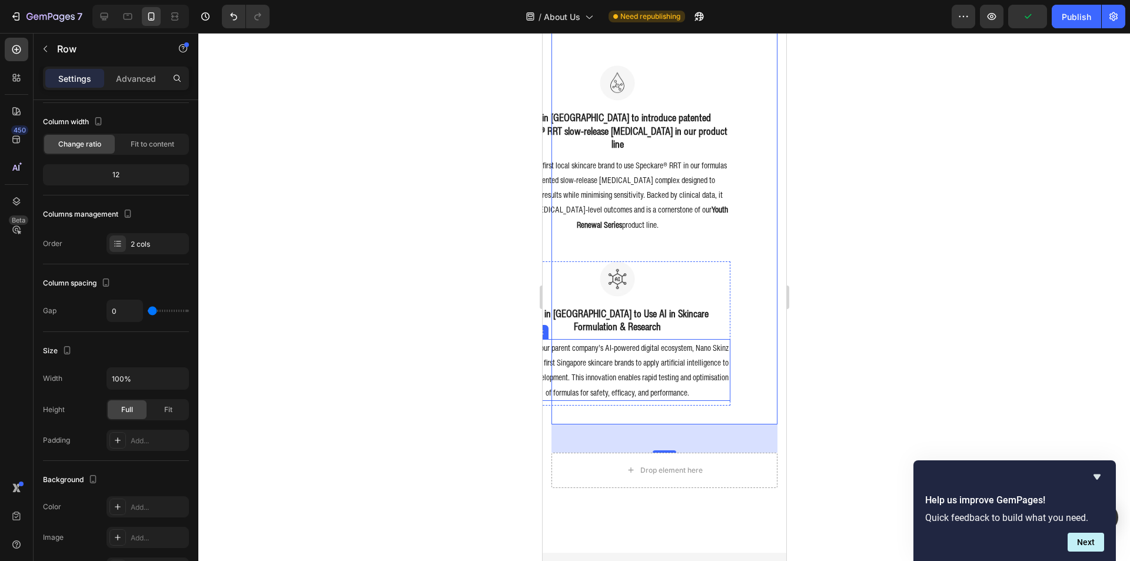
click at [709, 345] on p "Leveraging our parent company’s AI-powered digital ecosystem, Nano Skinz is one…" at bounding box center [617, 369] width 224 height 59
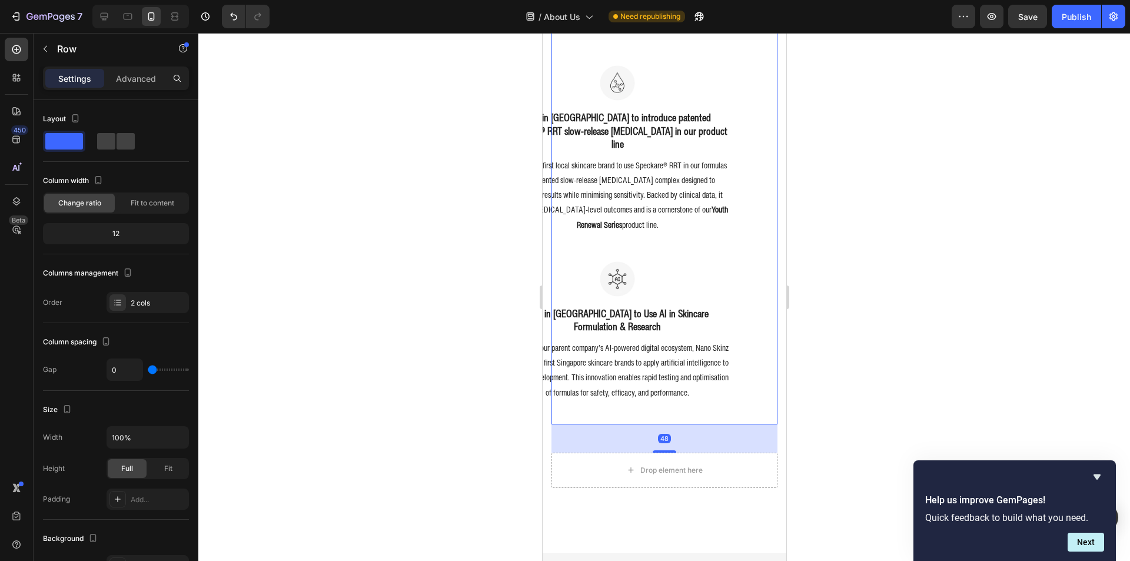
click at [733, 341] on div "Image First in Singapore to Develop Raybloc™ Technology Heading Nano Skinz pion…" at bounding box center [664, 161] width 226 height 526
click at [124, 86] on div "Advanced" at bounding box center [136, 78] width 59 height 19
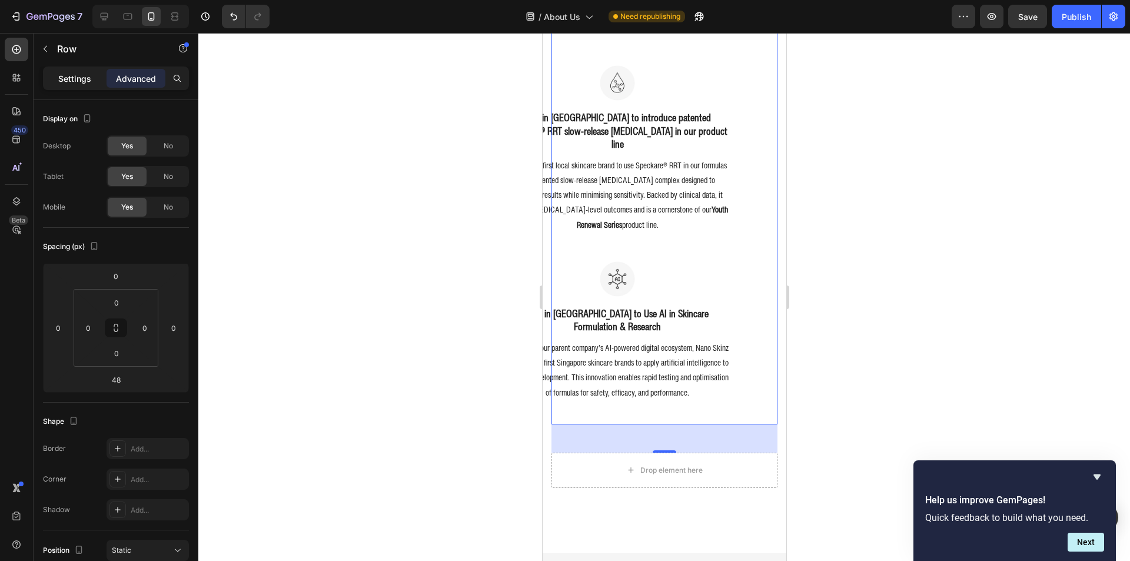
click at [79, 80] on p "Settings" at bounding box center [74, 78] width 33 height 12
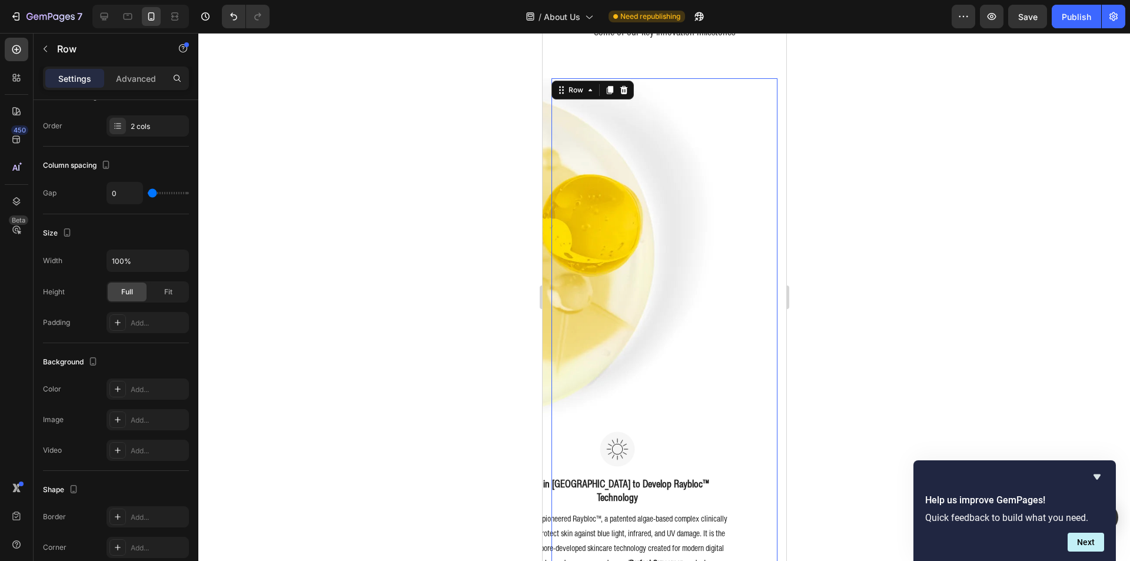
scroll to position [590, 0]
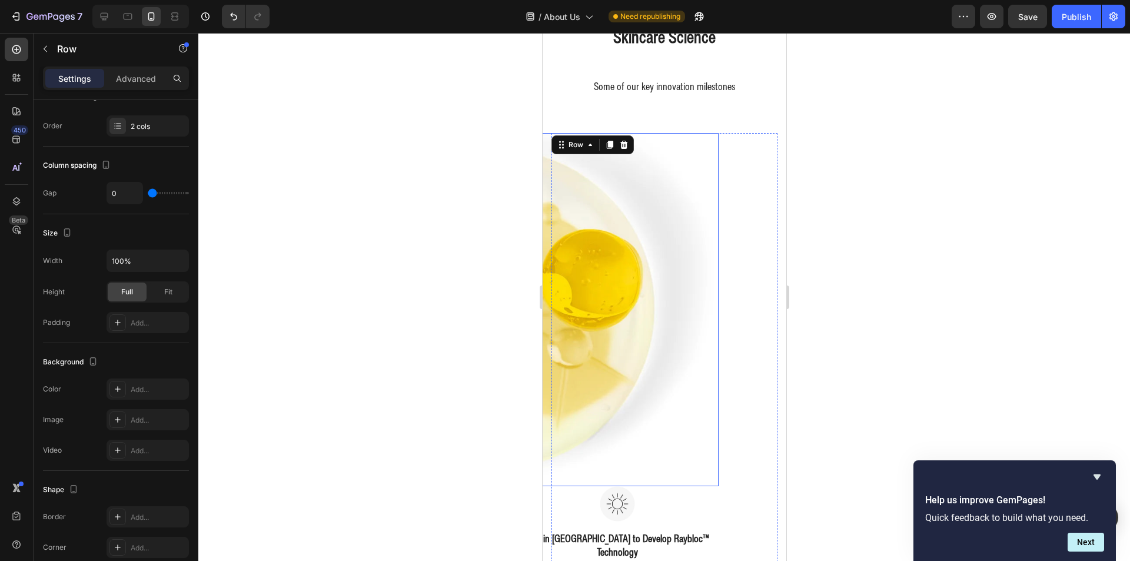
click at [608, 313] on img at bounding box center [605, 309] width 226 height 353
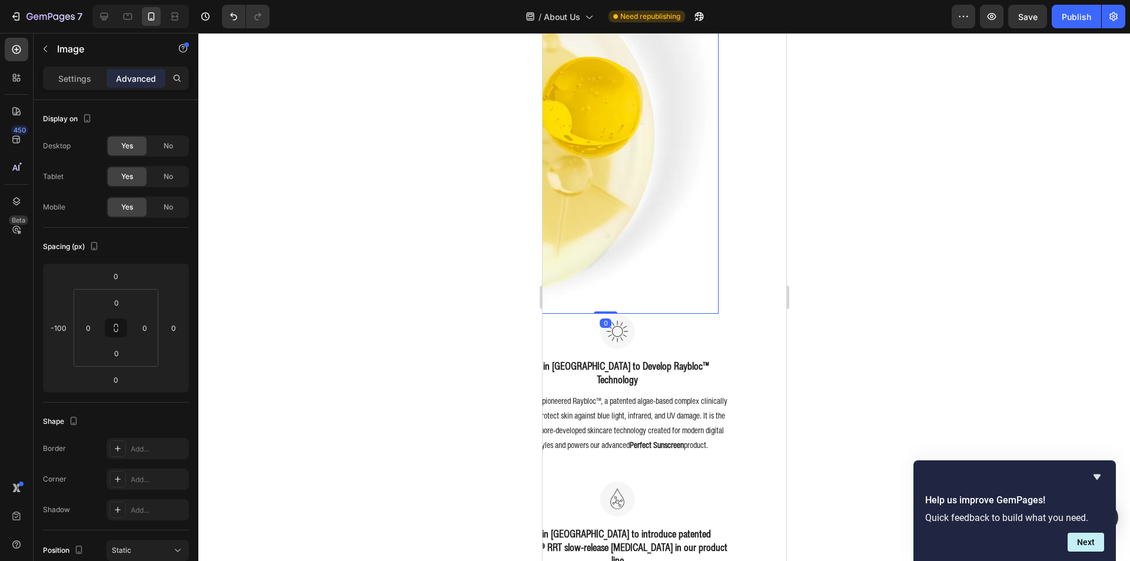
scroll to position [766, 0]
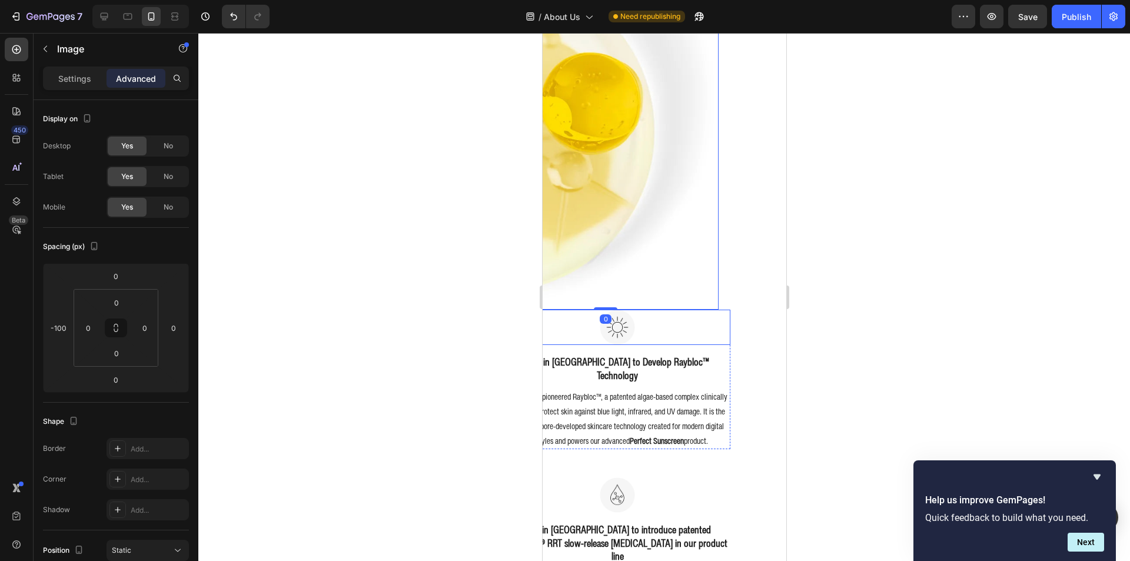
click at [653, 310] on div at bounding box center [617, 327] width 226 height 35
click at [649, 355] on h3 "First in [GEOGRAPHIC_DATA] to Develop Raybloc™ Technology" at bounding box center [617, 368] width 226 height 28
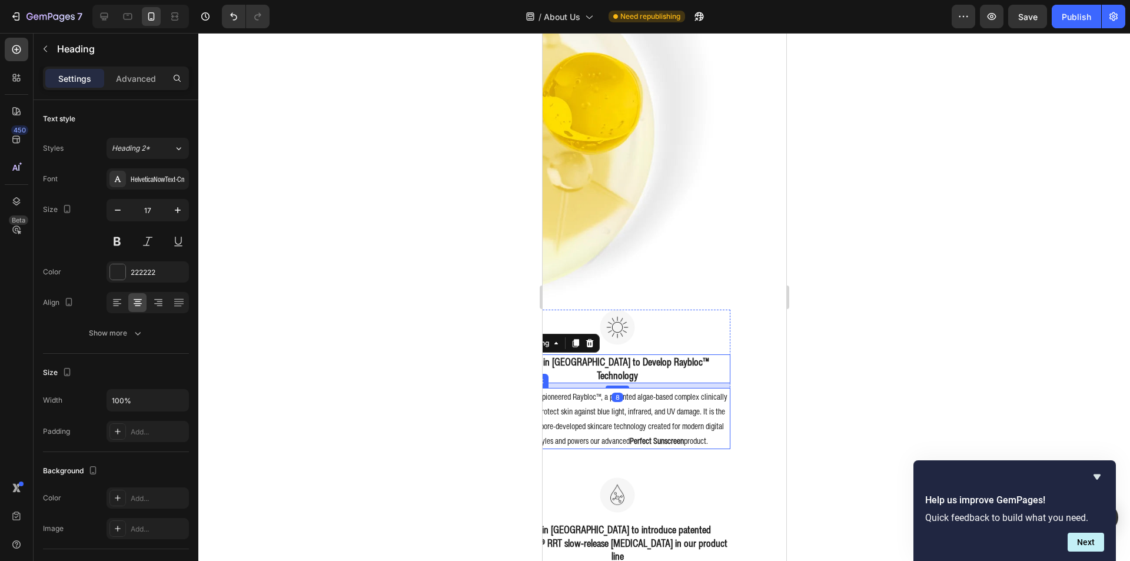
click at [641, 389] on p "Nano Skinz pioneered Raybloc™, a patented algae-based complex clinically tested…" at bounding box center [617, 418] width 224 height 59
click at [651, 354] on h3 "First in [GEOGRAPHIC_DATA] to Develop Raybloc™ Technology" at bounding box center [617, 368] width 226 height 28
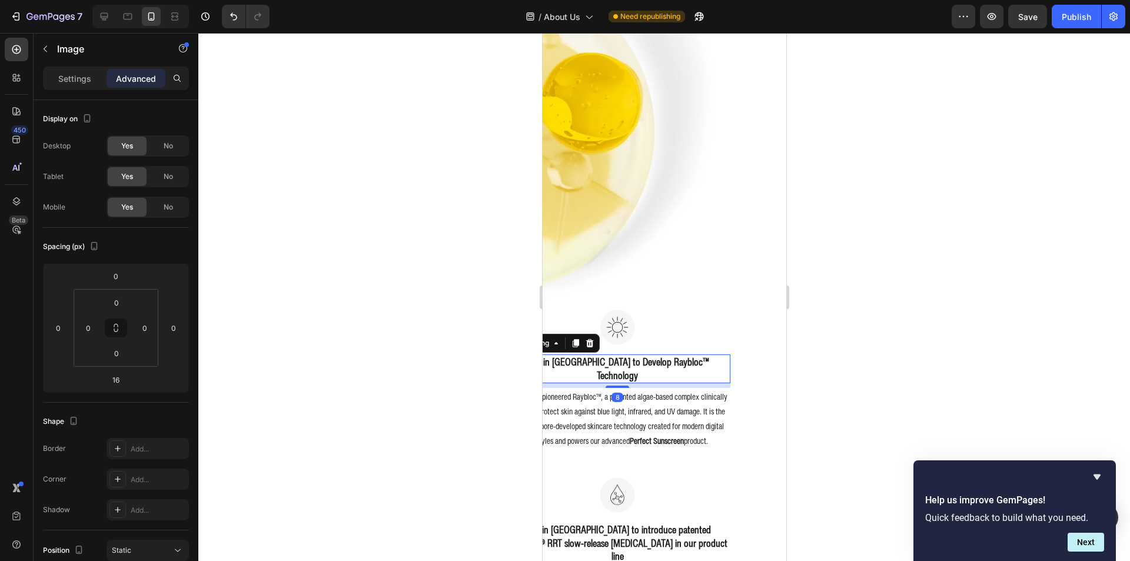
click at [666, 315] on div at bounding box center [617, 327] width 226 height 35
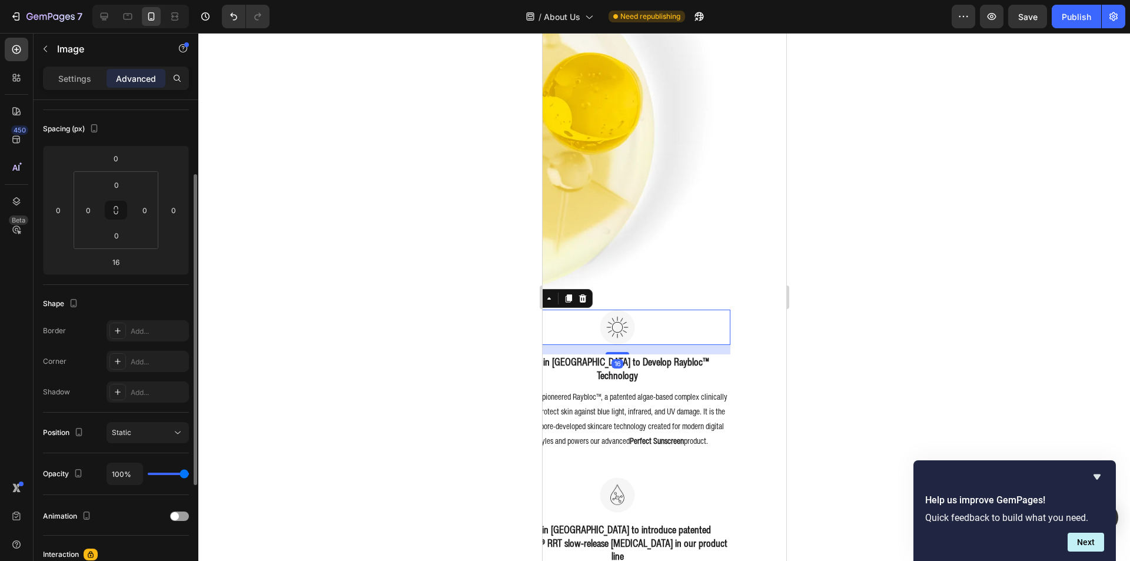
scroll to position [0, 0]
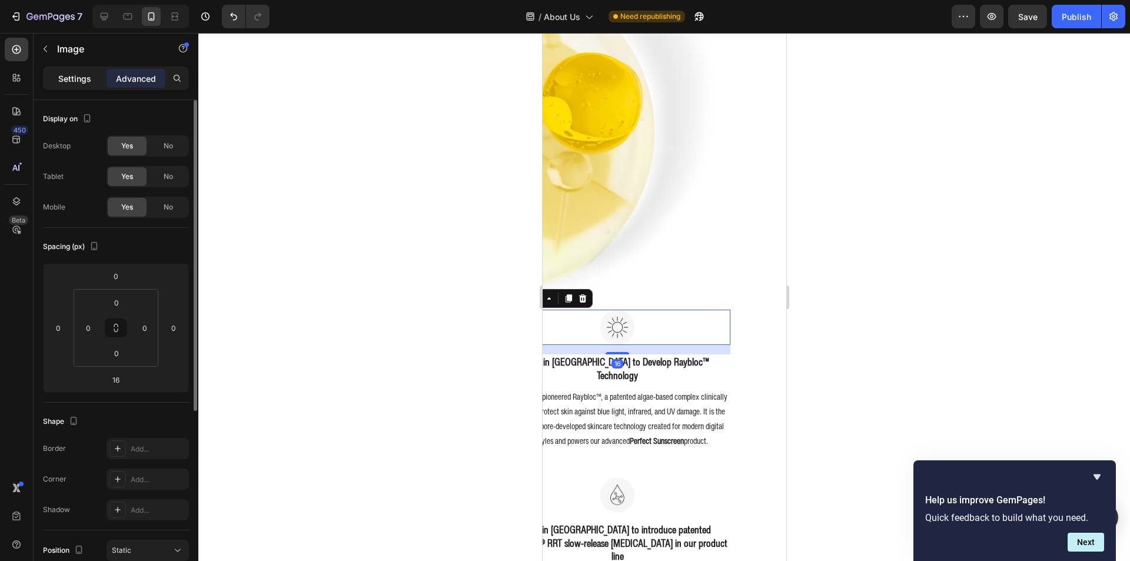
click at [81, 87] on div "Settings" at bounding box center [74, 78] width 59 height 19
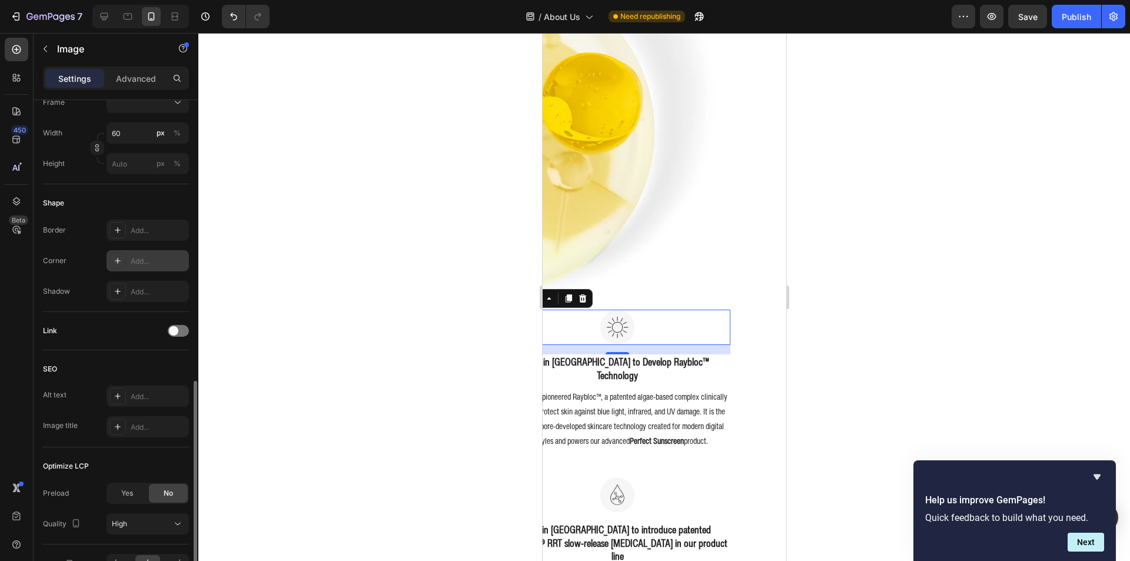
scroll to position [424, 0]
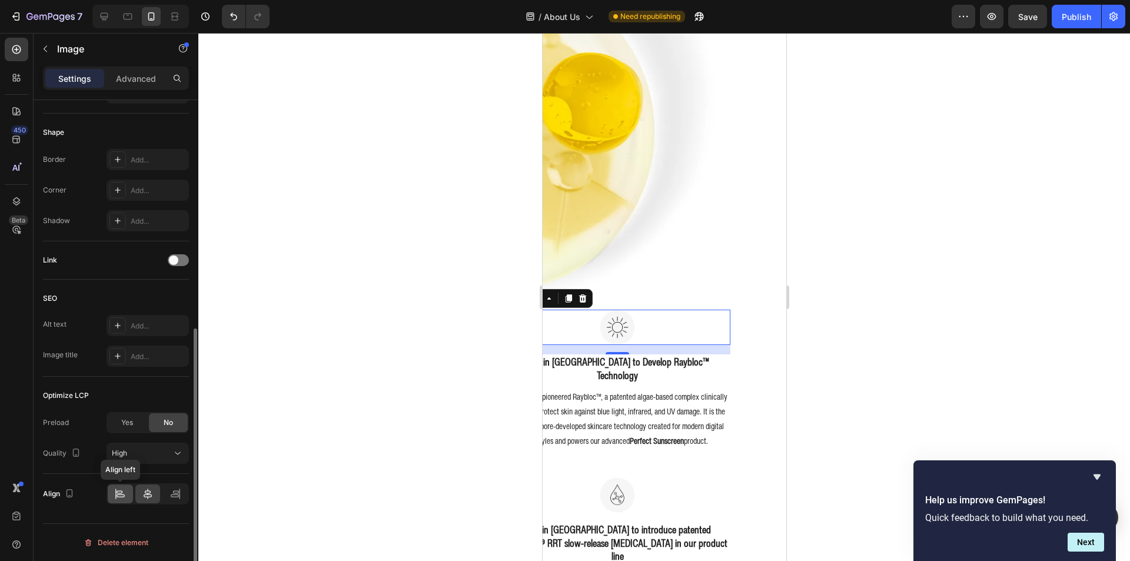
click at [121, 500] on icon at bounding box center [120, 494] width 12 height 12
click at [135, 494] on div at bounding box center [147, 493] width 25 height 19
click at [175, 493] on icon at bounding box center [176, 491] width 6 height 3
click at [158, 493] on div at bounding box center [147, 493] width 25 height 19
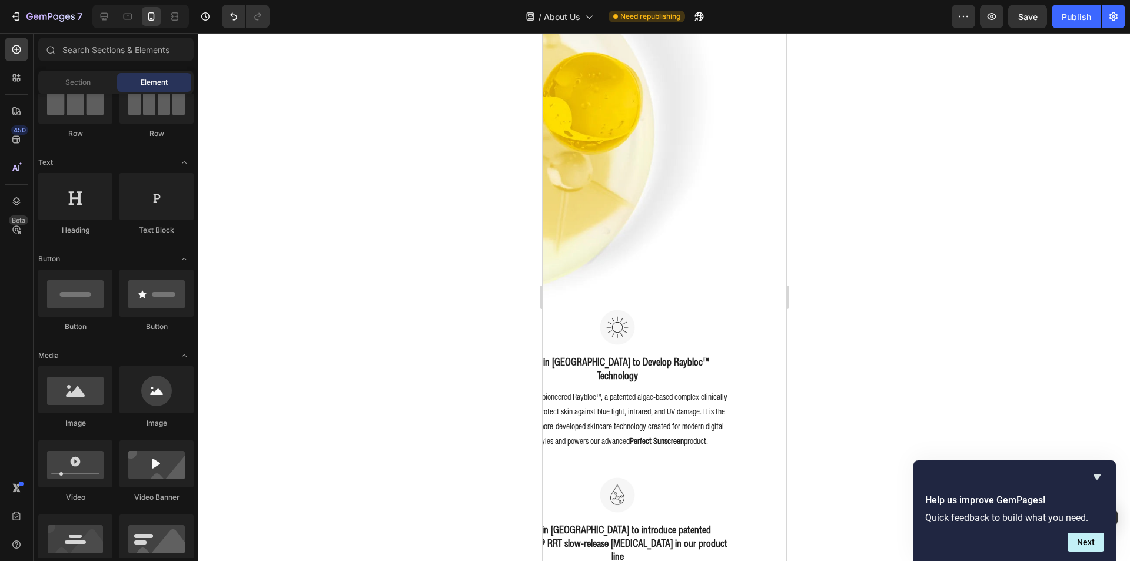
scroll to position [1228, 0]
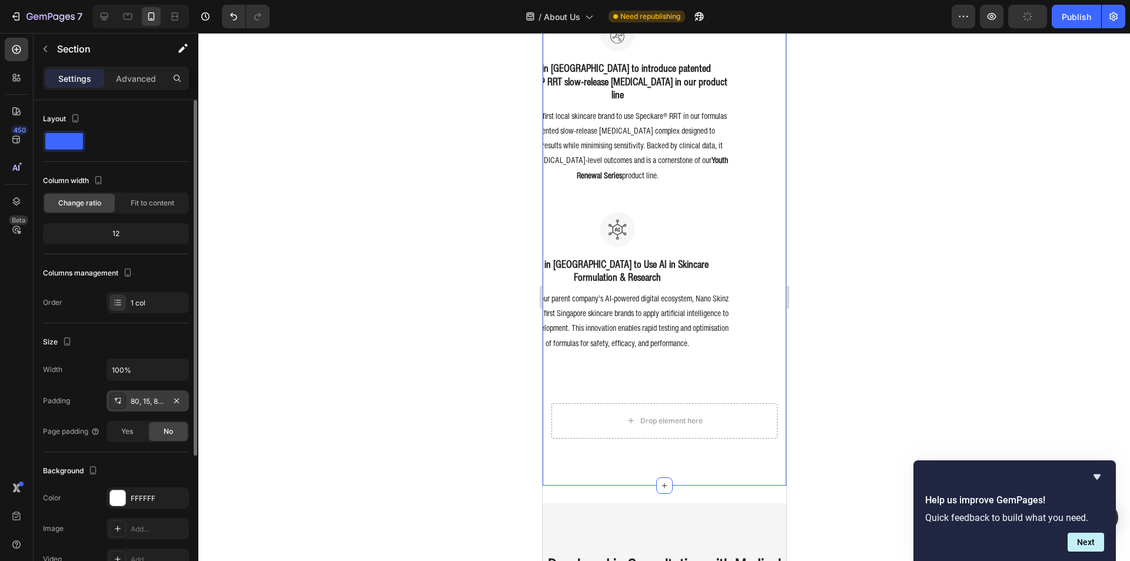
click at [150, 405] on div "80, 15, 80, 15" at bounding box center [148, 401] width 34 height 11
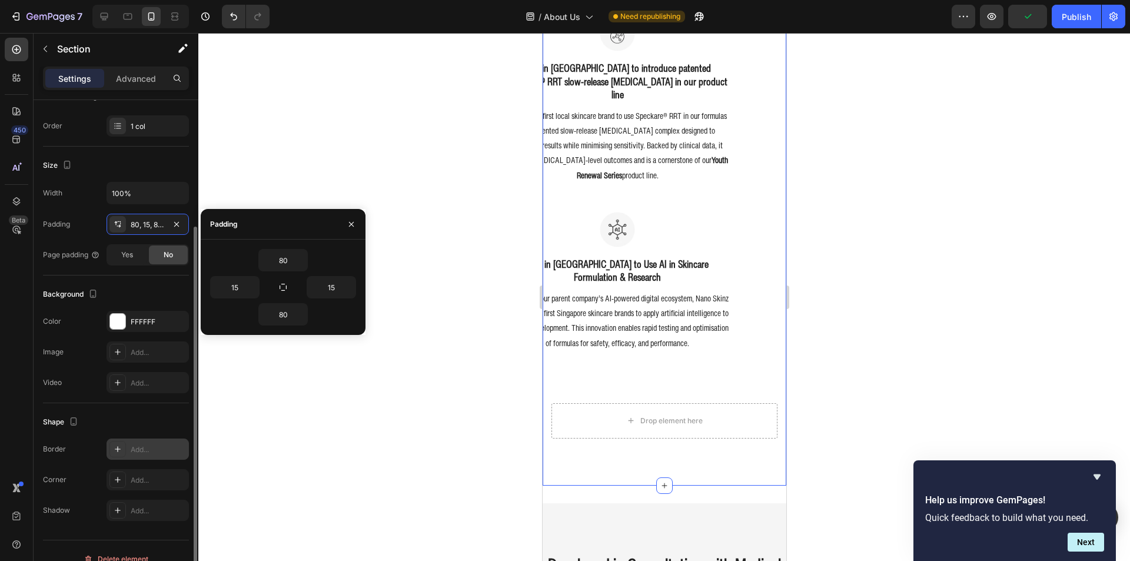
scroll to position [193, 0]
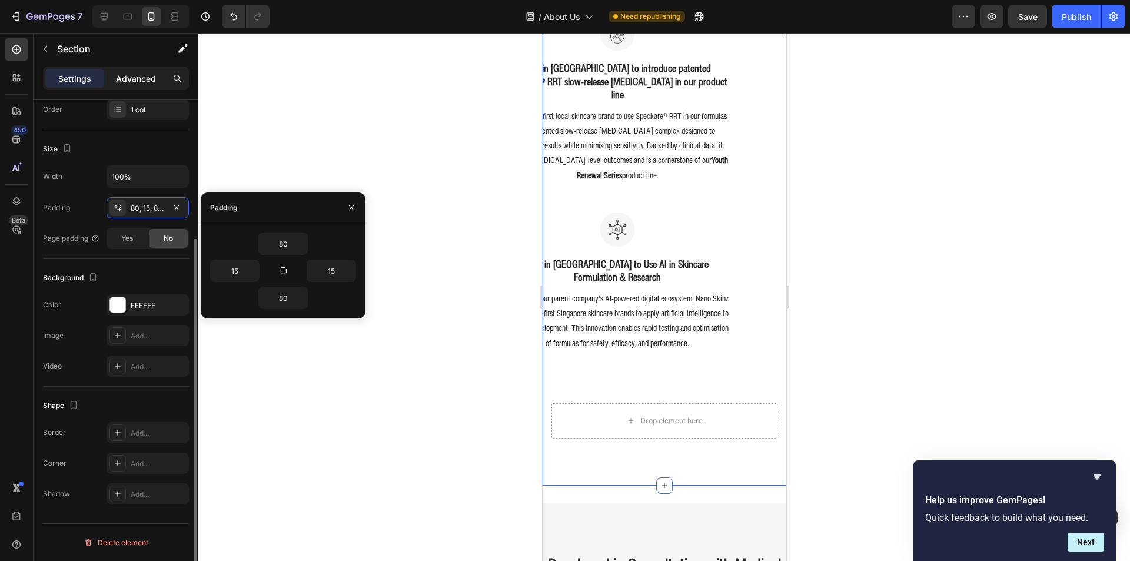
click at [138, 76] on p "Advanced" at bounding box center [136, 78] width 40 height 12
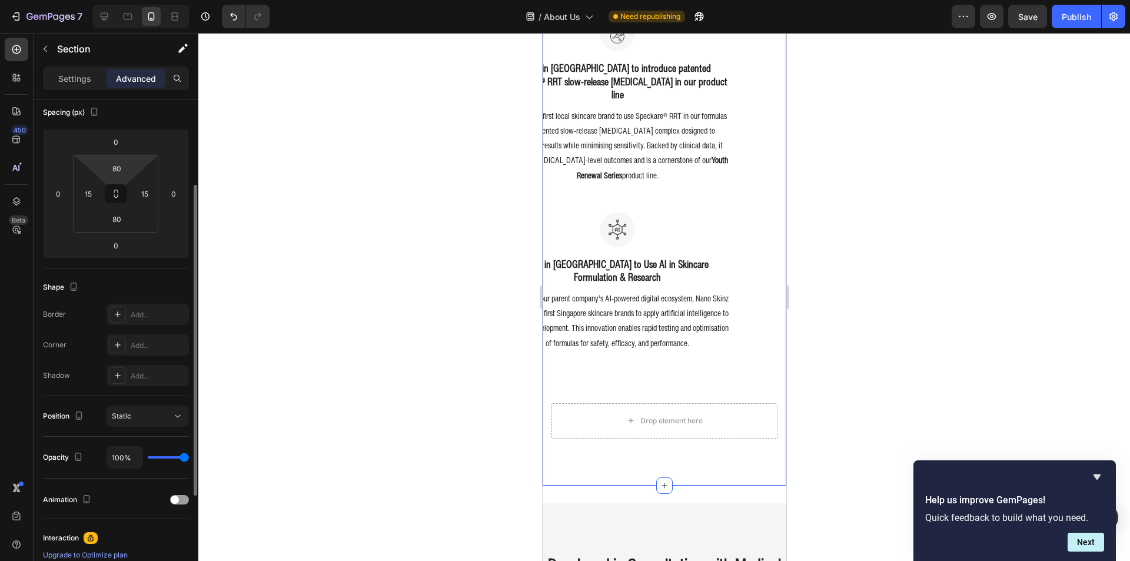
scroll to position [75, 0]
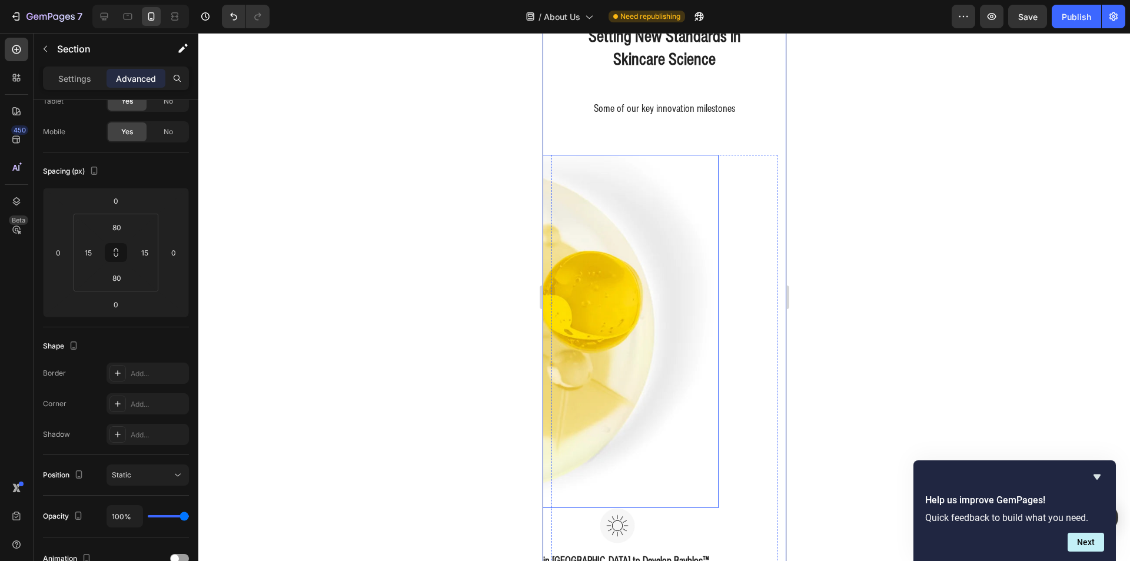
scroll to position [521, 0]
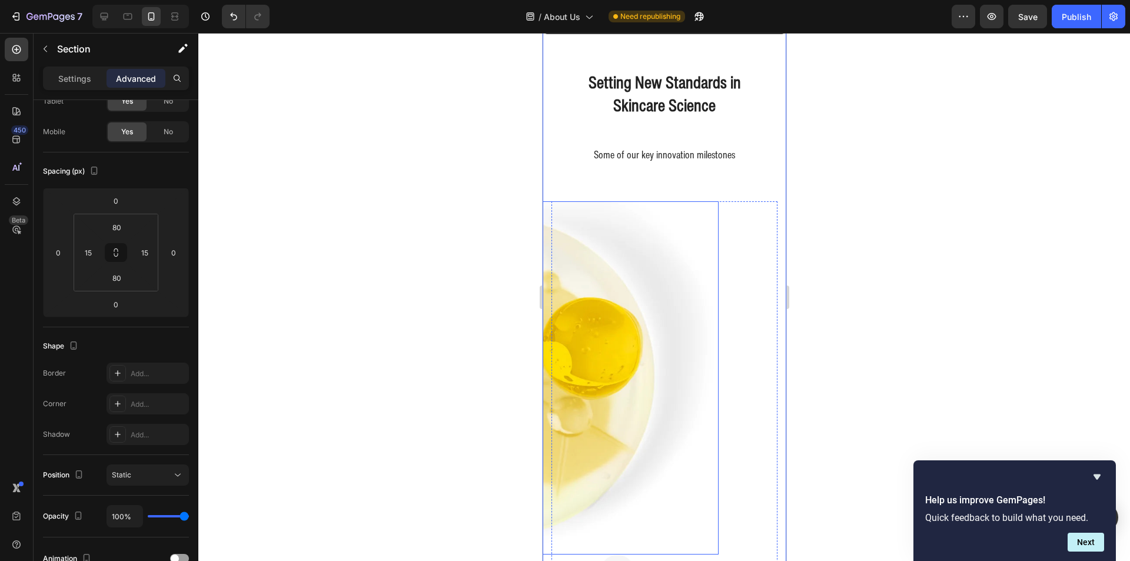
click at [626, 301] on img at bounding box center [605, 377] width 226 height 353
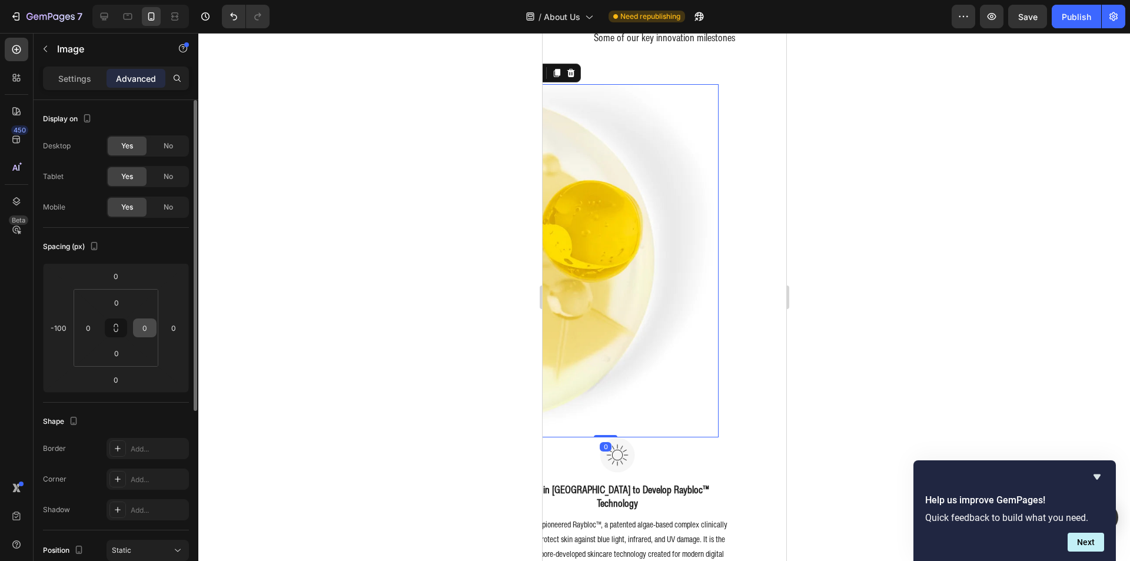
scroll to position [639, 0]
click at [44, 88] on html "7 Version history / About Us Need republishing Preview Save Publish 450 Beta Se…" at bounding box center [565, 44] width 1130 height 88
click at [50, 330] on input "-100" at bounding box center [58, 328] width 18 height 18
click at [54, 335] on input "-100" at bounding box center [58, 328] width 18 height 18
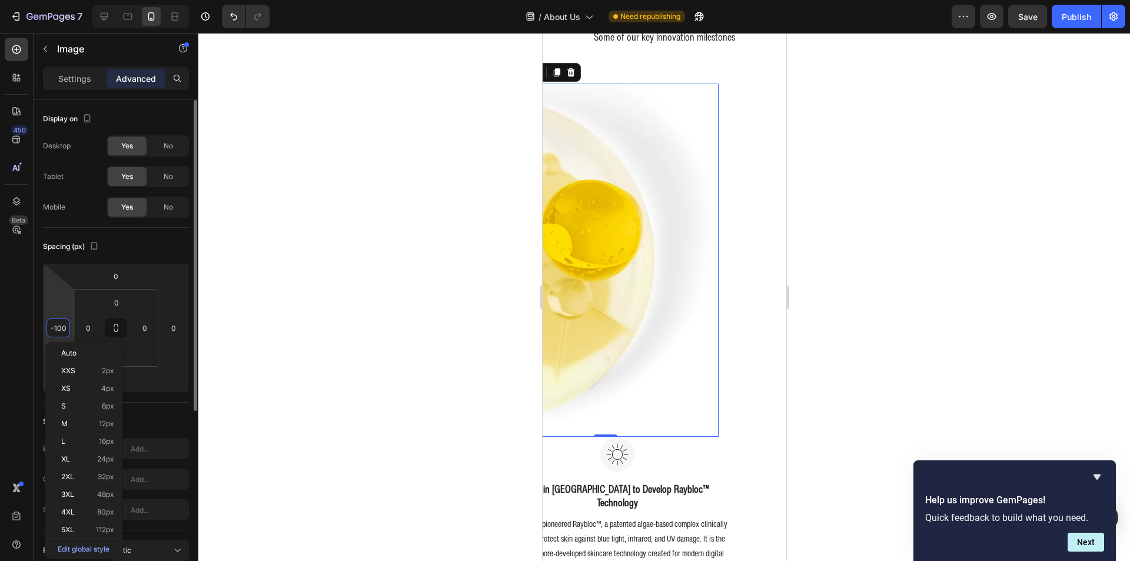
click at [54, 335] on input "-100" at bounding box center [58, 328] width 18 height 18
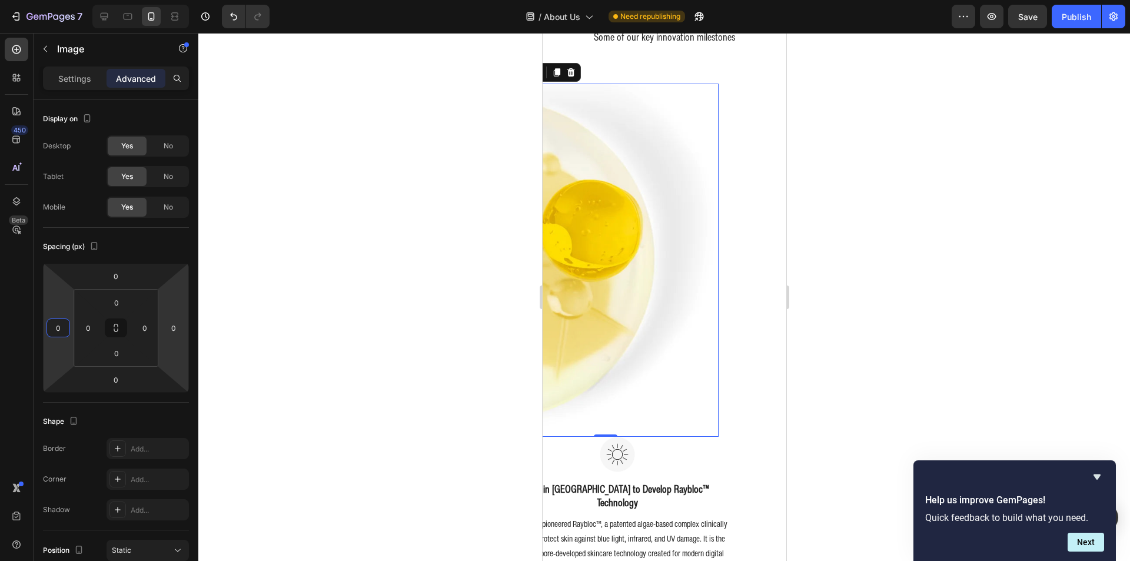
click at [292, 315] on div at bounding box center [664, 297] width 932 height 528
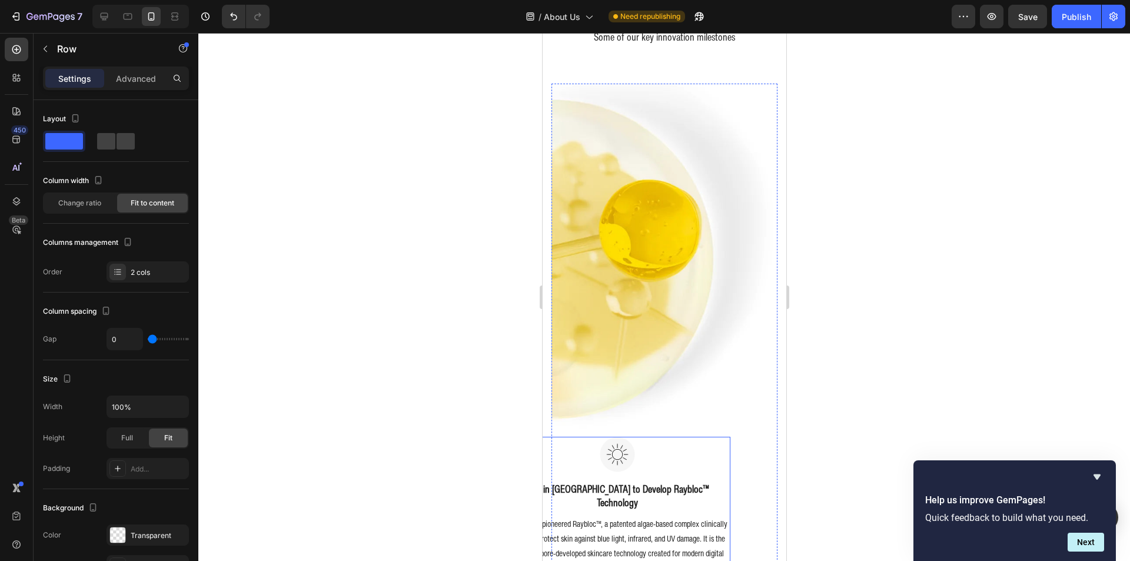
click at [564, 459] on div "Image" at bounding box center [617, 459] width 226 height 45
click at [145, 87] on div "Advanced" at bounding box center [136, 78] width 59 height 19
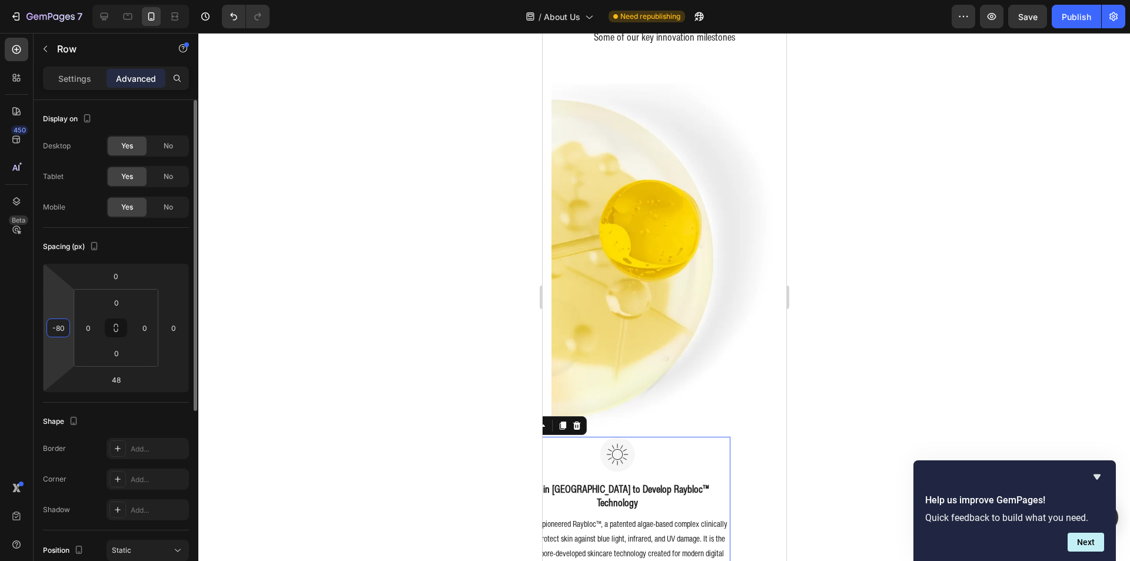
click at [60, 331] on input "-80" at bounding box center [58, 328] width 18 height 18
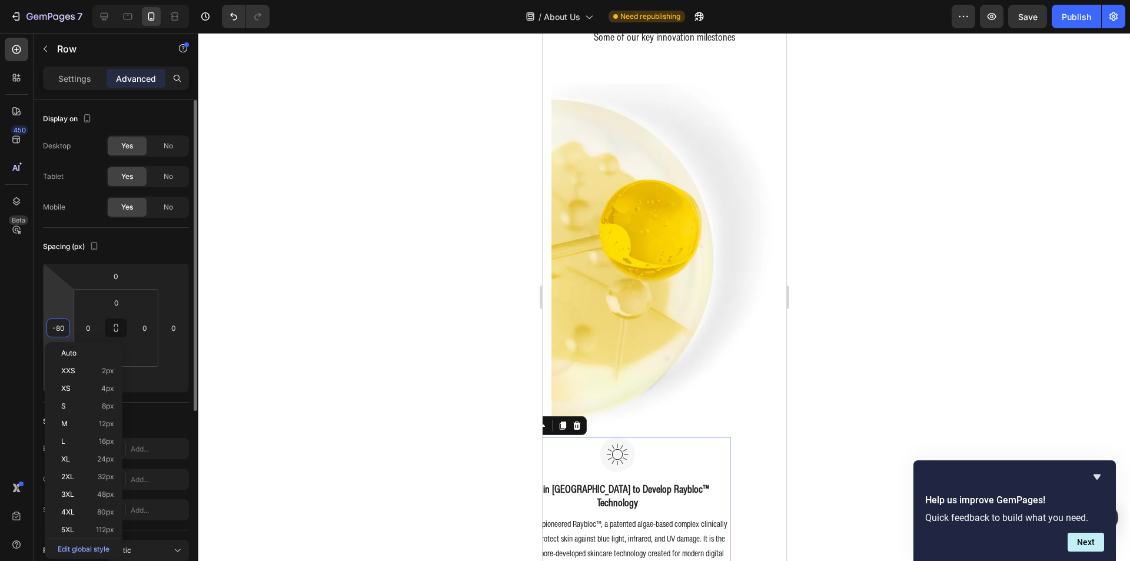
type input "0"
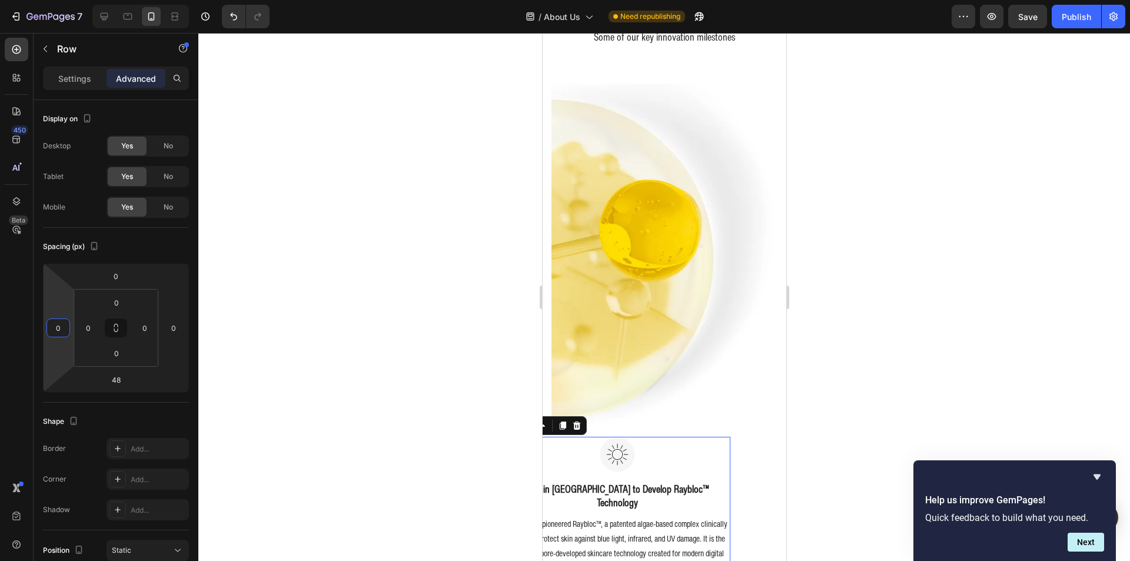
click at [314, 297] on div at bounding box center [664, 297] width 932 height 528
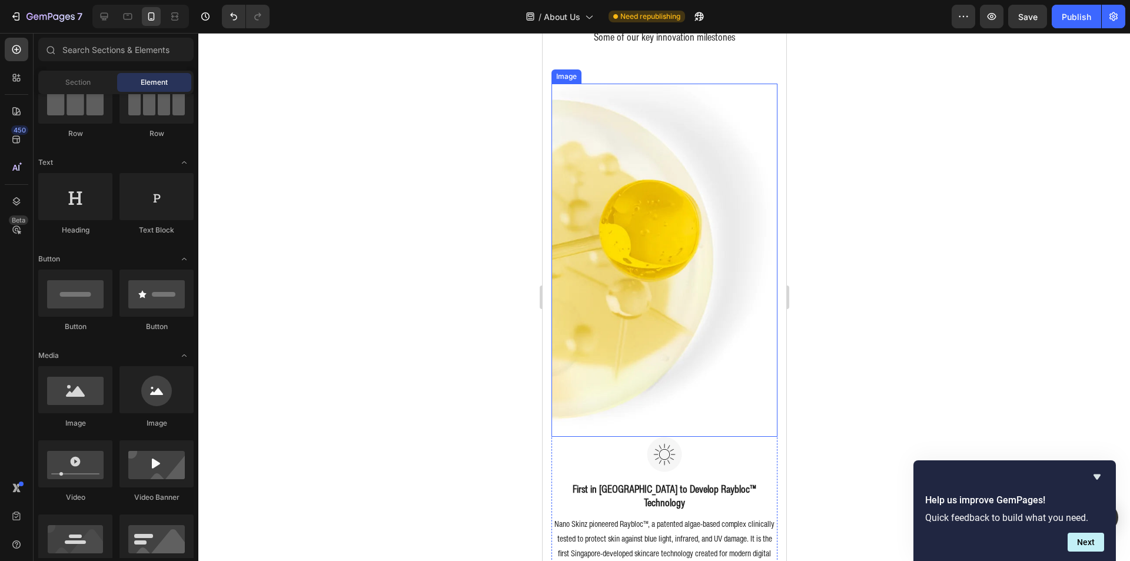
click at [662, 303] on img at bounding box center [664, 260] width 226 height 353
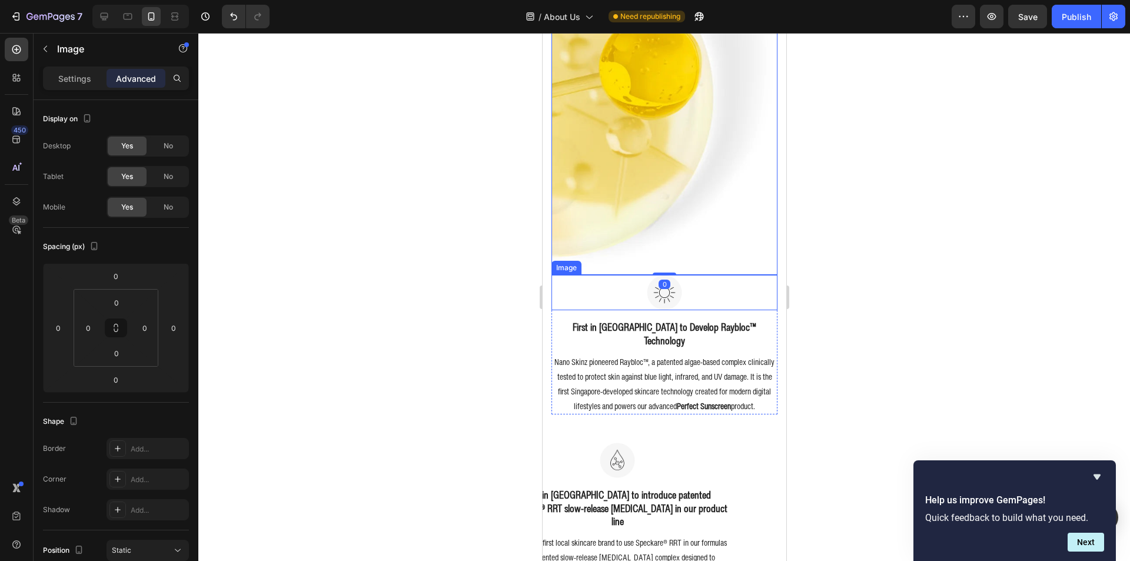
scroll to position [816, 0]
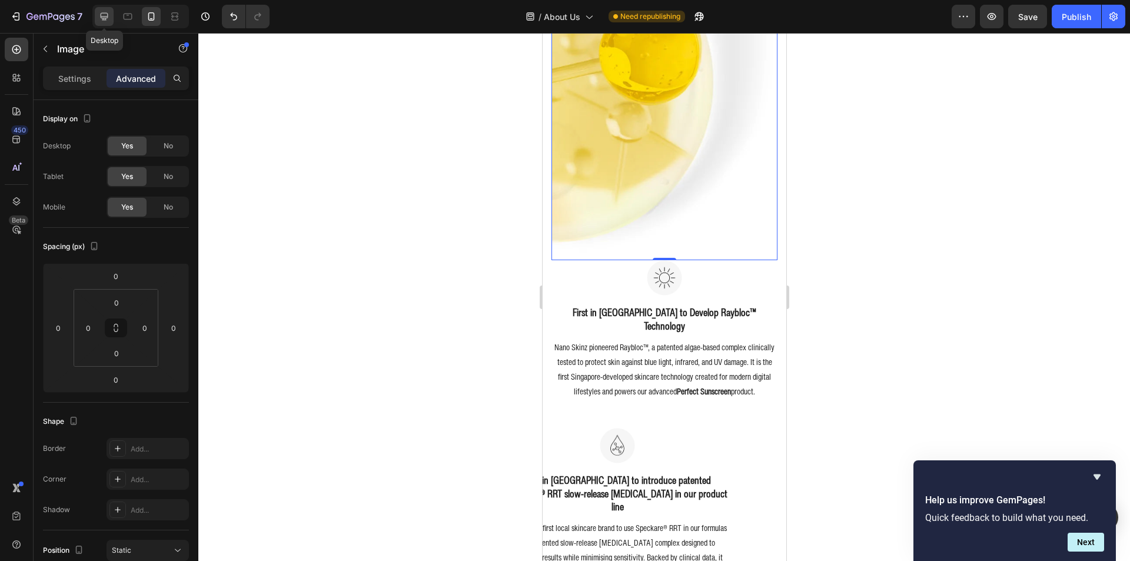
click at [109, 17] on icon at bounding box center [104, 17] width 12 height 12
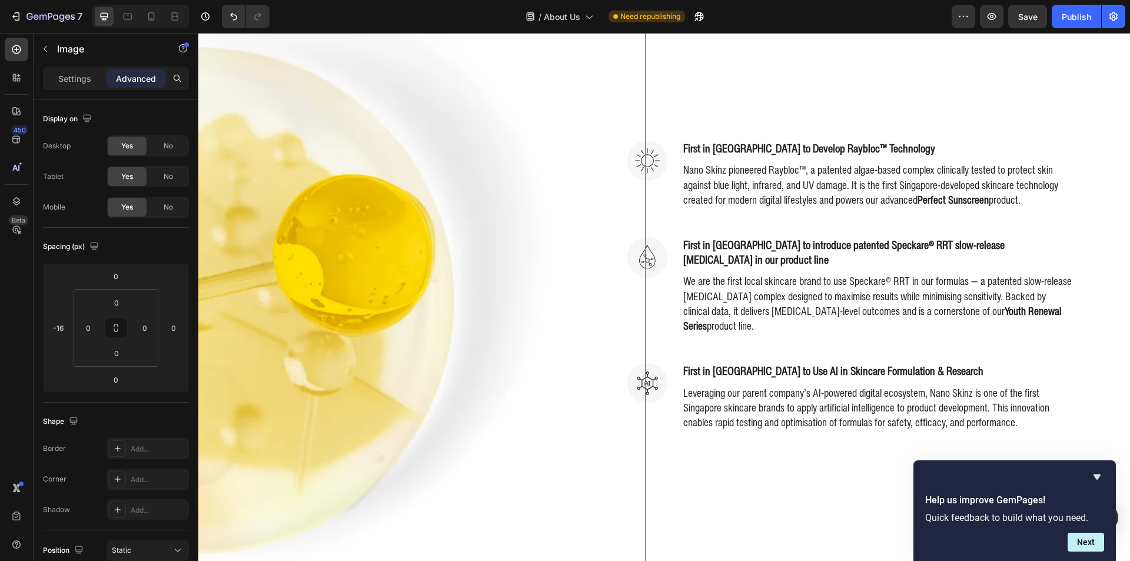
scroll to position [634, 0]
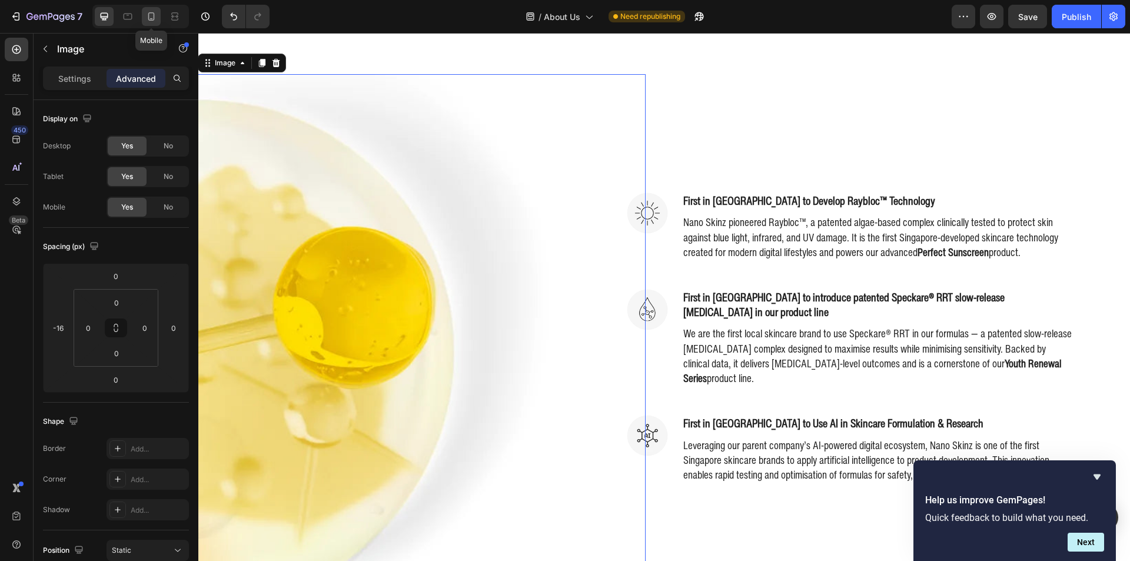
click at [151, 17] on icon at bounding box center [151, 17] width 12 height 12
type input "0"
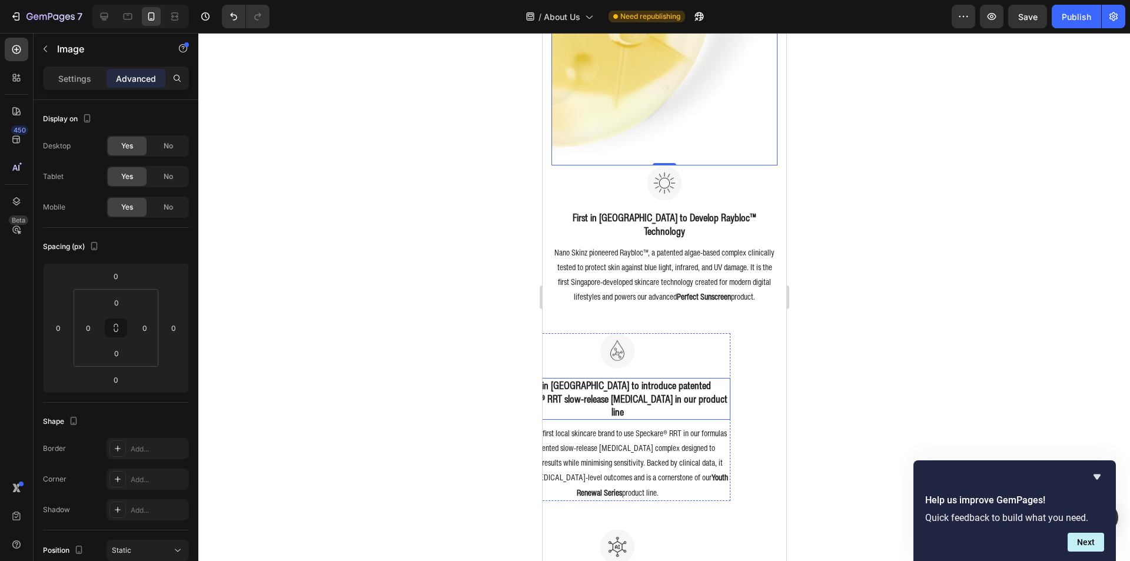
scroll to position [943, 0]
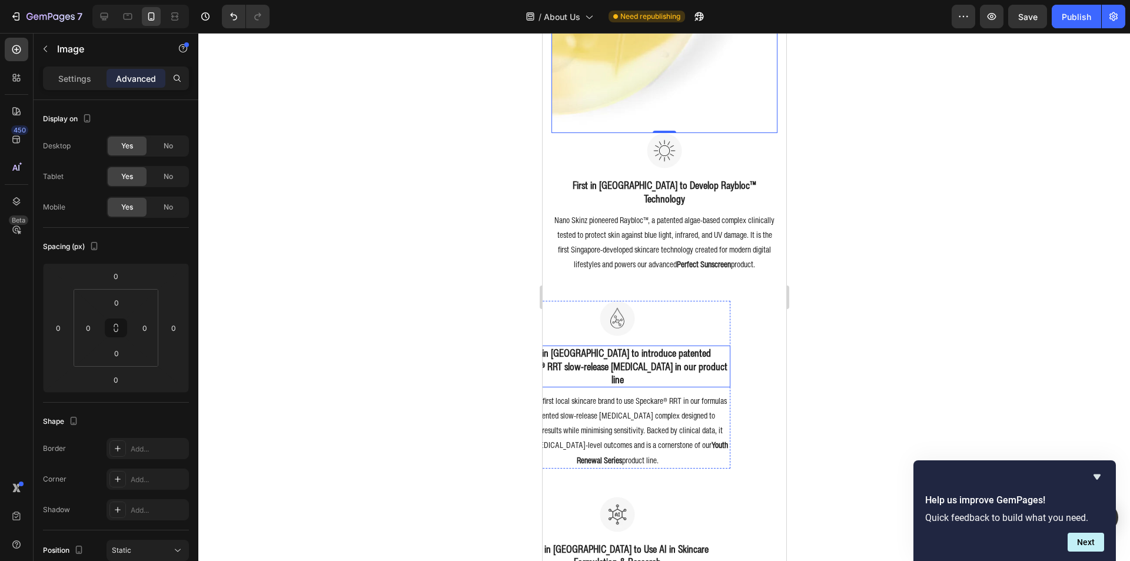
click at [554, 331] on div "Image" at bounding box center [617, 323] width 226 height 45
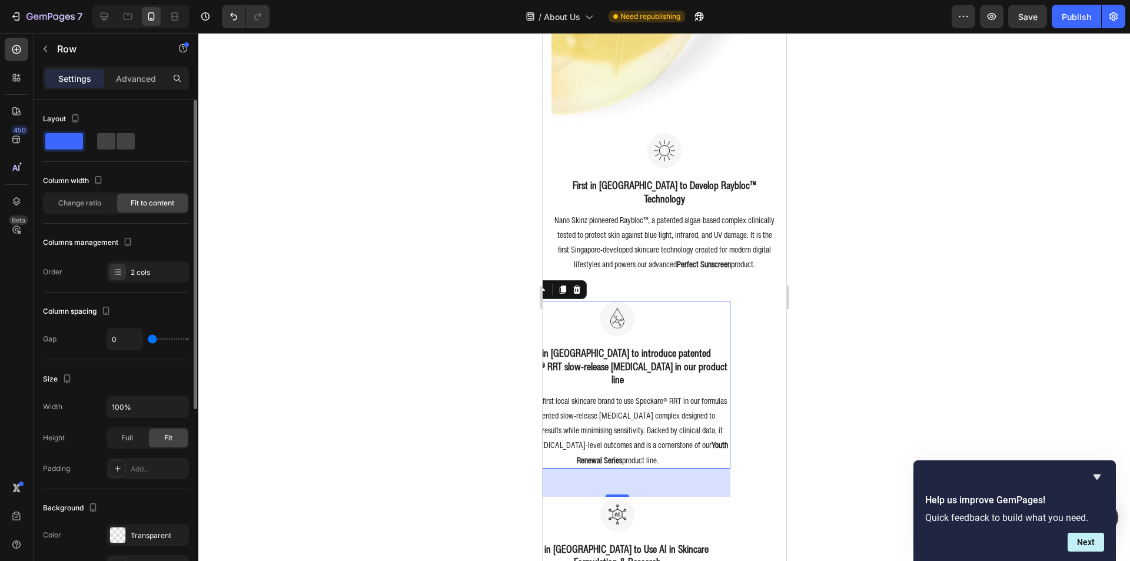
scroll to position [235, 0]
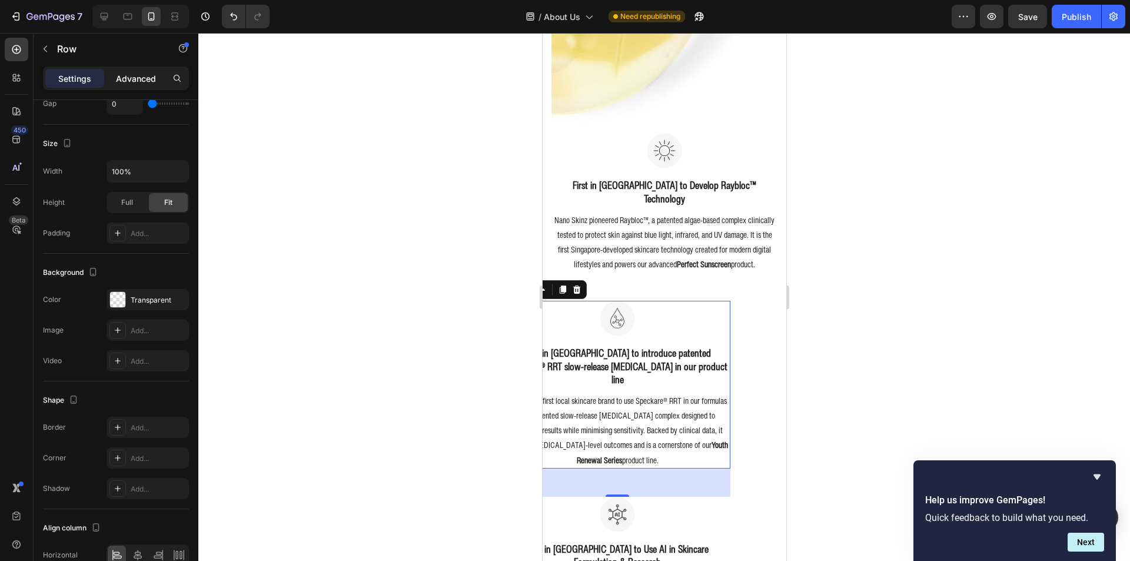
click at [131, 73] on p "Advanced" at bounding box center [136, 78] width 40 height 12
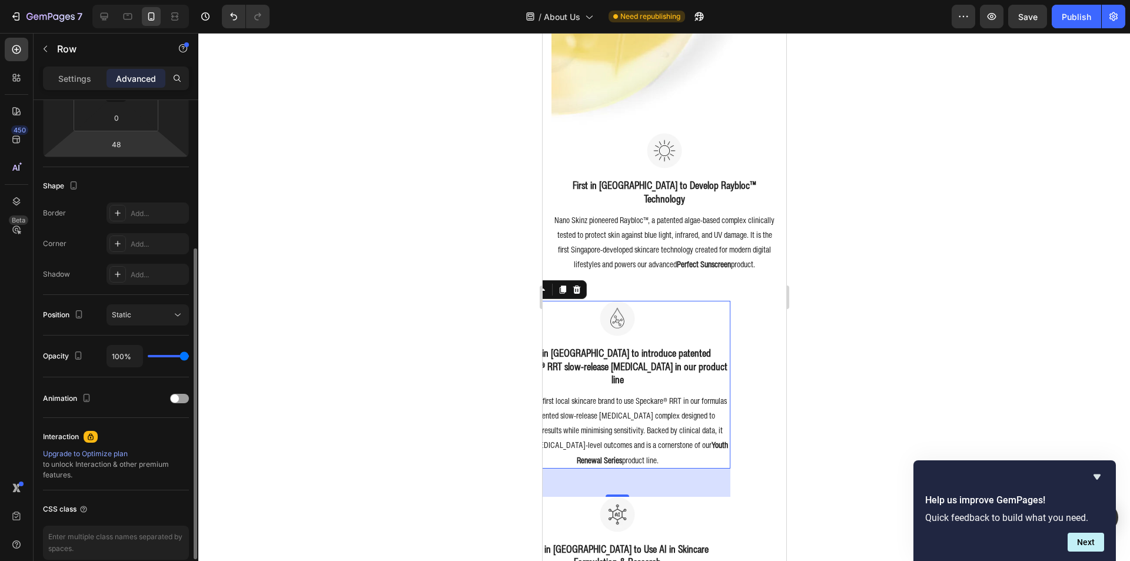
scroll to position [118, 0]
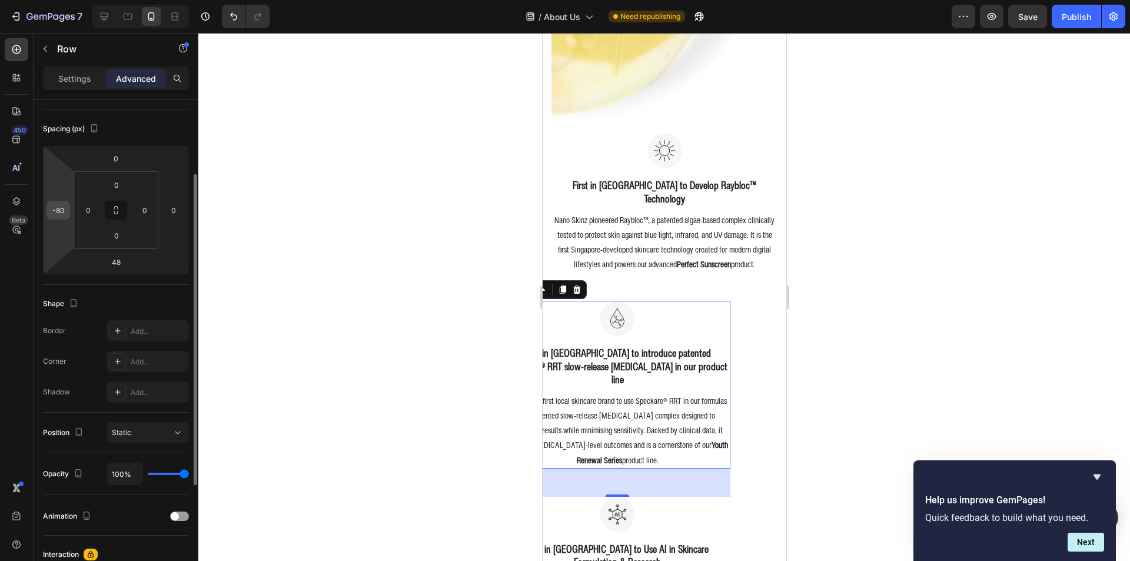
click at [66, 215] on input "-80" at bounding box center [58, 210] width 18 height 18
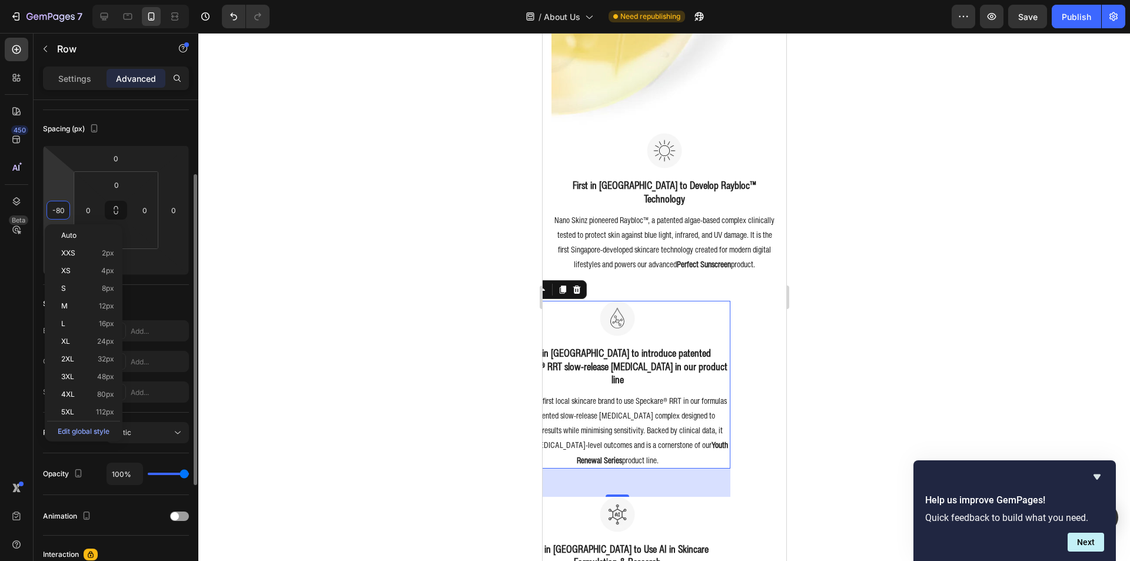
type input "0"
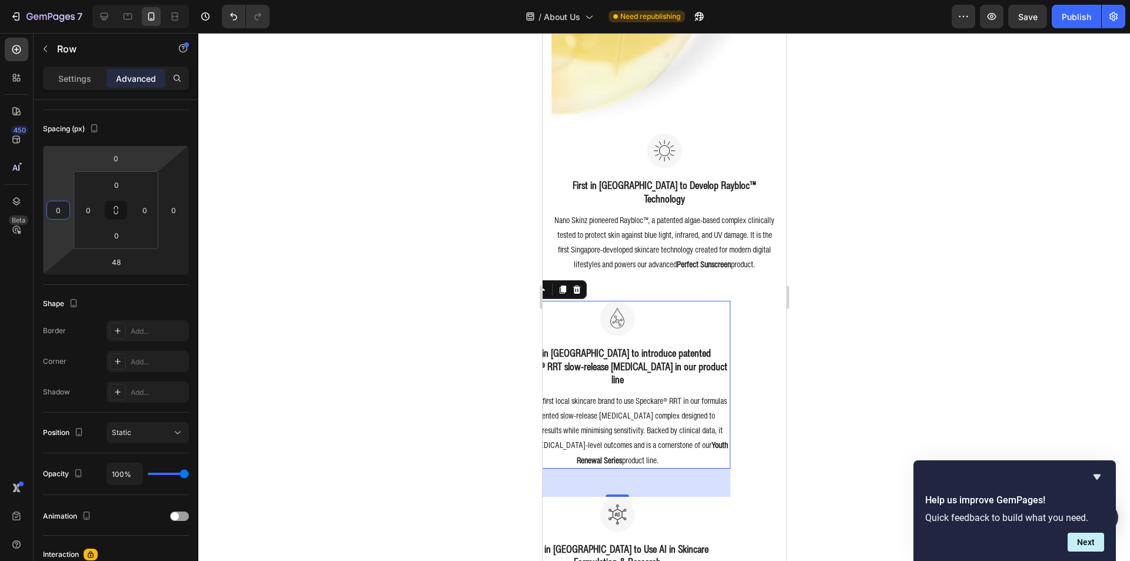
click at [301, 221] on div at bounding box center [664, 297] width 932 height 528
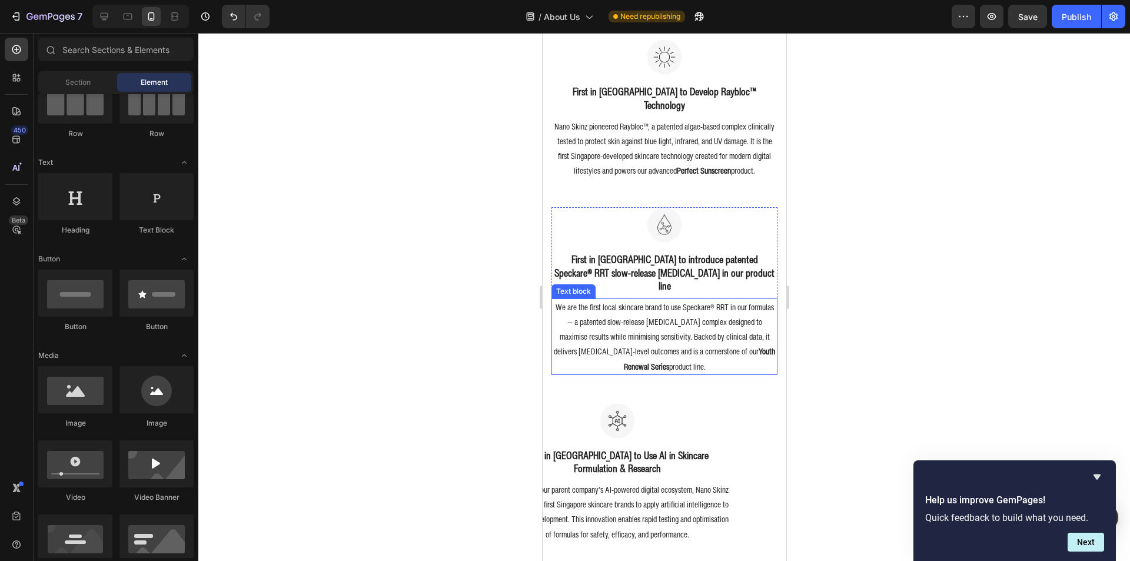
scroll to position [1060, 0]
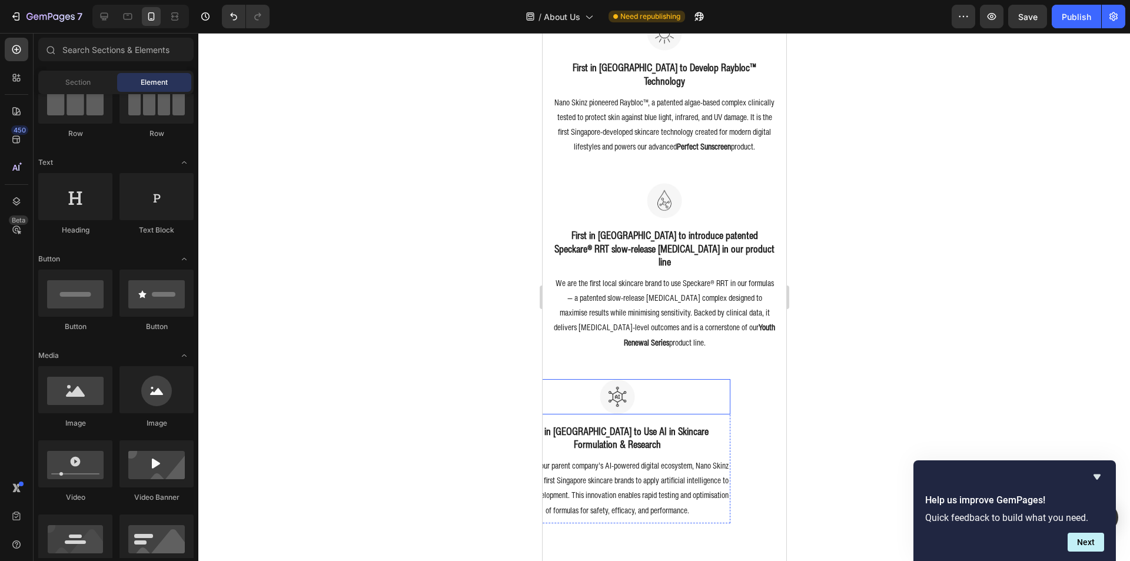
click at [713, 379] on div at bounding box center [617, 396] width 226 height 35
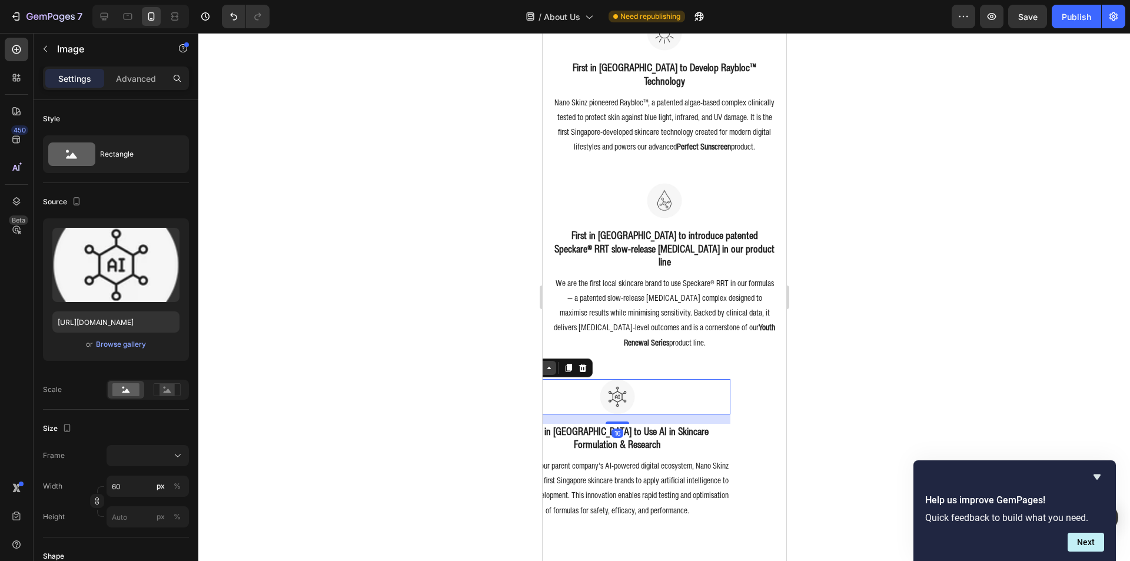
click at [548, 363] on icon at bounding box center [548, 367] width 9 height 9
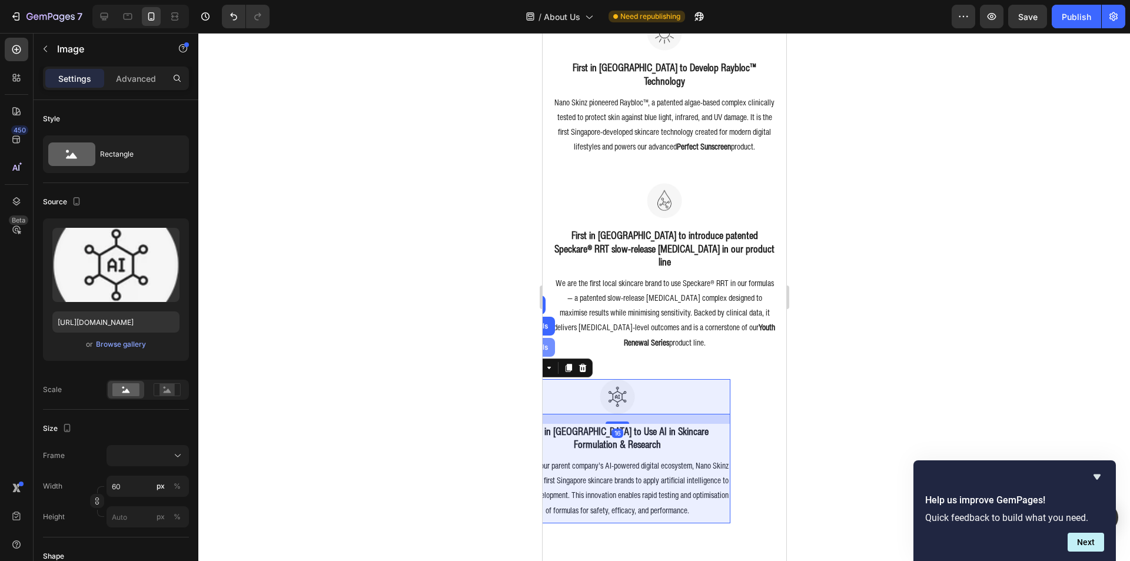
click at [548, 344] on div "Row 2 cols" at bounding box center [529, 347] width 41 height 7
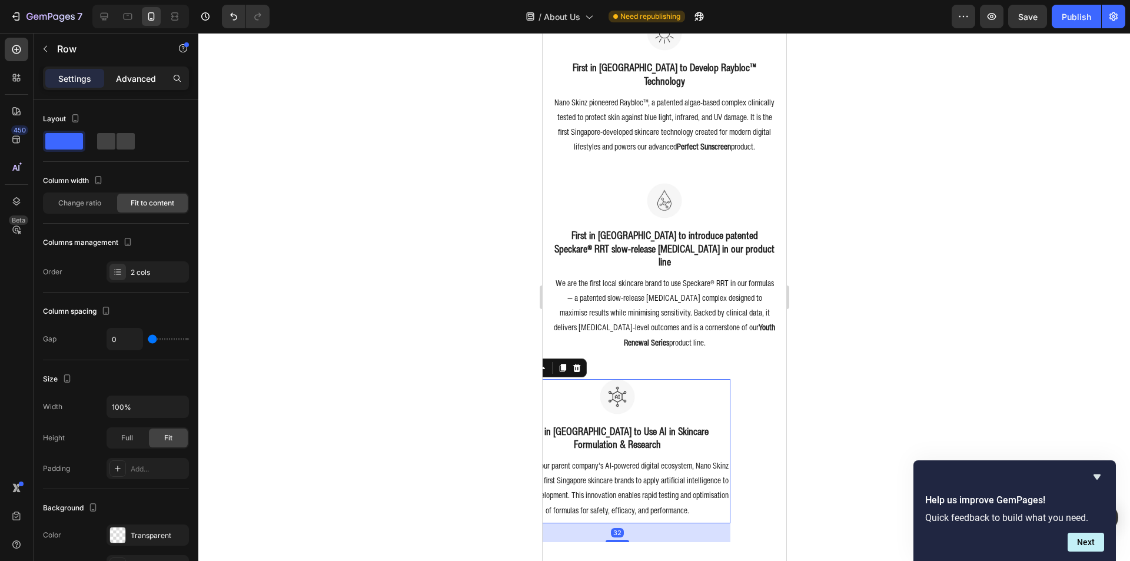
click at [119, 78] on p "Advanced" at bounding box center [136, 78] width 40 height 12
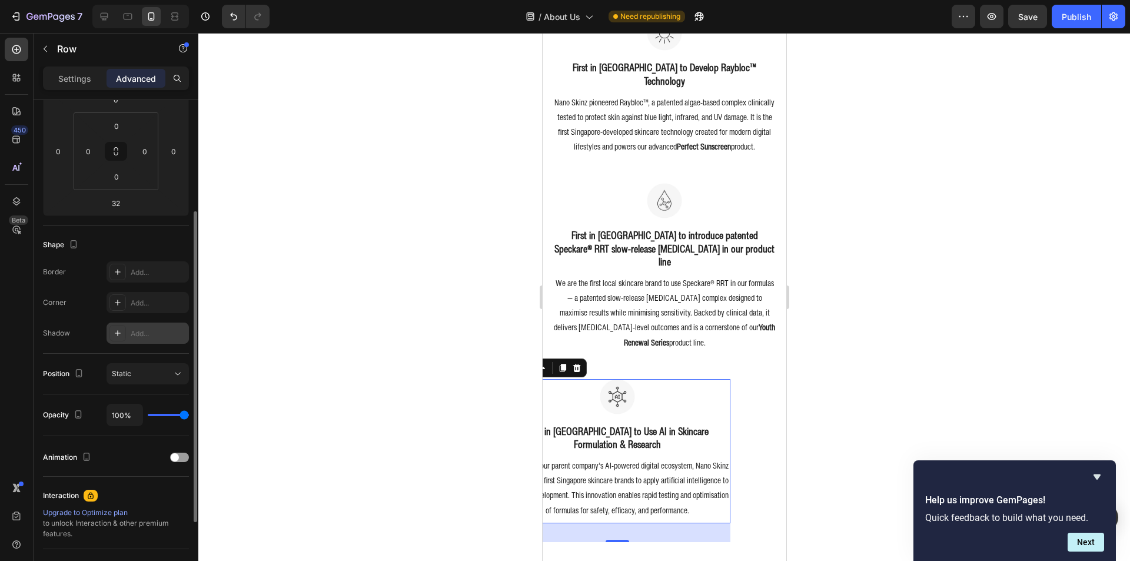
scroll to position [235, 0]
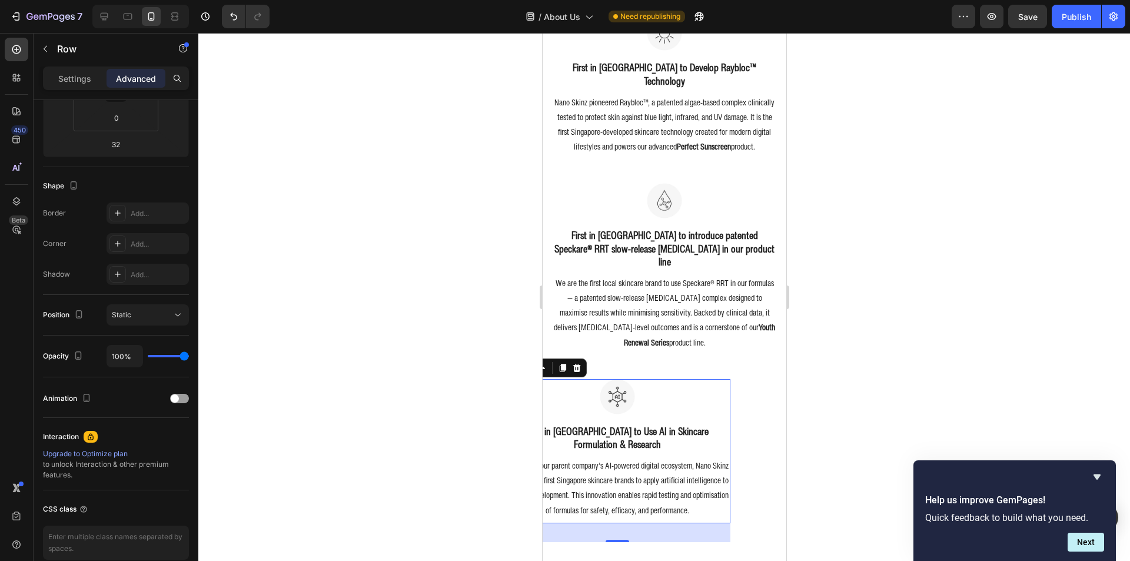
click at [719, 391] on div "Image" at bounding box center [617, 401] width 226 height 45
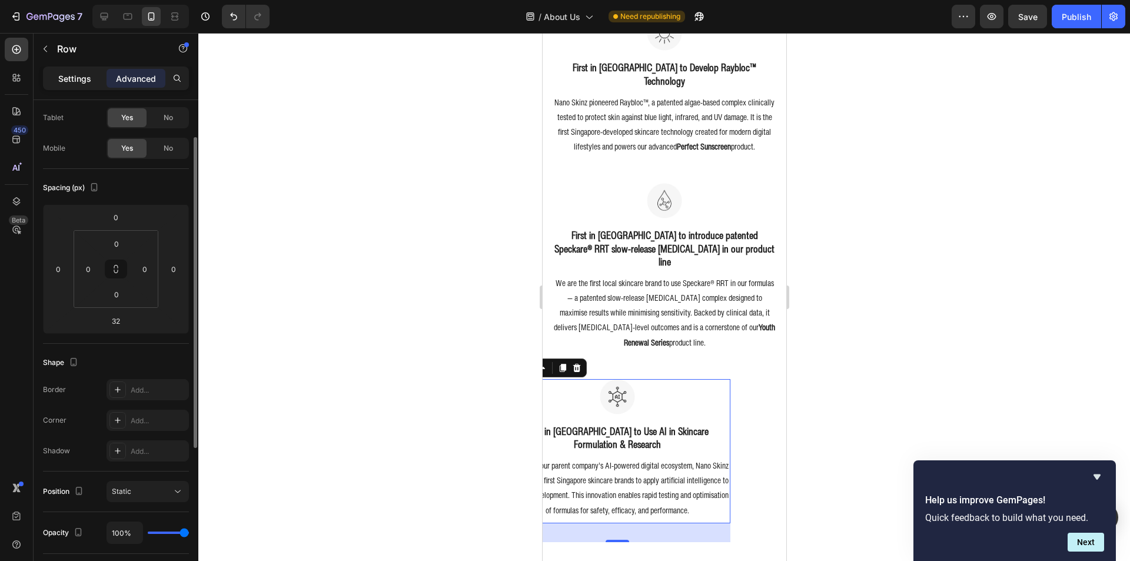
click at [75, 82] on p "Settings" at bounding box center [74, 78] width 33 height 12
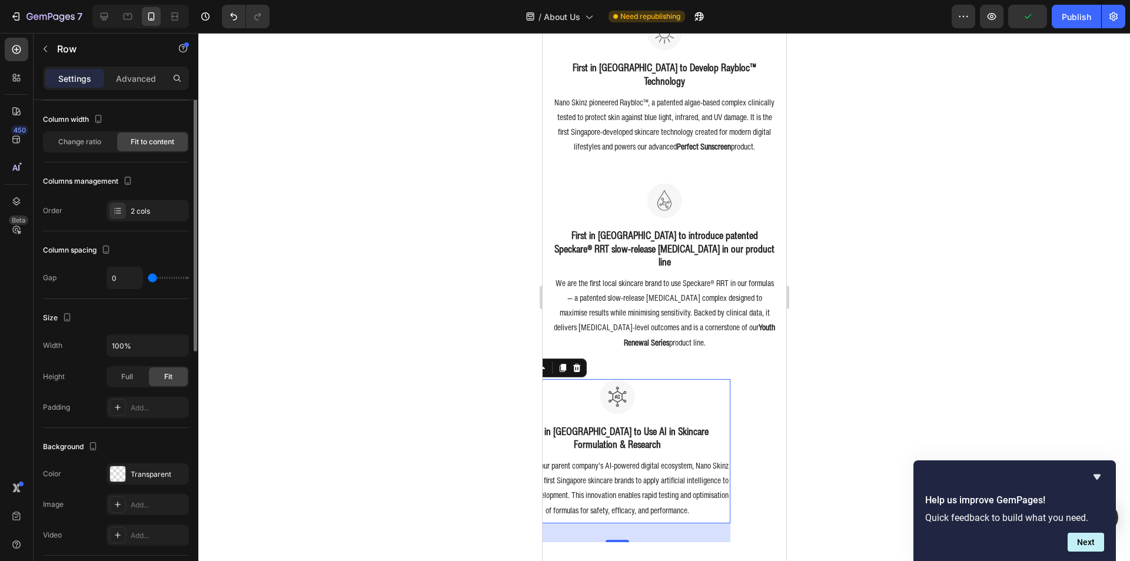
scroll to position [0, 0]
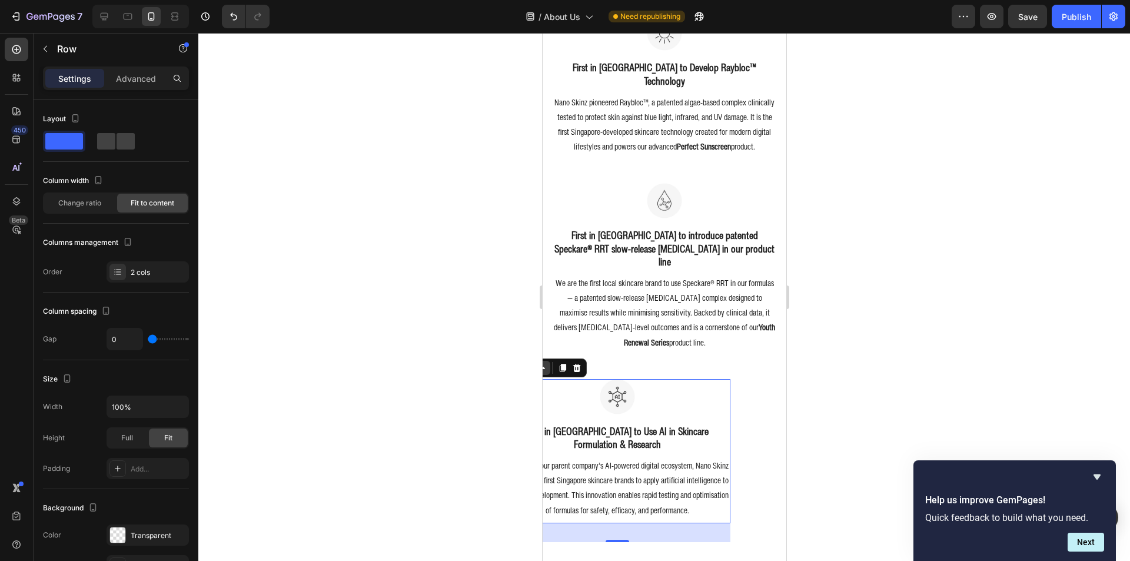
click at [545, 363] on icon at bounding box center [542, 367] width 9 height 9
click at [132, 76] on p "Advanced" at bounding box center [136, 78] width 40 height 12
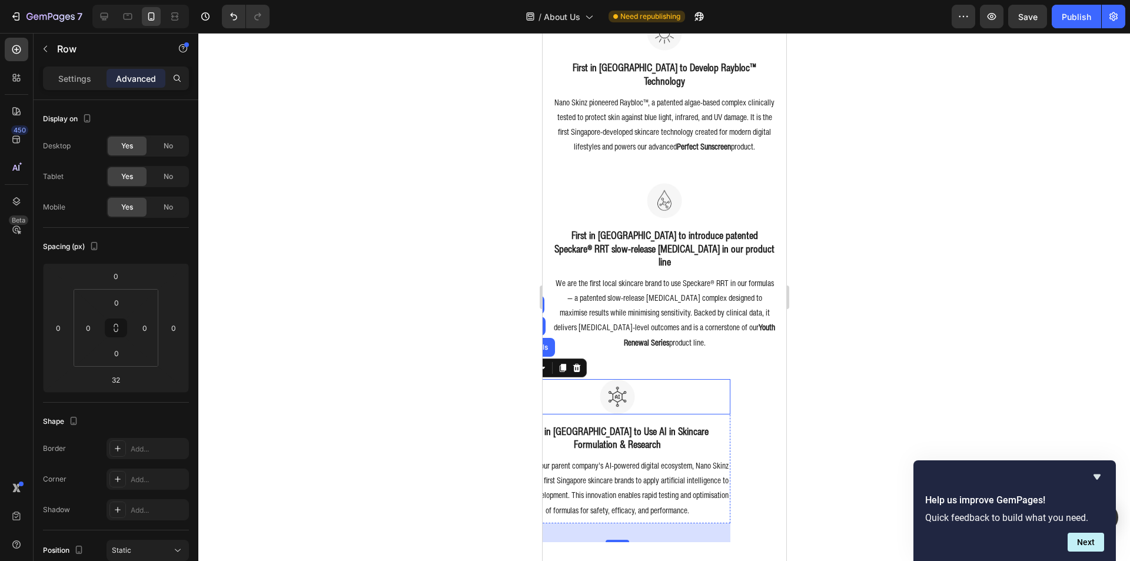
click at [710, 386] on div at bounding box center [617, 396] width 226 height 35
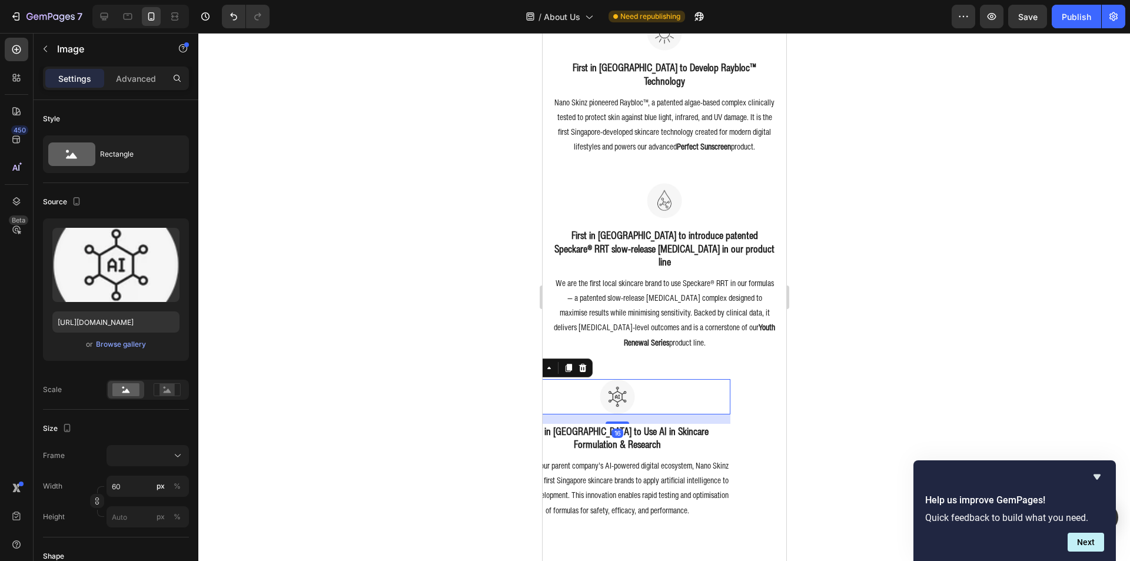
click at [719, 414] on div "16" at bounding box center [617, 418] width 226 height 9
click at [717, 424] on h3 "First in [GEOGRAPHIC_DATA] to Use AI in Skincare Formulation & Research" at bounding box center [617, 438] width 226 height 28
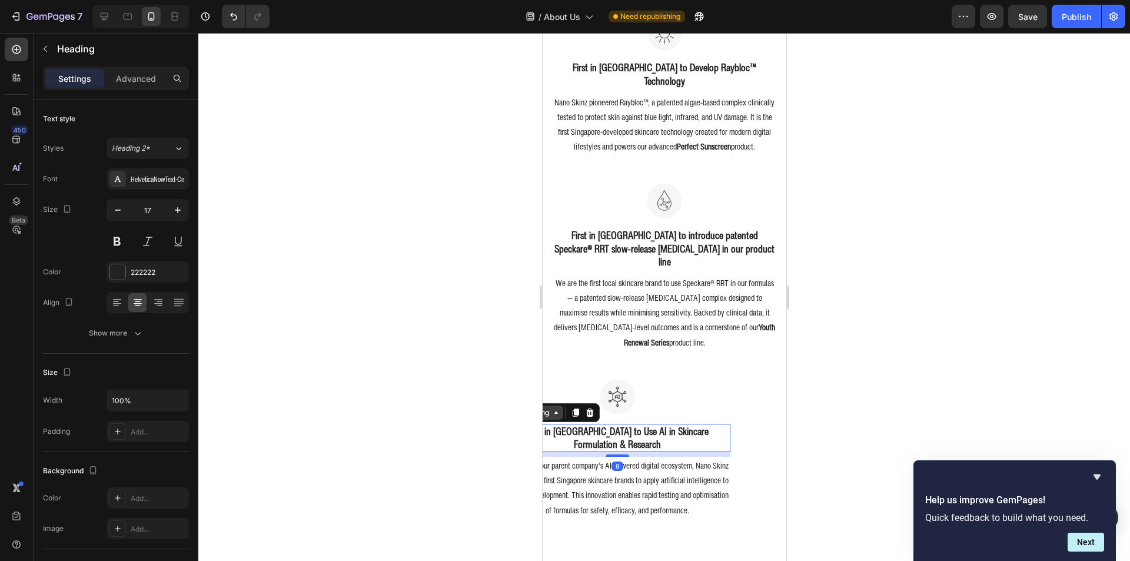
click at [549, 407] on div "Heading" at bounding box center [534, 412] width 32 height 11
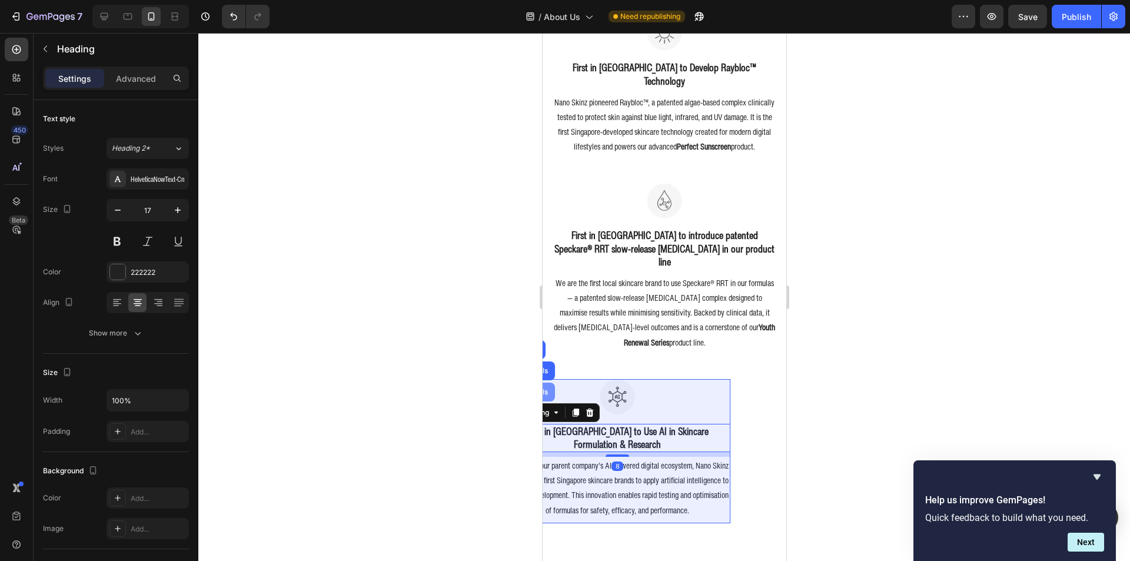
click at [551, 383] on div "Row 2 cols" at bounding box center [529, 392] width 50 height 19
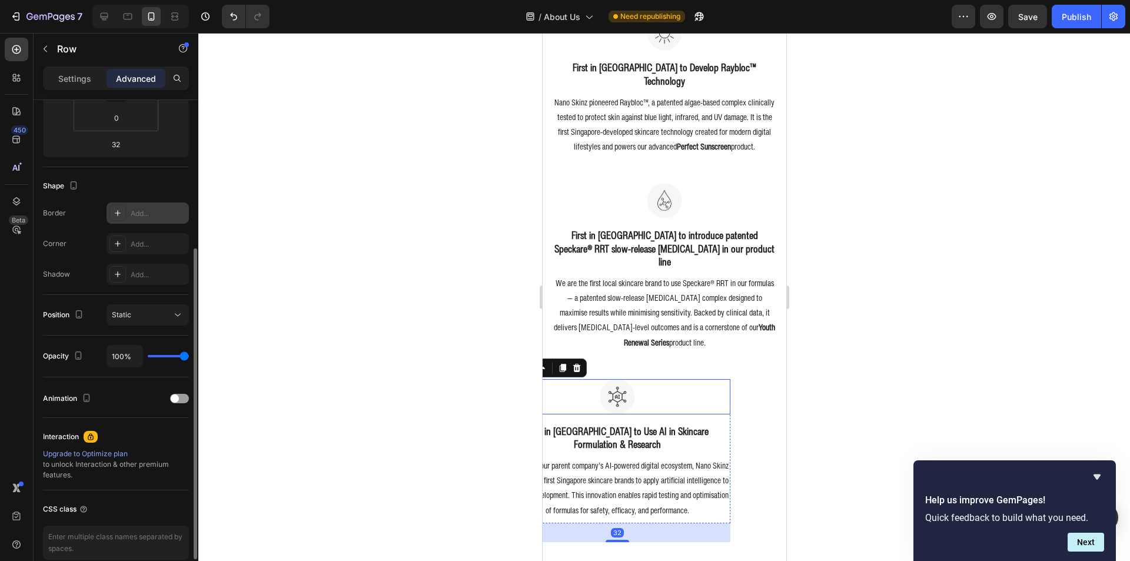
scroll to position [291, 0]
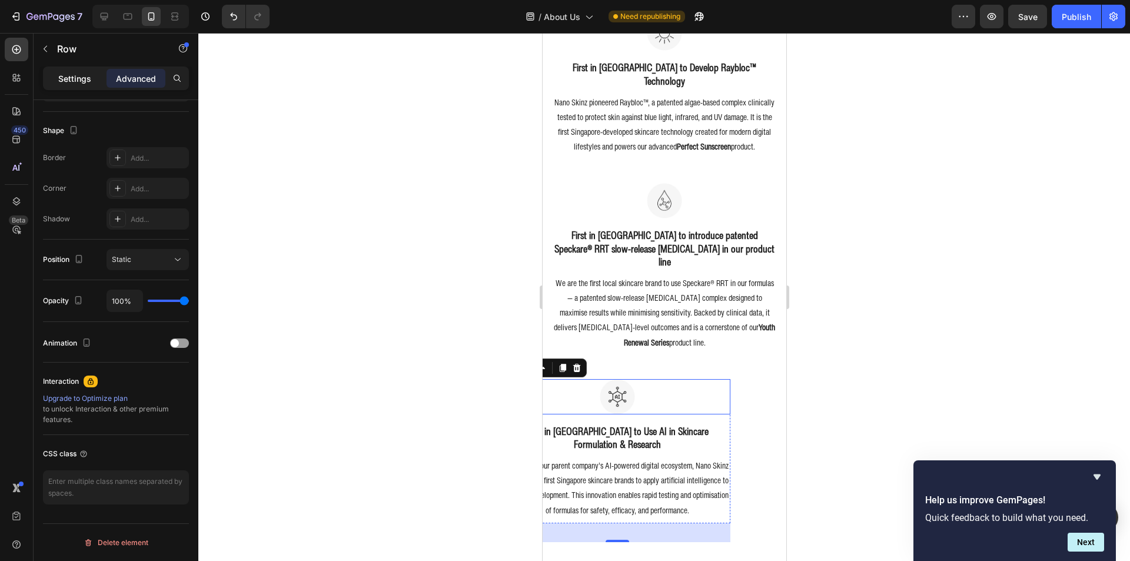
click at [69, 77] on p "Settings" at bounding box center [74, 78] width 33 height 12
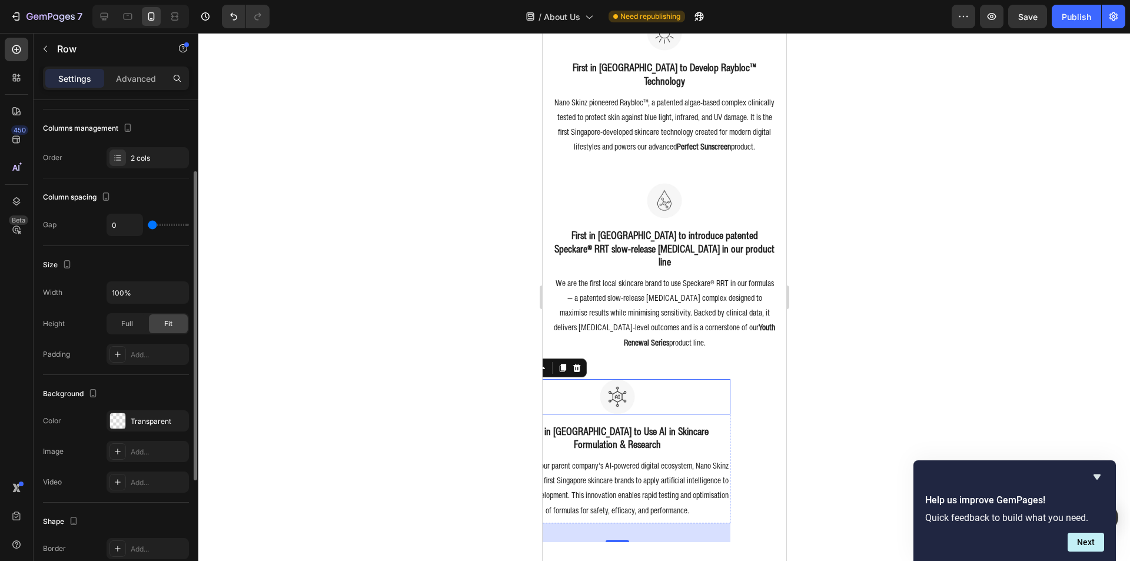
scroll to position [0, 0]
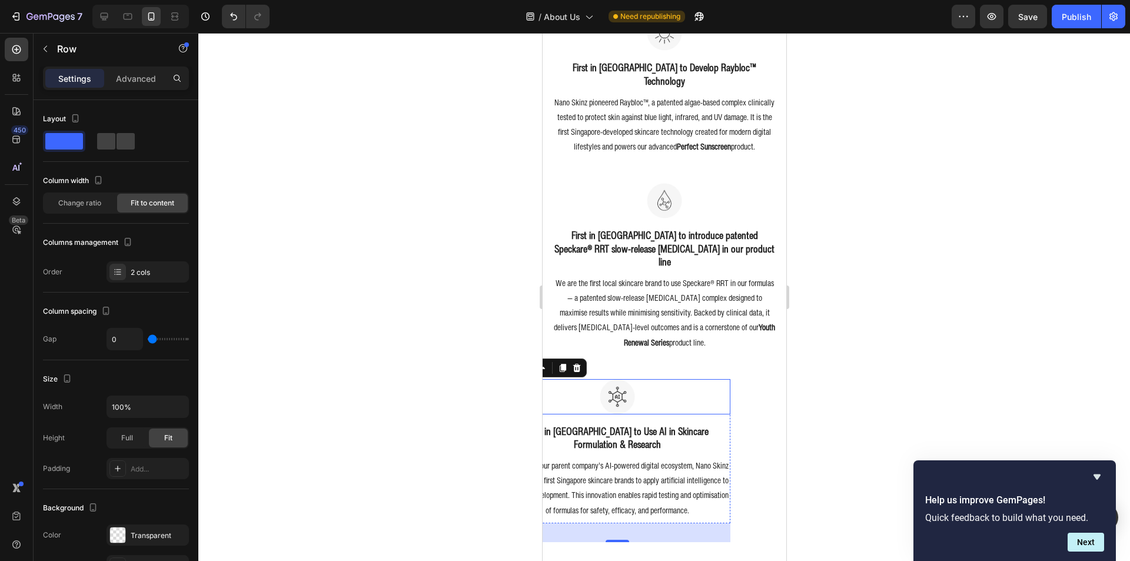
click at [275, 308] on div at bounding box center [664, 297] width 932 height 528
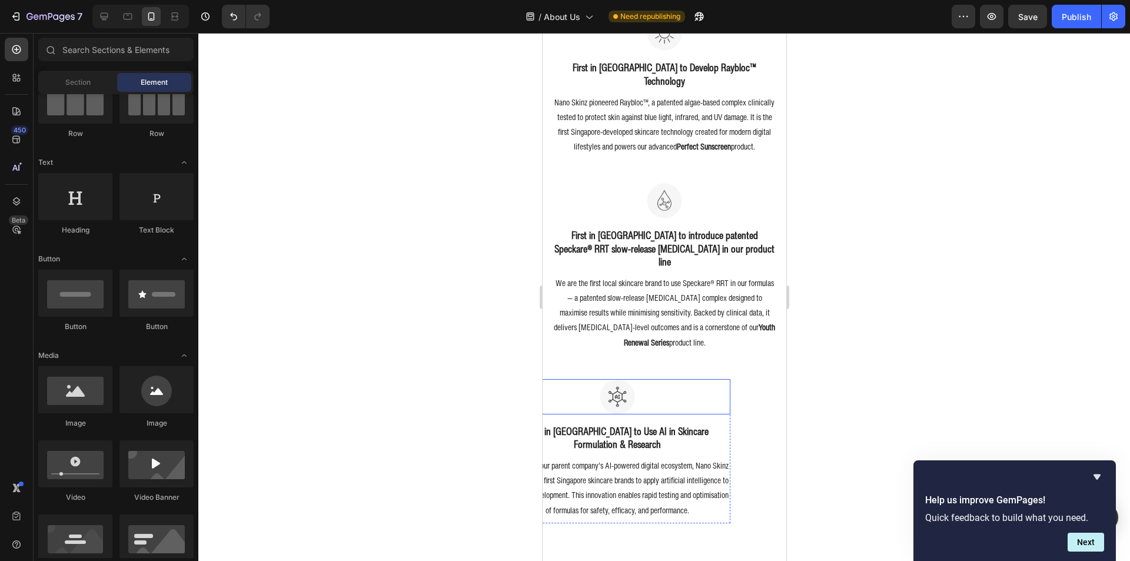
click at [669, 379] on div at bounding box center [617, 396] width 226 height 35
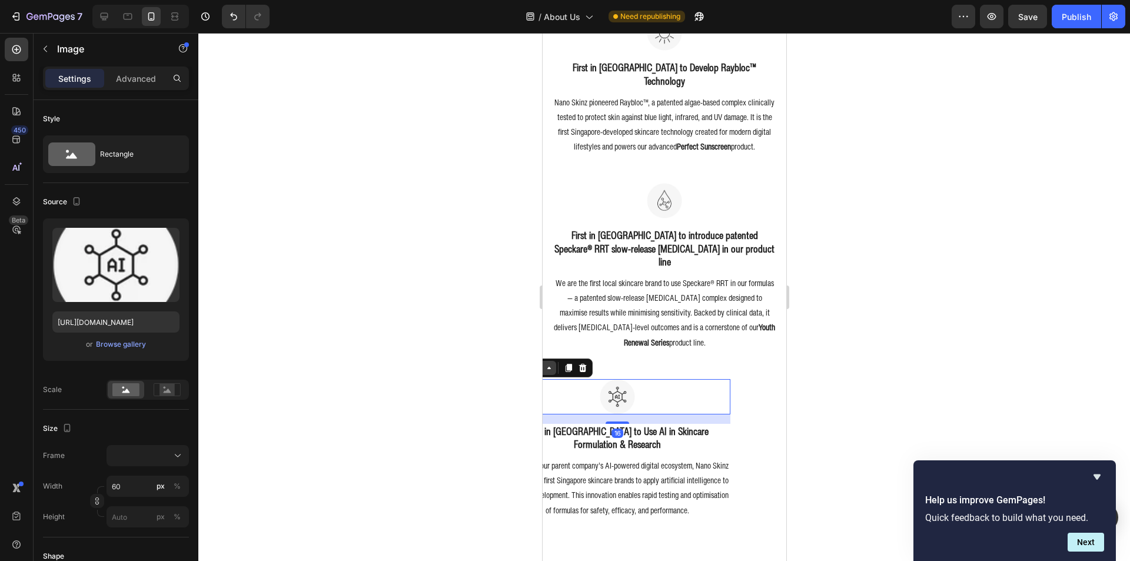
click at [551, 363] on icon at bounding box center [548, 367] width 9 height 9
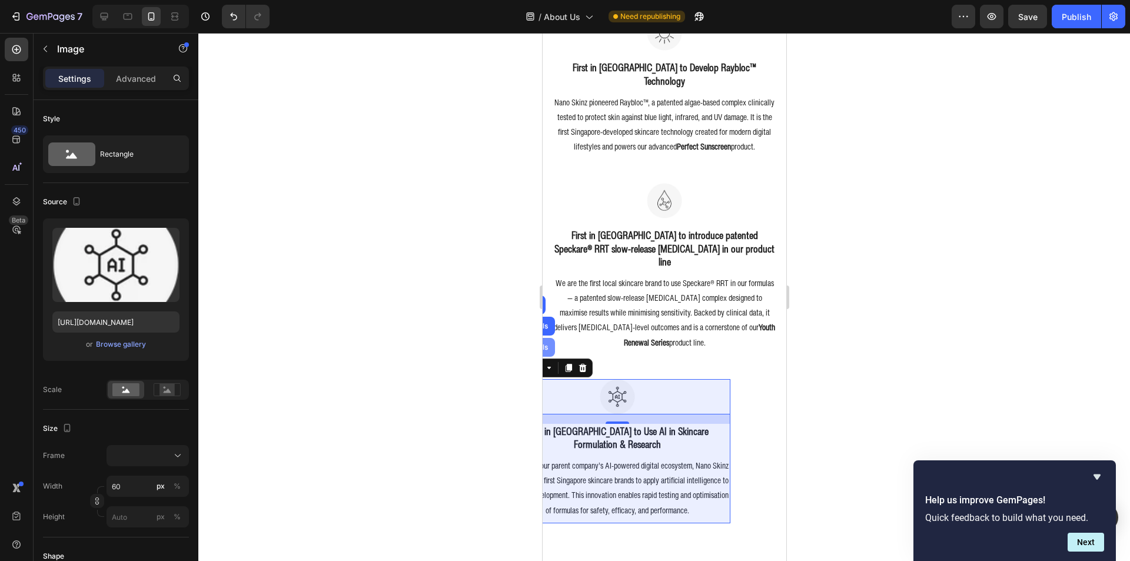
click at [549, 338] on div "Row 2 cols" at bounding box center [529, 347] width 50 height 19
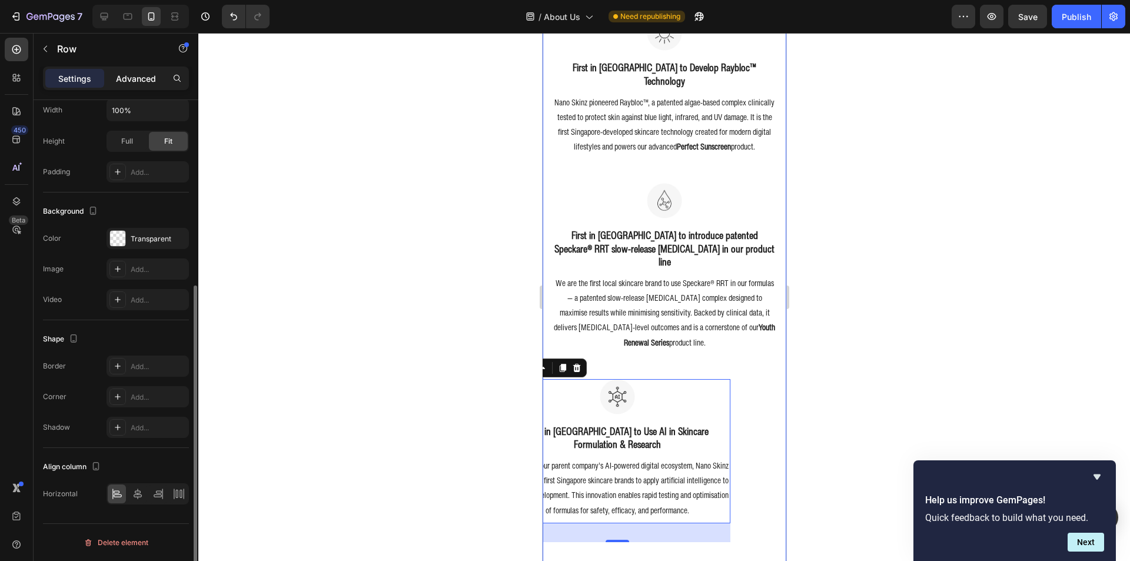
click at [119, 87] on div "Advanced" at bounding box center [136, 78] width 59 height 19
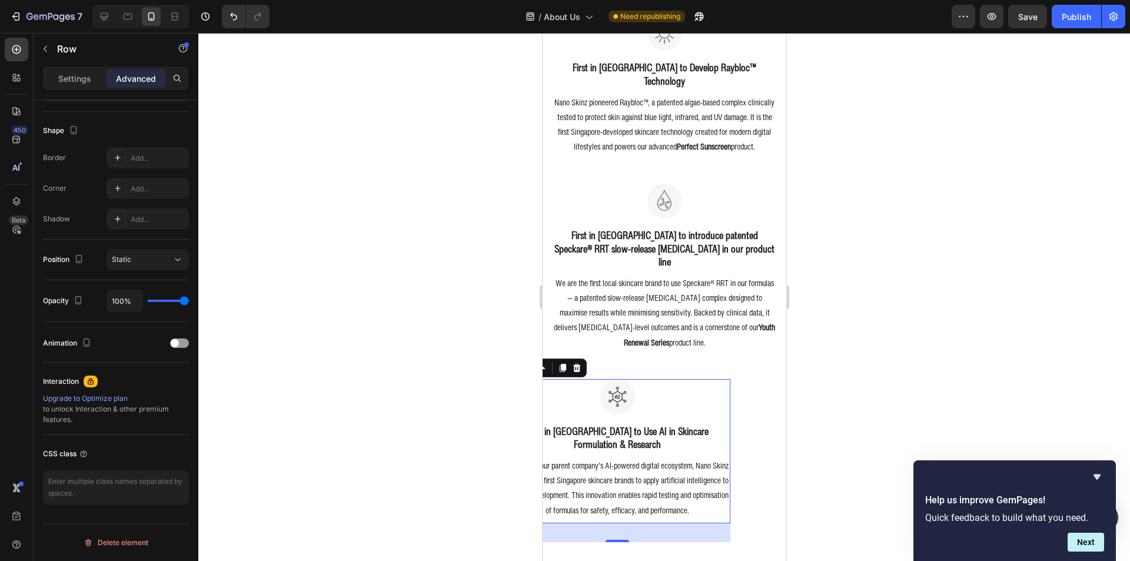
click at [288, 306] on div at bounding box center [664, 297] width 932 height 528
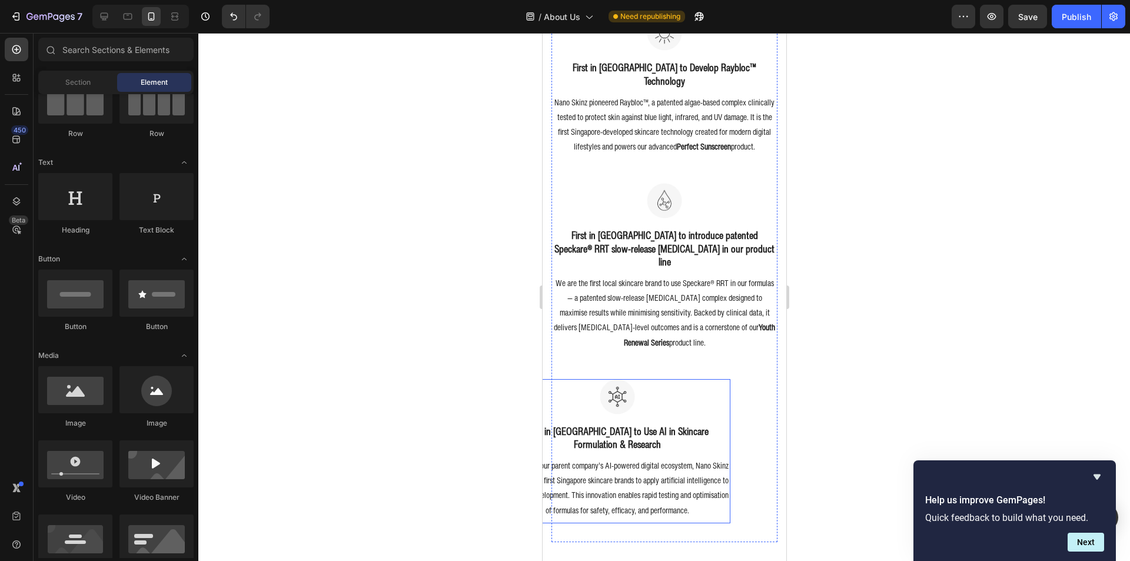
click at [713, 391] on div "Image" at bounding box center [617, 401] width 226 height 45
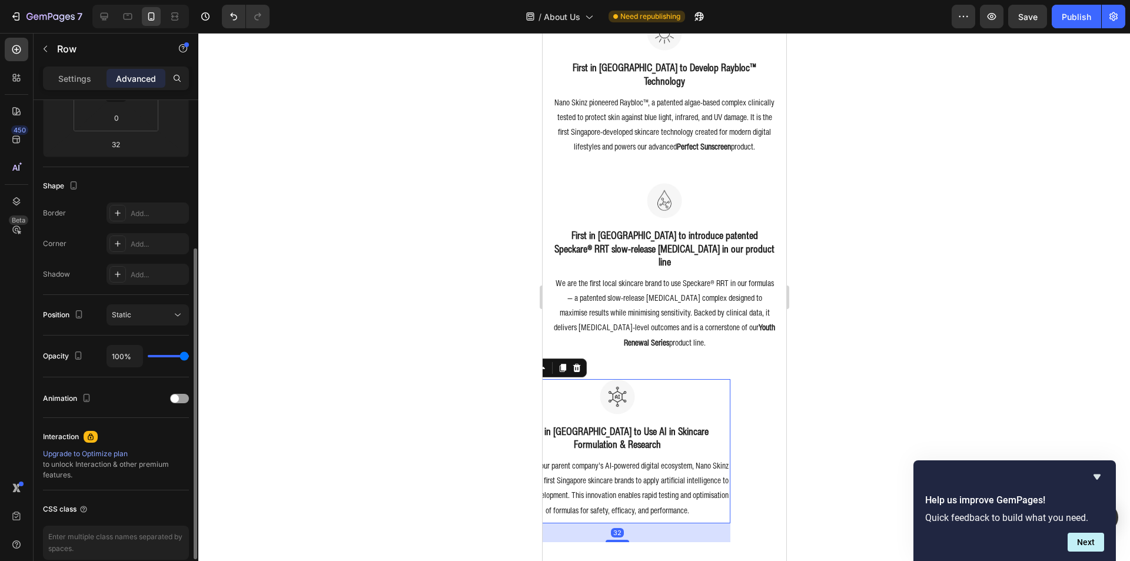
scroll to position [0, 0]
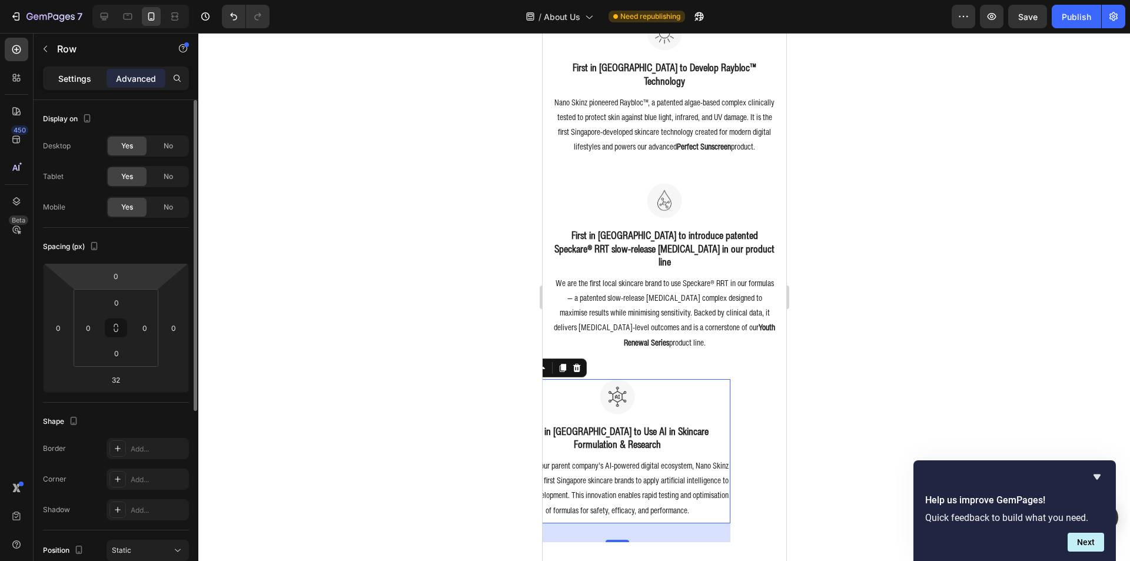
click at [77, 71] on div "Settings" at bounding box center [74, 78] width 59 height 19
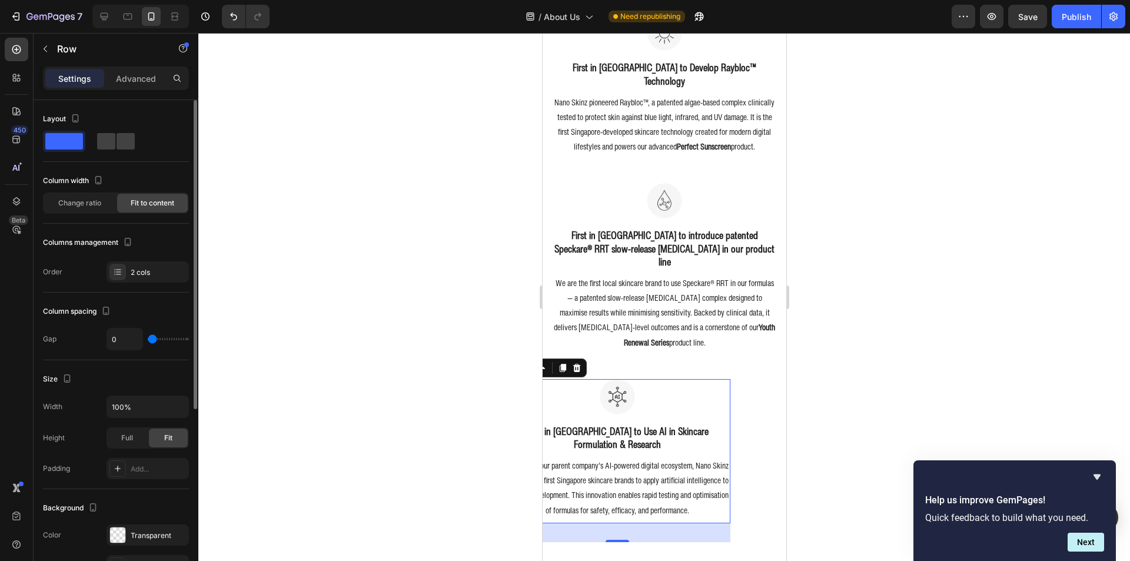
scroll to position [59, 0]
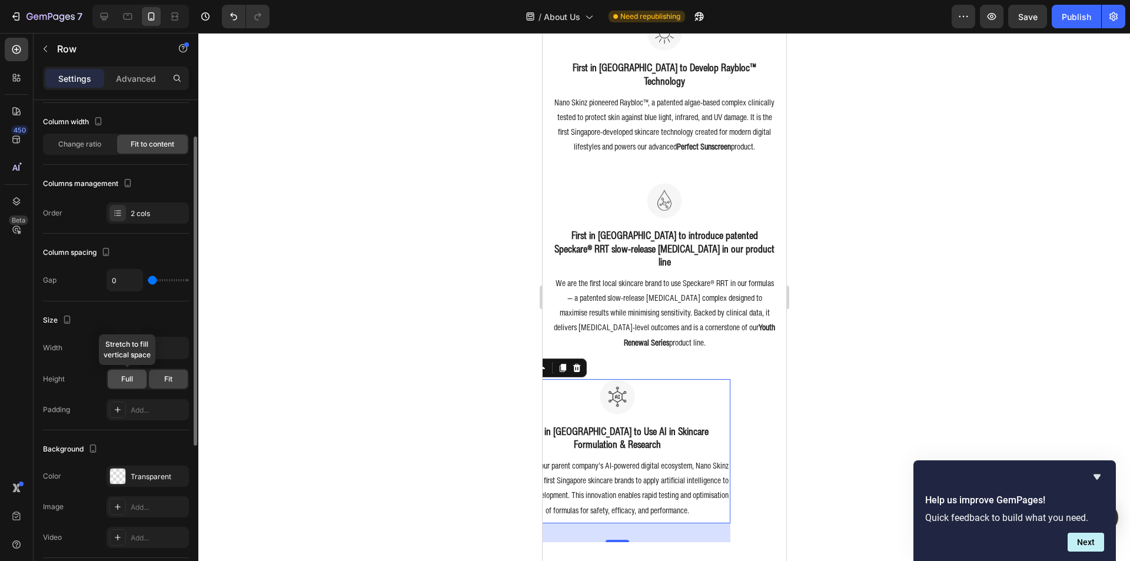
click at [138, 379] on div "Full" at bounding box center [127, 379] width 39 height 19
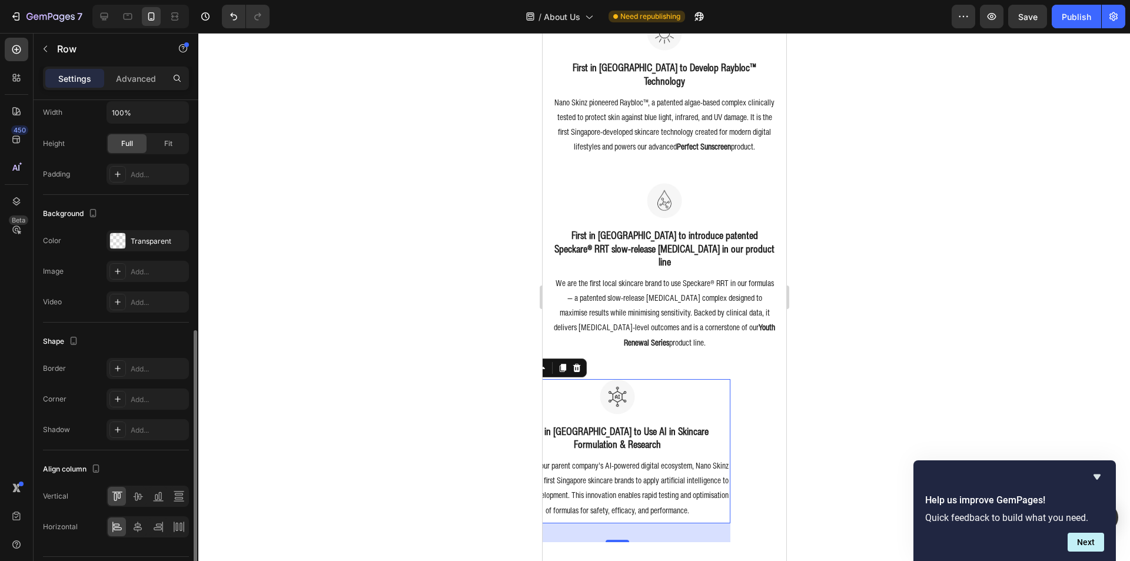
scroll to position [327, 0]
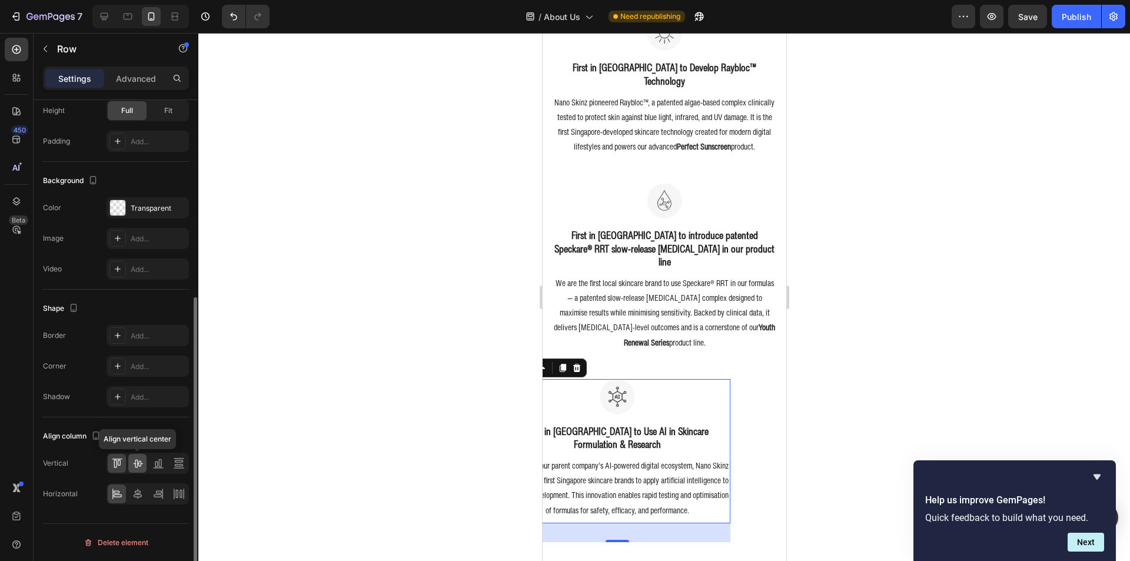
click at [137, 466] on icon at bounding box center [138, 463] width 12 height 12
click at [125, 466] on div at bounding box center [117, 463] width 18 height 19
drag, startPoint x: 119, startPoint y: 84, endPoint x: 125, endPoint y: 111, distance: 27.7
click at [120, 84] on p "Advanced" at bounding box center [136, 78] width 40 height 12
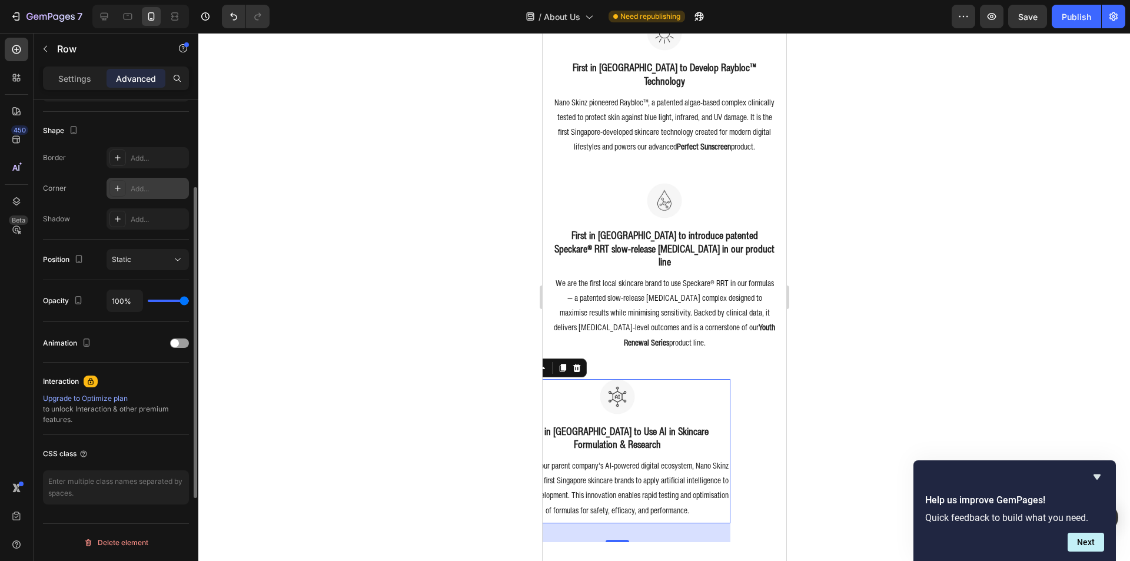
scroll to position [55, 0]
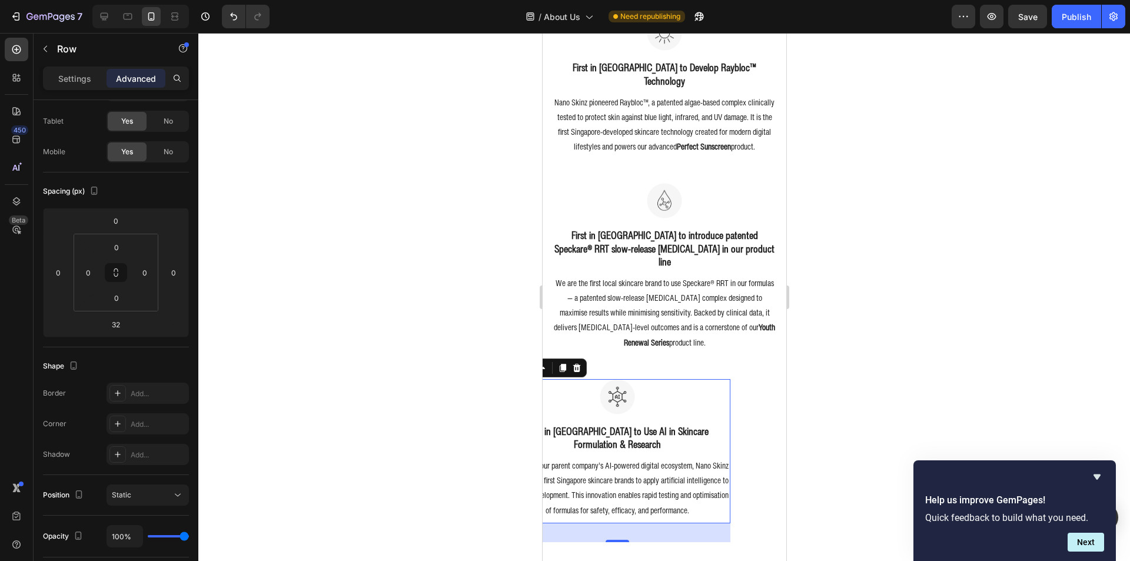
click at [218, 24] on div at bounding box center [243, 17] width 52 height 24
click at [224, 24] on button "Undo/Redo" at bounding box center [234, 17] width 24 height 24
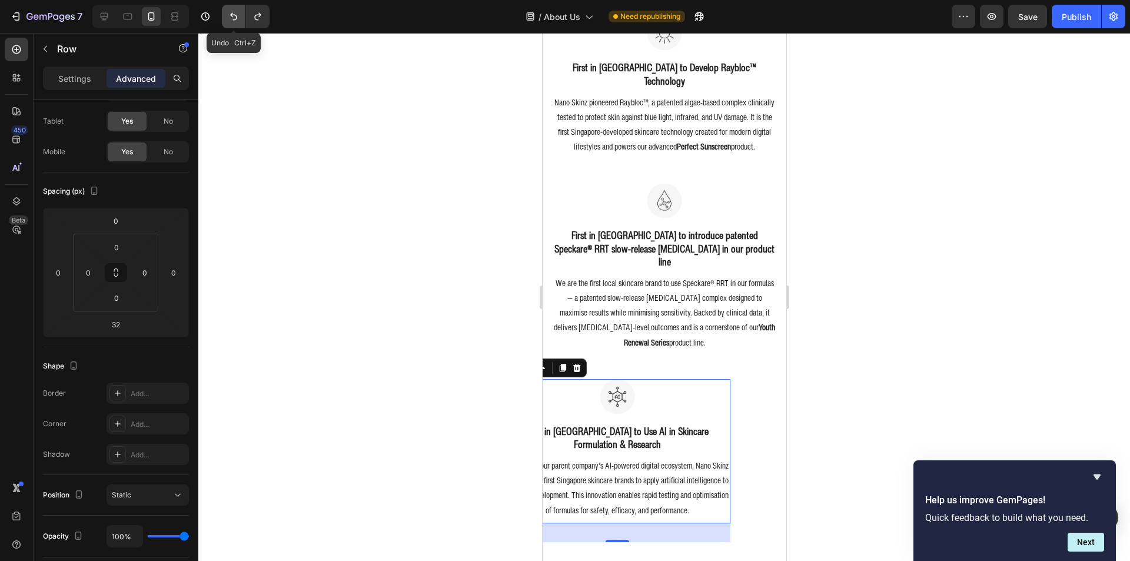
click at [224, 24] on button "Undo/Redo" at bounding box center [234, 17] width 24 height 24
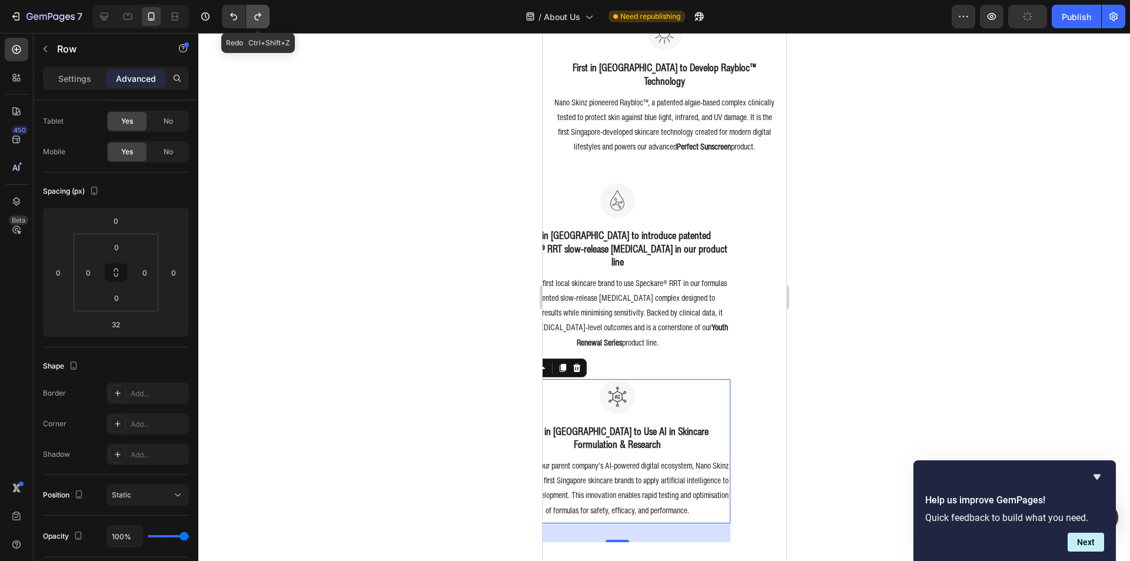
click at [254, 23] on button "Undo/Redo" at bounding box center [258, 17] width 24 height 24
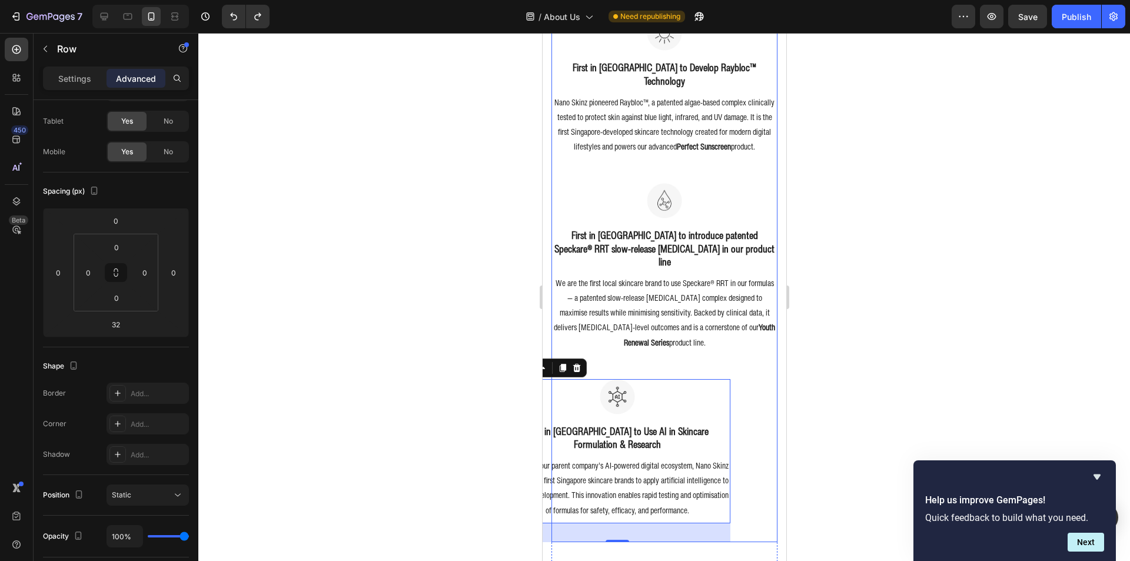
click at [827, 380] on div at bounding box center [664, 297] width 932 height 528
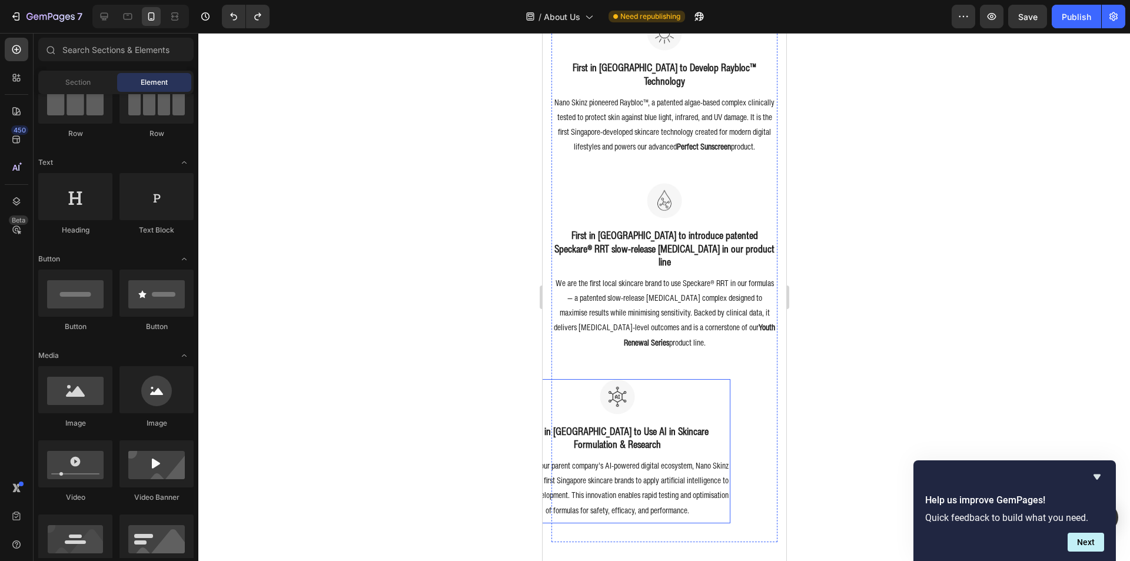
click at [719, 397] on div "Image" at bounding box center [617, 401] width 226 height 45
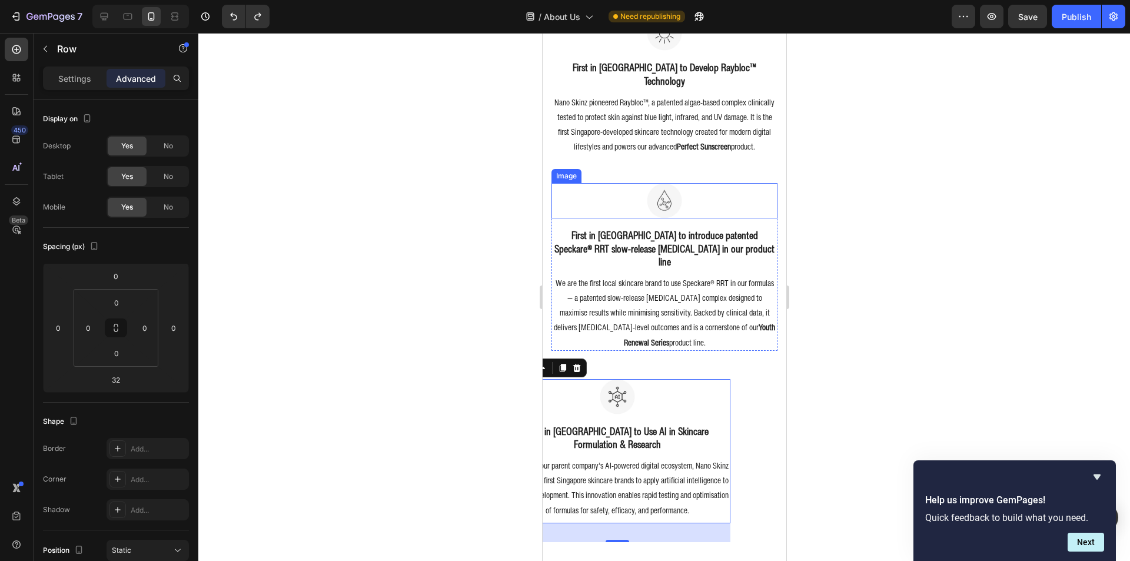
click at [616, 184] on div at bounding box center [664, 200] width 226 height 35
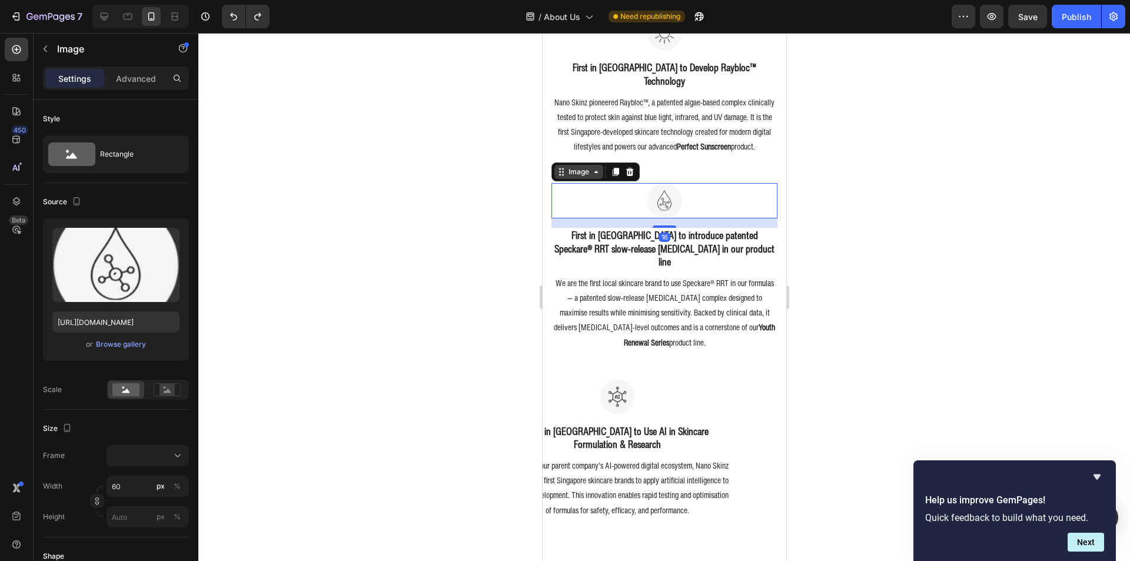
click at [566, 167] on div "Image" at bounding box center [578, 172] width 25 height 11
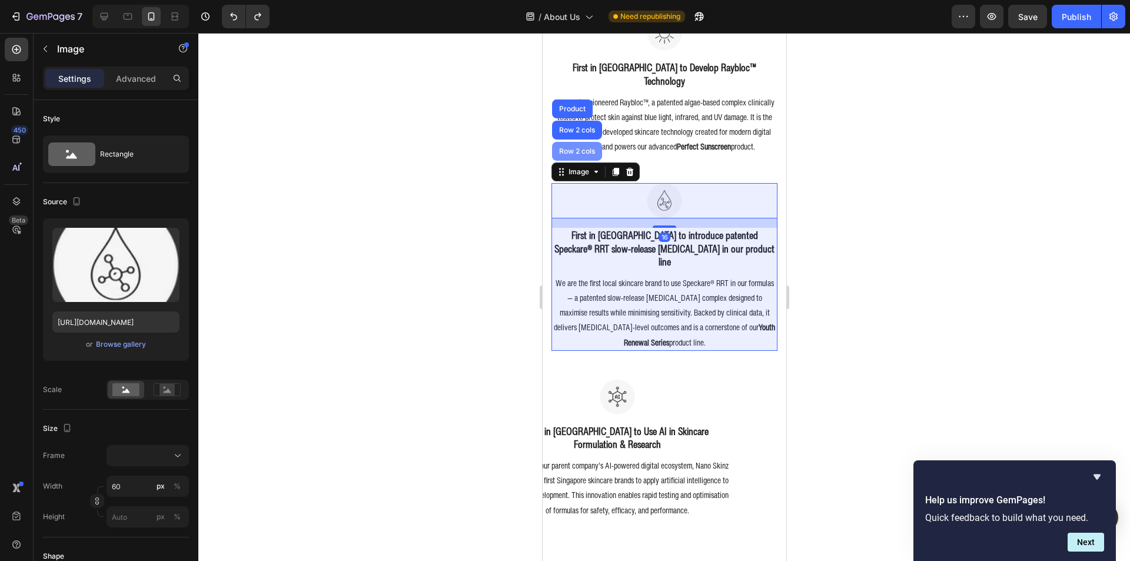
click at [591, 145] on div "Row 2 cols" at bounding box center [576, 151] width 50 height 19
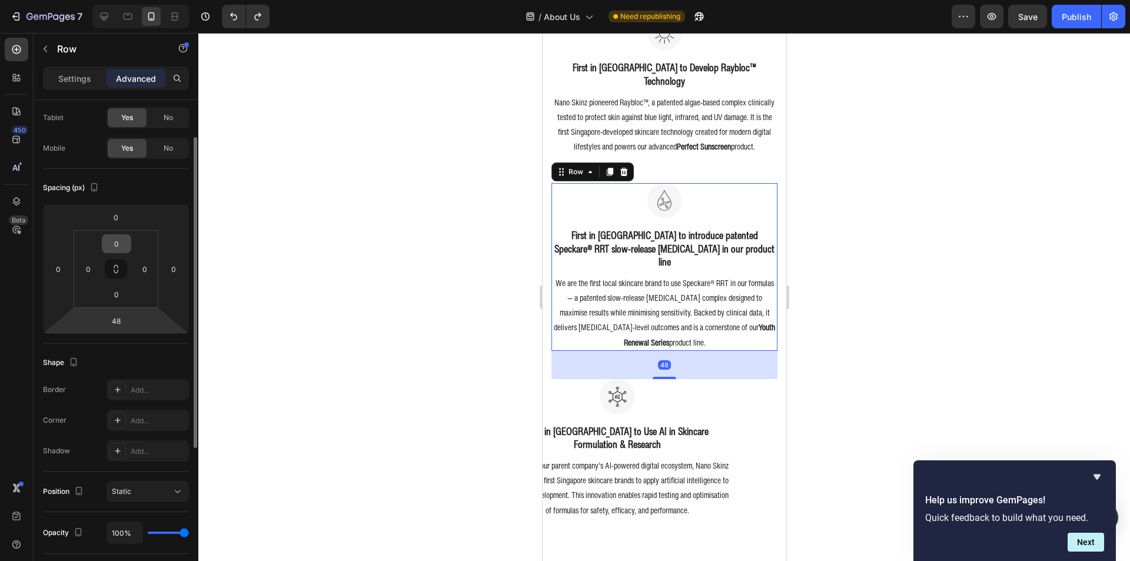
scroll to position [0, 0]
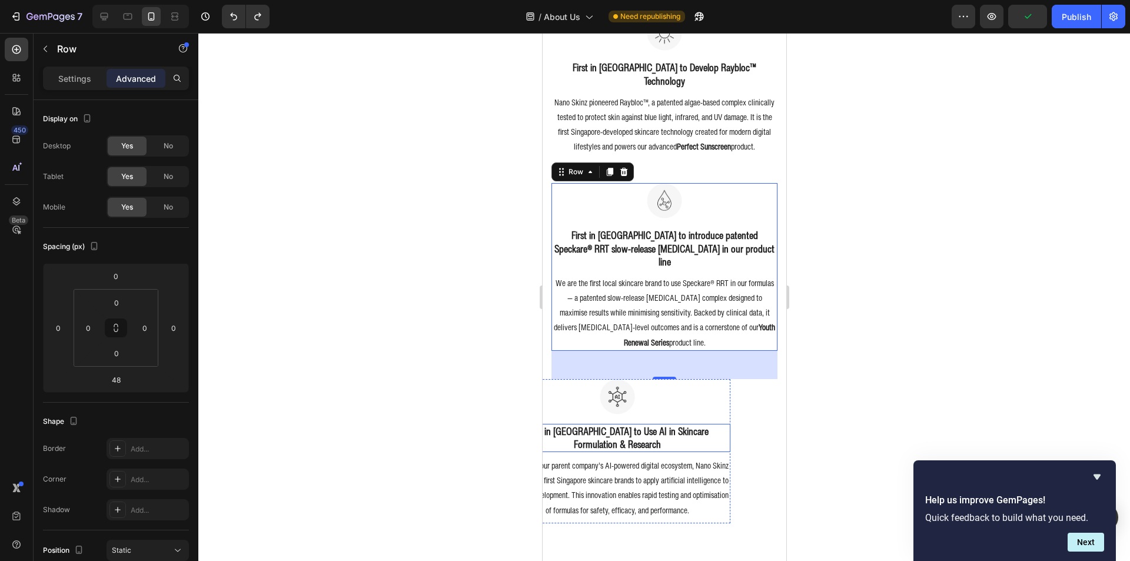
click at [545, 424] on h3 "First in [GEOGRAPHIC_DATA] to Use AI in Skincare Formulation & Research" at bounding box center [617, 438] width 226 height 28
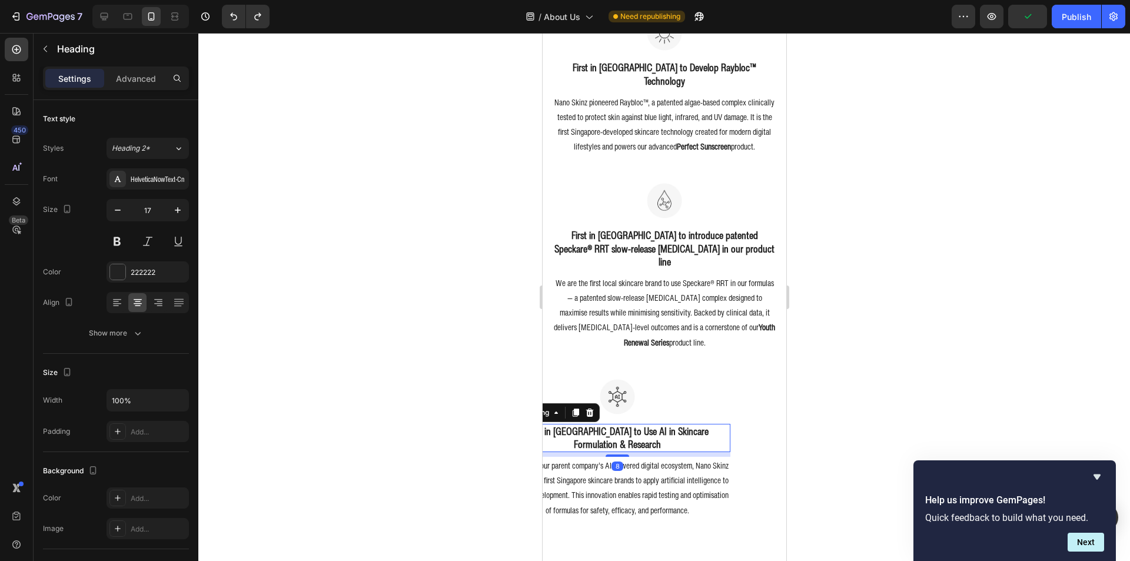
click at [128, 68] on div "Settings Advanced" at bounding box center [116, 78] width 146 height 24
click at [128, 77] on p "Advanced" at bounding box center [136, 78] width 40 height 12
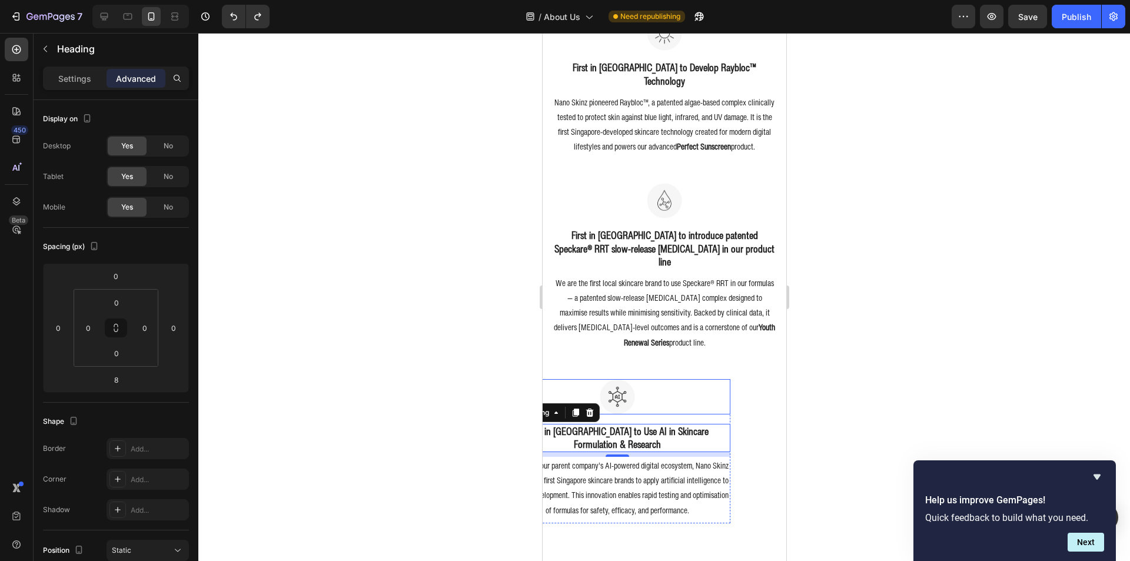
click at [592, 379] on div at bounding box center [617, 396] width 226 height 35
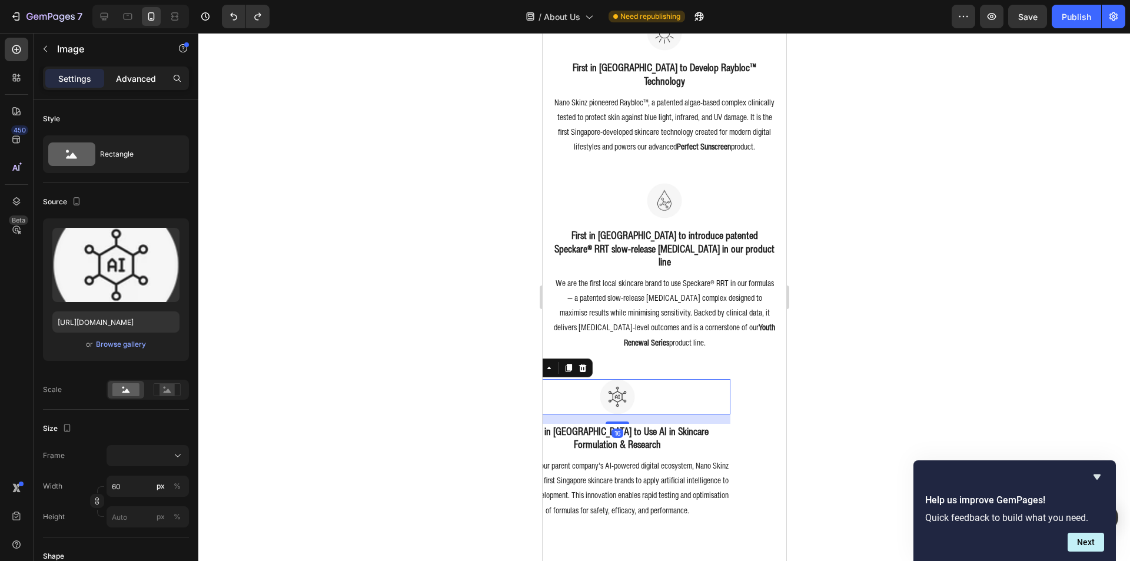
click at [119, 78] on p "Advanced" at bounding box center [136, 78] width 40 height 12
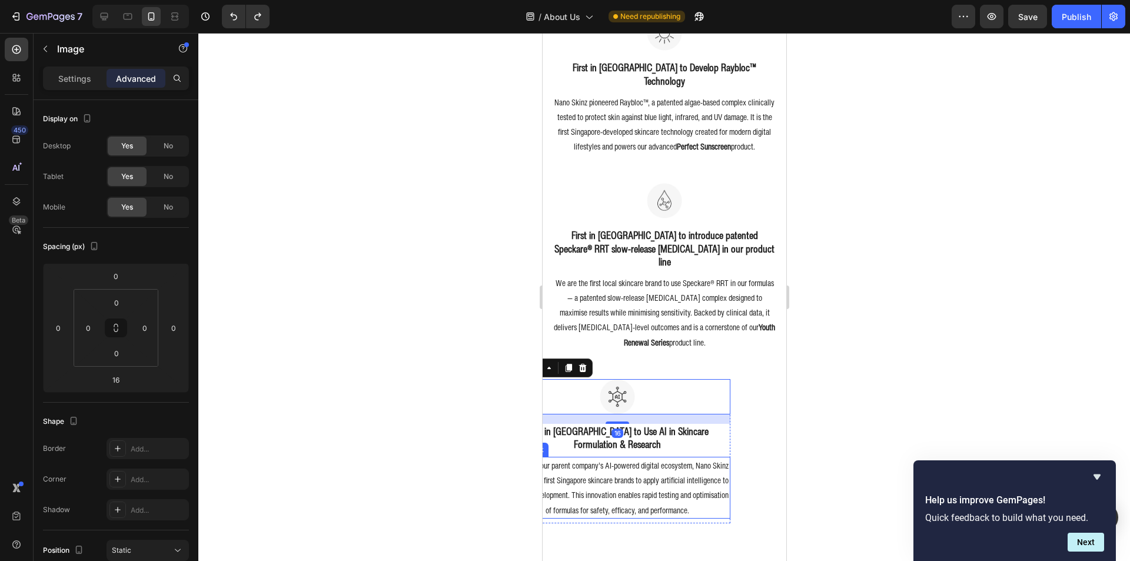
click at [578, 458] on p "Leveraging our parent company’s AI-powered digital ecosystem, Nano Skinz is one…" at bounding box center [617, 487] width 224 height 59
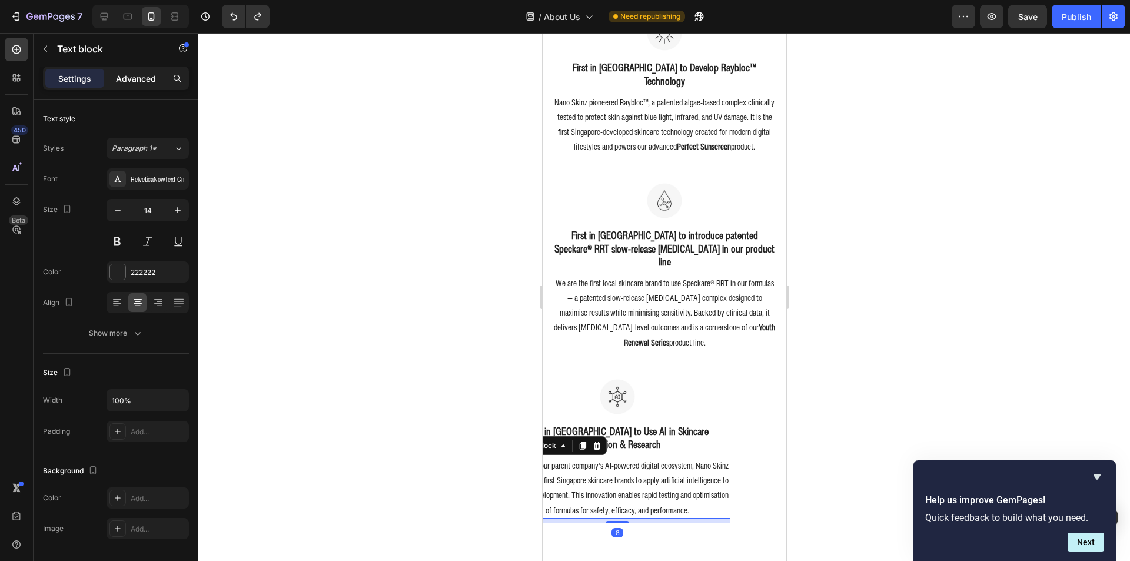
click at [135, 75] on p "Advanced" at bounding box center [136, 78] width 40 height 12
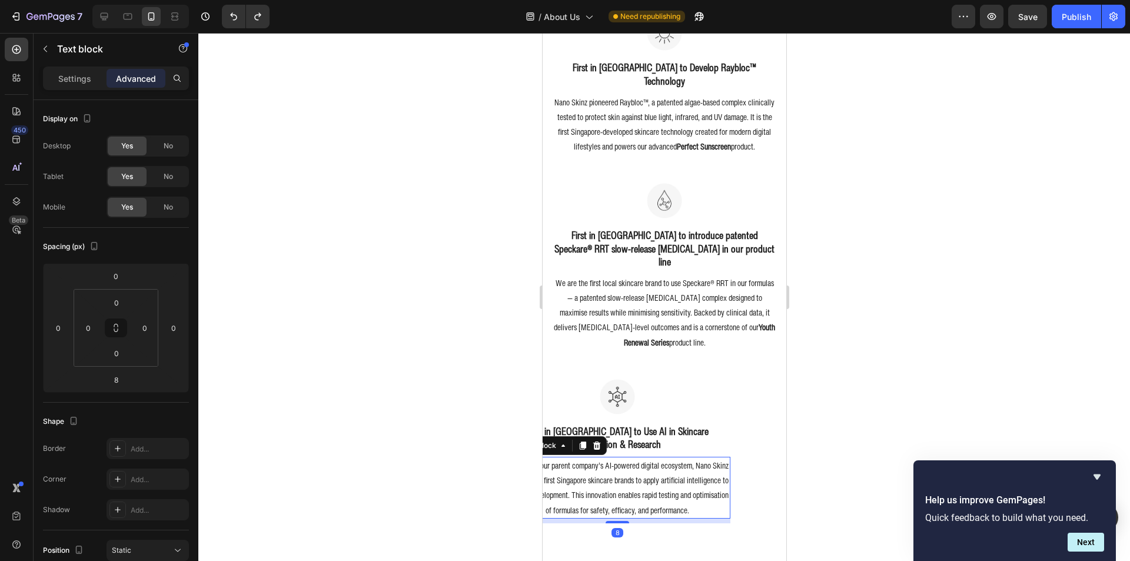
click at [590, 518] on div "8" at bounding box center [617, 520] width 226 height 5
click at [588, 518] on div "8" at bounding box center [617, 520] width 226 height 5
click at [588, 513] on div "Image First in Singapore to Develop Raybloc™ Technology Heading Nano Skinz pion…" at bounding box center [664, 278] width 226 height 526
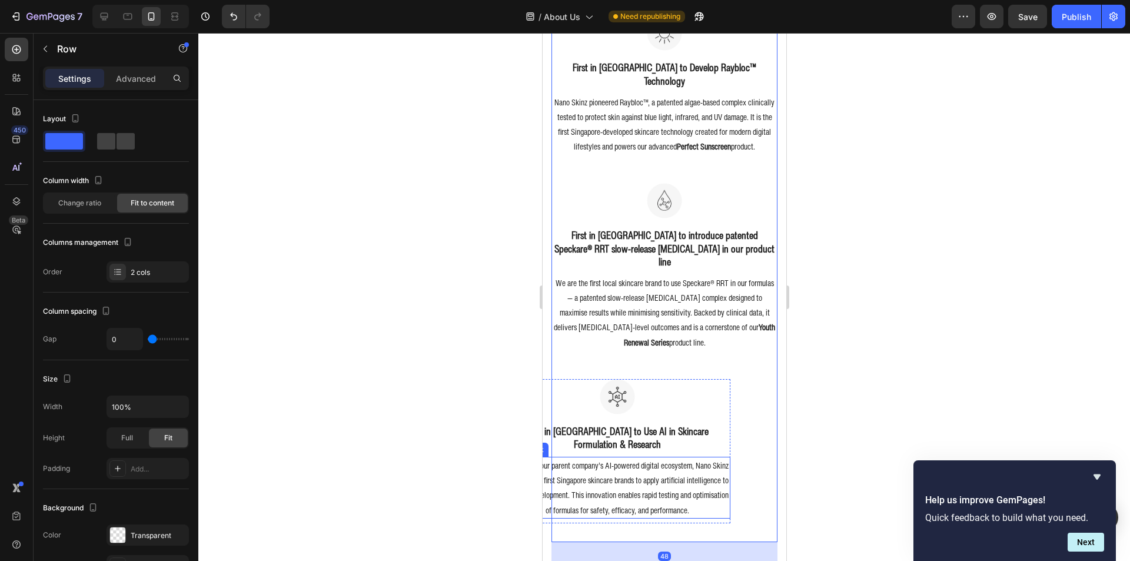
click at [716, 509] on div "First in Singapore to Use AI in Skincare Formulation & Research Heading Leverag…" at bounding box center [617, 473] width 226 height 99
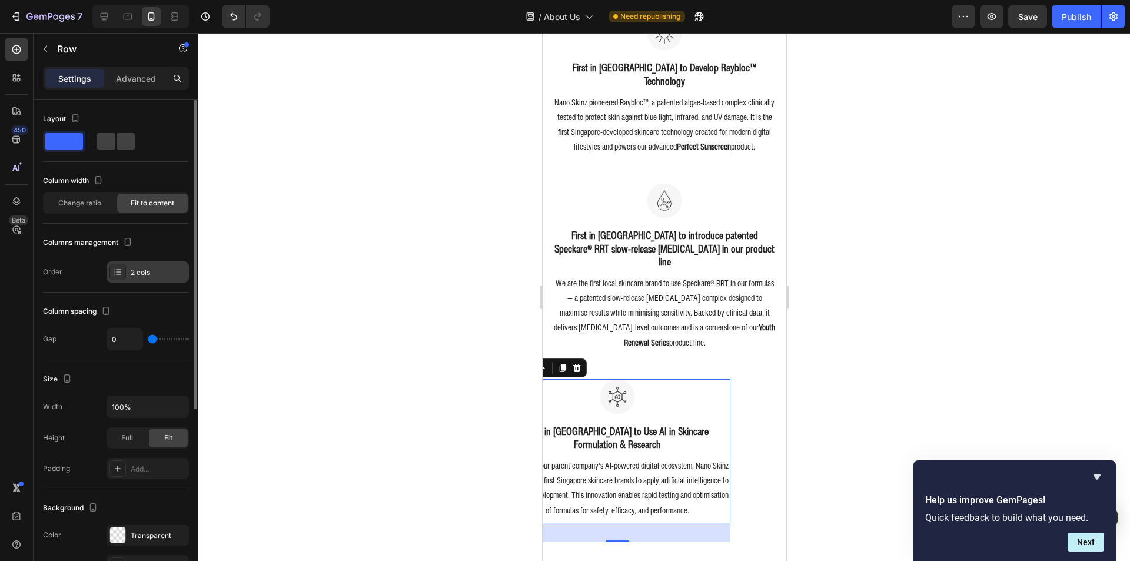
click at [138, 279] on div "2 cols" at bounding box center [148, 271] width 82 height 21
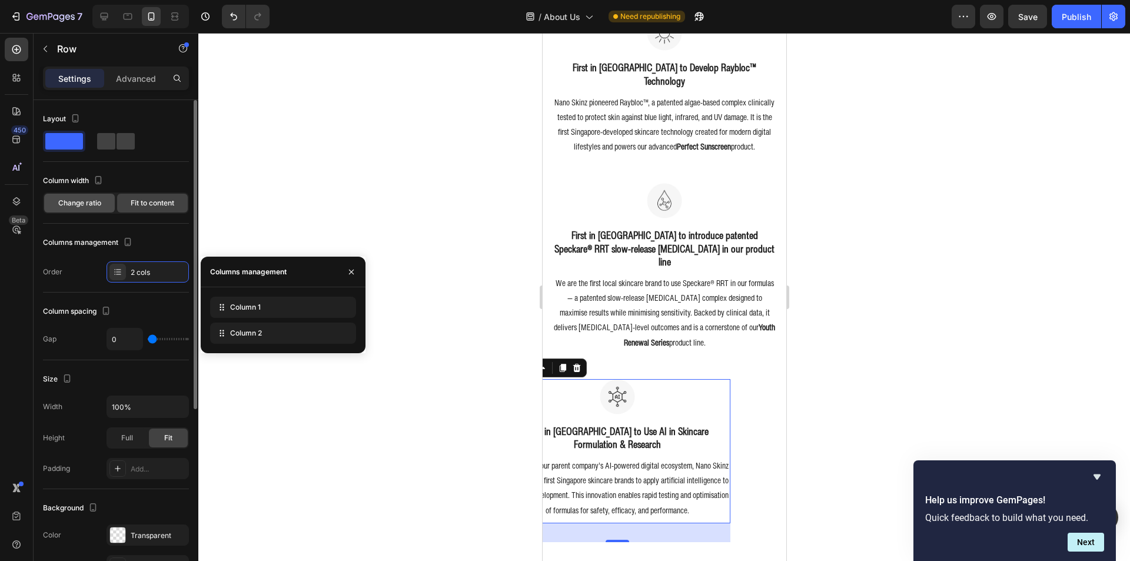
click at [105, 208] on div "Change ratio" at bounding box center [79, 203] width 71 height 19
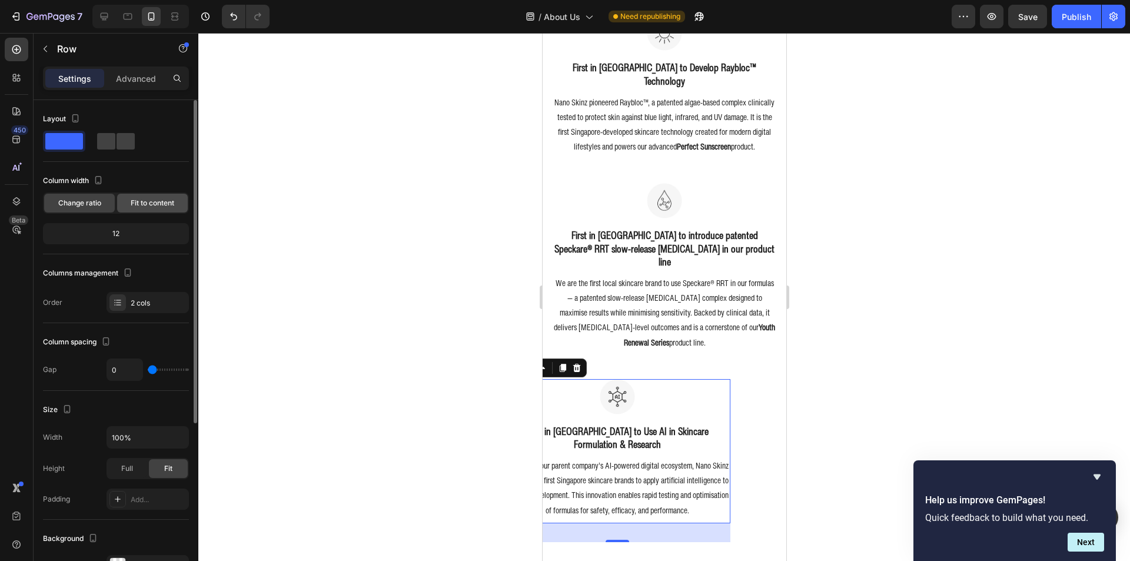
click at [136, 208] on span "Fit to content" at bounding box center [153, 203] width 44 height 11
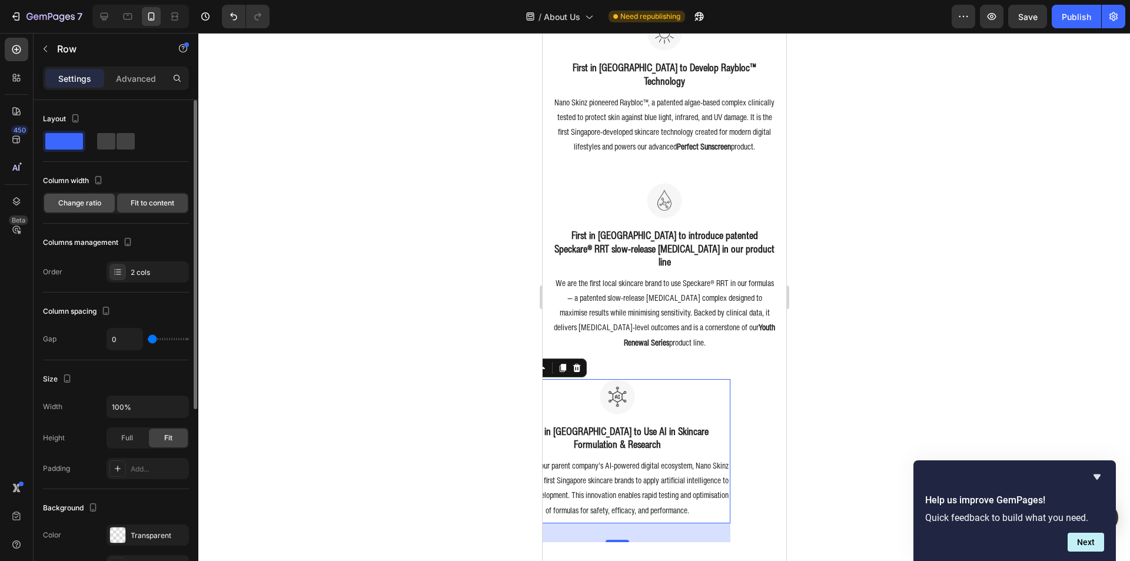
click at [96, 208] on span "Change ratio" at bounding box center [79, 203] width 43 height 11
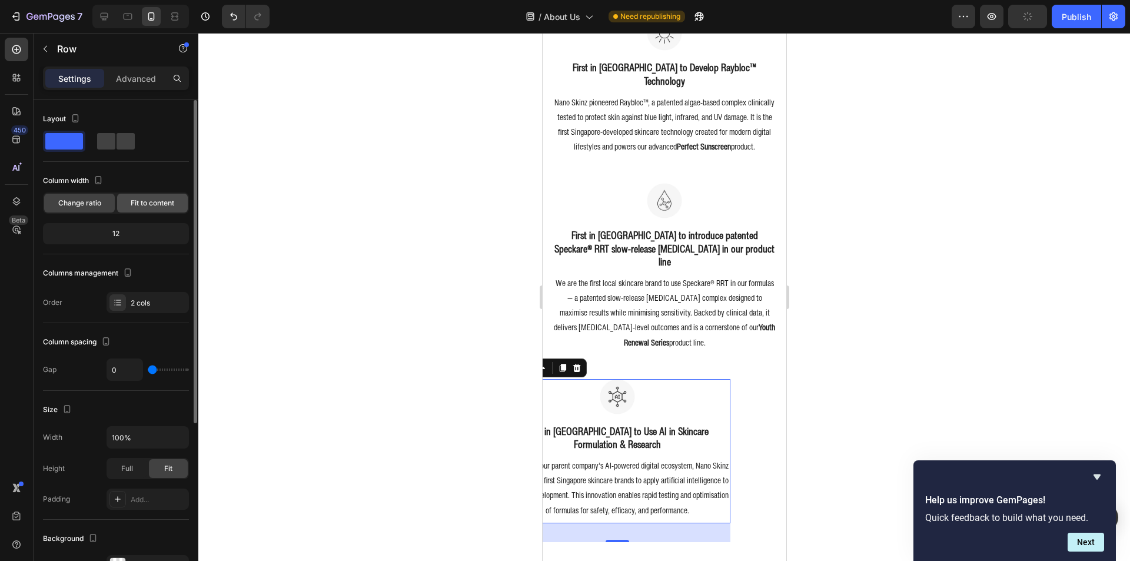
click at [154, 206] on span "Fit to content" at bounding box center [153, 203] width 44 height 11
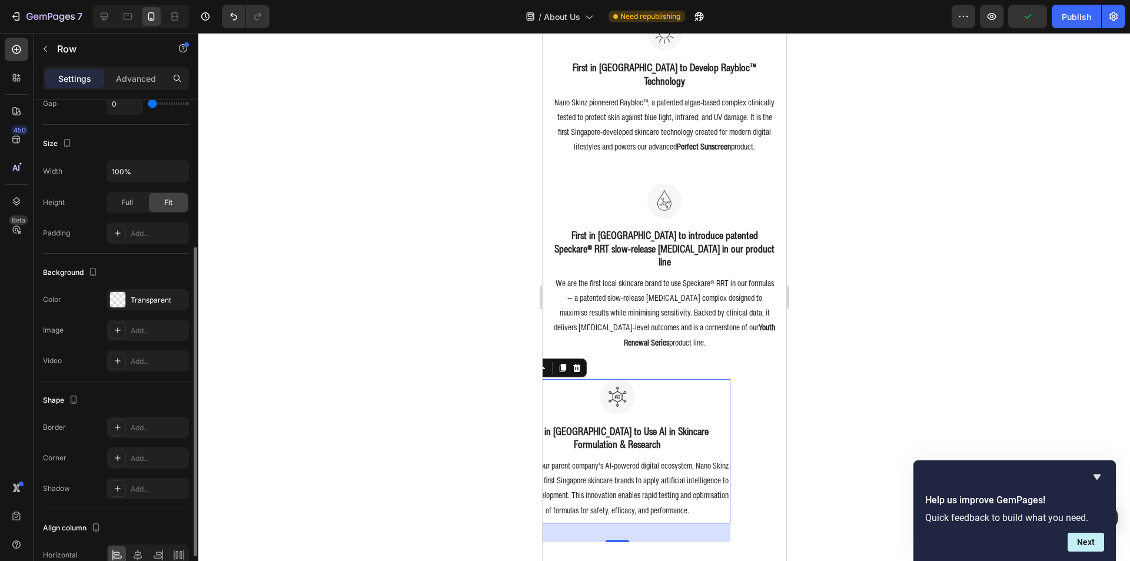
scroll to position [297, 0]
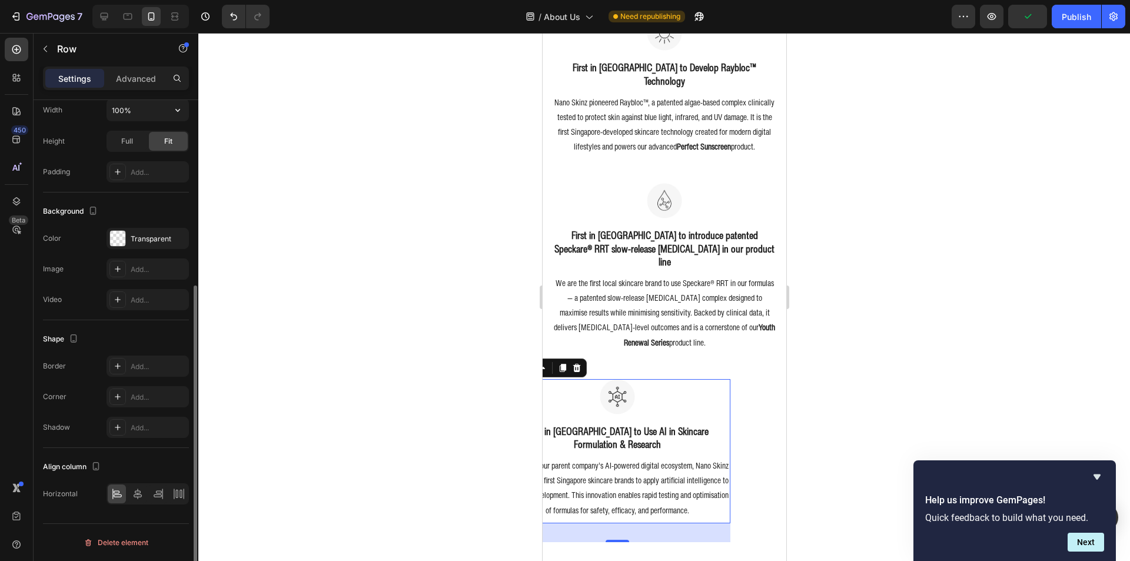
click at [128, 94] on div "Settings Advanced" at bounding box center [116, 83] width 165 height 34
click at [131, 85] on div "Advanced" at bounding box center [136, 78] width 59 height 19
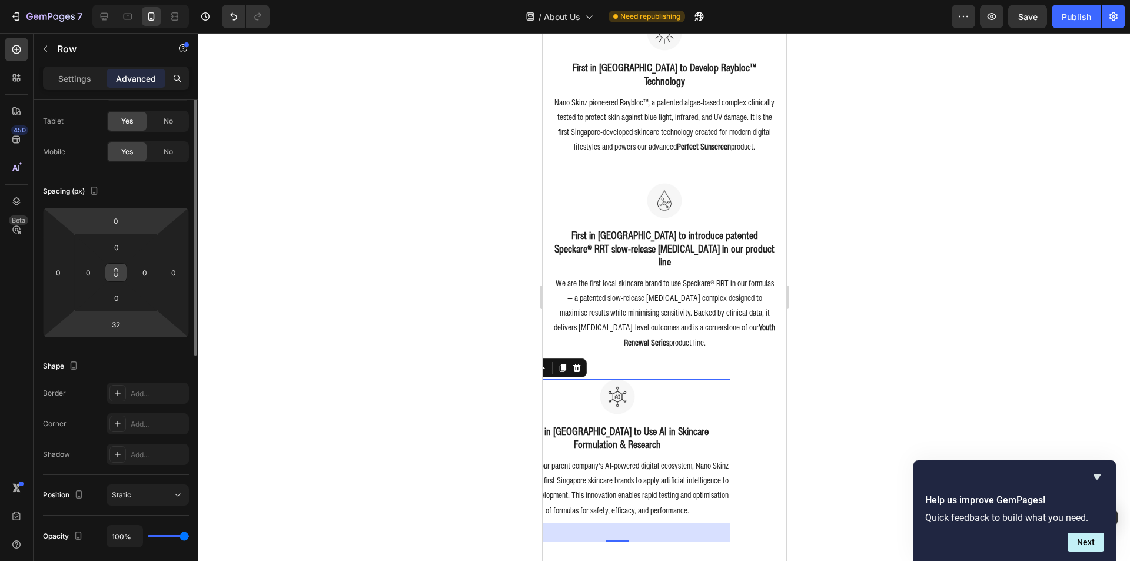
scroll to position [0, 0]
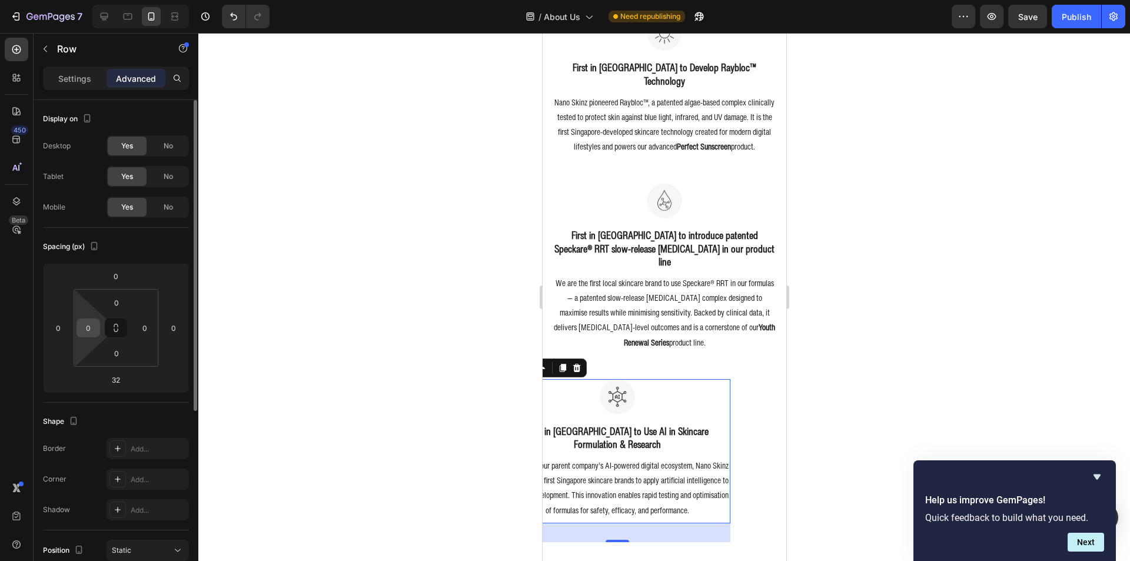
click at [88, 331] on input "0" at bounding box center [88, 328] width 18 height 18
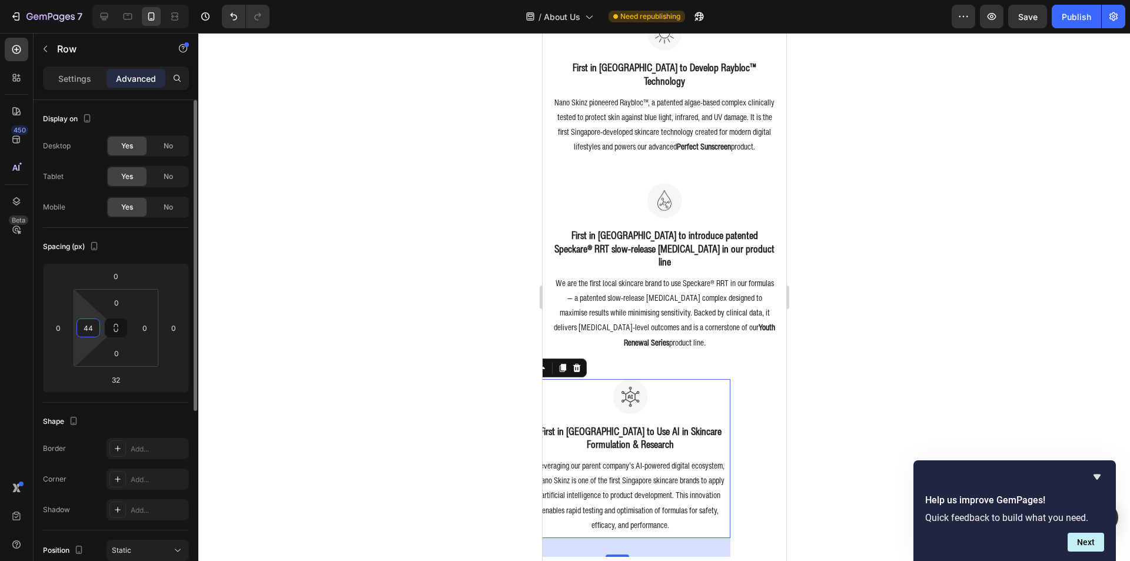
type input "4"
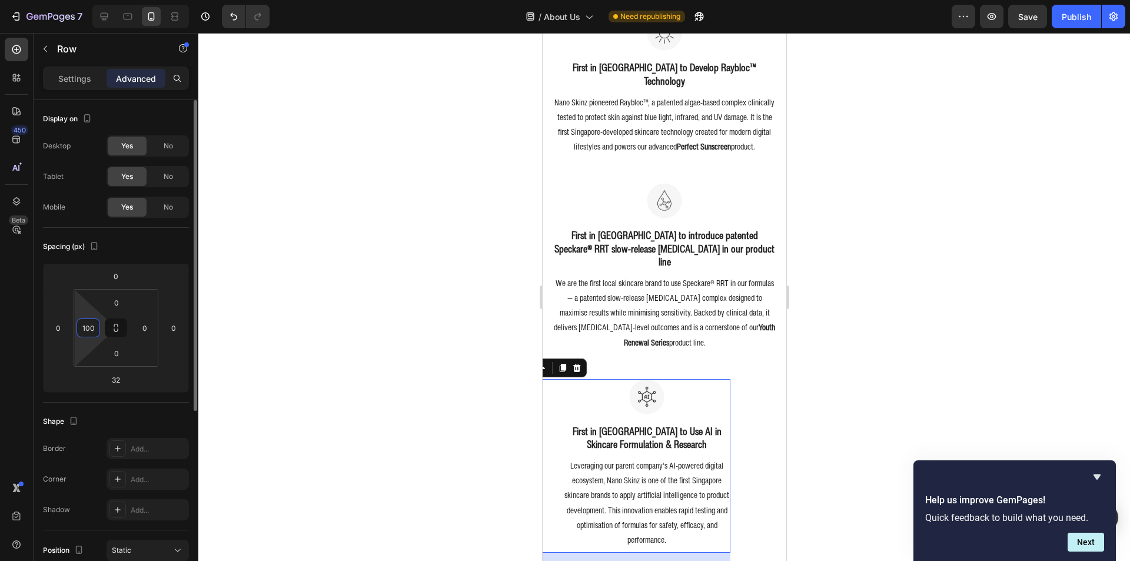
type input "100"
click at [99, 332] on div "100" at bounding box center [89, 327] width 24 height 19
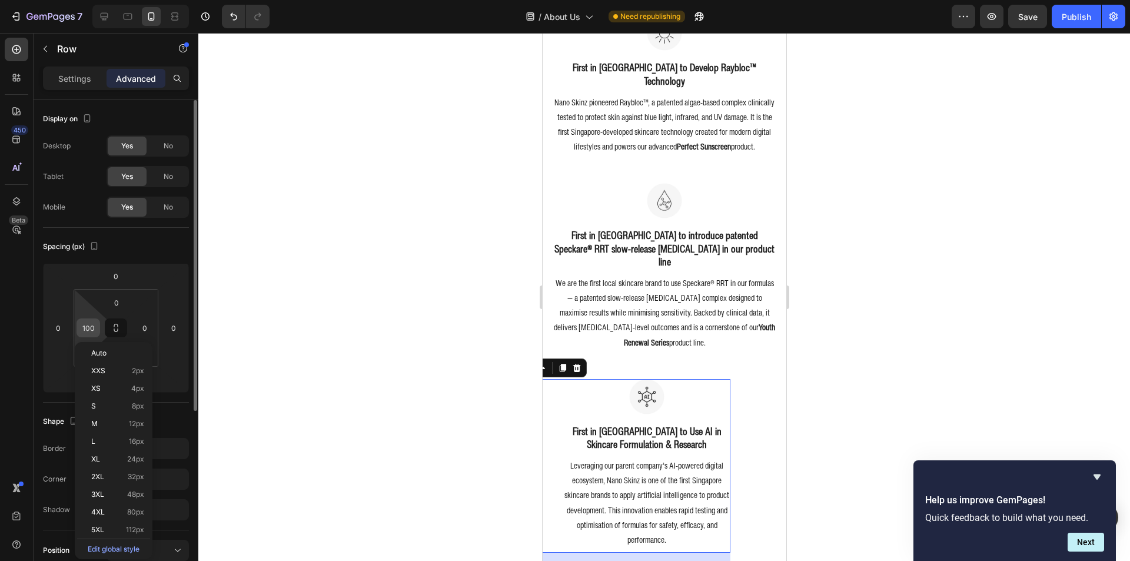
click at [98, 331] on div "100" at bounding box center [89, 327] width 24 height 19
click at [96, 329] on input "100" at bounding box center [88, 328] width 18 height 18
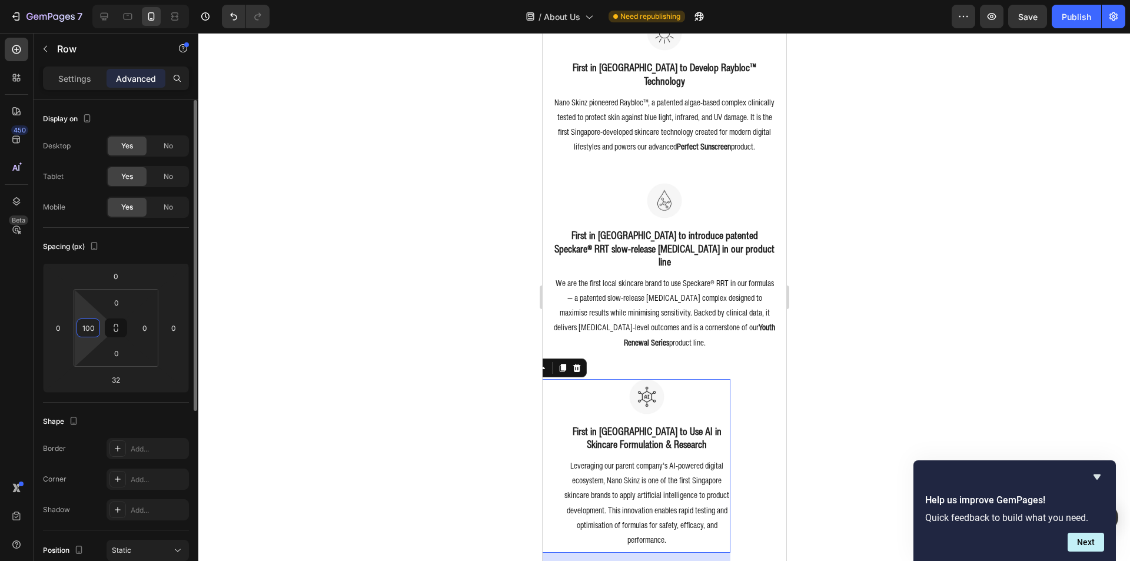
click at [96, 329] on input "100" at bounding box center [88, 328] width 18 height 18
click at [239, 290] on div at bounding box center [664, 297] width 932 height 528
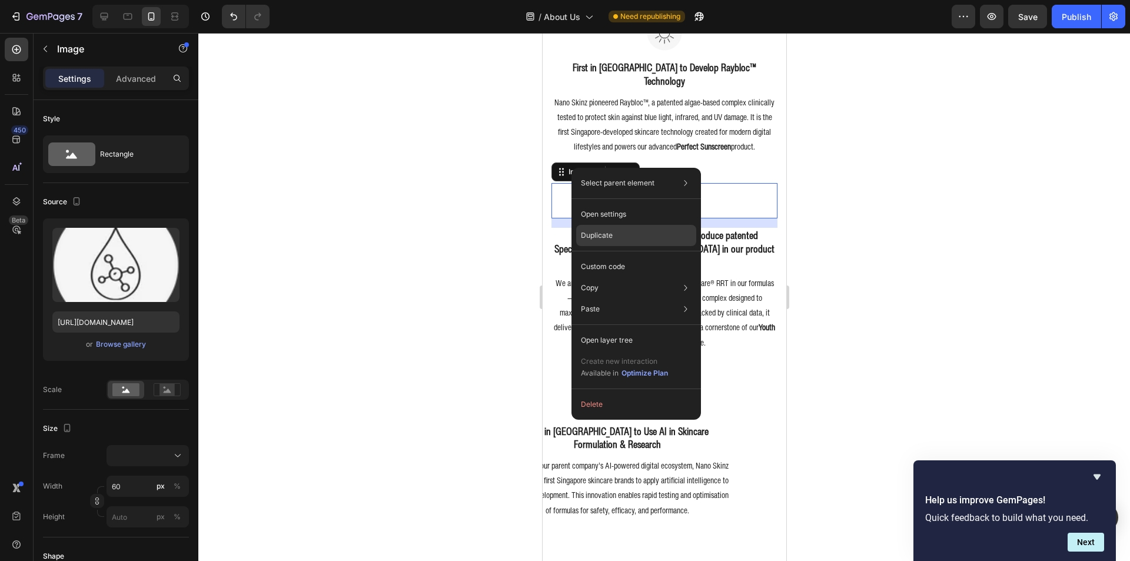
click at [611, 240] on p "Duplicate" at bounding box center [597, 235] width 32 height 11
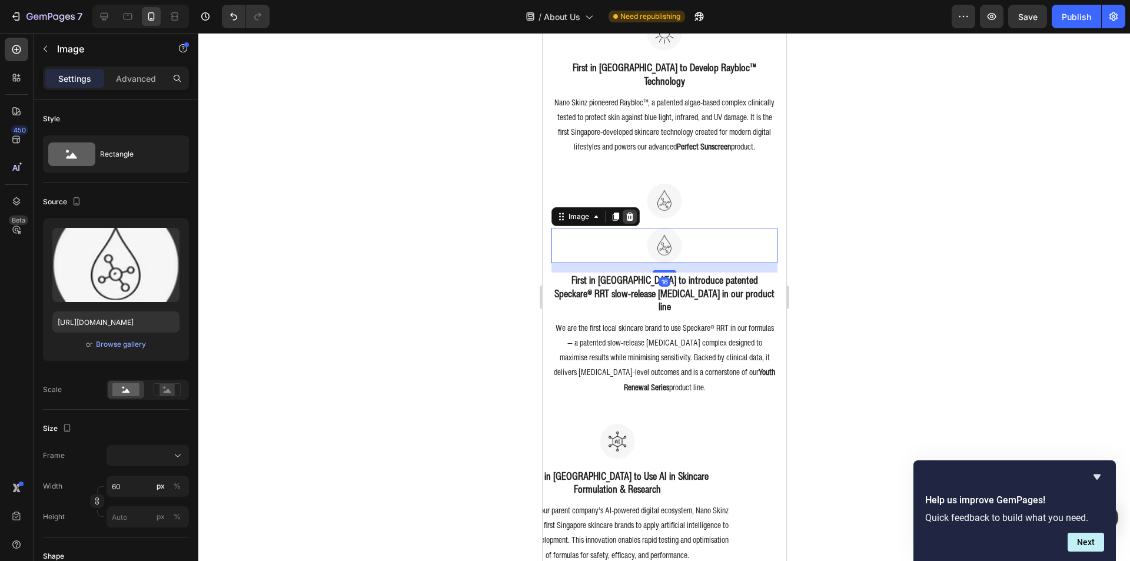
click at [629, 212] on icon at bounding box center [630, 216] width 8 height 8
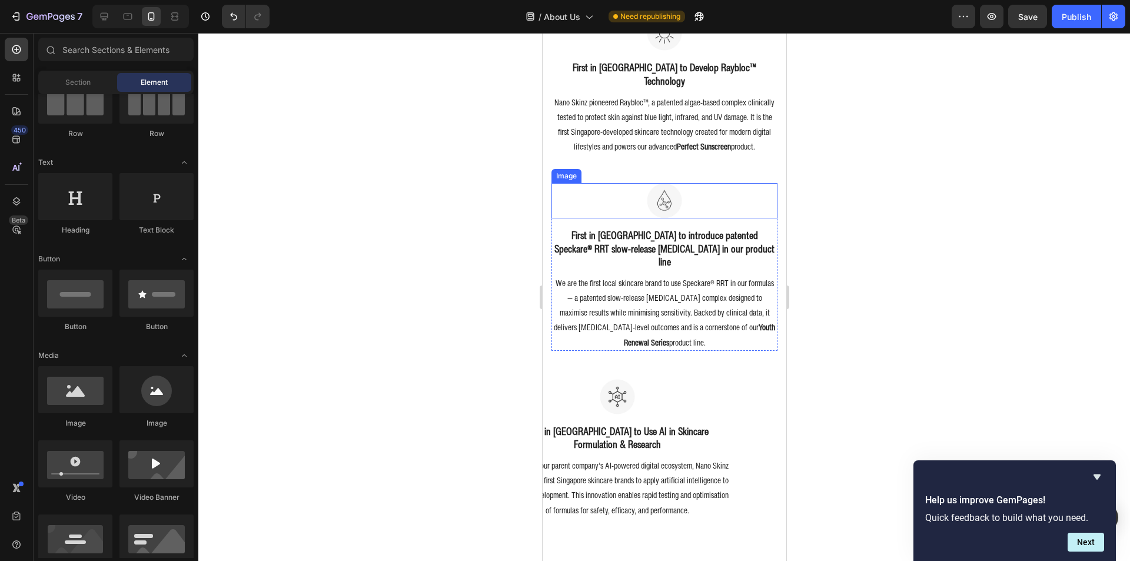
click at [570, 171] on div "Image" at bounding box center [565, 176] width 25 height 11
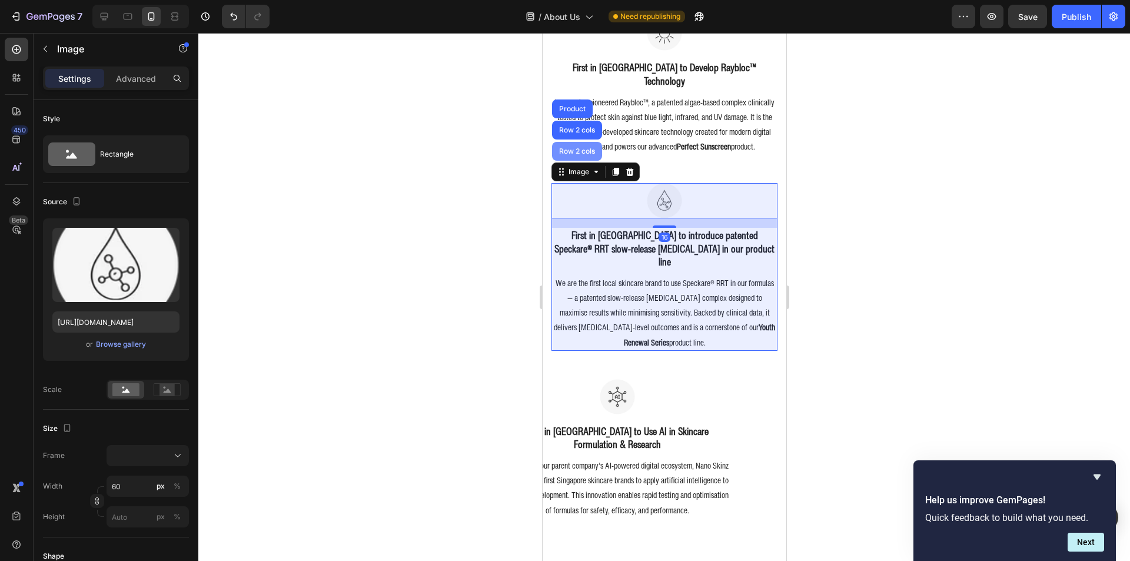
click at [576, 148] on div "Row 2 cols" at bounding box center [576, 151] width 41 height 7
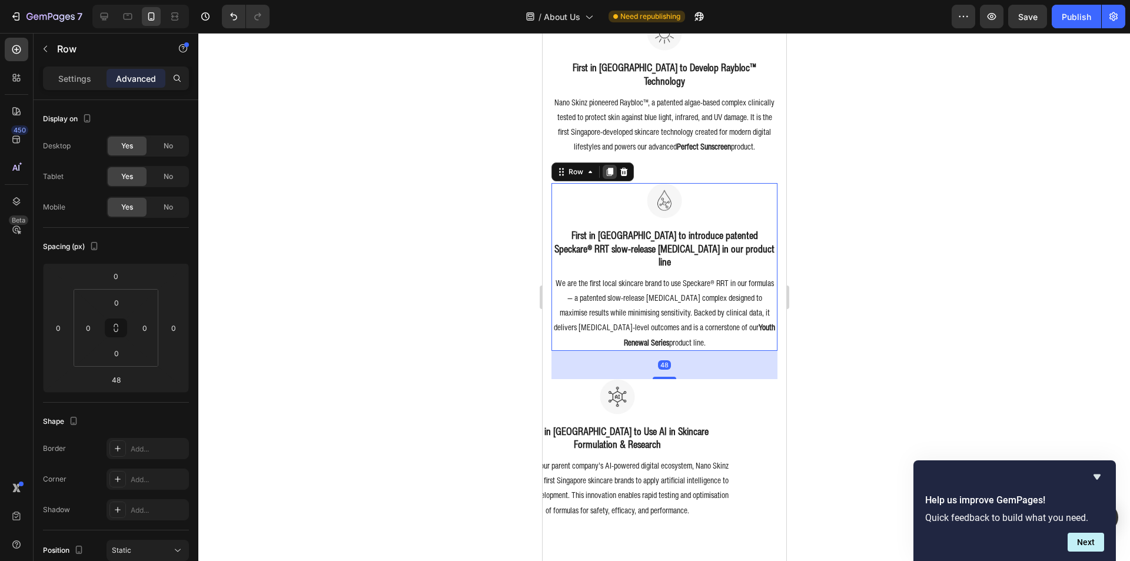
click at [606, 167] on icon at bounding box center [608, 171] width 9 height 9
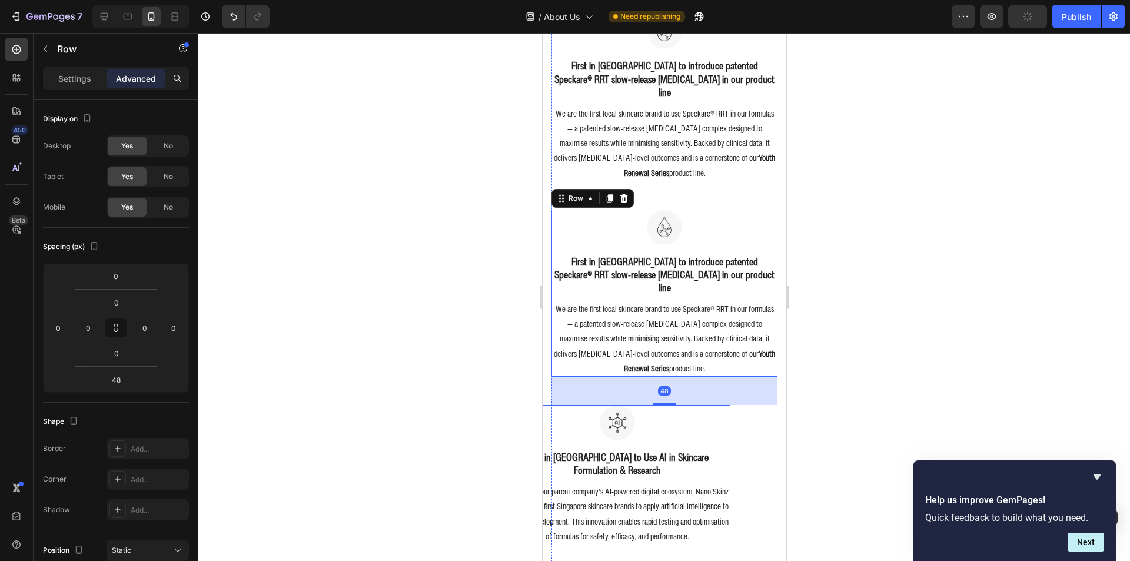
scroll to position [1237, 0]
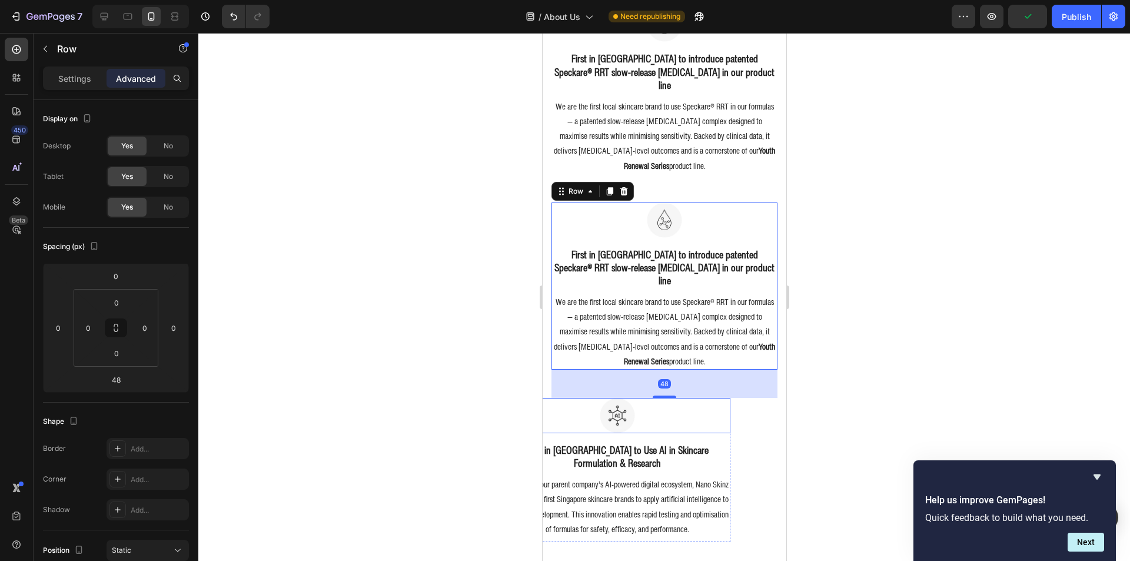
click at [622, 398] on img at bounding box center [616, 415] width 35 height 35
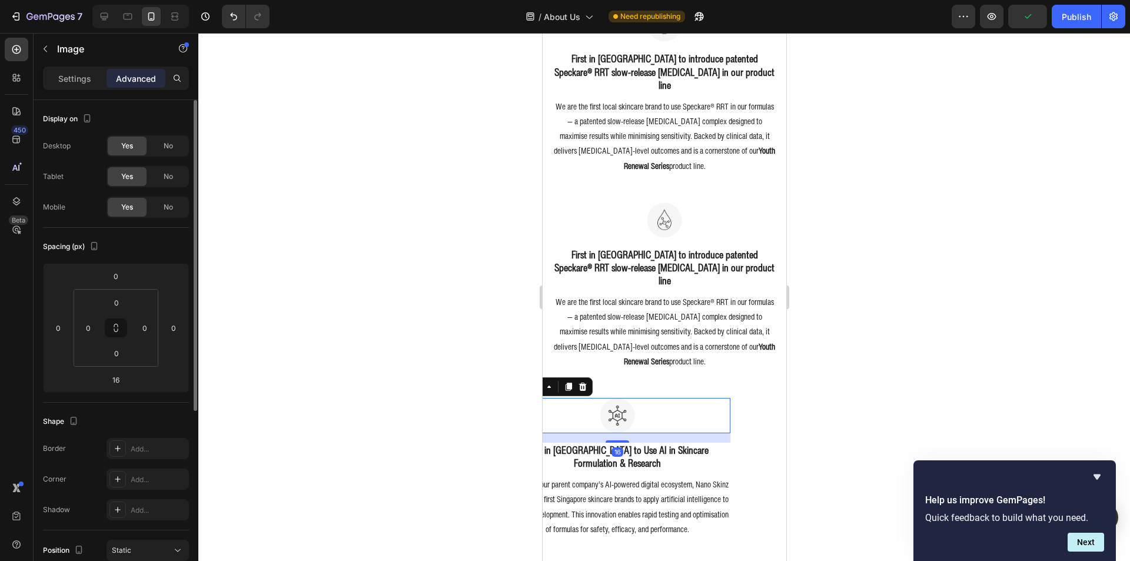
click at [92, 83] on div "Settings" at bounding box center [74, 78] width 59 height 19
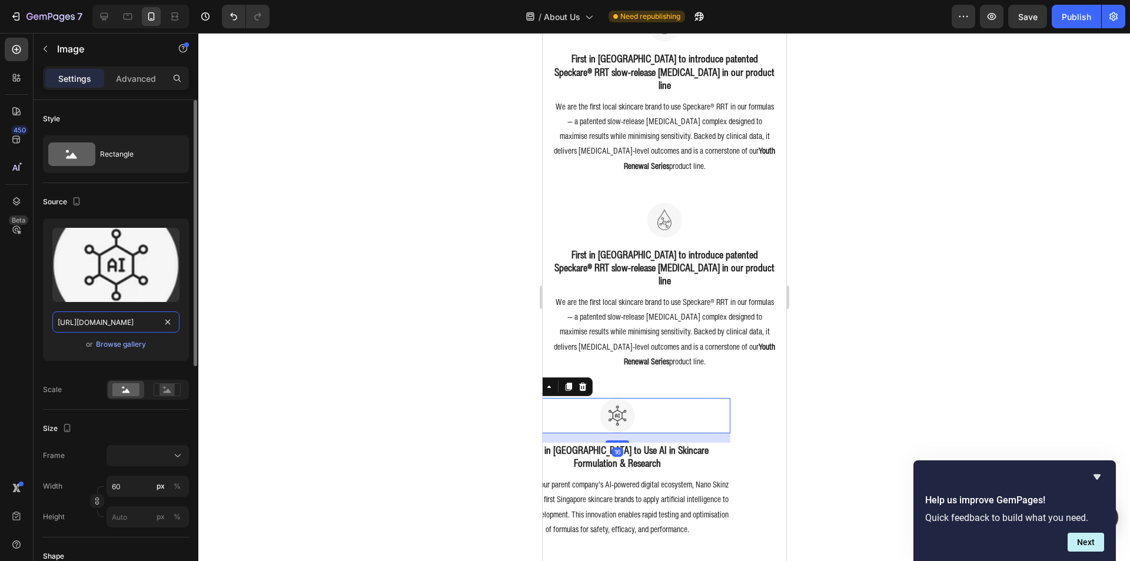
click at [122, 315] on input "https://cdn.shopify.com/s/files/1/0941/6300/9836/files/gempages_577943635312509…" at bounding box center [115, 321] width 127 height 21
click at [121, 315] on input "https://cdn.shopify.com/s/files/1/0941/6300/9836/files/gempages_577943635312509…" at bounding box center [115, 321] width 127 height 21
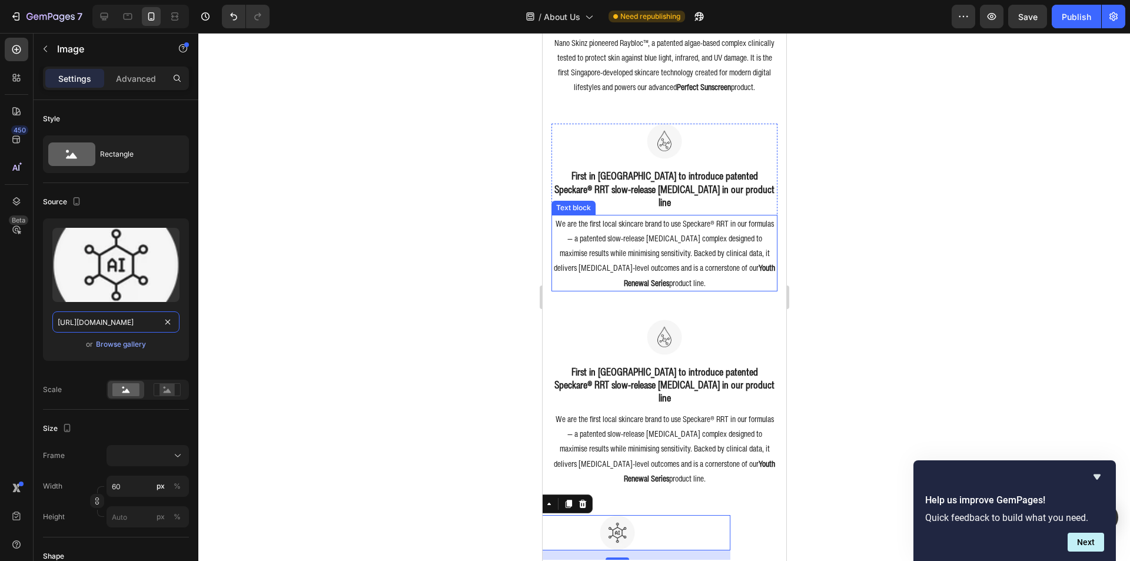
scroll to position [1119, 0]
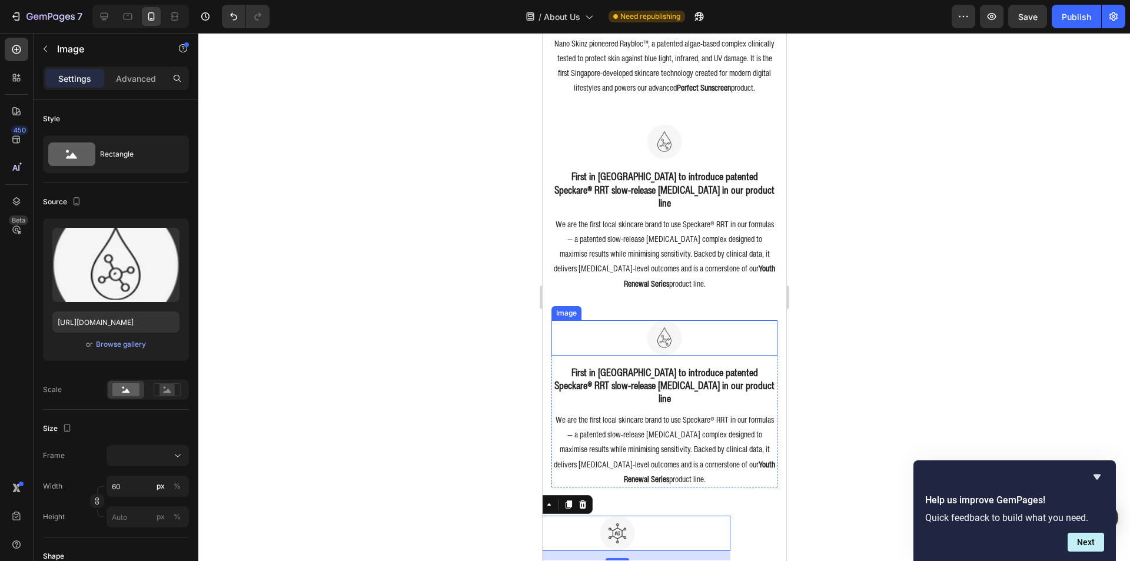
click at [651, 320] on img at bounding box center [663, 337] width 35 height 35
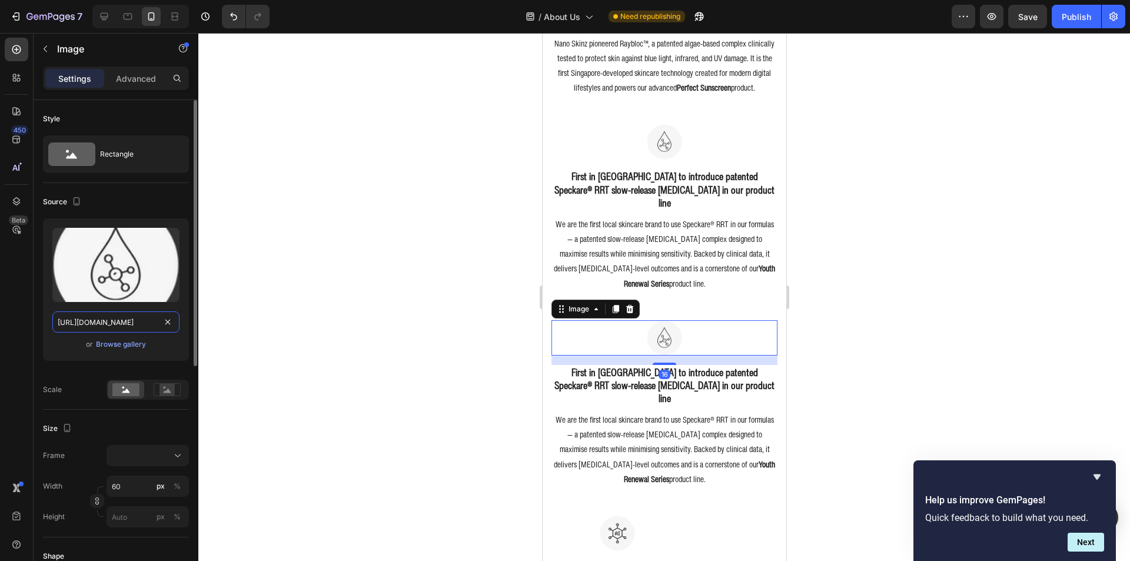
click at [108, 319] on input "https://cdn.shopify.com/s/files/1/0941/6300/9836/files/gempages_577943635312509…" at bounding box center [115, 321] width 127 height 21
paste input "aa806a97-ed22-4838-82d1-8224599733fd"
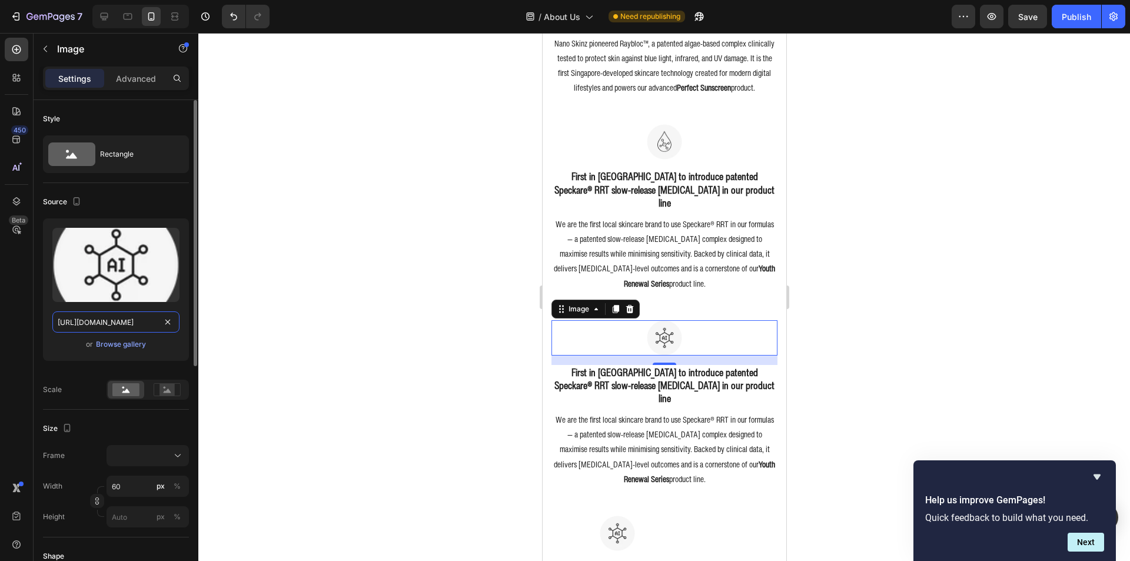
type input "https://cdn.shopify.com/s/files/1/0941/6300/9836/files/gempages_577943635312509…"
click at [154, 207] on div "Source" at bounding box center [116, 201] width 146 height 19
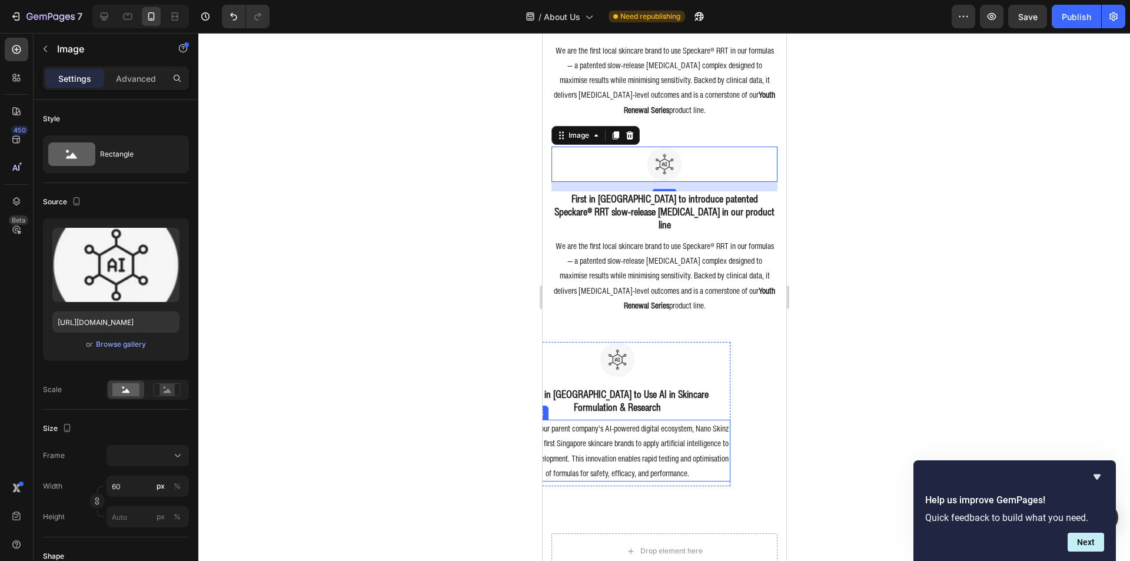
scroll to position [1296, 0]
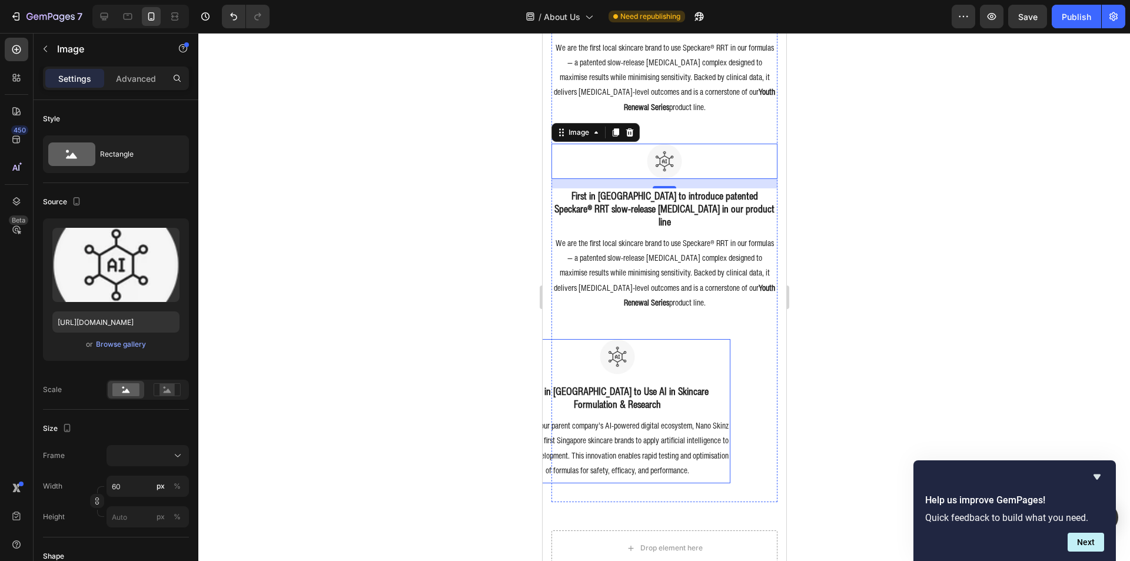
drag, startPoint x: 607, startPoint y: 373, endPoint x: 607, endPoint y: 363, distance: 10.6
click at [607, 384] on h3 "First in [GEOGRAPHIC_DATA] to Use AI in Skincare Formulation & Research" at bounding box center [617, 398] width 226 height 28
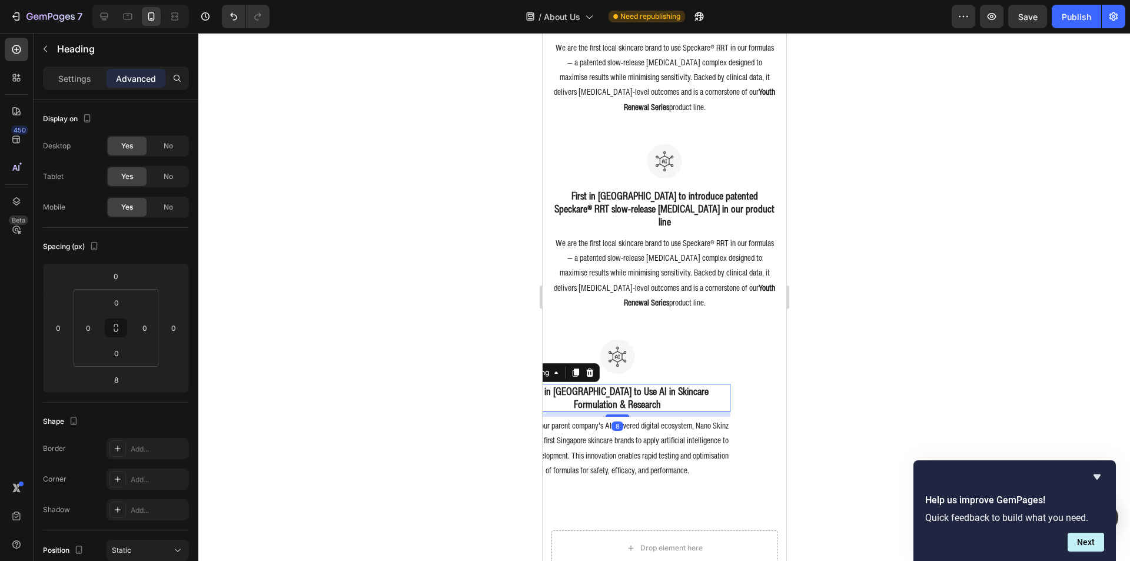
click at [607, 384] on h3 "First in [GEOGRAPHIC_DATA] to Use AI in Skincare Formulation & Research" at bounding box center [617, 398] width 226 height 28
click at [607, 385] on p "First in [GEOGRAPHIC_DATA] to Use AI in Skincare Formulation & Research" at bounding box center [617, 398] width 224 height 26
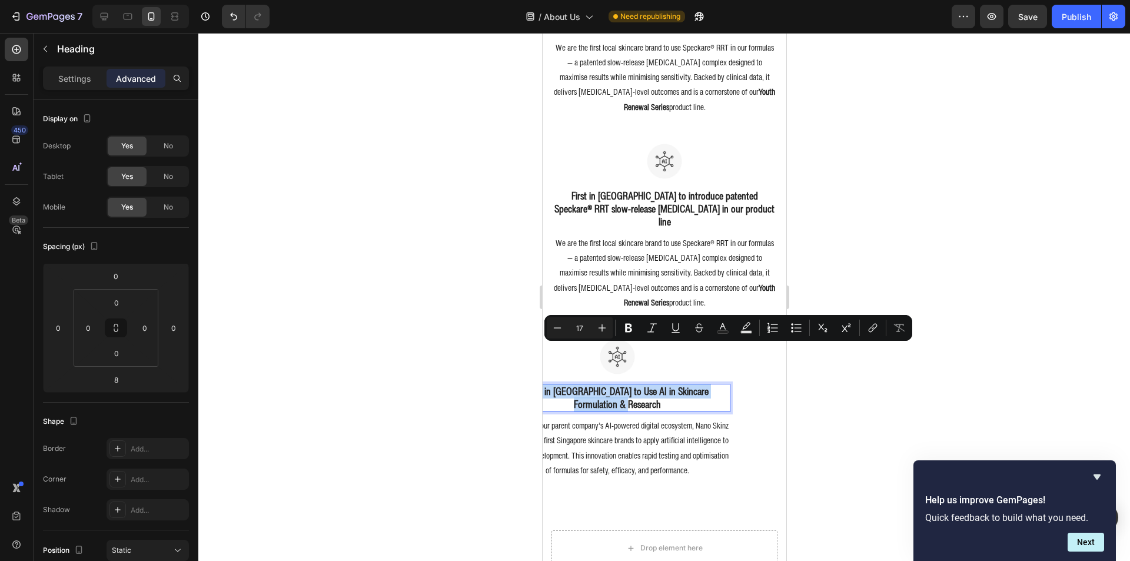
copy p "First in [GEOGRAPHIC_DATA] to Use AI in Skincare Formulation & Research"
click at [623, 188] on h3 "First in [GEOGRAPHIC_DATA] to introduce patented Speckare® RRT slow-release [ME…" at bounding box center [664, 208] width 226 height 41
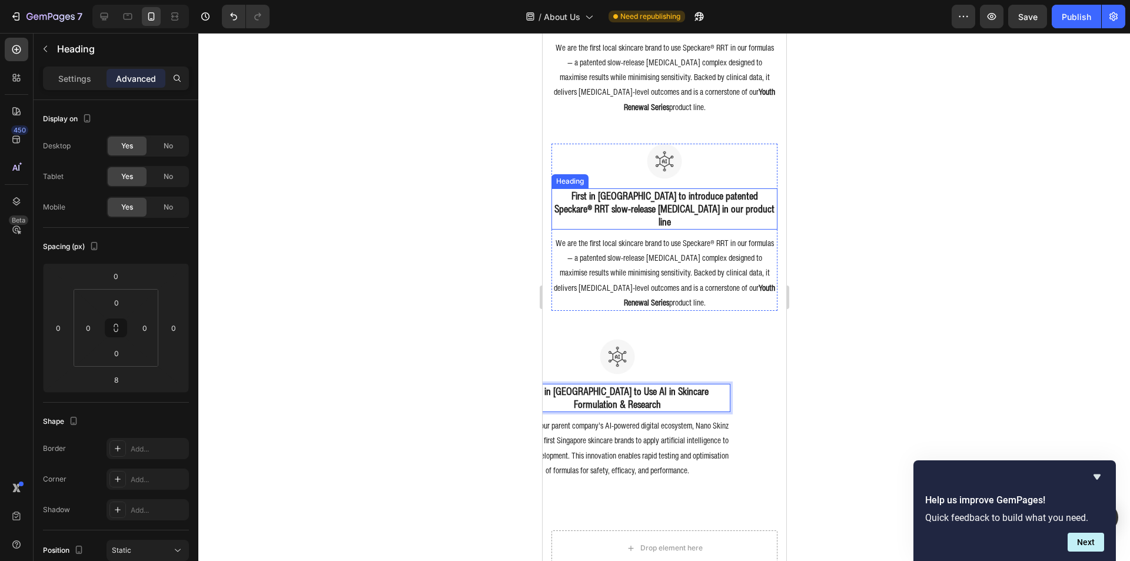
click at [623, 188] on h3 "First in [GEOGRAPHIC_DATA] to introduce patented Speckare® RRT slow-release [ME…" at bounding box center [664, 208] width 226 height 41
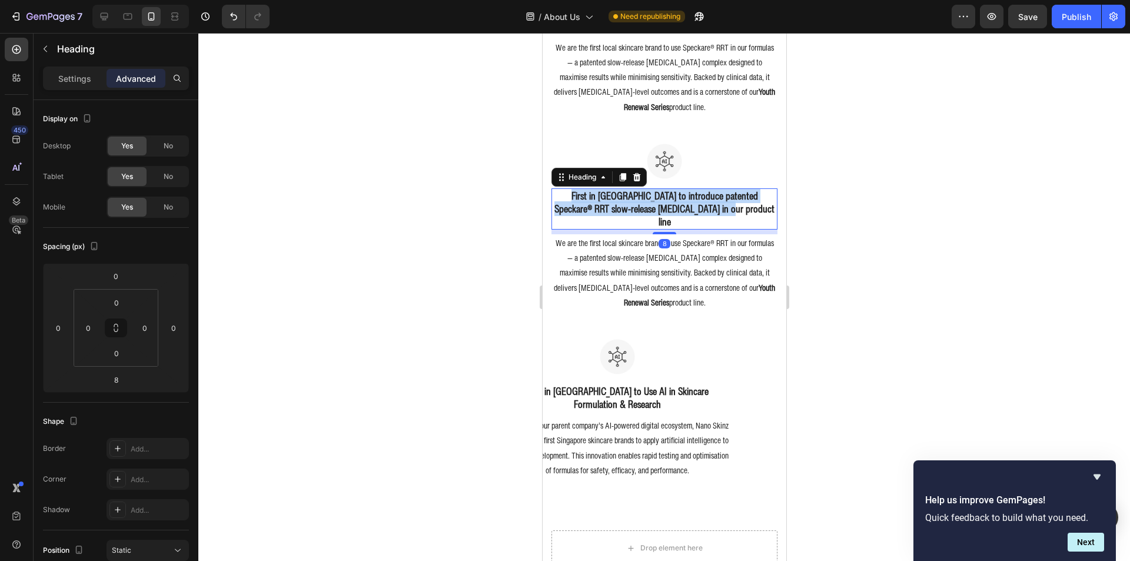
click at [623, 189] on p "First in [GEOGRAPHIC_DATA] to introduce patented Speckare® RRT slow-release [ME…" at bounding box center [664, 208] width 224 height 39
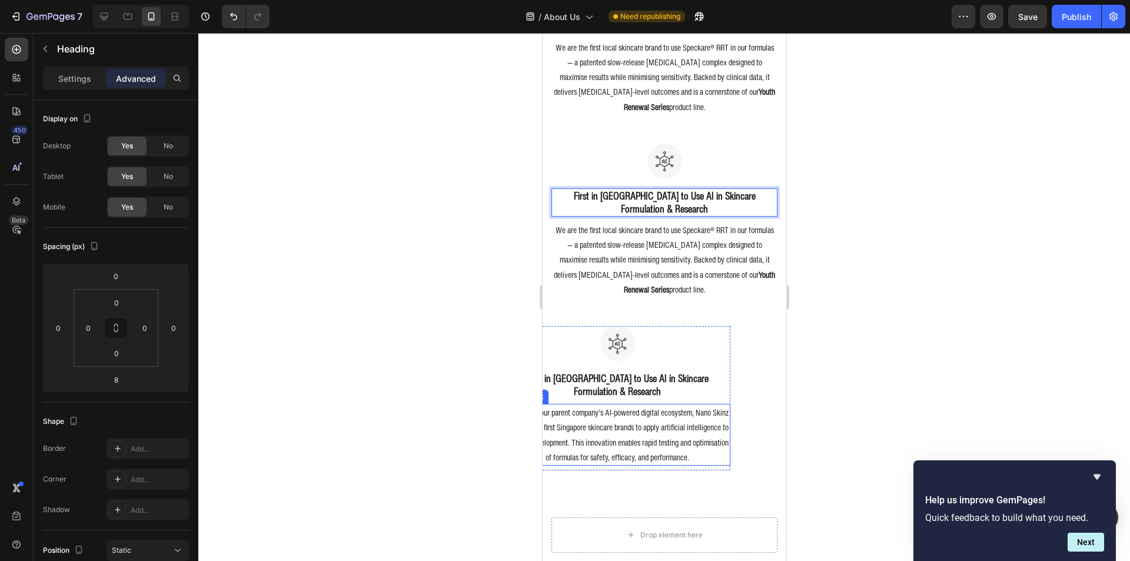
click at [596, 405] on p "Leveraging our parent company’s AI-powered digital ecosystem, Nano Skinz is one…" at bounding box center [617, 434] width 224 height 59
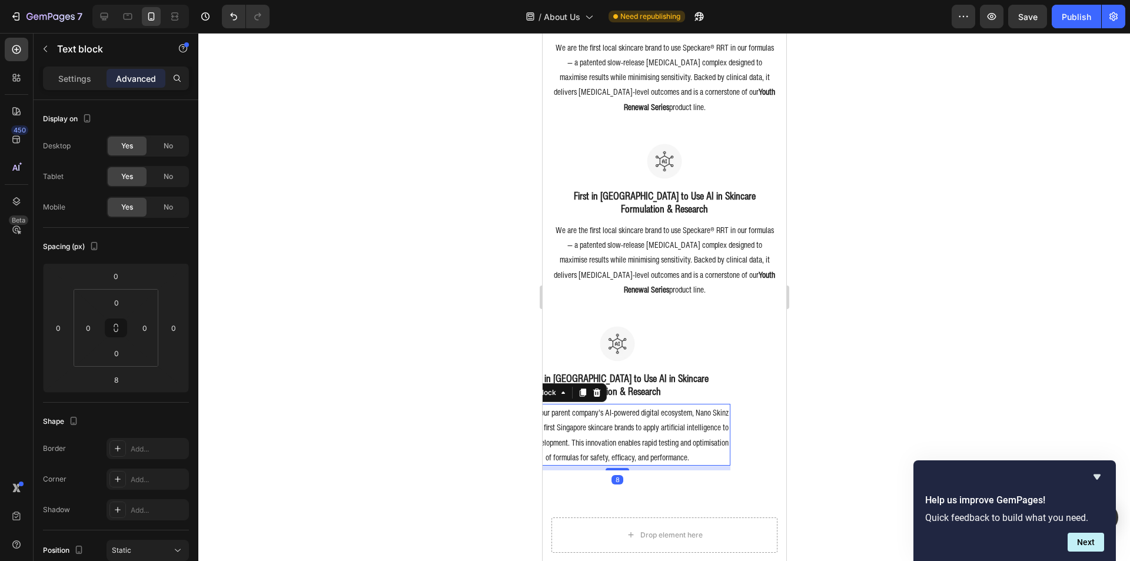
click at [596, 405] on p "Leveraging our parent company’s AI-powered digital ecosystem, Nano Skinz is one…" at bounding box center [617, 434] width 224 height 59
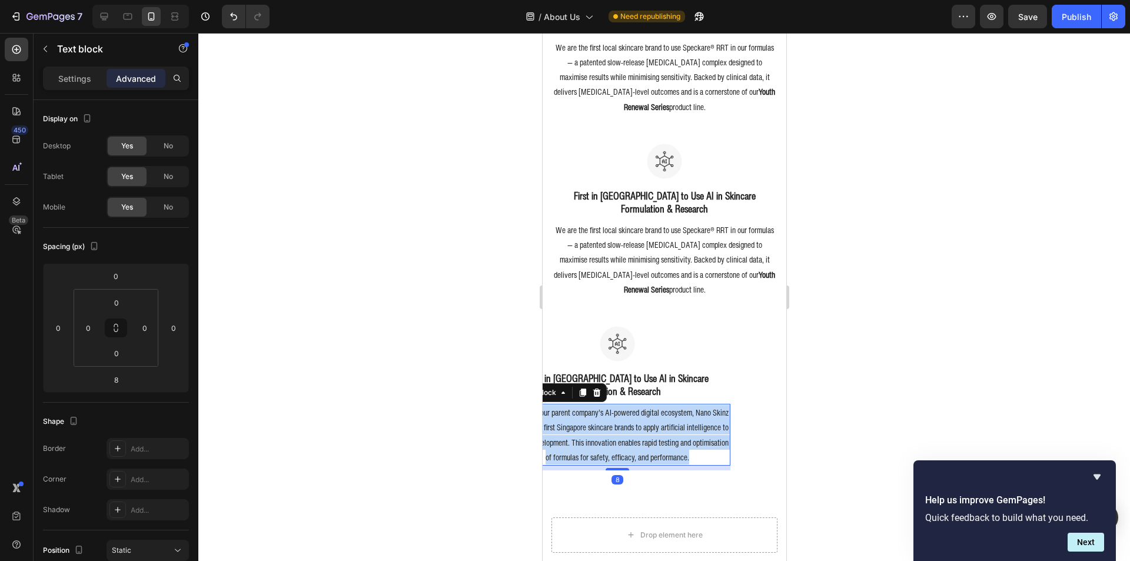
click at [596, 405] on p "Leveraging our parent company’s AI-powered digital ecosystem, Nano Skinz is one…" at bounding box center [617, 434] width 224 height 59
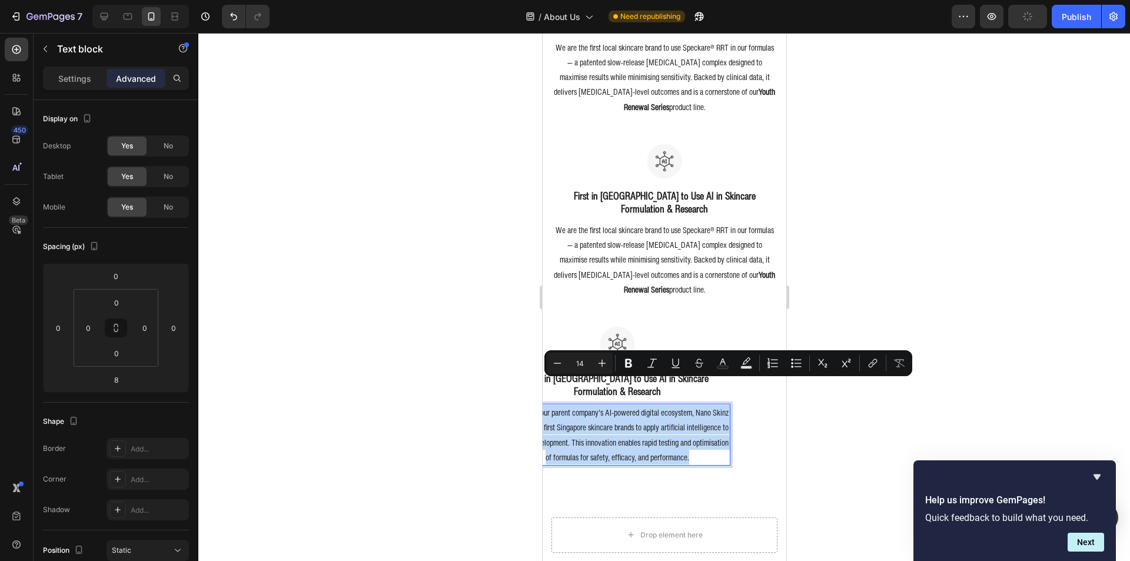
copy p "Leveraging our parent company’s AI-powered digital ecosystem, Nano Skinz is one…"
click at [602, 240] on p "We are the first local skincare brand to use Speckare® RRT in our formulas — a …" at bounding box center [664, 259] width 224 height 74
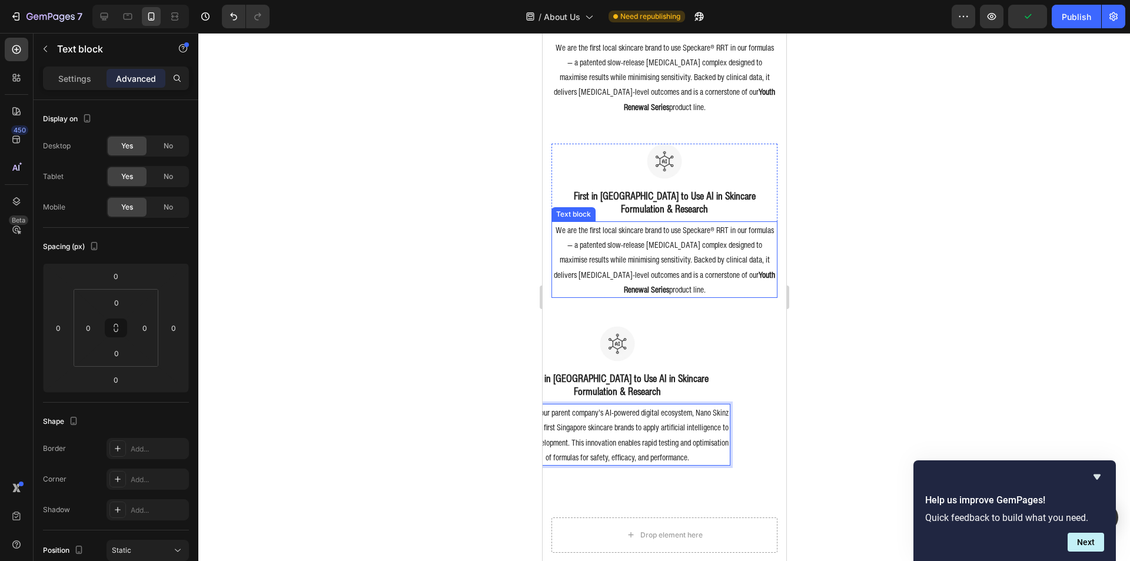
click at [602, 240] on p "We are the first local skincare brand to use Speckare® RRT in our formulas — a …" at bounding box center [664, 259] width 224 height 74
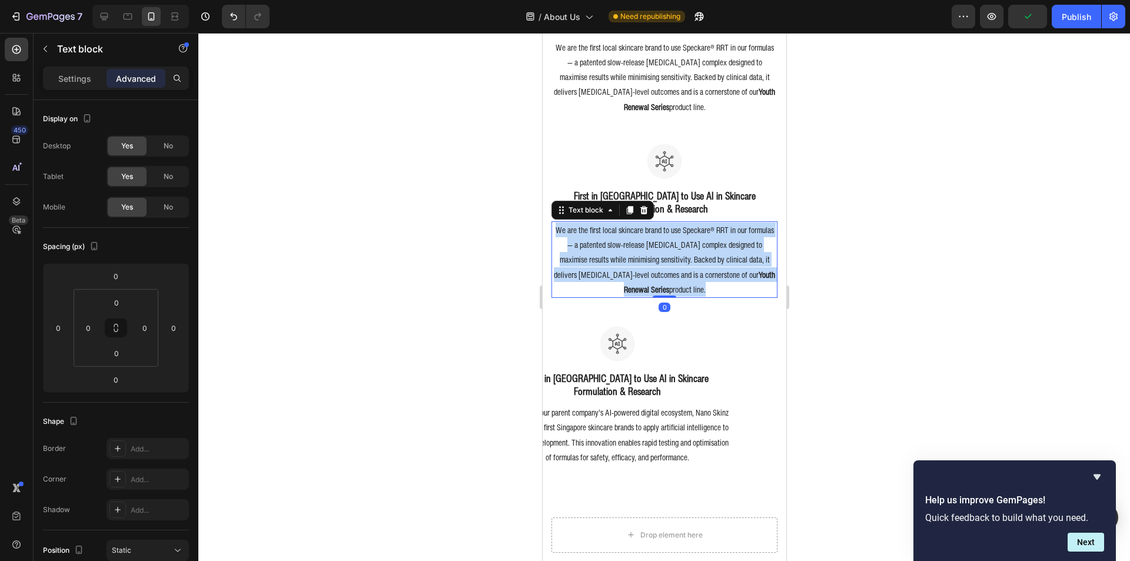
click at [602, 240] on p "We are the first local skincare brand to use Speckare® RRT in our formulas — a …" at bounding box center [664, 259] width 224 height 74
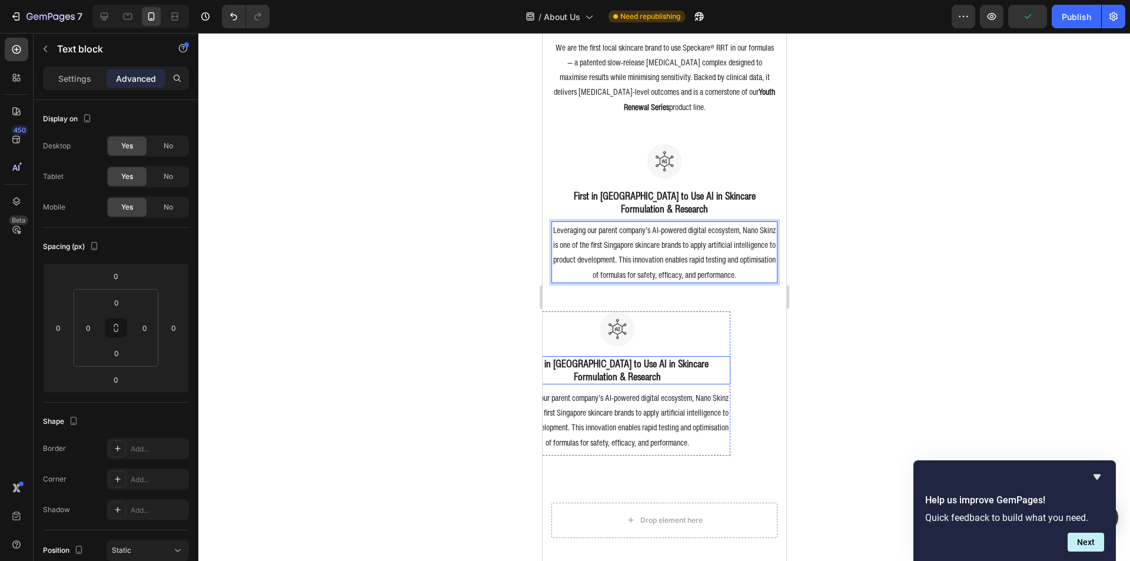
click at [730, 358] on div "Image First in Singapore to Develop Raybloc™ Technology Heading Nano Skinz pion…" at bounding box center [664, 127] width 226 height 694
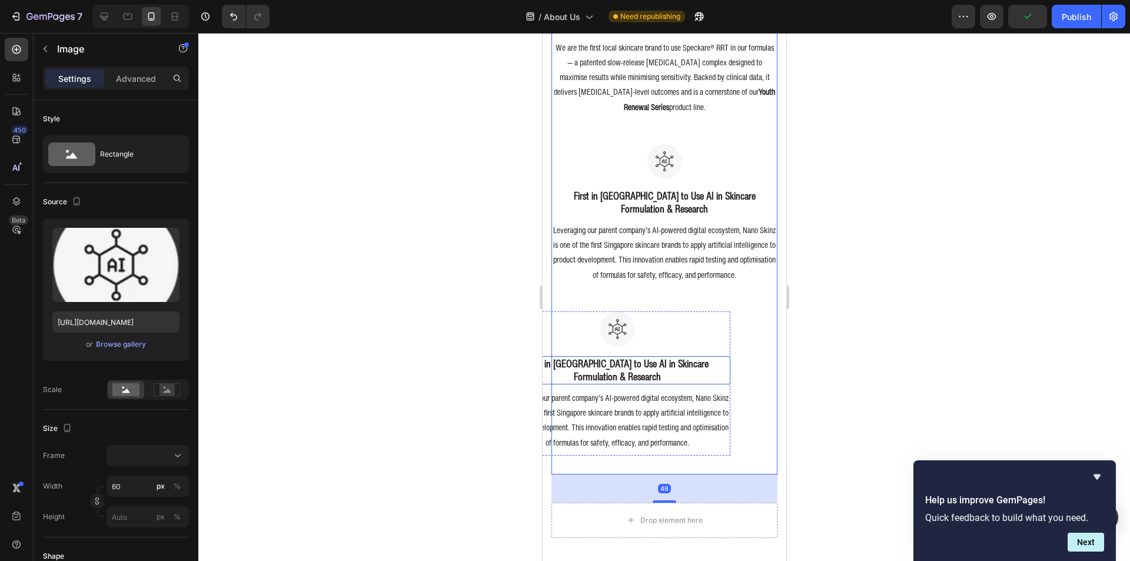
click at [696, 334] on div at bounding box center [617, 328] width 226 height 35
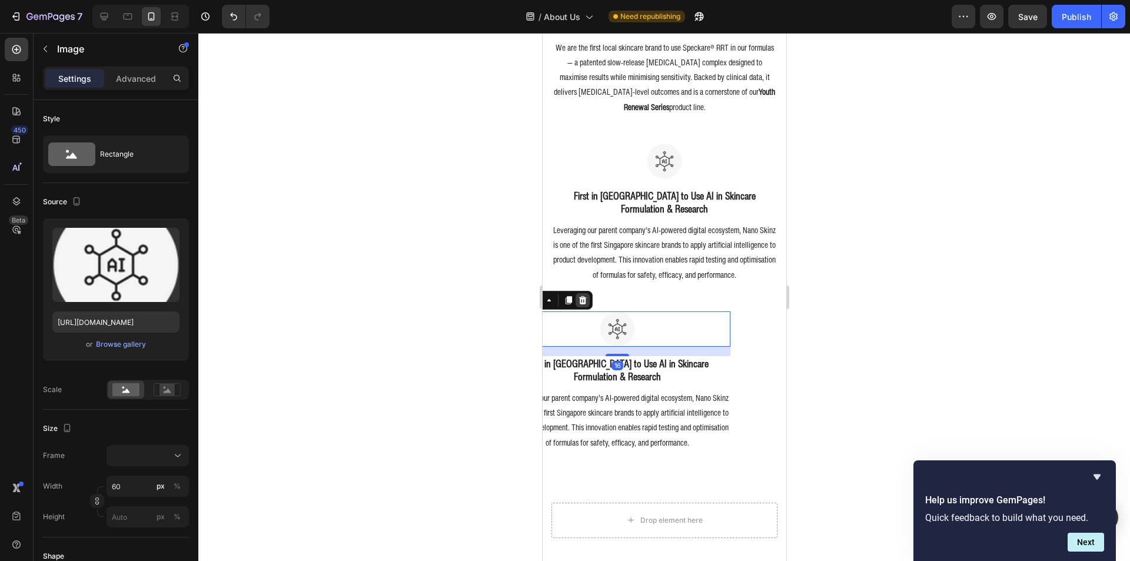
click at [583, 295] on icon at bounding box center [581, 299] width 9 height 9
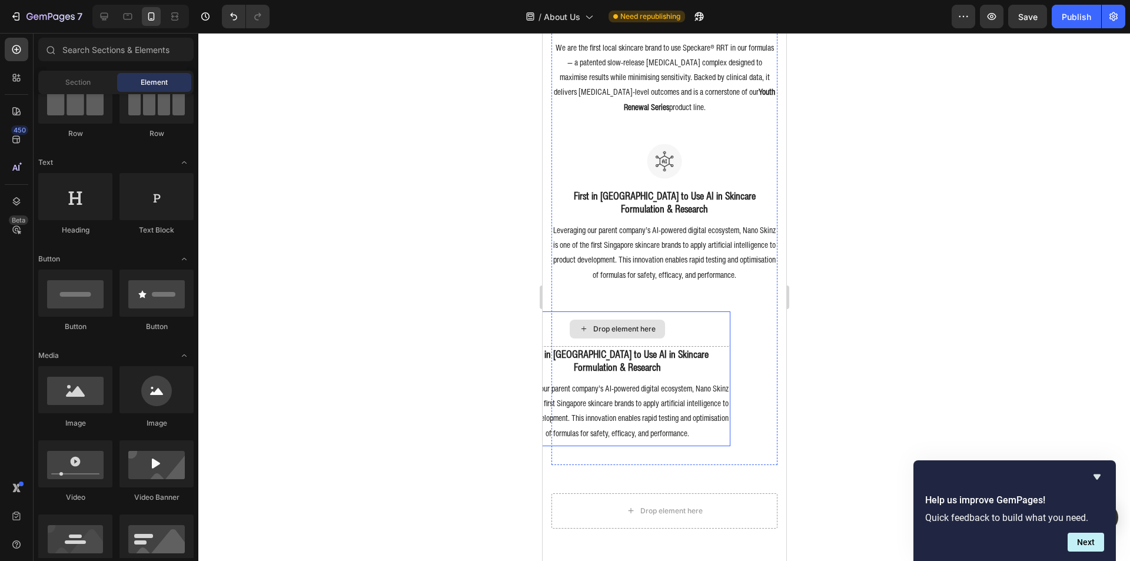
click at [610, 324] on div "Drop element here" at bounding box center [624, 328] width 62 height 9
click at [666, 320] on div "Drop element here" at bounding box center [617, 328] width 226 height 35
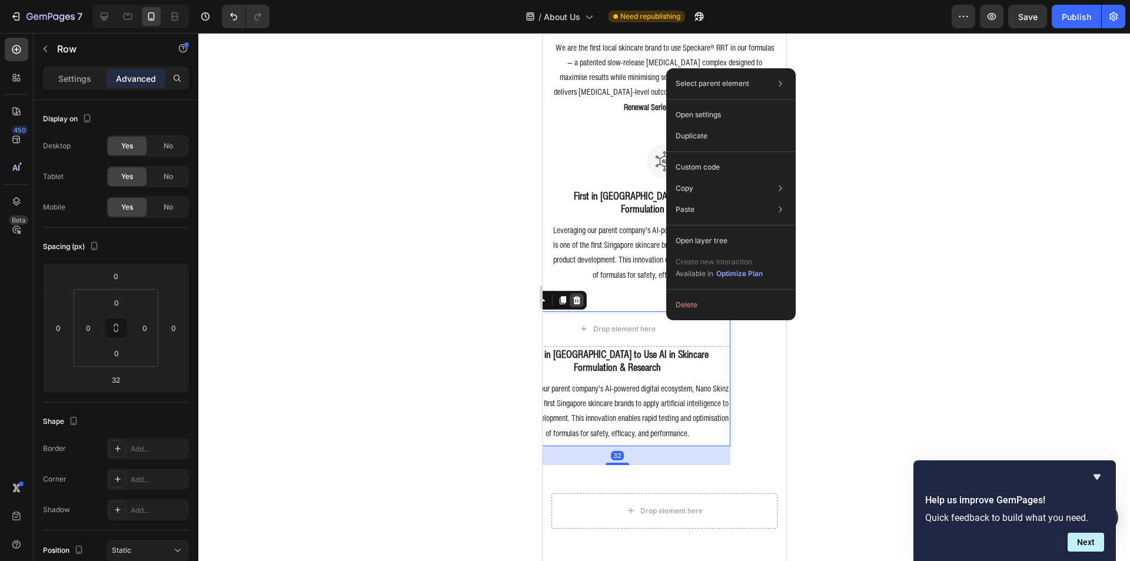
click at [575, 295] on icon at bounding box center [575, 299] width 9 height 9
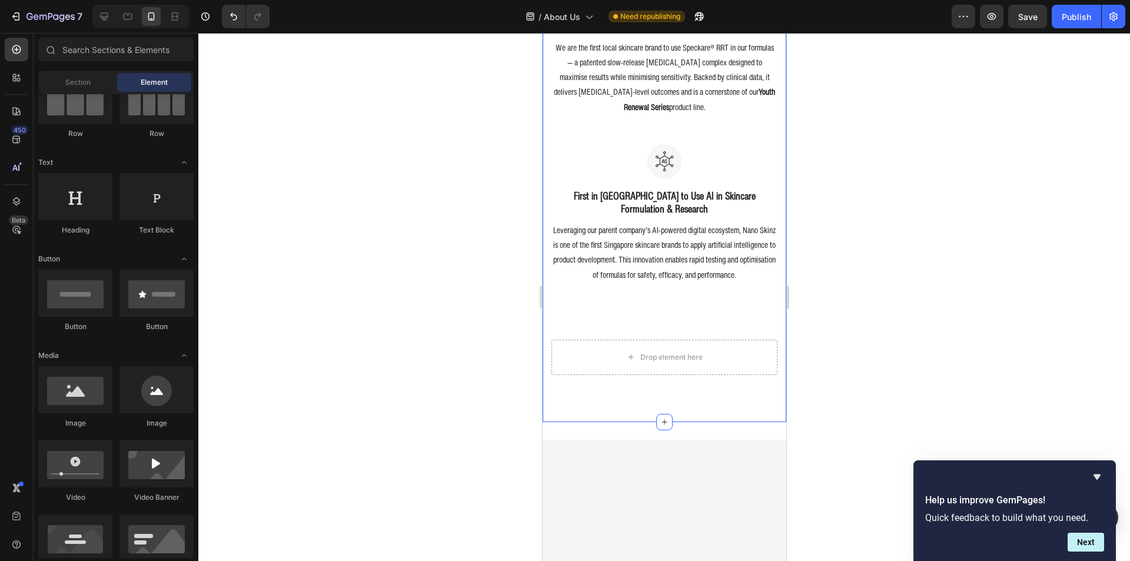
click at [830, 321] on div at bounding box center [664, 297] width 932 height 528
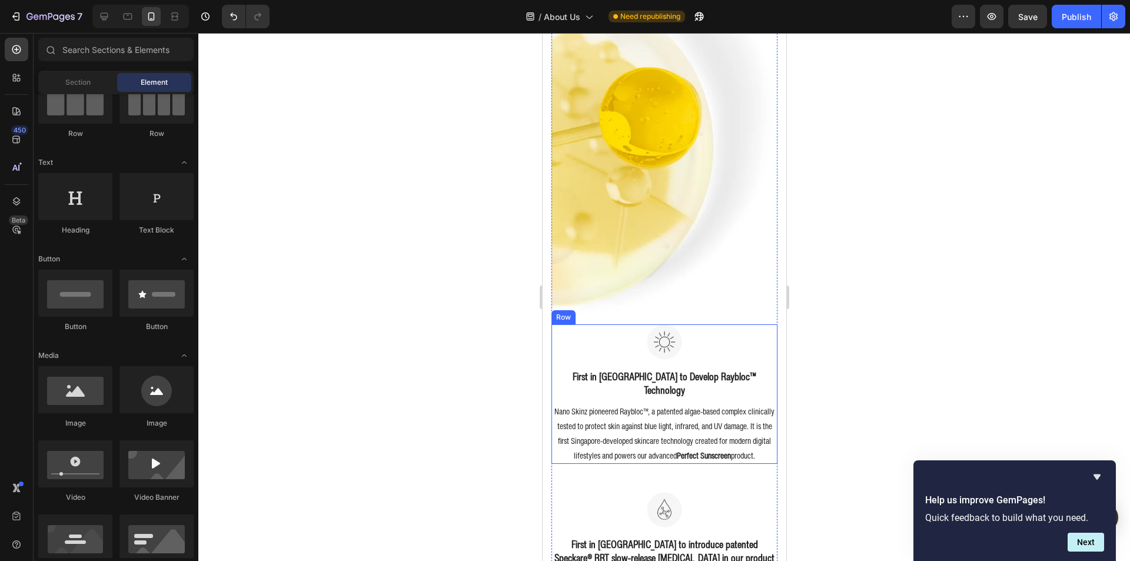
scroll to position [649, 0]
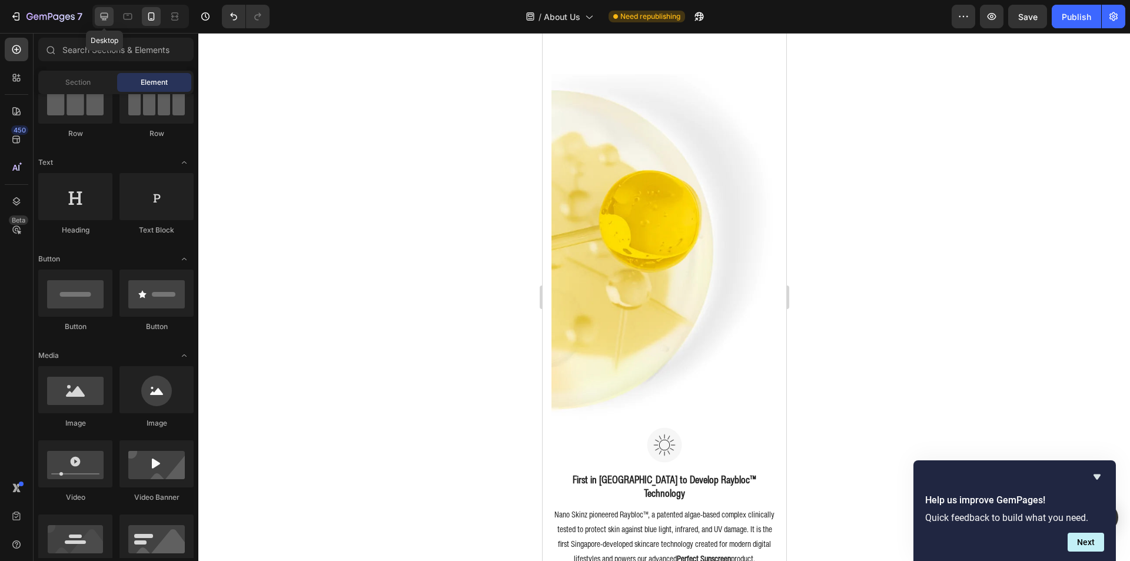
click at [109, 15] on icon at bounding box center [104, 17] width 12 height 12
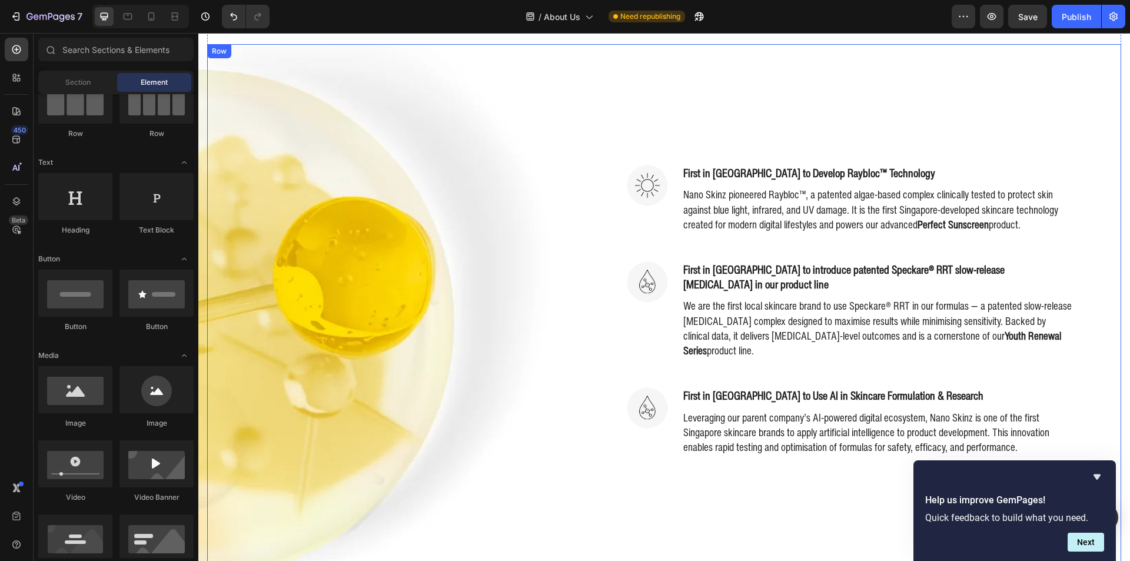
scroll to position [751, 0]
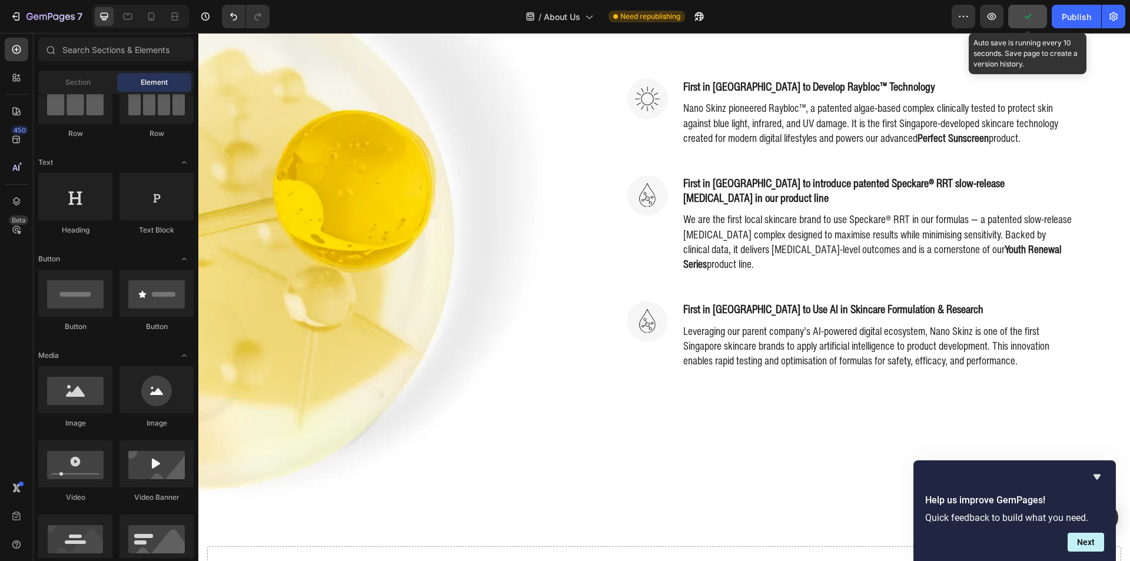
click at [1019, 20] on button "button" at bounding box center [1027, 17] width 39 height 24
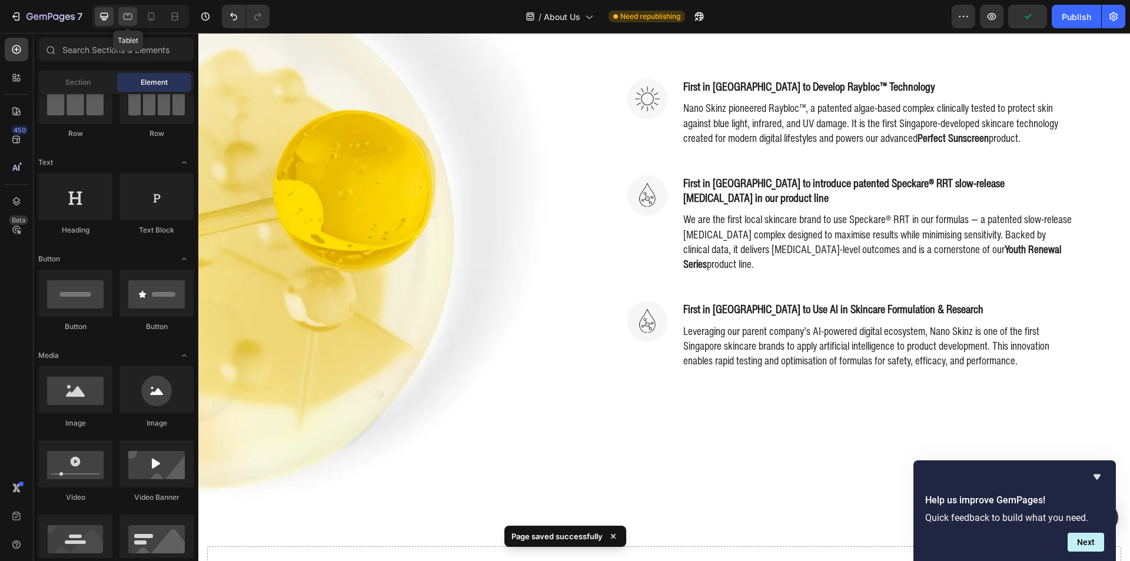
click at [121, 22] on div at bounding box center [127, 16] width 19 height 19
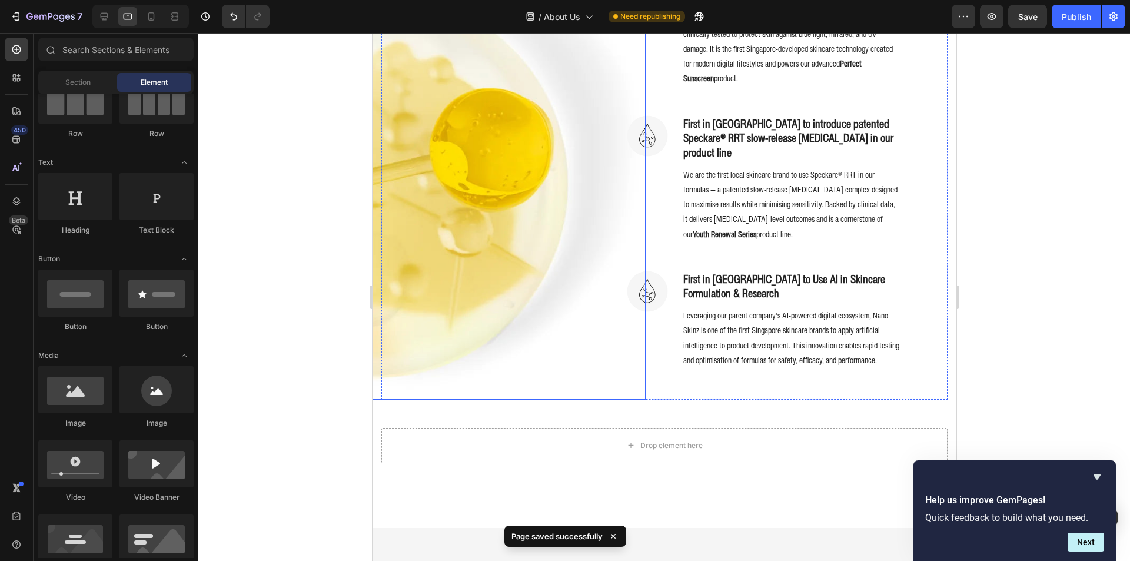
scroll to position [692, 0]
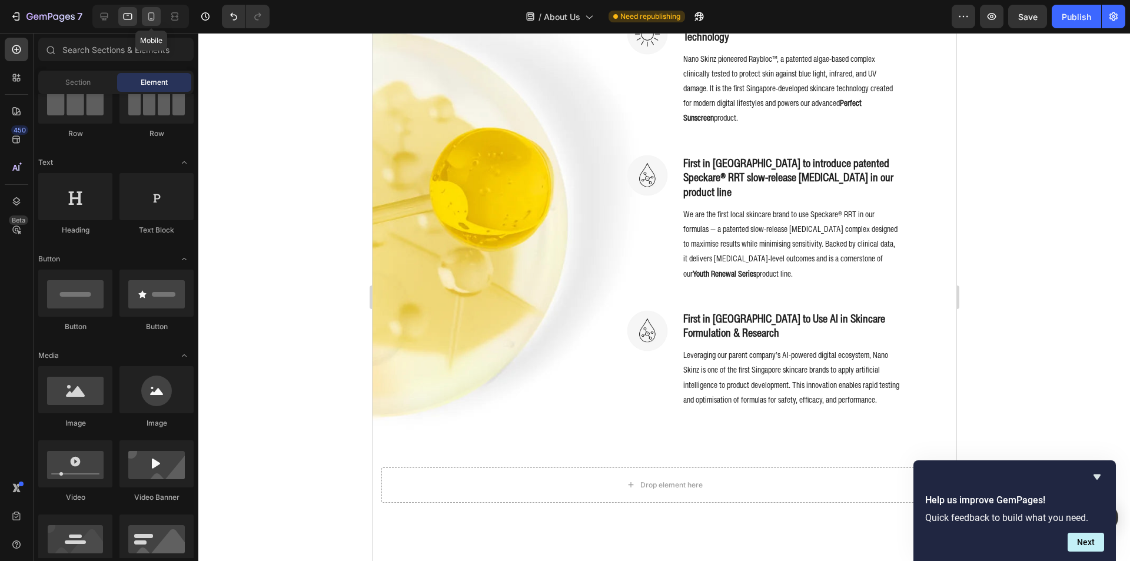
click at [151, 16] on icon at bounding box center [151, 17] width 12 height 12
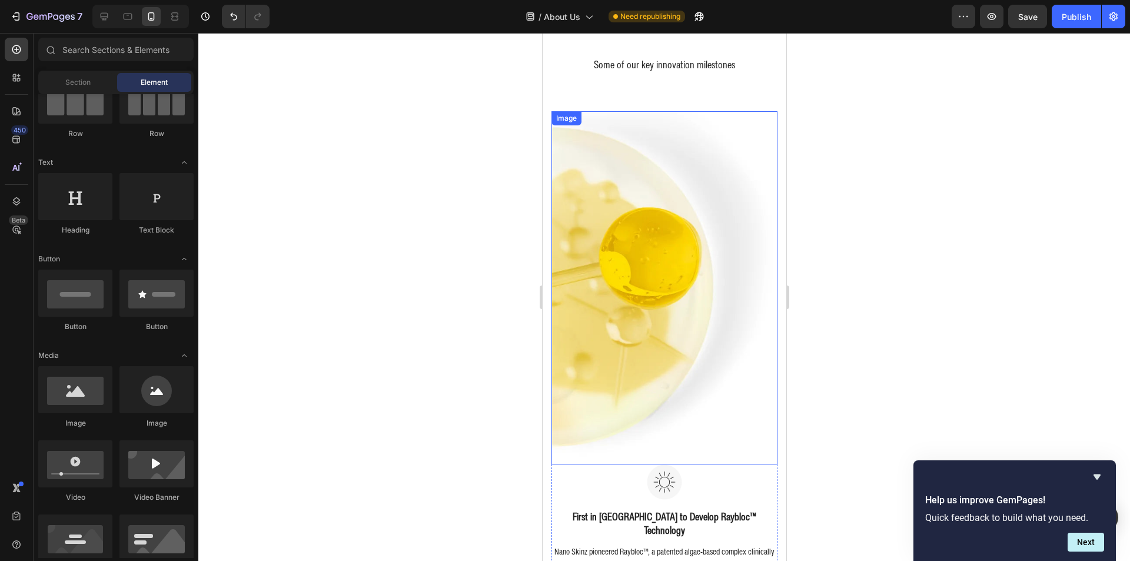
scroll to position [610, 0]
click at [620, 224] on img at bounding box center [664, 289] width 226 height 353
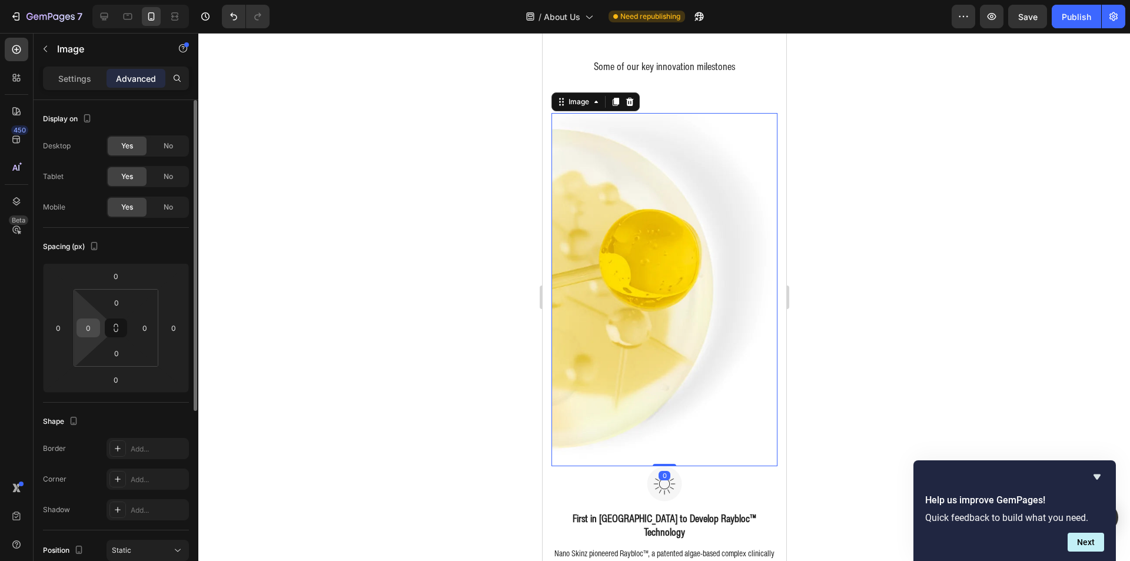
click at [86, 334] on input "0" at bounding box center [88, 328] width 18 height 18
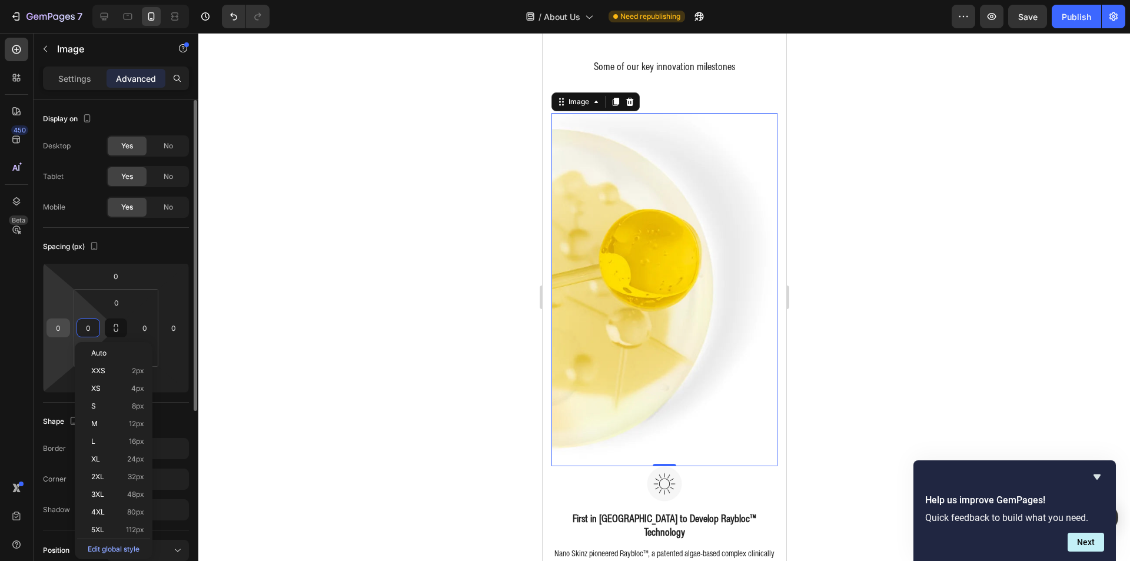
click at [57, 326] on input "0" at bounding box center [58, 328] width 18 height 18
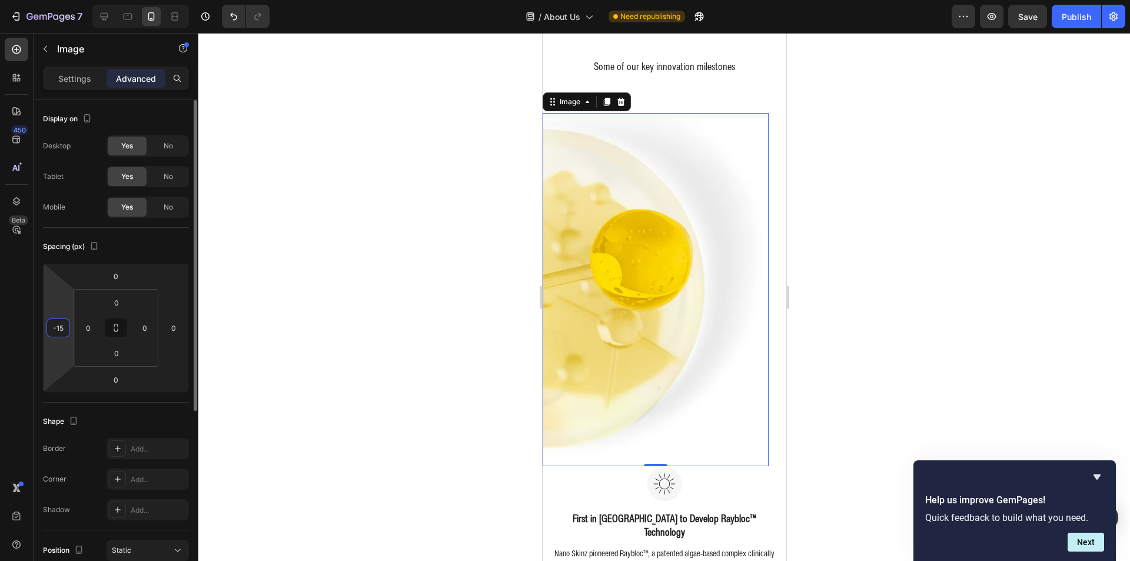
type input "-16"
click at [1039, 279] on div at bounding box center [664, 297] width 932 height 528
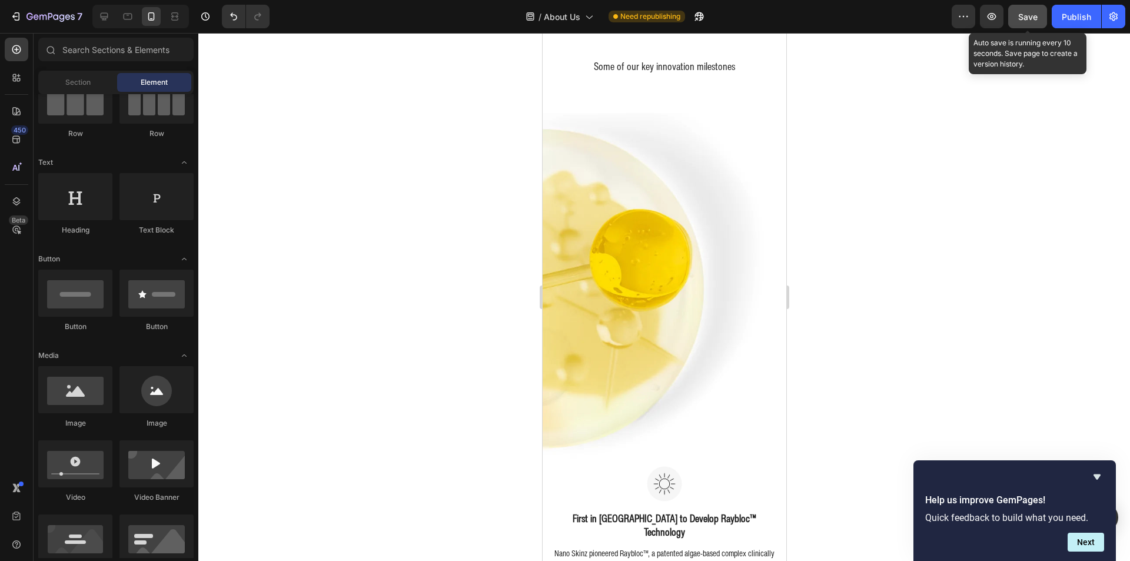
click at [1033, 14] on span "Save" at bounding box center [1027, 17] width 19 height 10
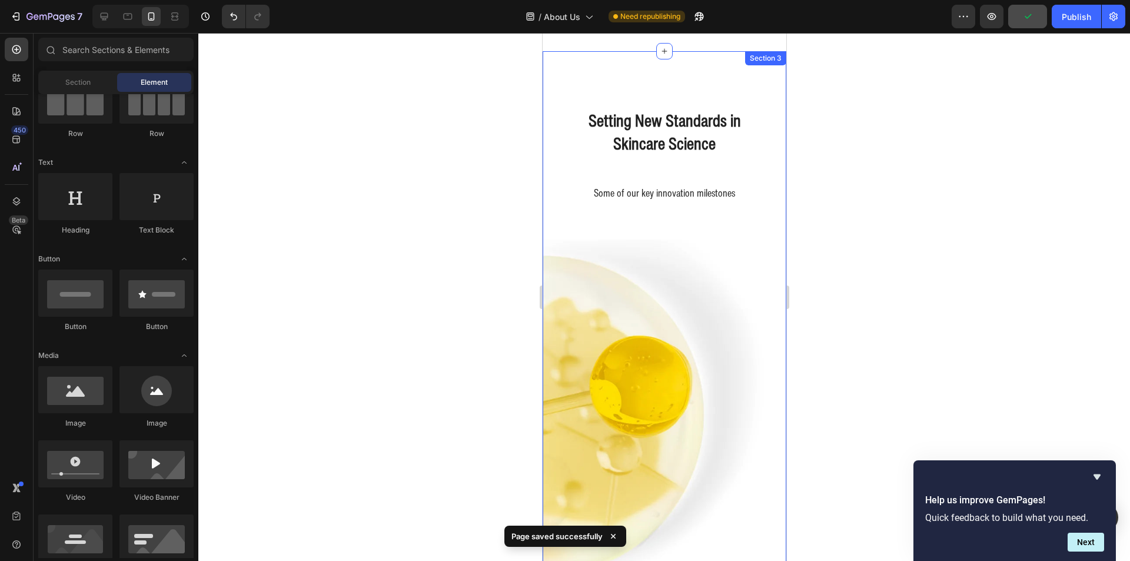
scroll to position [433, 0]
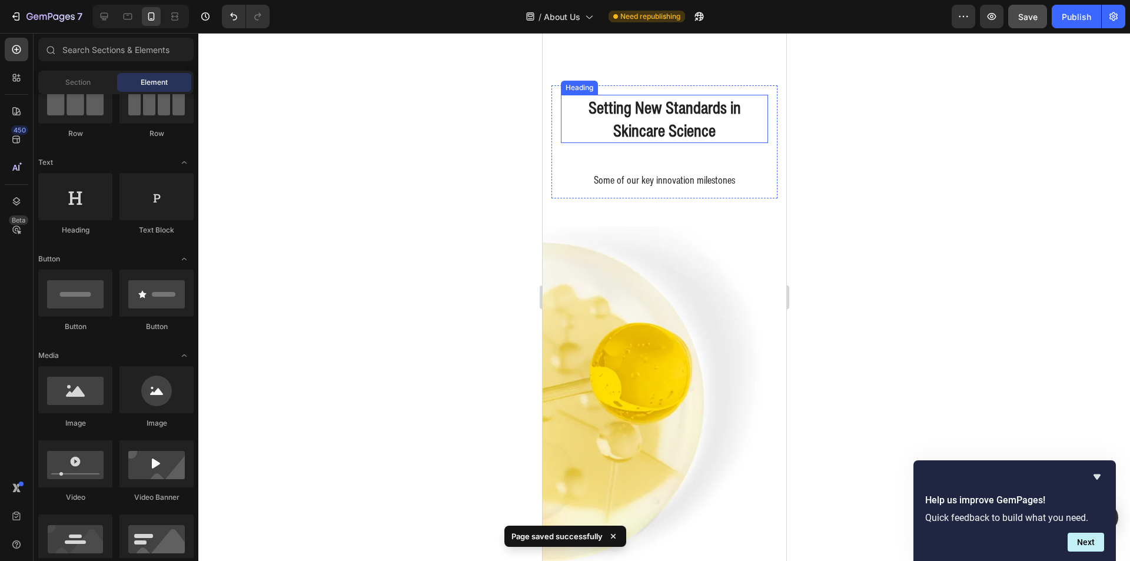
click at [662, 143] on h2 "Setting New Standards in Skincare Science" at bounding box center [663, 119] width 207 height 48
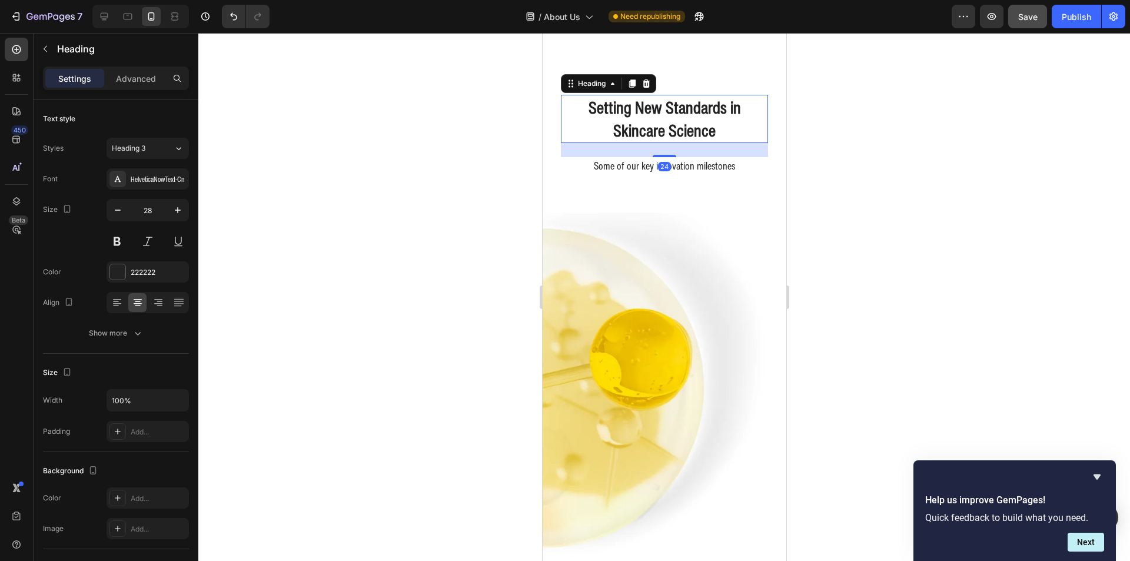
drag, startPoint x: 657, startPoint y: 225, endPoint x: 659, endPoint y: 211, distance: 14.2
click at [659, 157] on div at bounding box center [664, 156] width 24 height 2
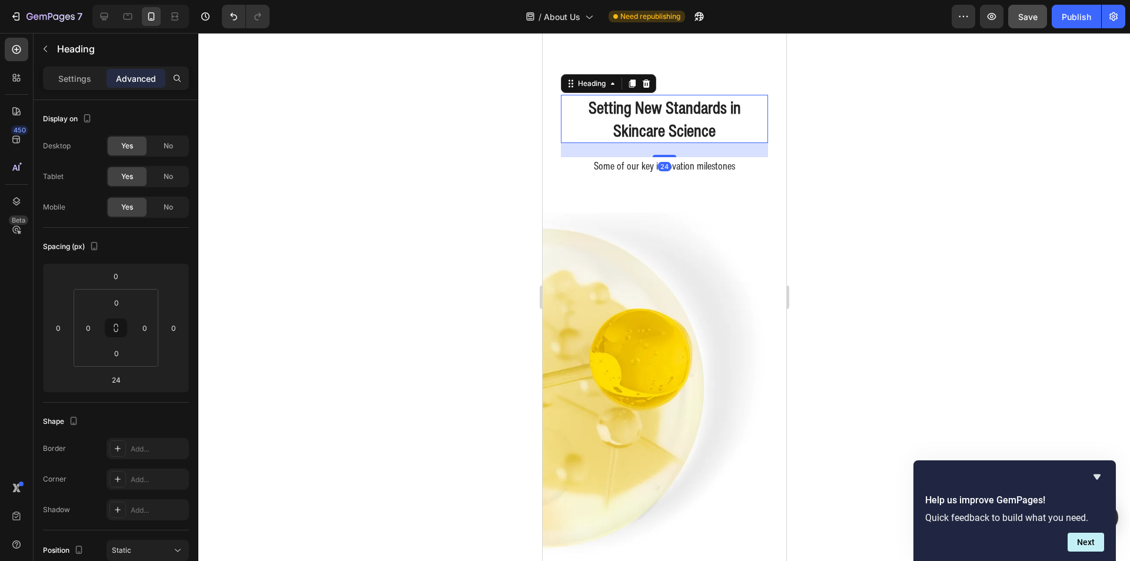
click at [925, 214] on div at bounding box center [664, 297] width 932 height 528
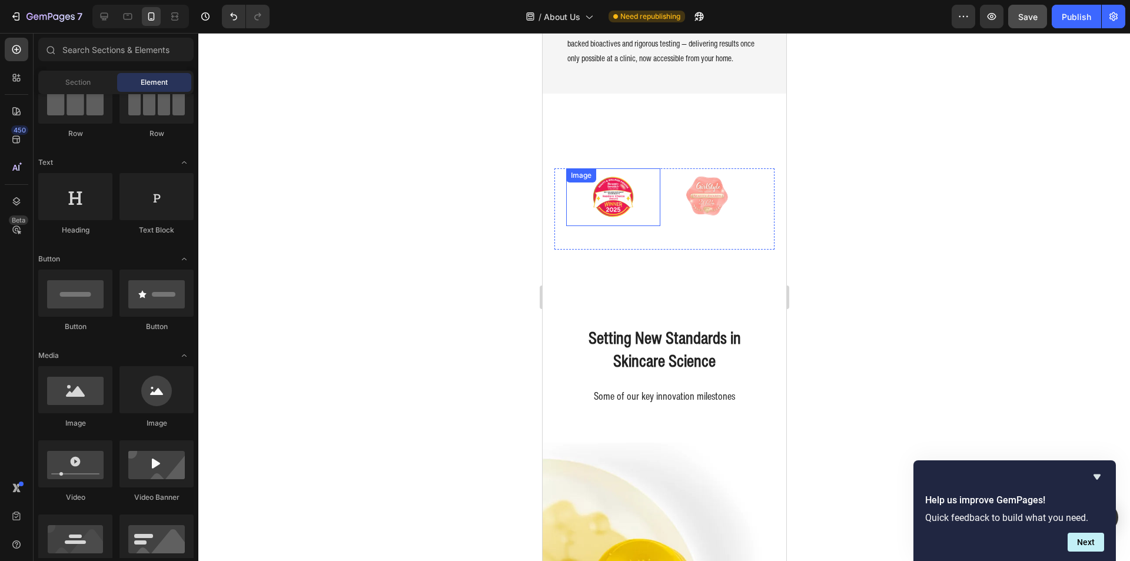
scroll to position [257, 0]
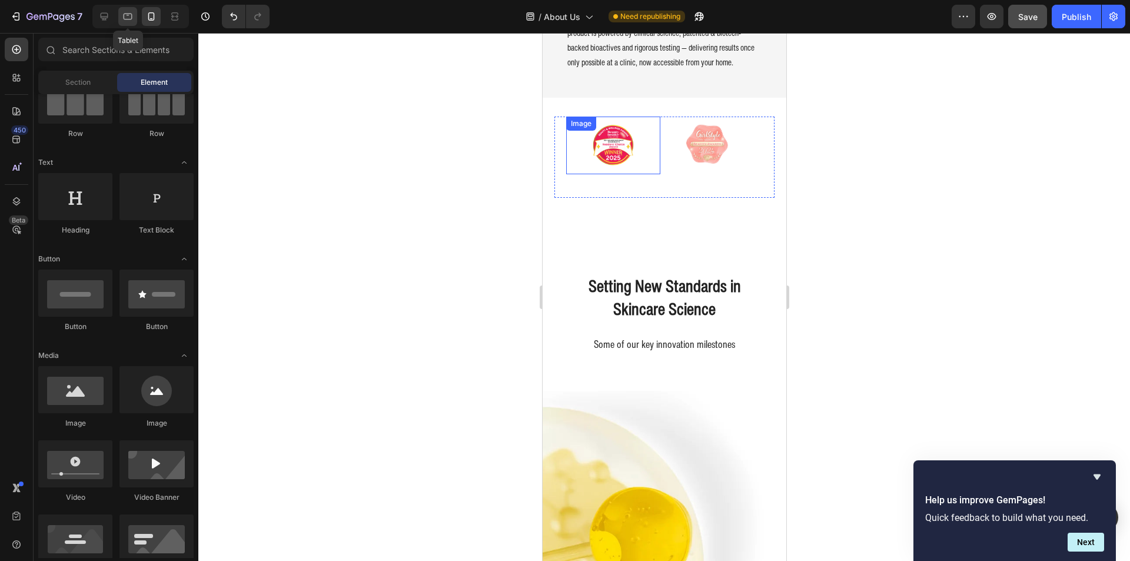
click at [129, 15] on icon at bounding box center [128, 15] width 3 height 1
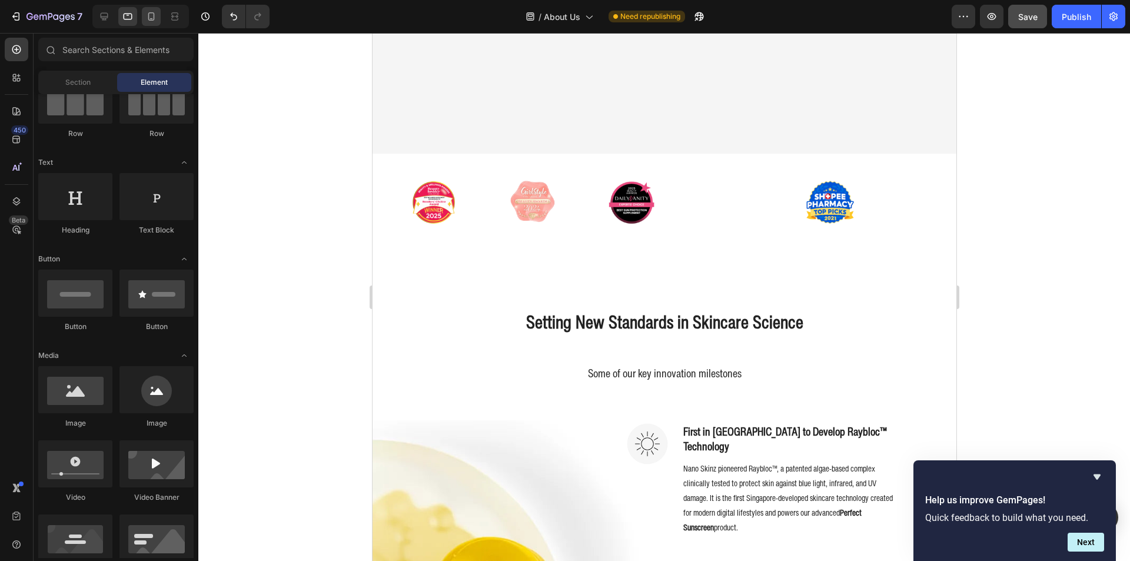
click at [142, 12] on div at bounding box center [151, 16] width 19 height 19
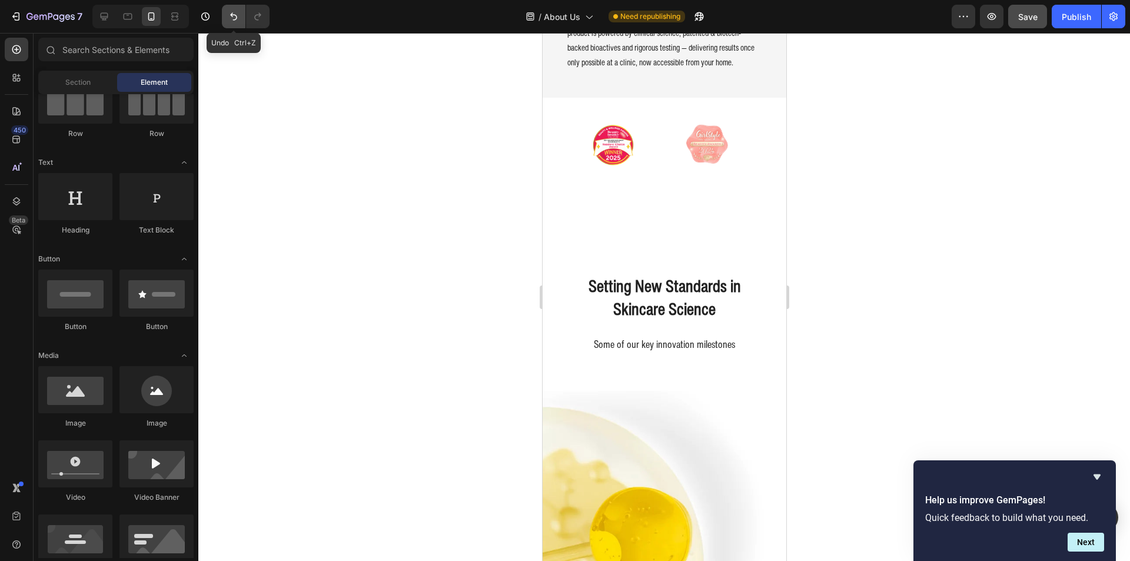
click at [228, 17] on icon "Undo/Redo" at bounding box center [234, 17] width 12 height 12
click at [227, 17] on button "Undo/Redo" at bounding box center [234, 17] width 24 height 24
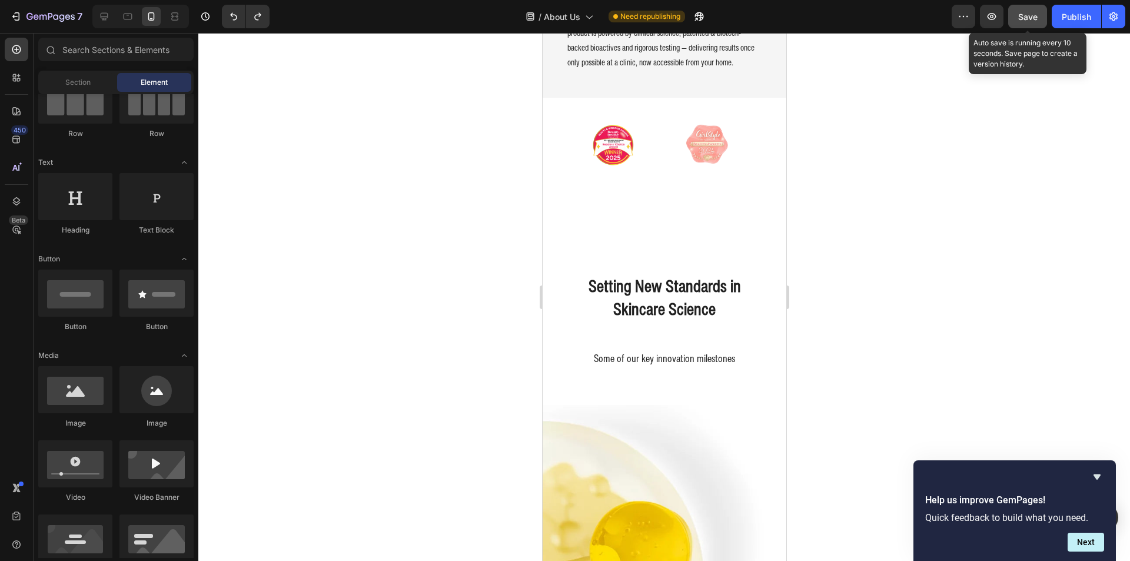
click at [1038, 18] on span "Save" at bounding box center [1027, 17] width 19 height 10
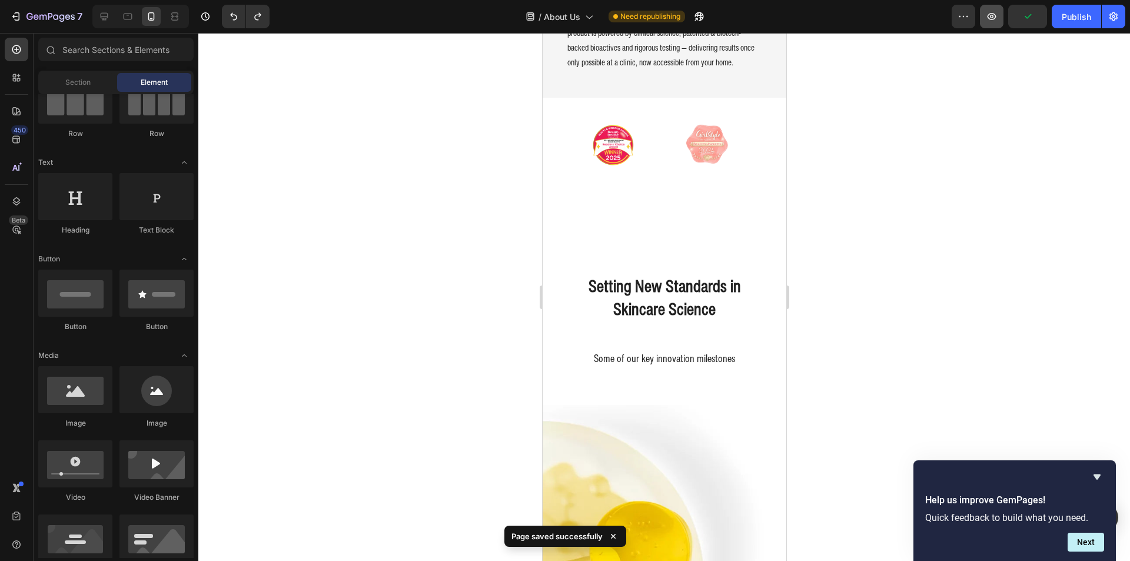
click at [994, 15] on icon "button" at bounding box center [992, 17] width 12 height 12
click at [109, 13] on icon at bounding box center [104, 17] width 12 height 12
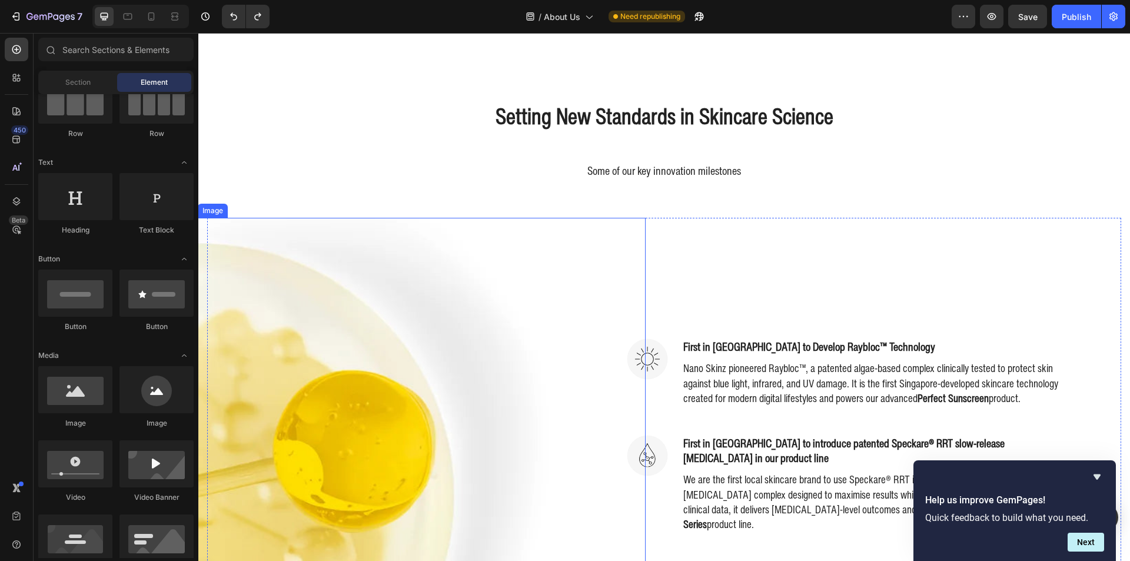
scroll to position [492, 0]
click at [331, 315] on img at bounding box center [377, 497] width 358 height 560
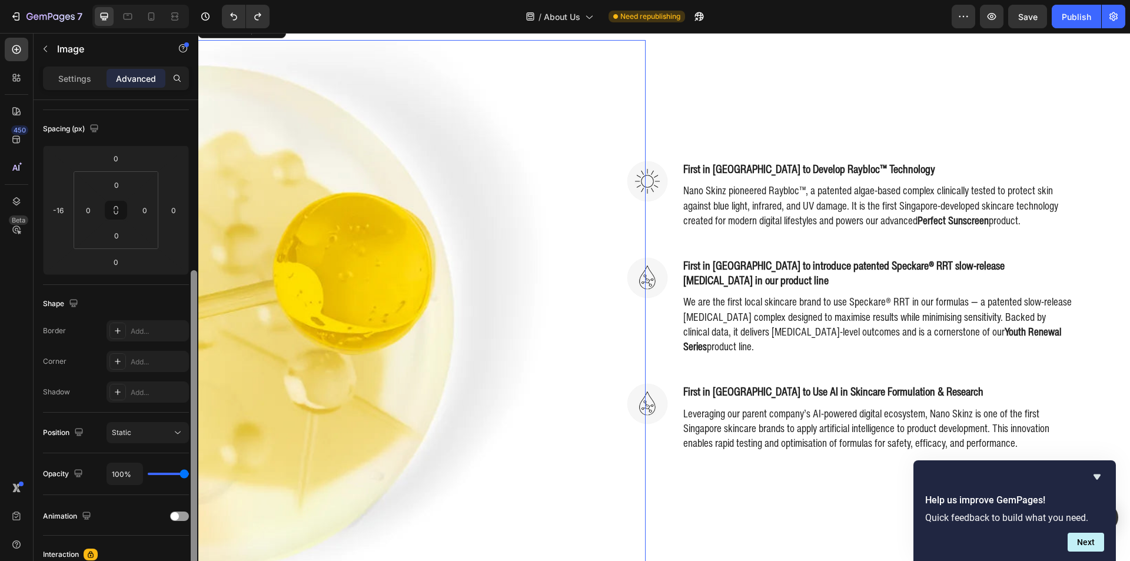
scroll to position [235, 0]
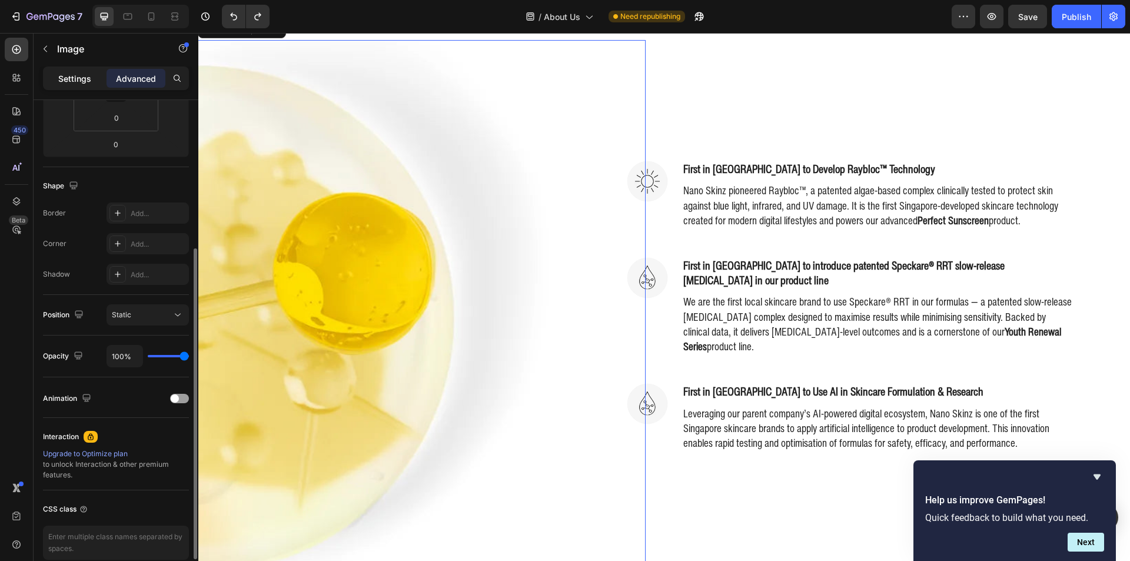
click at [80, 82] on p "Settings" at bounding box center [74, 78] width 33 height 12
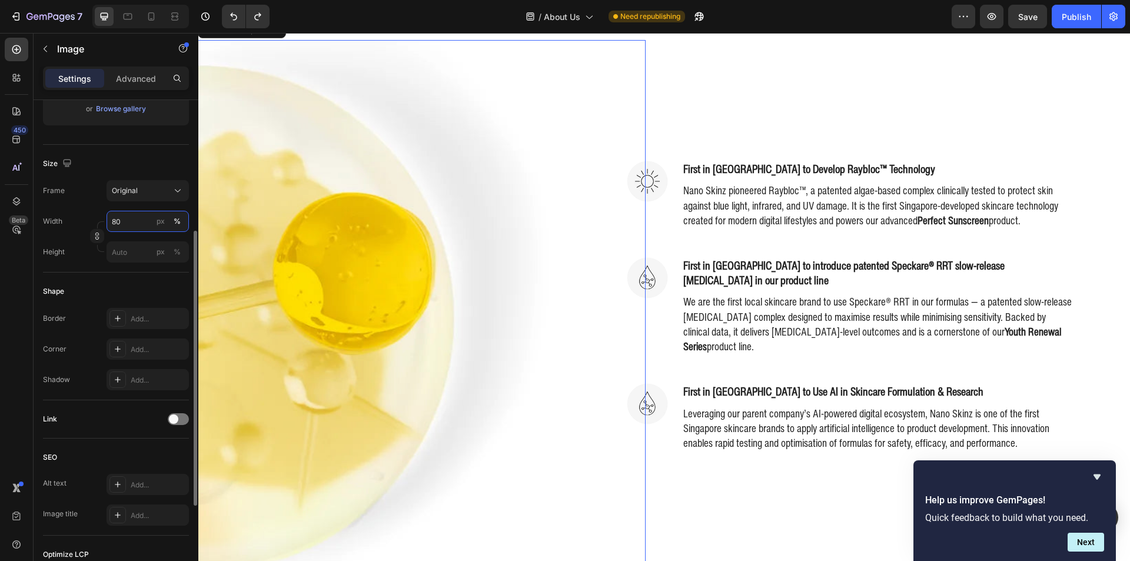
click at [119, 218] on input "80" at bounding box center [148, 221] width 82 height 21
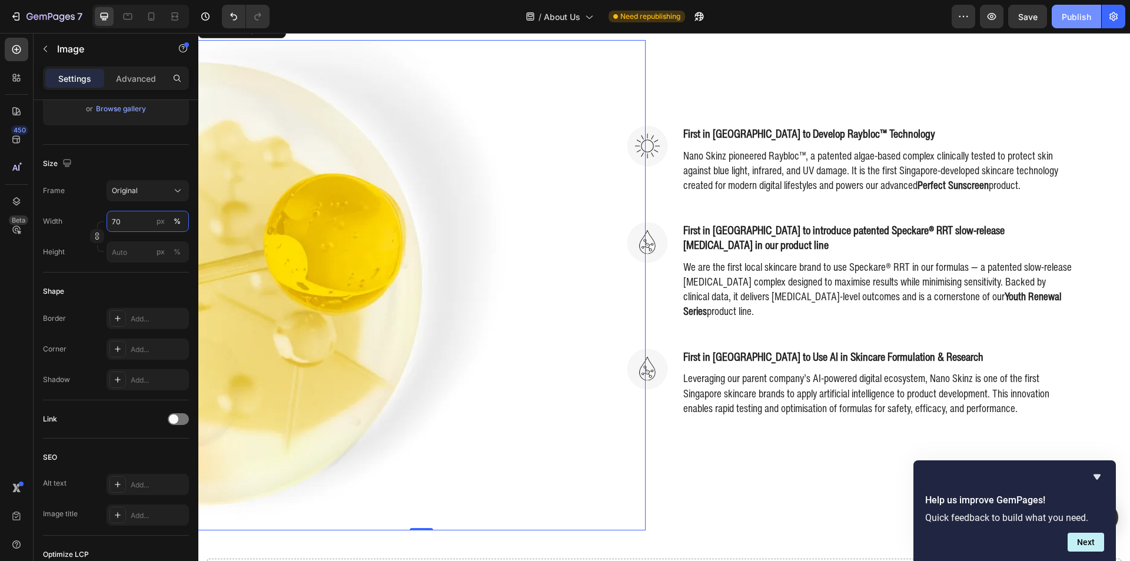
type input "70"
drag, startPoint x: 1068, startPoint y: 16, endPoint x: 1042, endPoint y: 27, distance: 27.4
click at [1042, 27] on div "Preview Save Publish" at bounding box center [1039, 17] width 174 height 24
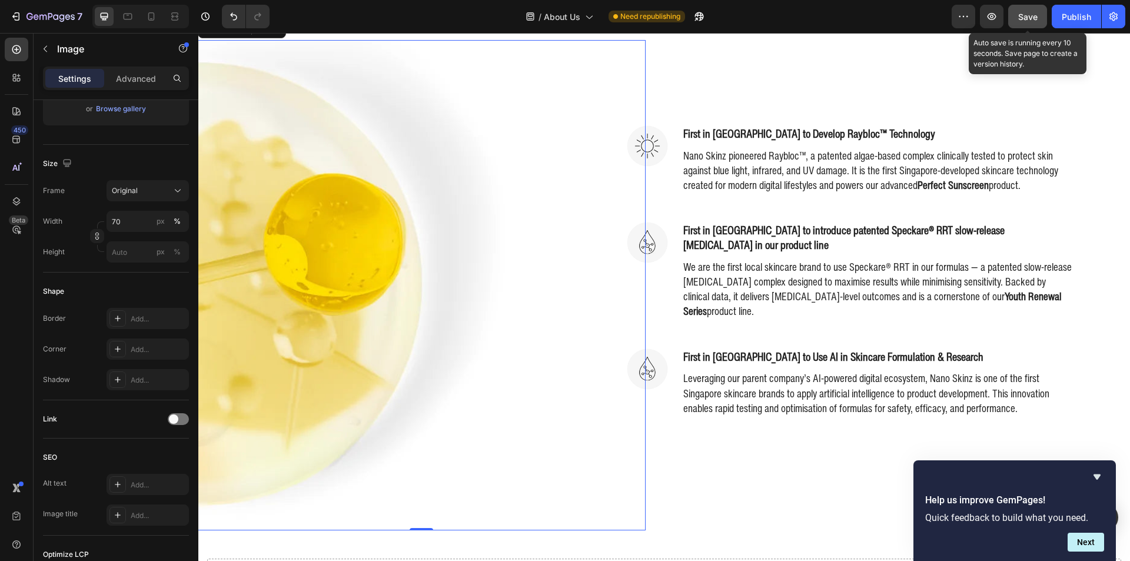
click at [1039, 24] on button "Save" at bounding box center [1027, 17] width 39 height 24
click at [1061, 16] on button "Publish" at bounding box center [1076, 17] width 49 height 24
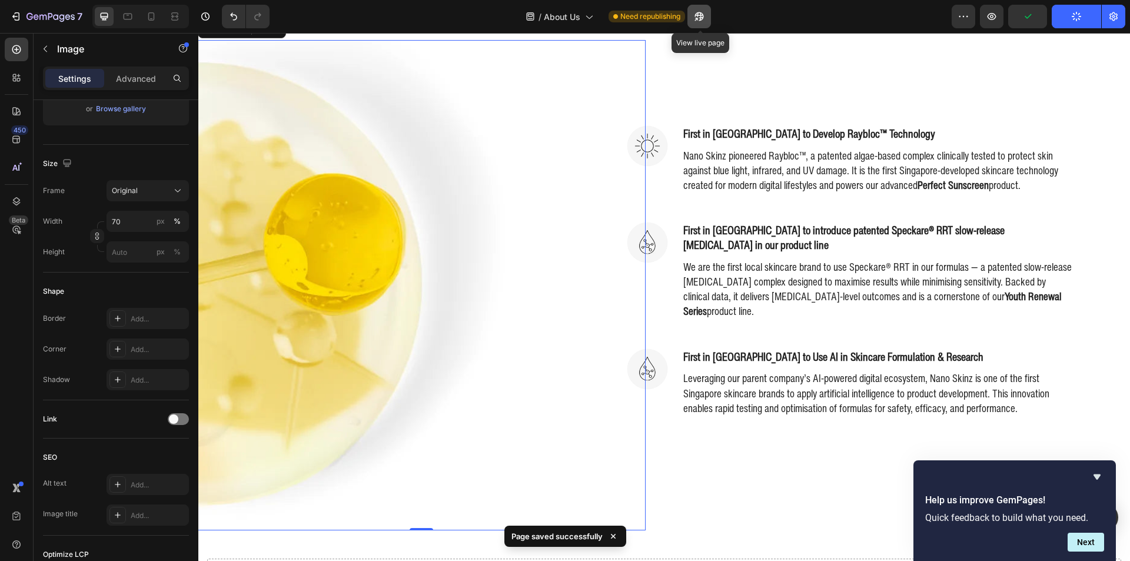
click at [704, 19] on icon "button" at bounding box center [699, 17] width 12 height 12
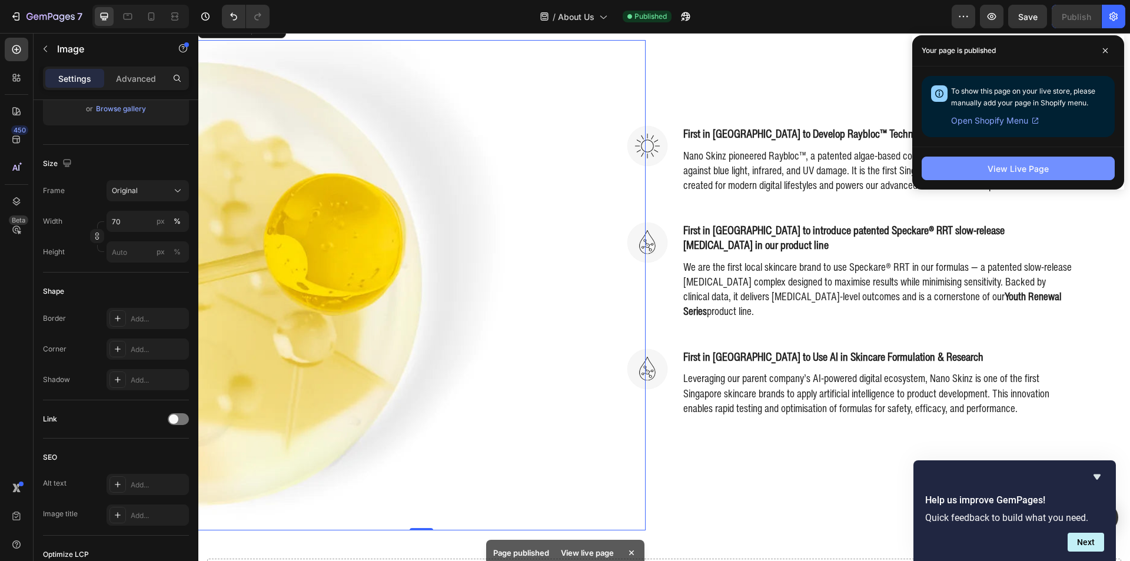
click at [1032, 168] on div "View Live Page" at bounding box center [1017, 168] width 61 height 12
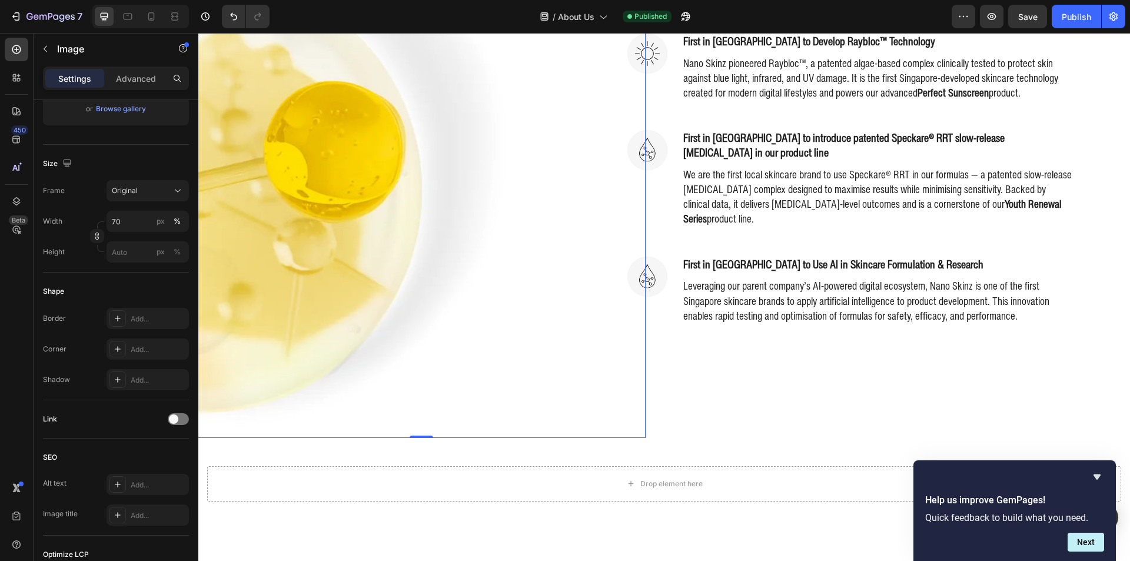
scroll to position [845, 0]
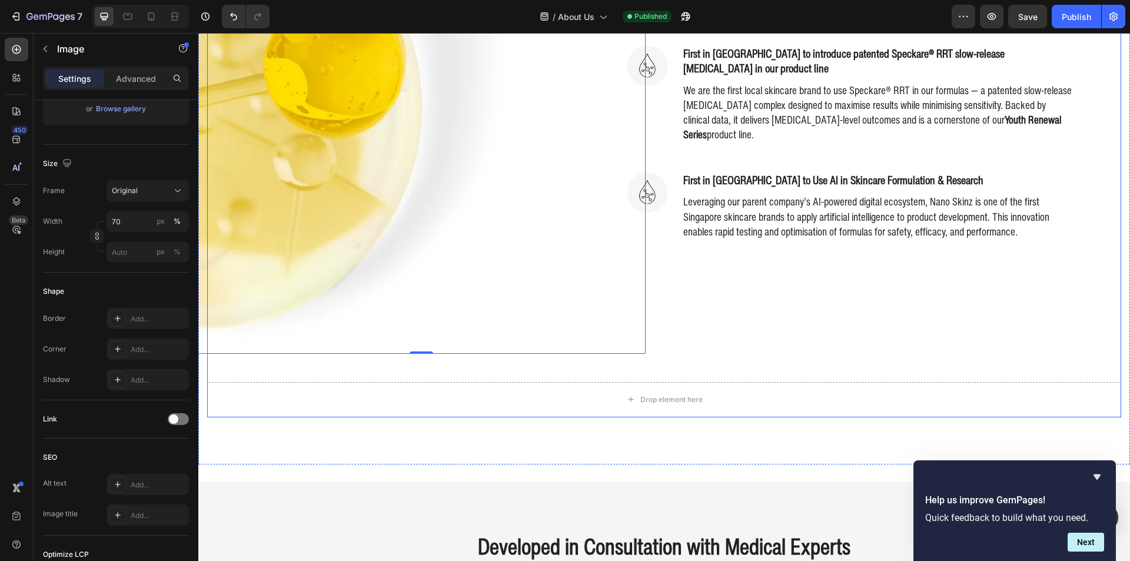
click at [483, 382] on div "Drop element here" at bounding box center [664, 399] width 914 height 35
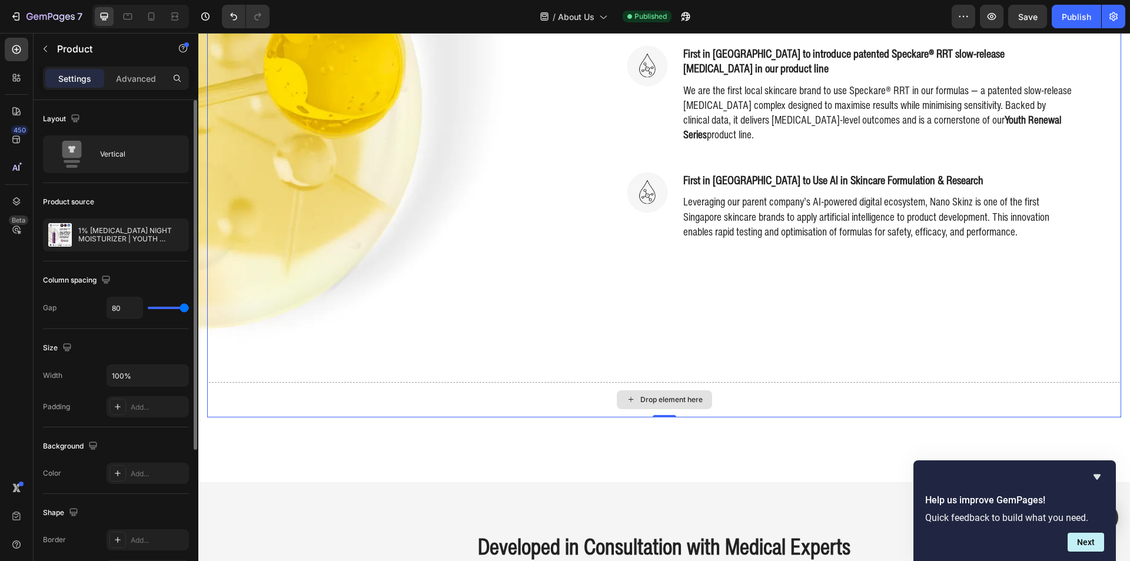
click at [466, 385] on div "Drop element here" at bounding box center [664, 399] width 914 height 35
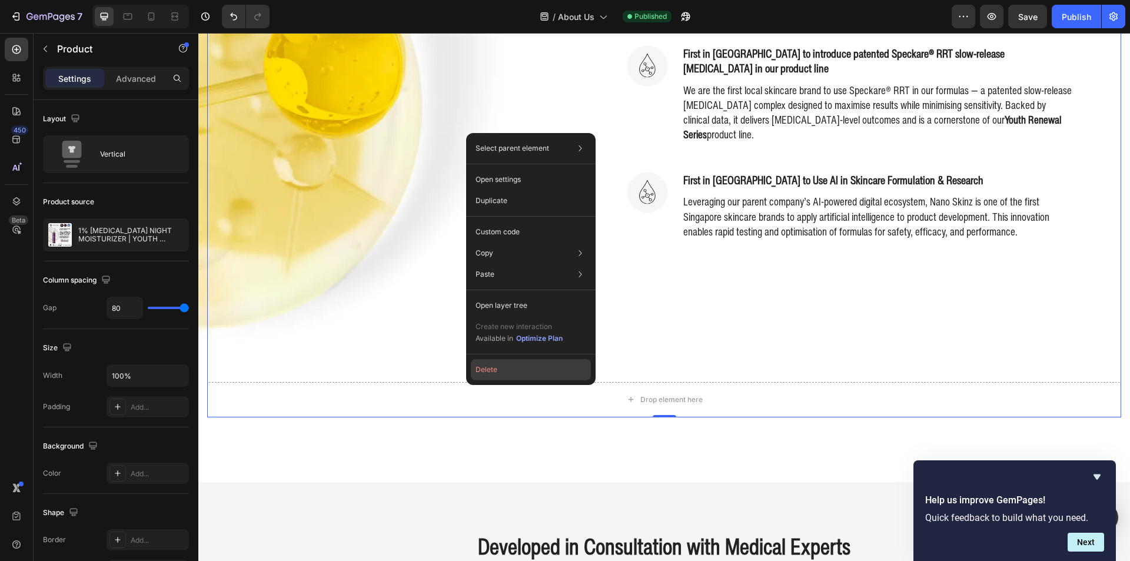
click at [508, 367] on button "Delete" at bounding box center [531, 369] width 120 height 21
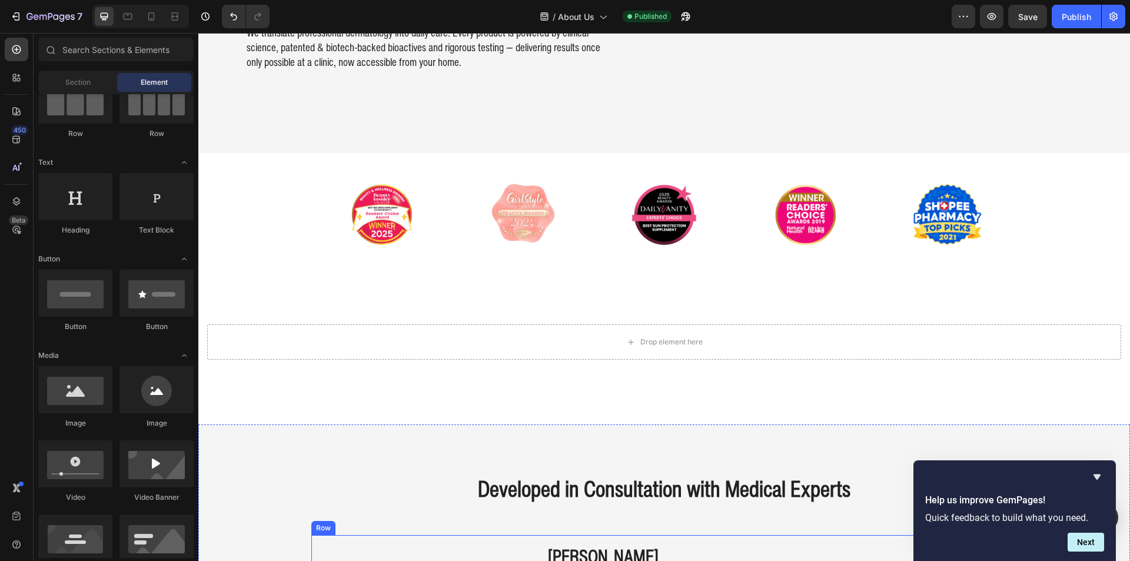
scroll to position [257, 0]
click at [230, 14] on icon "Undo/Redo" at bounding box center [234, 17] width 12 height 12
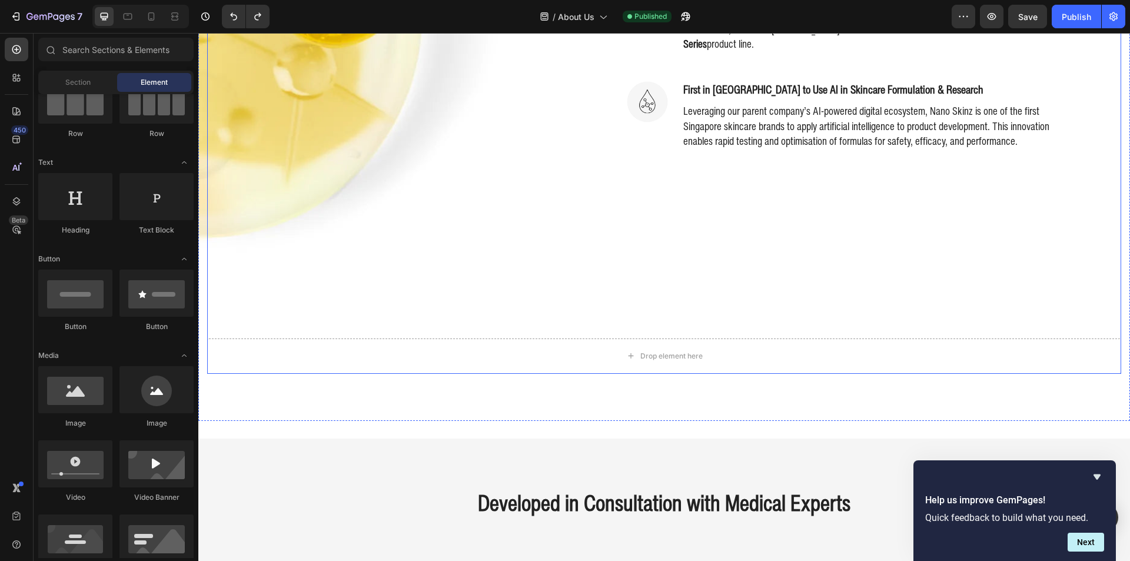
scroll to position [940, 0]
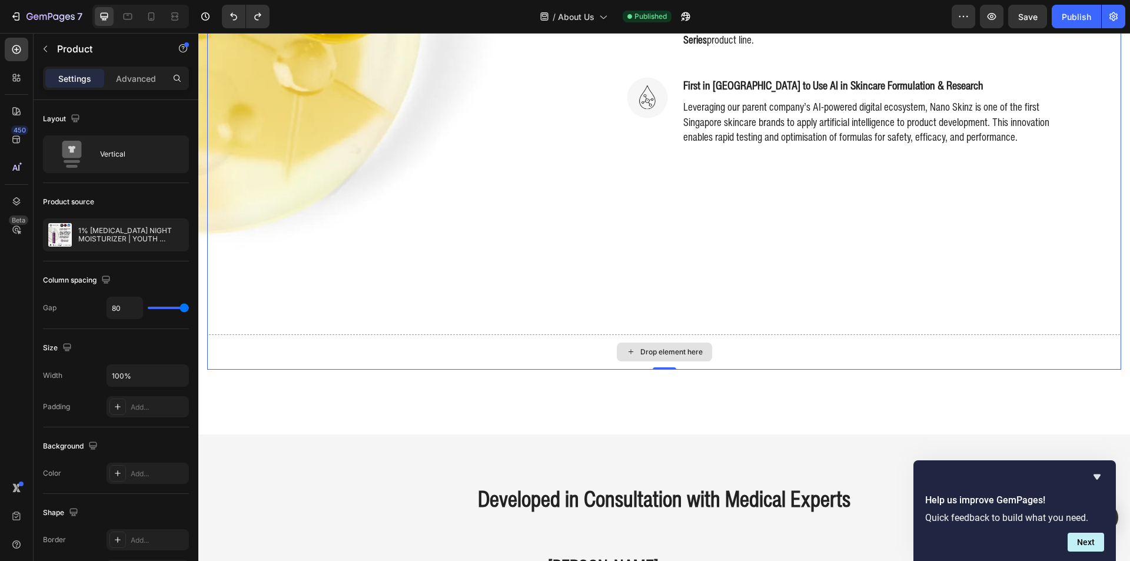
click at [806, 348] on div "Drop element here" at bounding box center [664, 351] width 914 height 35
click at [424, 340] on div "Drop element here" at bounding box center [664, 351] width 914 height 35
click at [800, 345] on div "Drop element here" at bounding box center [664, 351] width 914 height 35
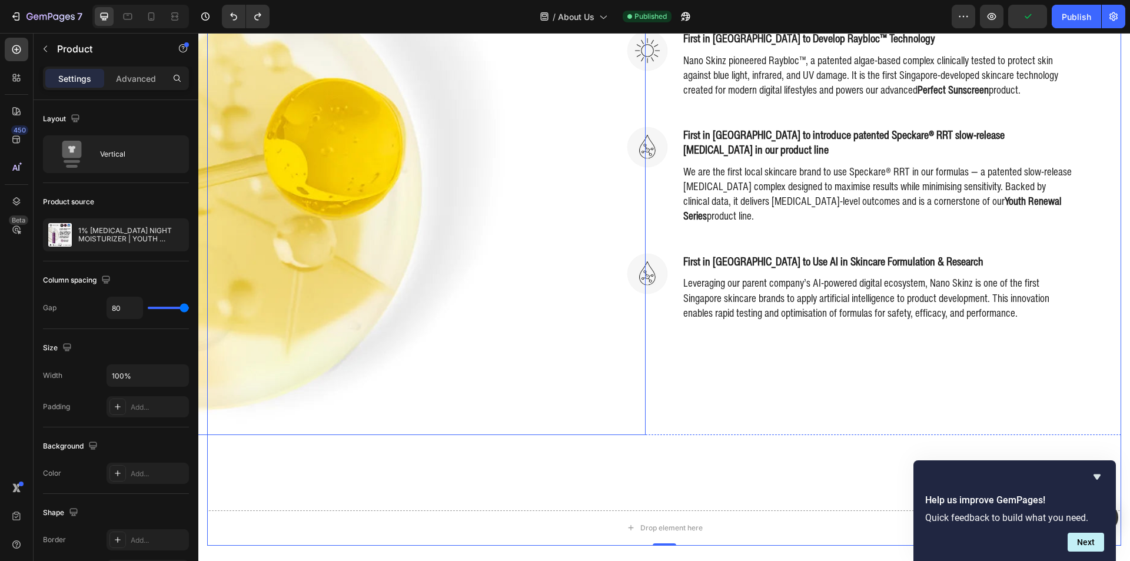
scroll to position [763, 0]
click at [717, 424] on div "Image First in Singapore to Develop Raybloc™ Technology Heading Nano Skinz pion…" at bounding box center [898, 190] width 448 height 490
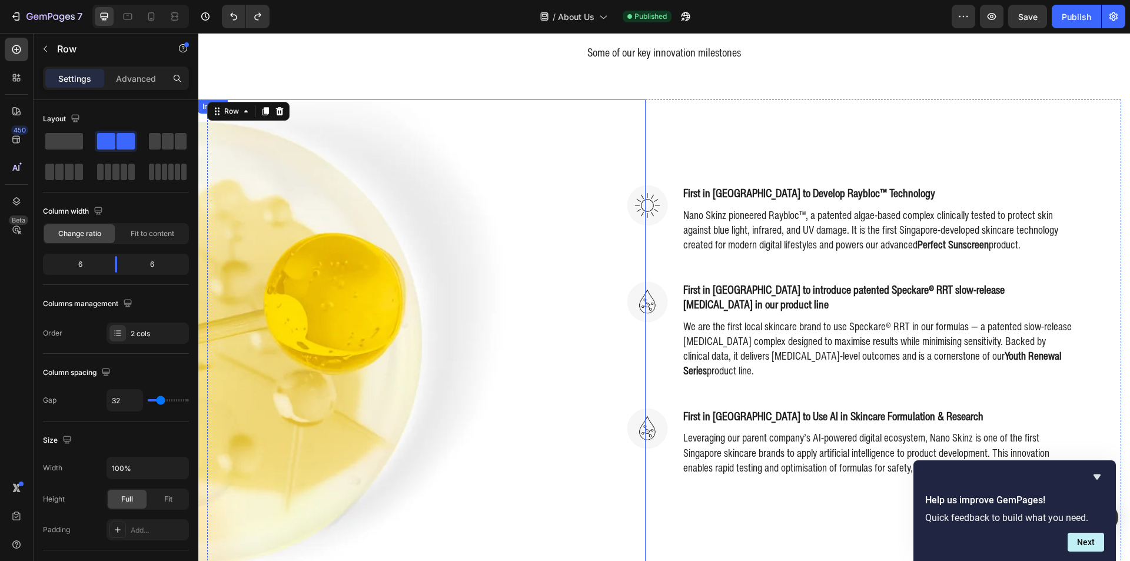
scroll to position [587, 0]
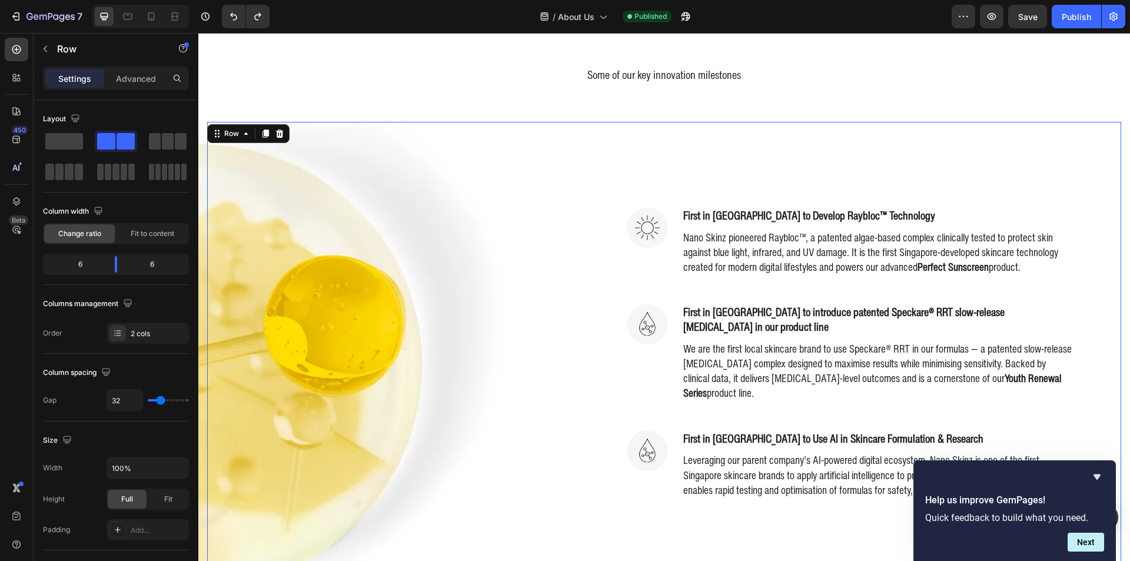
click at [647, 164] on div "Image" at bounding box center [431, 367] width 448 height 490
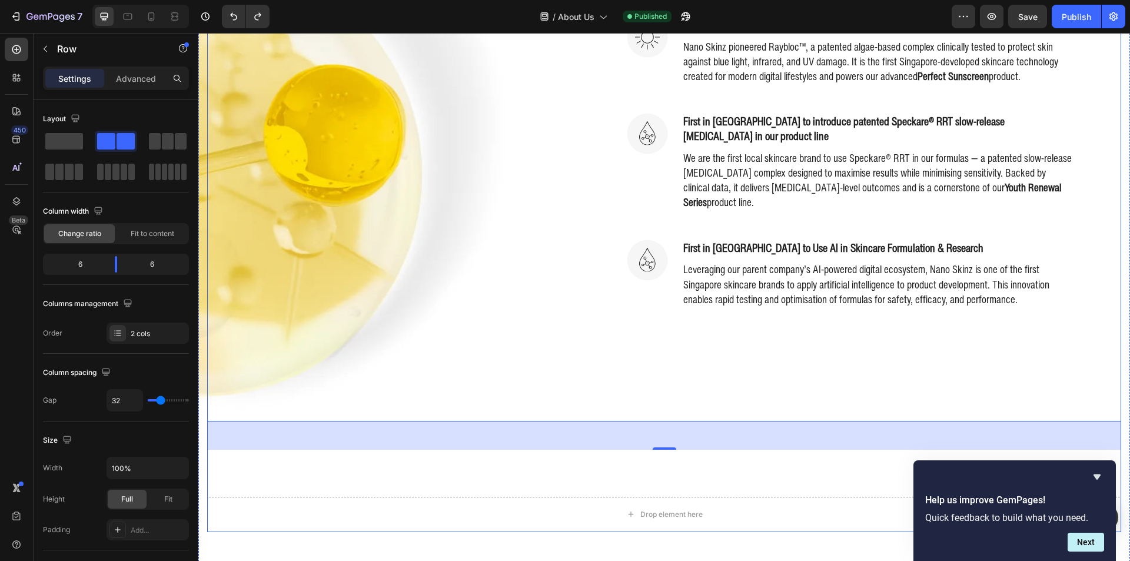
scroll to position [881, 0]
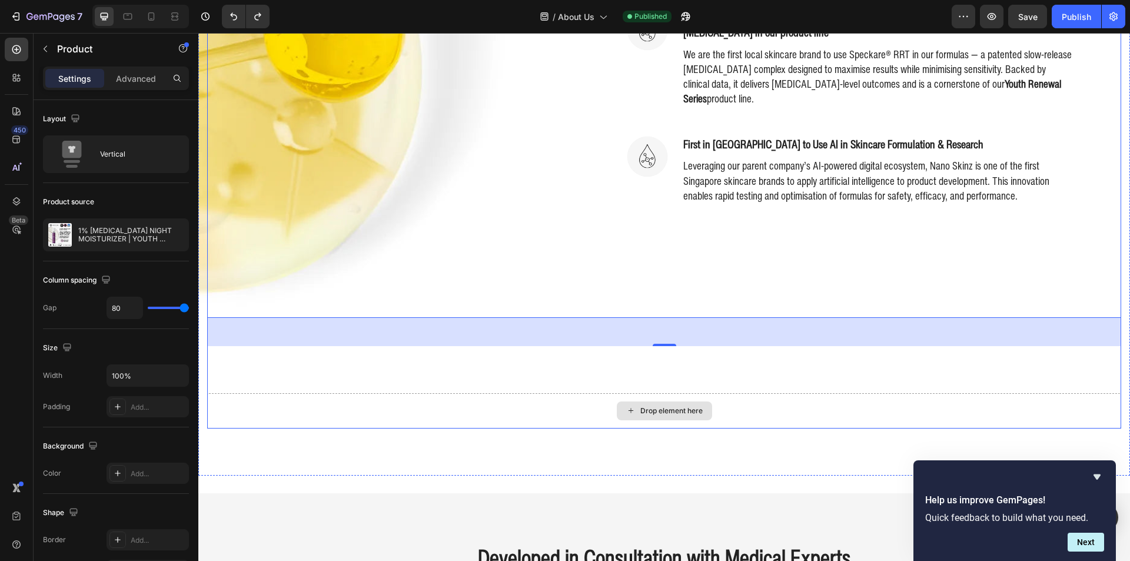
click at [475, 415] on div "Drop element here" at bounding box center [664, 410] width 914 height 35
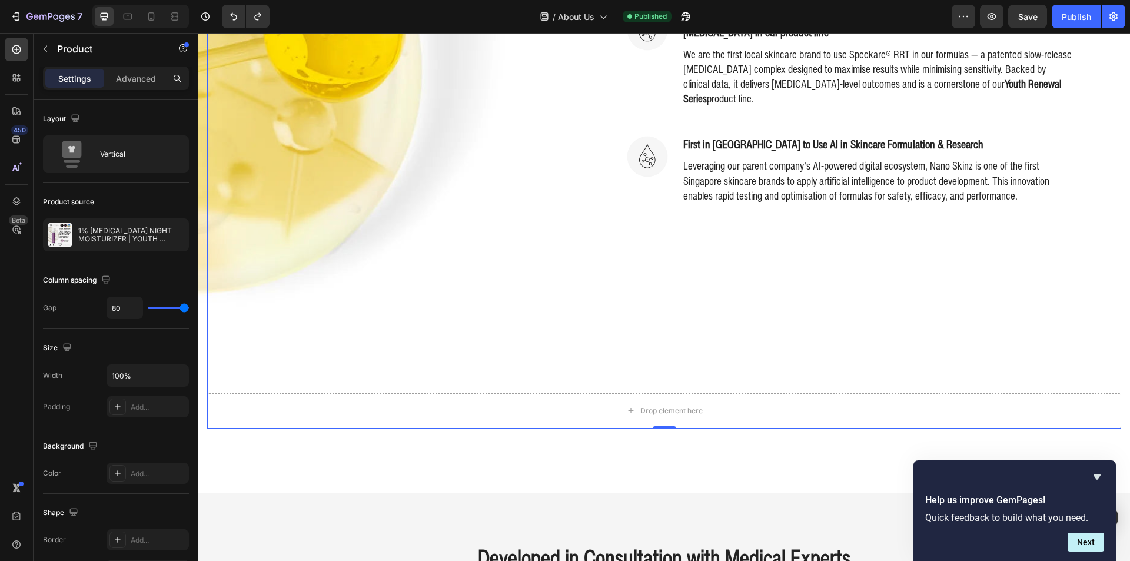
click at [123, 66] on div "Product" at bounding box center [101, 50] width 134 height 34
click at [70, 57] on div "Product" at bounding box center [101, 49] width 134 height 31
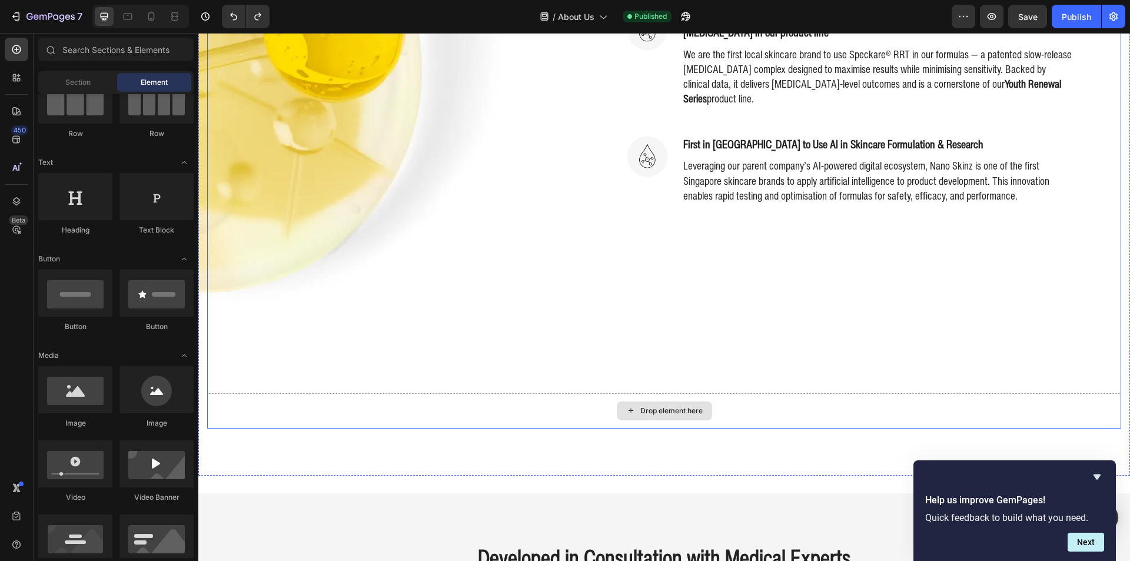
click at [453, 411] on div "Drop element here" at bounding box center [664, 410] width 914 height 35
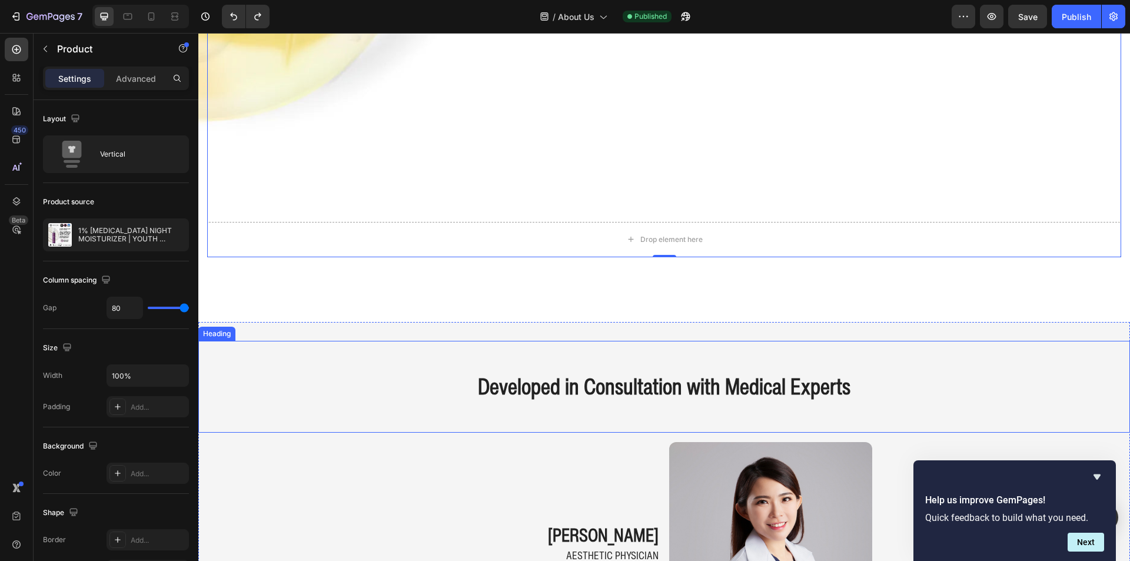
scroll to position [1058, 0]
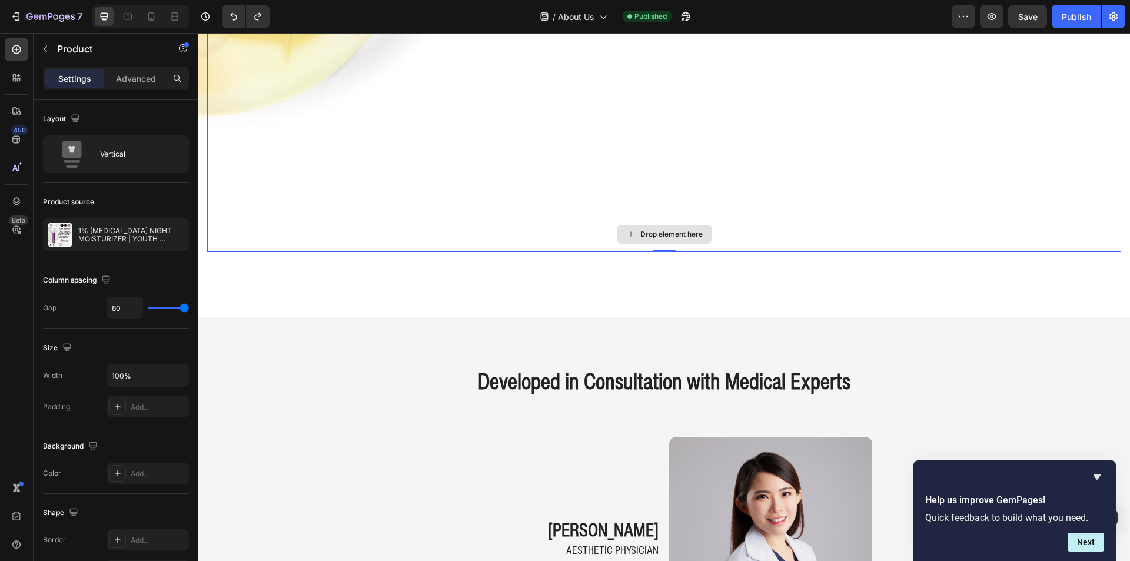
click at [704, 217] on div "Drop element here" at bounding box center [664, 234] width 914 height 35
click at [804, 231] on div "Drop element here" at bounding box center [664, 234] width 914 height 35
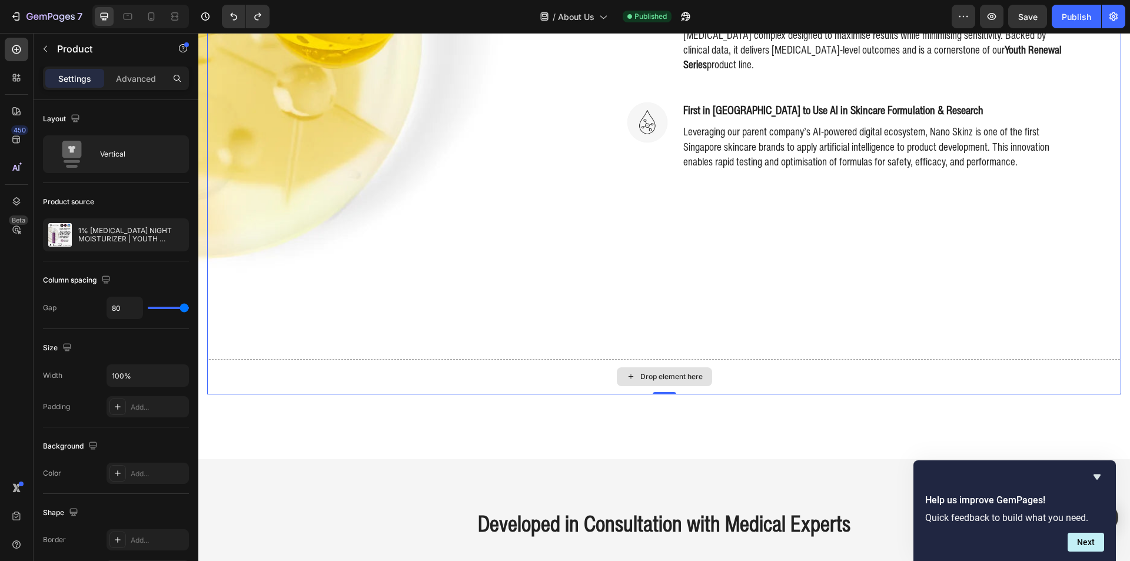
scroll to position [881, 0]
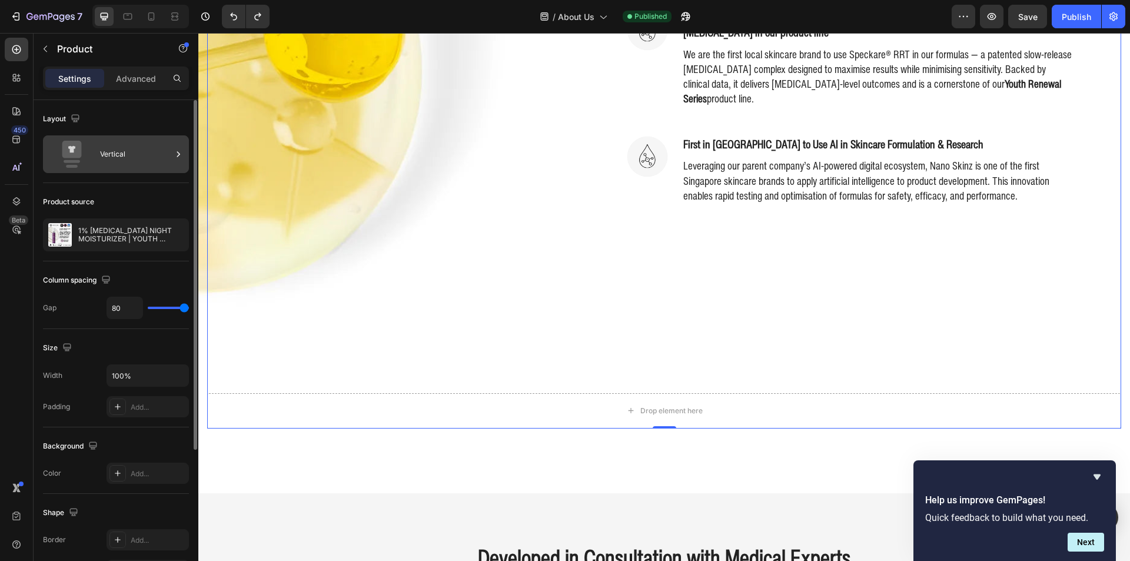
click at [116, 151] on div "Vertical" at bounding box center [136, 154] width 72 height 27
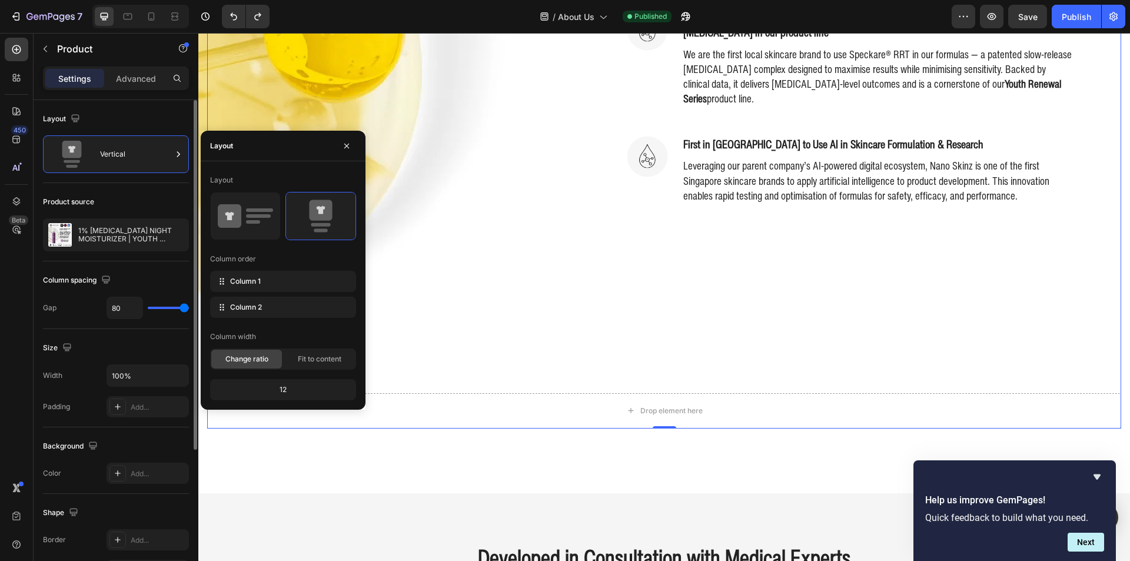
drag, startPoint x: 119, startPoint y: 157, endPoint x: 186, endPoint y: 195, distance: 77.5
click at [119, 157] on div "Vertical" at bounding box center [136, 154] width 72 height 27
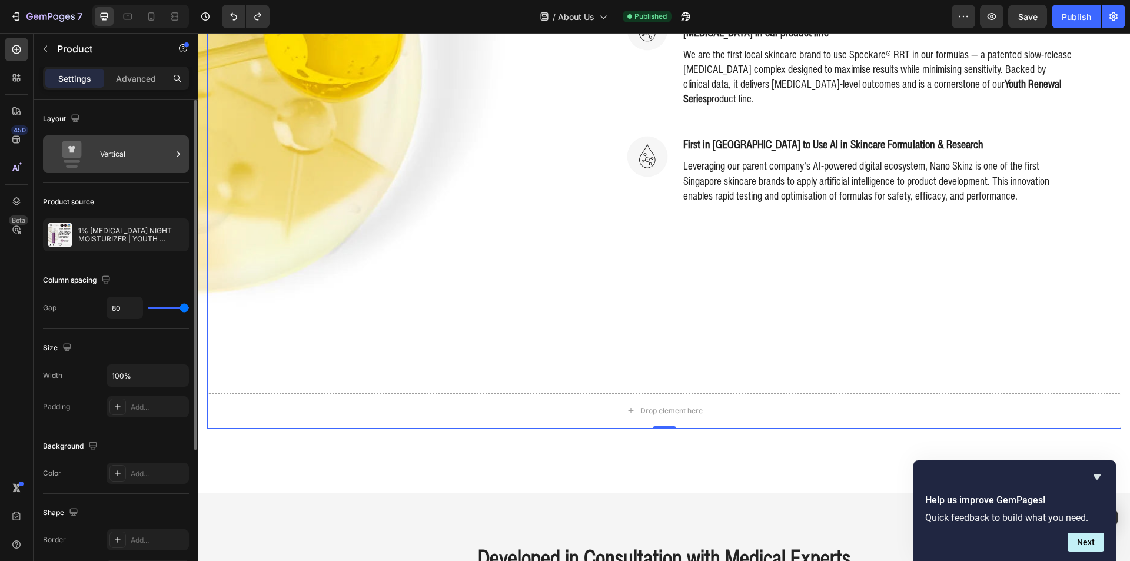
click at [113, 155] on div "Vertical" at bounding box center [136, 154] width 72 height 27
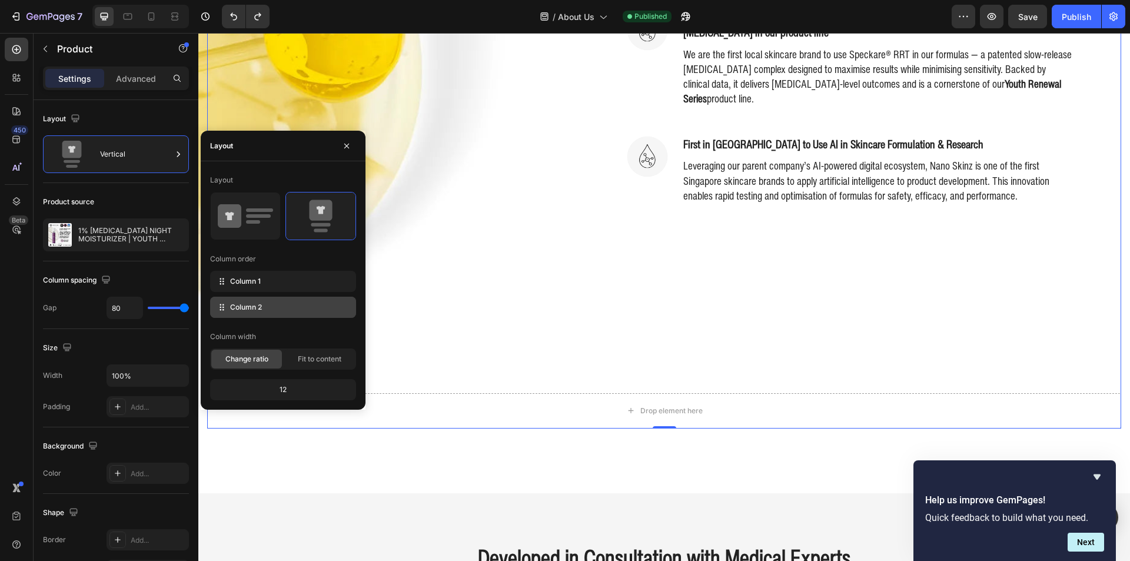
drag, startPoint x: 344, startPoint y: 309, endPoint x: 344, endPoint y: 322, distance: 12.9
click at [0, 0] on icon at bounding box center [0, 0] width 0 height 0
click at [337, 302] on button at bounding box center [340, 307] width 19 height 19
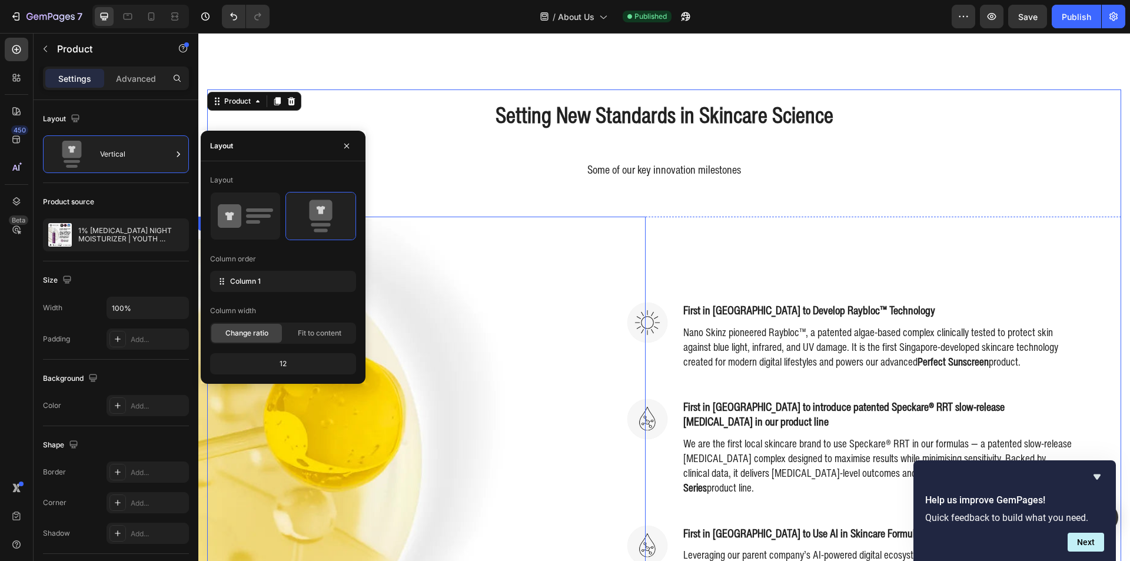
scroll to position [469, 0]
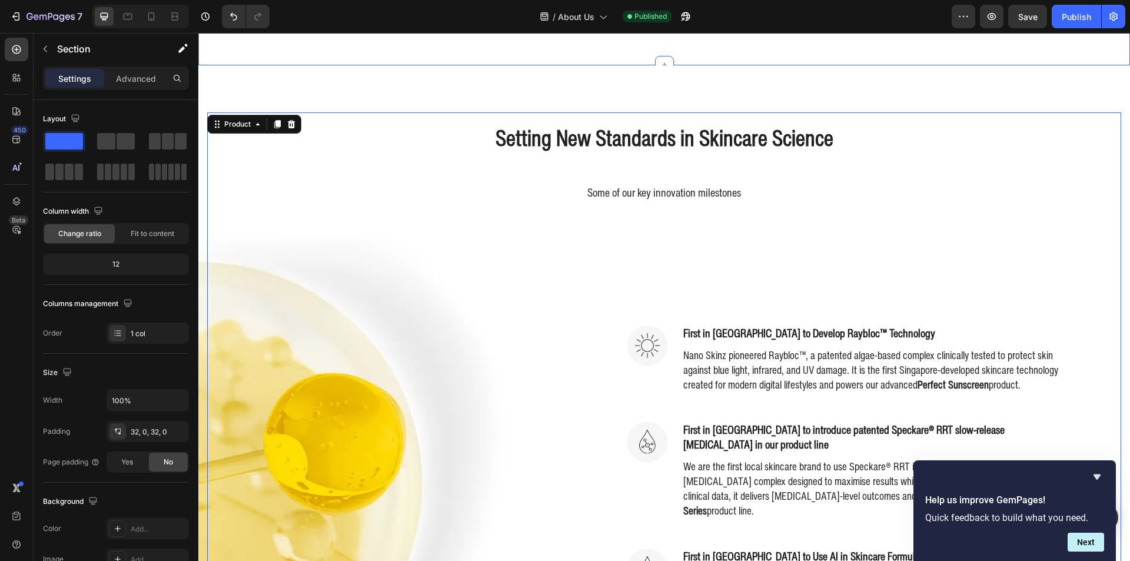
click at [302, 64] on div "Image Image Image Image Image Carousel Section 2" at bounding box center [664, 3] width 932 height 124
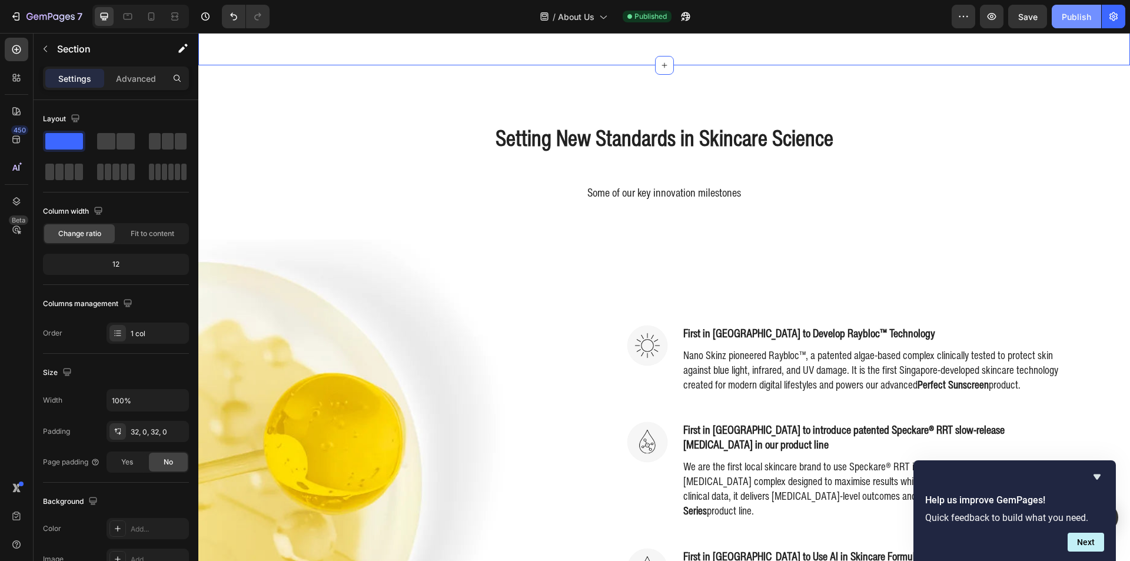
click at [1056, 16] on button "Publish" at bounding box center [1076, 17] width 49 height 24
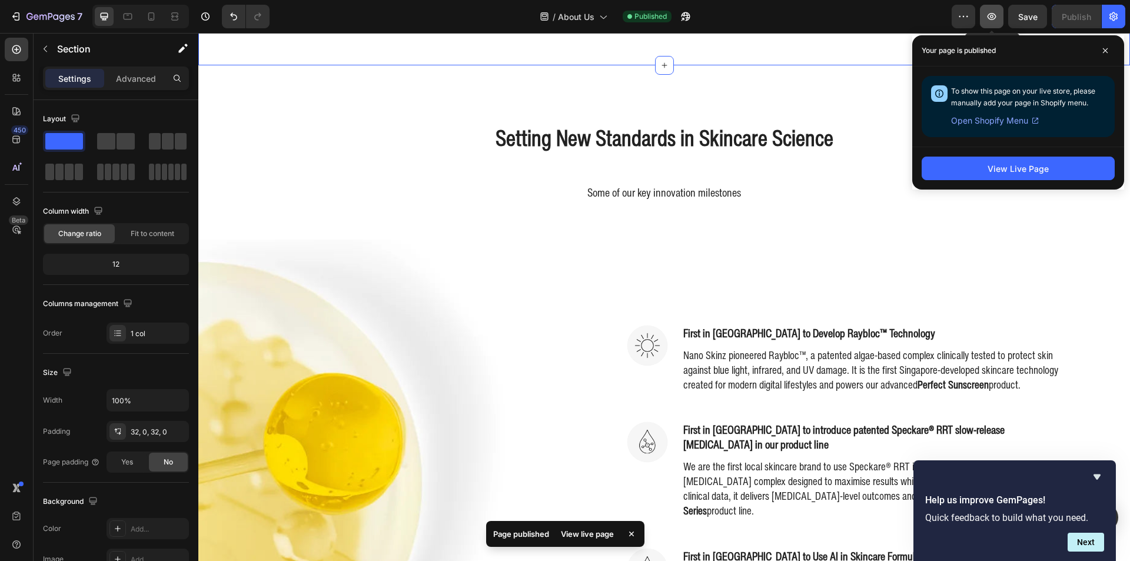
click at [1001, 15] on button "button" at bounding box center [992, 17] width 24 height 24
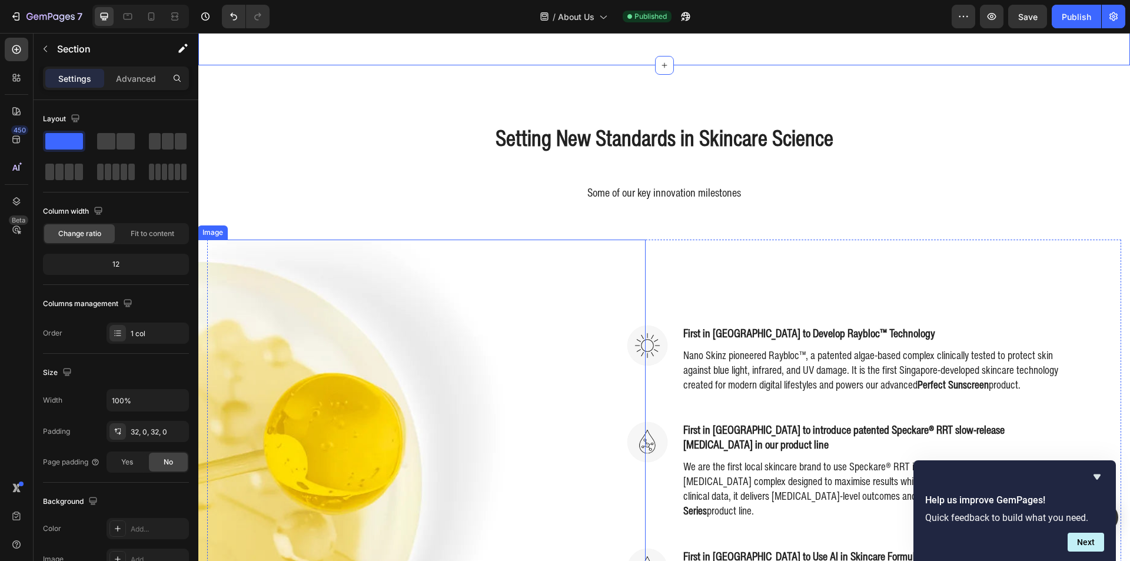
click at [261, 260] on img at bounding box center [354, 485] width 313 height 490
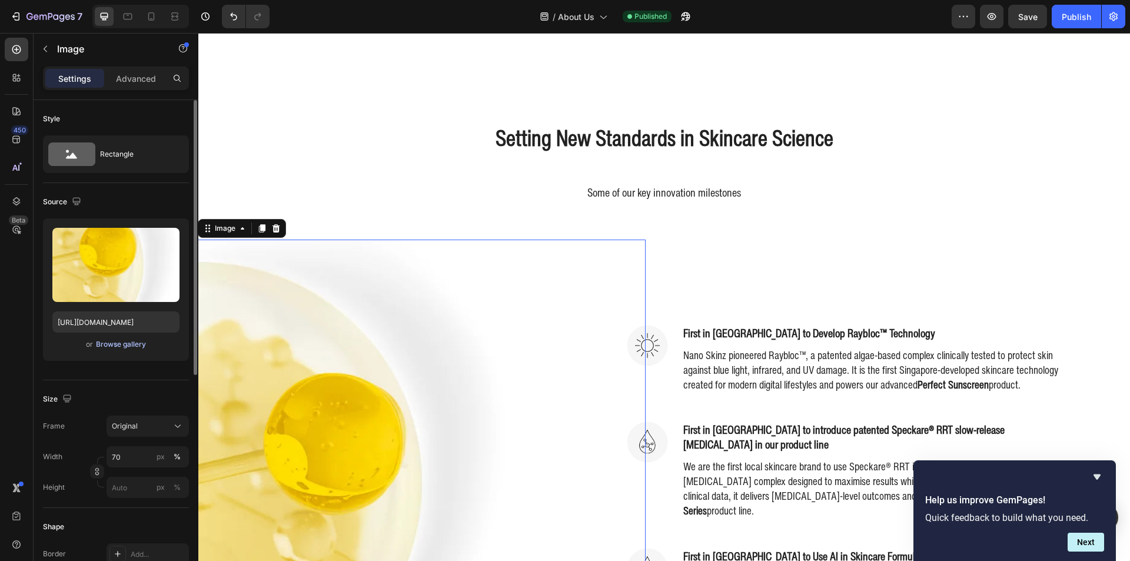
click at [121, 347] on div "Browse gallery" at bounding box center [121, 344] width 50 height 11
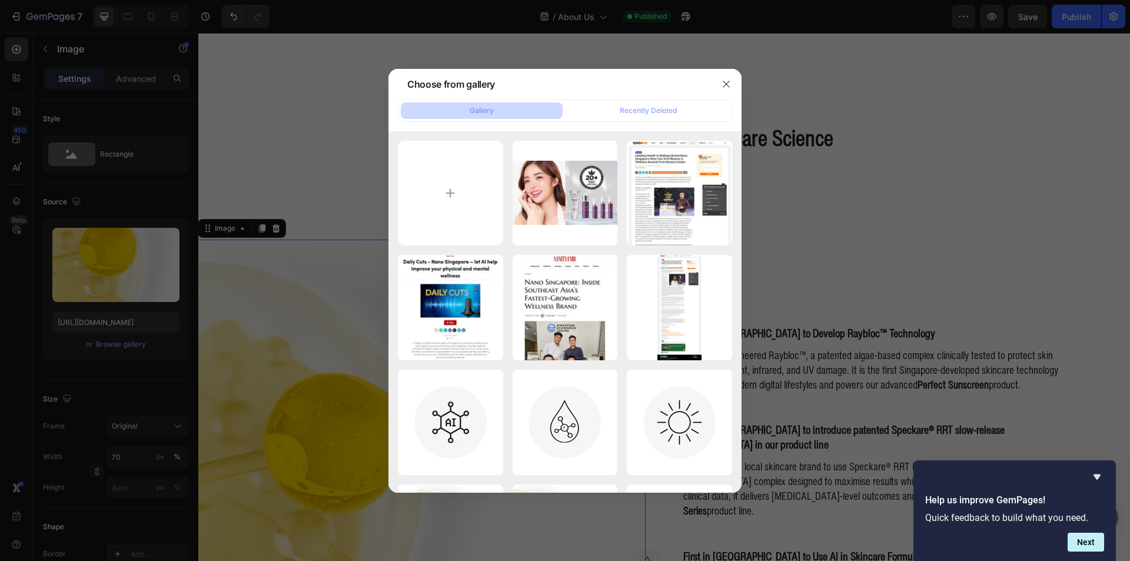
click at [854, 74] on div at bounding box center [565, 280] width 1130 height 561
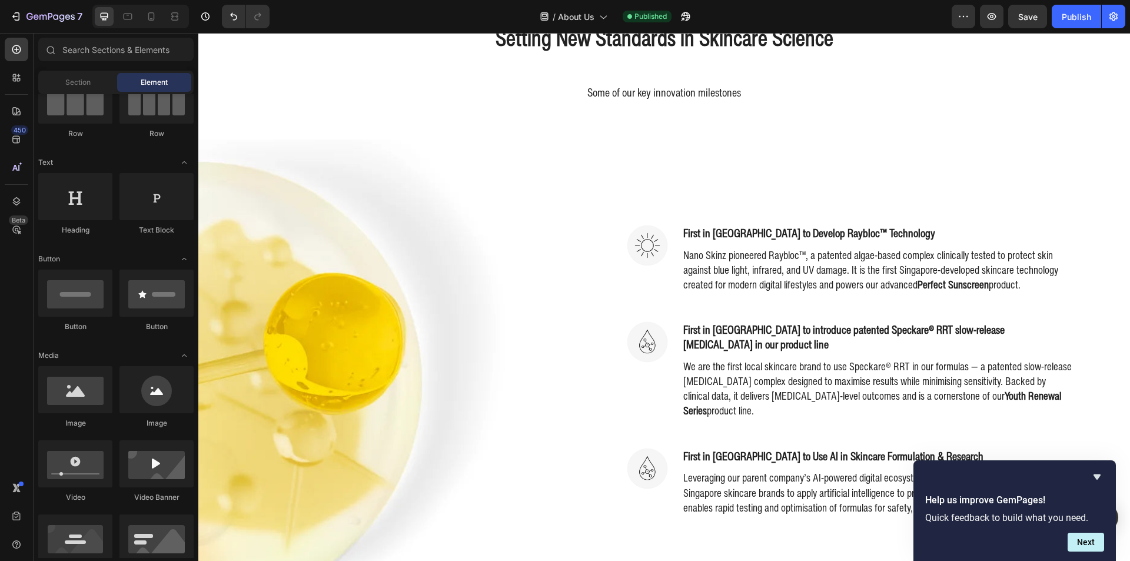
scroll to position [0, 0]
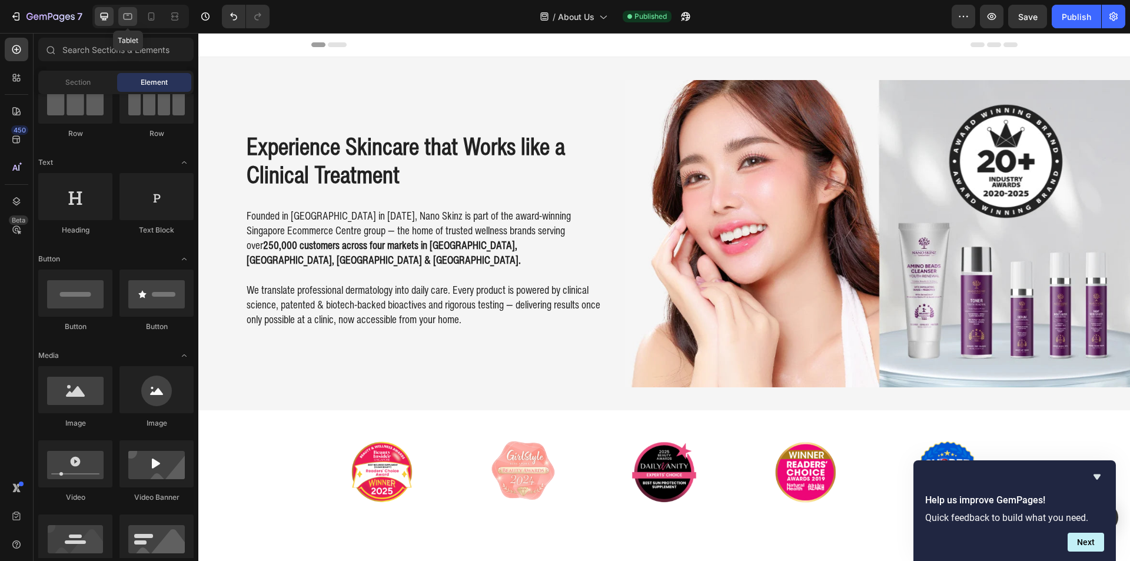
click at [122, 16] on icon at bounding box center [128, 17] width 12 height 12
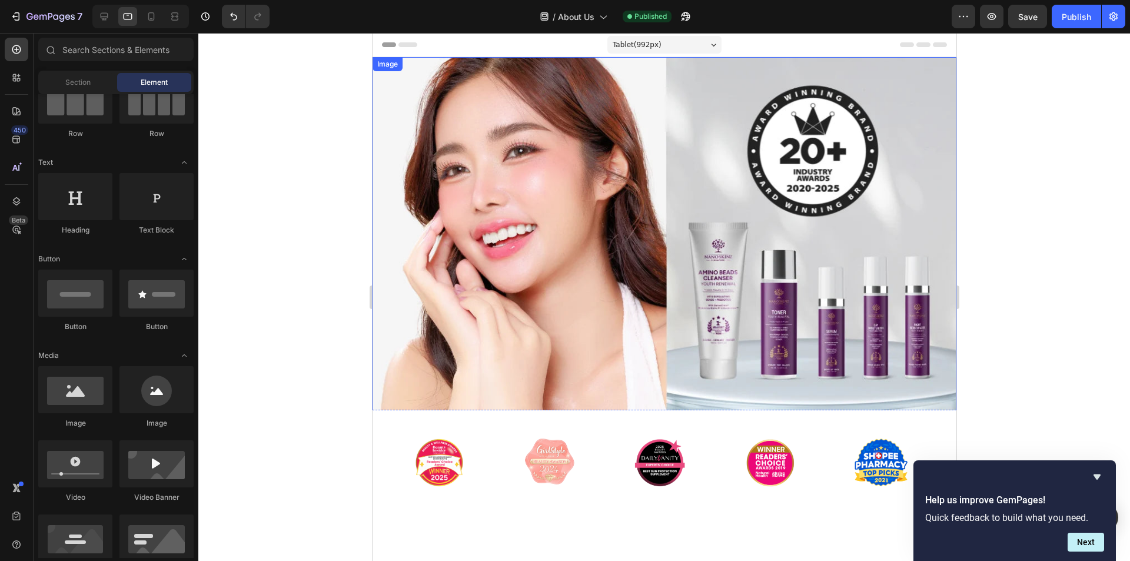
click at [504, 251] on img at bounding box center [664, 234] width 584 height 355
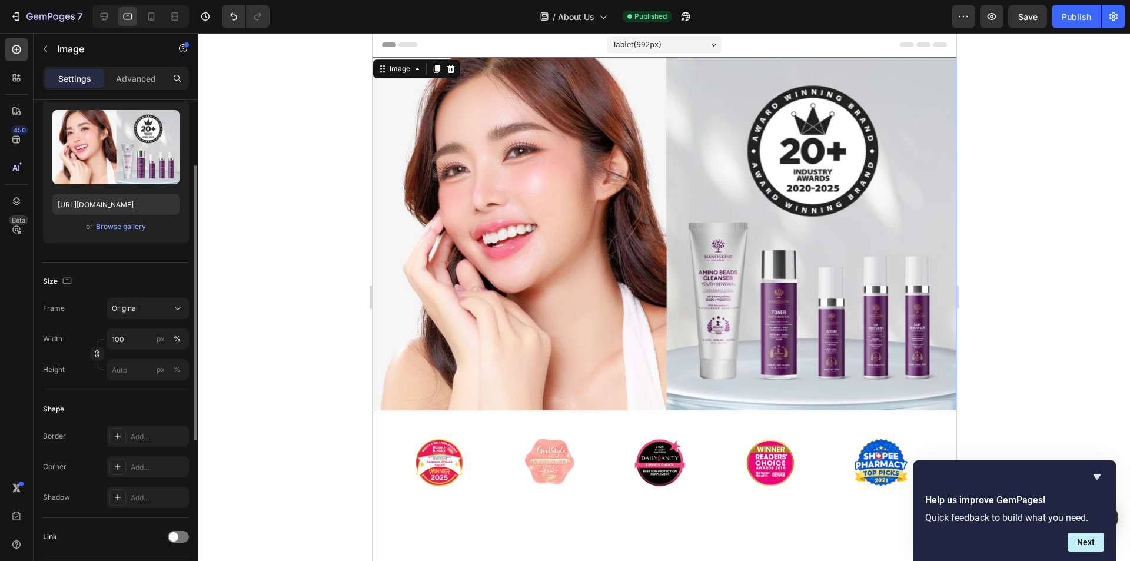
scroll to position [177, 0]
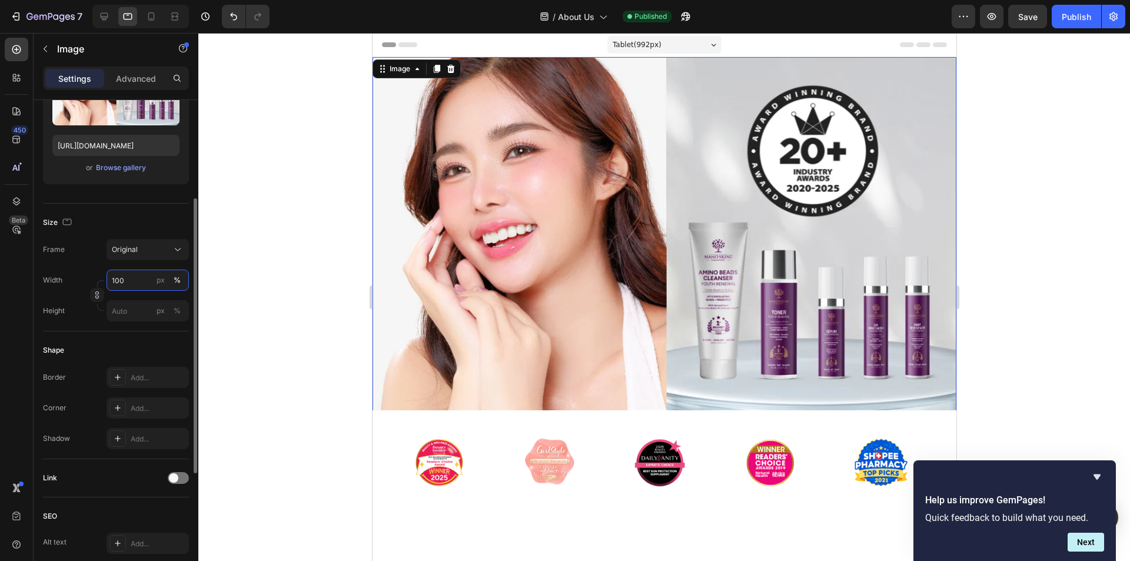
click at [140, 278] on input "100" at bounding box center [148, 280] width 82 height 21
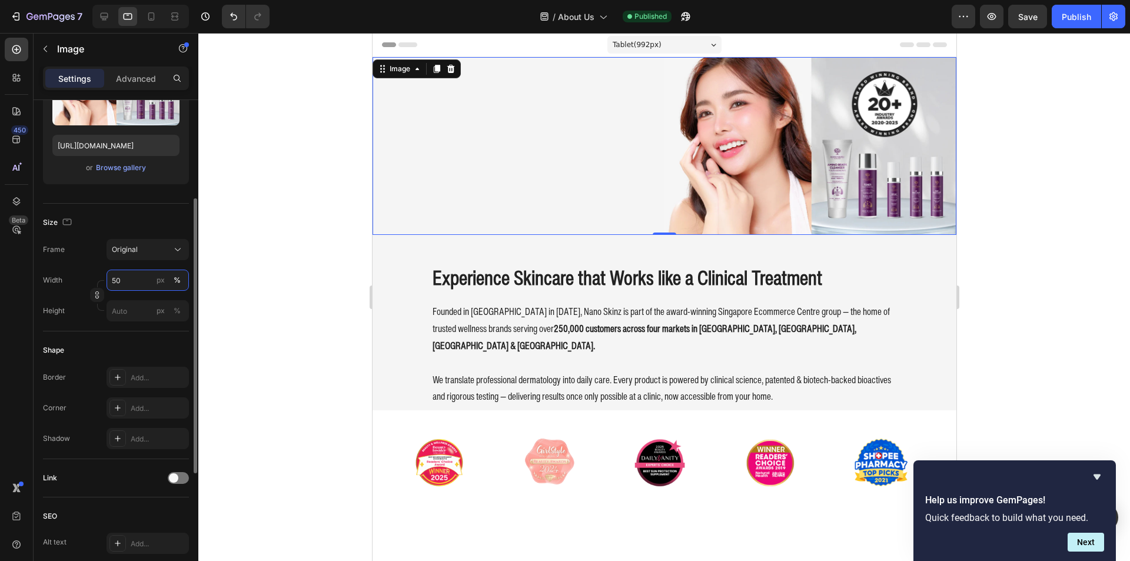
click at [140, 278] on input "50" at bounding box center [148, 280] width 82 height 21
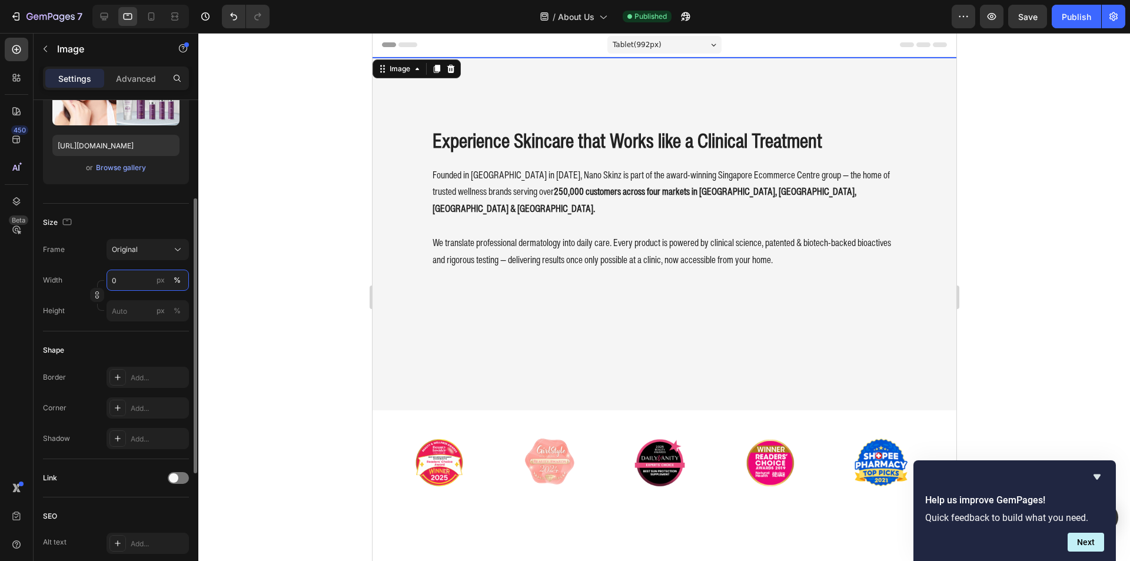
click at [140, 278] on input "0" at bounding box center [148, 280] width 82 height 21
click at [139, 277] on input "0" at bounding box center [148, 280] width 82 height 21
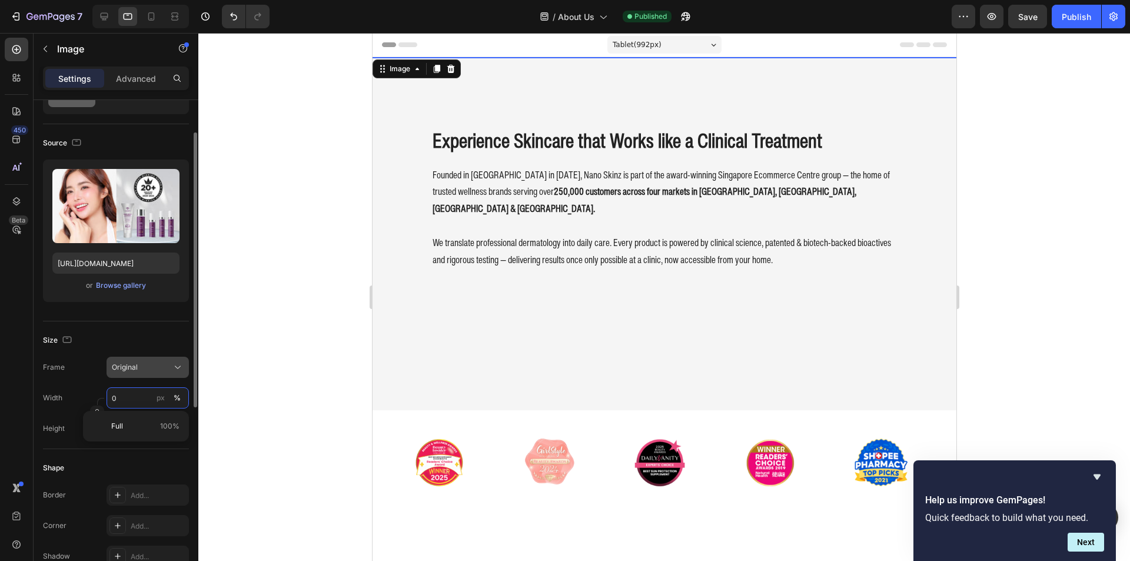
scroll to position [0, 0]
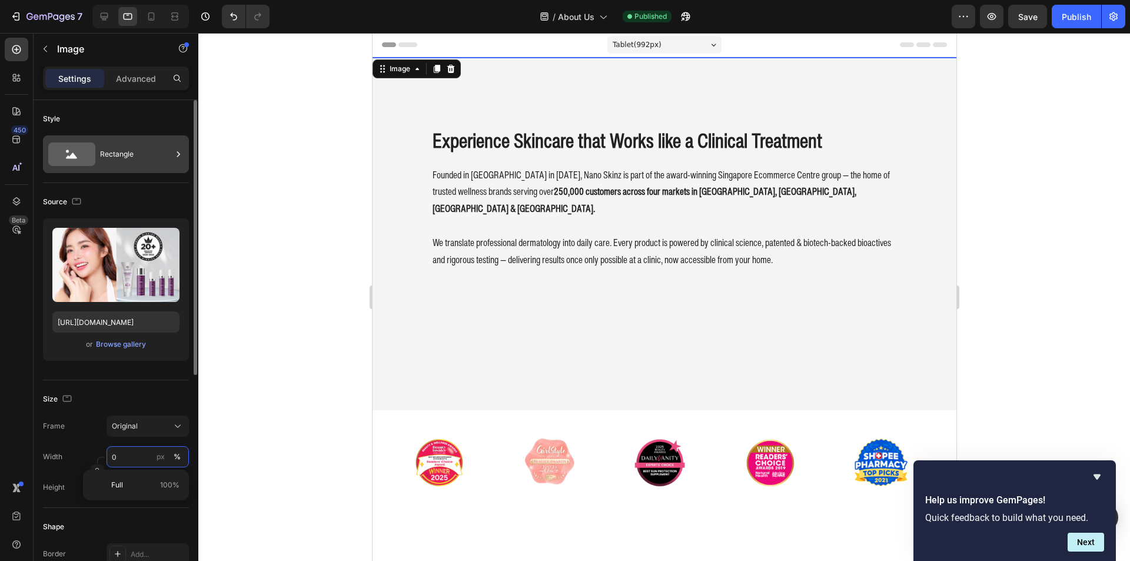
type input "0"
click at [165, 153] on div "Rectangle" at bounding box center [136, 154] width 72 height 27
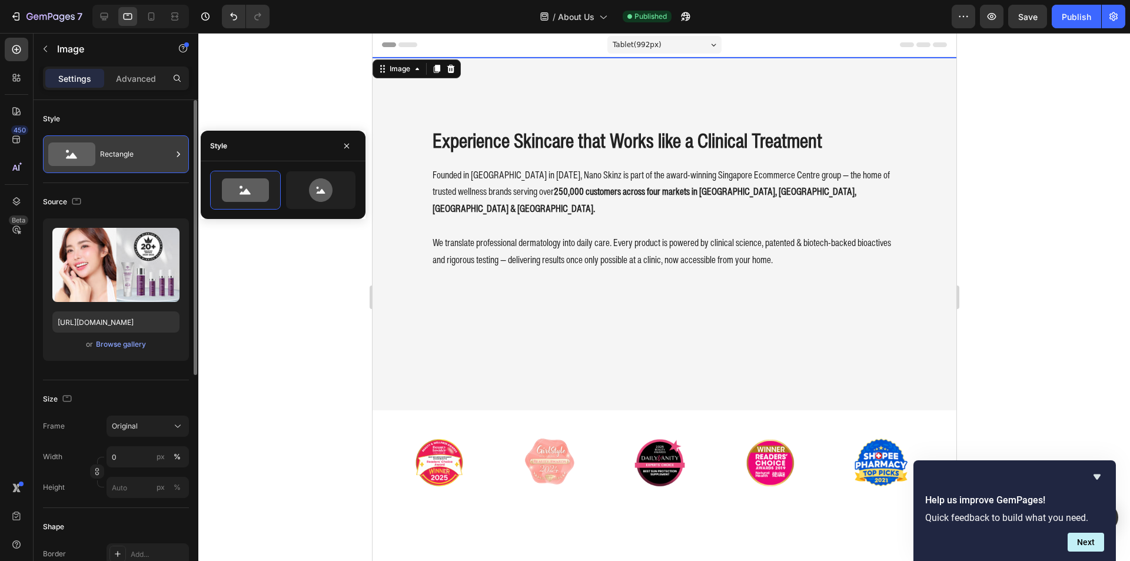
click at [165, 153] on div "Rectangle" at bounding box center [136, 154] width 72 height 27
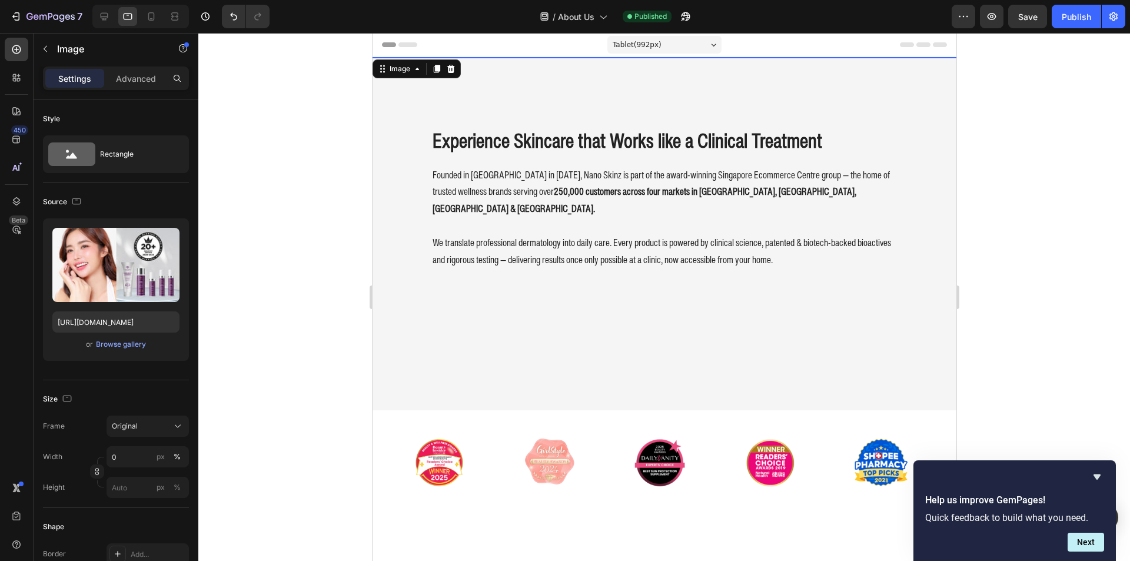
click at [478, 142] on h2 "Experience Skincare that Works like a Clinical Treatment" at bounding box center [664, 141] width 466 height 26
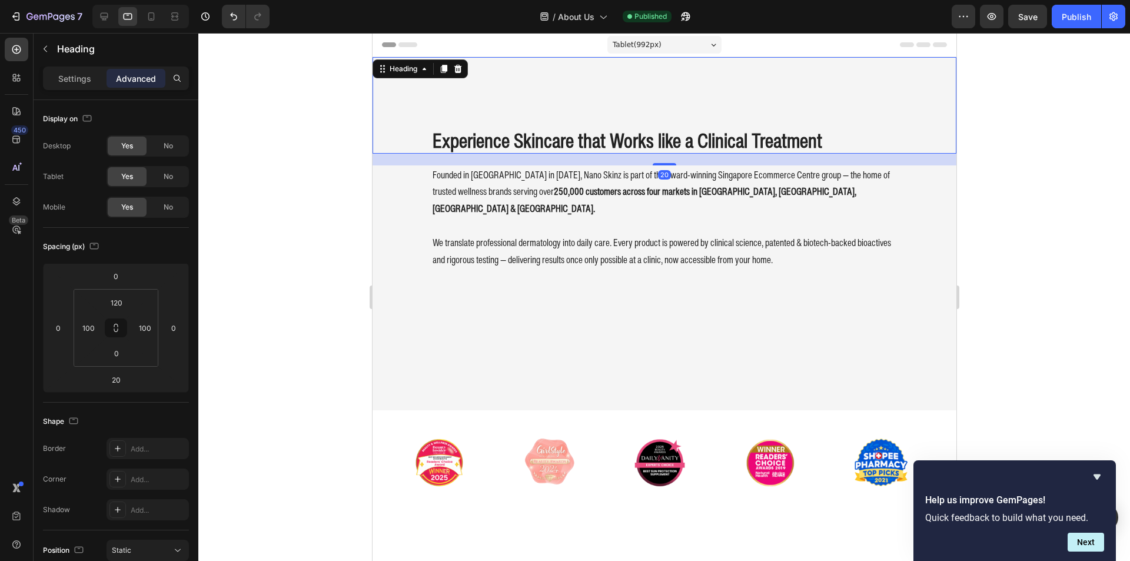
click at [398, 161] on div "20" at bounding box center [664, 160] width 584 height 12
click at [381, 173] on div "Founded in [GEOGRAPHIC_DATA] in [DATE], Nano Skinz is part of the award-winning…" at bounding box center [664, 232] width 584 height 134
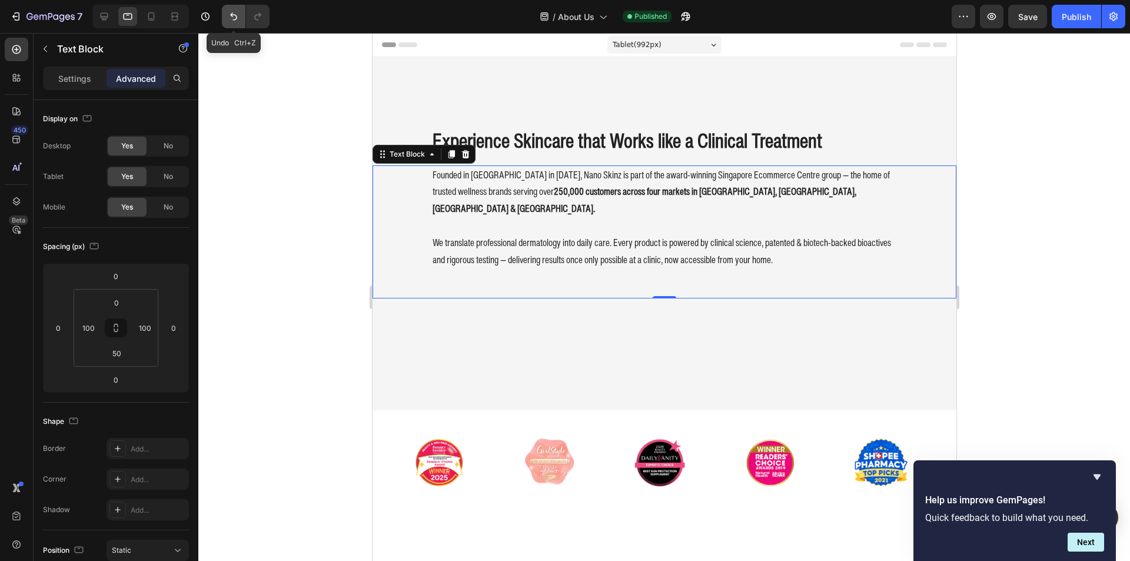
click at [235, 12] on icon "Undo/Redo" at bounding box center [234, 17] width 12 height 12
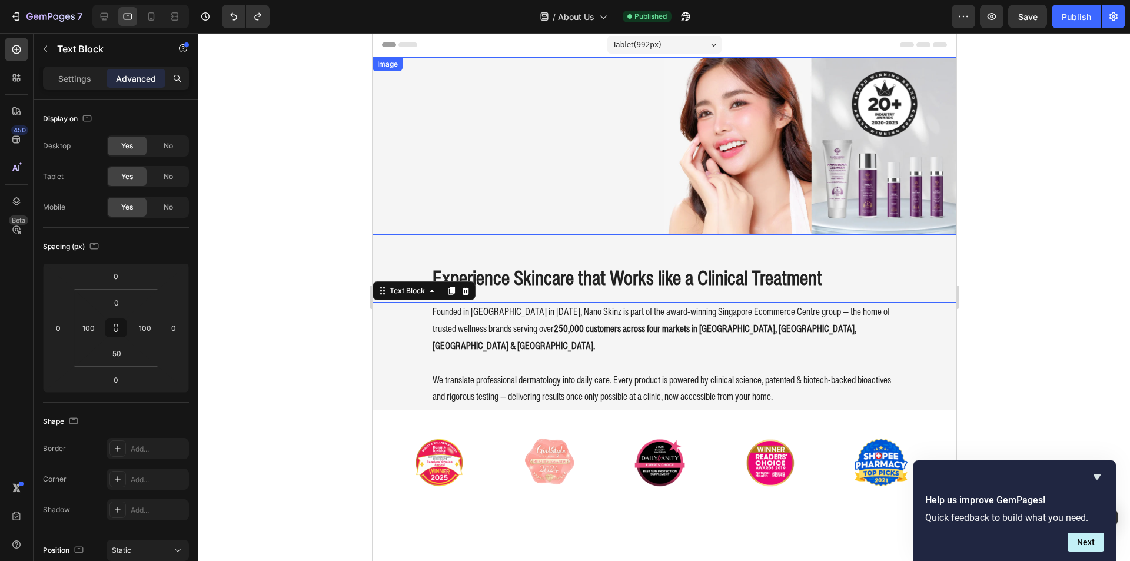
click at [537, 155] on div at bounding box center [664, 146] width 584 height 178
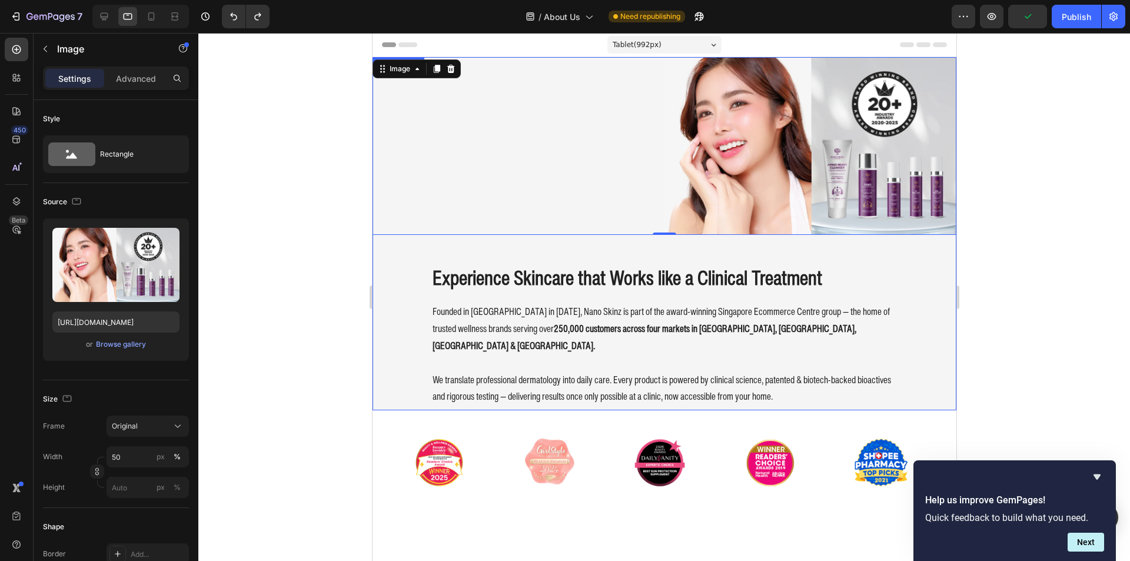
click at [478, 294] on div "Experience Skincare that Works like a Clinical Treatment Heading Founded in [GE…" at bounding box center [664, 314] width 584 height 241
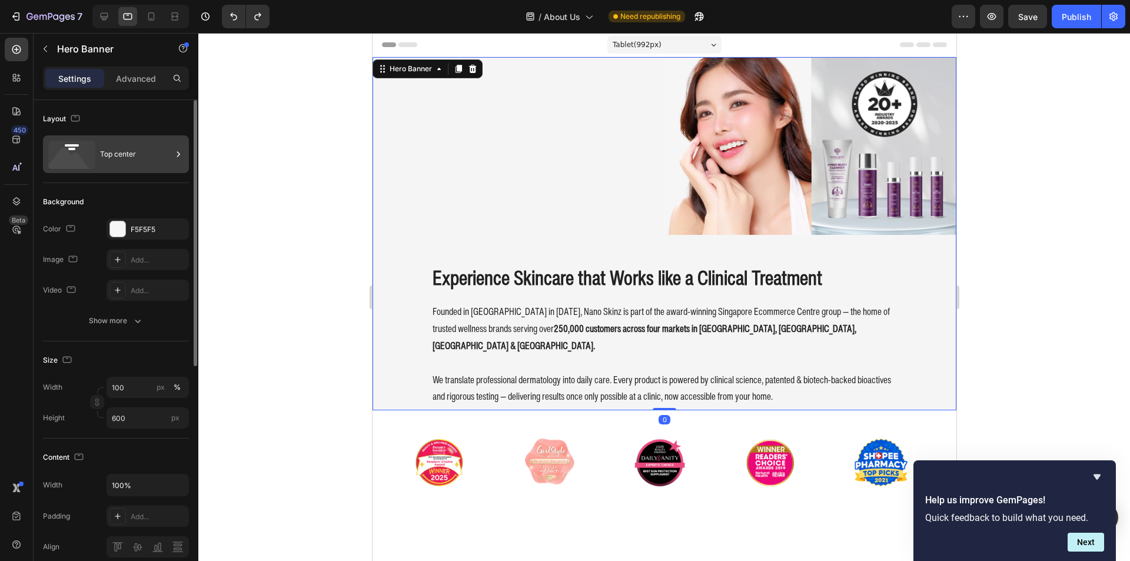
click at [92, 164] on icon at bounding box center [71, 155] width 47 height 28
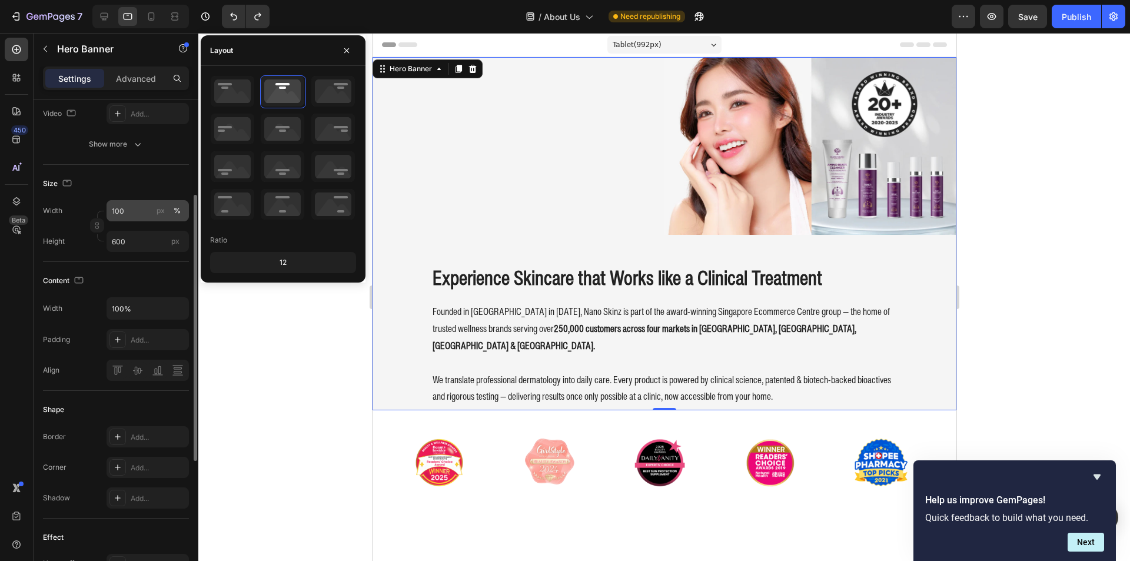
scroll to position [294, 0]
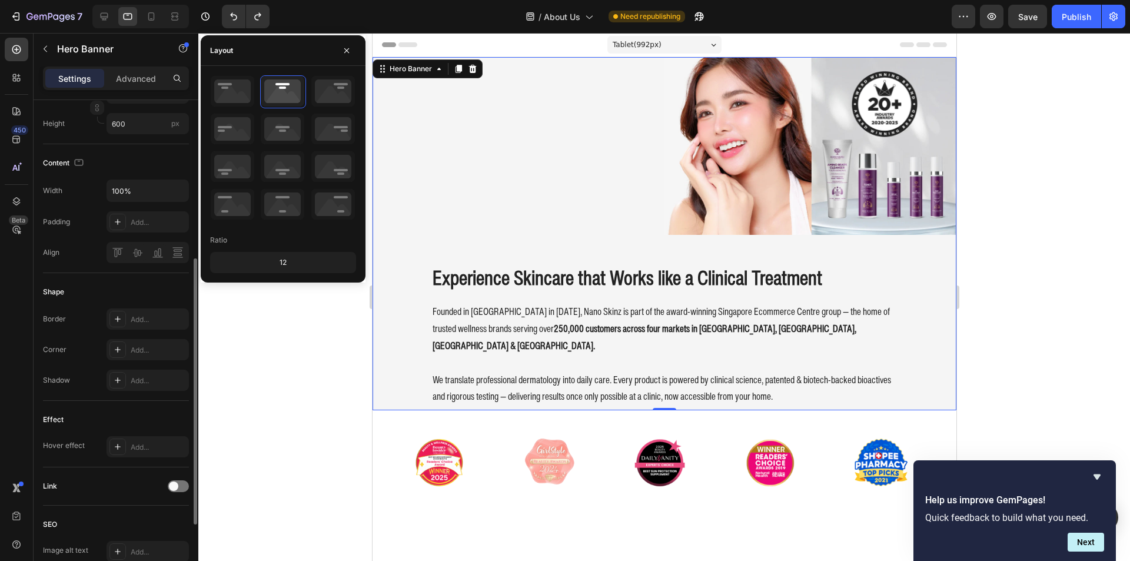
click at [502, 244] on div "Experience Skincare that Works like a Clinical Treatment Heading" at bounding box center [664, 242] width 584 height 97
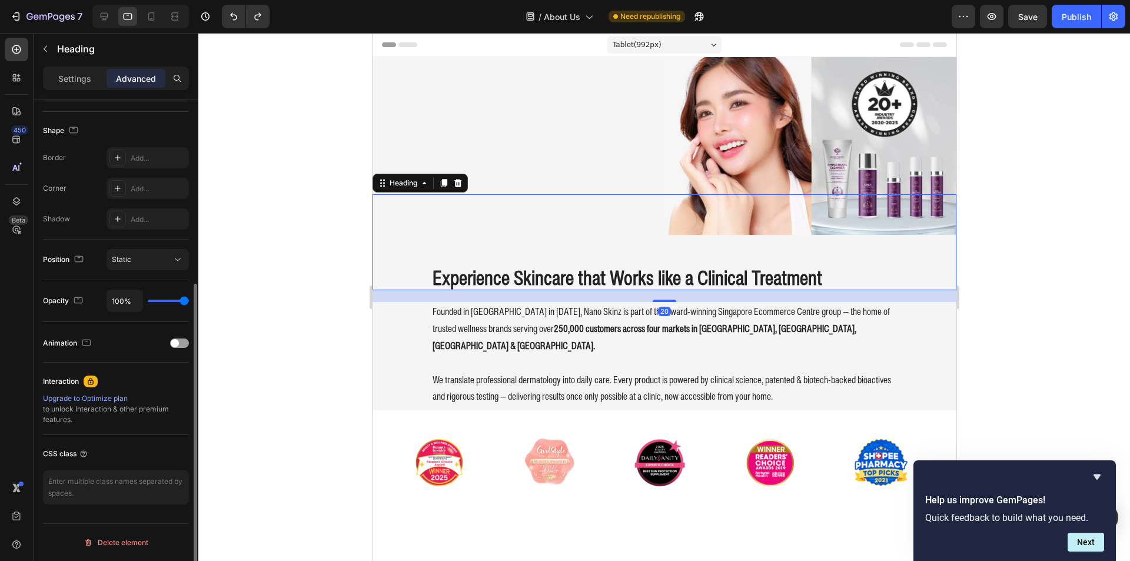
scroll to position [0, 0]
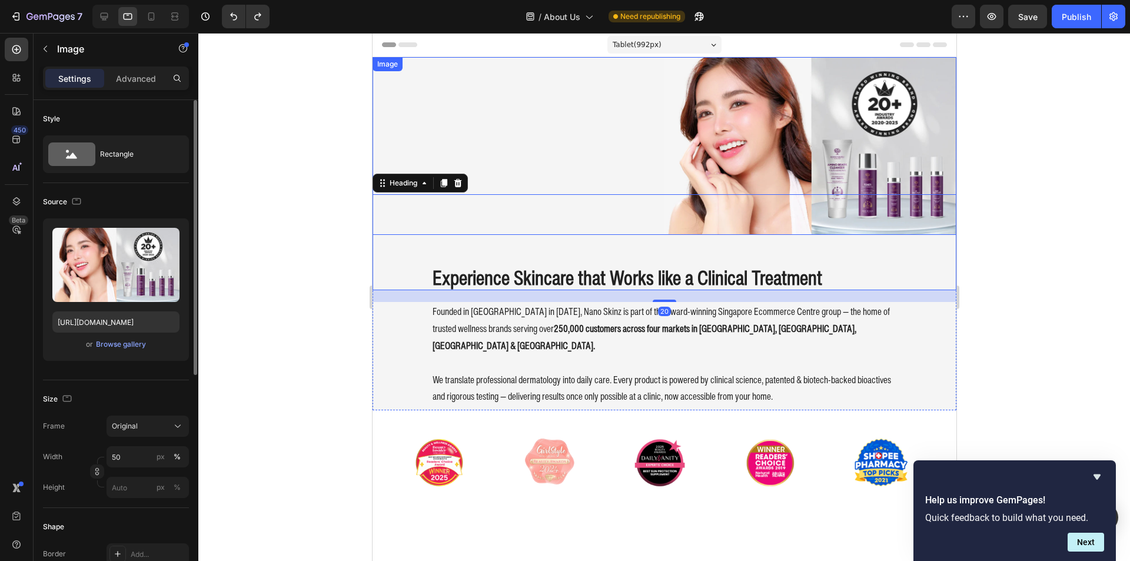
click at [537, 177] on div at bounding box center [664, 146] width 584 height 178
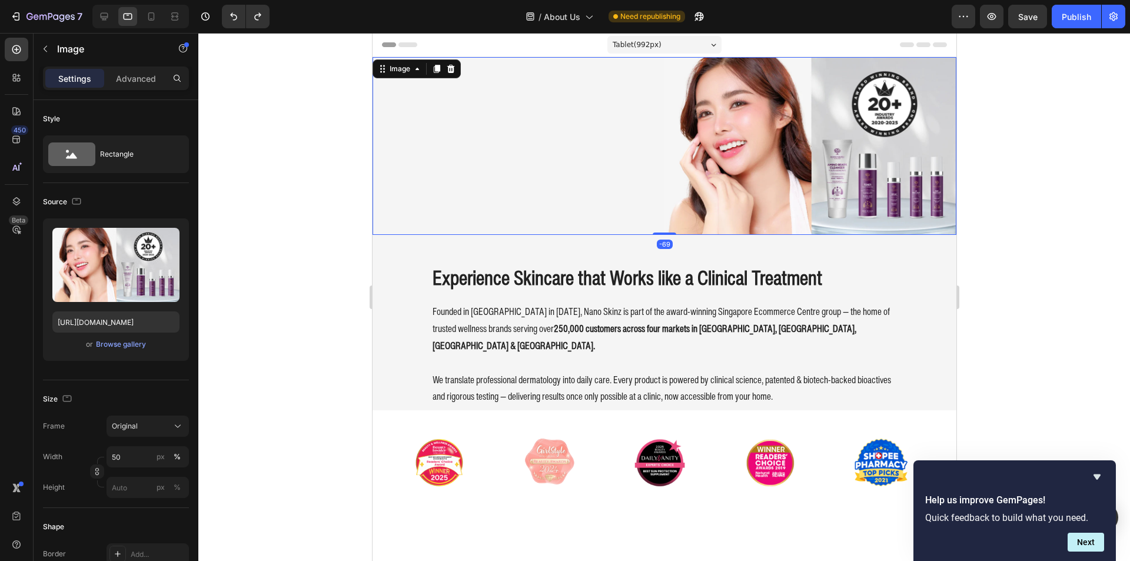
click at [300, 312] on div at bounding box center [664, 297] width 932 height 528
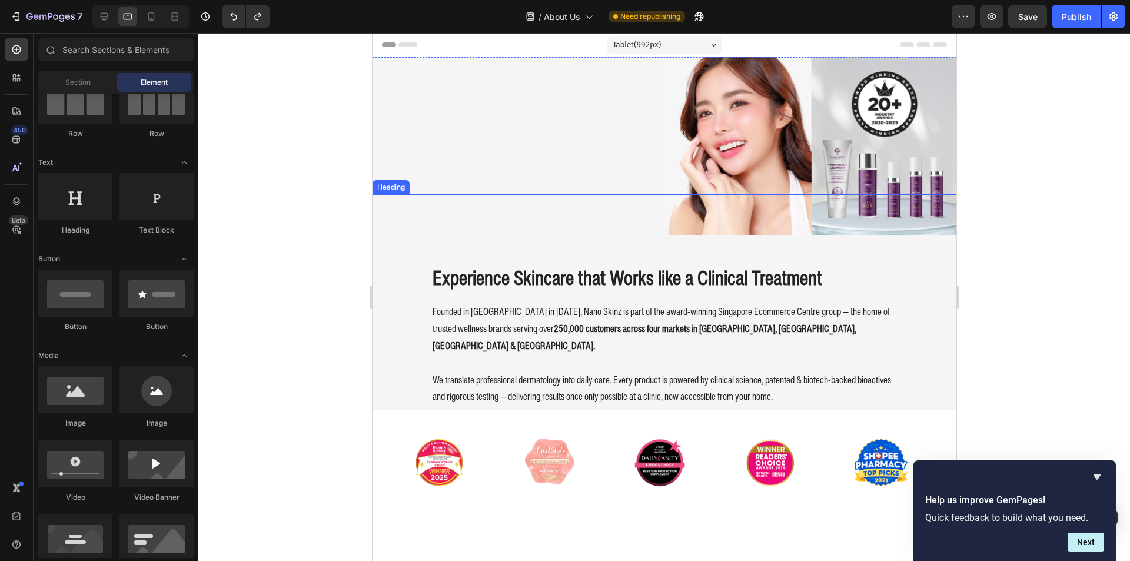
click at [653, 171] on div at bounding box center [664, 146] width 584 height 178
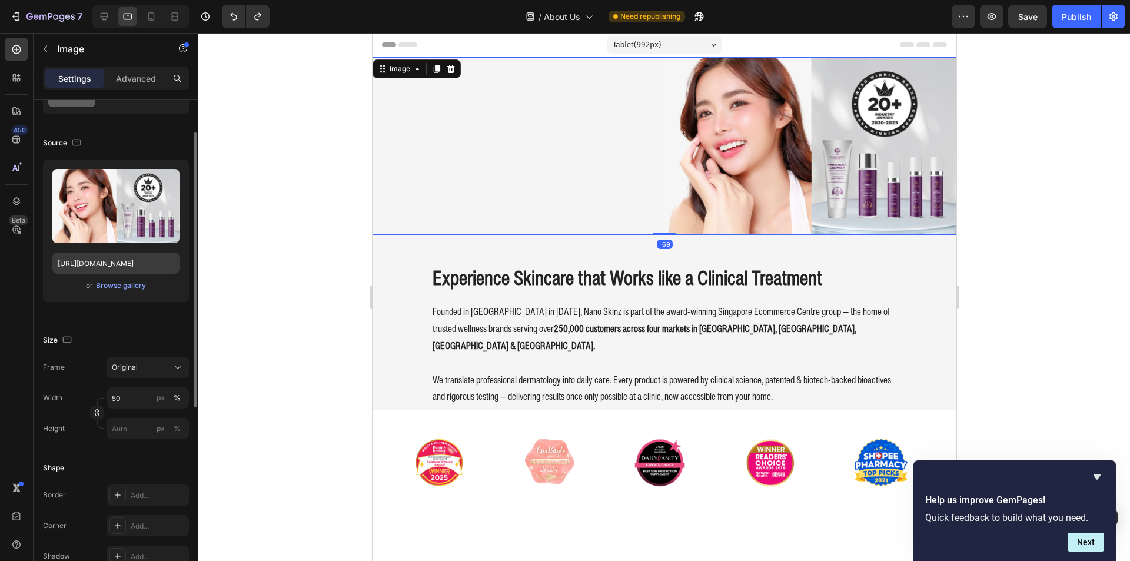
scroll to position [118, 0]
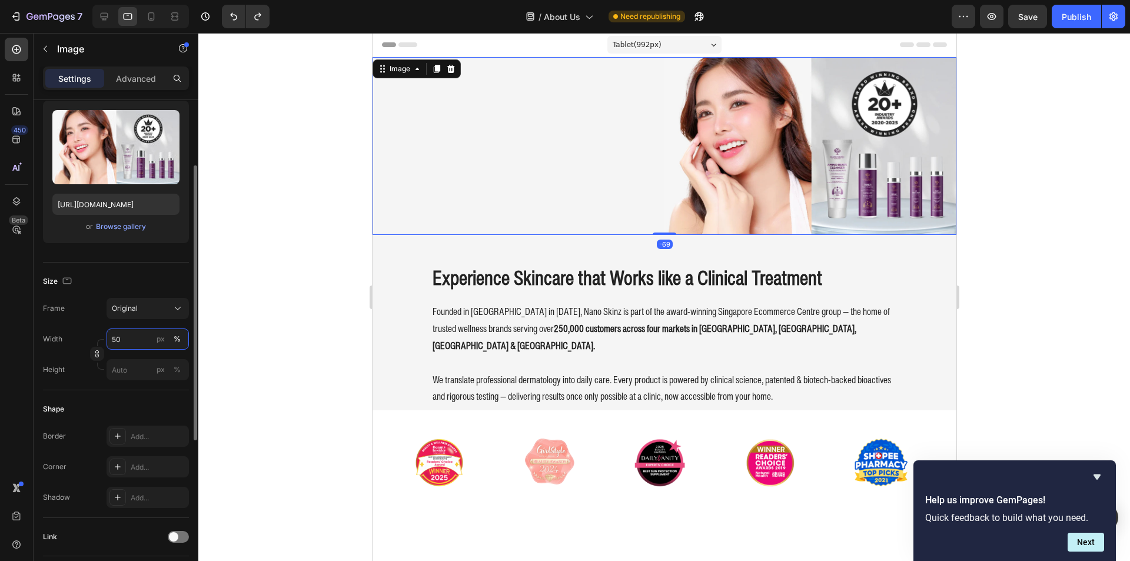
click at [130, 338] on input "50" at bounding box center [148, 338] width 82 height 21
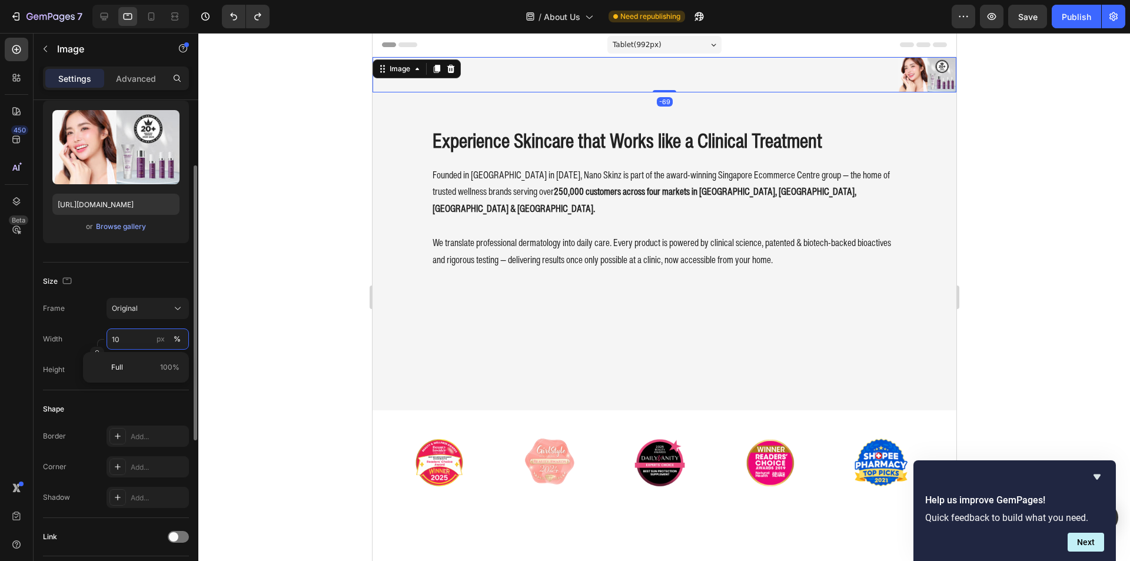
type input "100"
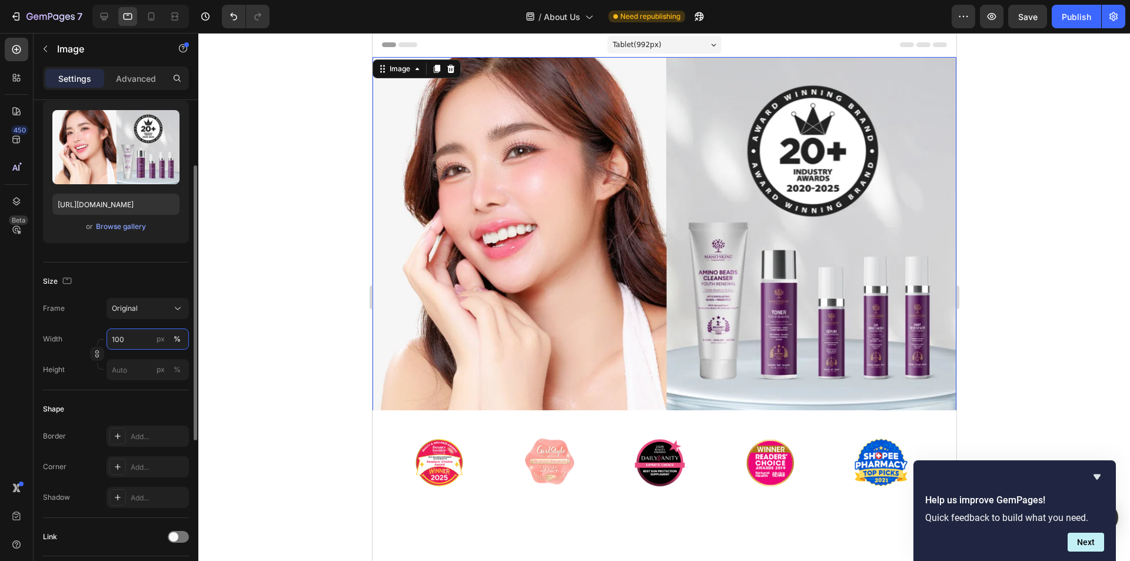
scroll to position [177, 0]
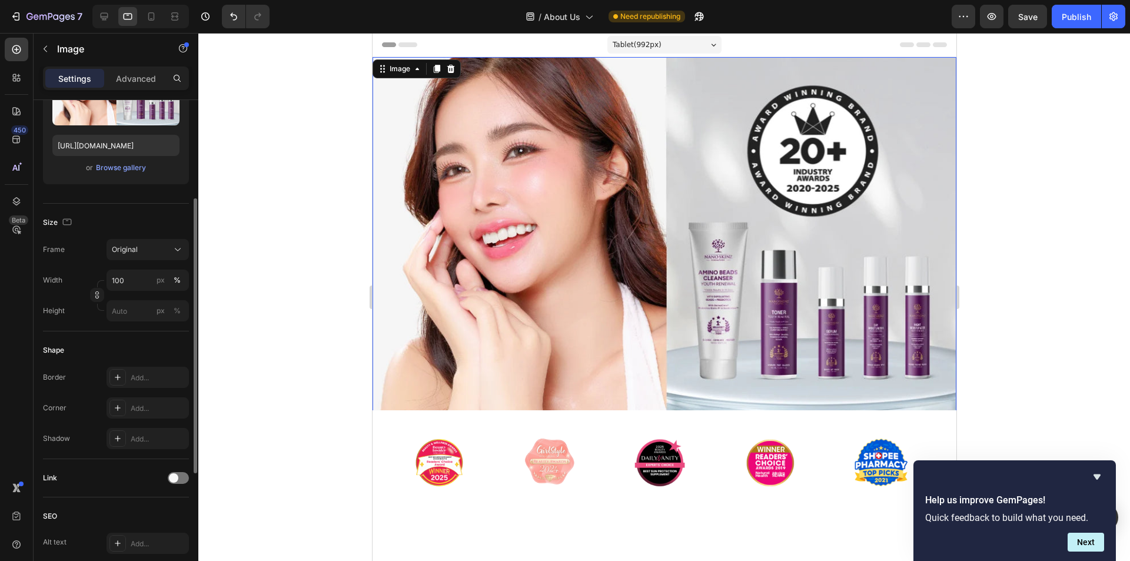
click at [286, 261] on div at bounding box center [664, 297] width 932 height 528
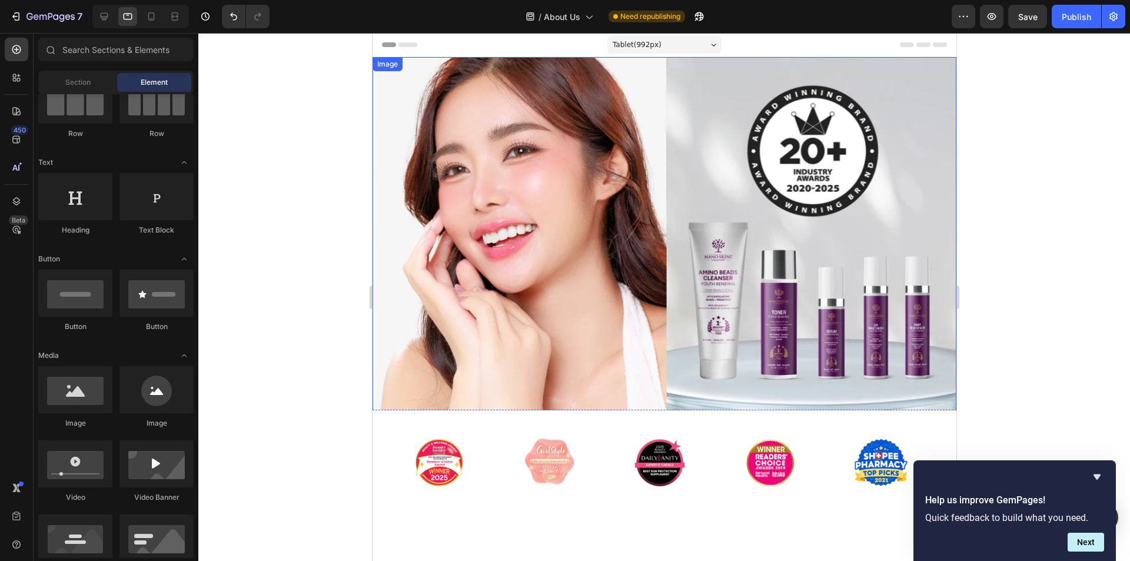
click at [470, 232] on img at bounding box center [664, 234] width 584 height 355
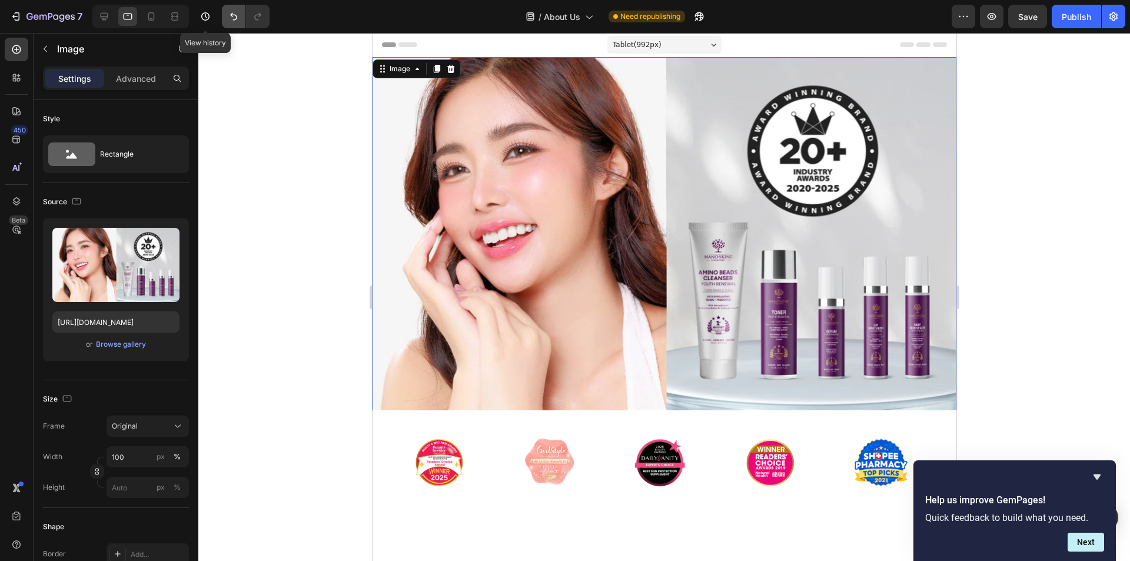
click at [226, 16] on button "Undo/Redo" at bounding box center [234, 17] width 24 height 24
click at [227, 19] on button "Undo/Redo" at bounding box center [234, 17] width 24 height 24
type input "50"
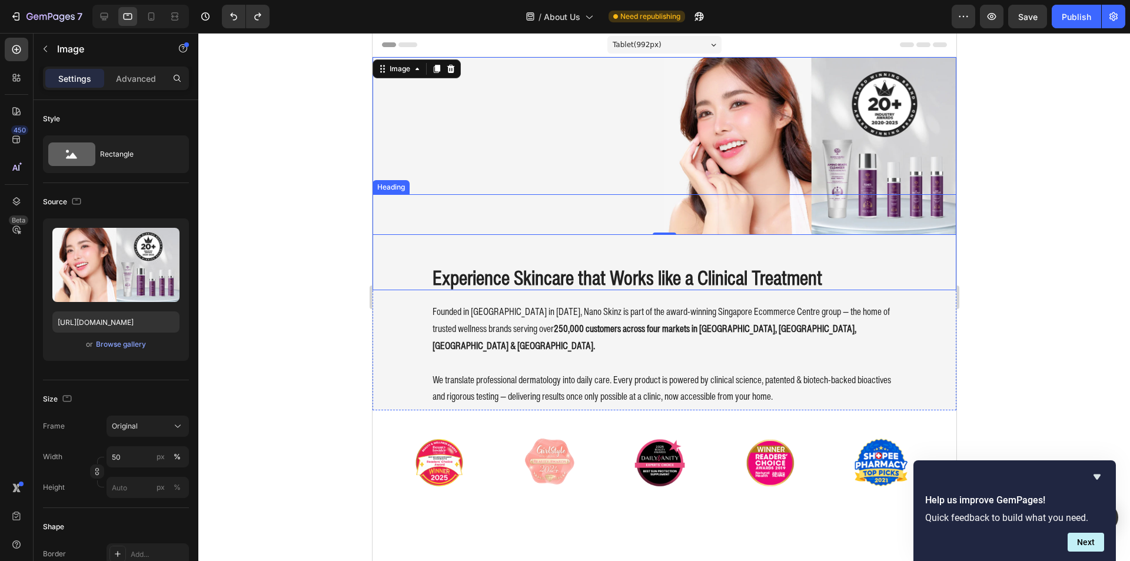
click at [710, 223] on div "Experience Skincare that Works like a Clinical Treatment Heading" at bounding box center [664, 242] width 584 height 97
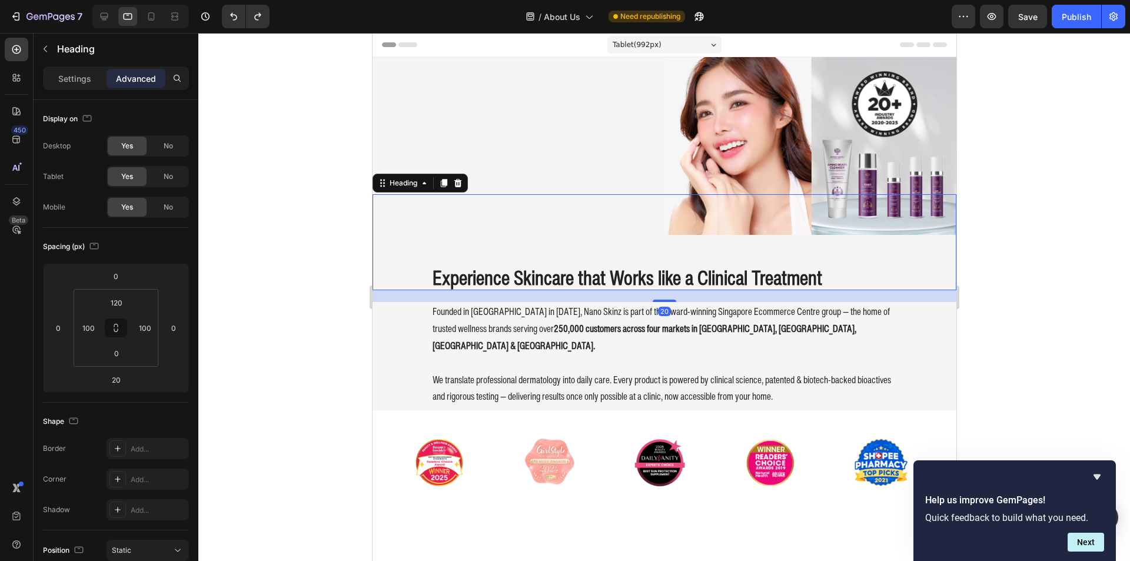
click at [634, 171] on div at bounding box center [664, 146] width 584 height 178
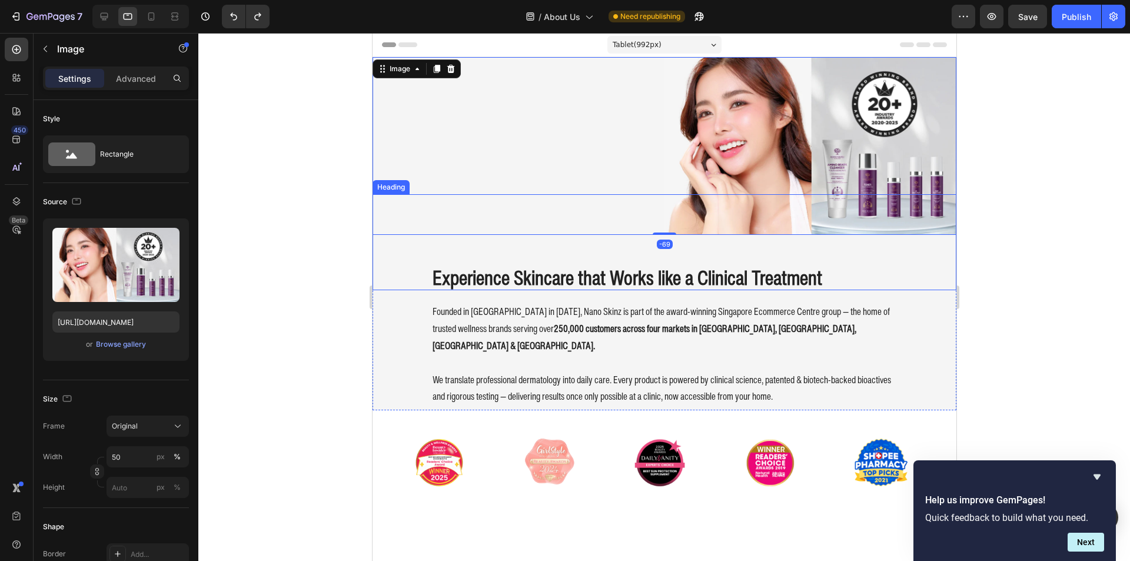
click at [301, 207] on div at bounding box center [664, 297] width 932 height 528
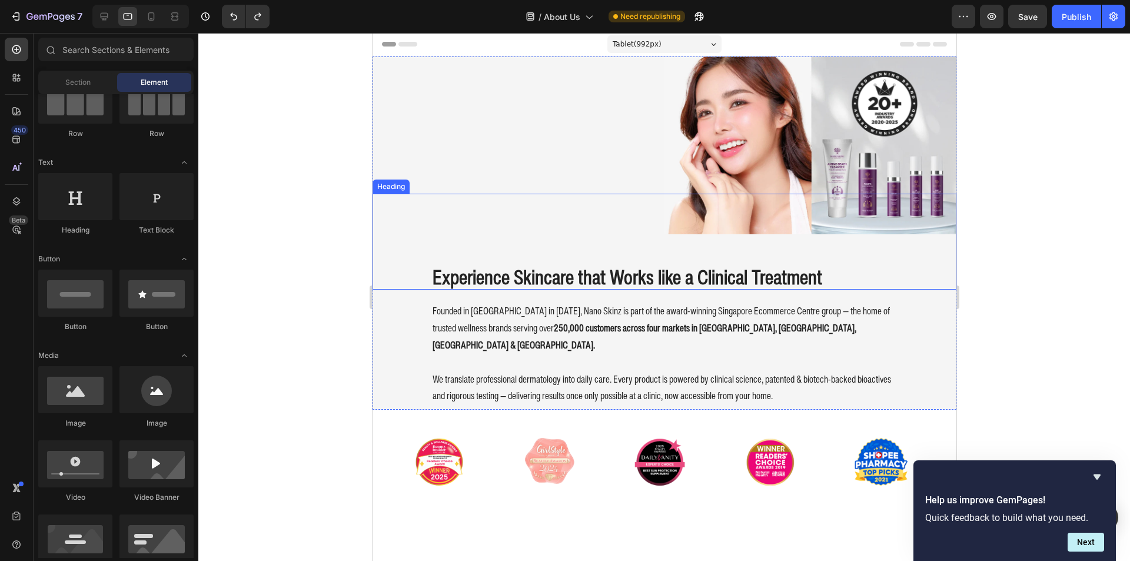
scroll to position [0, 0]
click at [623, 176] on div at bounding box center [664, 146] width 584 height 178
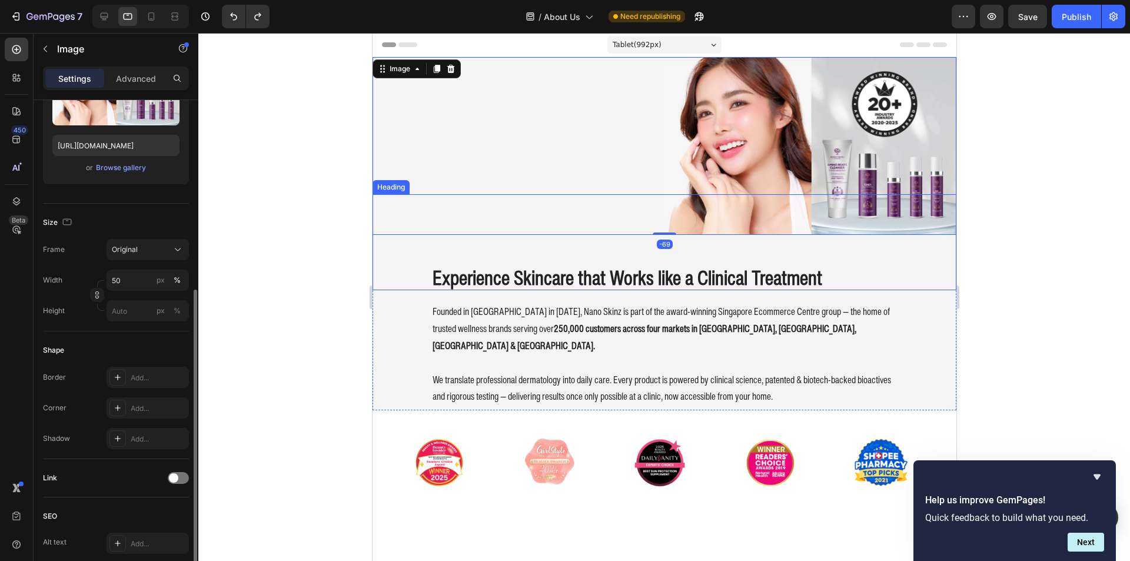
scroll to position [235, 0]
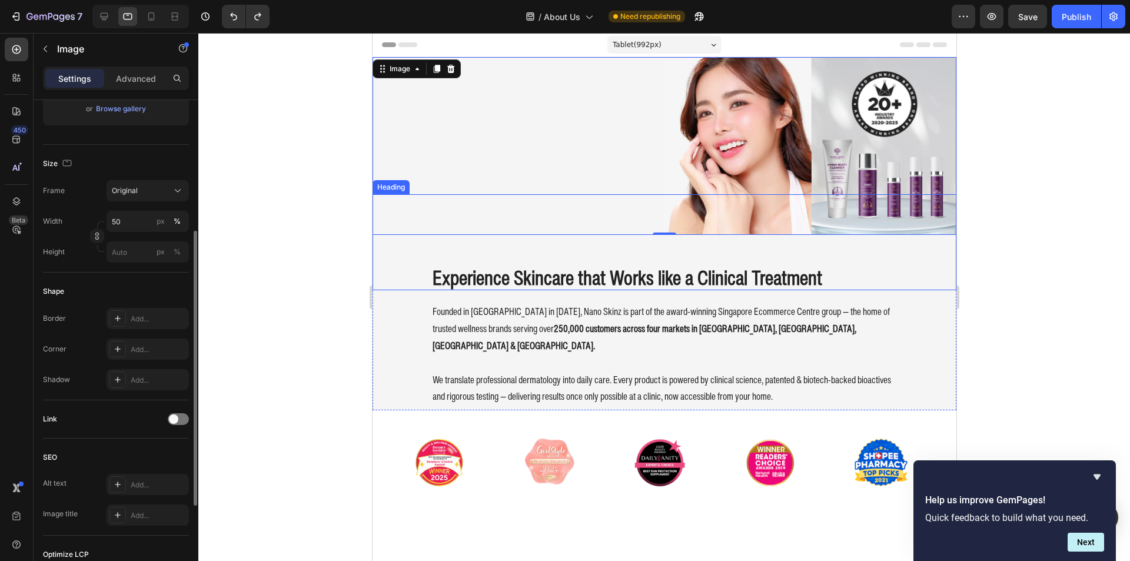
click at [145, 89] on div "Settings Advanced" at bounding box center [116, 78] width 146 height 24
click at [145, 88] on div "Settings Advanced" at bounding box center [116, 78] width 146 height 24
click at [142, 83] on p "Advanced" at bounding box center [136, 78] width 40 height 12
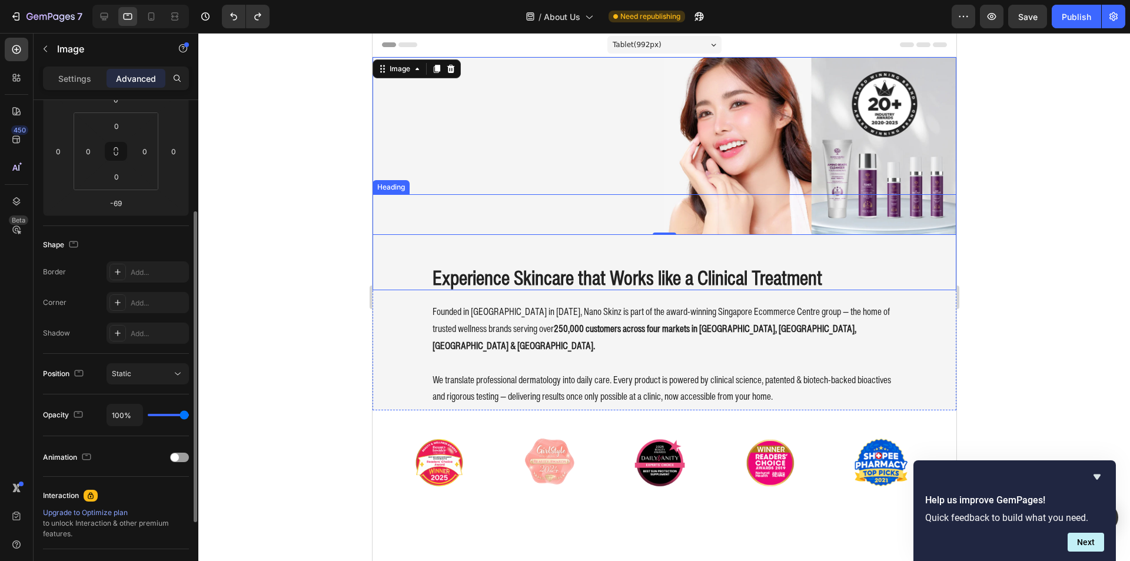
scroll to position [59, 0]
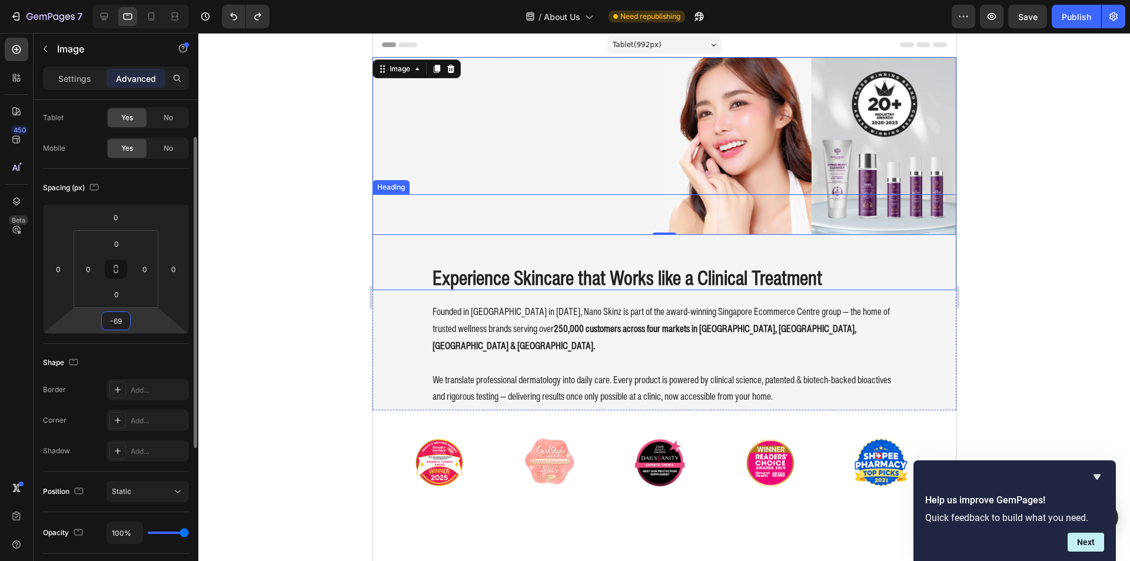
click at [119, 320] on input "-69" at bounding box center [116, 321] width 24 height 18
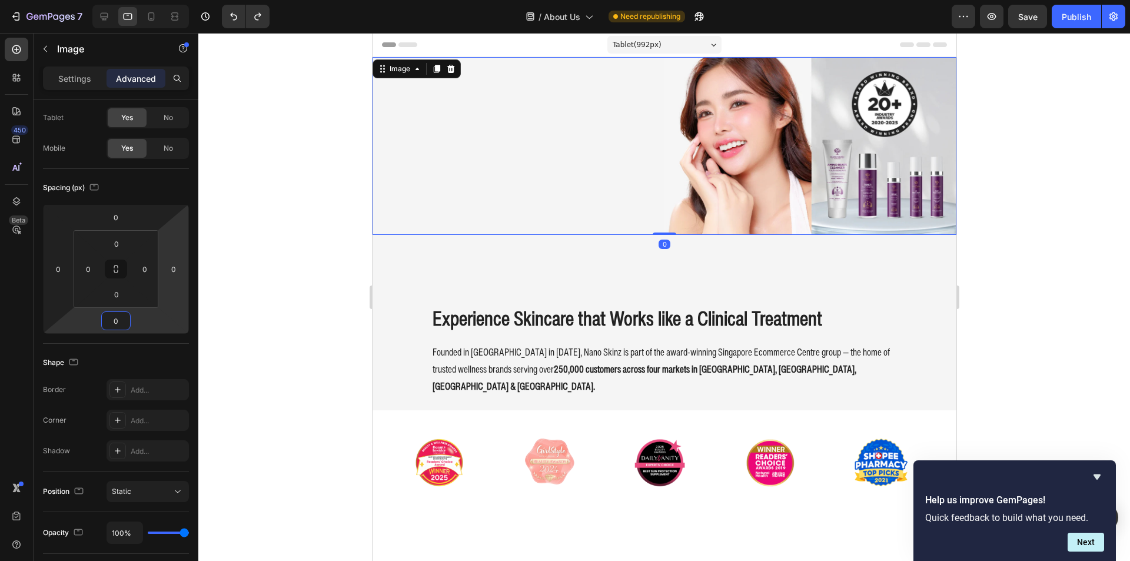
type input "0"
click at [501, 148] on div at bounding box center [664, 146] width 584 height 178
click at [82, 81] on p "Settings" at bounding box center [74, 78] width 33 height 12
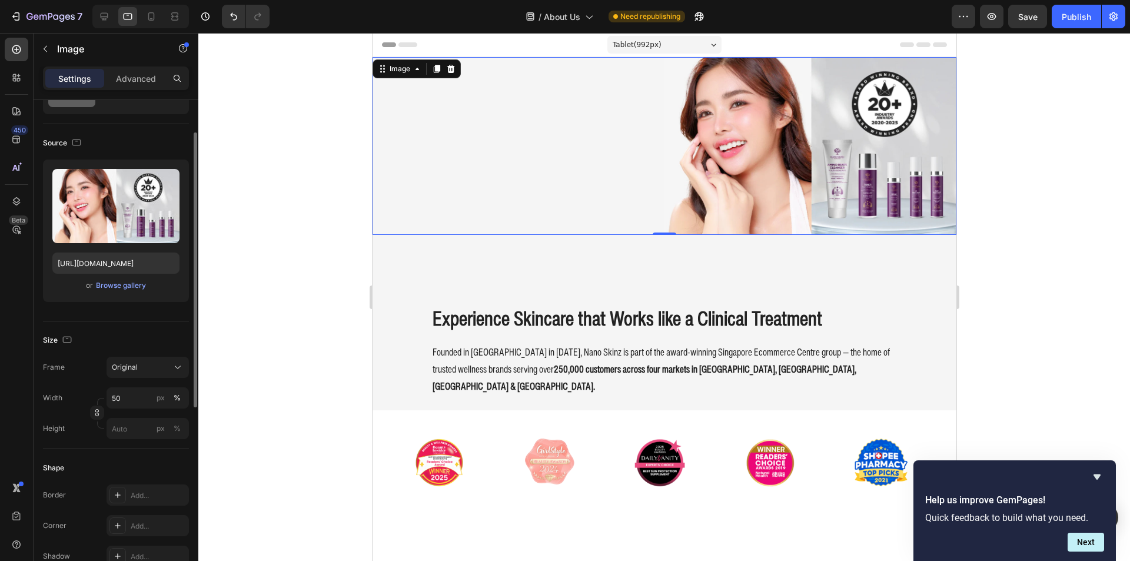
click at [133, 385] on div "Frame Original Width 50 px % Height px %" at bounding box center [116, 398] width 146 height 82
click at [131, 392] on input "50" at bounding box center [148, 397] width 82 height 21
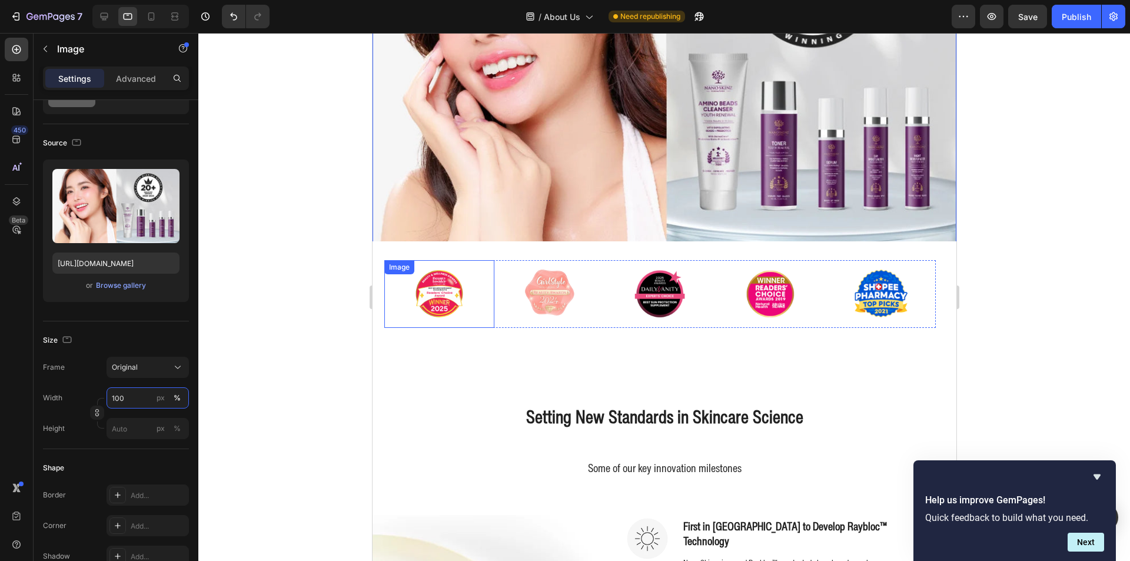
scroll to position [177, 0]
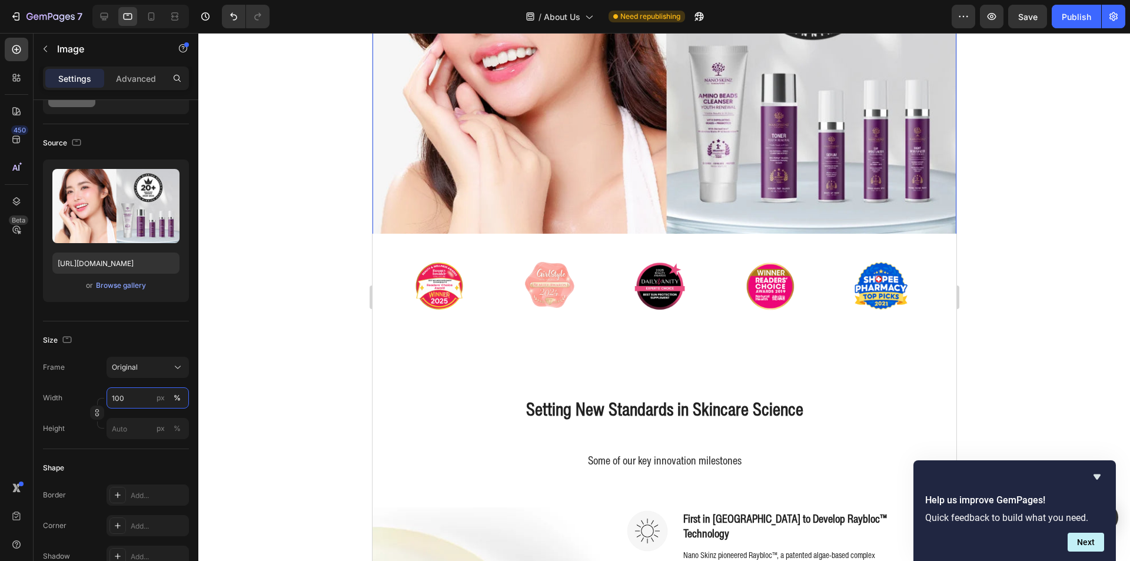
type input "100"
